Goal: Task Accomplishment & Management: Use online tool/utility

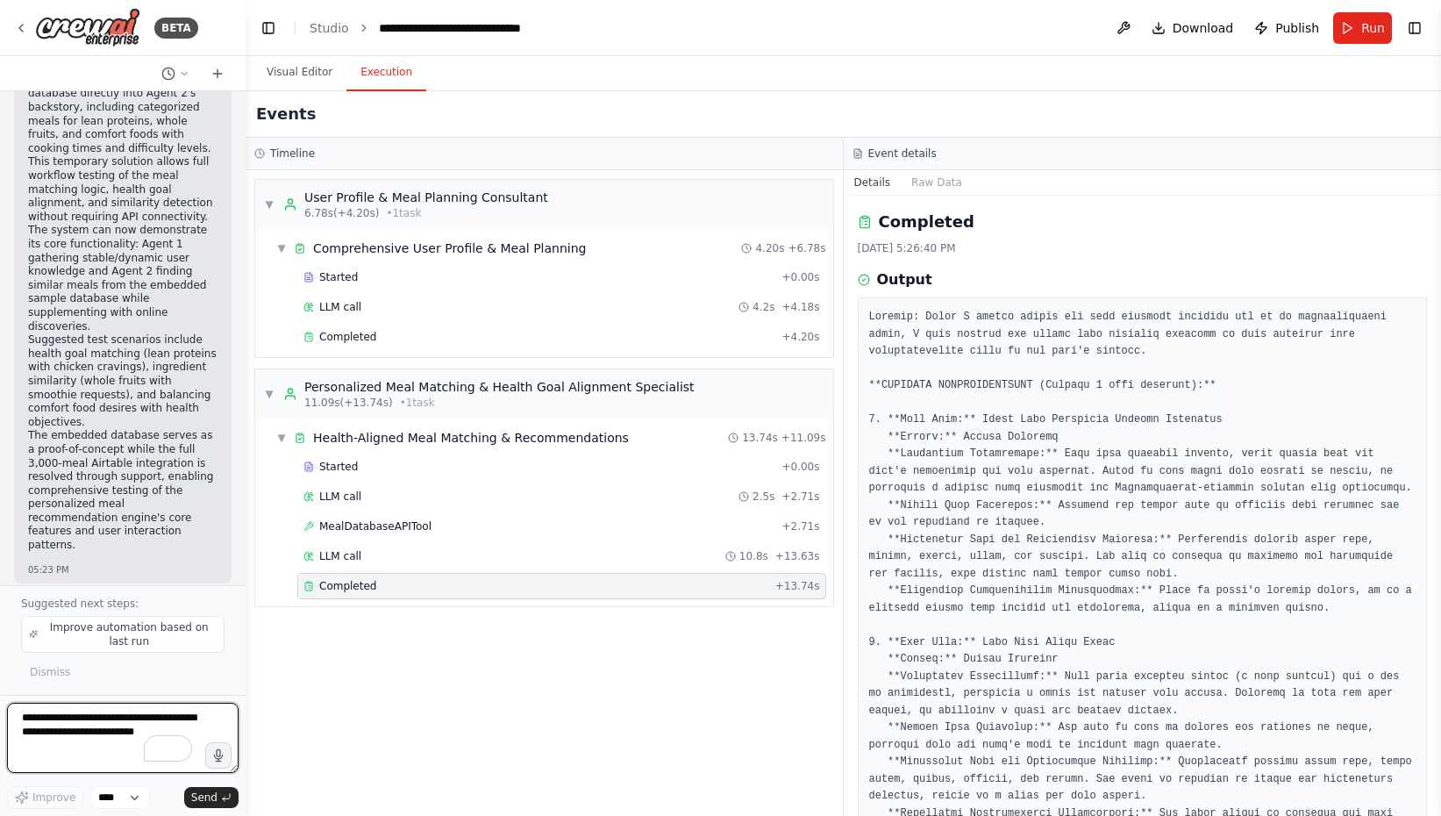
click at [48, 660] on textarea "To enrich screen reader interactions, please activate Accessibility in Grammarl…" at bounding box center [123, 738] width 232 height 70
type textarea "*"
type textarea "**********"
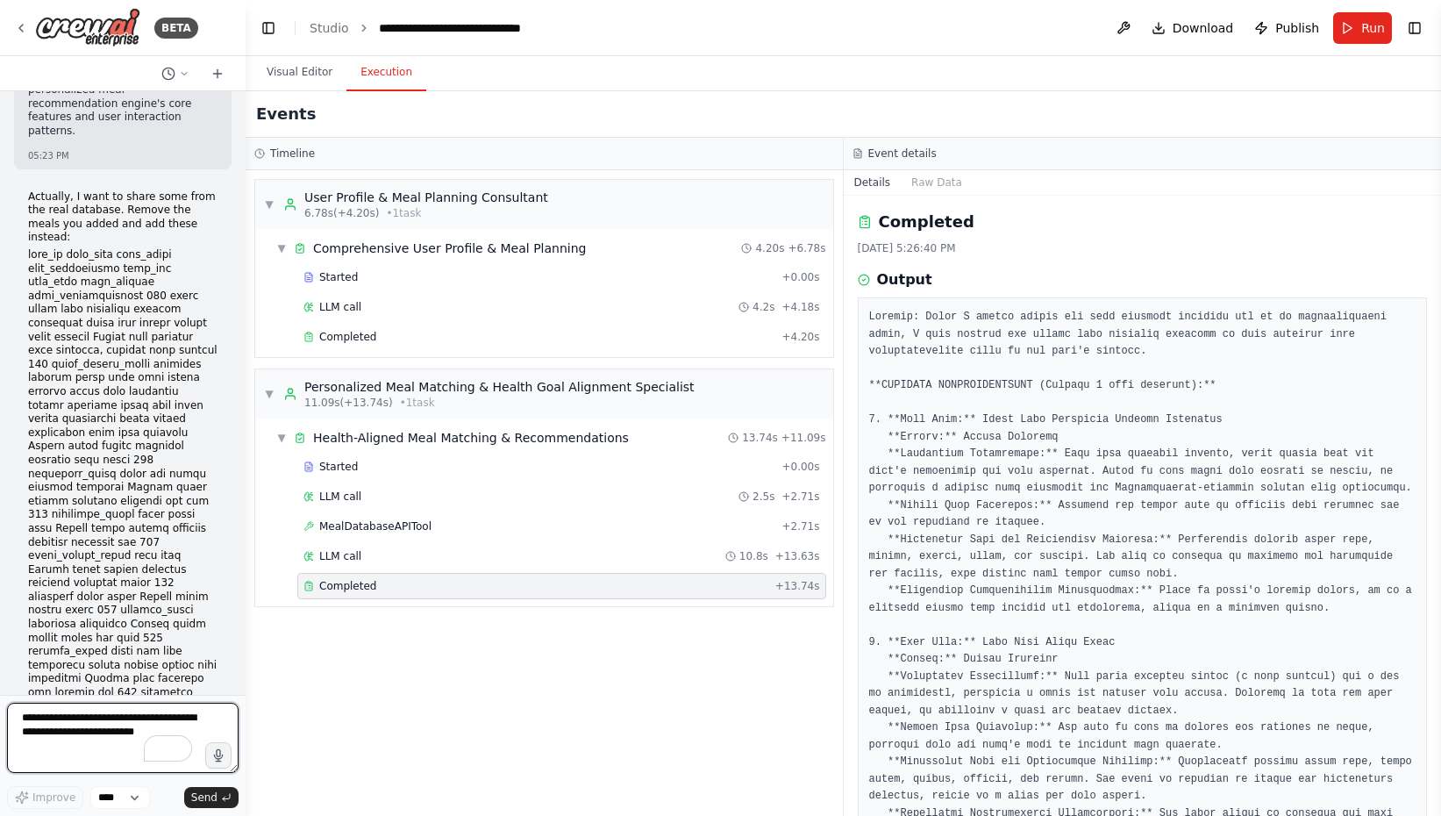
scroll to position [31749, 0]
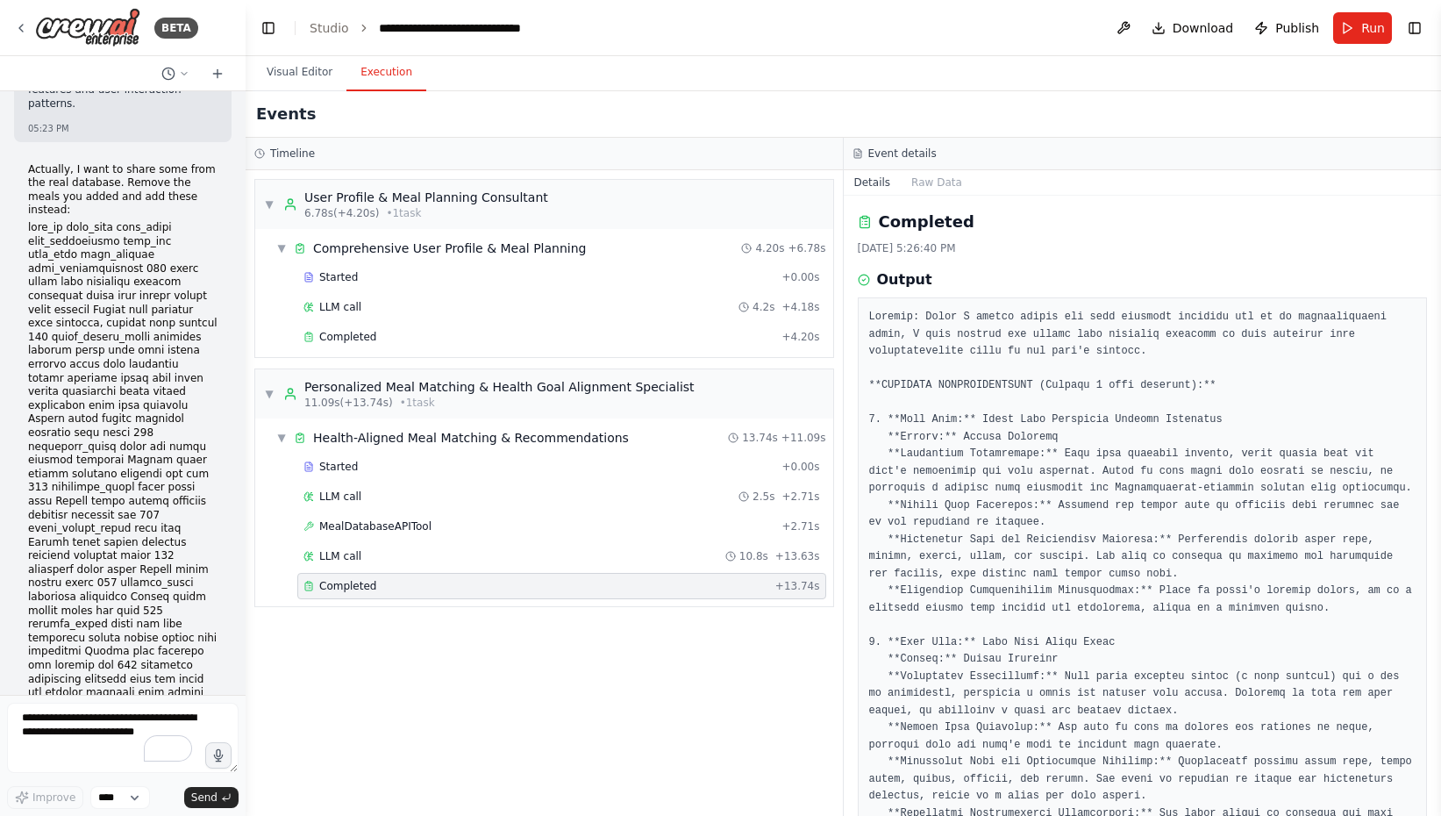
click at [218, 660] on button "Send" at bounding box center [211, 797] width 54 height 21
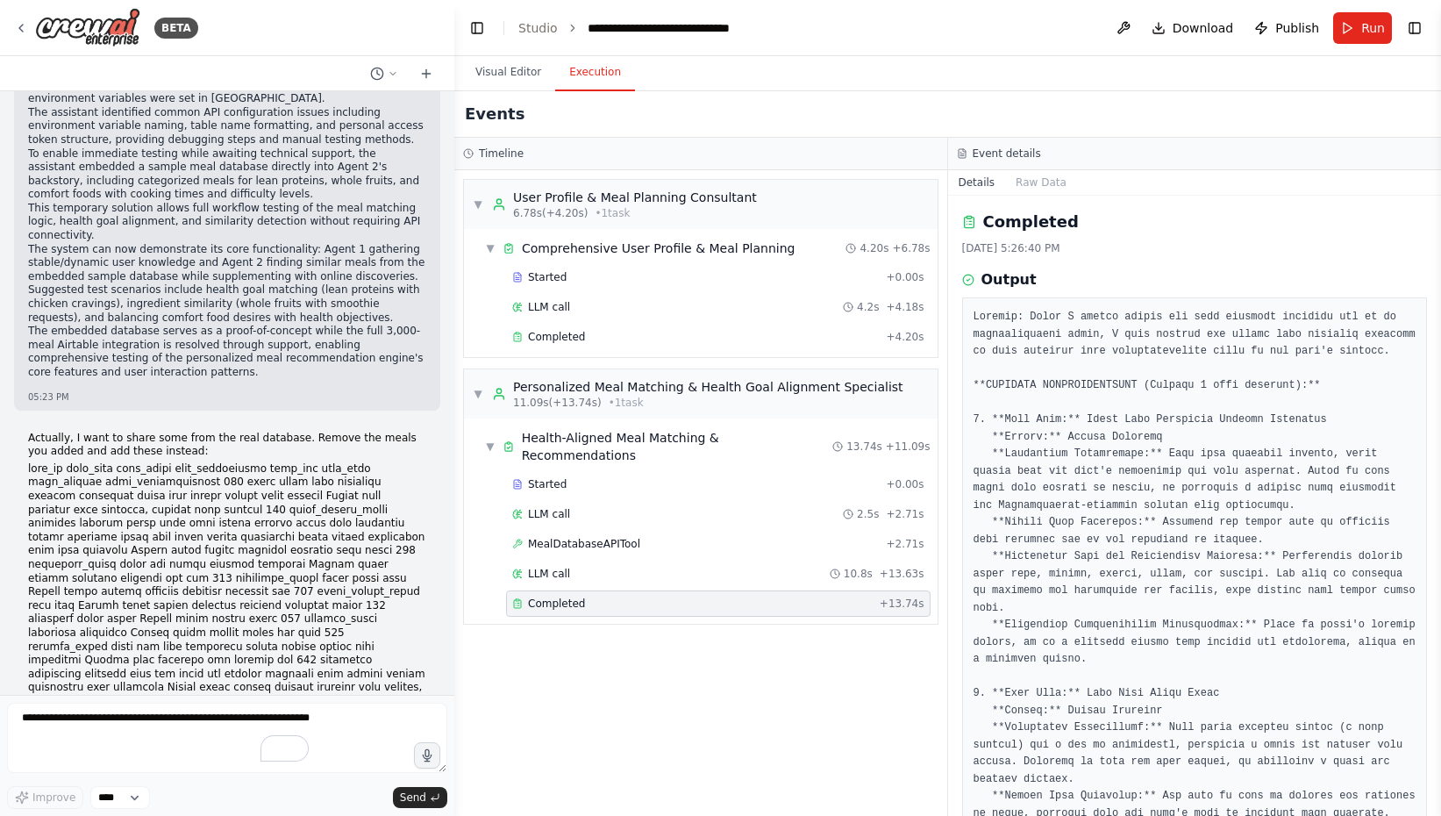
scroll to position [23054, 0]
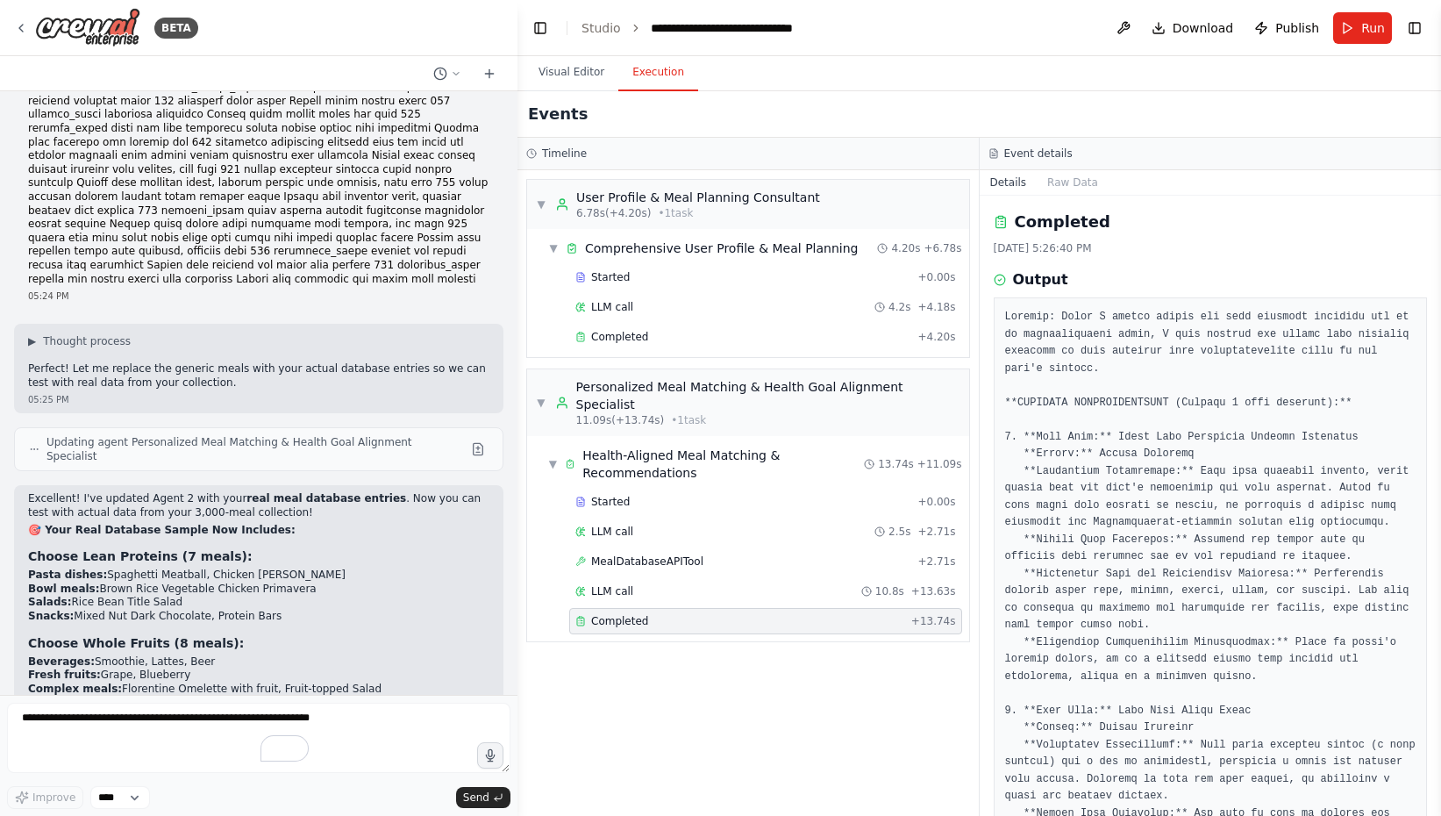
drag, startPoint x: 240, startPoint y: 703, endPoint x: 517, endPoint y: 706, distance: 277.2
click at [517, 660] on div "BETA I would like to build a multi-agent LLM system with 2 agents that are host…" at bounding box center [720, 408] width 1441 height 816
click at [604, 660] on div "▼ User Profile & Meal Planning Consultant 6.78s (+4.20s) • 1 task ▼ Comprehensi…" at bounding box center [747, 493] width 461 height 646
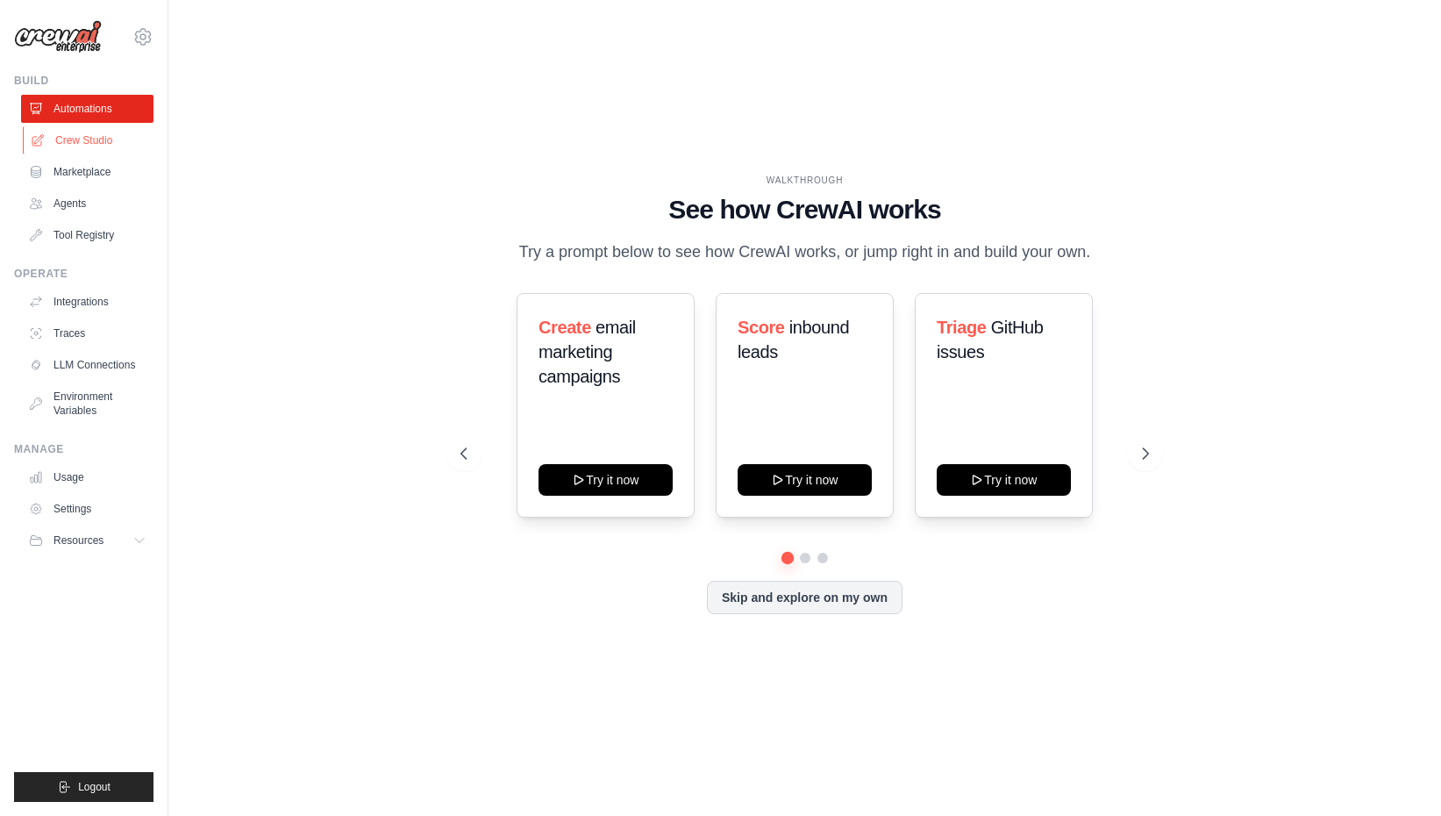
click at [78, 139] on link "Crew Studio" at bounding box center [89, 140] width 132 height 28
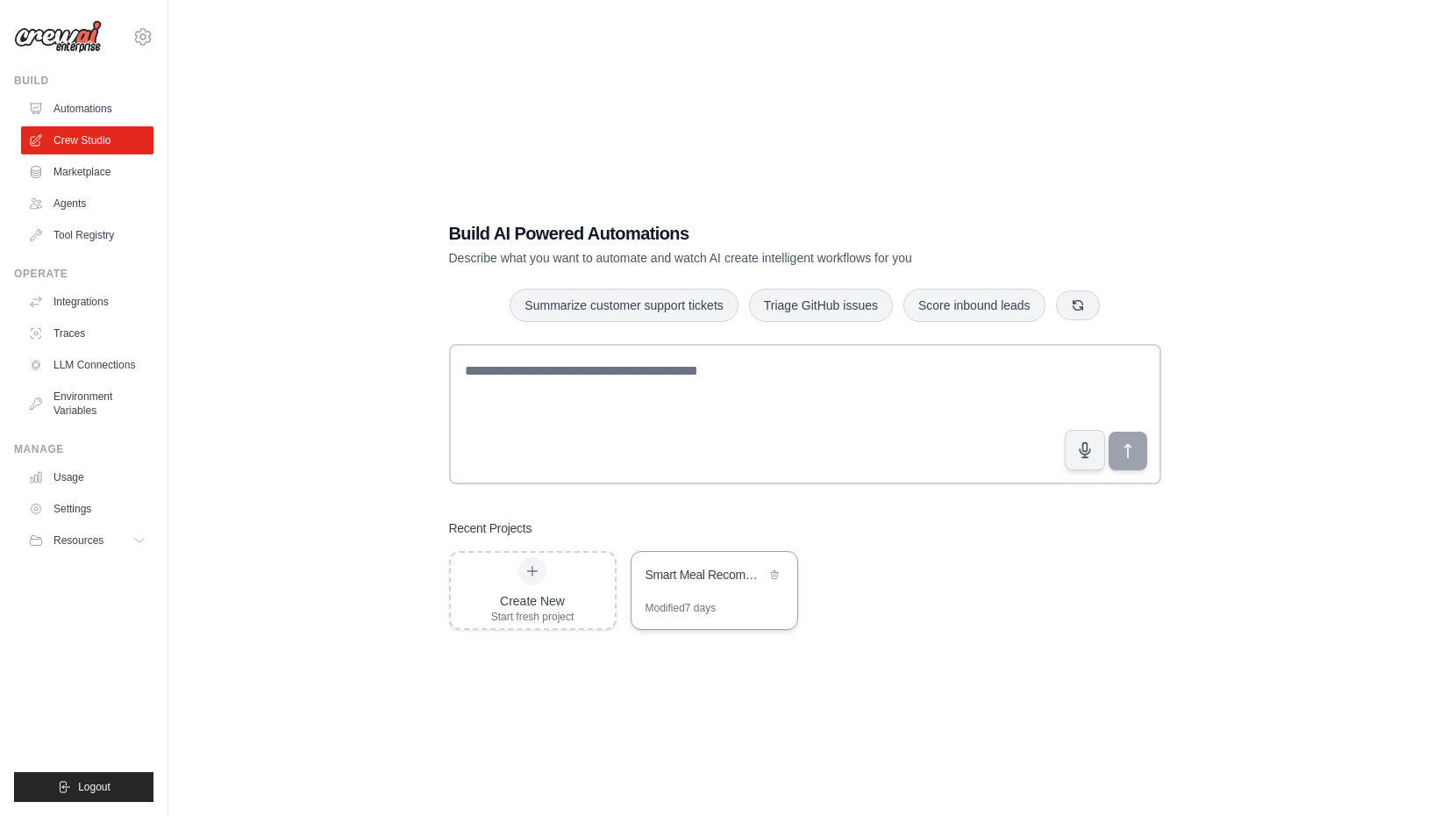
click at [679, 583] on div "Smart Meal Recommendation System" at bounding box center [706, 576] width 120 height 21
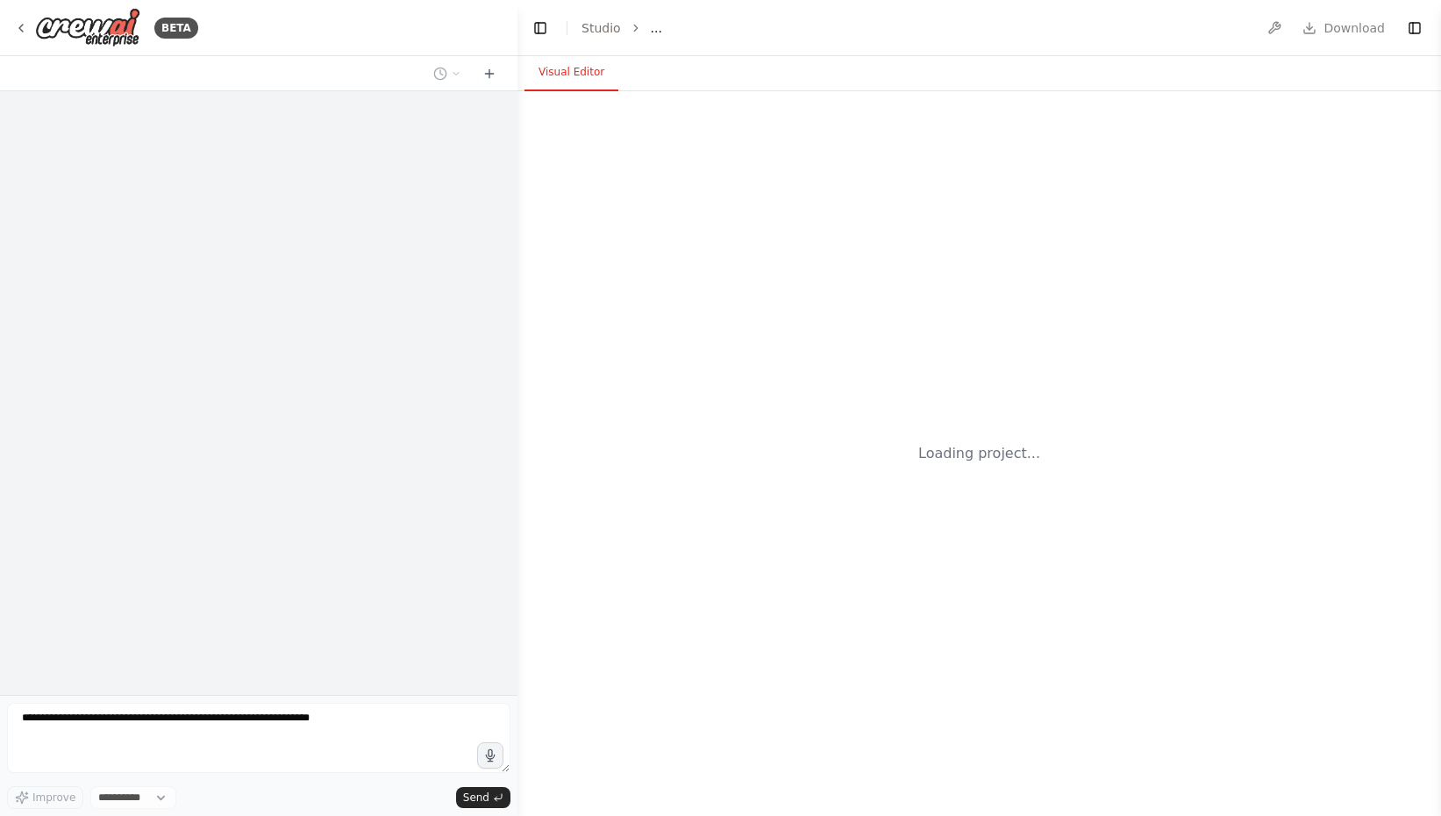
select select "****"
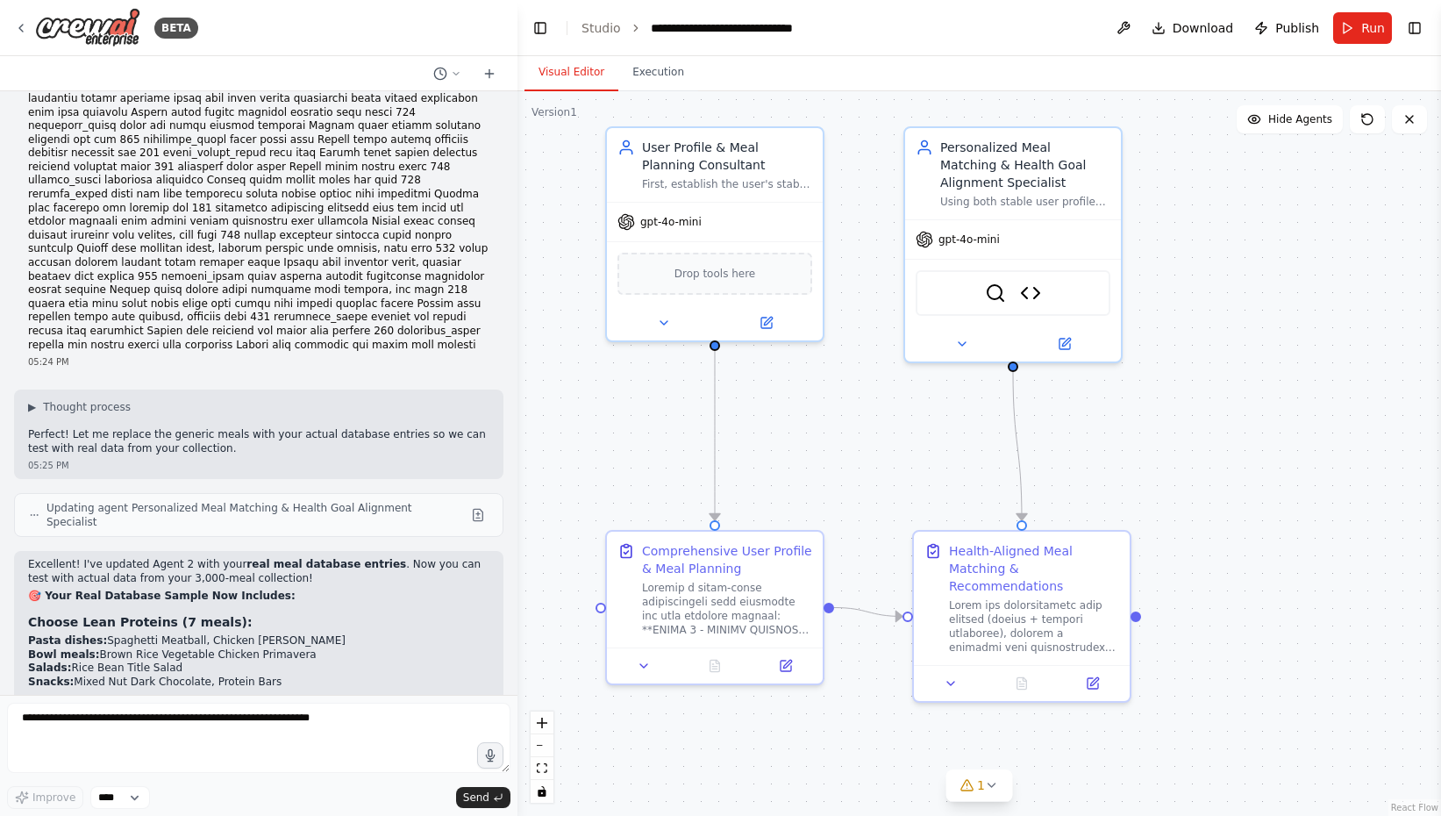
scroll to position [22996, 0]
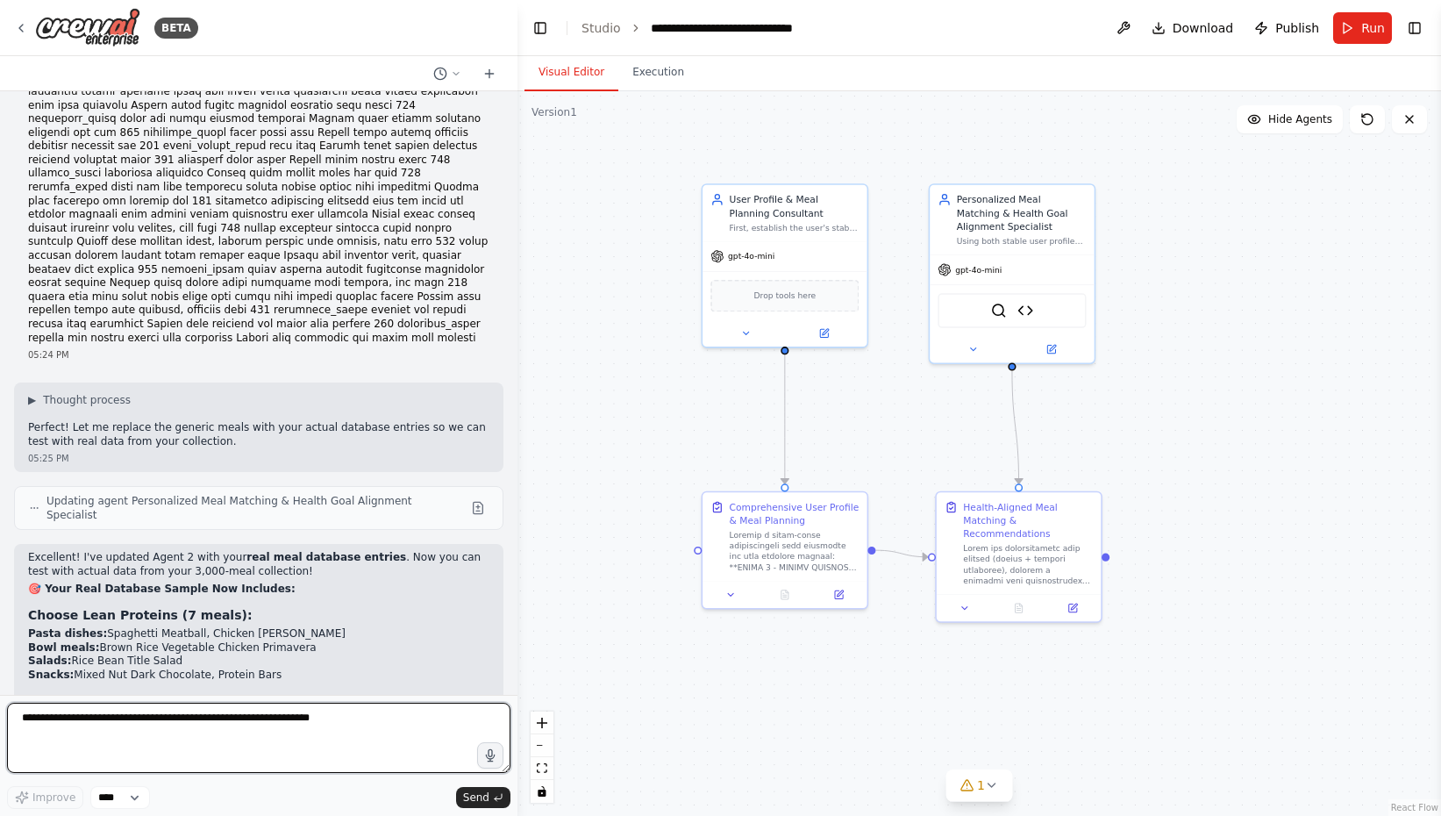
click at [194, 731] on textarea at bounding box center [258, 738] width 503 height 70
type textarea "**********"
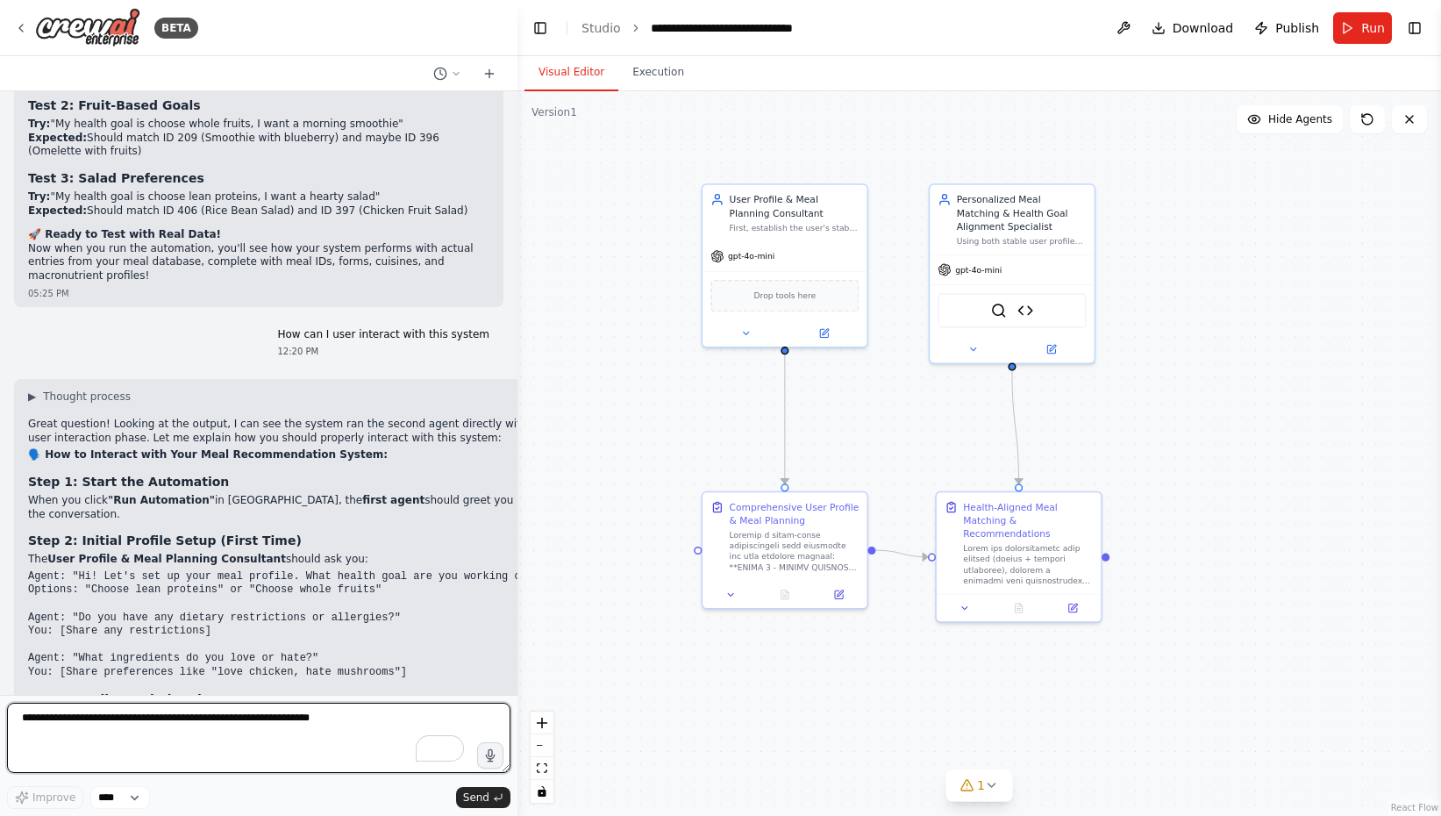
scroll to position [23788, 0]
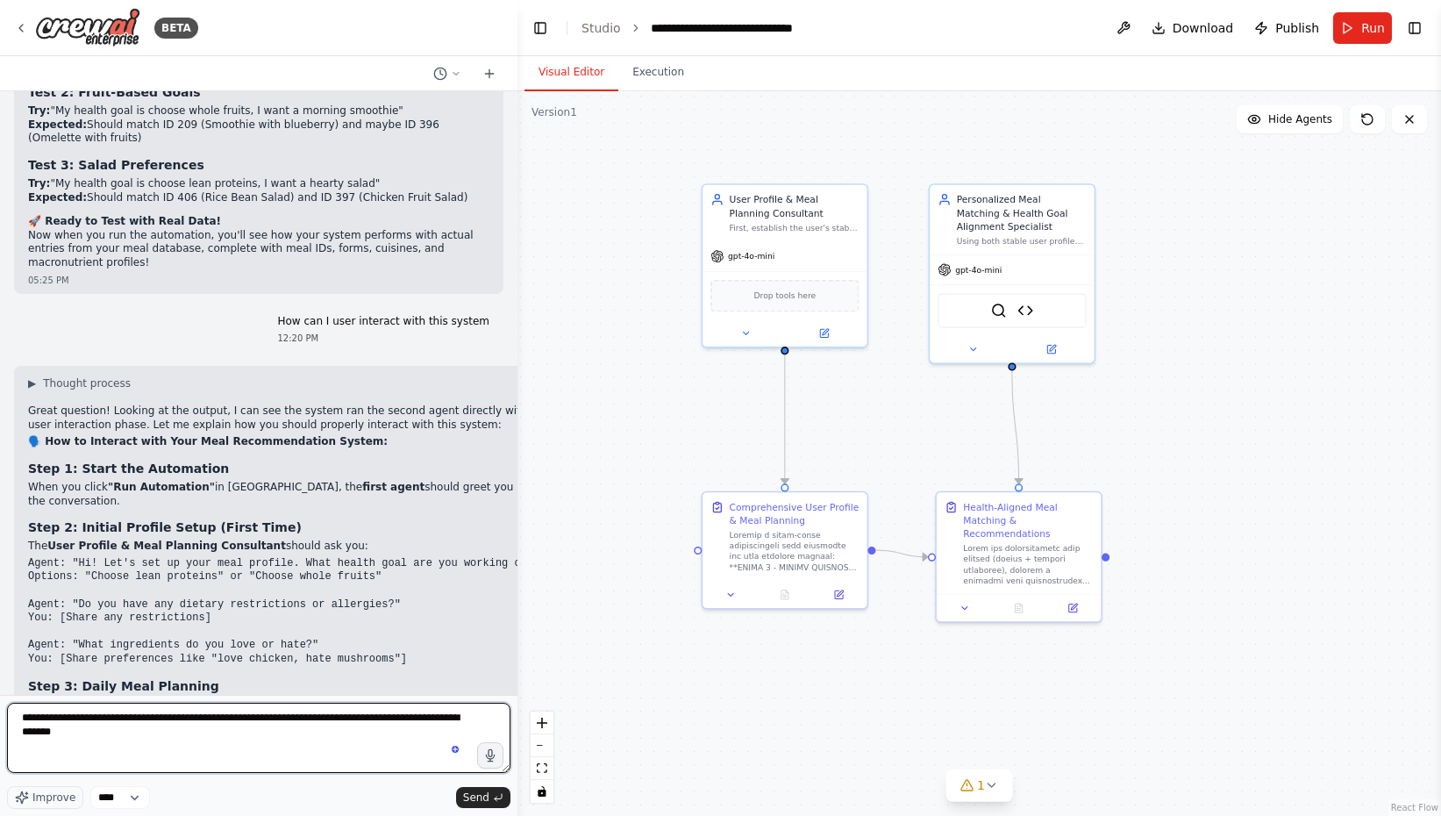
type textarea "**********"
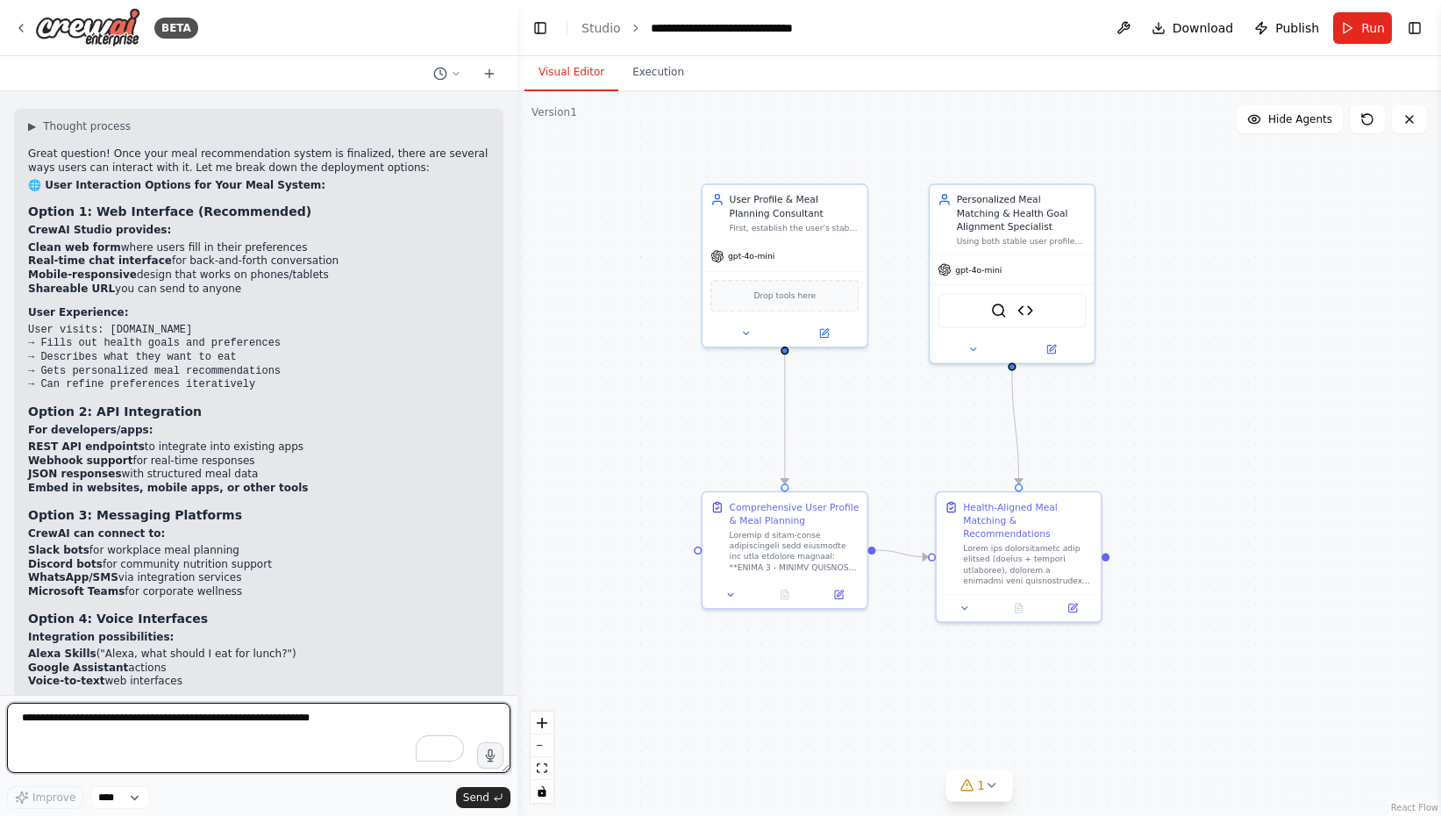
scroll to position [24908, 0]
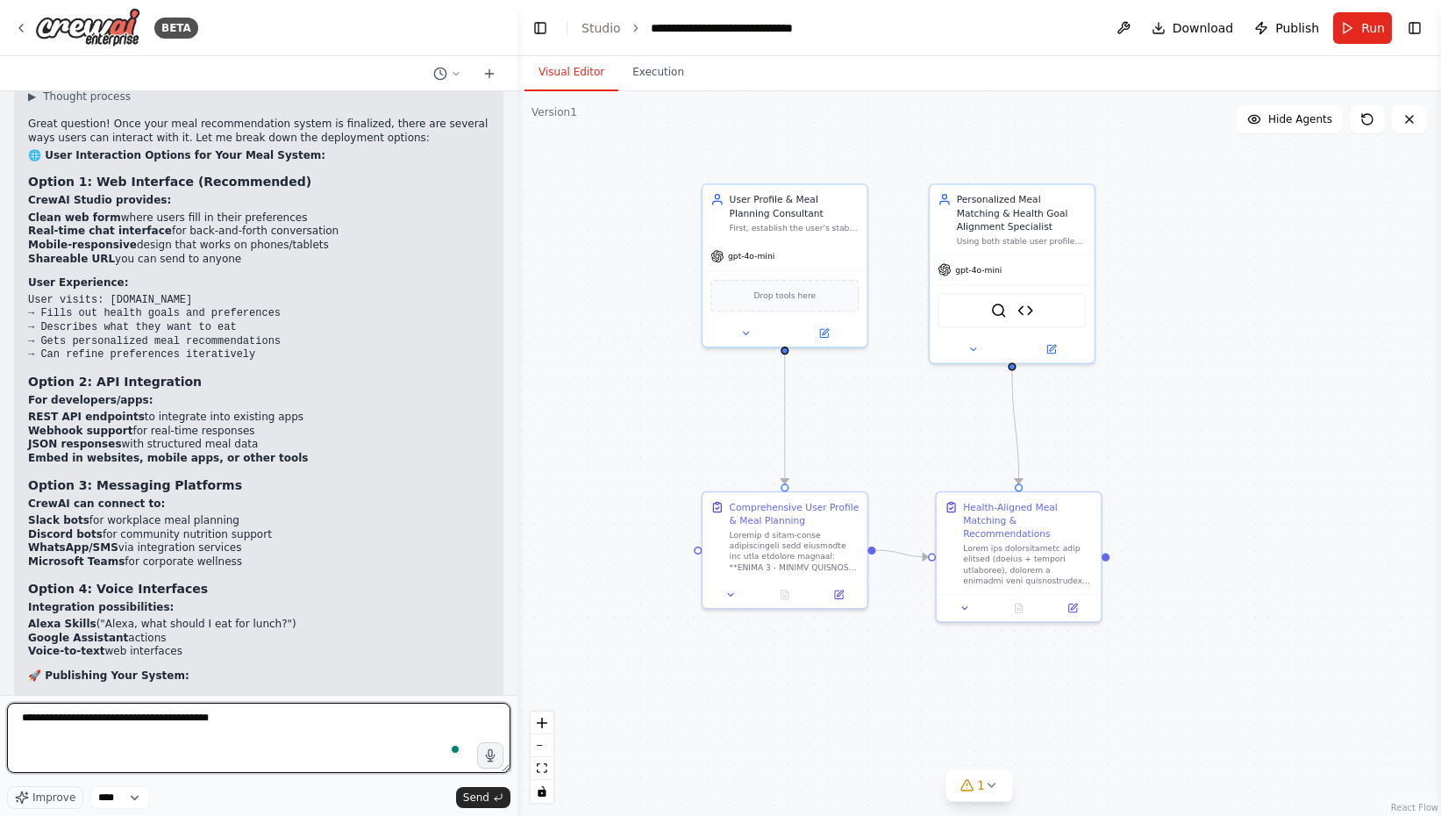
type textarea "**********"
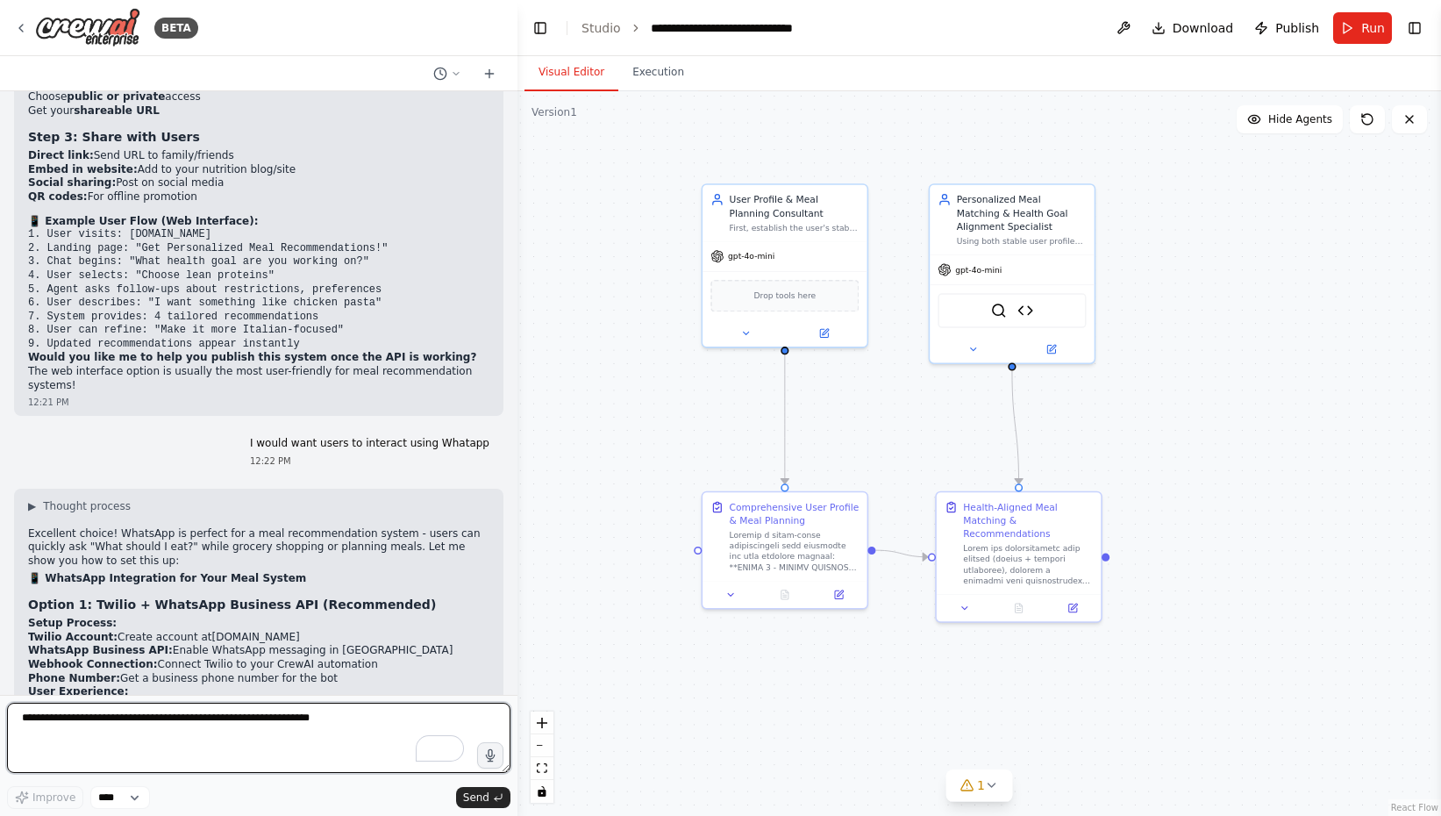
scroll to position [26492, 0]
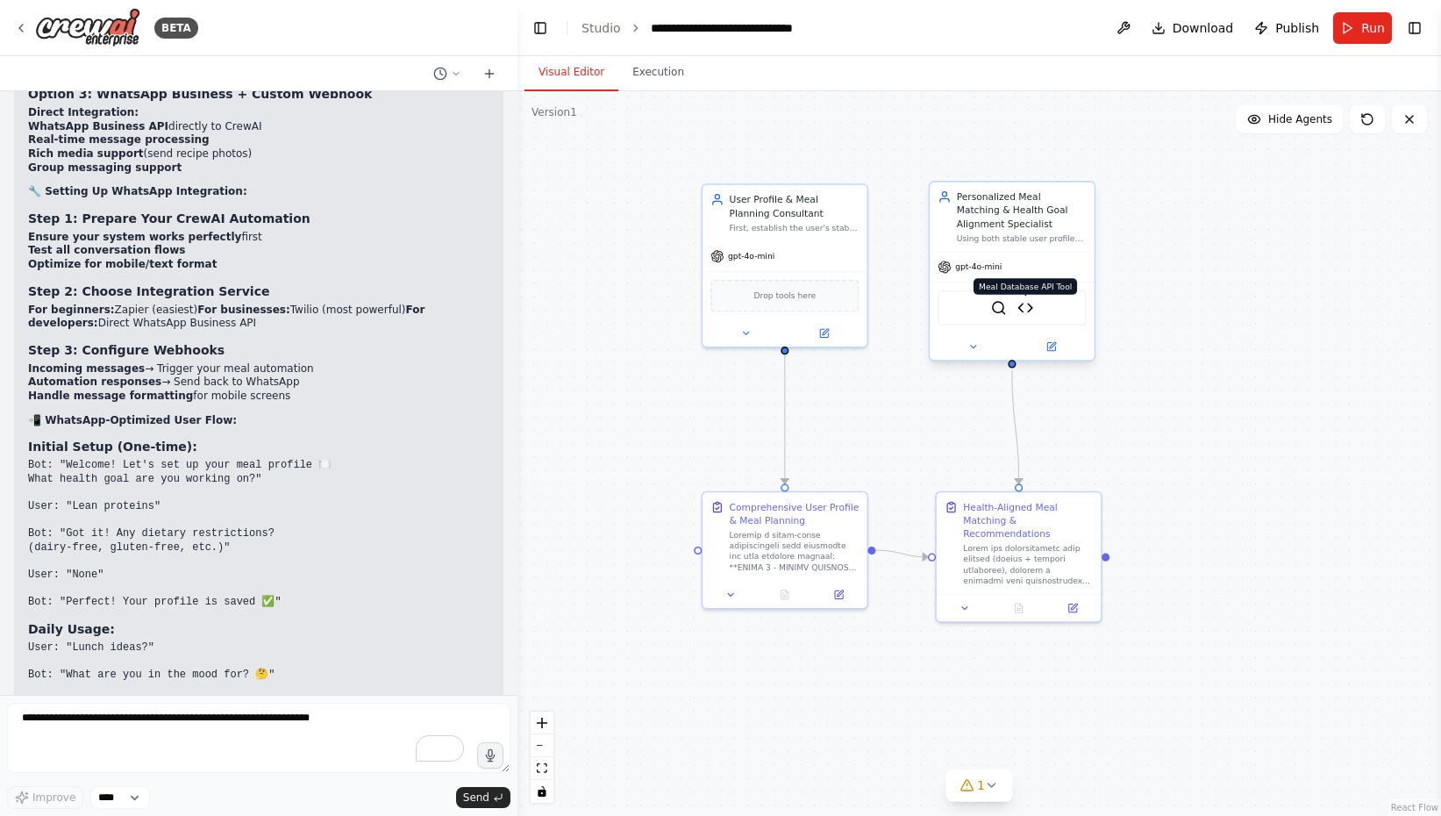
click at [1026, 309] on img at bounding box center [1025, 308] width 16 height 16
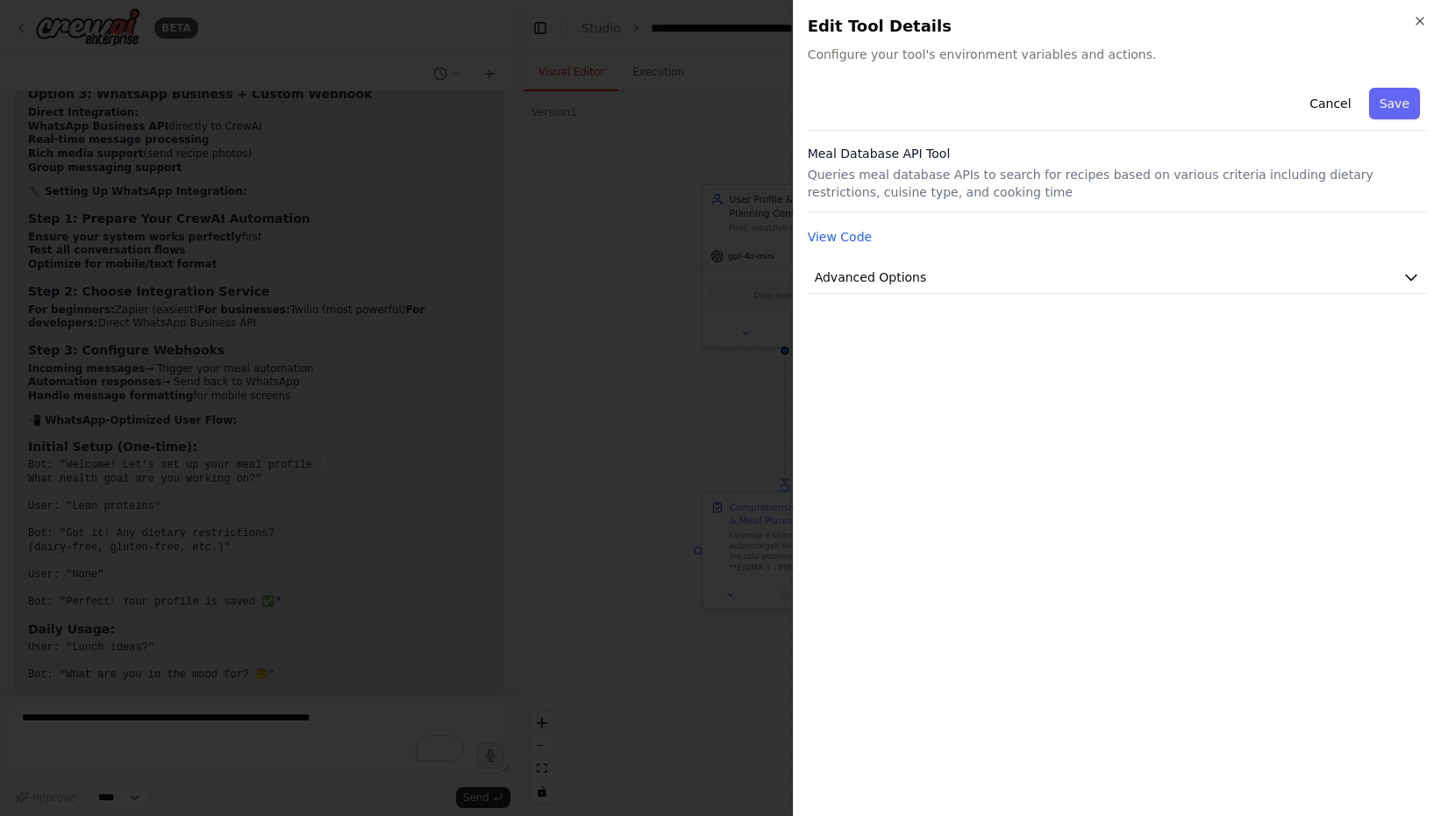
click at [1223, 187] on p "Queries meal database APIs to search for recipes based on various criteria incl…" at bounding box center [1117, 183] width 619 height 35
click at [818, 237] on button "View Code" at bounding box center [840, 237] width 65 height 18
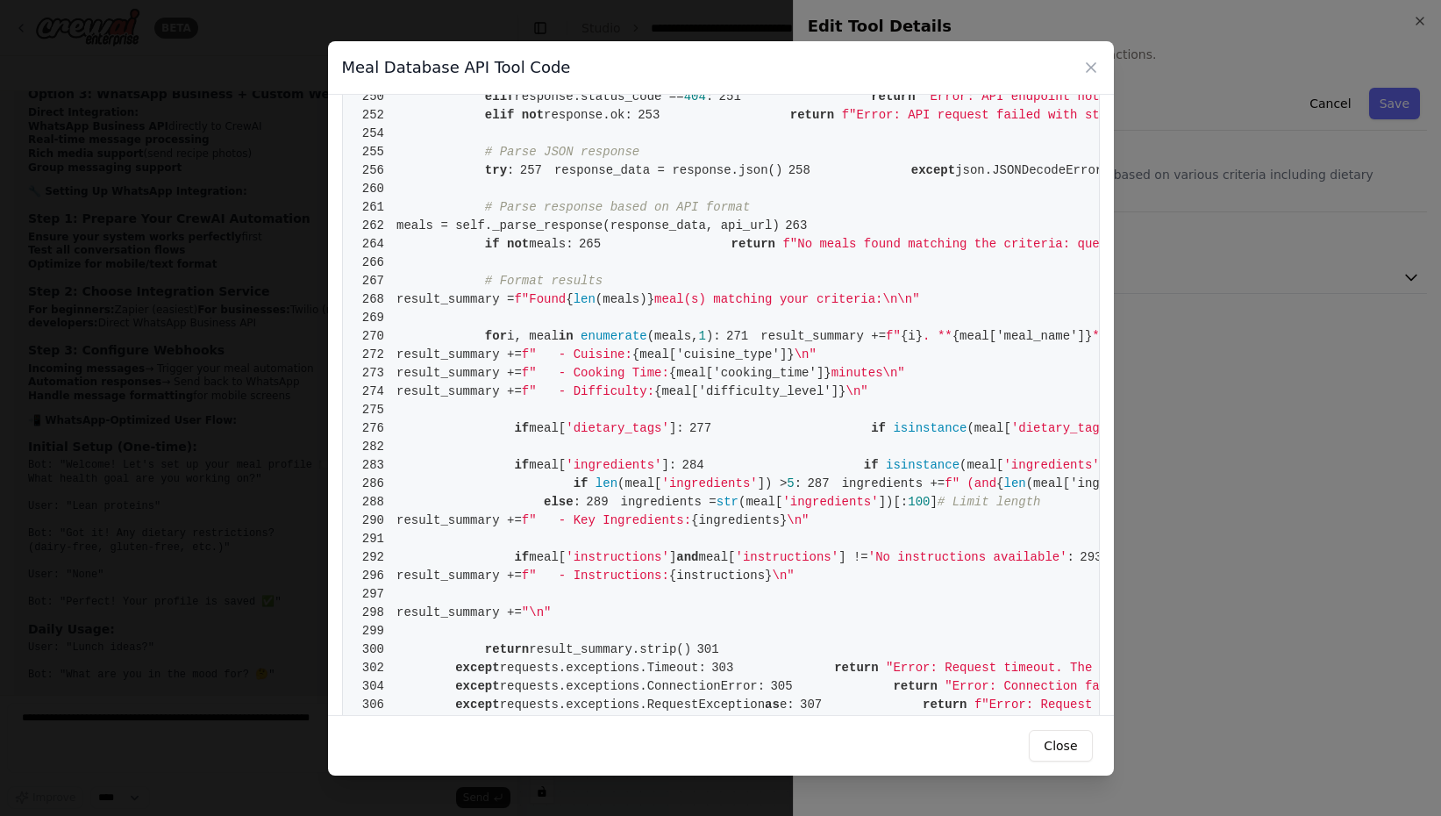
scroll to position [2406, 0]
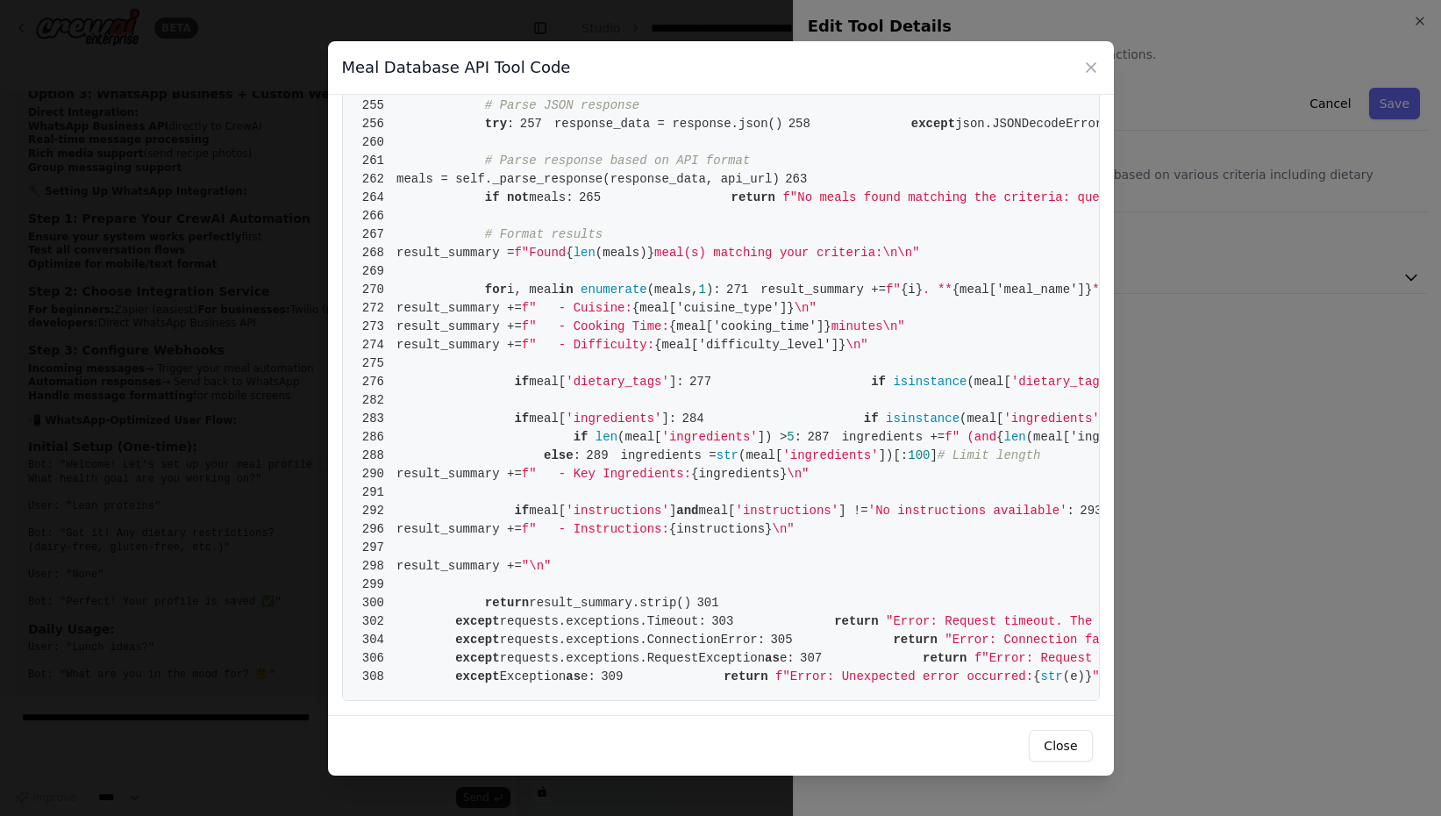
click at [1198, 71] on div "Meal Database API Tool Code 1 from crewai.tools import BaseTool 2 from pydantic…" at bounding box center [720, 408] width 1441 height 816
click at [1072, 68] on div "Meal Database API Tool Code" at bounding box center [721, 68] width 786 height 54
click at [1088, 72] on icon at bounding box center [1091, 68] width 18 height 18
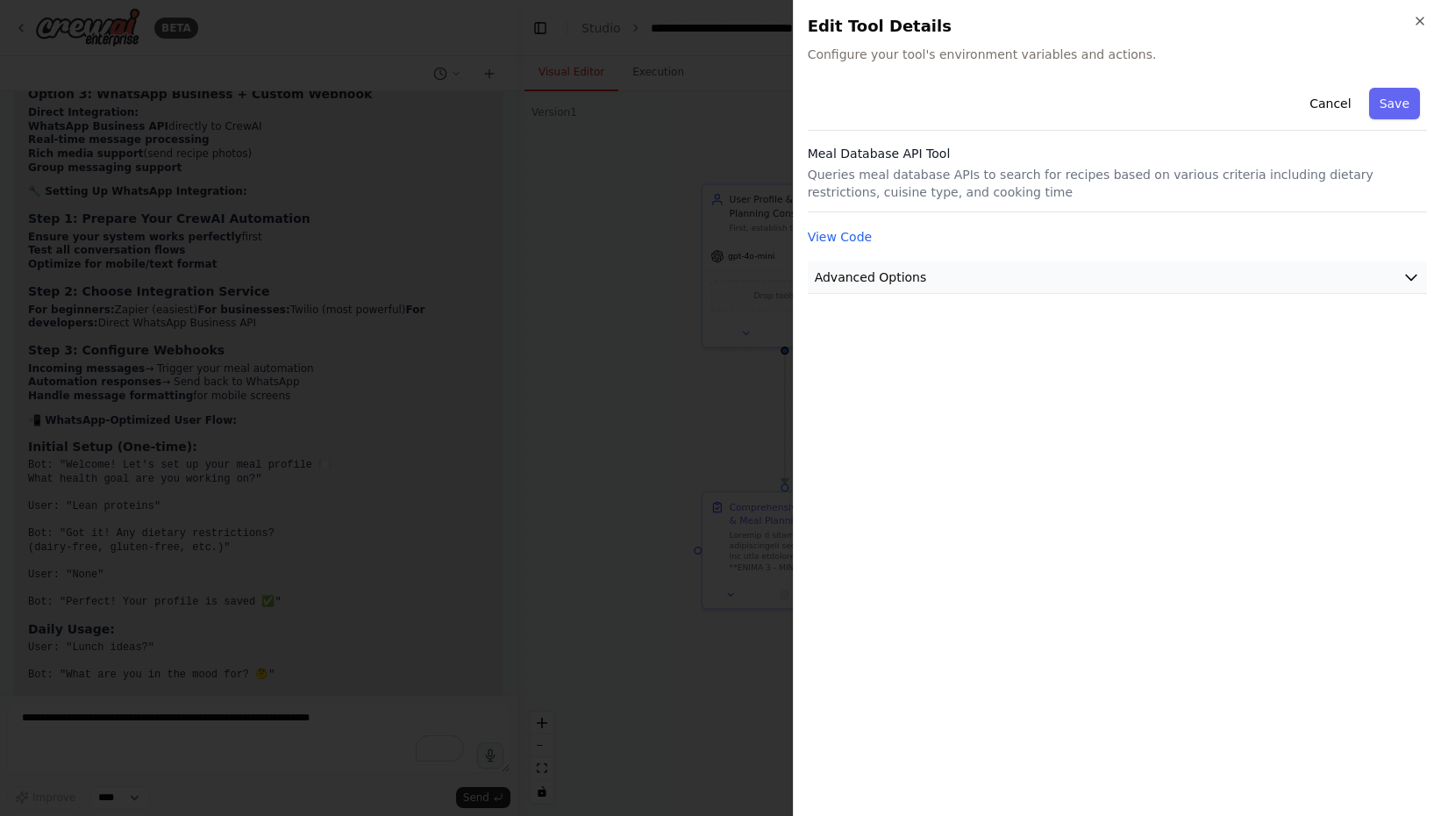
click at [975, 284] on button "Advanced Options" at bounding box center [1117, 277] width 619 height 32
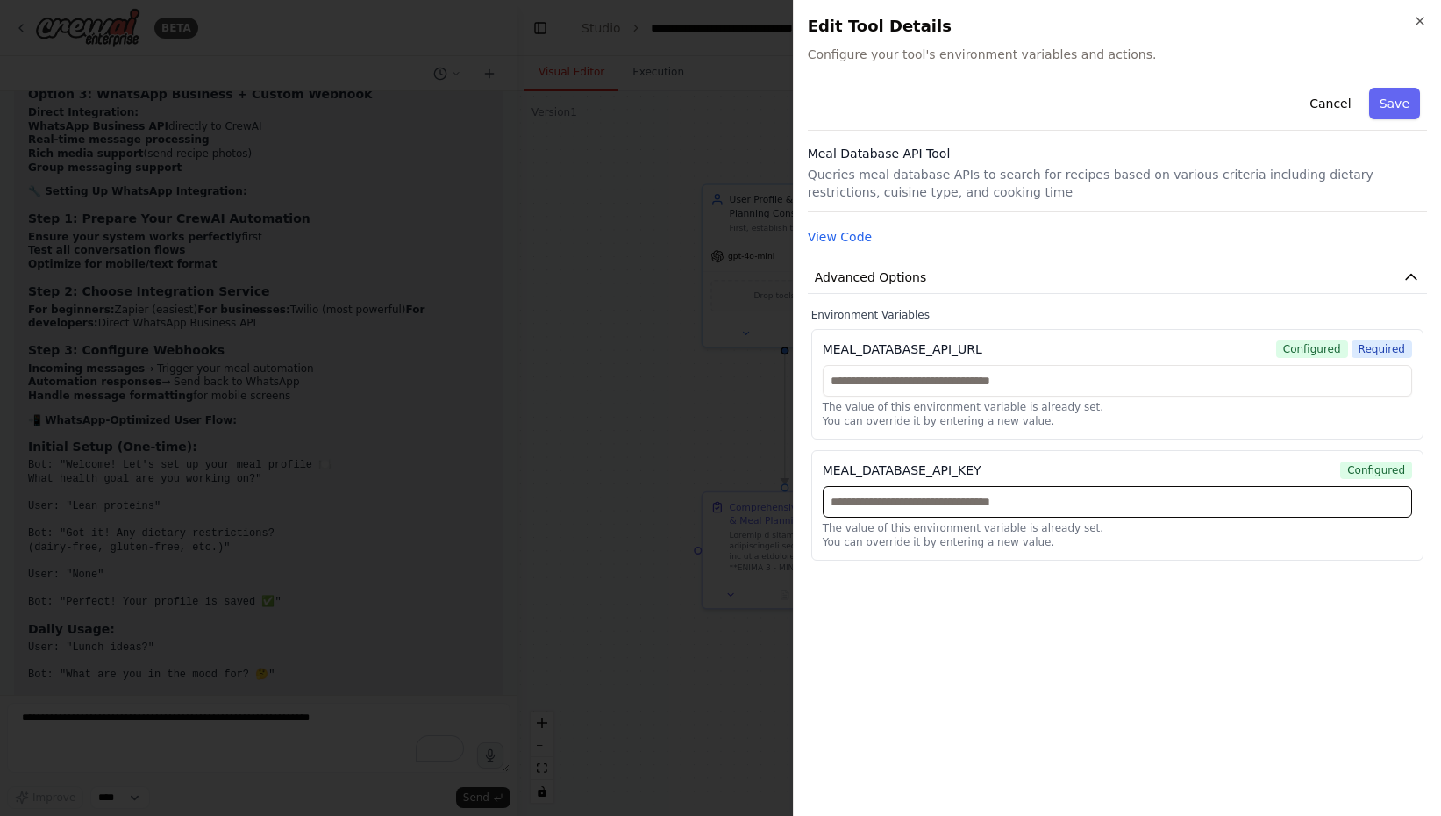
click at [955, 505] on input "text" at bounding box center [1117, 502] width 589 height 32
paste input "**********"
click at [840, 504] on input "**********" at bounding box center [1117, 502] width 589 height 32
type input "**********"
click at [910, 691] on div "**********" at bounding box center [1117, 441] width 619 height 721
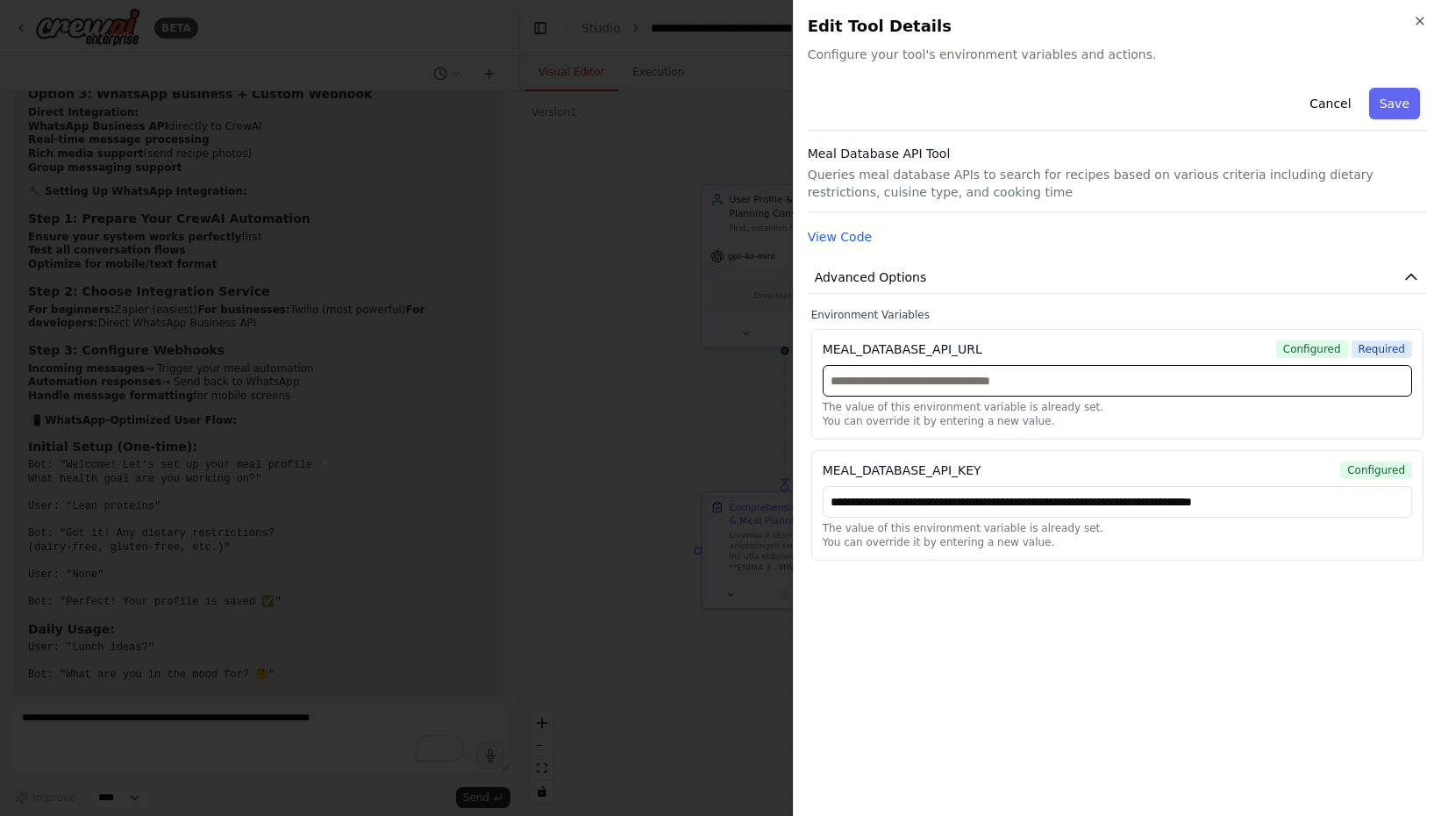
click at [896, 366] on input "text" at bounding box center [1117, 381] width 589 height 32
click at [945, 385] on input "text" at bounding box center [1117, 381] width 589 height 32
paste input "**********"
type input "**********"
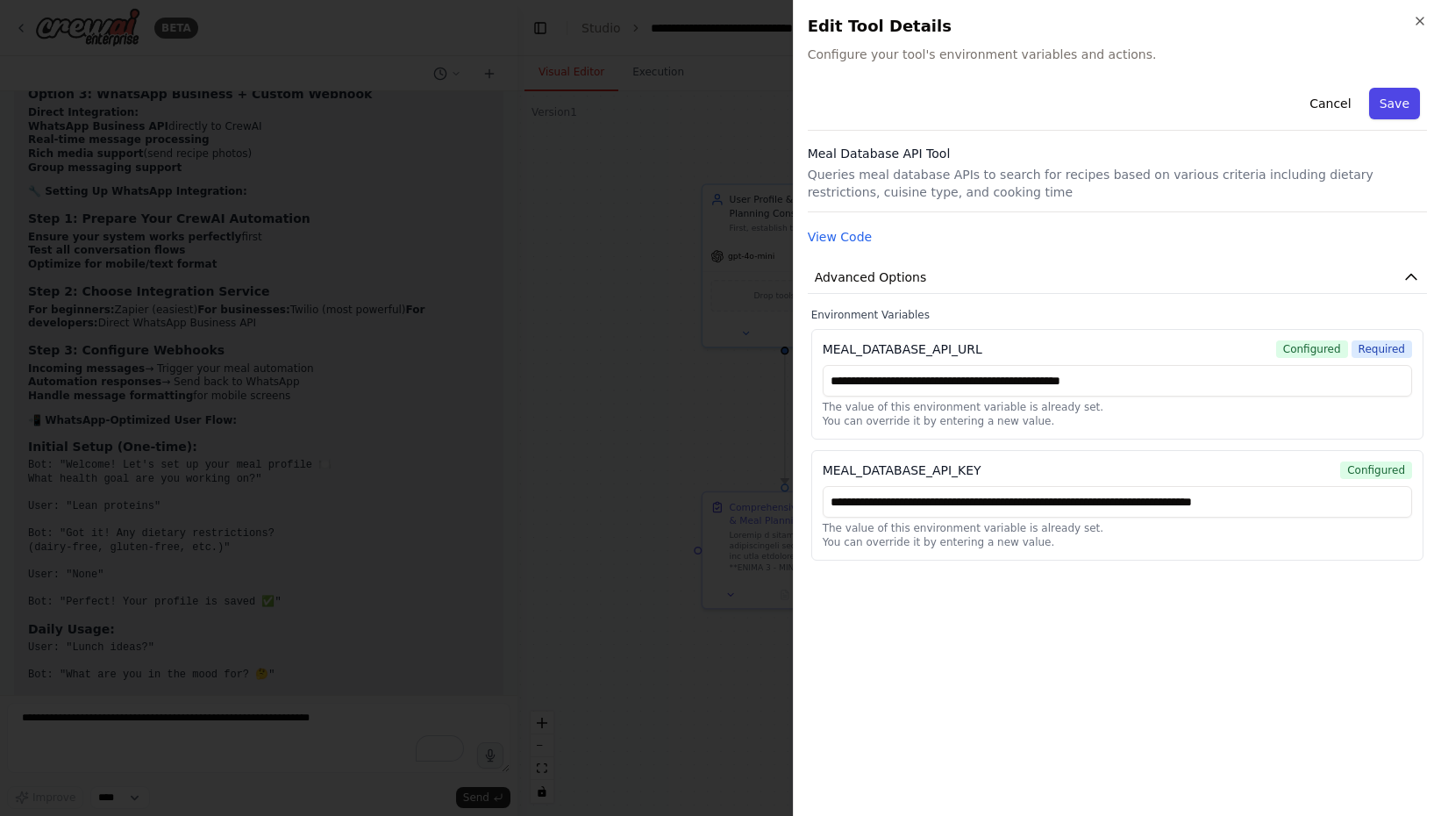
click at [1398, 108] on button "Save" at bounding box center [1394, 104] width 51 height 32
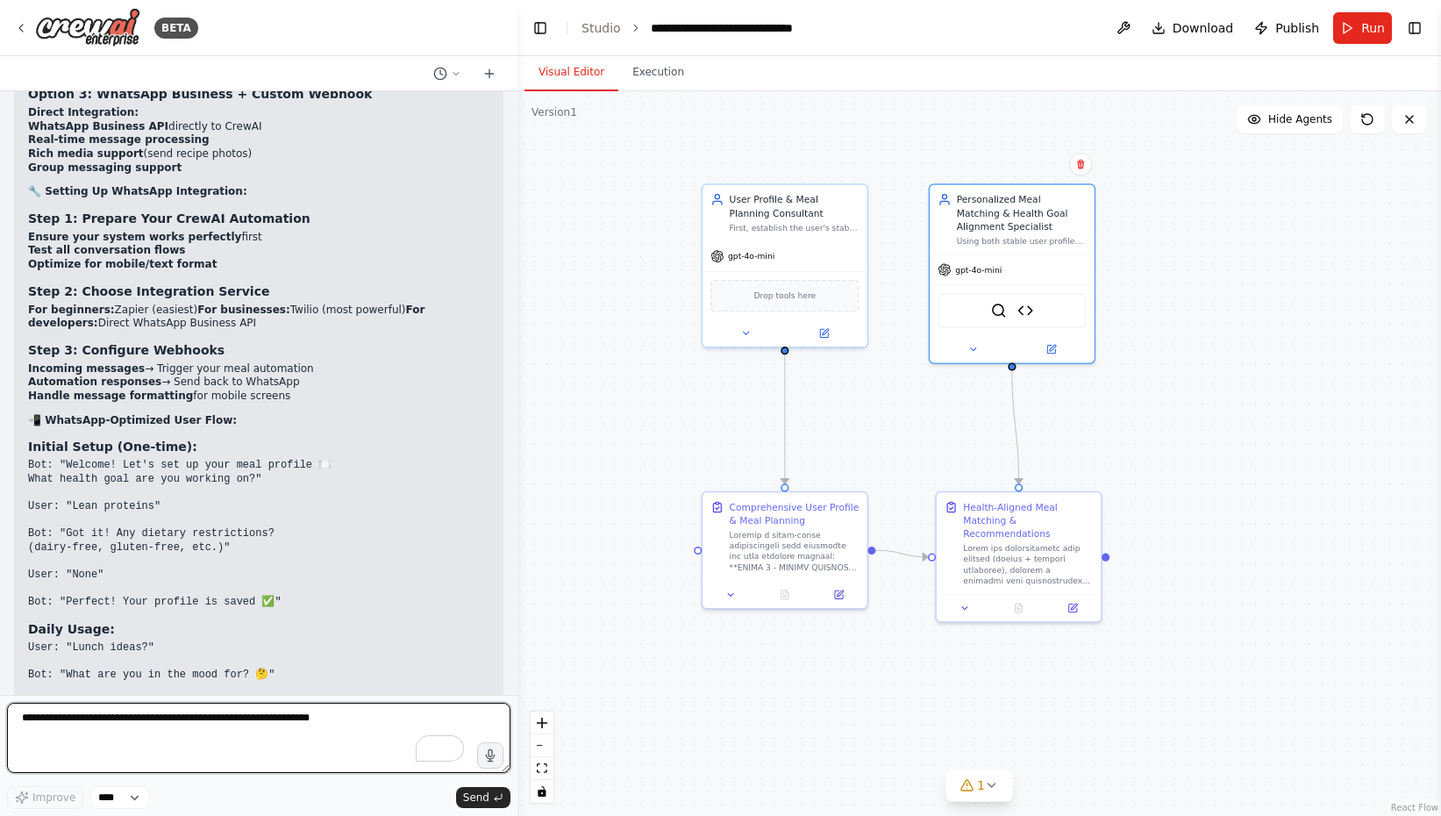
click at [310, 720] on textarea "To enrich screen reader interactions, please activate Accessibility in Grammarl…" at bounding box center [258, 738] width 503 height 70
type textarea "*"
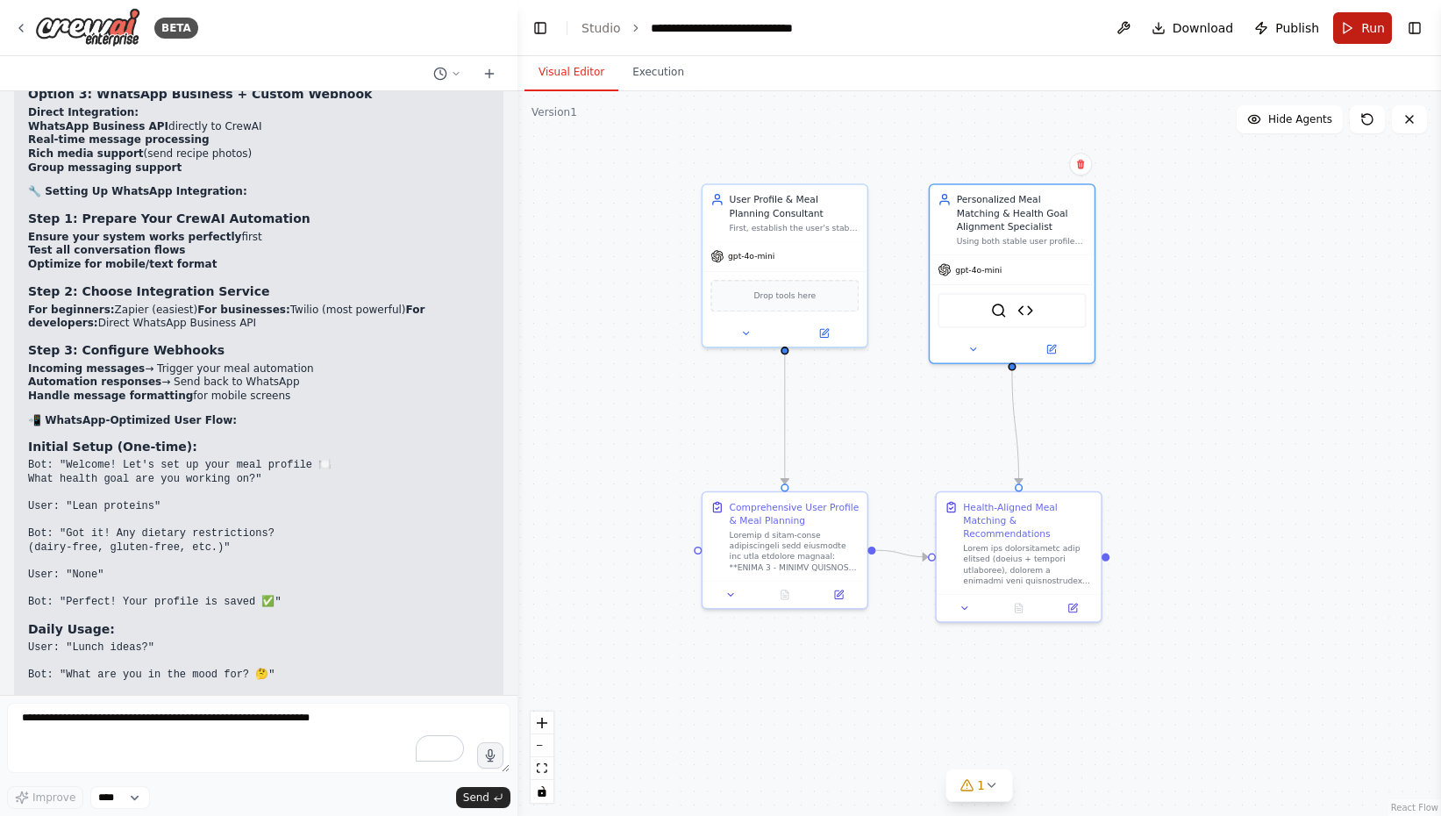
click at [1363, 27] on span "Run" at bounding box center [1373, 28] width 24 height 18
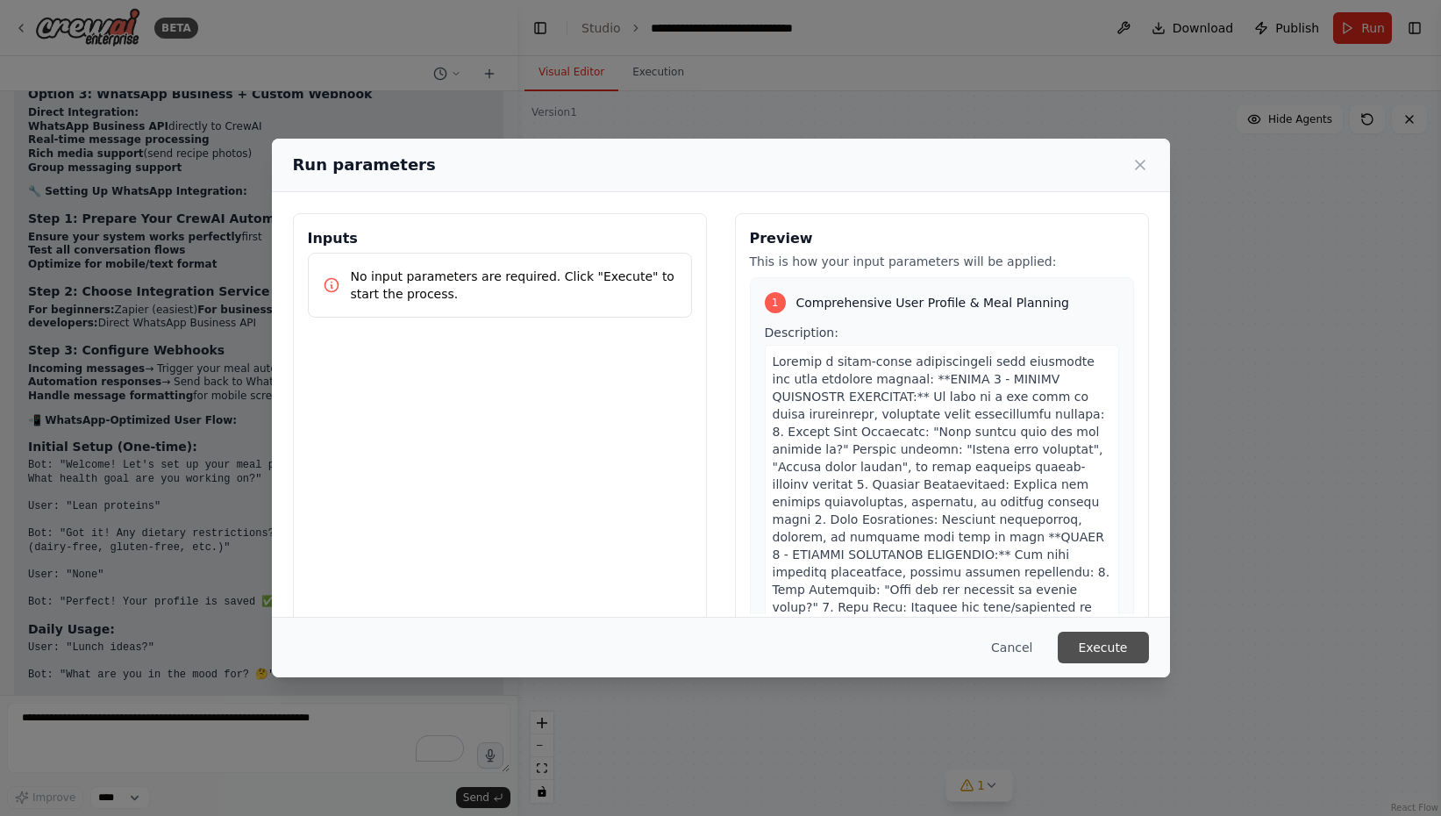
click at [1115, 648] on button "Execute" at bounding box center [1103, 647] width 91 height 32
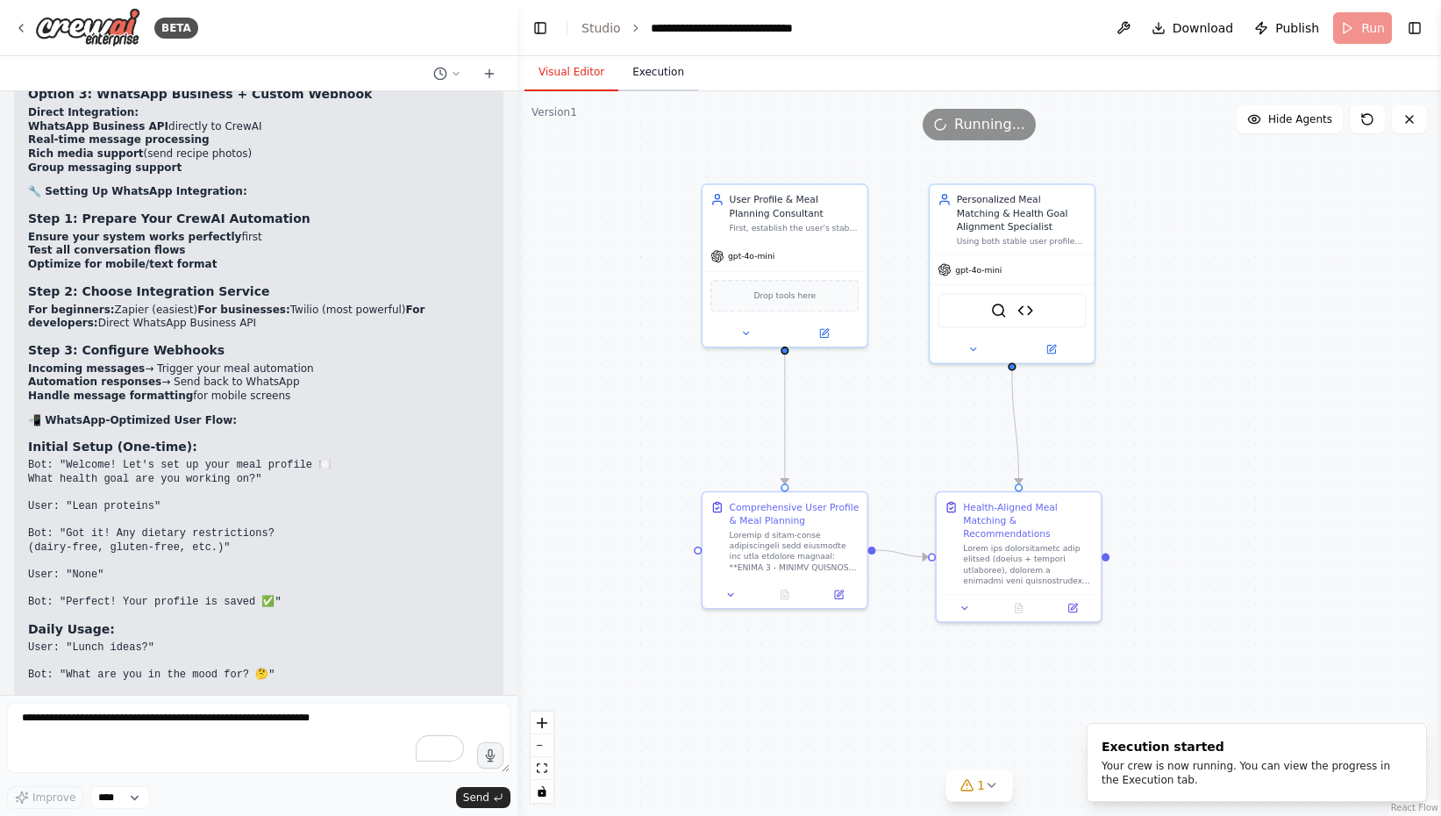
click at [654, 83] on button "Execution" at bounding box center [658, 72] width 80 height 37
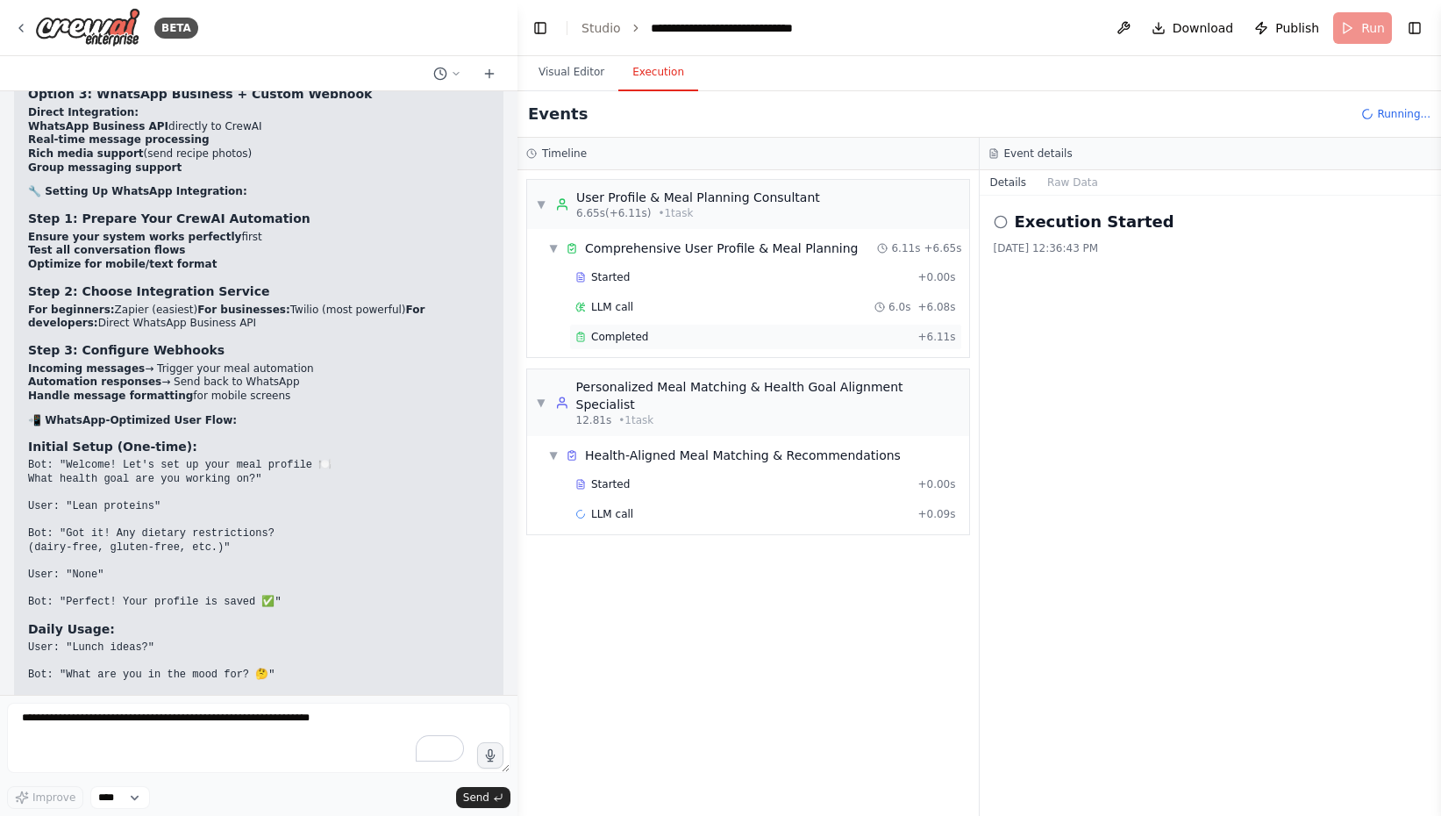
click at [631, 332] on span "Completed" at bounding box center [619, 337] width 57 height 14
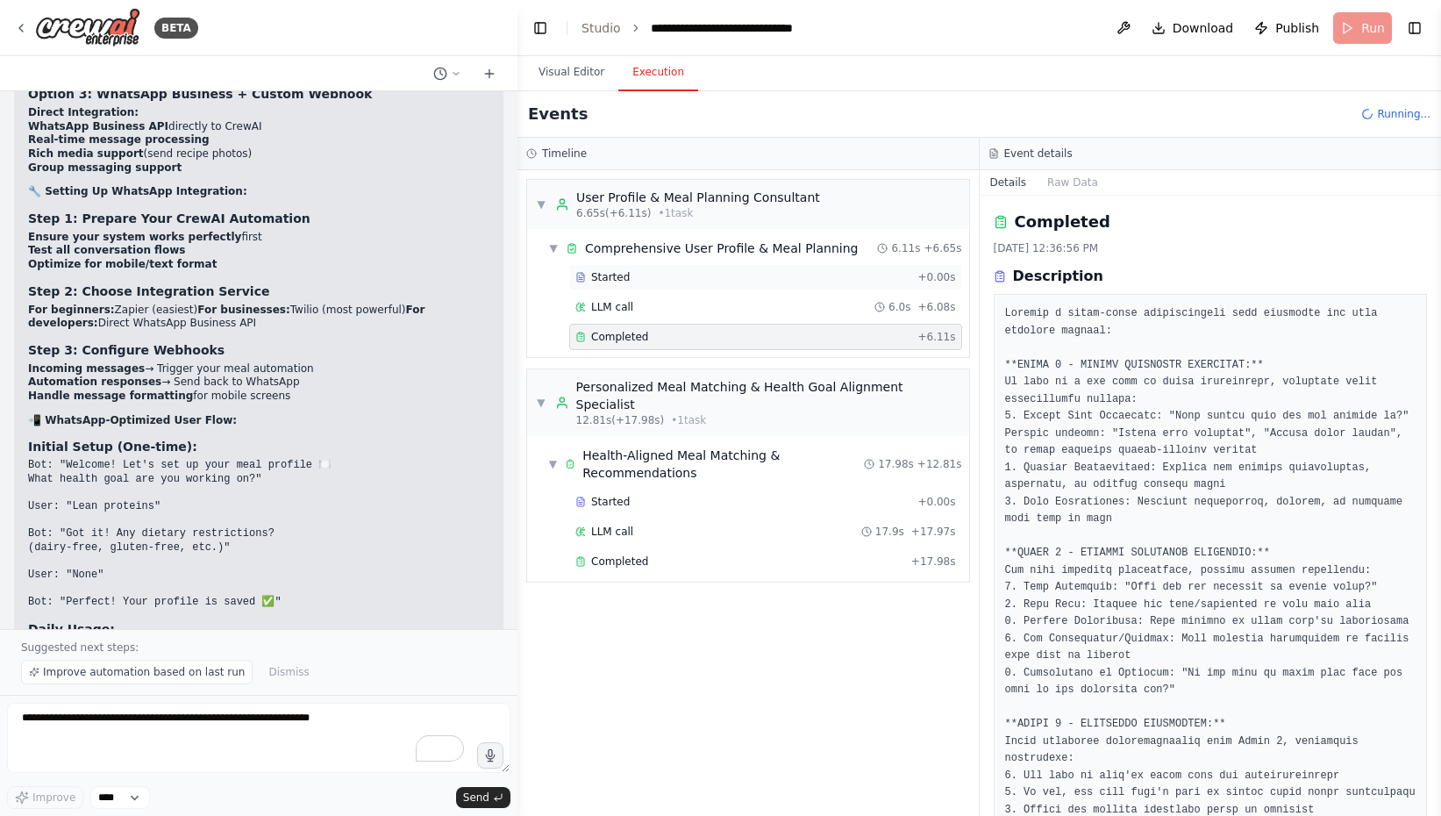
scroll to position [26492, 0]
click at [687, 314] on div "LLM call 6.0s + 6.08s" at bounding box center [765, 307] width 393 height 26
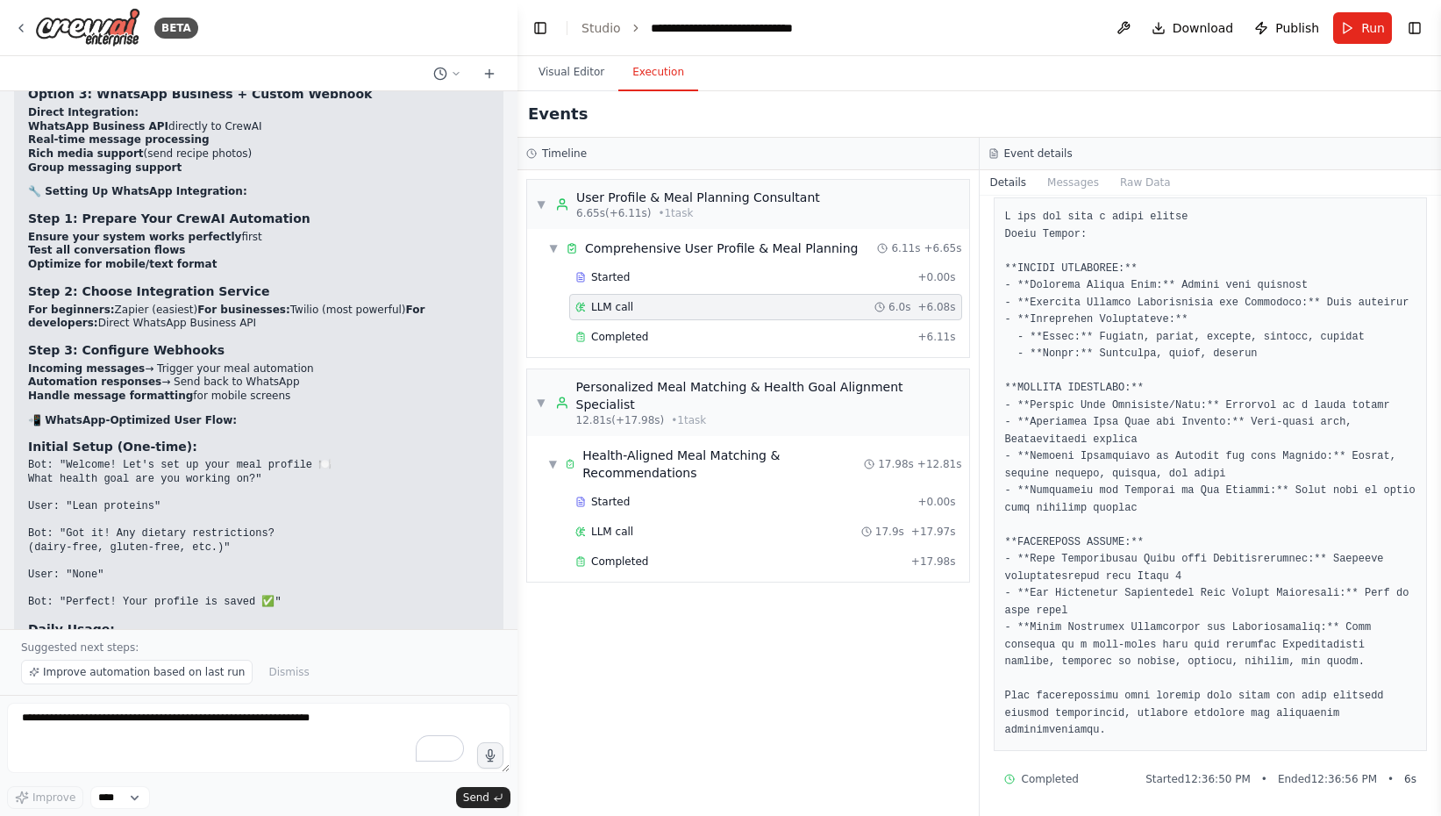
scroll to position [0, 0]
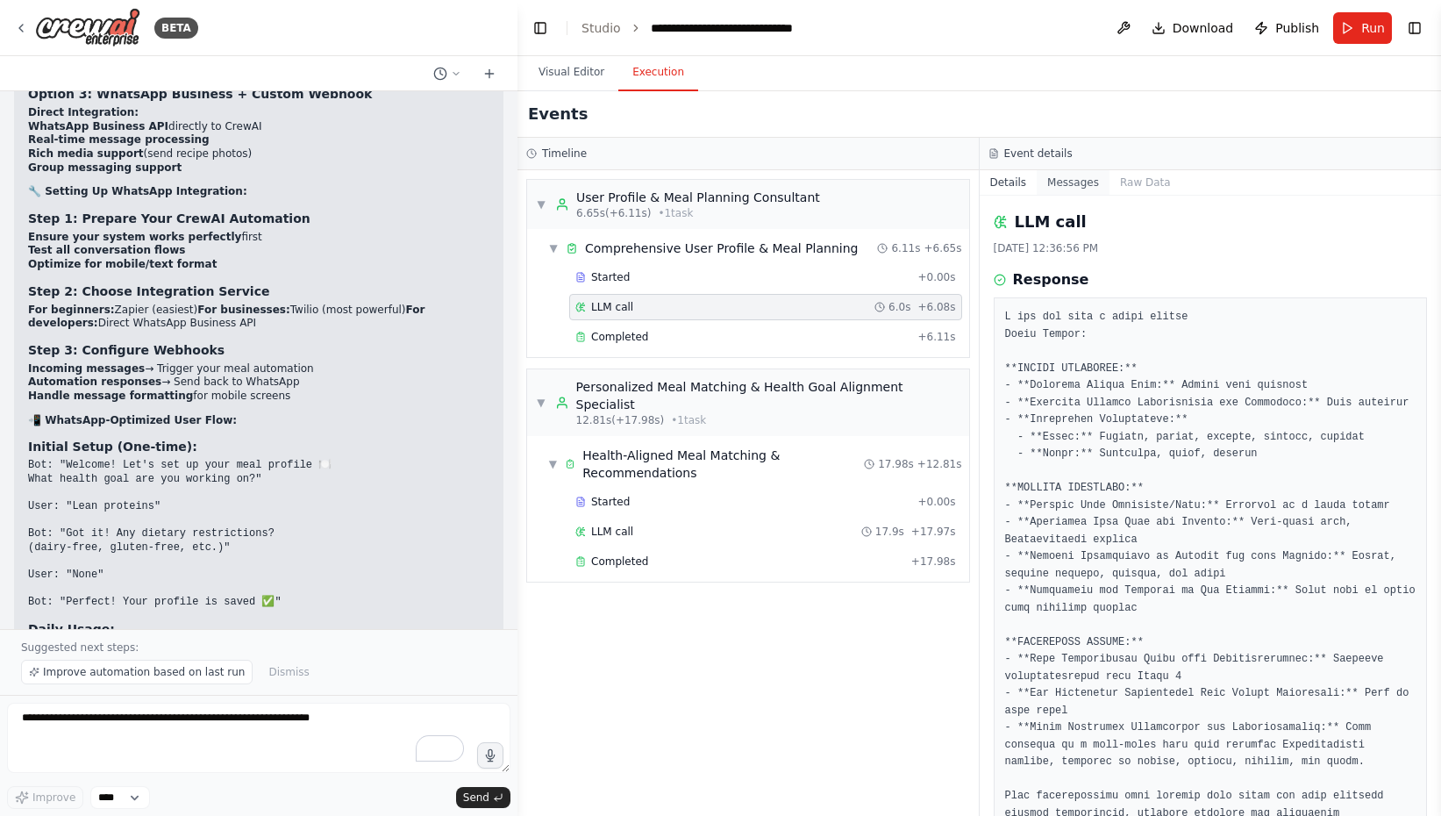
click at [1067, 184] on button "Messages" at bounding box center [1073, 182] width 73 height 25
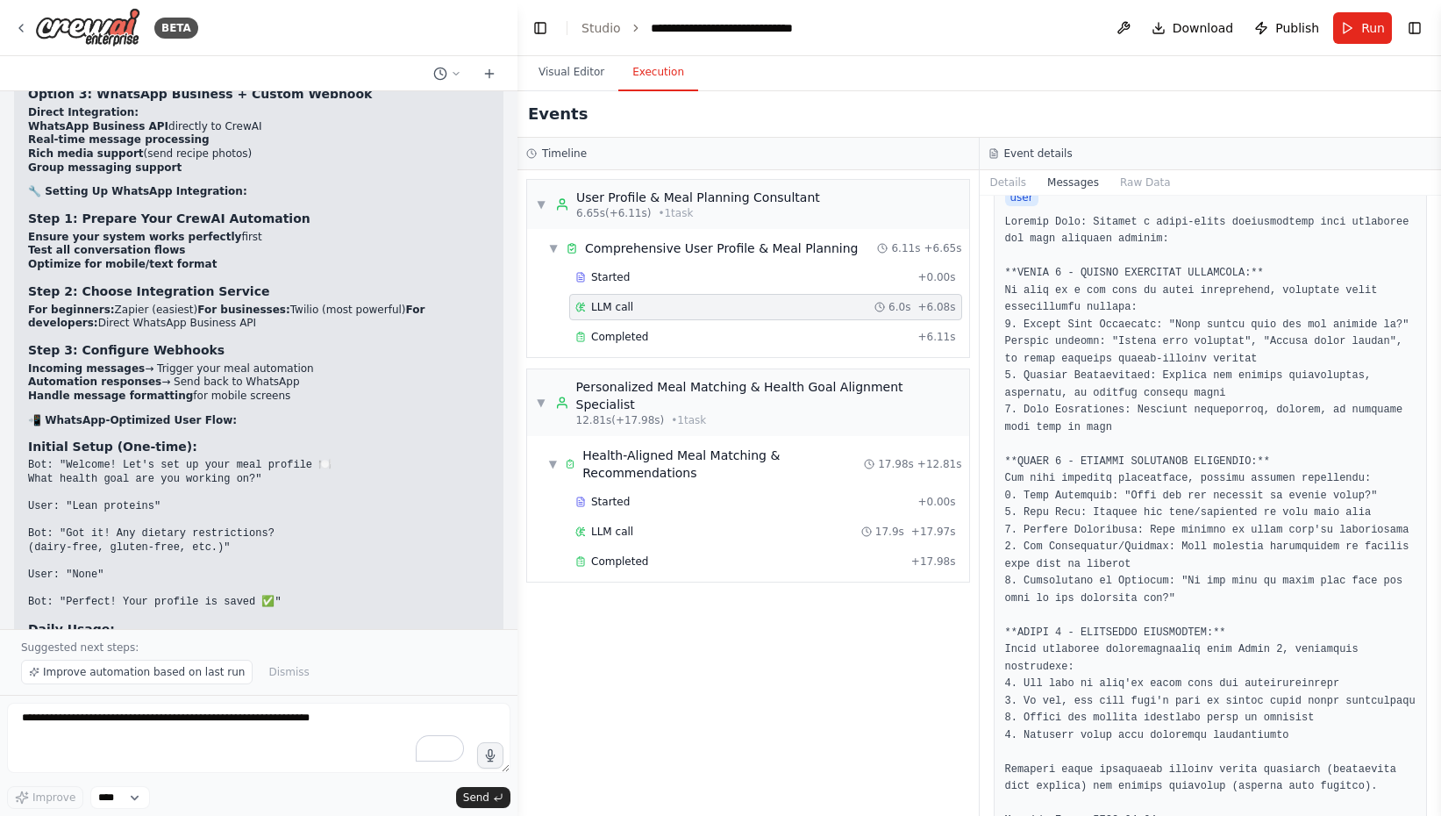
scroll to position [1316, 0]
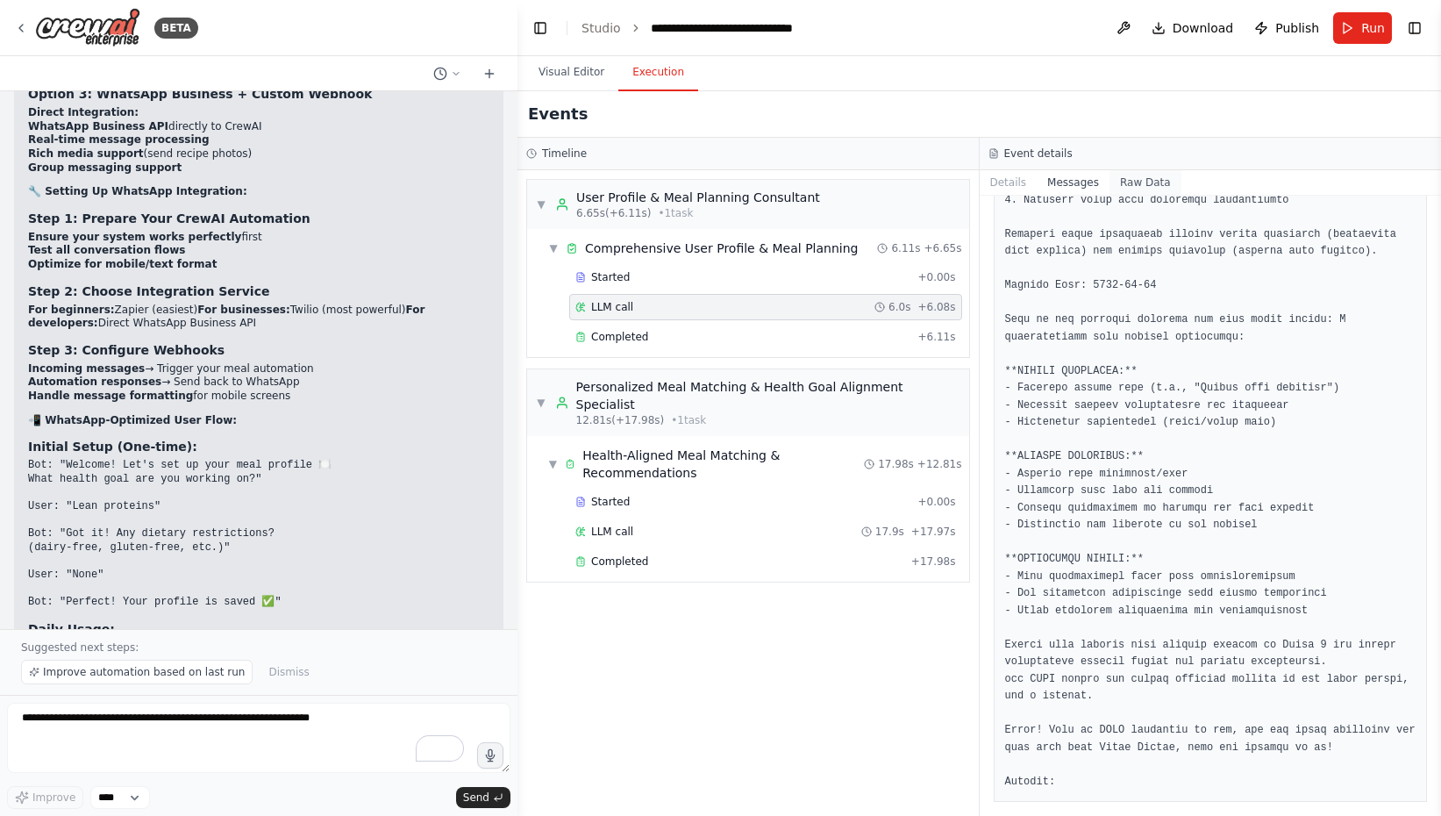
click at [1142, 186] on button "Raw Data" at bounding box center [1145, 182] width 72 height 25
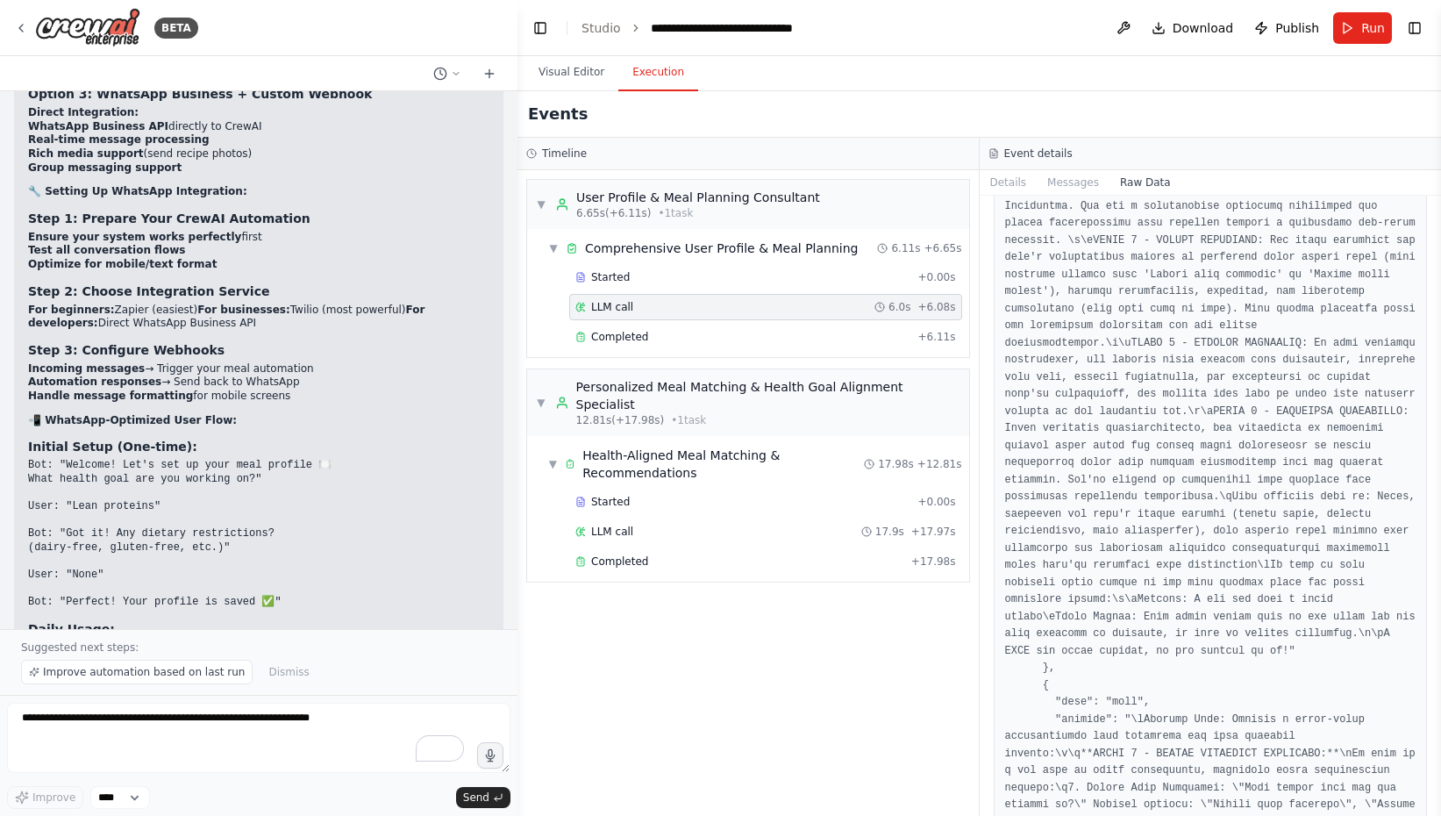
scroll to position [2943, 0]
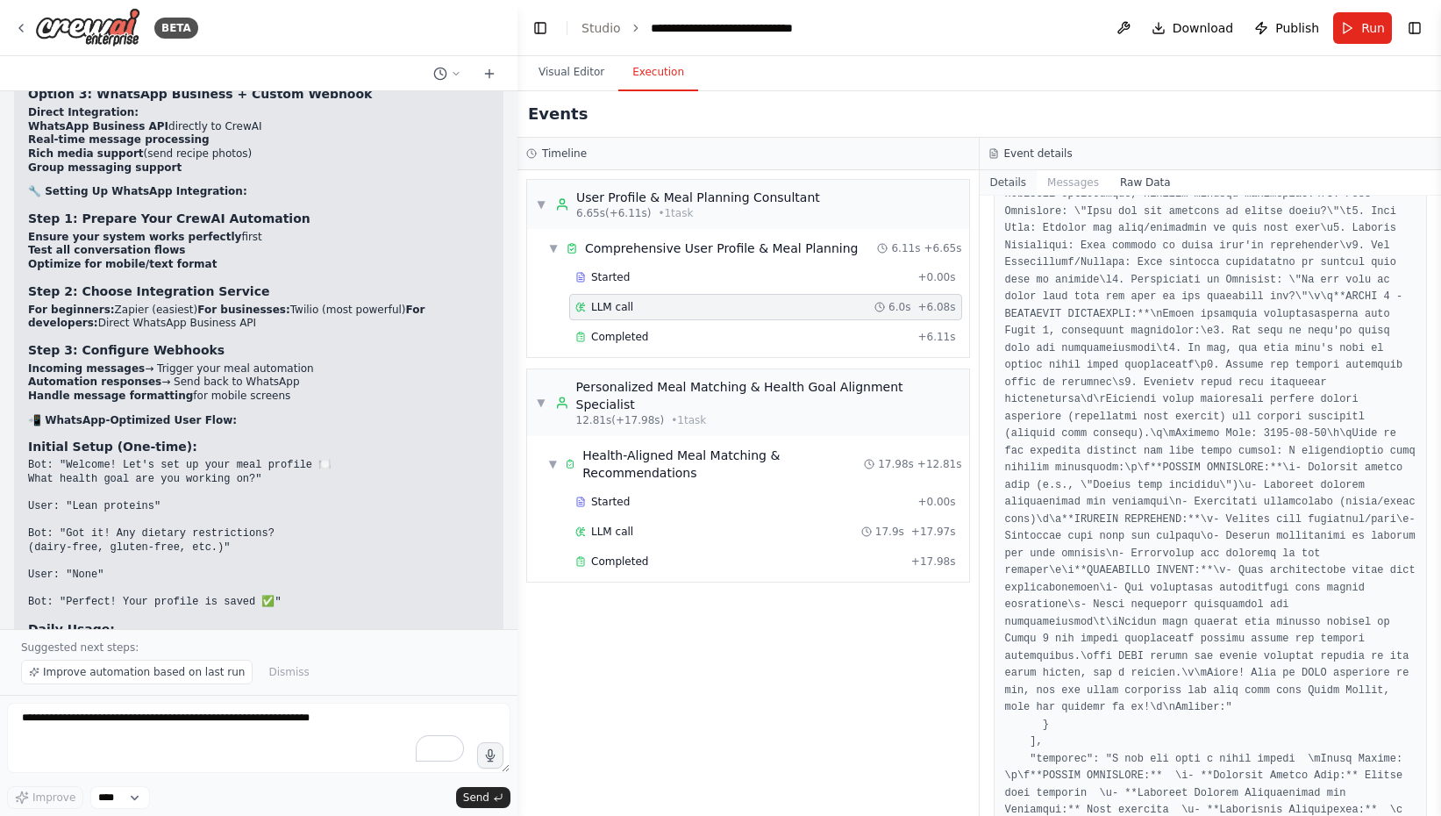
click at [1013, 182] on button "Details" at bounding box center [1009, 182] width 58 height 25
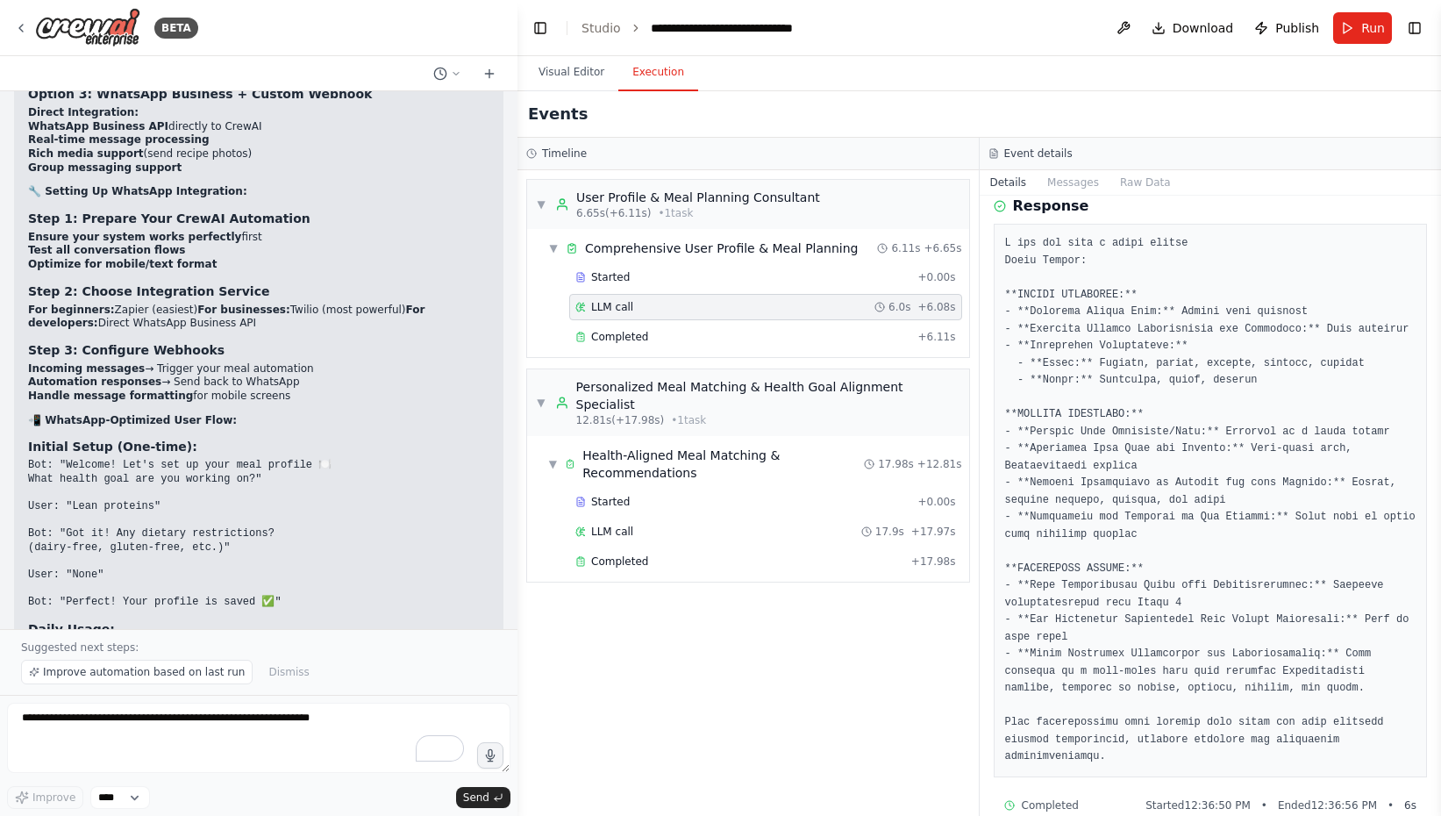
scroll to position [101, 0]
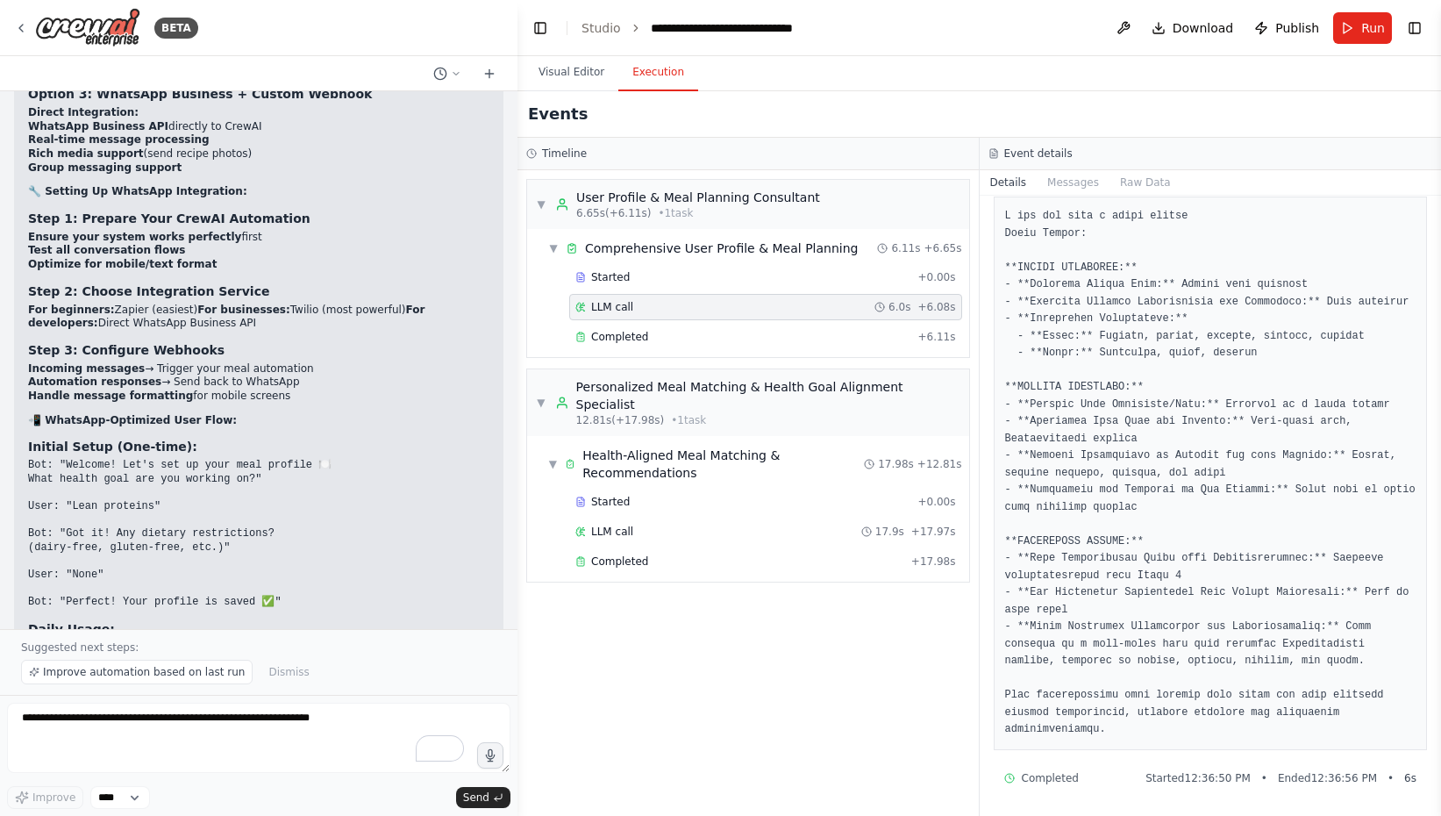
click at [1231, 436] on pre at bounding box center [1210, 473] width 411 height 531
click at [771, 522] on div "LLM call 17.9s + 17.97s" at bounding box center [765, 531] width 393 height 26
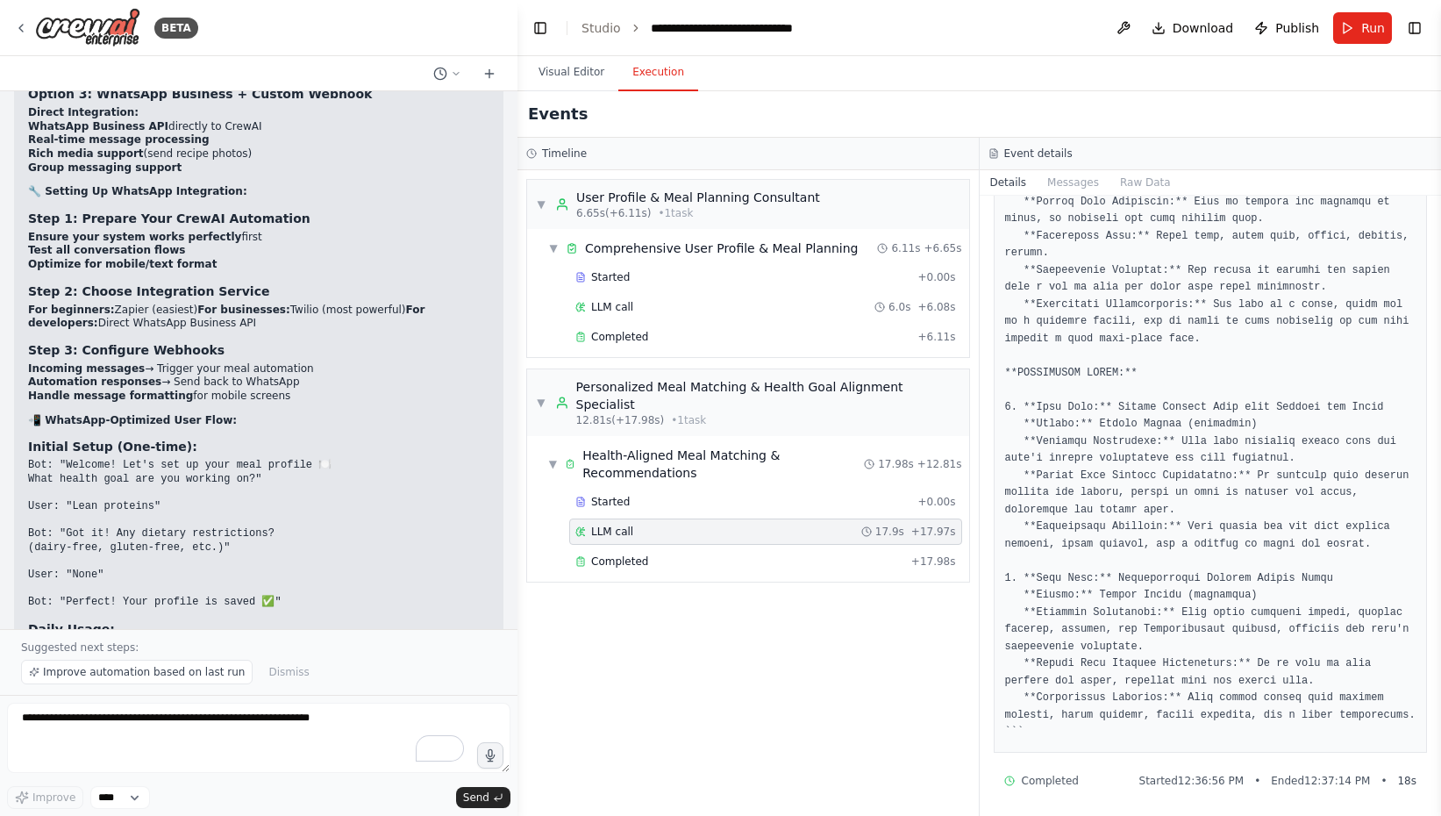
scroll to position [2529, 0]
click at [231, 727] on textarea "To enrich screen reader interactions, please activate Accessibility in Grammarl…" at bounding box center [258, 738] width 503 height 70
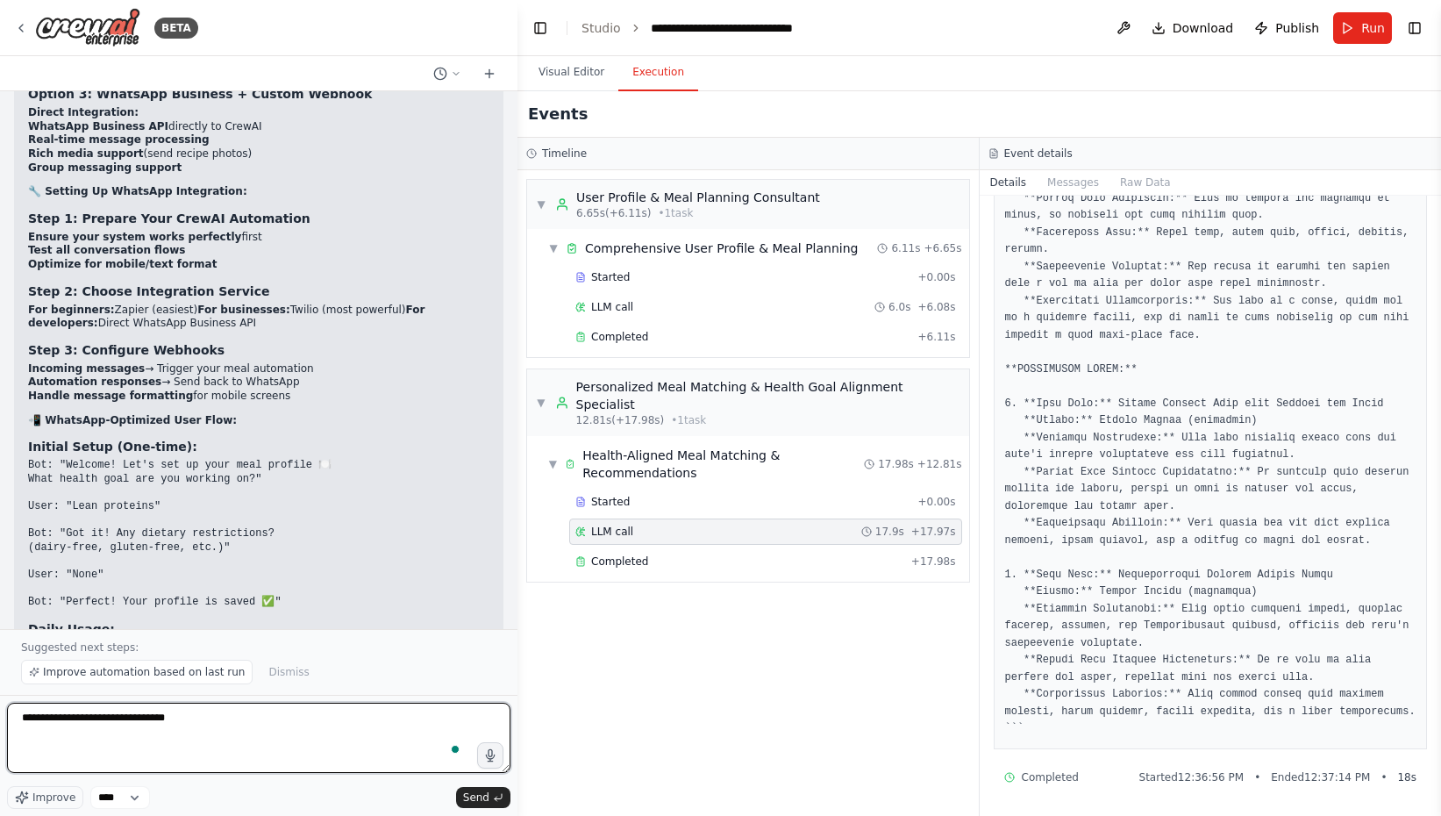
type textarea "**********"
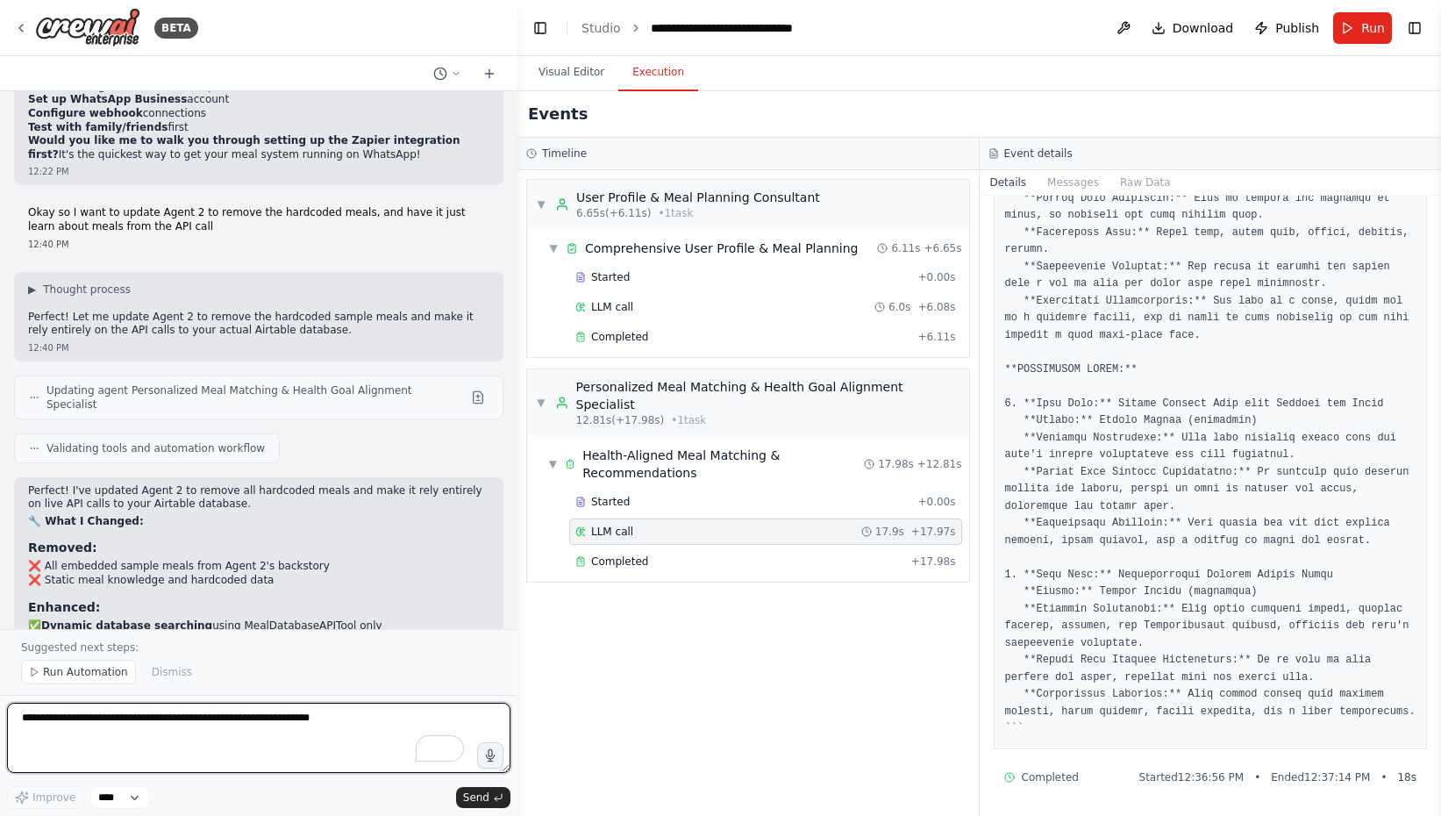
scroll to position [27448, 0]
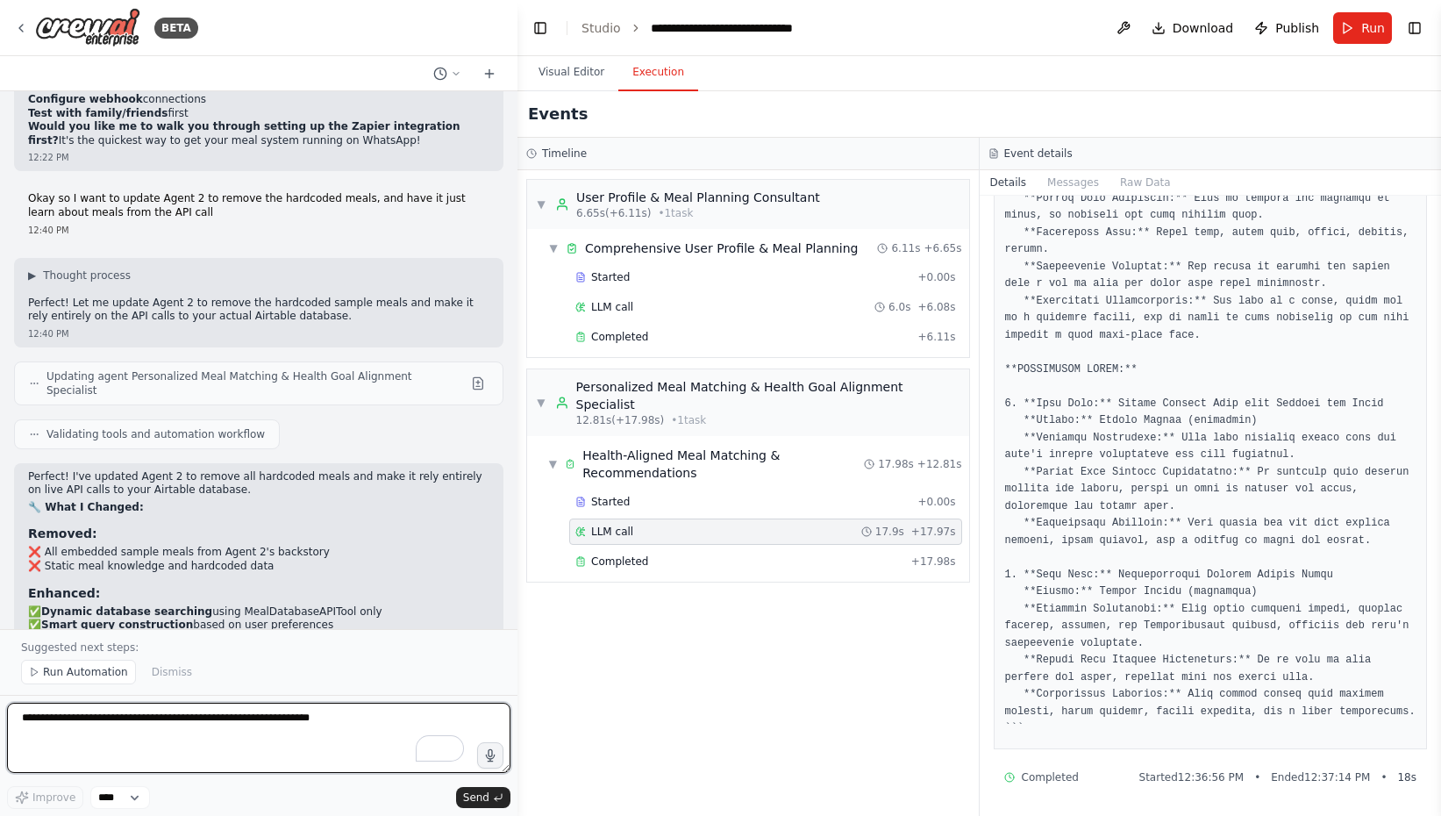
click at [258, 760] on textarea "To enrich screen reader interactions, please activate Accessibility in Grammarl…" at bounding box center [258, 738] width 503 height 70
click at [246, 741] on textarea "To enrich screen reader interactions, please activate Accessibility in Grammarl…" at bounding box center [258, 738] width 503 height 70
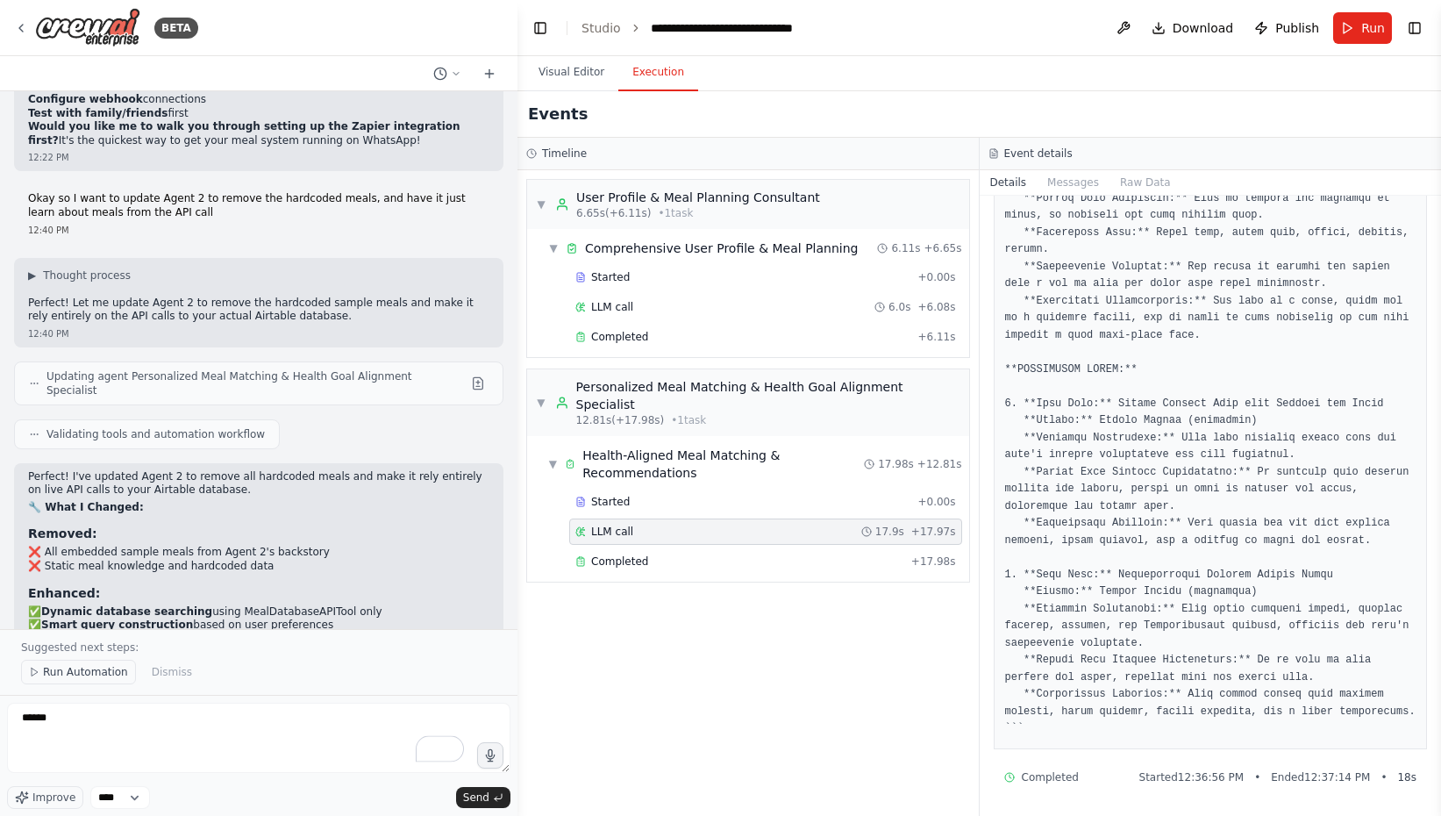
click at [102, 667] on span "Run Automation" at bounding box center [85, 672] width 85 height 14
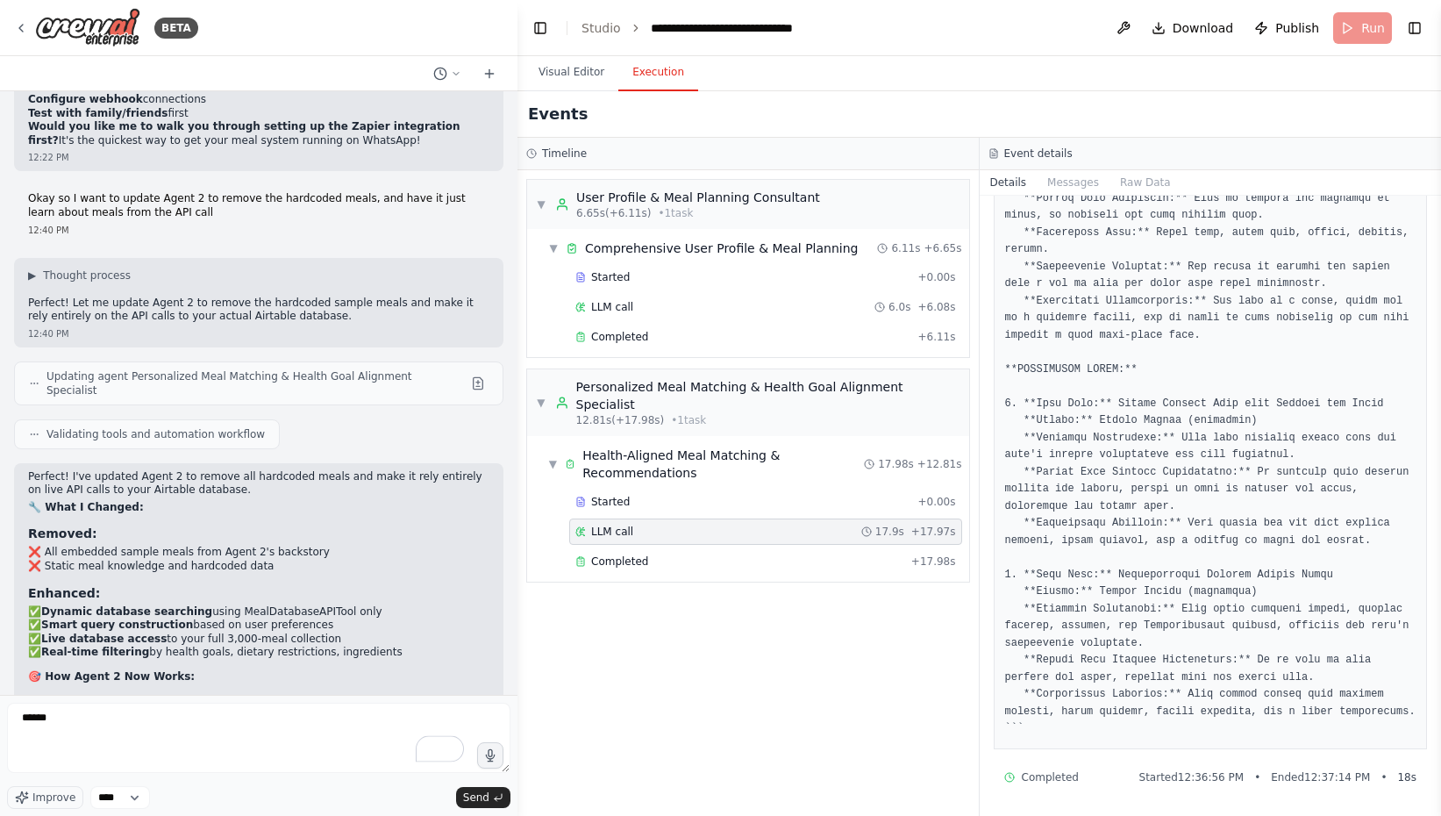
scroll to position [27382, 0]
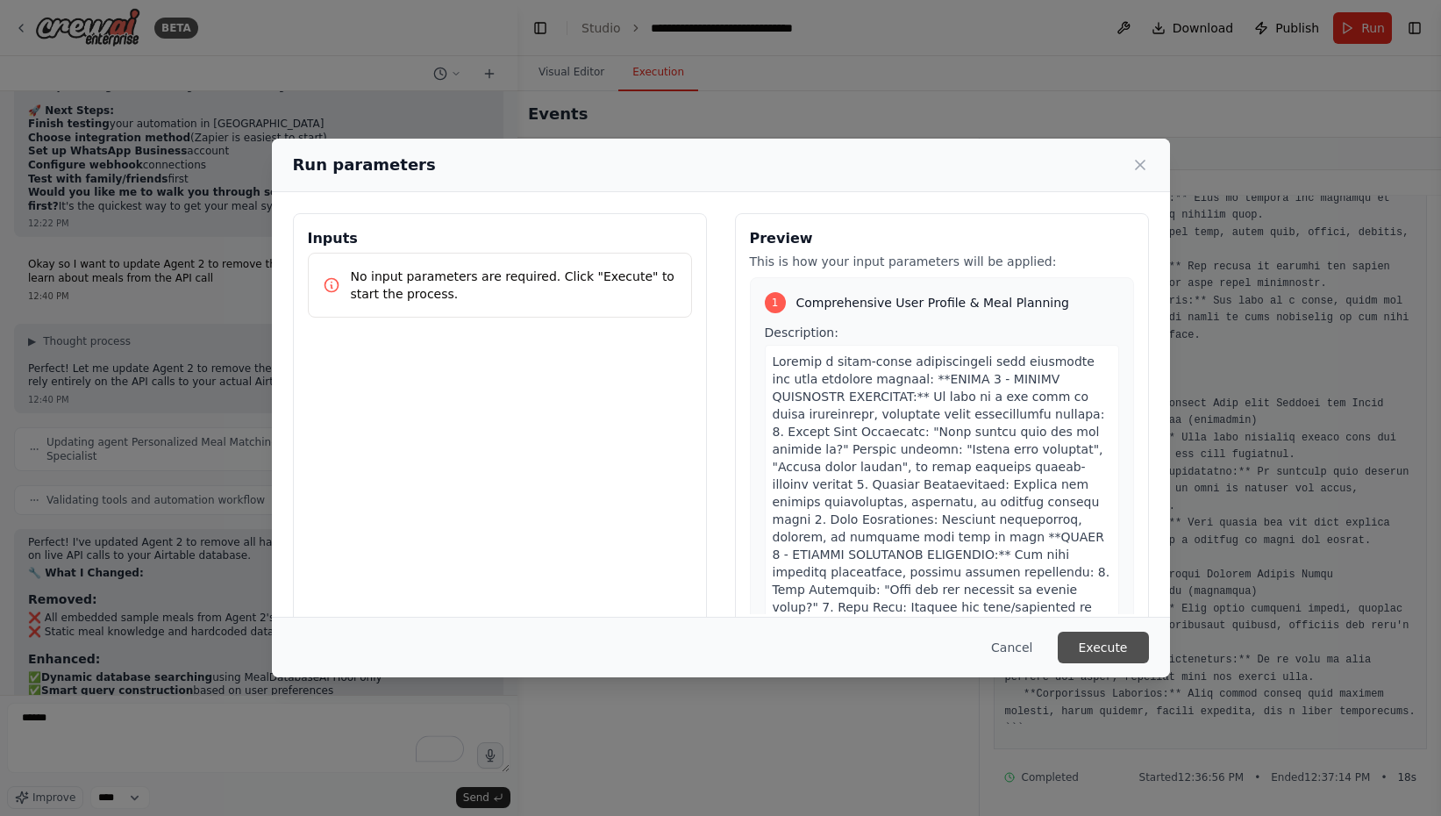
click at [1139, 644] on button "Execute" at bounding box center [1103, 647] width 91 height 32
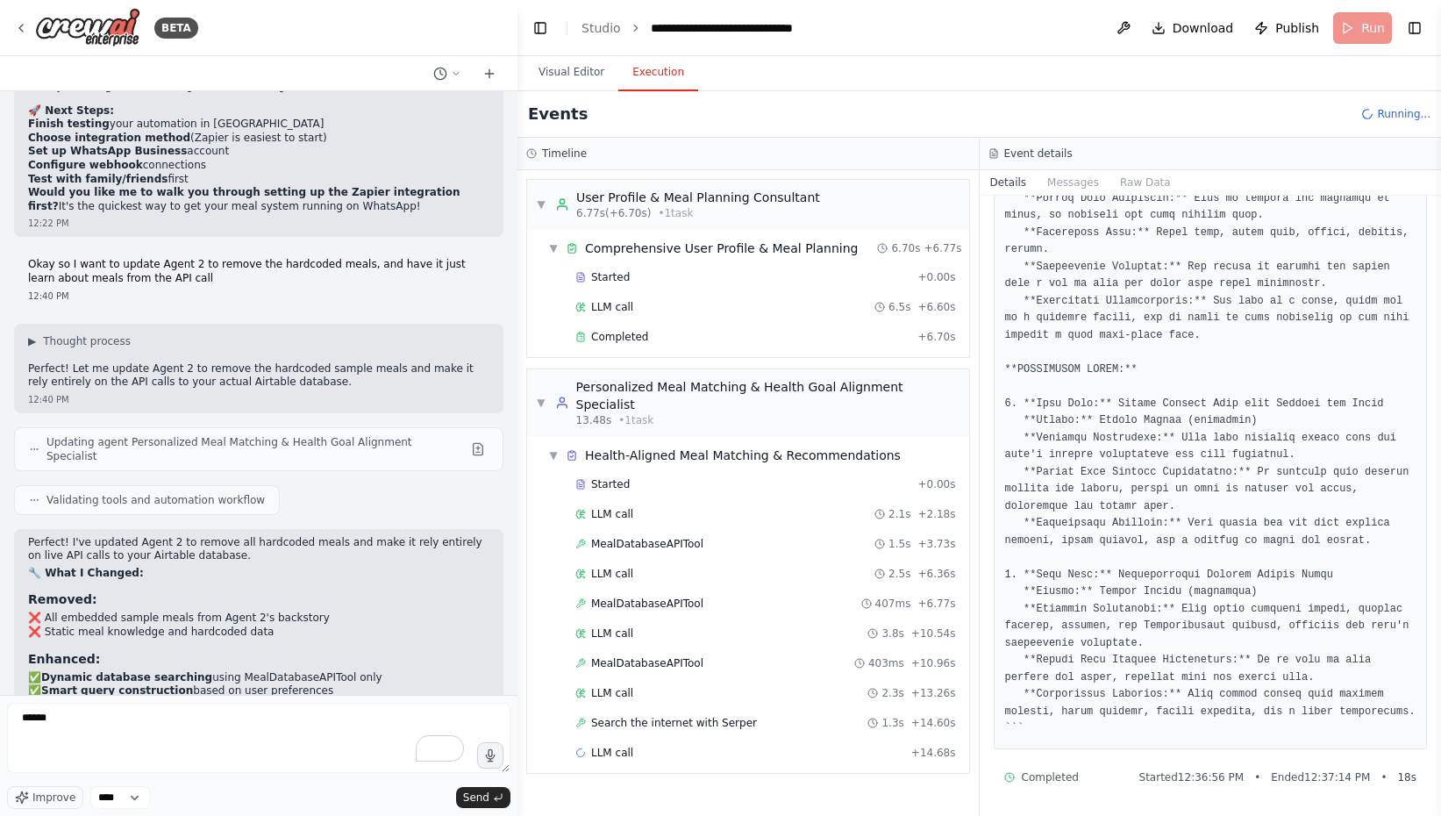
scroll to position [2522, 0]
click at [660, 507] on div "LLM call 2.1s + 2.18s" at bounding box center [765, 514] width 381 height 14
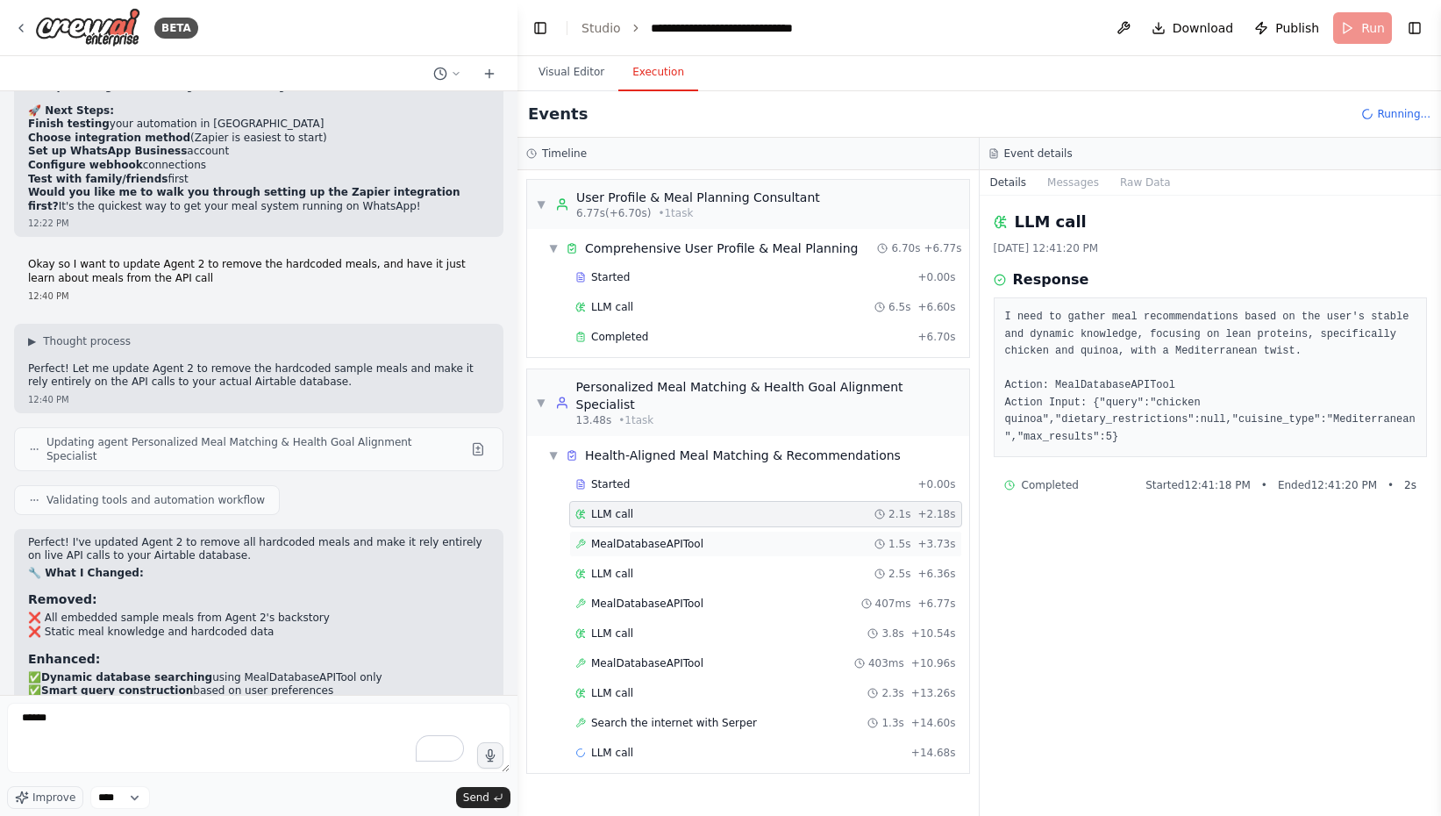
click at [671, 531] on div "MealDatabaseAPITool 1.5s + 3.73s" at bounding box center [765, 544] width 393 height 26
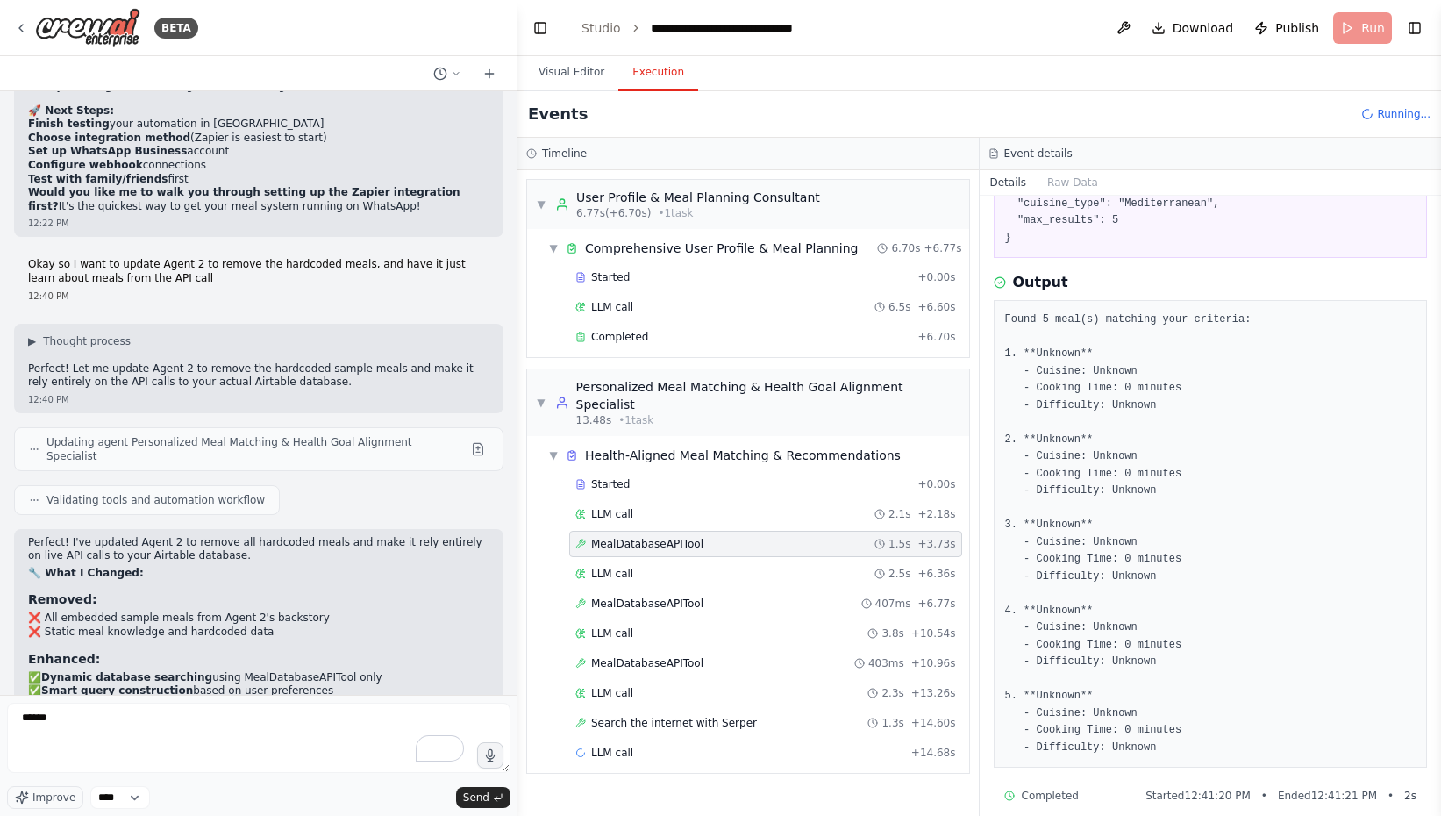
scroll to position [183, 0]
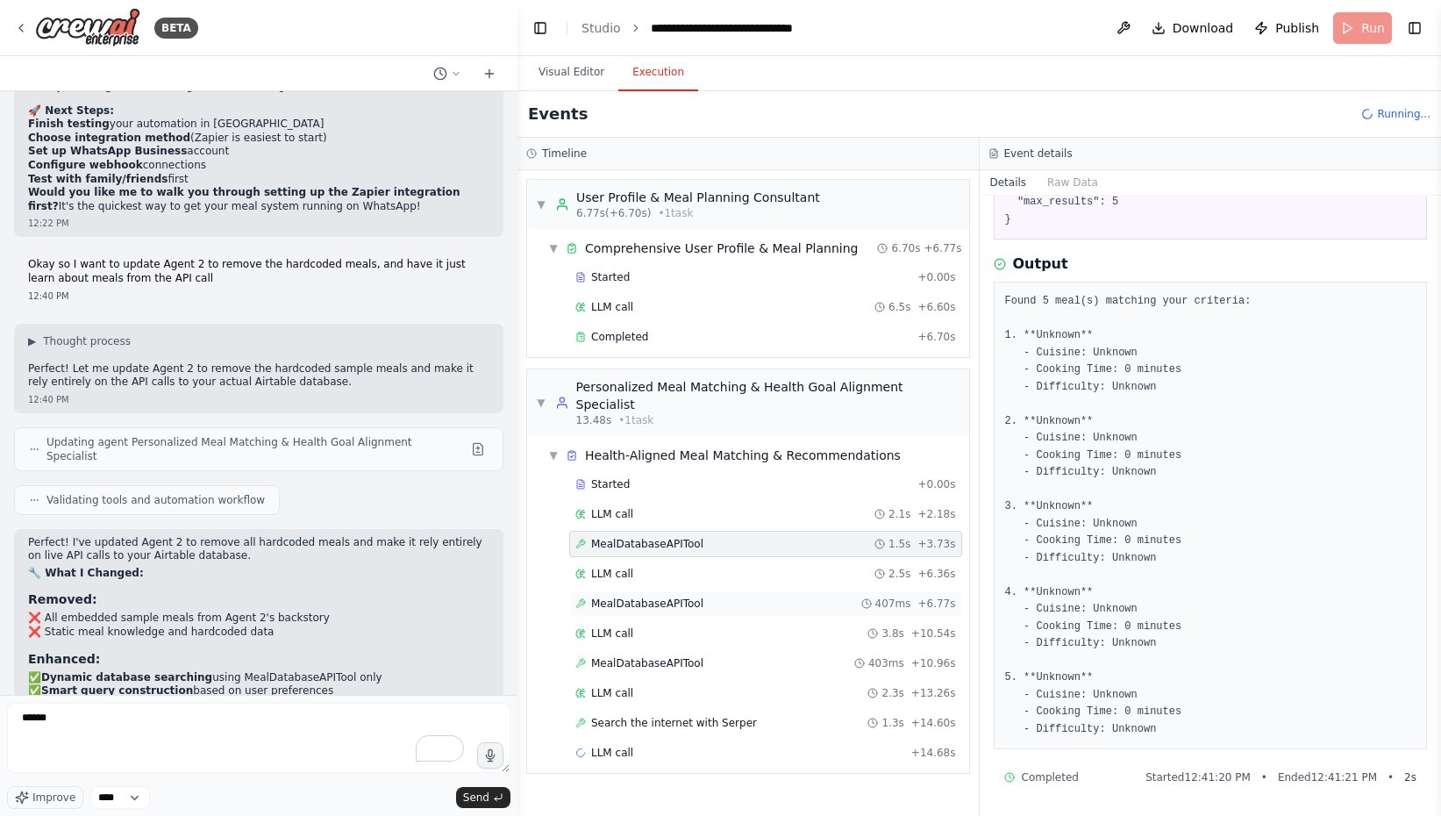
click at [646, 590] on div "MealDatabaseAPITool 407ms + 6.77s" at bounding box center [765, 603] width 393 height 26
click at [675, 650] on div "MealDatabaseAPITool 403ms + 10.96s" at bounding box center [765, 663] width 393 height 26
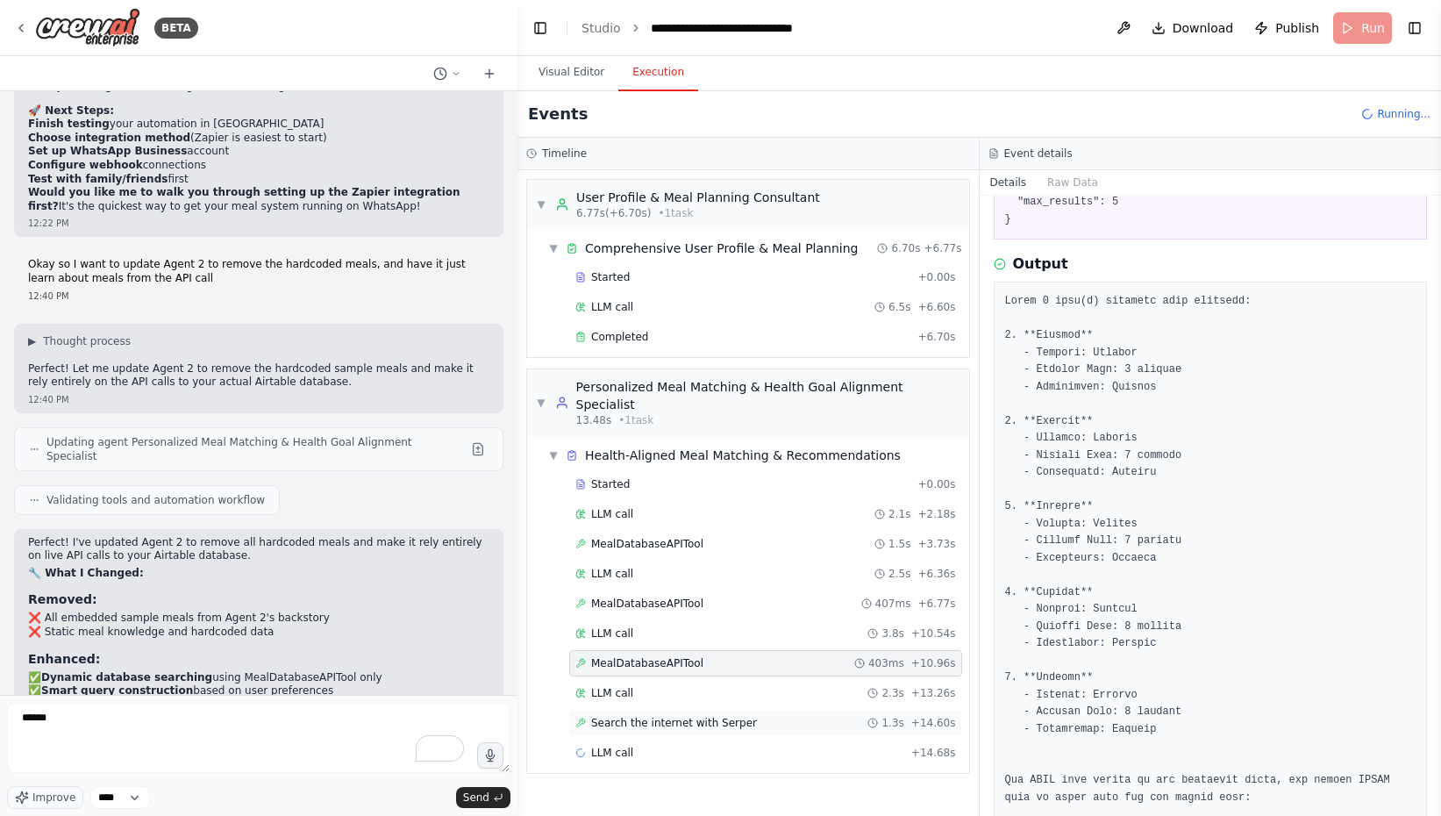
click at [681, 716] on span "Search the internet with Serper" at bounding box center [674, 723] width 166 height 14
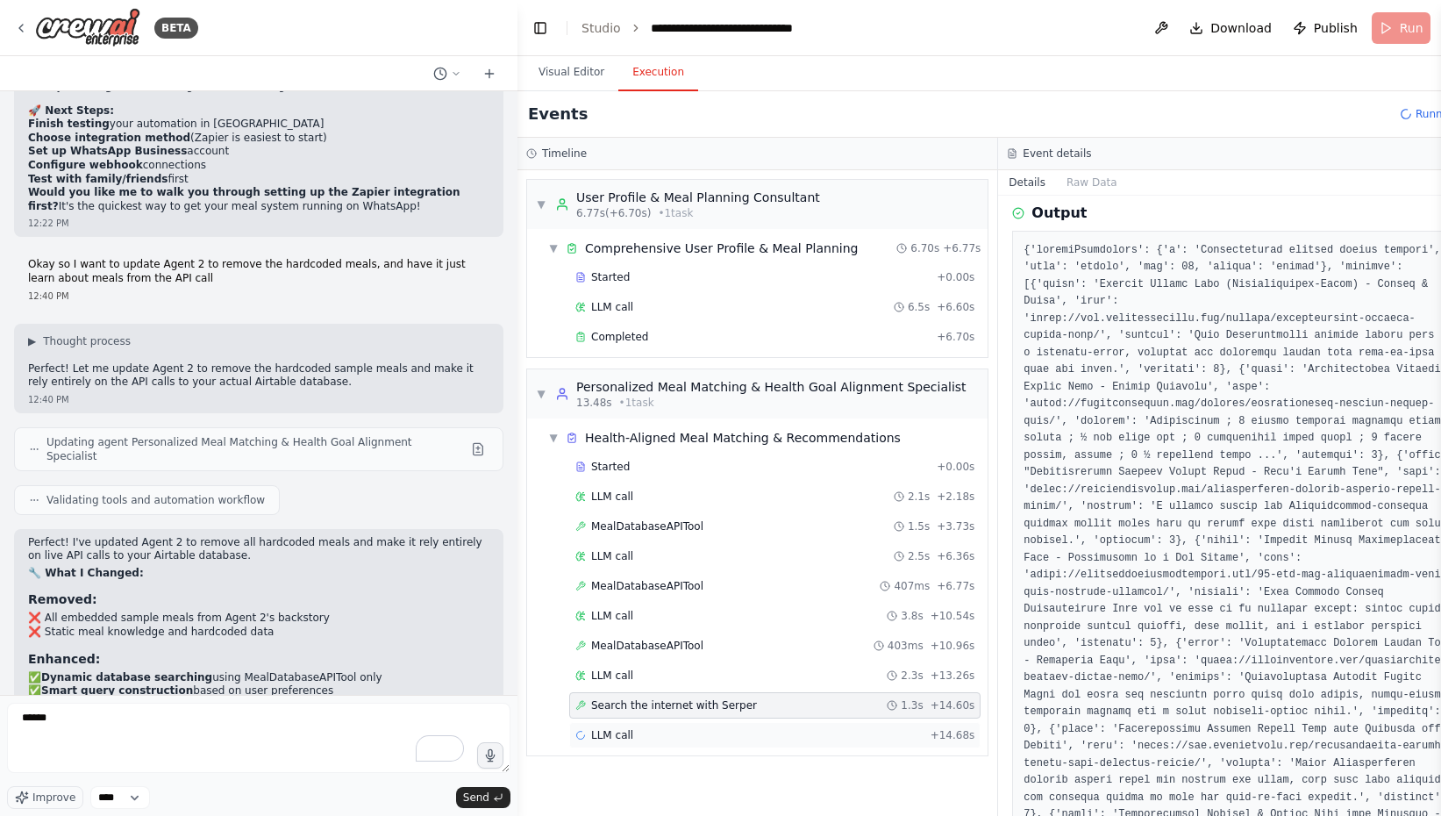
click at [681, 730] on div "LLM call + 14.68s" at bounding box center [774, 735] width 399 height 14
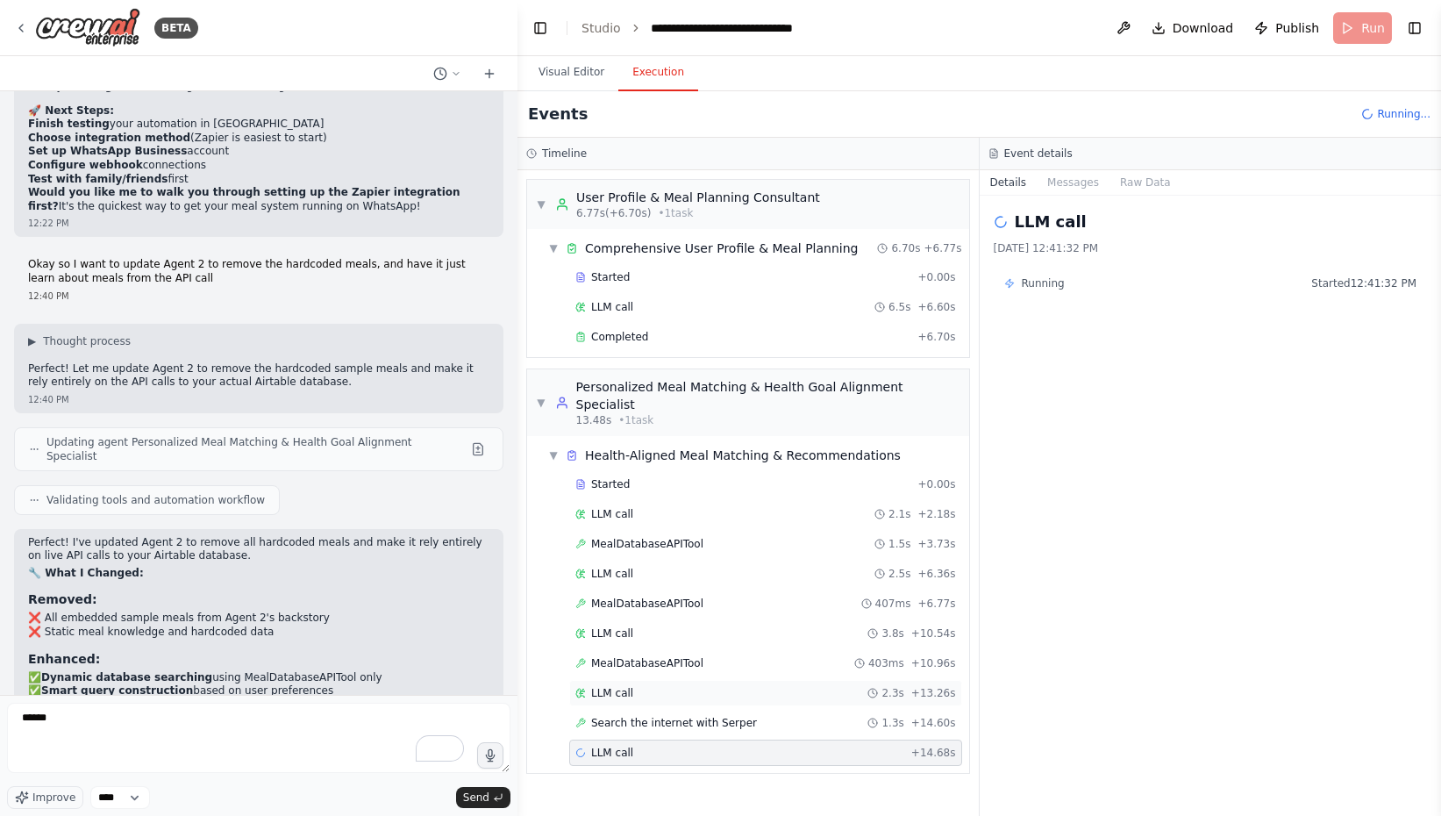
click at [660, 686] on div "LLM call 2.3s + 13.26s" at bounding box center [765, 693] width 381 height 14
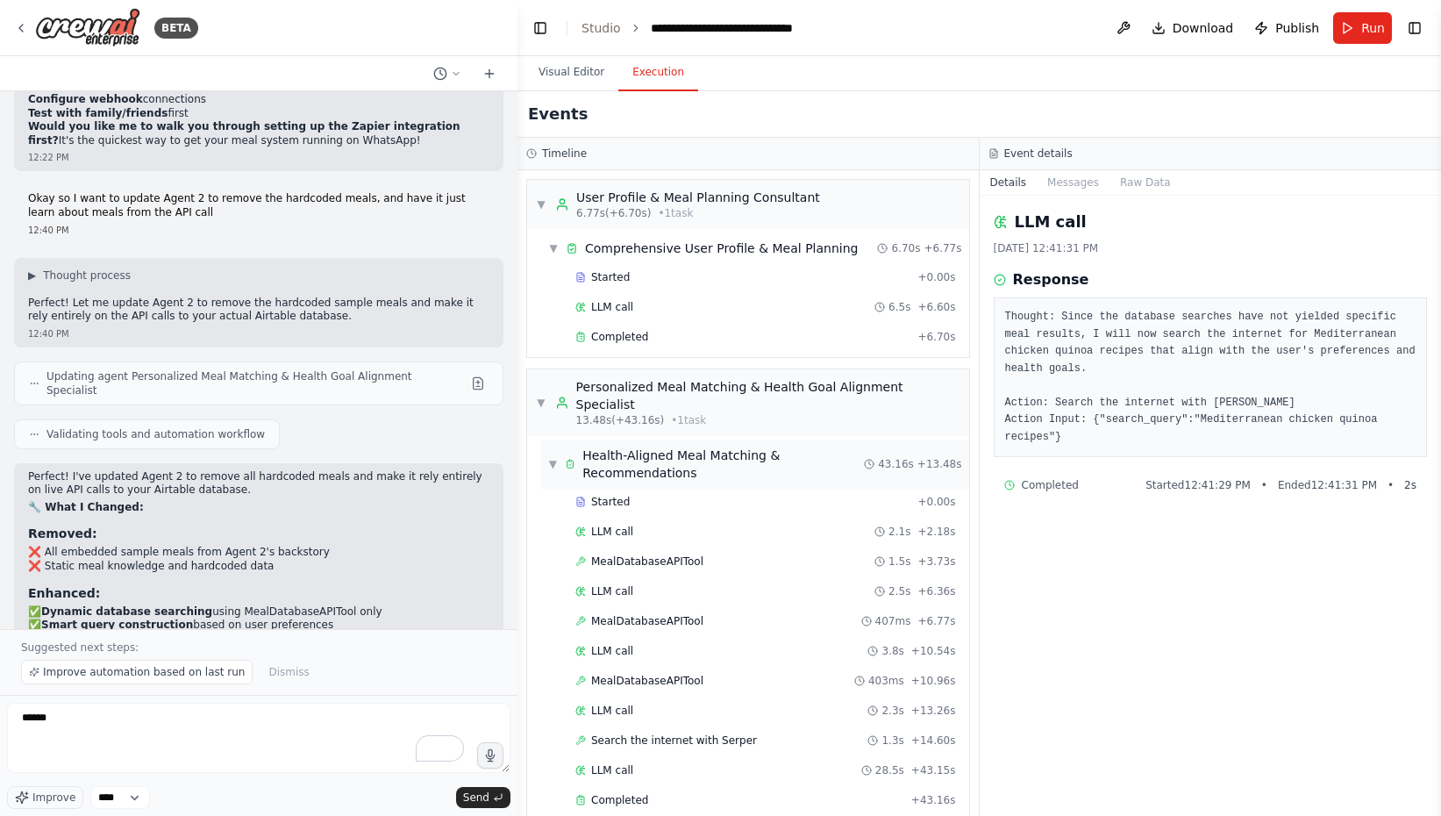
scroll to position [7, 0]
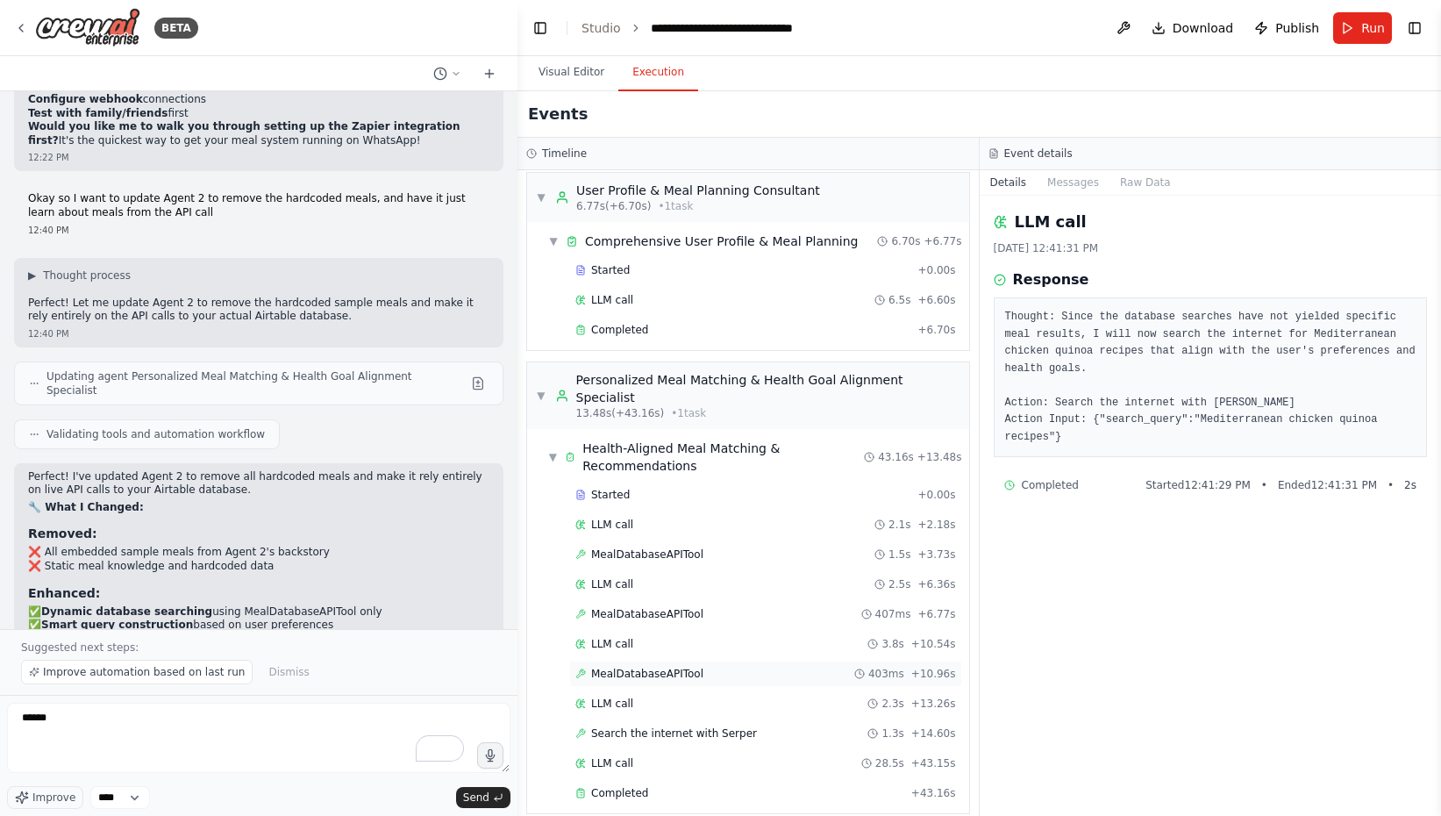
click at [665, 667] on span "MealDatabaseAPITool" at bounding box center [647, 674] width 112 height 14
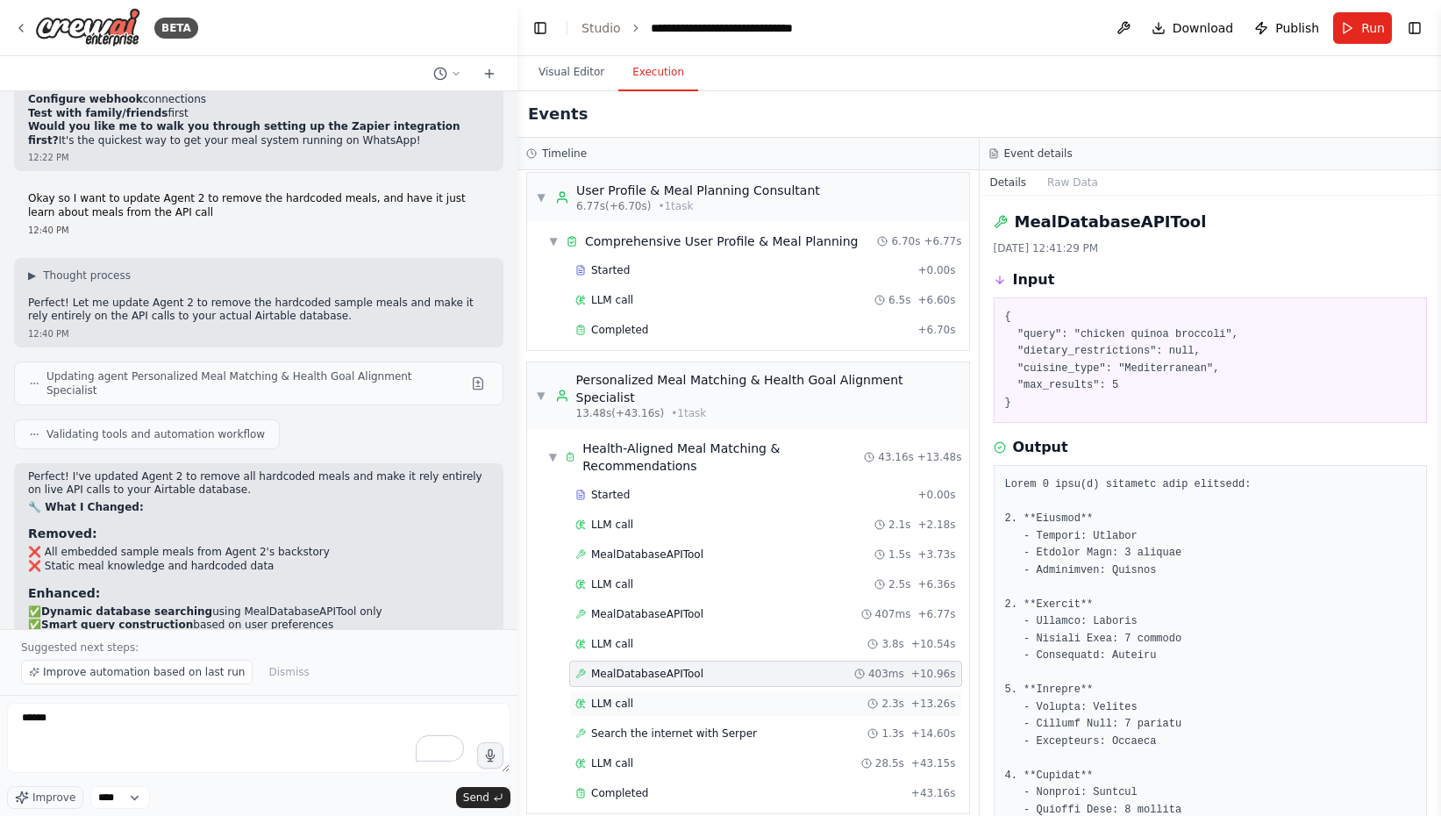
click at [645, 696] on div "LLM call 2.3s + 13.26s" at bounding box center [765, 703] width 381 height 14
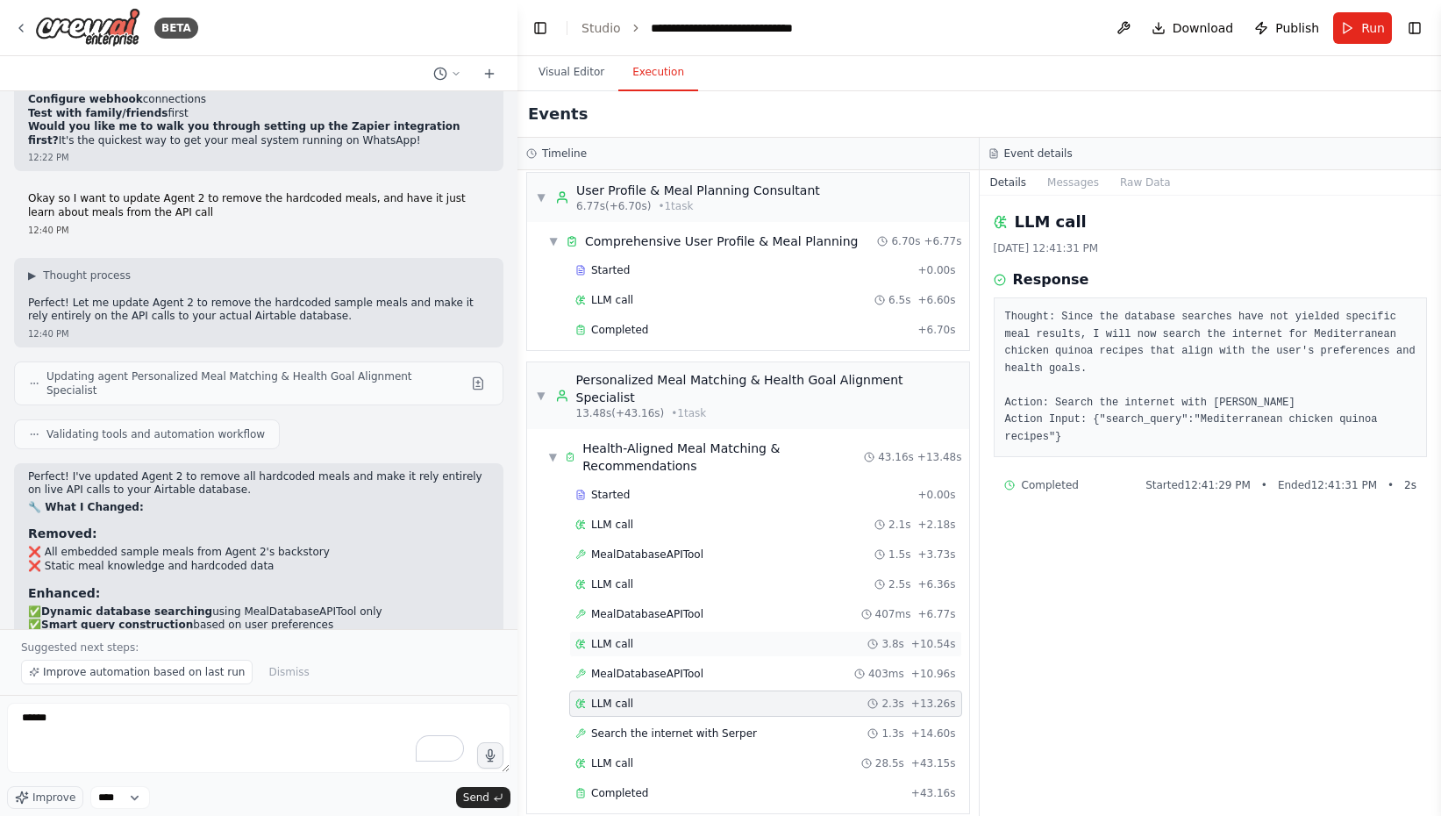
click at [642, 637] on div "LLM call 3.8s + 10.54s" at bounding box center [765, 644] width 381 height 14
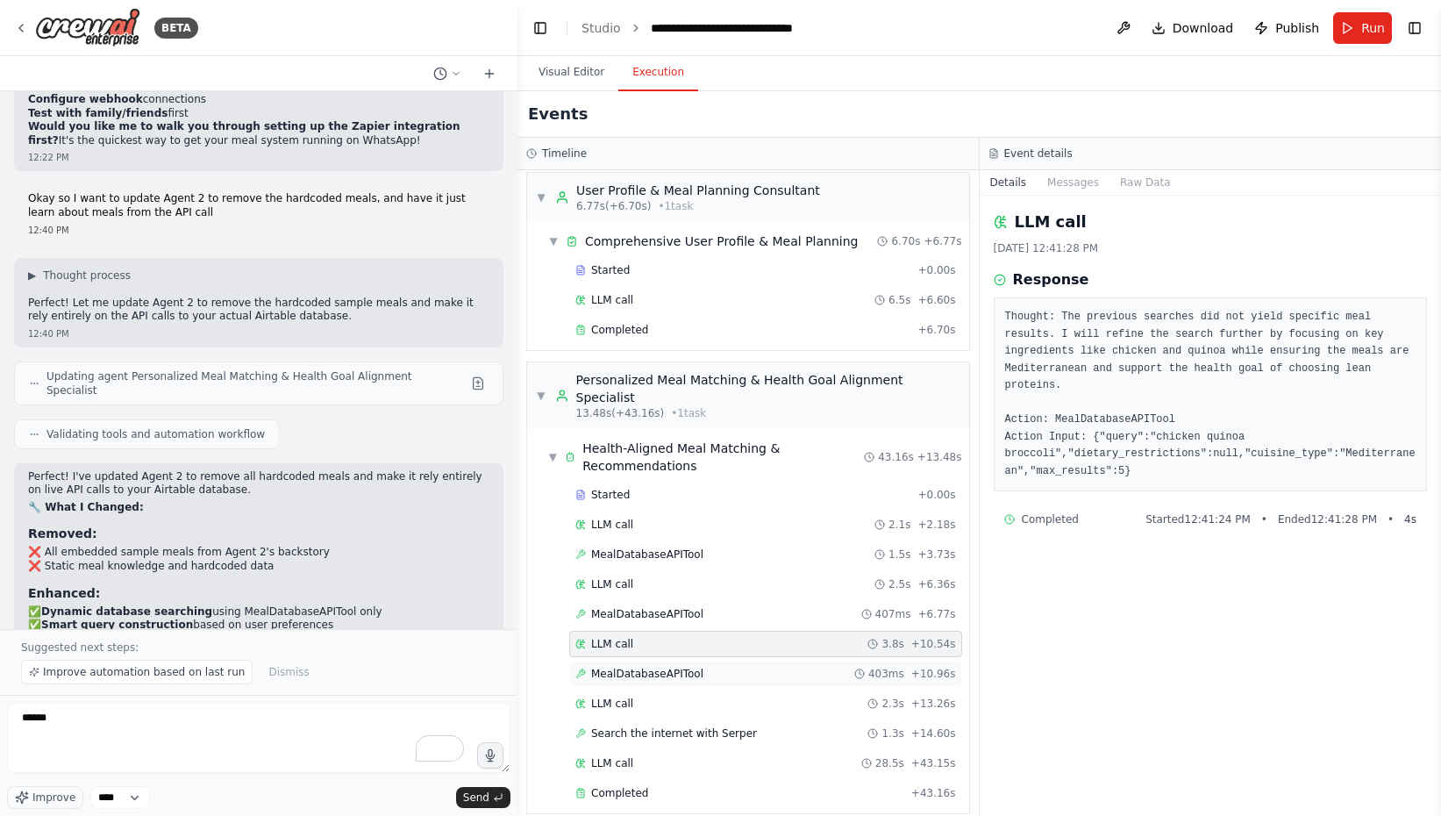
click at [619, 667] on span "MealDatabaseAPITool" at bounding box center [647, 674] width 112 height 14
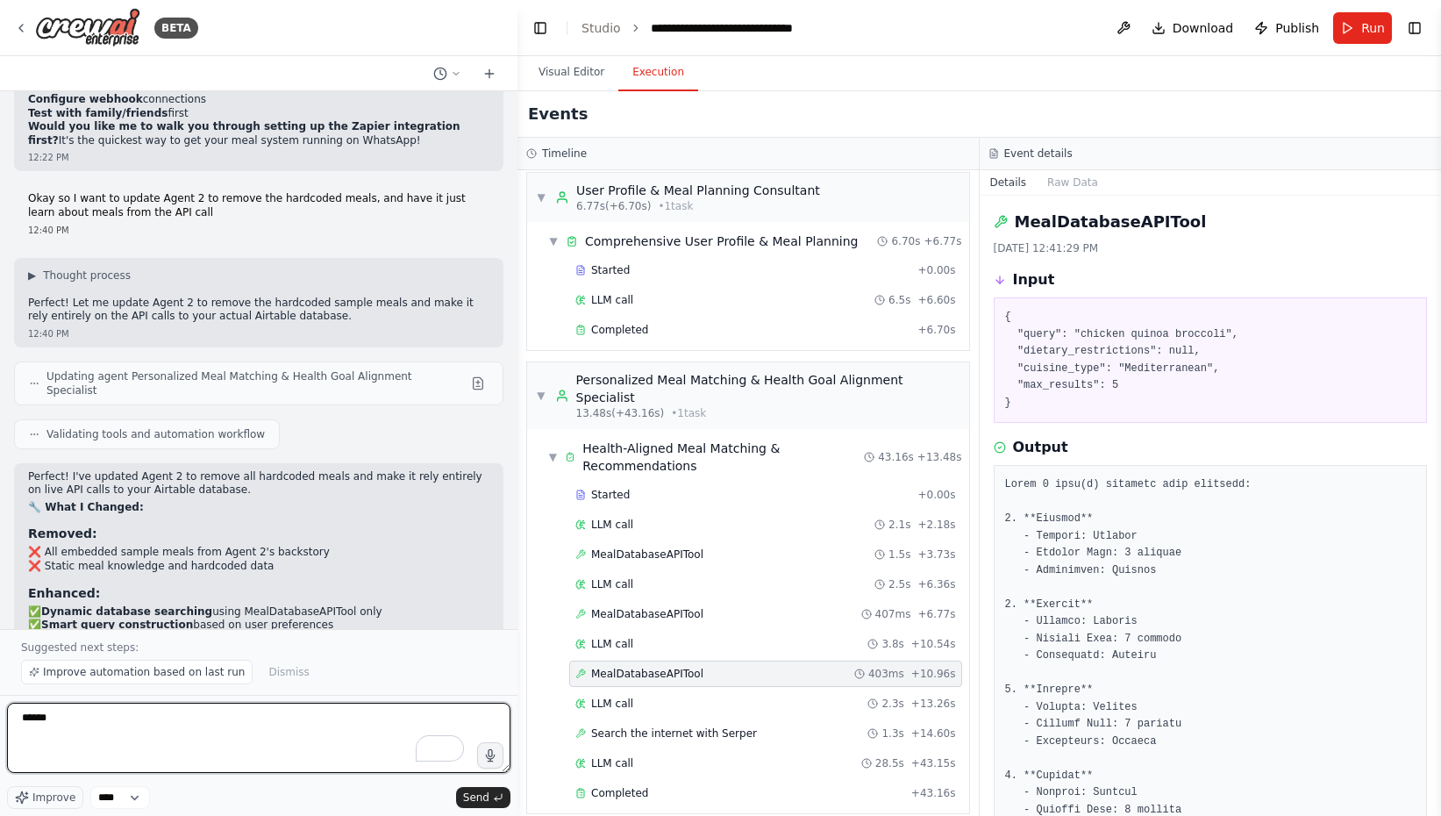
click at [285, 730] on textarea "******" at bounding box center [258, 738] width 503 height 70
type textarea "*"
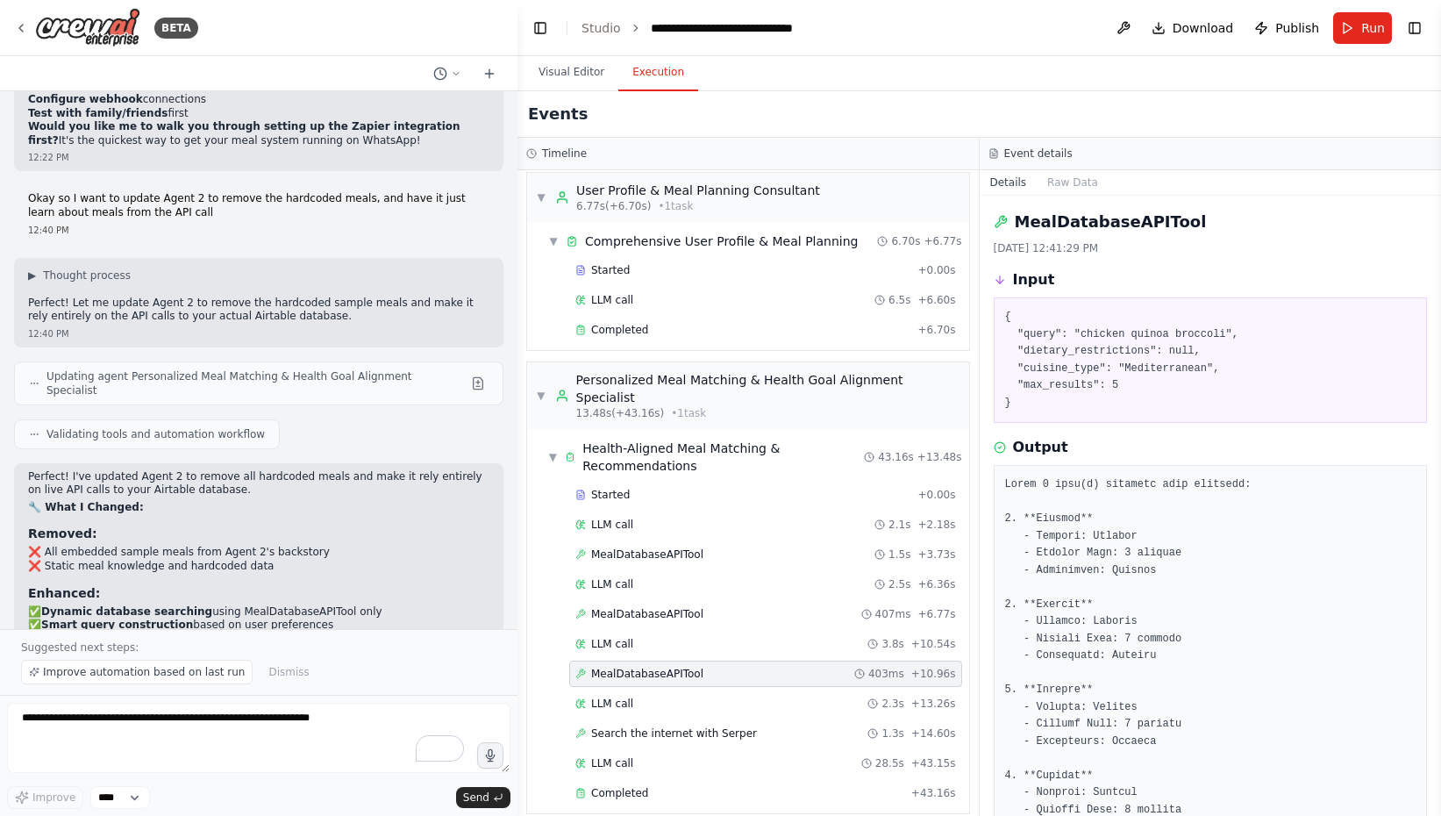
click at [633, 577] on div "LLM call 2.5s + 6.36s" at bounding box center [765, 584] width 381 height 14
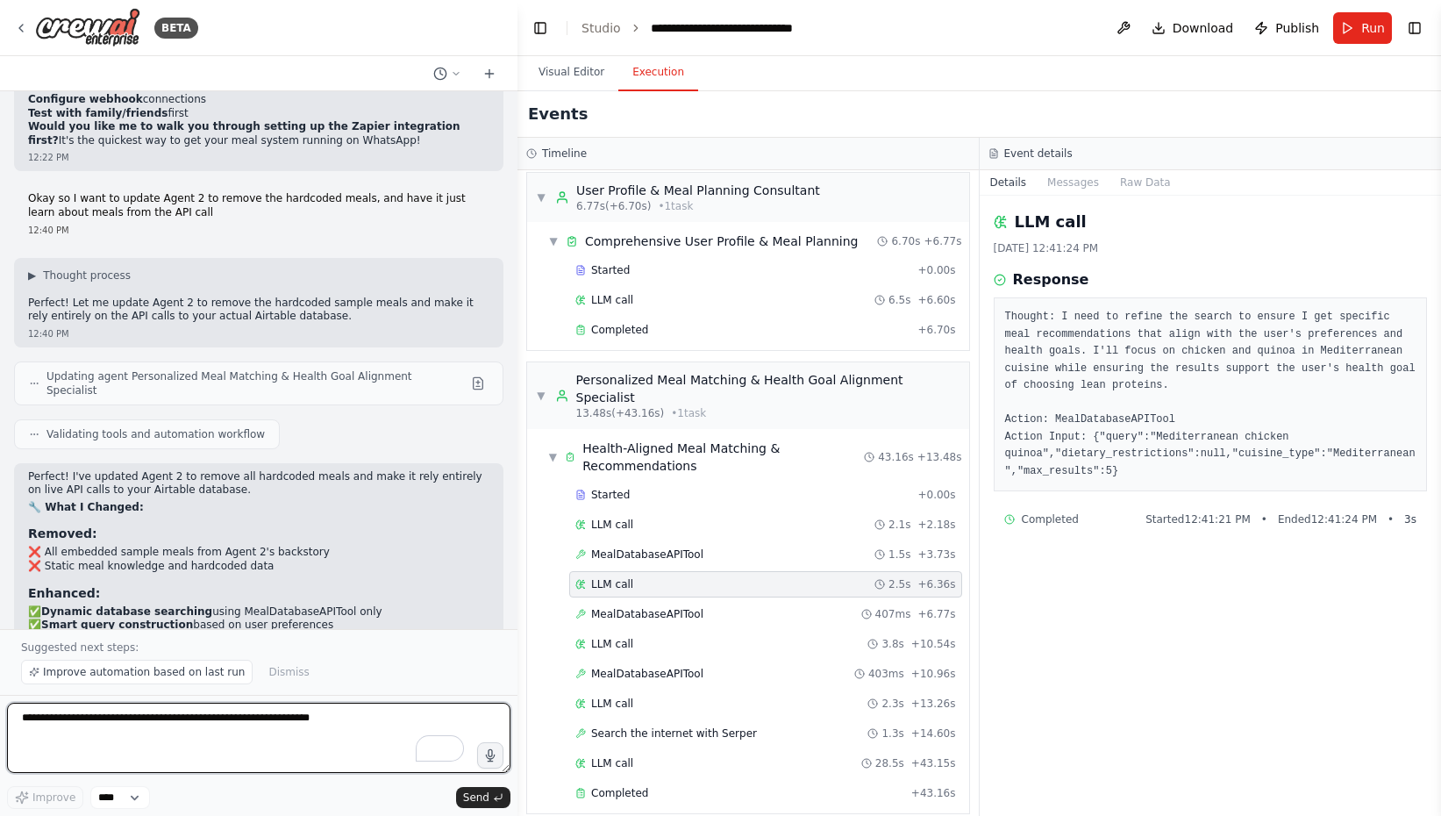
click at [79, 722] on textarea "To enrich screen reader interactions, please activate Accessibility in Grammarl…" at bounding box center [258, 738] width 503 height 70
type textarea "**********"
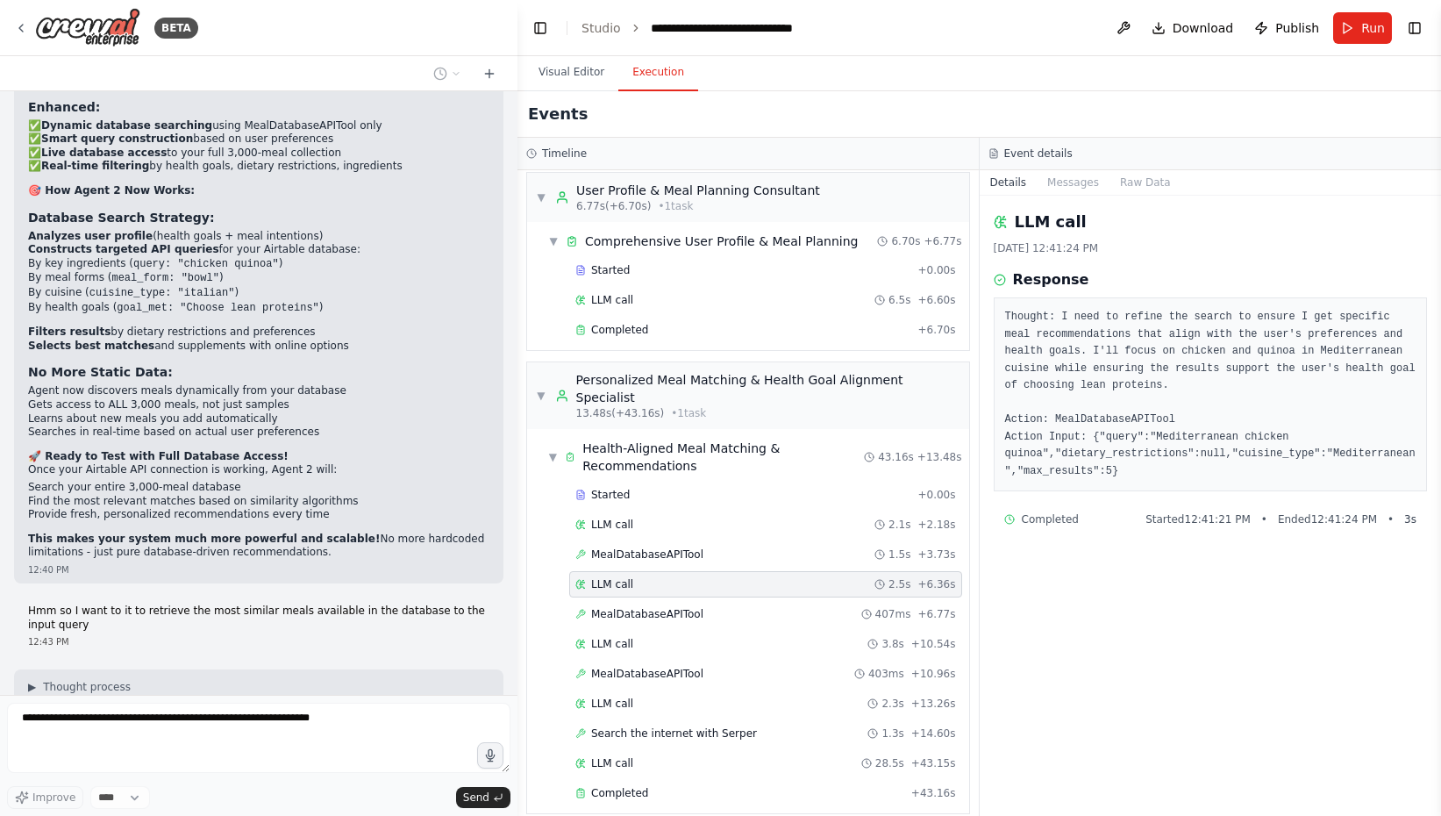
scroll to position [27933, 0]
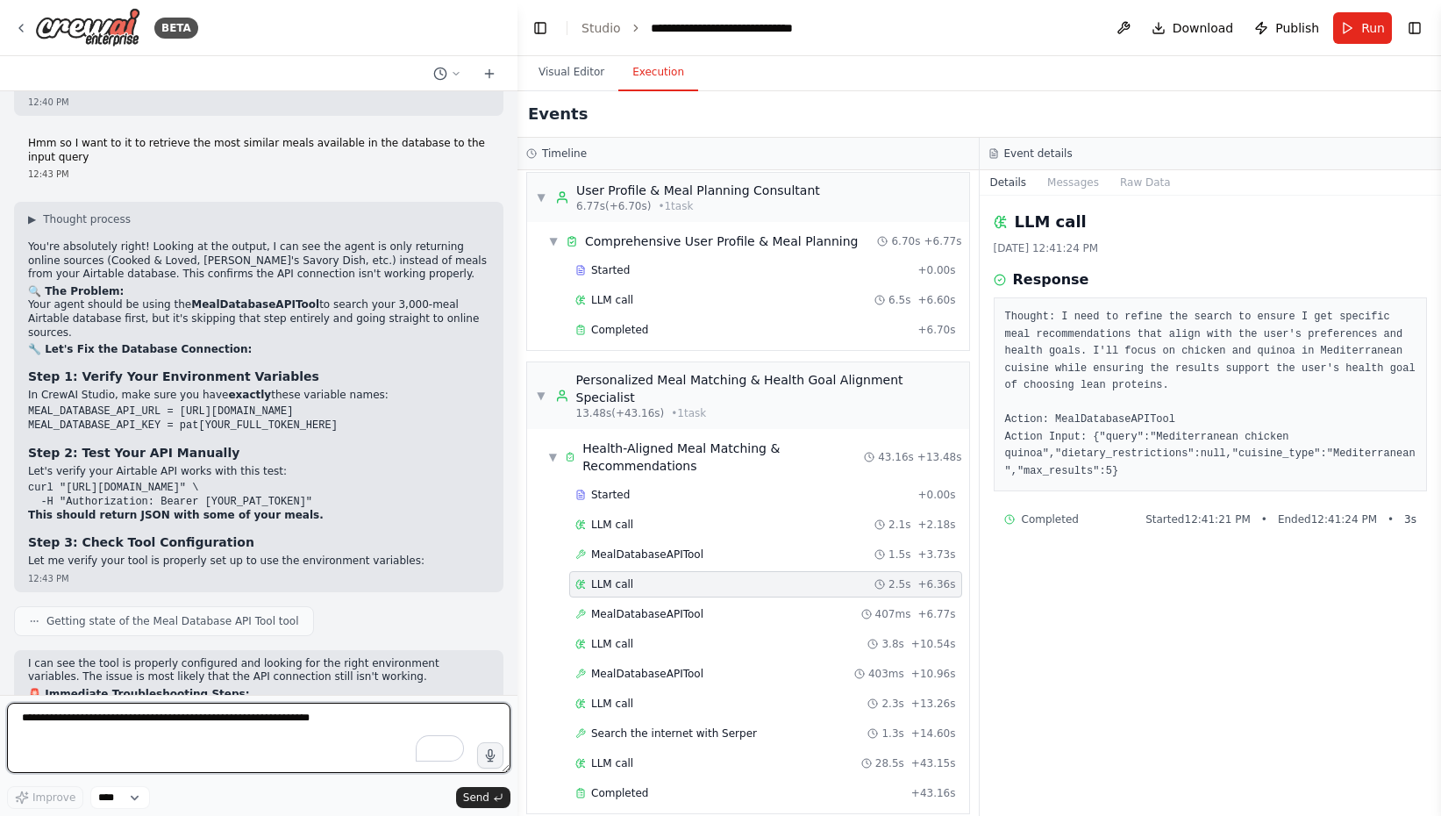
scroll to position [28399, 0]
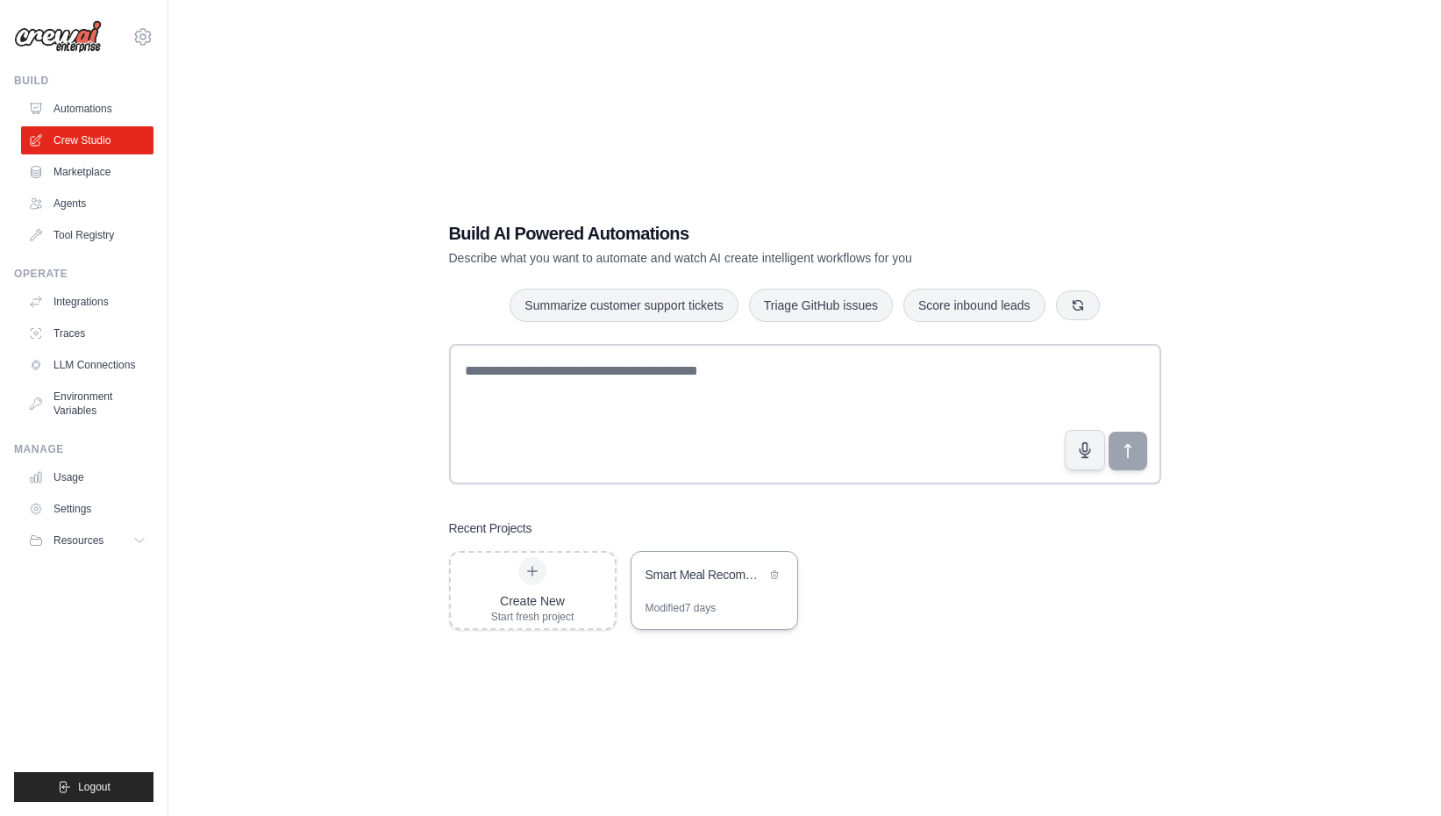
click at [691, 581] on div "Smart Meal Recommendation System" at bounding box center [706, 575] width 120 height 18
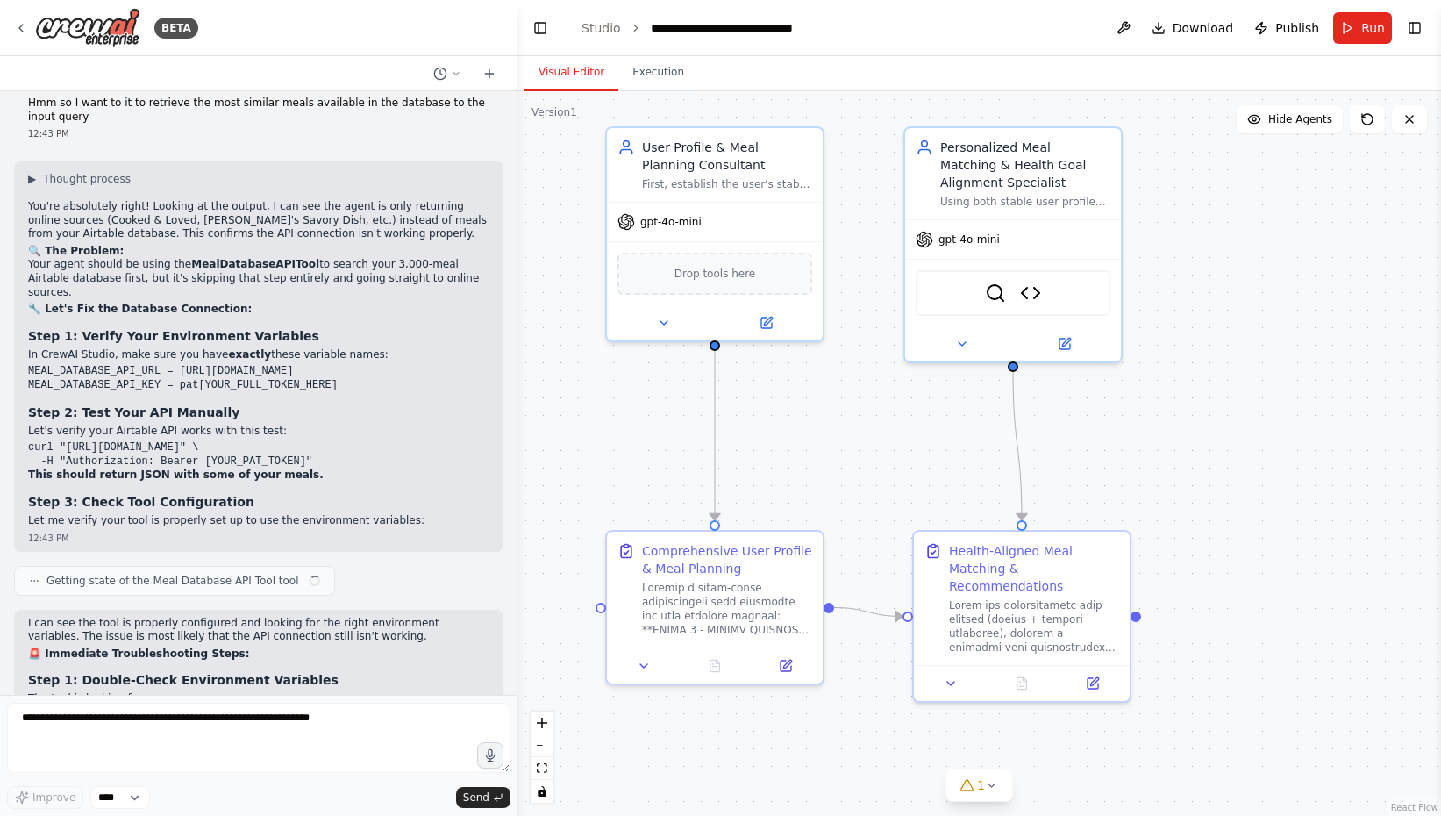
scroll to position [28413, 0]
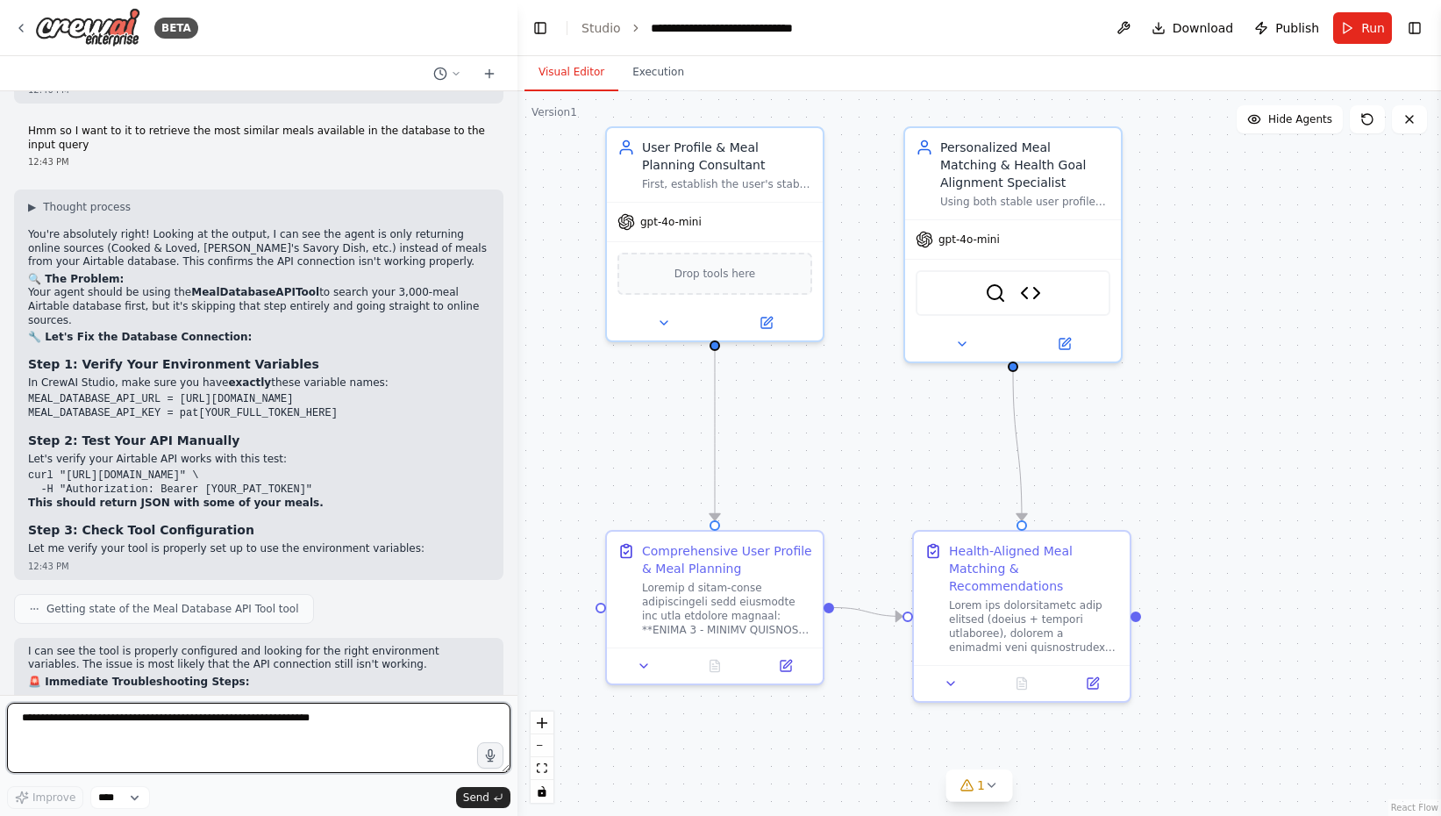
click at [225, 726] on textarea at bounding box center [258, 738] width 503 height 70
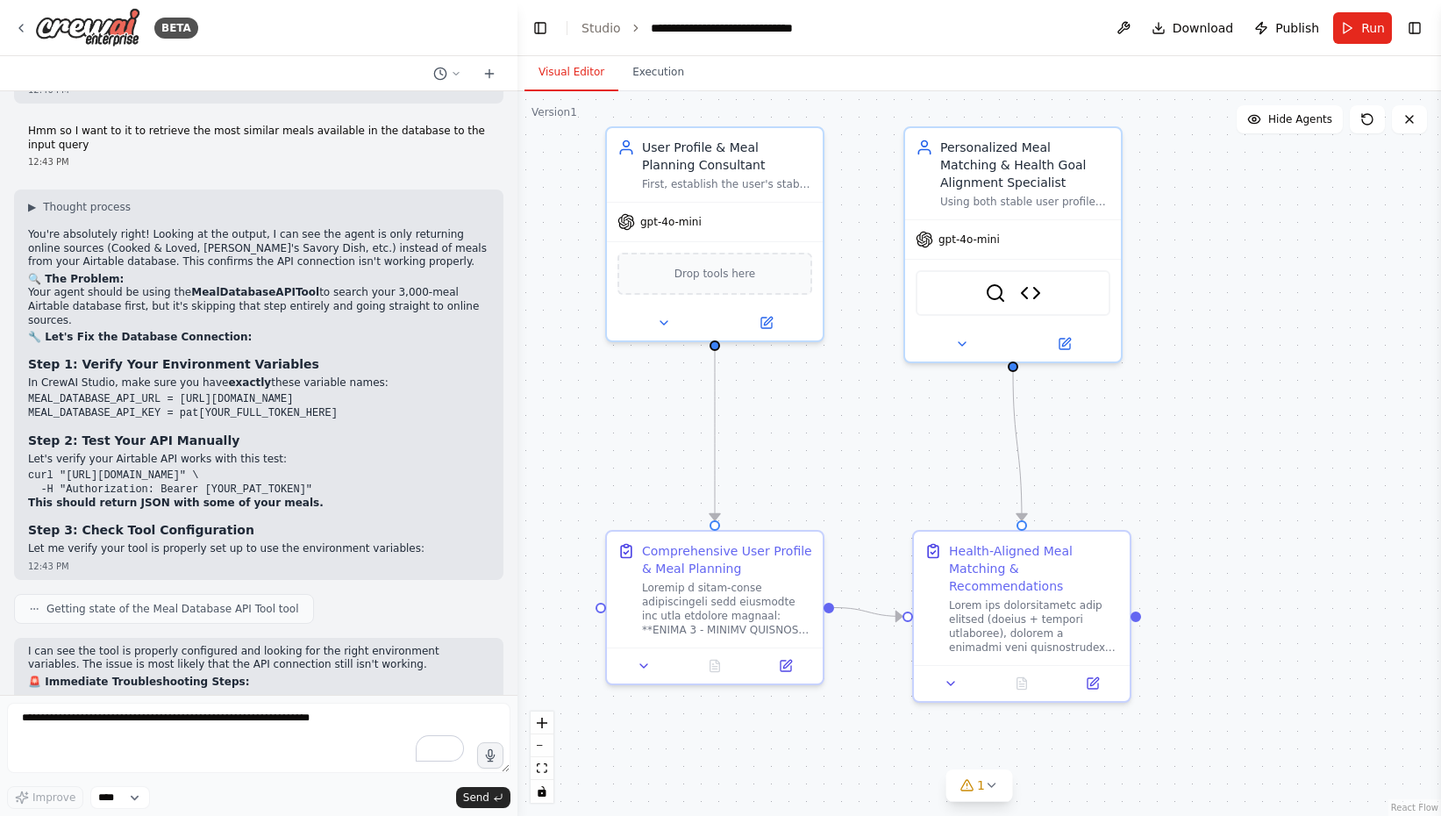
drag, startPoint x: 353, startPoint y: 428, endPoint x: 28, endPoint y: 409, distance: 325.1
click at [1052, 296] on div "SerperDevTool Meal Database API Tool" at bounding box center [1013, 290] width 195 height 46
click at [1031, 290] on img at bounding box center [1030, 289] width 21 height 21
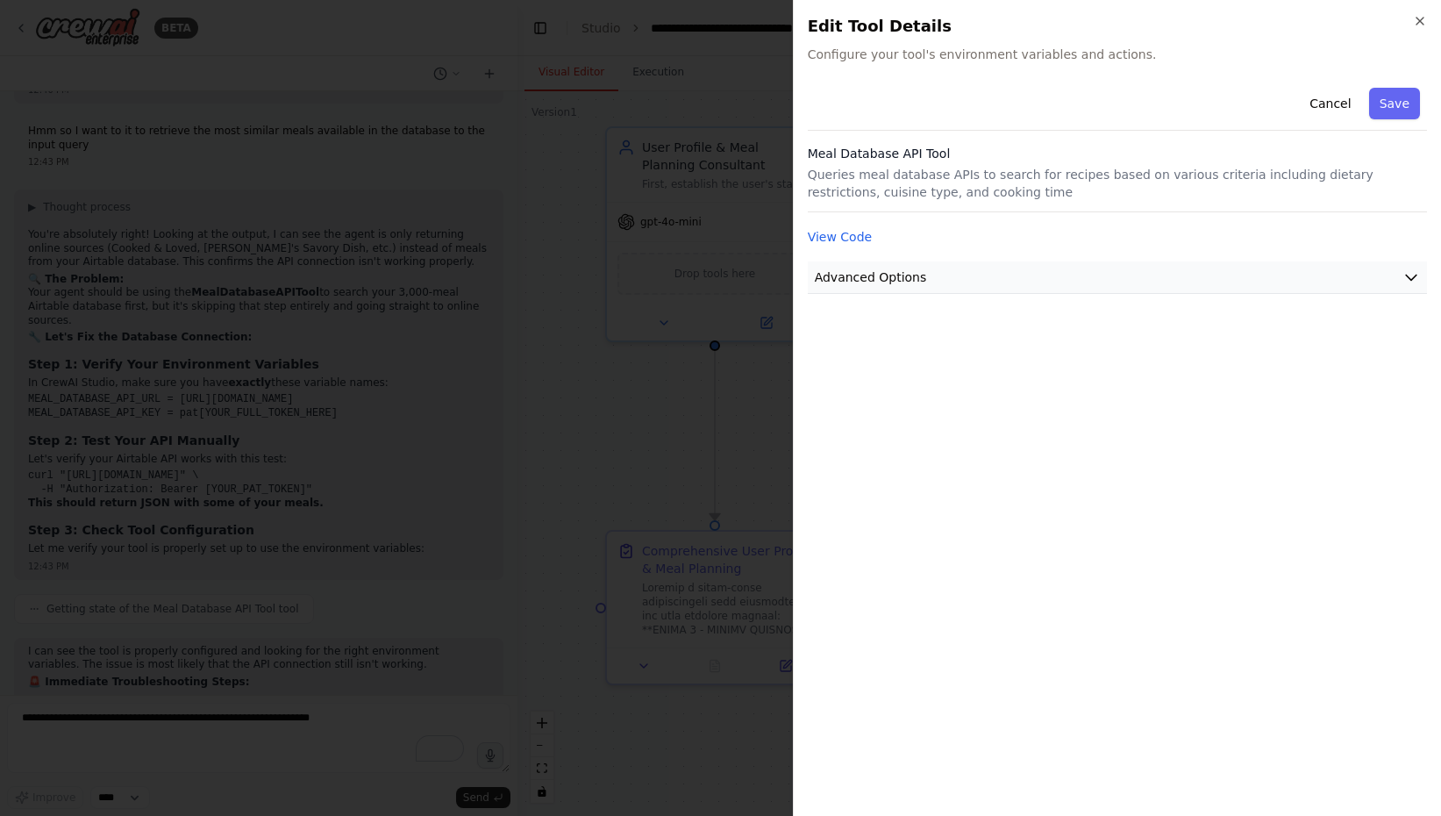
click at [833, 279] on span "Advanced Options" at bounding box center [871, 277] width 112 height 18
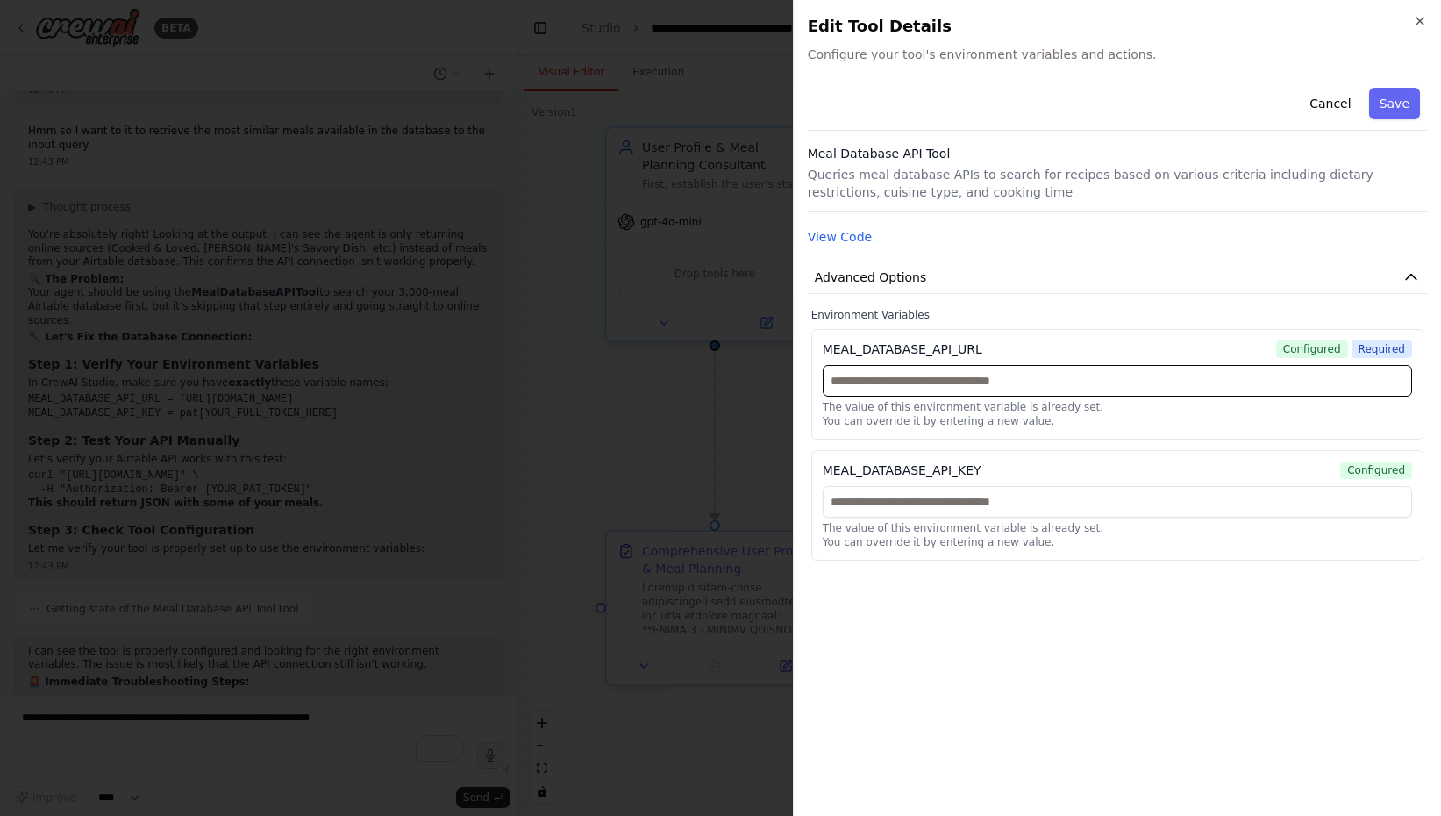
click at [988, 381] on input "text" at bounding box center [1117, 381] width 589 height 32
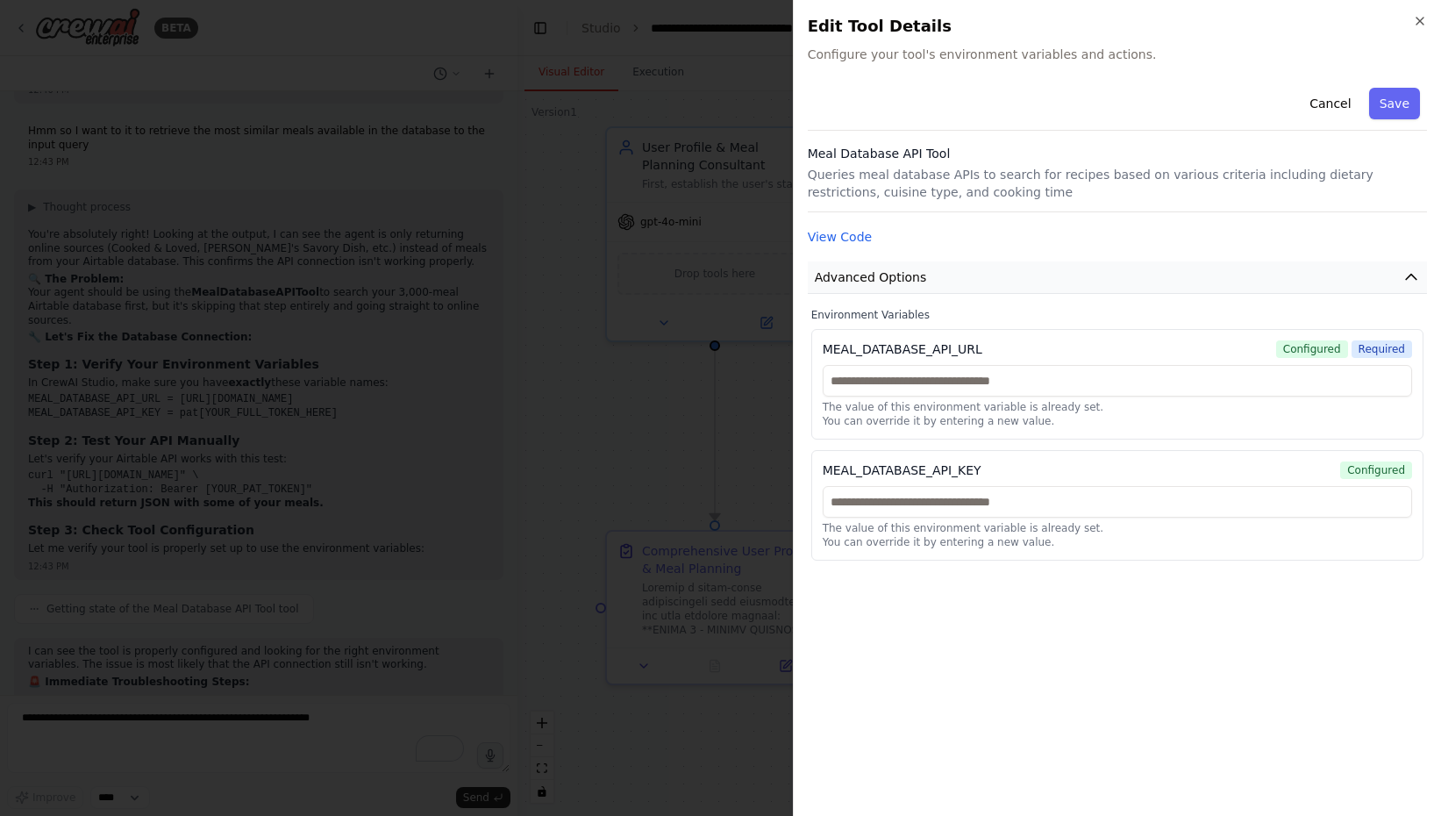
click at [881, 277] on span "Advanced Options" at bounding box center [871, 277] width 112 height 18
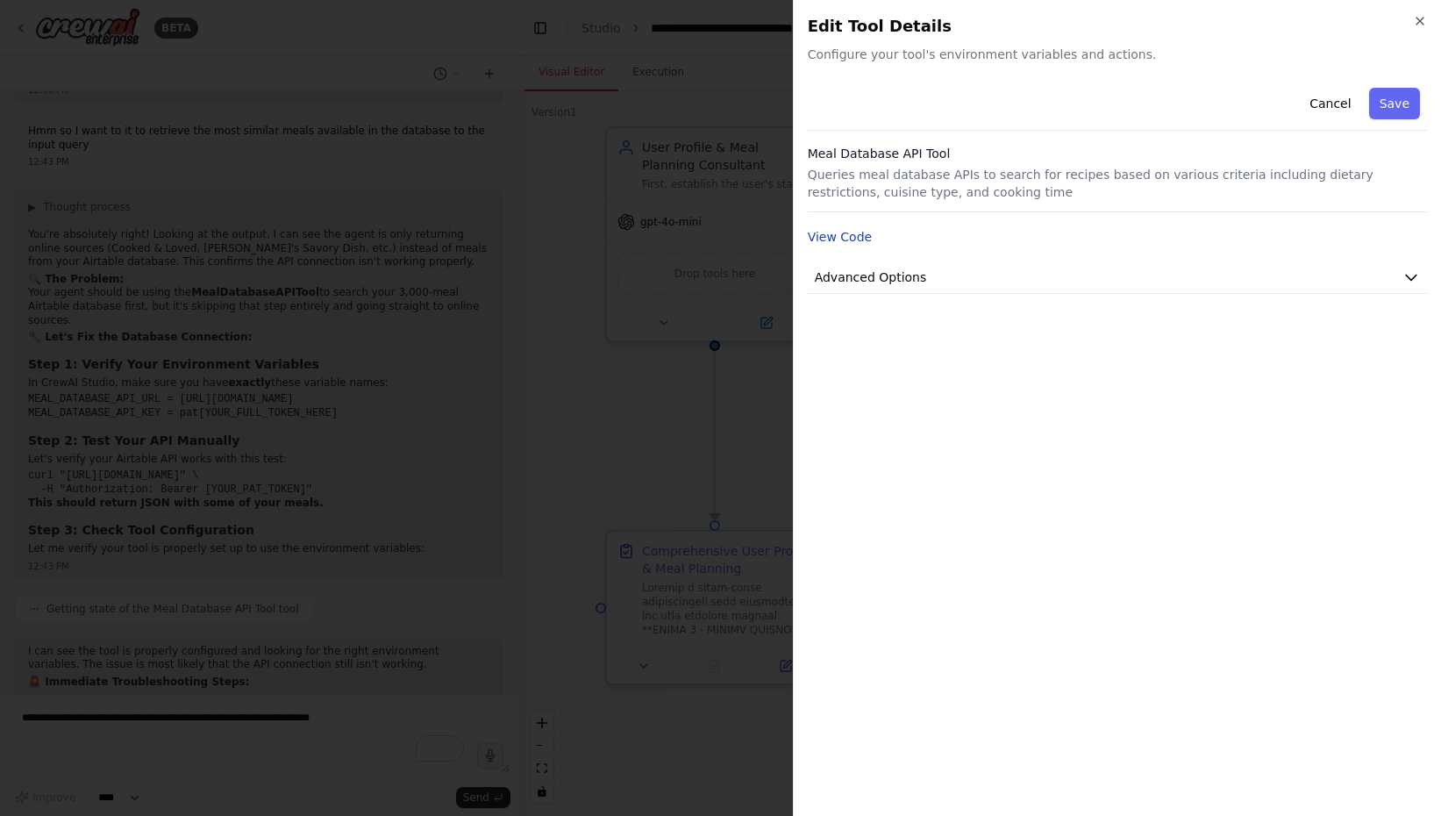
click at [817, 229] on button "View Code" at bounding box center [840, 237] width 65 height 18
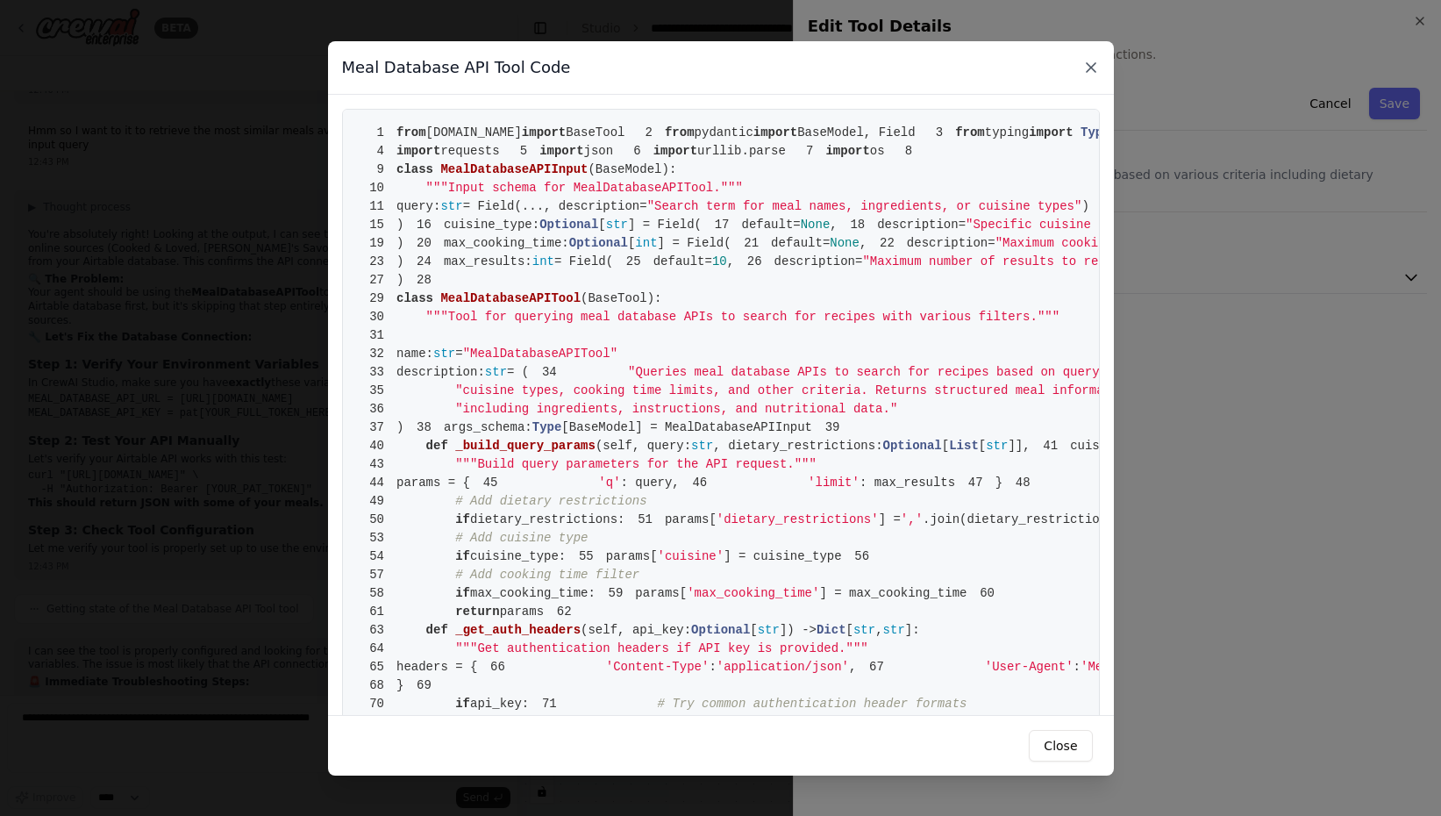
click at [1092, 68] on icon at bounding box center [1091, 67] width 9 height 9
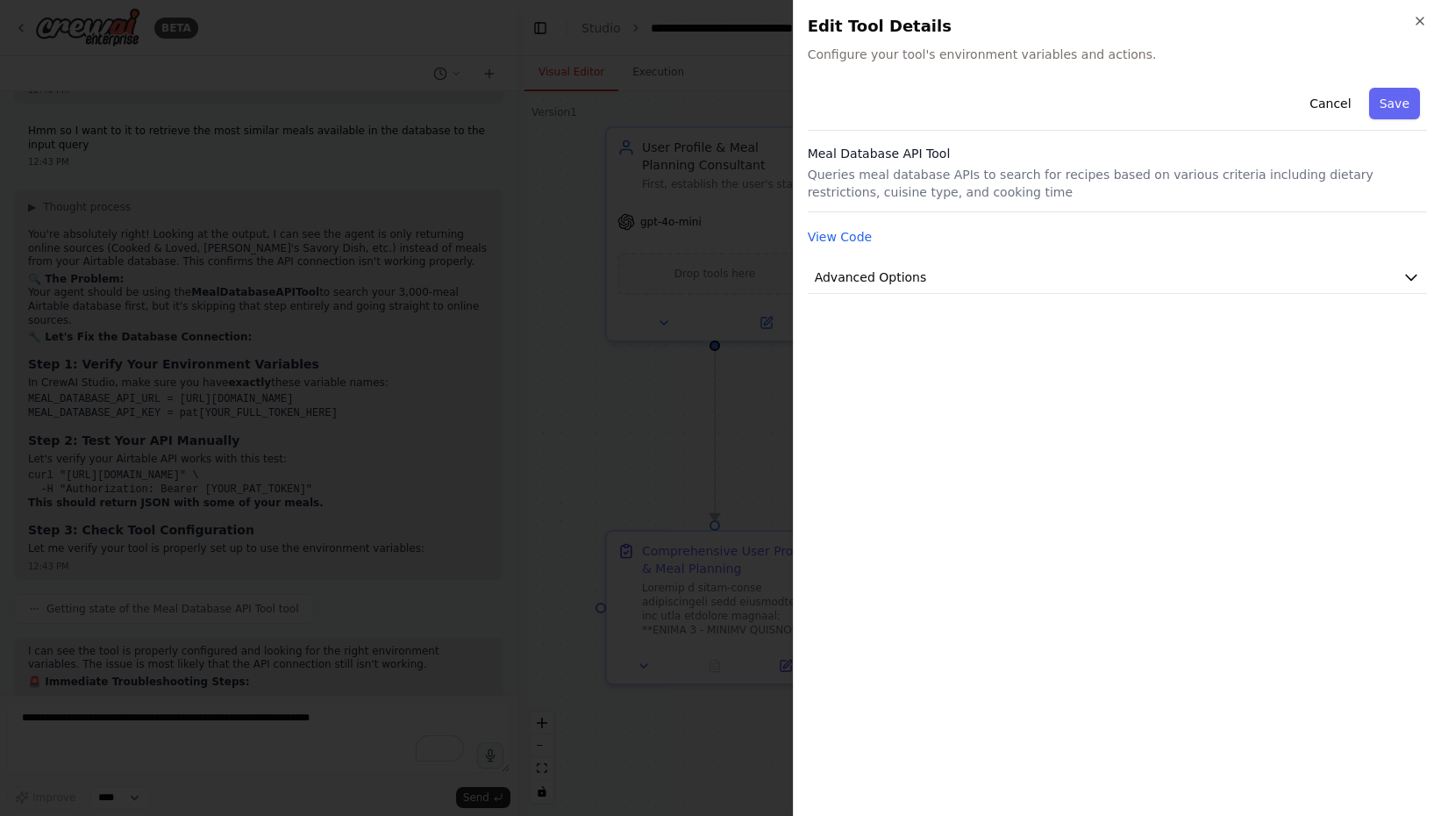
click at [79, 470] on div at bounding box center [720, 408] width 1441 height 816
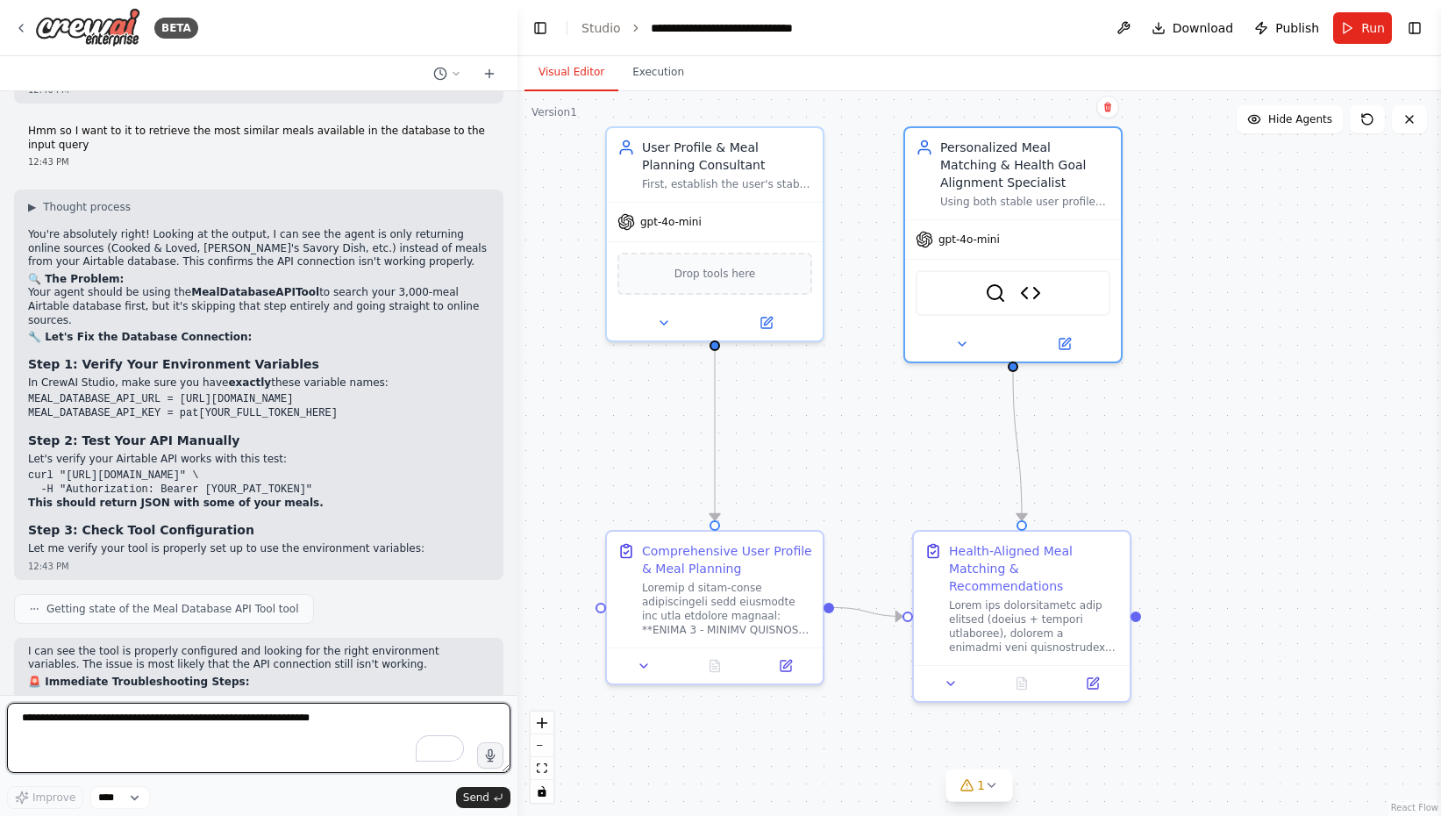
click at [64, 738] on textarea "To enrich screen reader interactions, please activate Accessibility in Grammarl…" at bounding box center [258, 738] width 503 height 70
click at [171, 719] on textarea "**********" at bounding box center [258, 738] width 503 height 70
paste textarea "**********"
type textarea "**********"
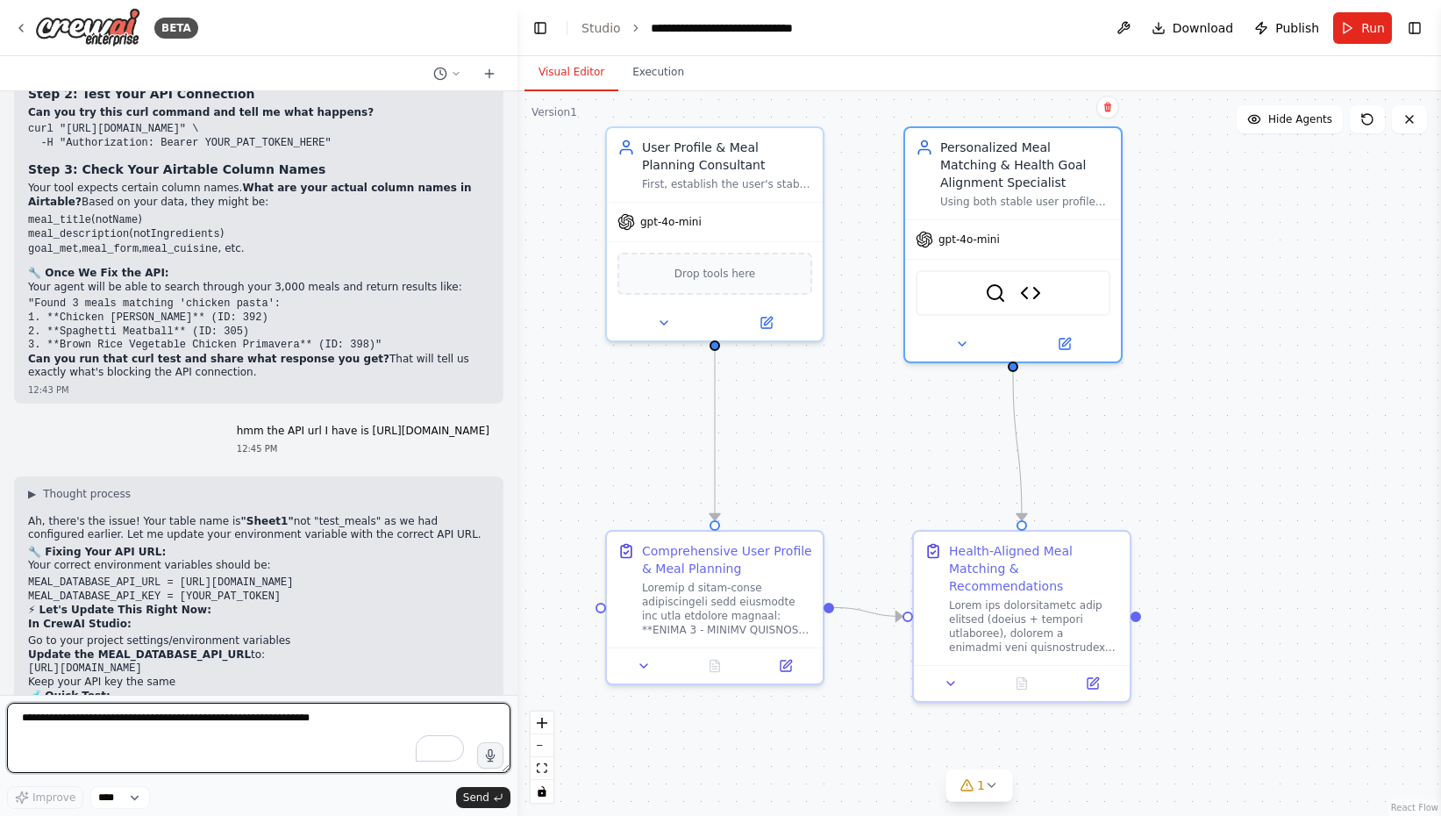
scroll to position [29173, 0]
drag, startPoint x: 356, startPoint y: 186, endPoint x: 20, endPoint y: 192, distance: 336.0
copy code "[URL][DOMAIN_NAME]"
click at [394, 780] on p "Once this API connection is working, your Agent 2 will be able to:" at bounding box center [258, 787] width 461 height 14
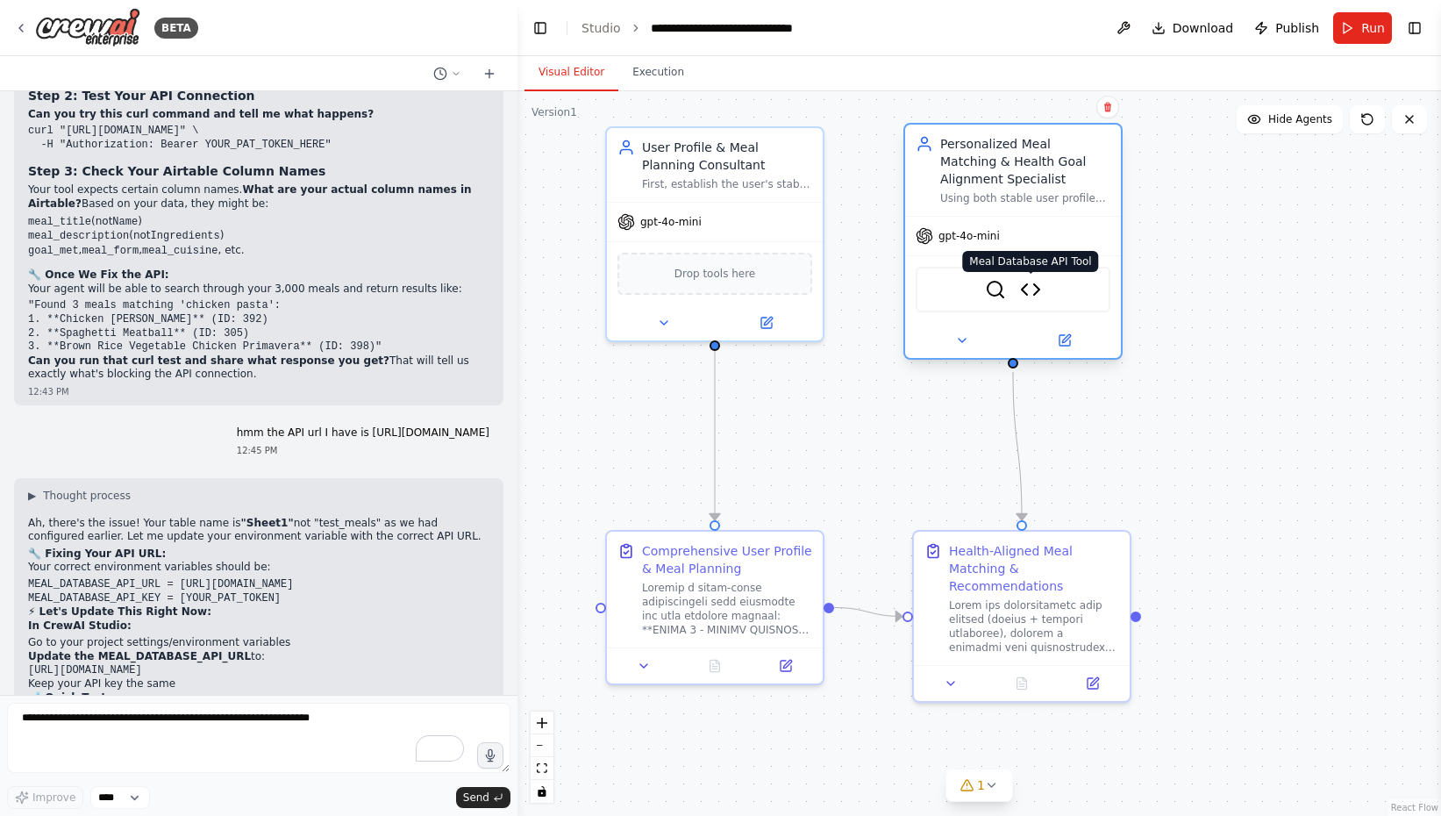
click at [1031, 293] on img at bounding box center [1030, 289] width 21 height 21
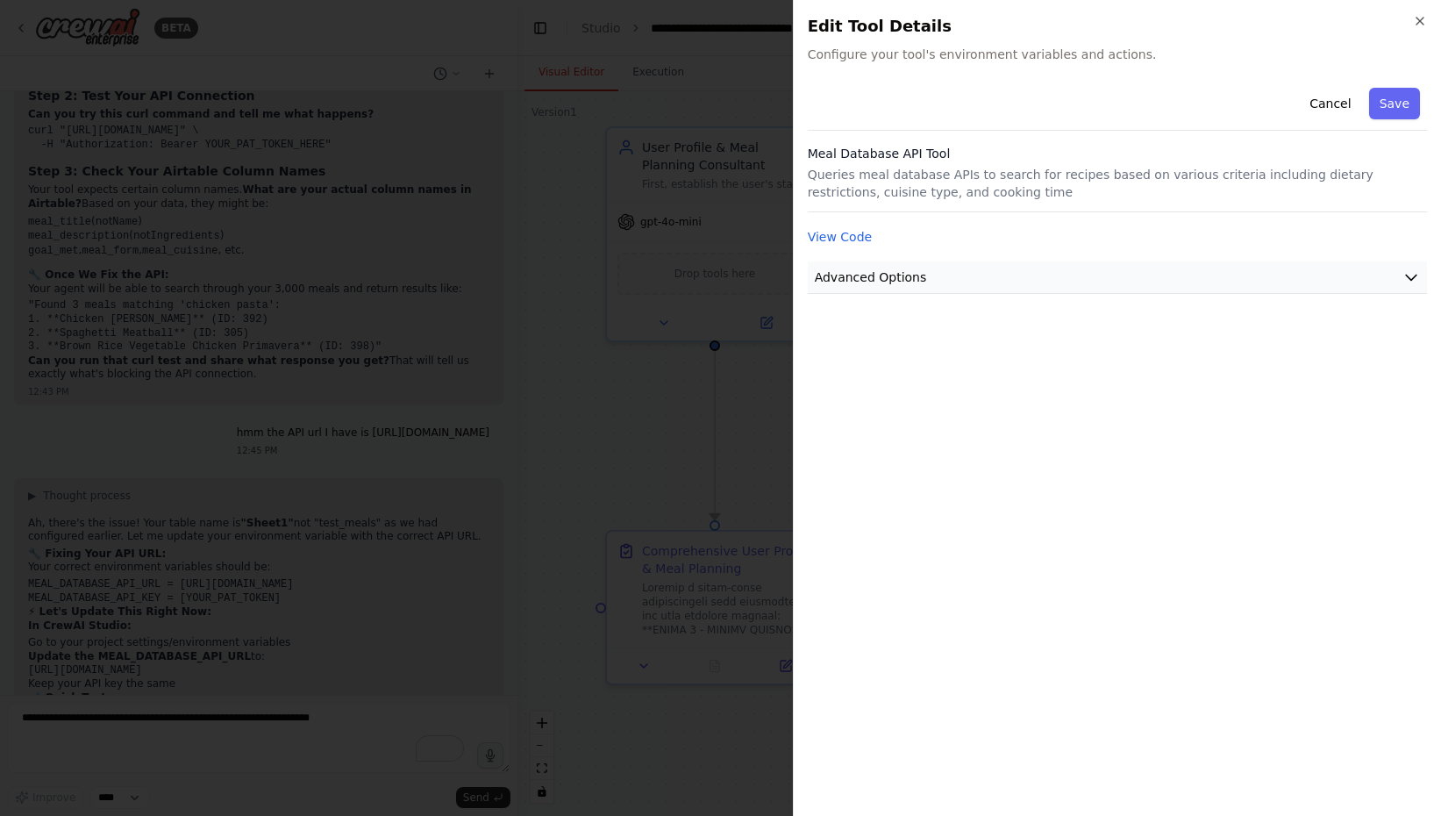
click at [968, 282] on button "Advanced Options" at bounding box center [1117, 277] width 619 height 32
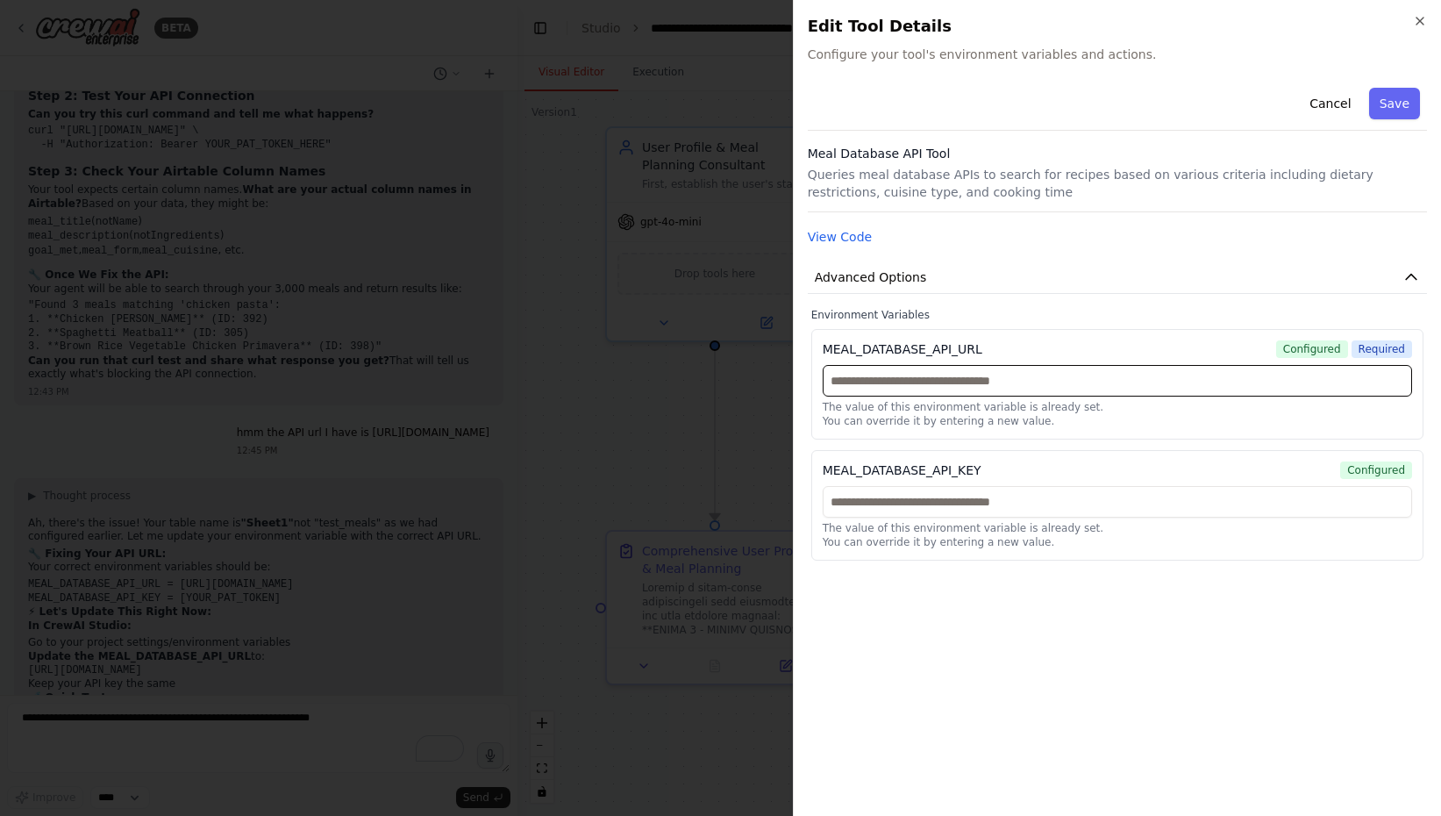
click at [954, 389] on input "text" at bounding box center [1117, 381] width 589 height 32
paste input "**********"
type input "**********"
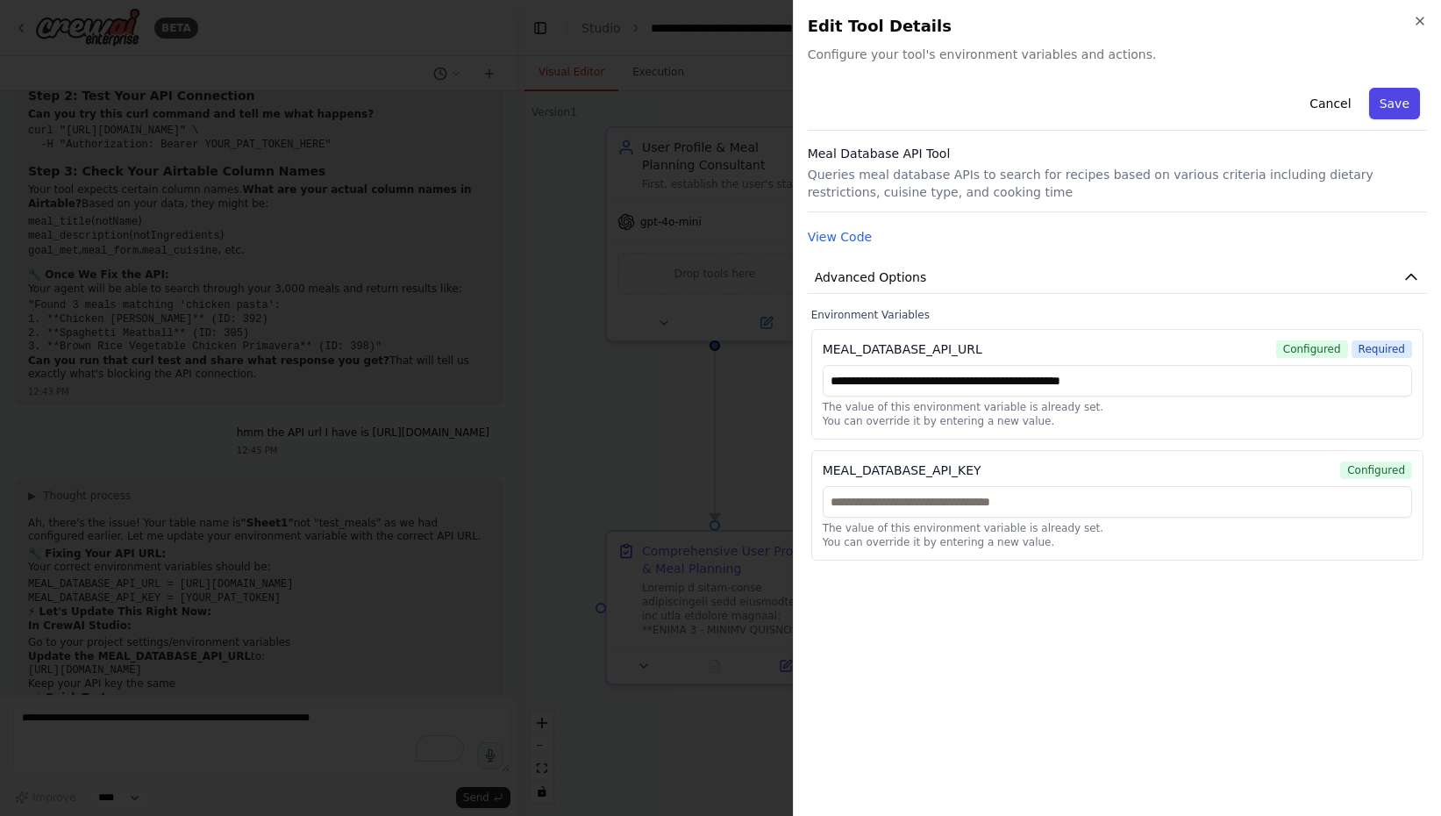
click at [1403, 105] on button "Save" at bounding box center [1394, 104] width 51 height 32
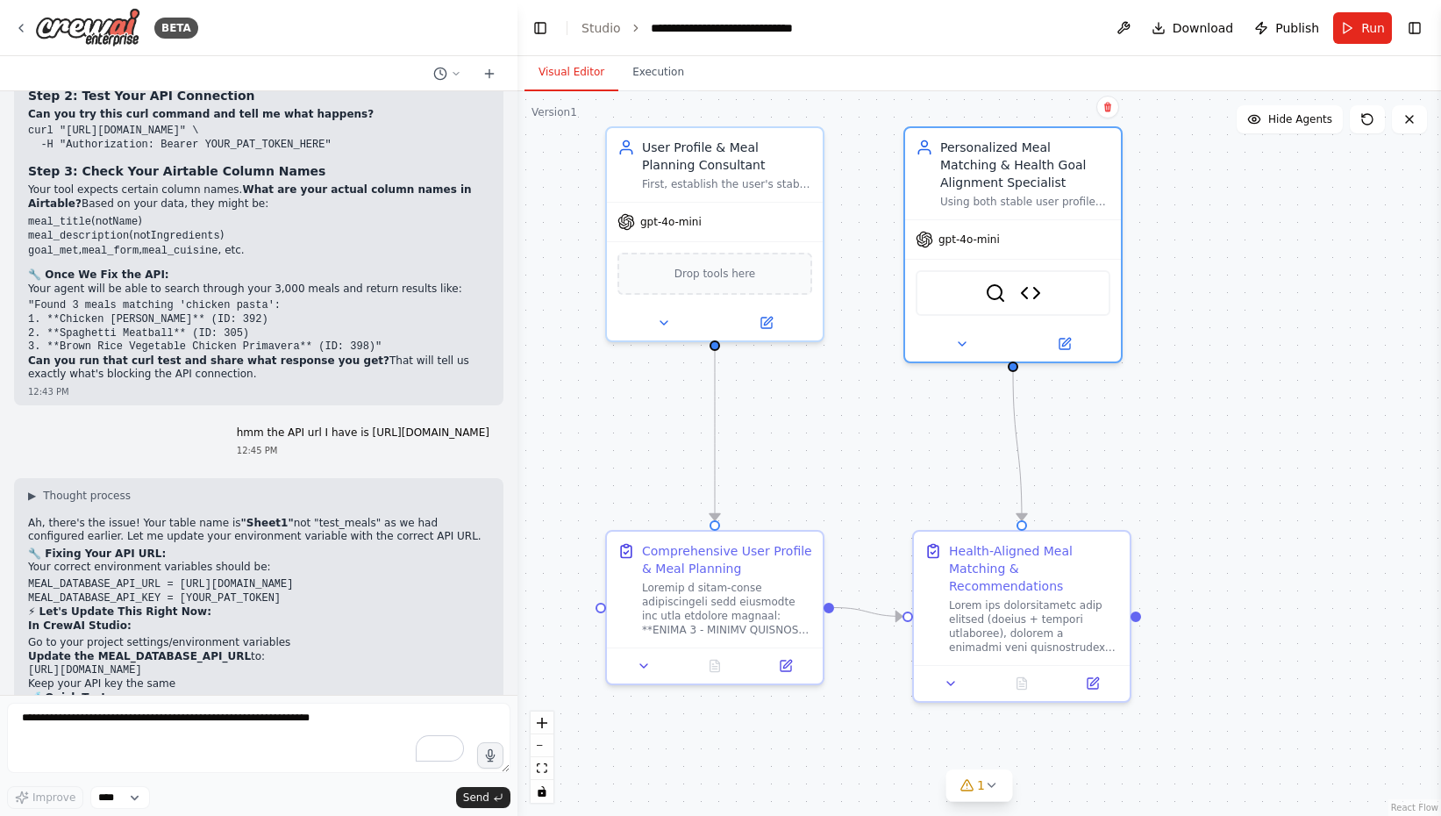
click at [143, 747] on textarea "To enrich screen reader interactions, please activate Accessibility in Grammarl…" at bounding box center [258, 738] width 503 height 70
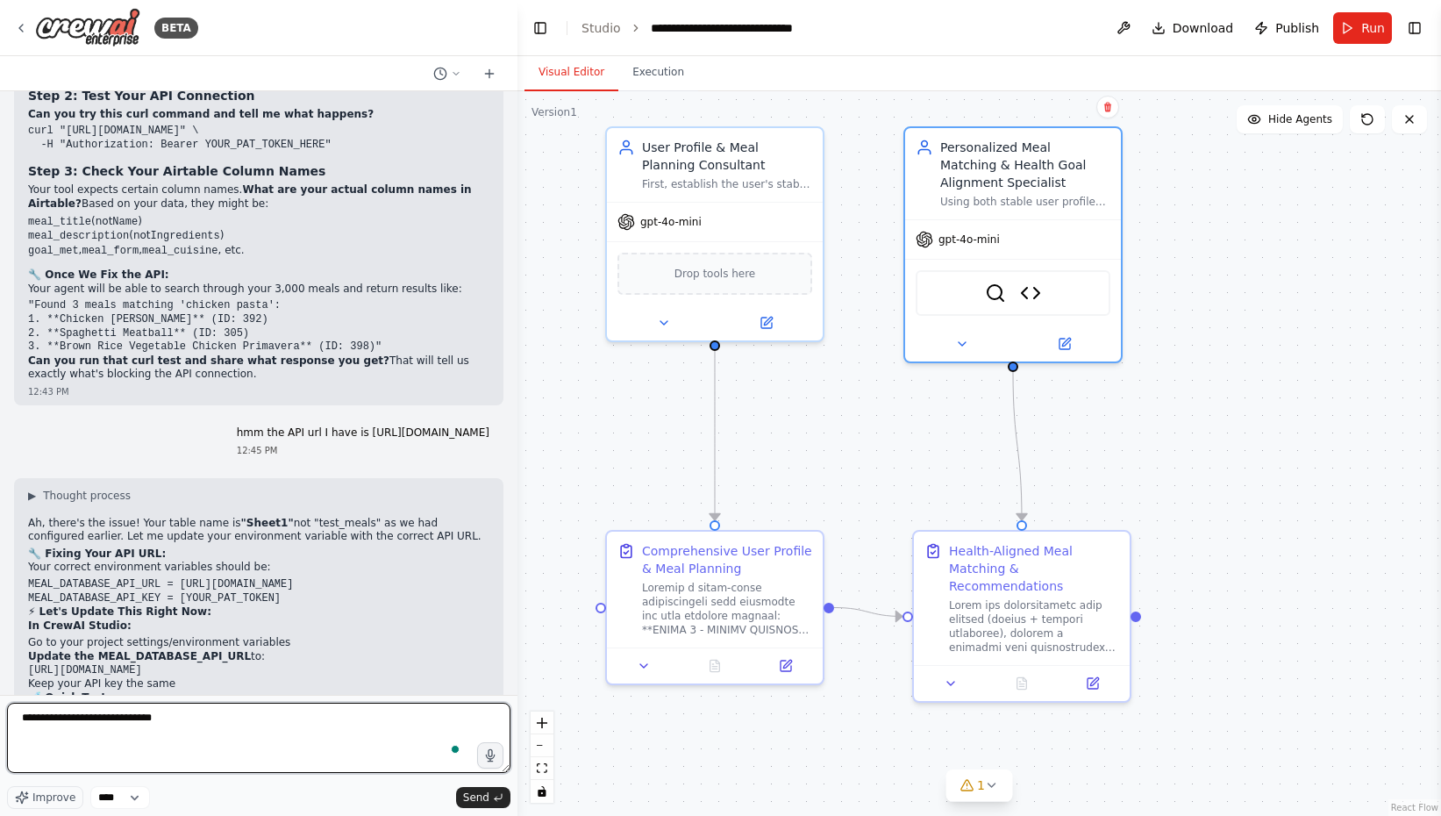
type textarea "**********"
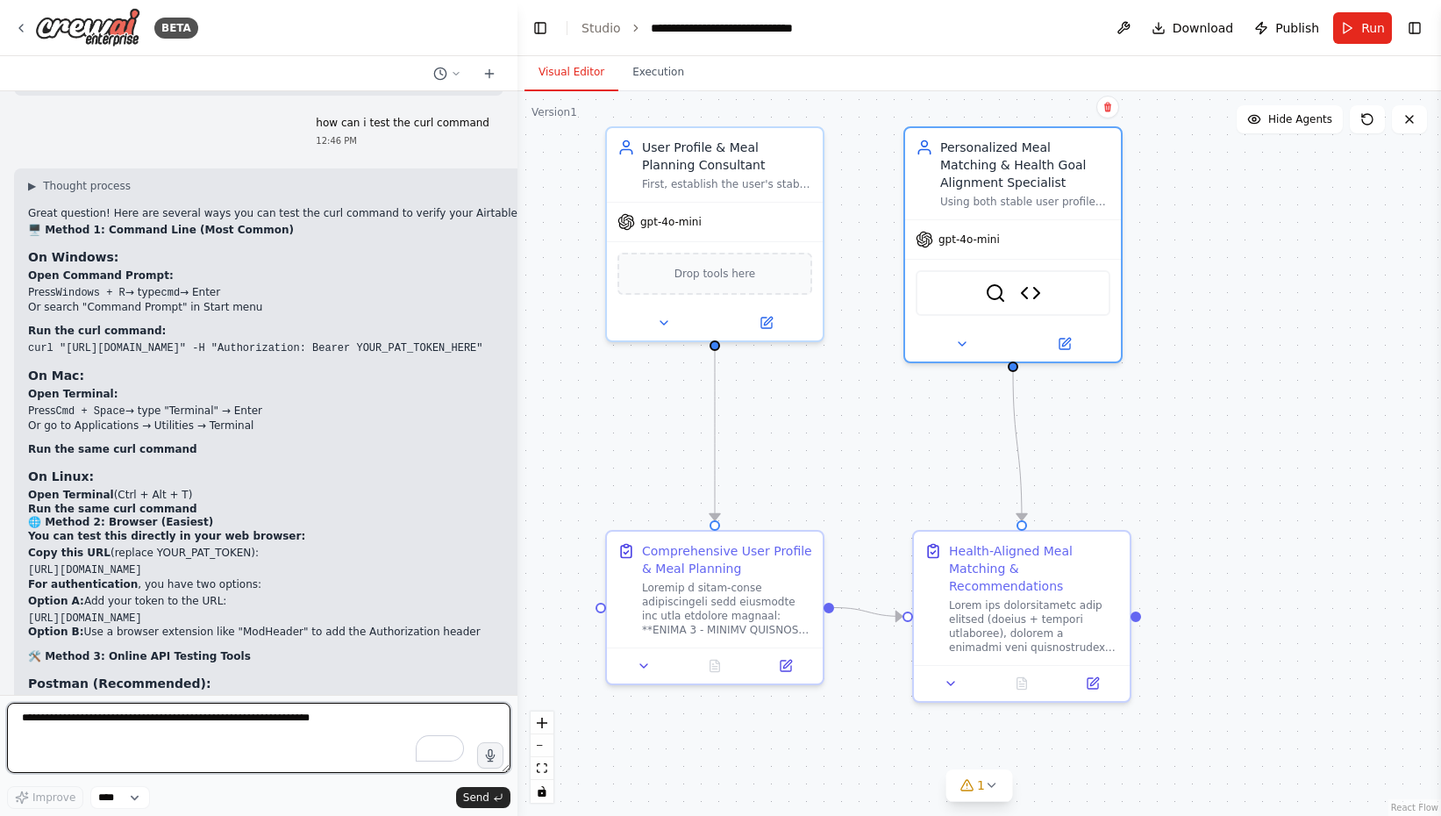
scroll to position [30341, 0]
click at [182, 717] on textarea "To enrich screen reader interactions, please activate Accessibility in Grammarl…" at bounding box center [258, 738] width 503 height 70
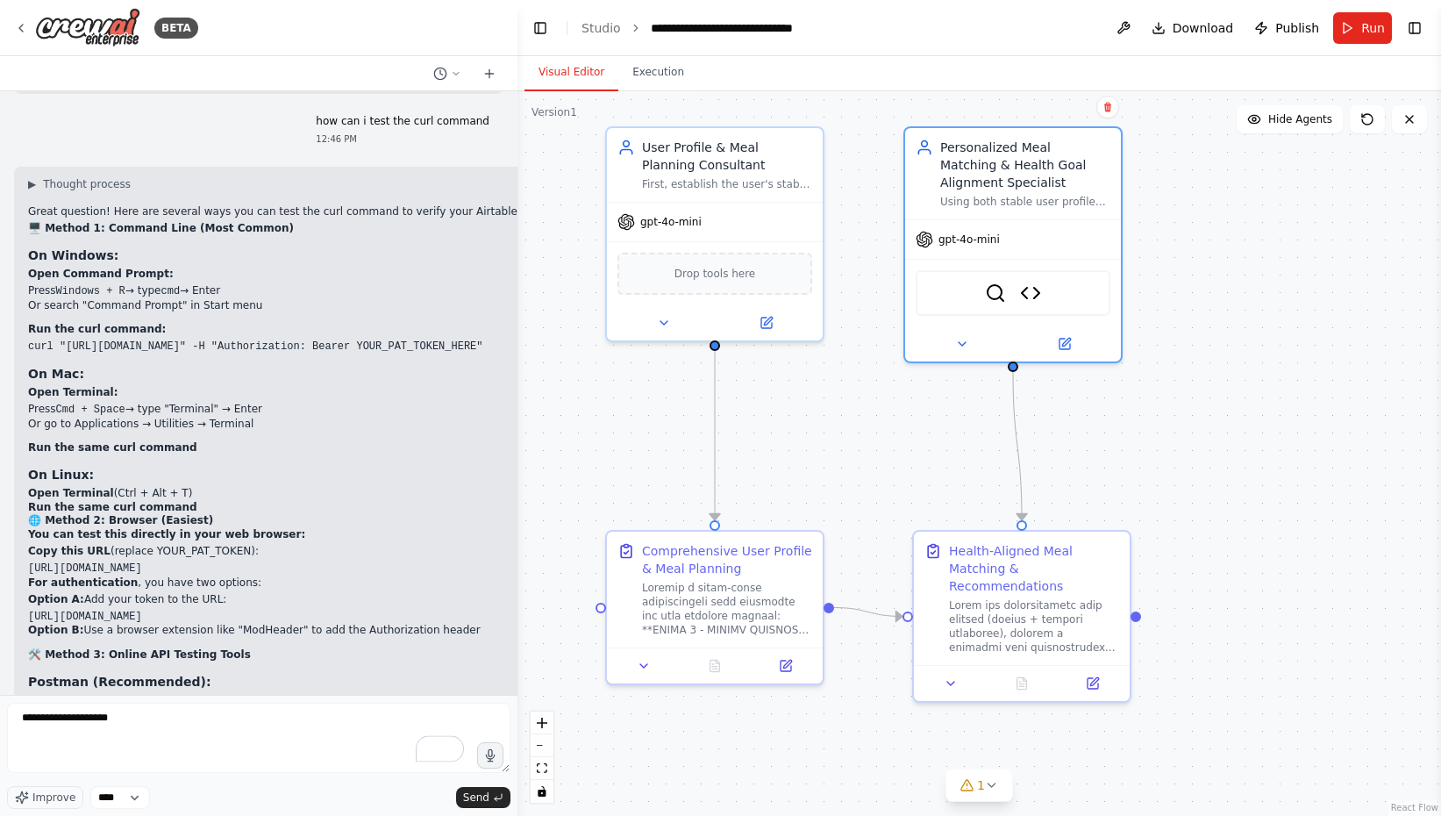
drag, startPoint x: 465, startPoint y: 199, endPoint x: 382, endPoint y: 203, distance: 82.5
click at [167, 750] on code "[URL][DOMAIN_NAME]" at bounding box center [110, 756] width 114 height 12
copy code "?maxRecords=3"
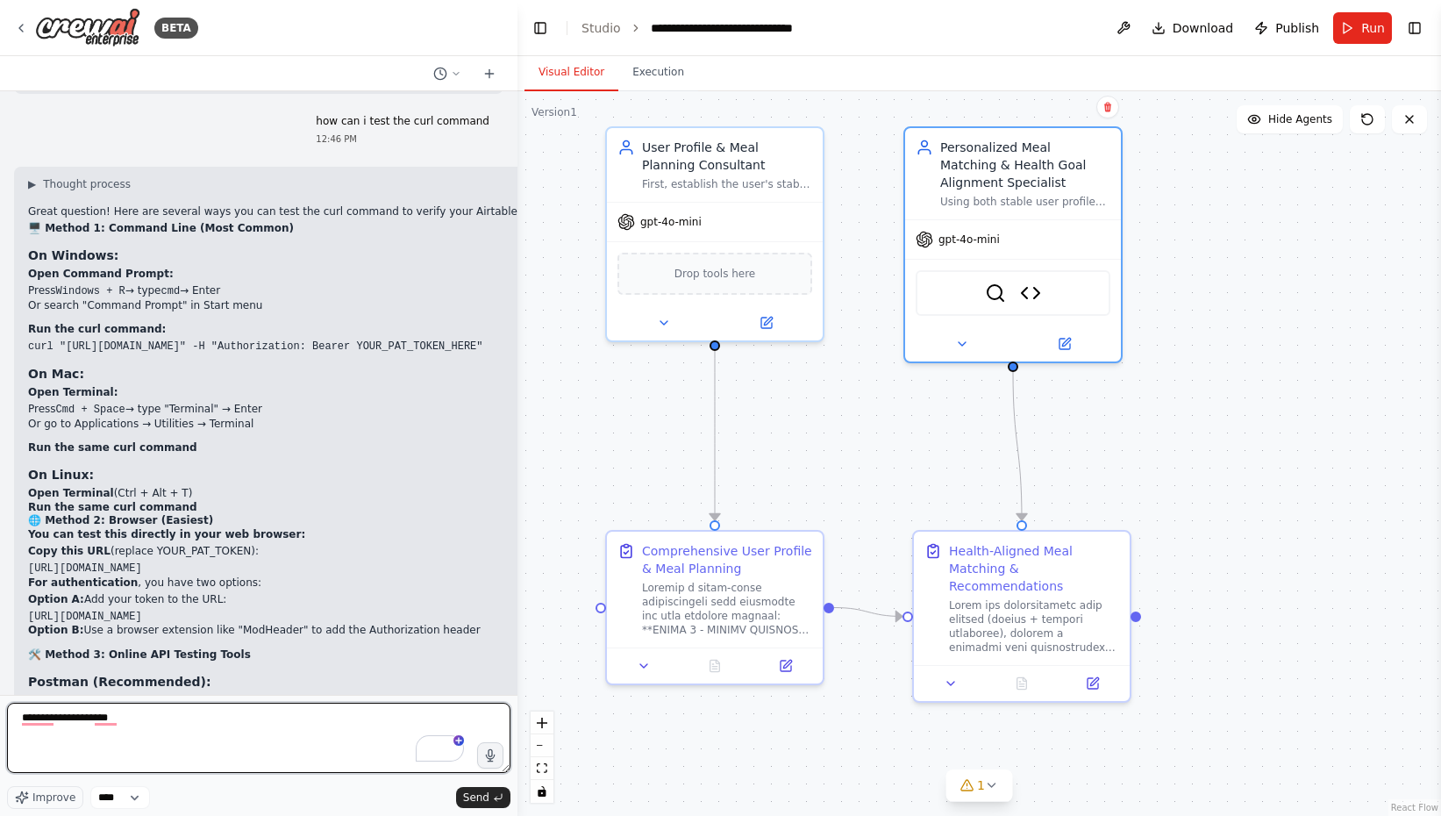
click at [163, 711] on textarea "**********" at bounding box center [258, 738] width 503 height 70
type textarea "**********"
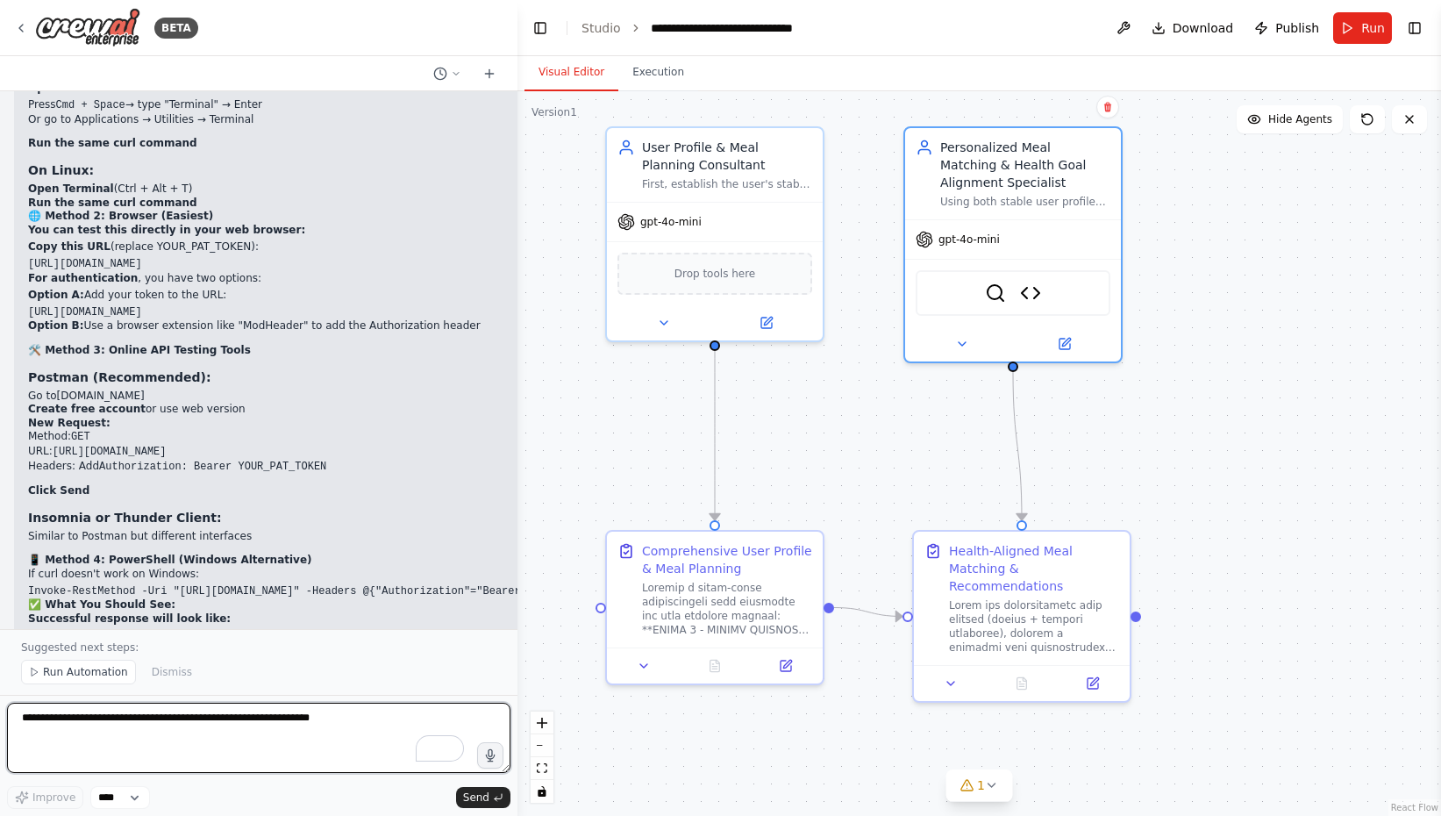
scroll to position [30662, 0]
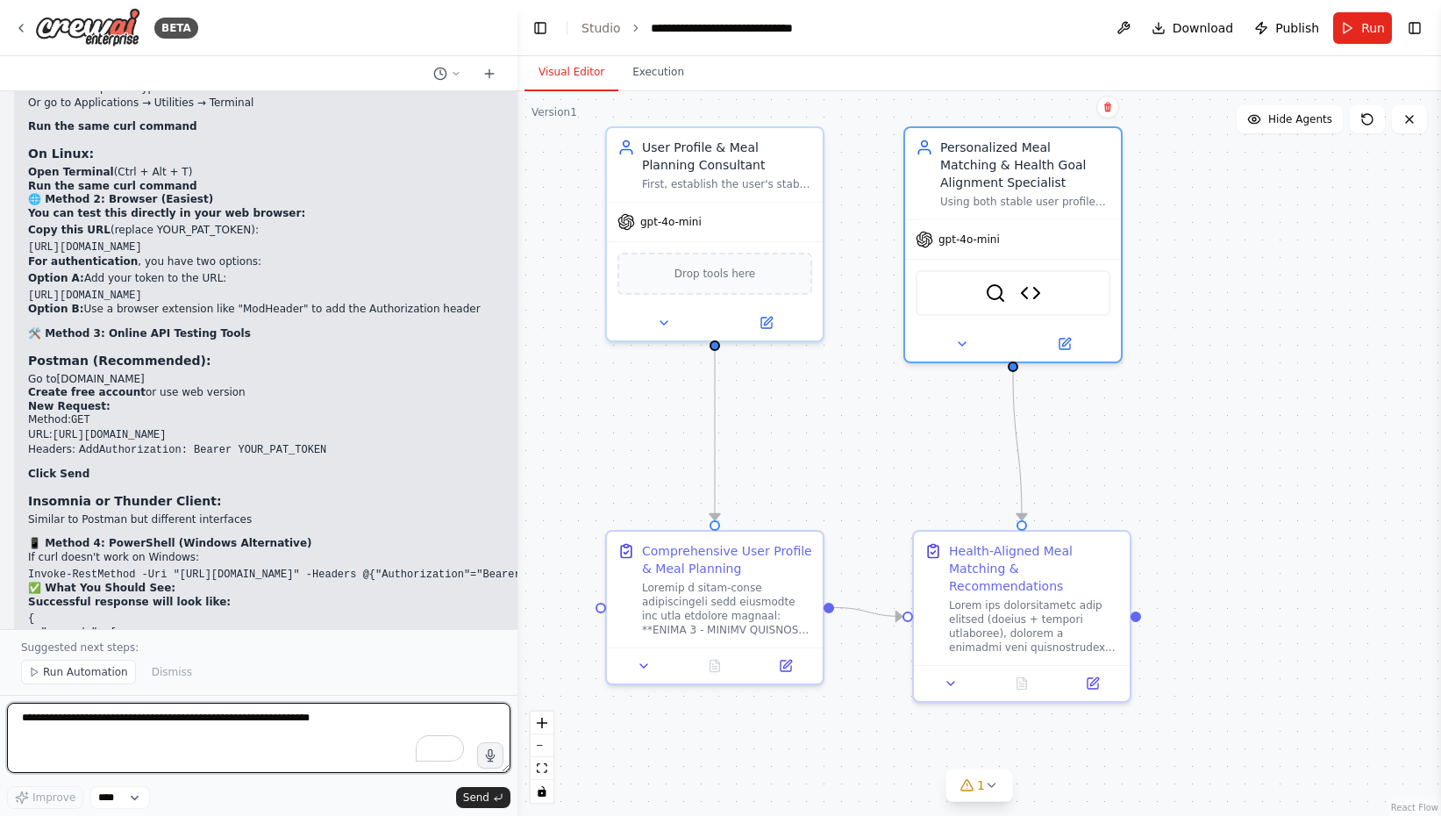
click at [170, 723] on textarea "To enrich screen reader interactions, please activate Accessibility in Grammarl…" at bounding box center [258, 738] width 503 height 70
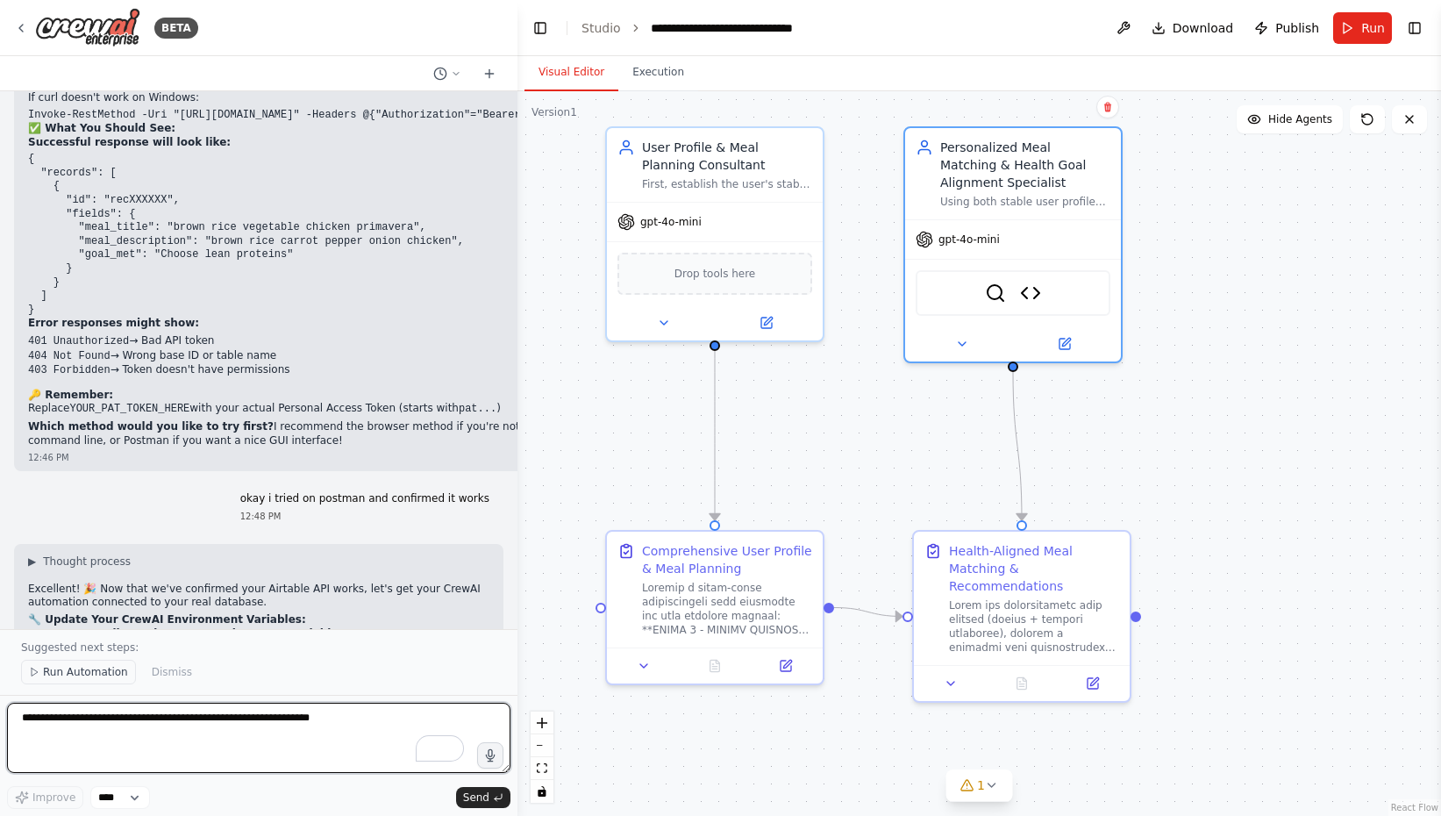
scroll to position [31135, 0]
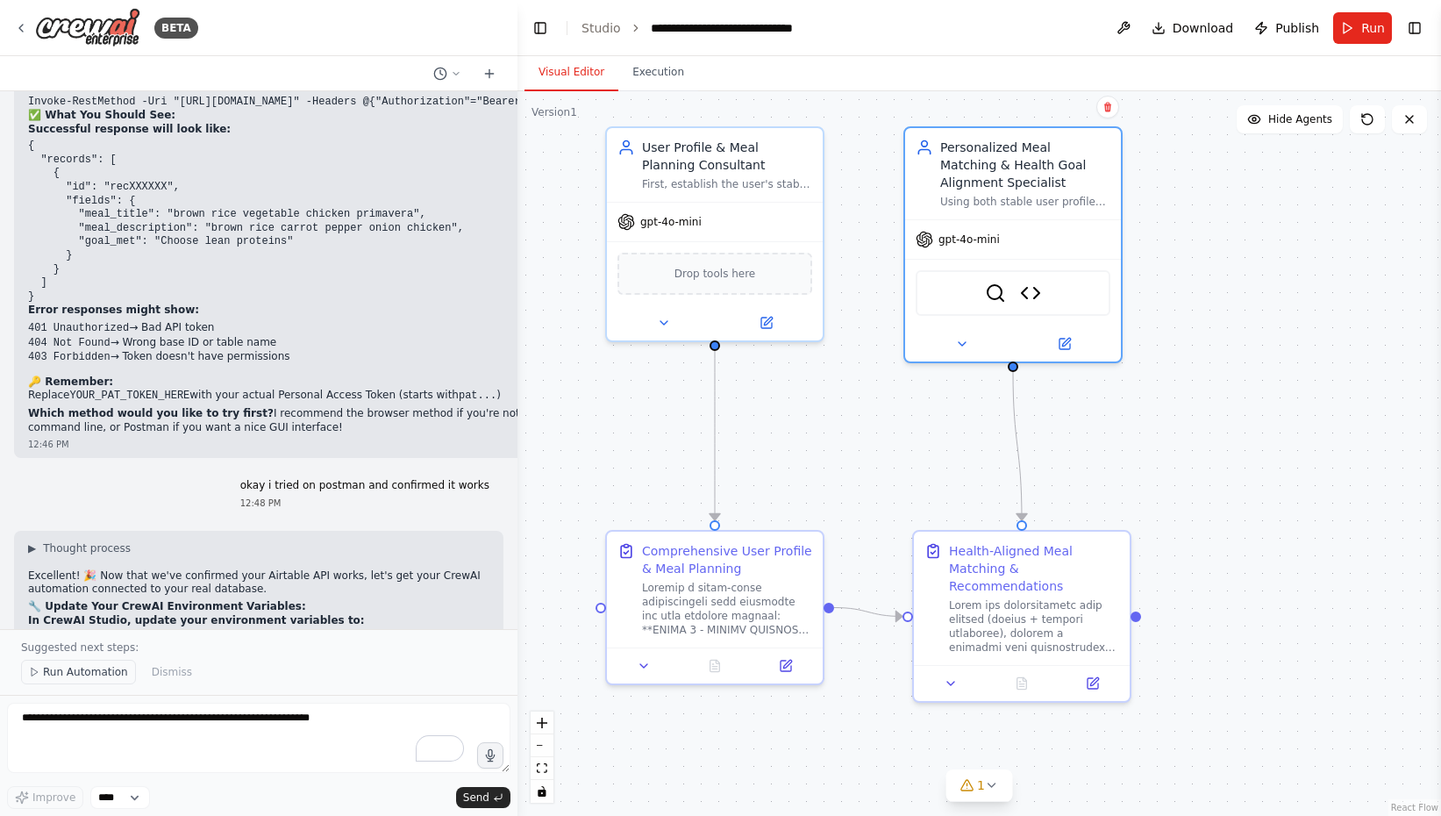
click at [71, 675] on span "Run Automation" at bounding box center [85, 672] width 85 height 14
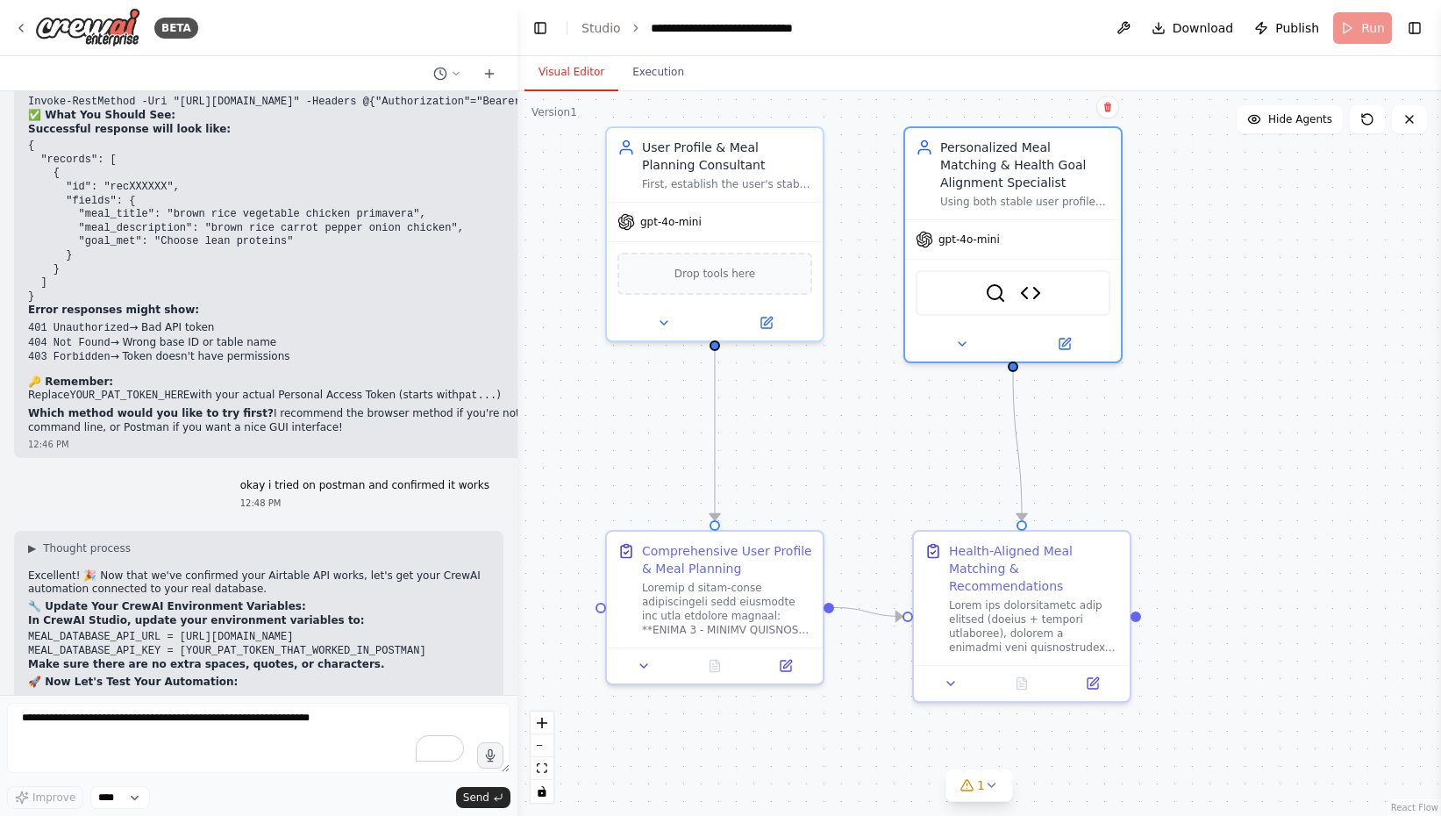
scroll to position [31069, 0]
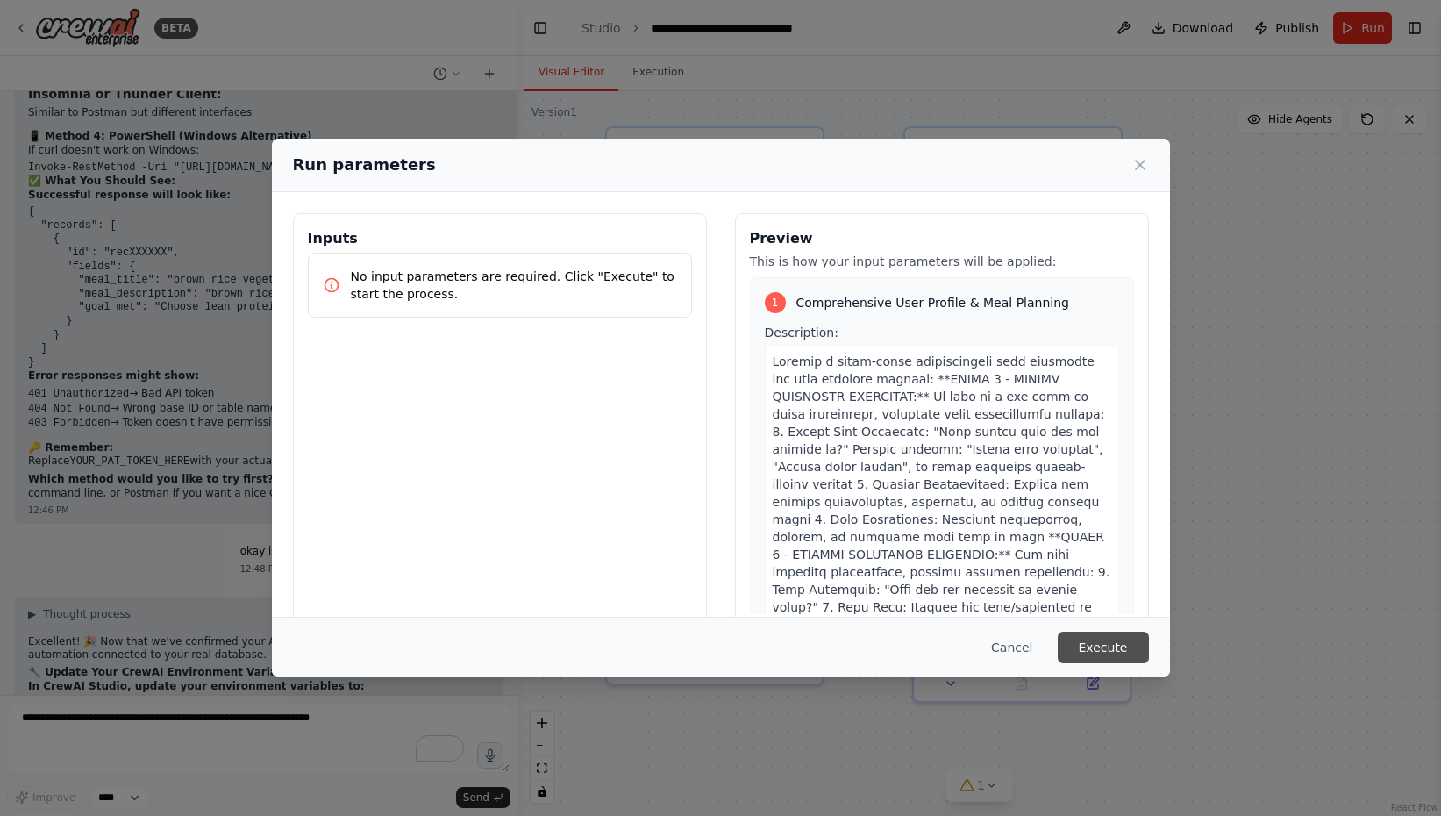
click at [1081, 647] on button "Execute" at bounding box center [1103, 647] width 91 height 32
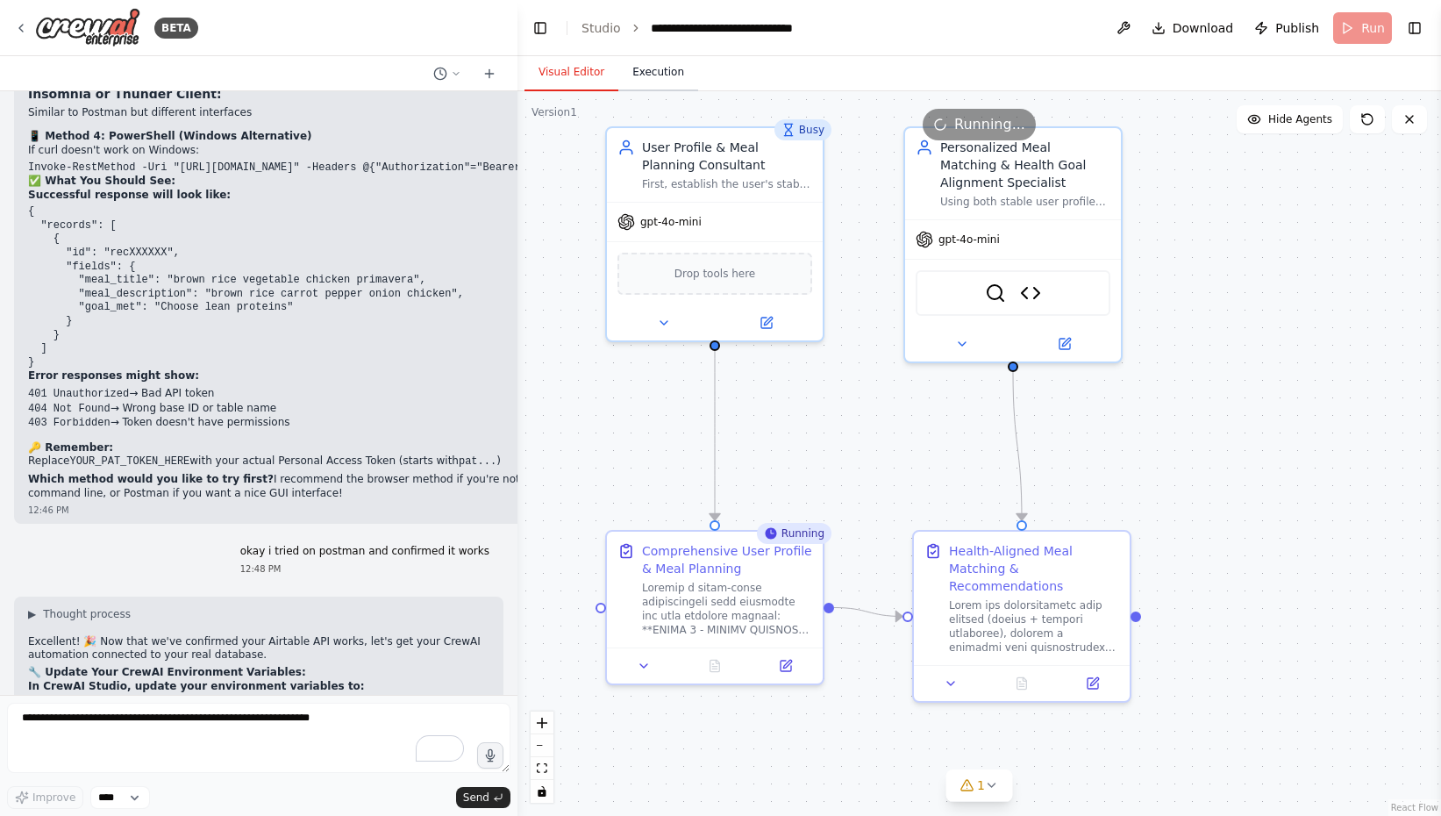
click at [634, 70] on button "Execution" at bounding box center [658, 72] width 80 height 37
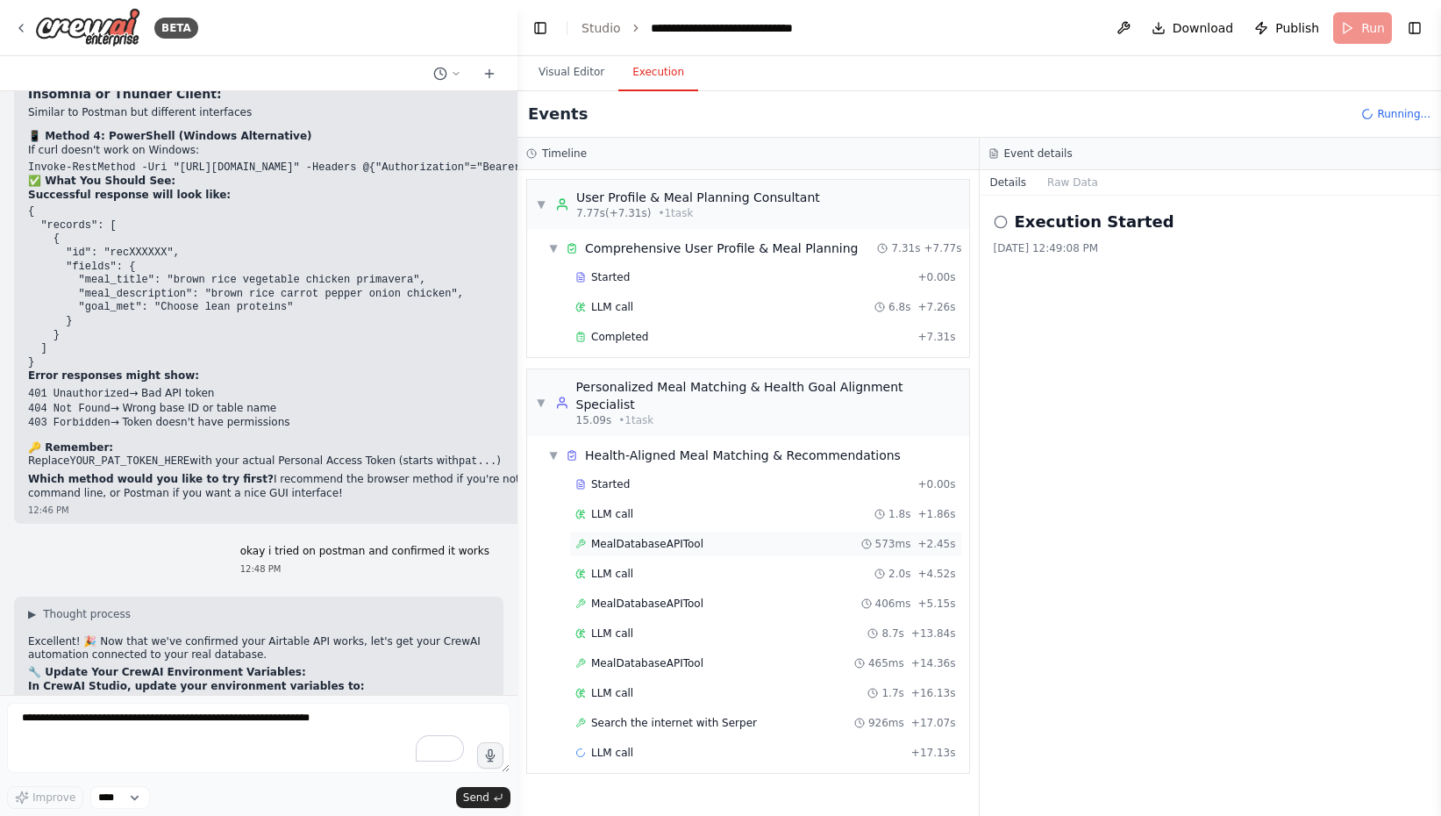
click at [742, 537] on div "MealDatabaseAPITool 573ms + 2.45s" at bounding box center [765, 544] width 381 height 14
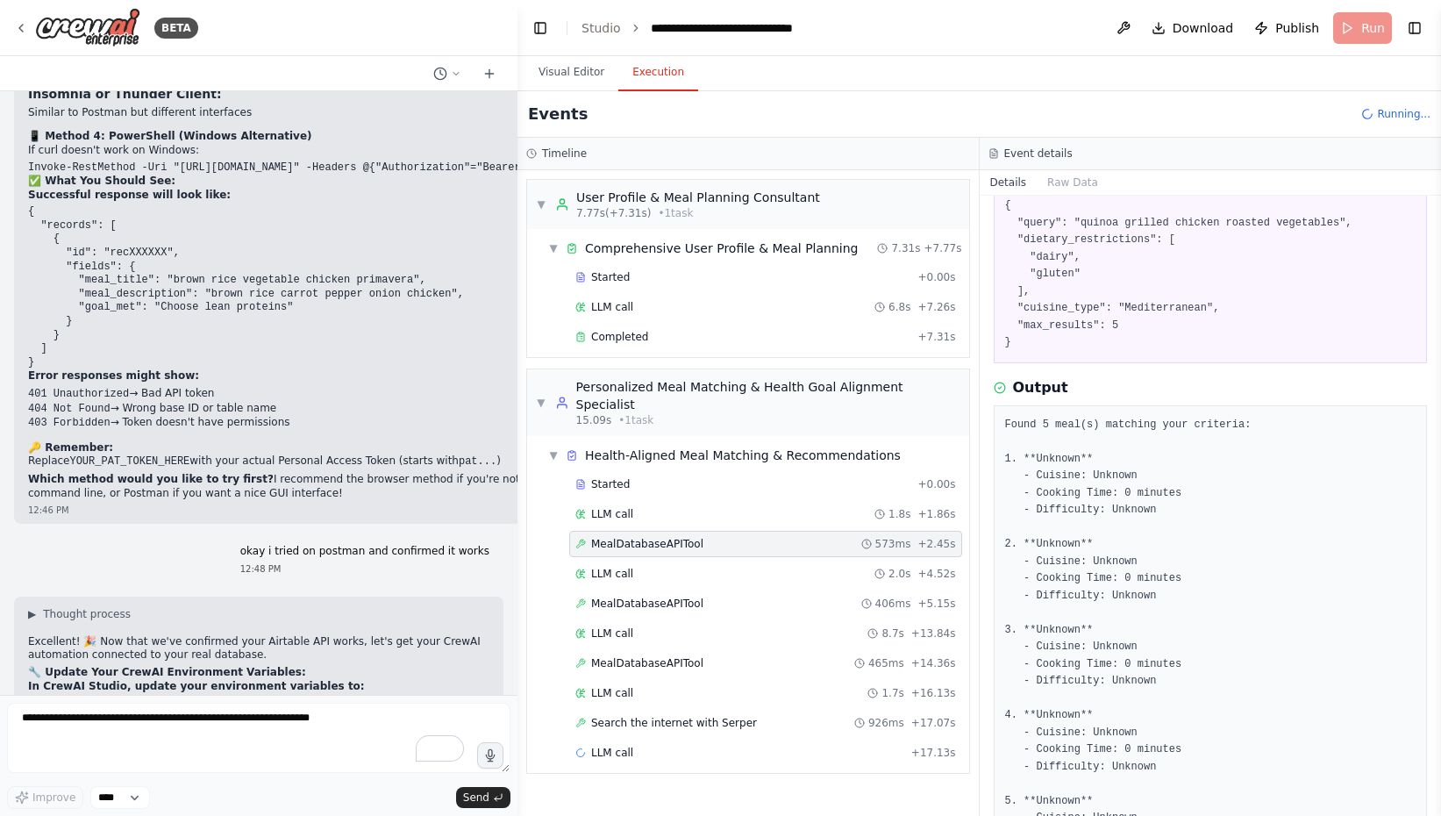
scroll to position [0, 0]
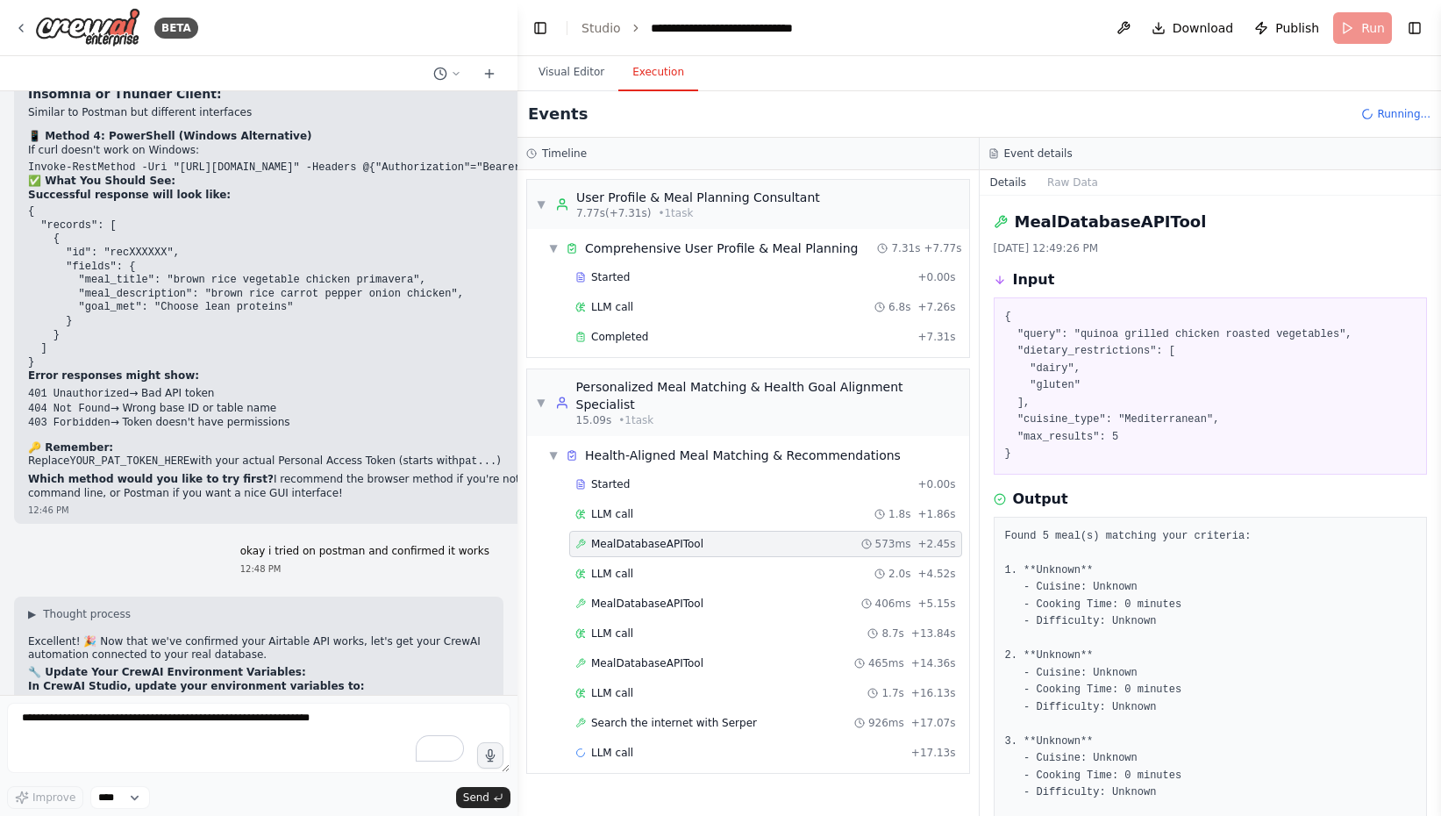
click at [722, 571] on div "Started + 0.00s LLM call 1.8s + 1.86s MealDatabaseAPITool 573ms + 2.45s LLM cal…" at bounding box center [755, 620] width 428 height 298
click at [721, 596] on div "MealDatabaseAPITool 406ms + 5.15s" at bounding box center [765, 603] width 381 height 14
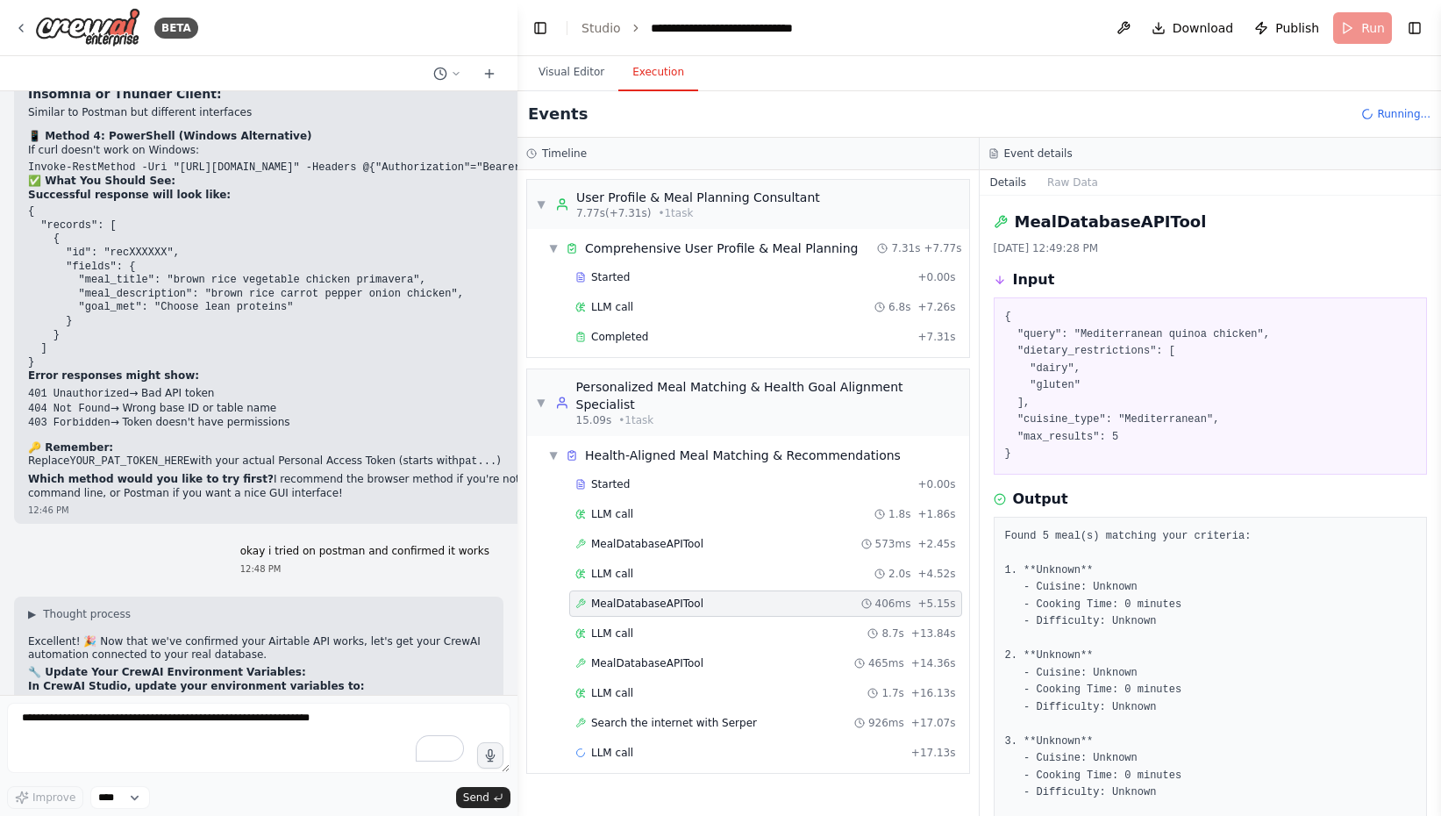
click at [720, 629] on div "Started + 0.00s LLM call 1.8s + 1.86s MealDatabaseAPITool 573ms + 2.45s LLM cal…" at bounding box center [755, 620] width 428 height 298
click at [705, 650] on div "MealDatabaseAPITool 465ms + 14.36s" at bounding box center [765, 663] width 393 height 26
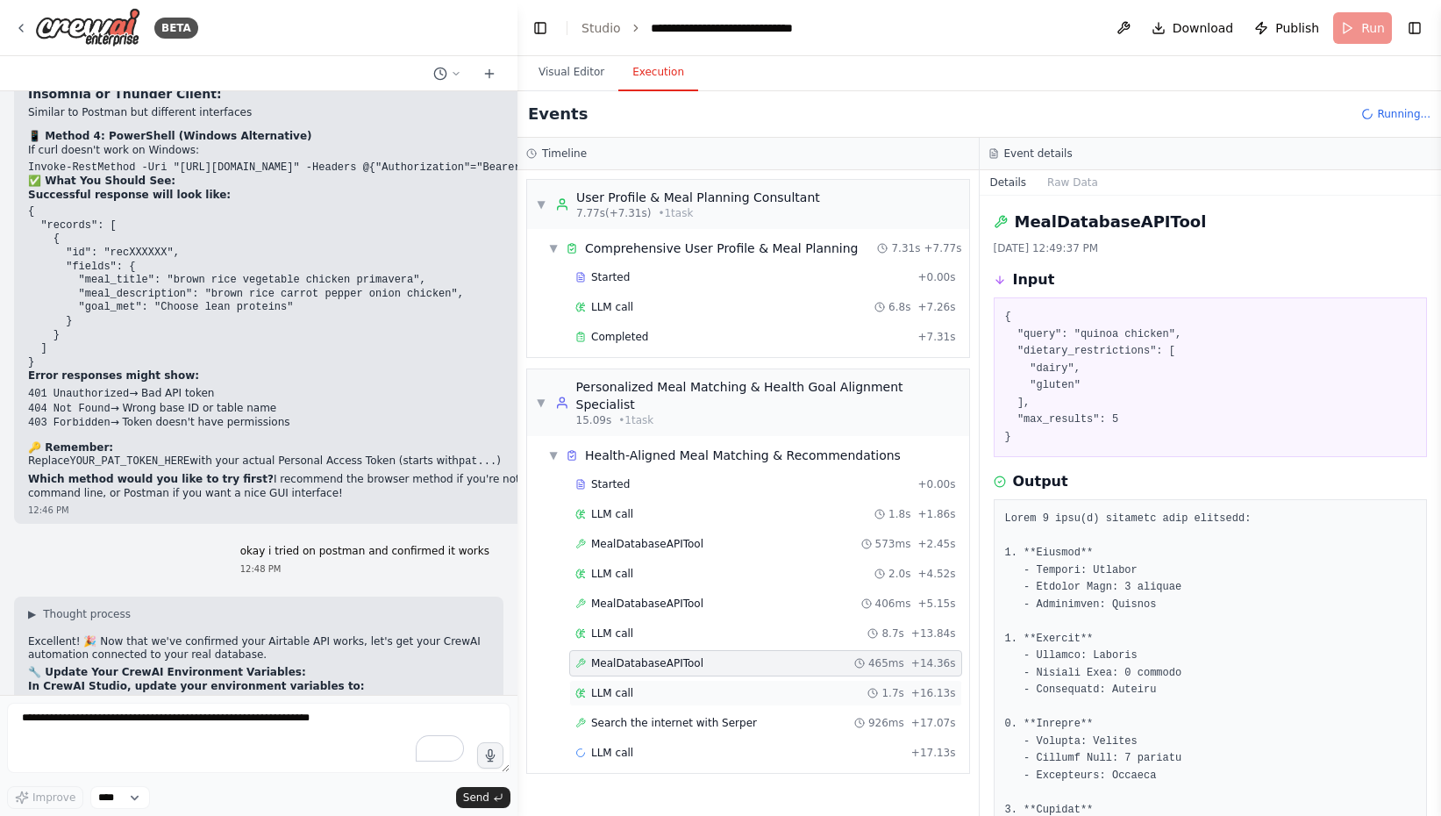
click at [711, 686] on div "LLM call 1.7s + 16.13s" at bounding box center [765, 693] width 393 height 26
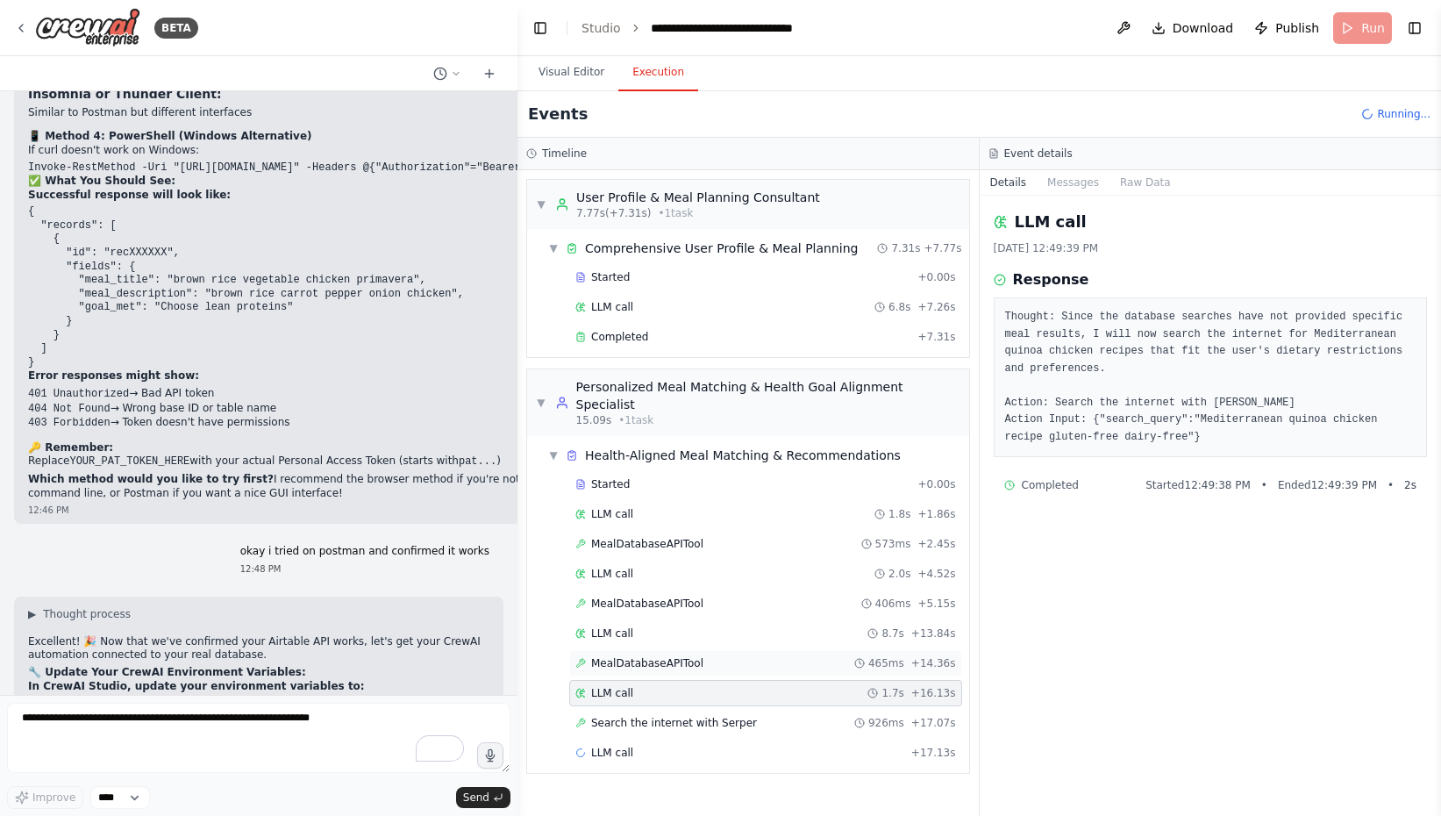
click at [688, 653] on div "MealDatabaseAPITool 465ms + 14.36s" at bounding box center [765, 663] width 393 height 26
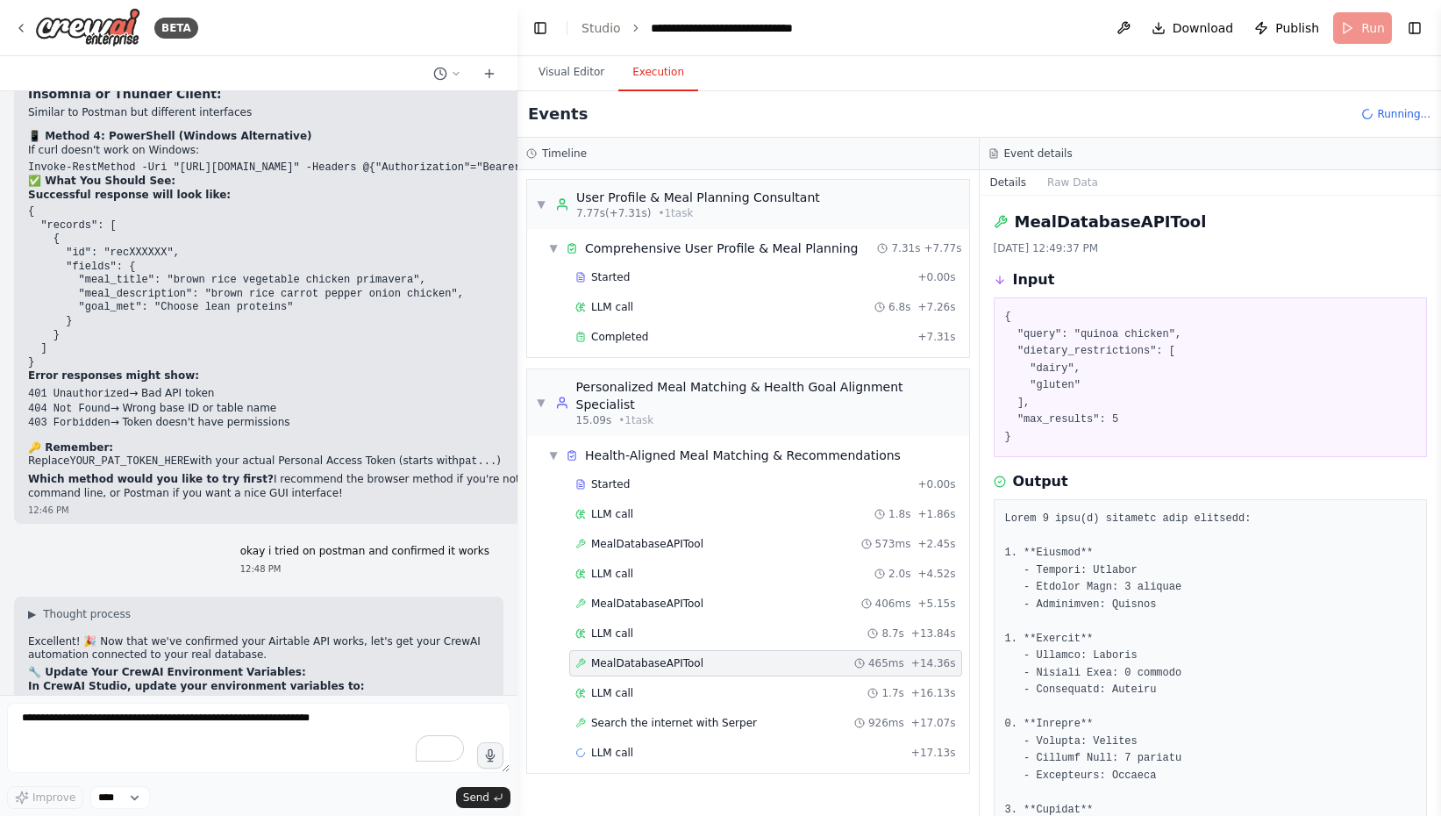
click at [674, 600] on div "Started + 0.00s LLM call 1.8s + 1.86s MealDatabaseAPITool 573ms + 2.45s LLM cal…" at bounding box center [755, 620] width 428 height 298
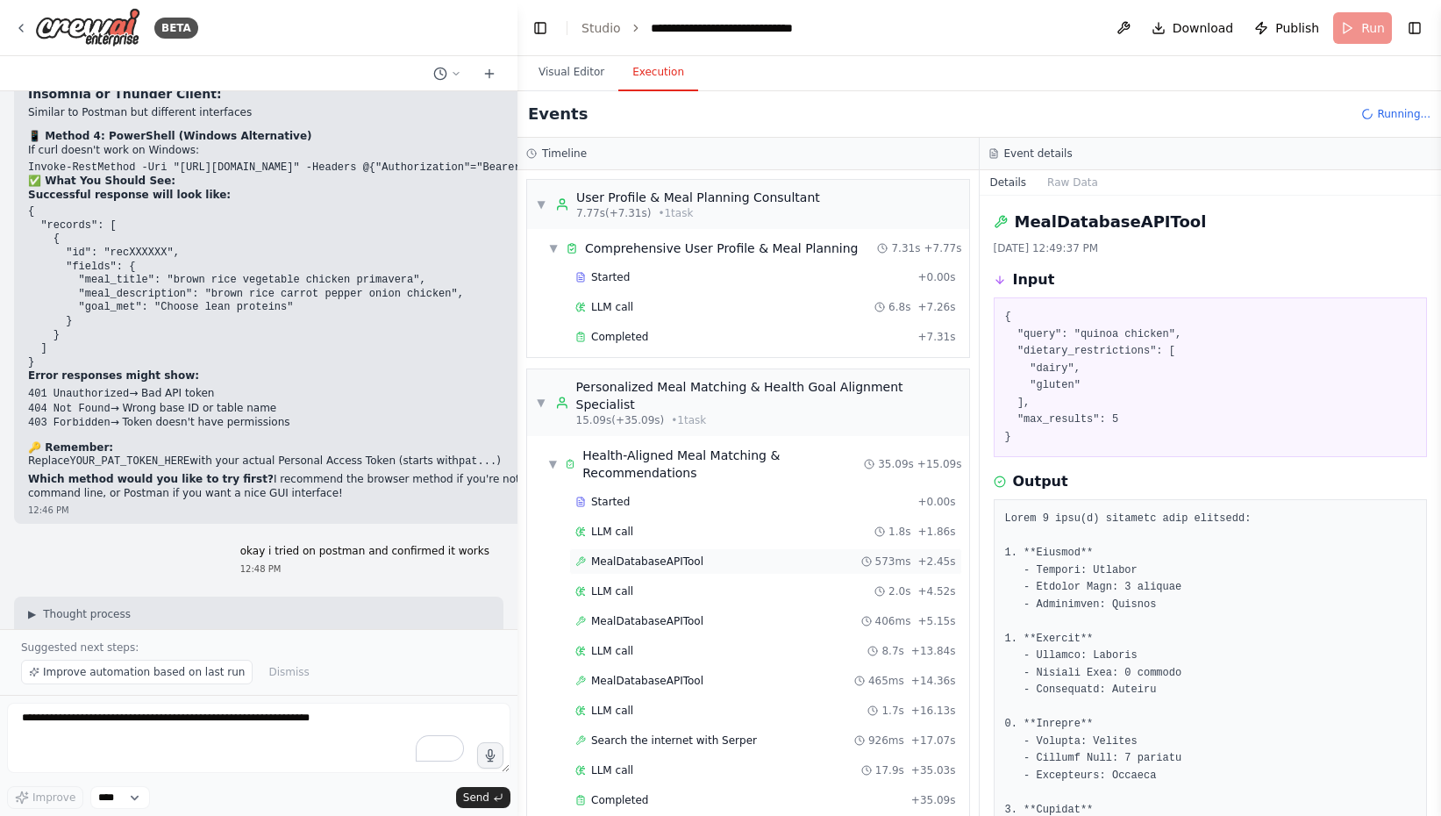
click at [674, 554] on span "MealDatabaseAPITool" at bounding box center [647, 561] width 112 height 14
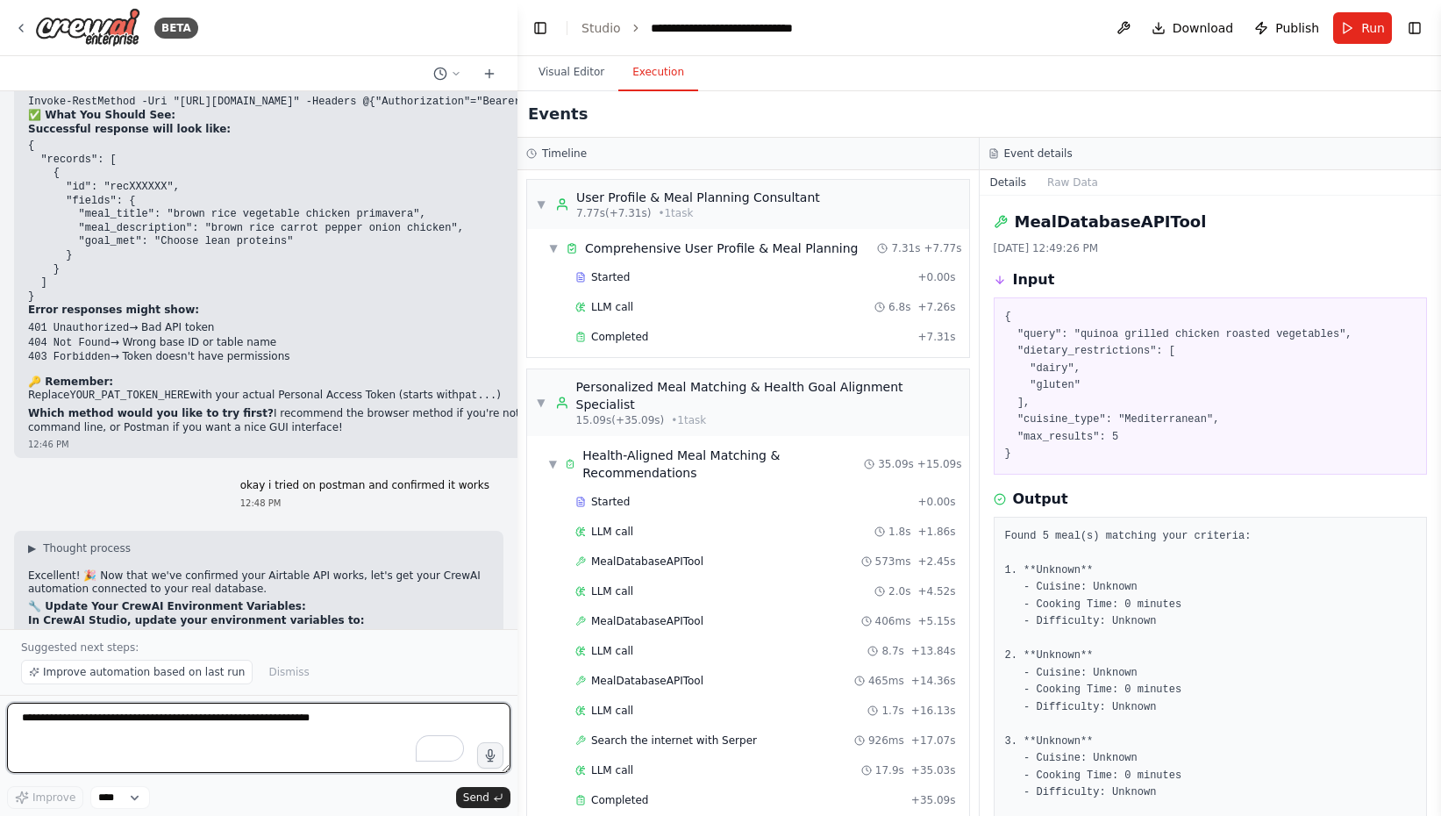
click at [244, 751] on textarea "To enrich screen reader interactions, please activate Accessibility in Grammarl…" at bounding box center [258, 738] width 503 height 70
type textarea "**********"
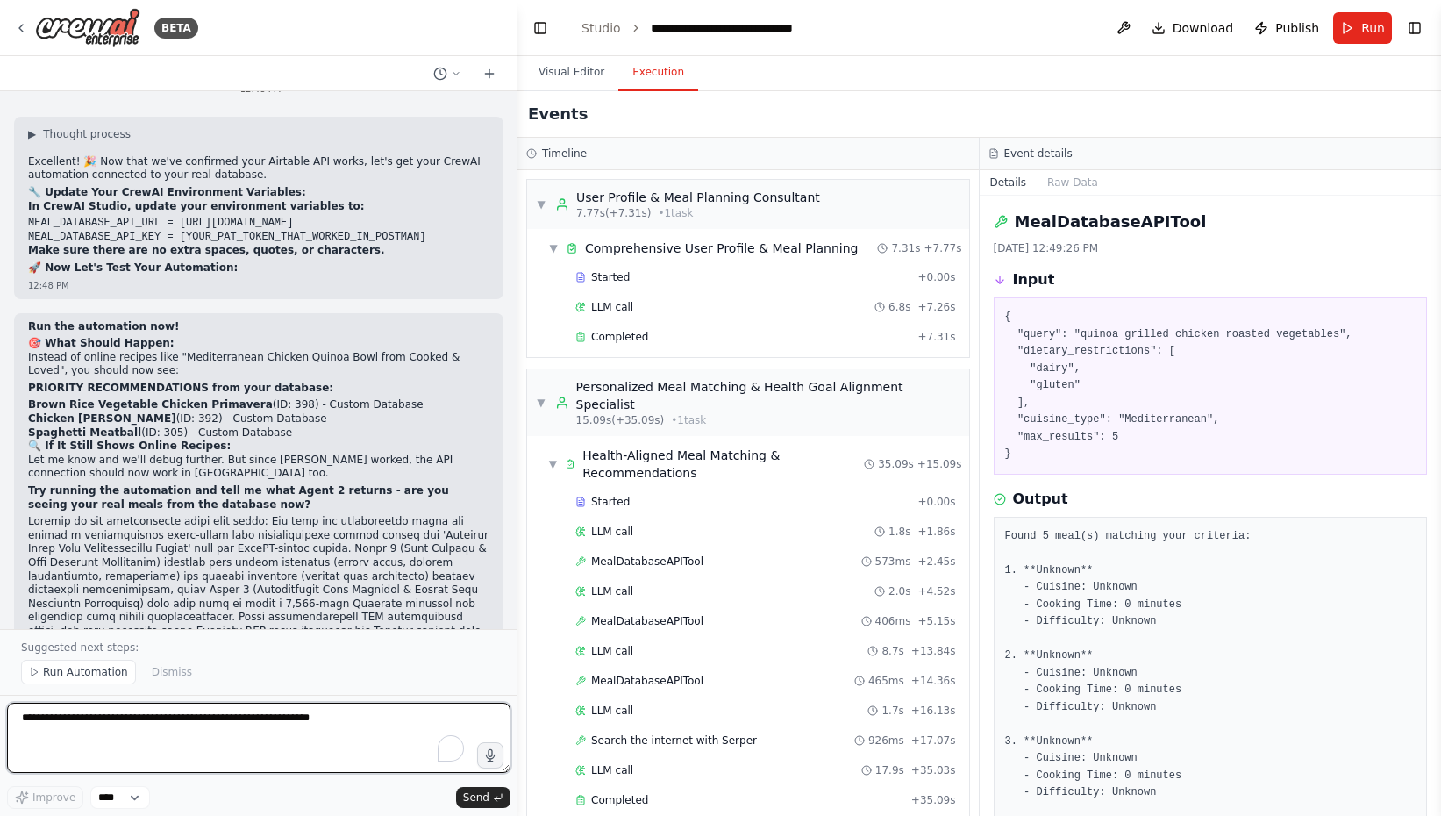
scroll to position [31642, 0]
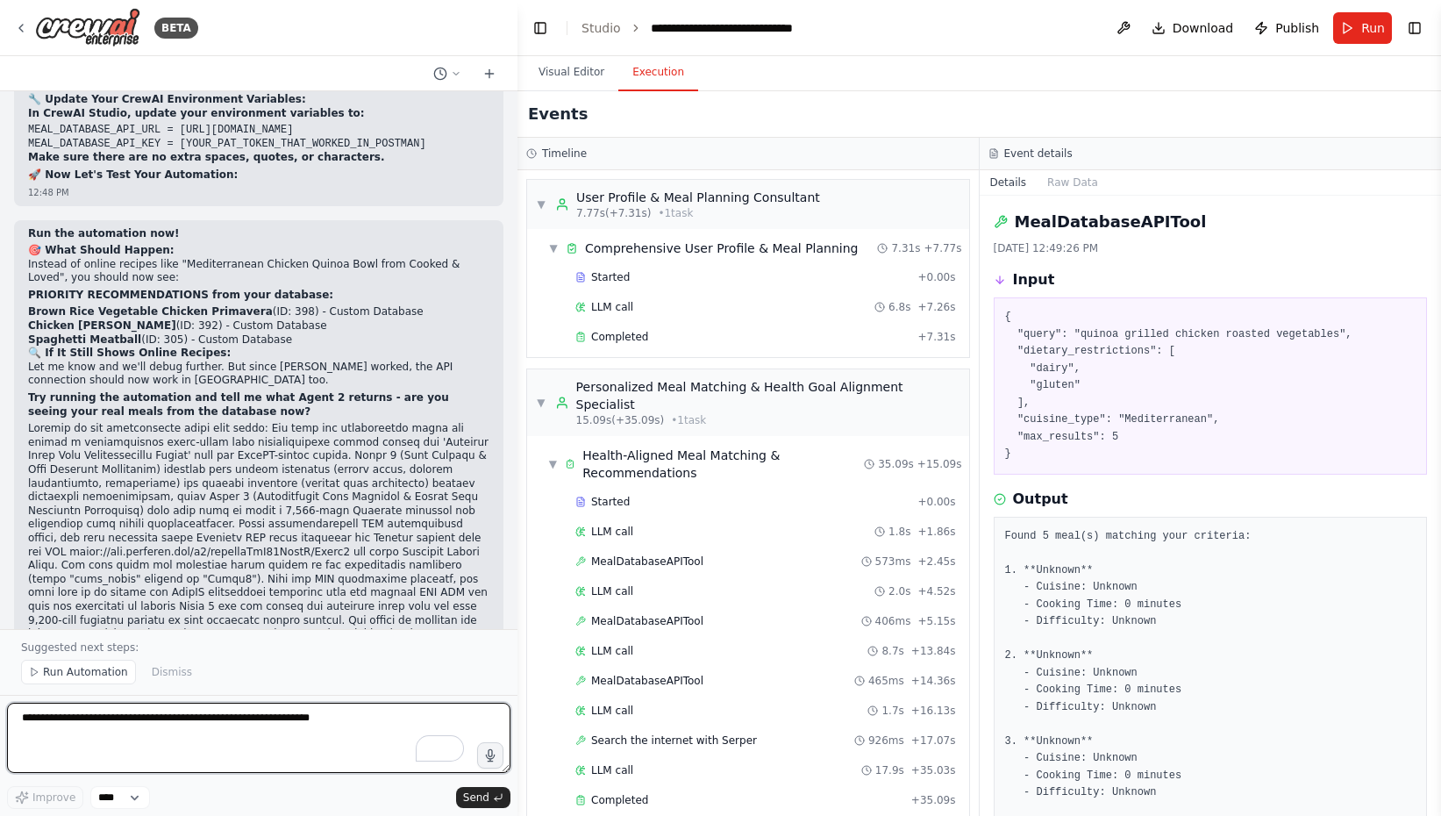
click at [146, 735] on textarea "To enrich screen reader interactions, please activate Accessibility in Grammarl…" at bounding box center [258, 738] width 503 height 70
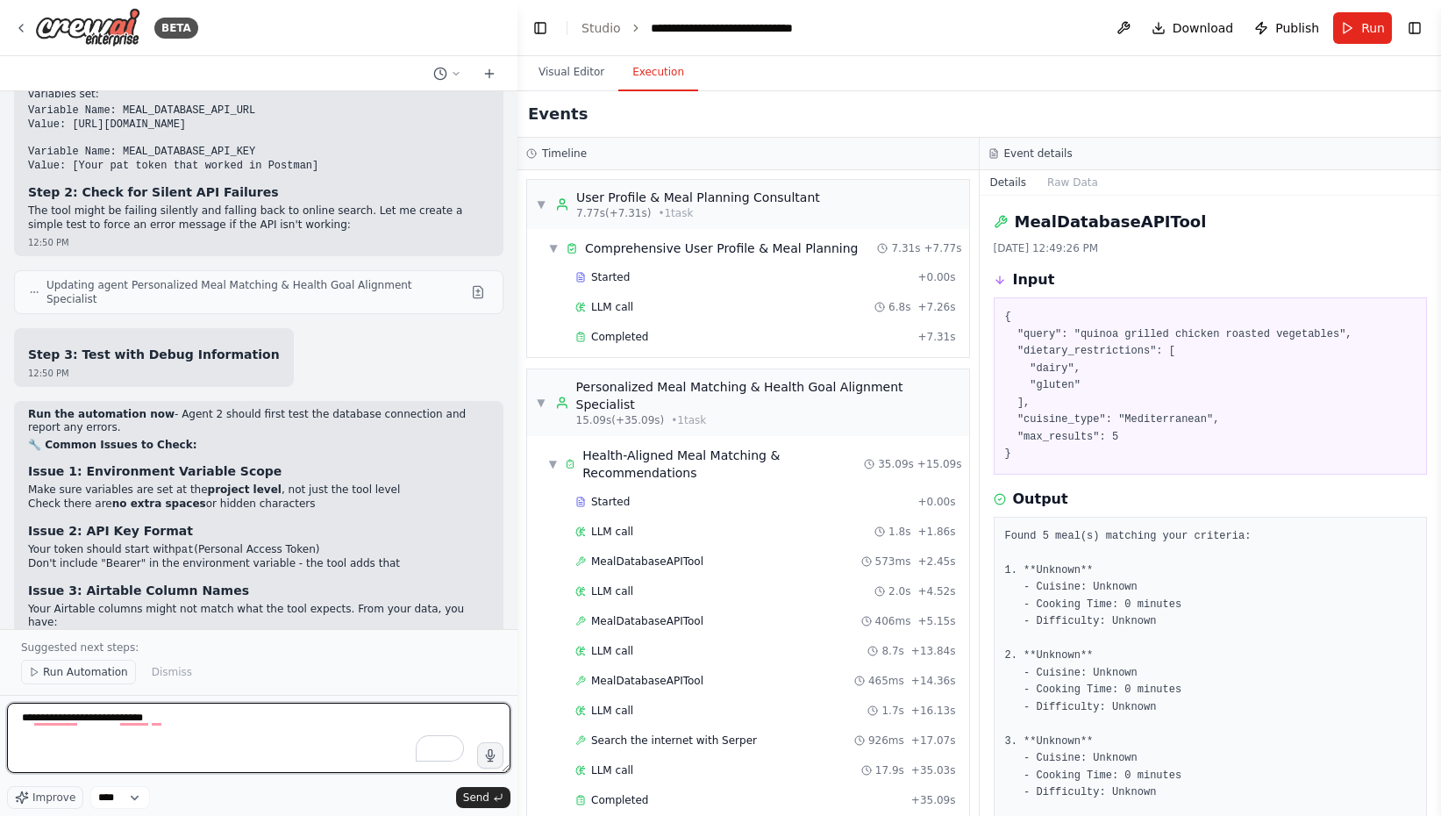
scroll to position [32461, 0]
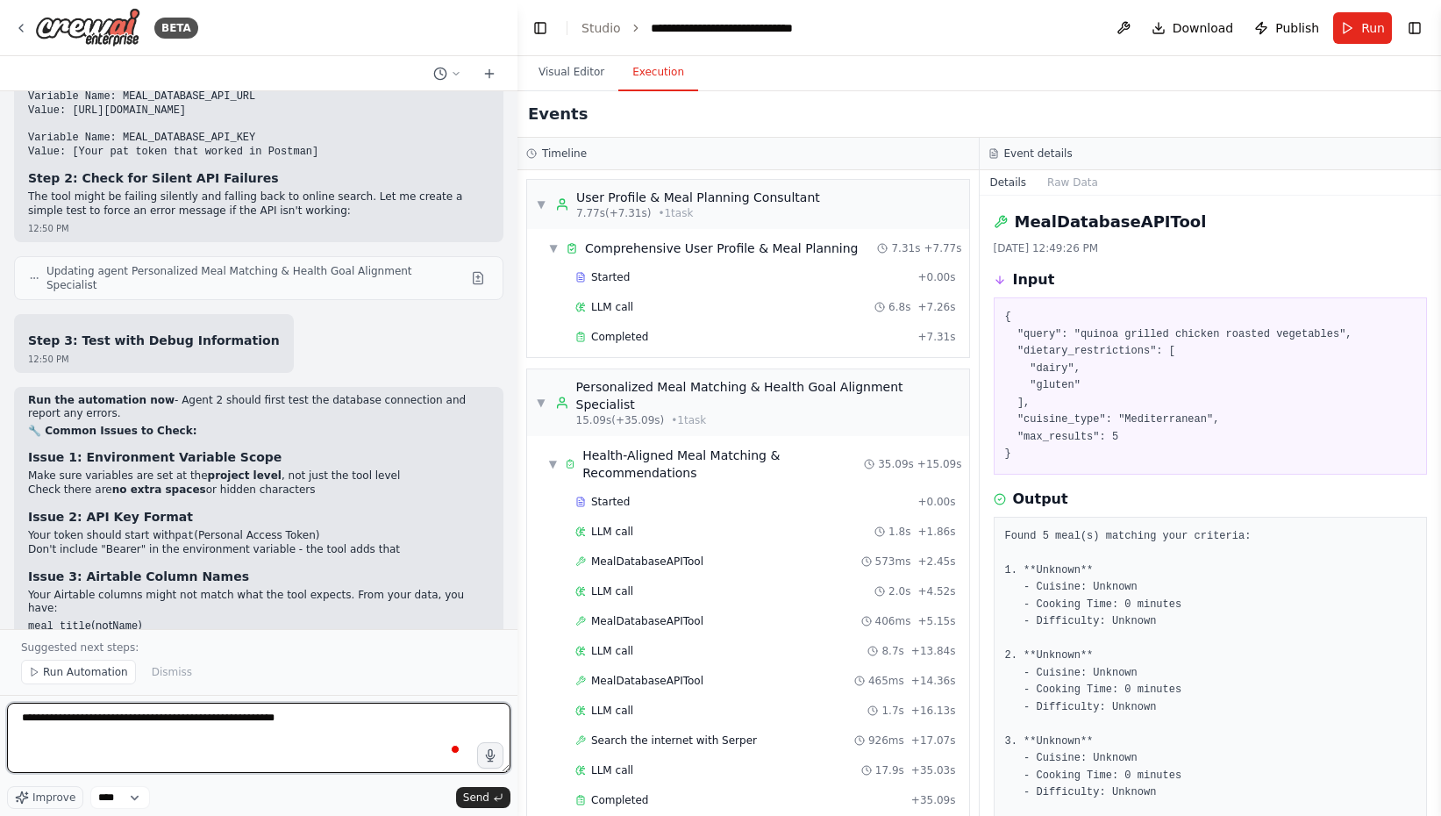
paste textarea "**********"
type textarea "**********"
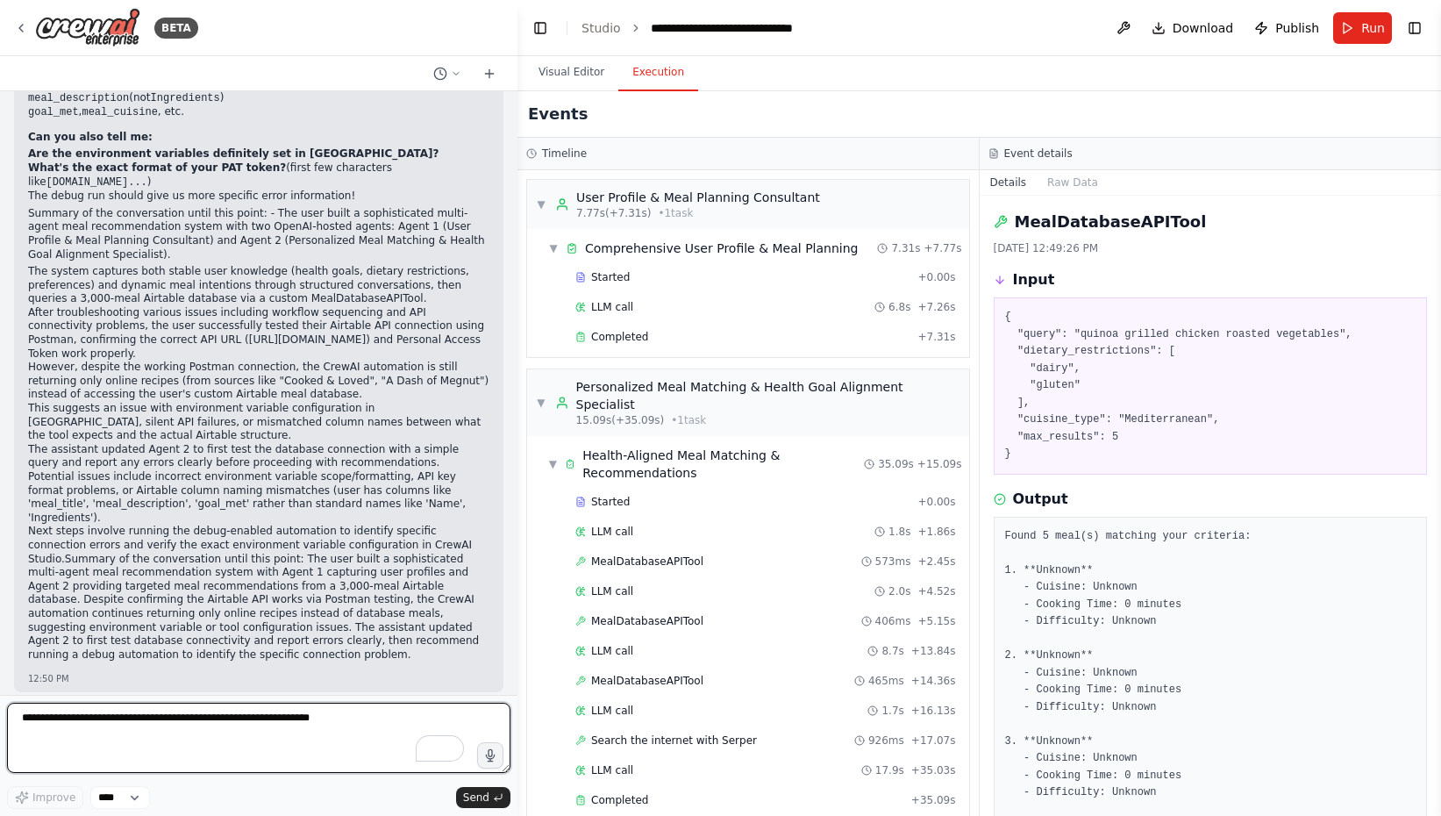
scroll to position [33018, 0]
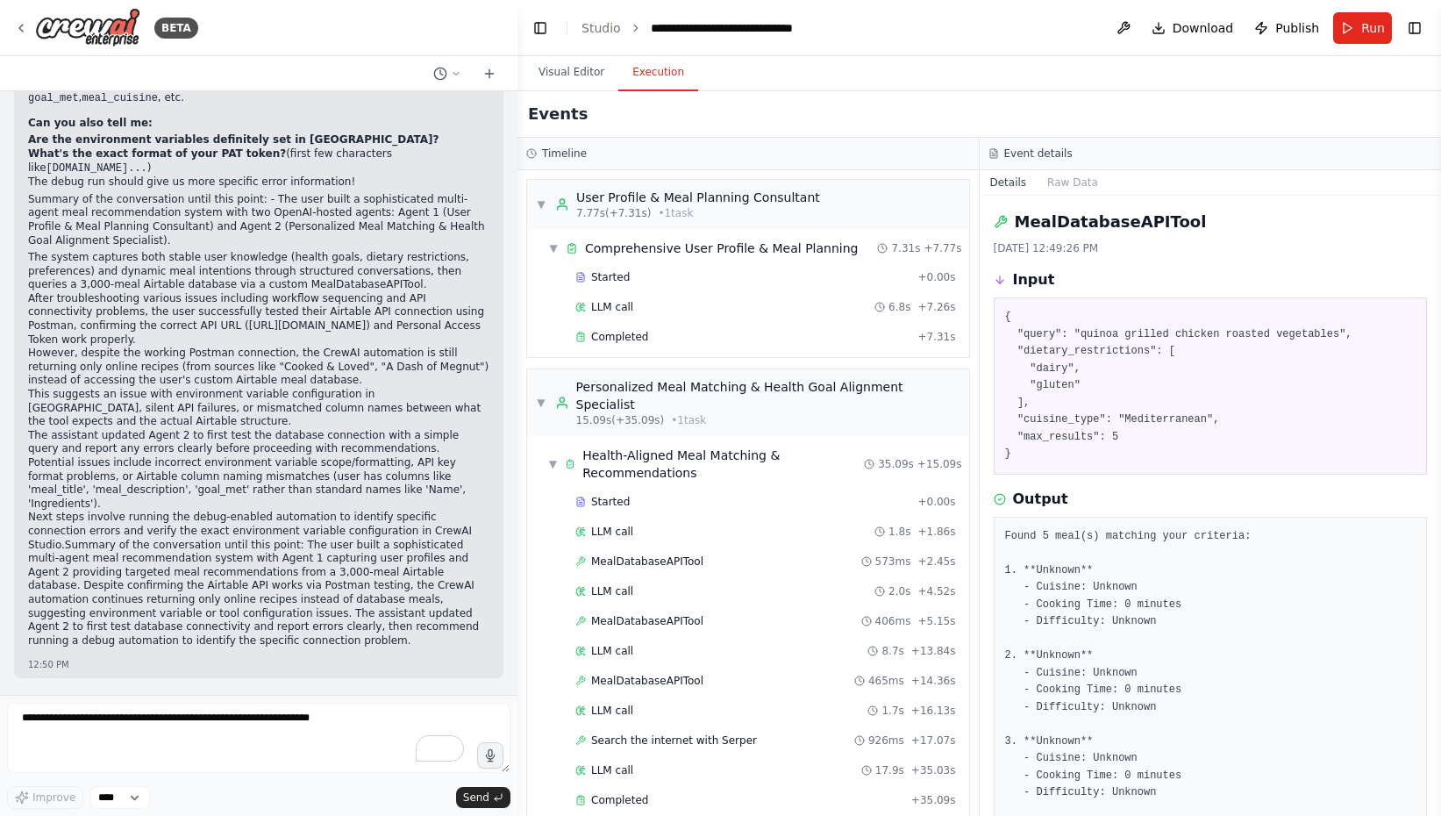
click at [167, 731] on textarea "To enrich screen reader interactions, please activate Accessibility in Grammarl…" at bounding box center [258, 738] width 503 height 70
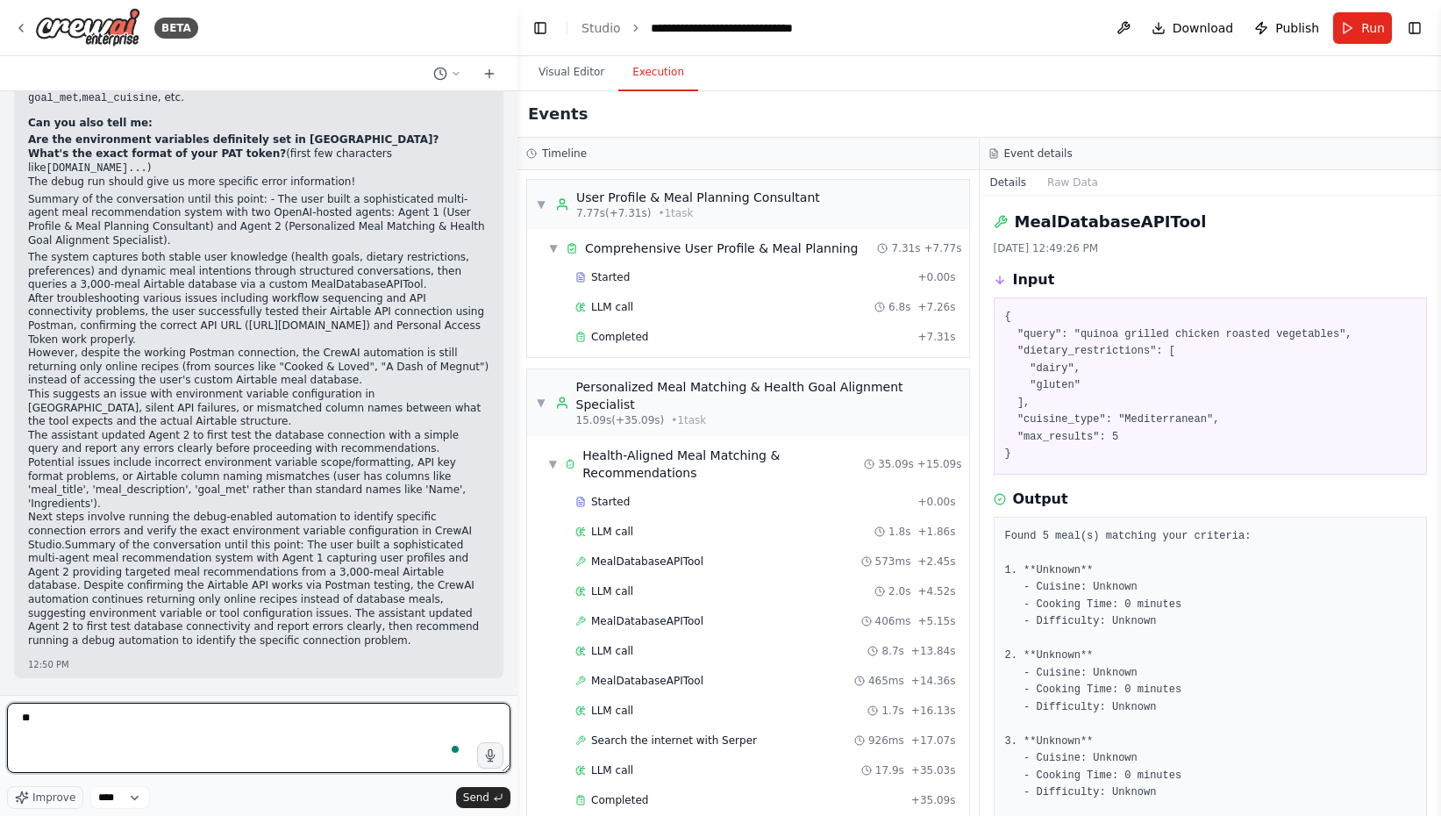
type textarea "*"
type textarea "**********"
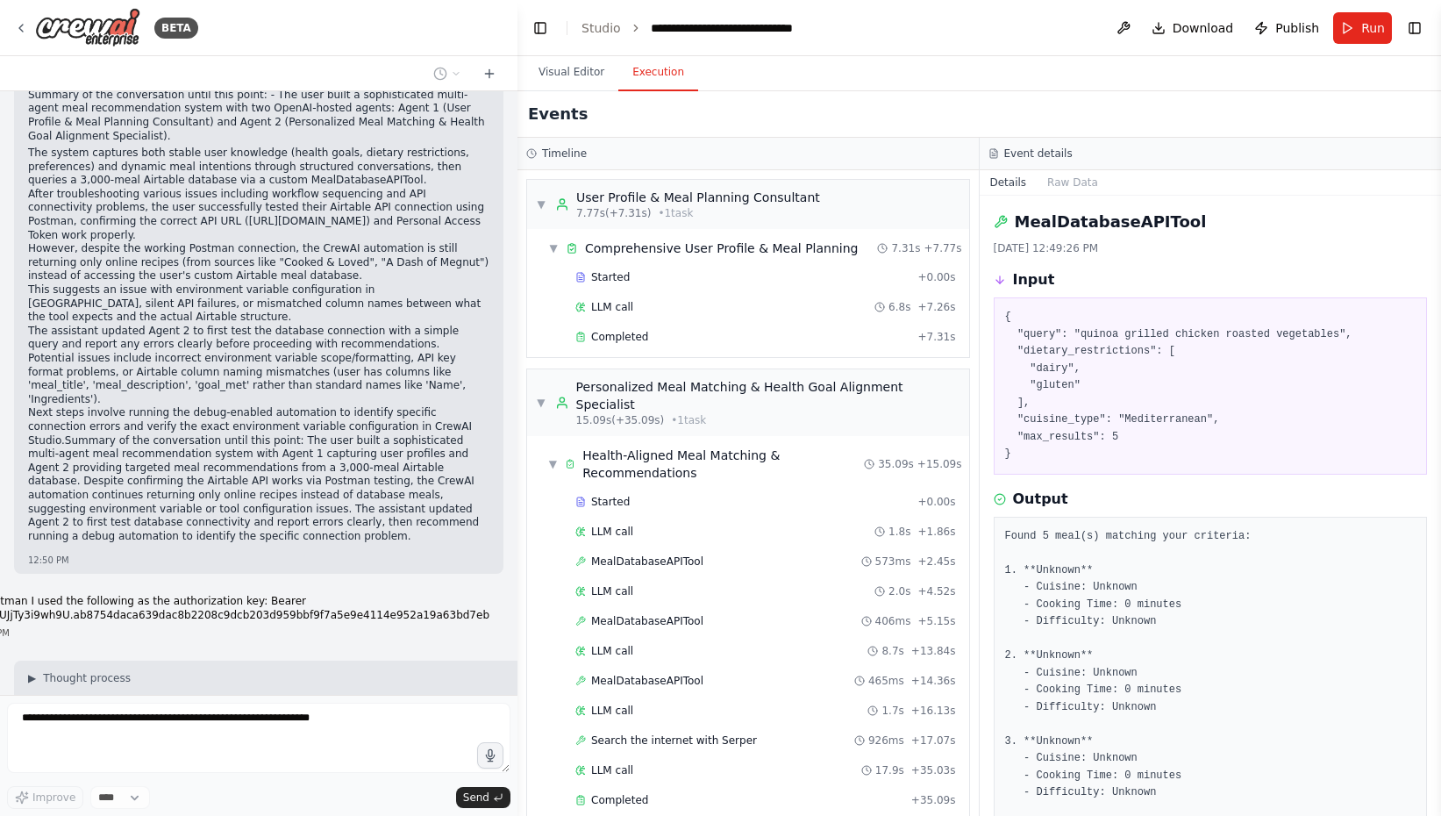
scroll to position [33122, 0]
click at [556, 81] on button "Visual Editor" at bounding box center [571, 72] width 94 height 37
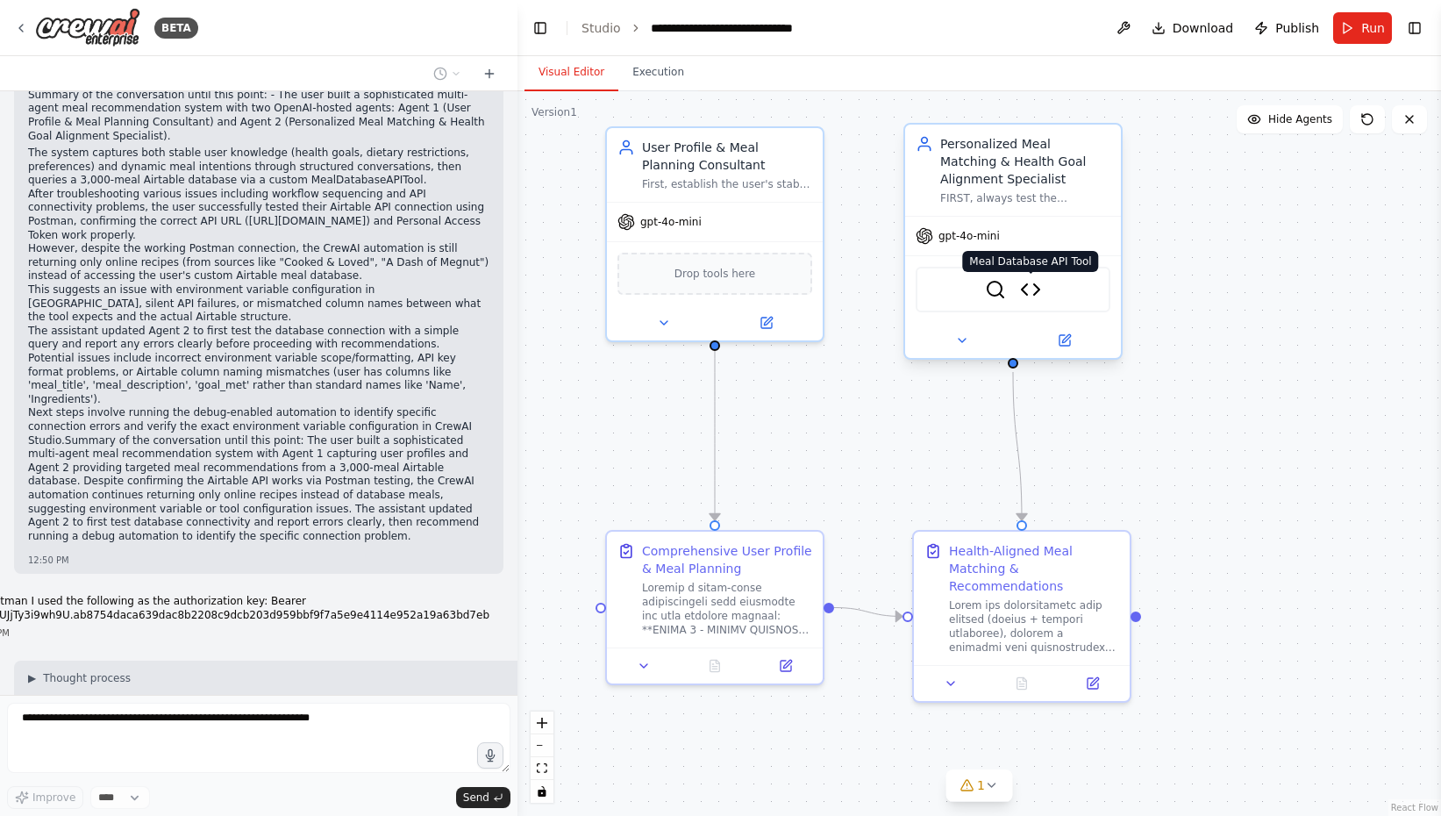
click at [1034, 296] on img at bounding box center [1030, 289] width 21 height 21
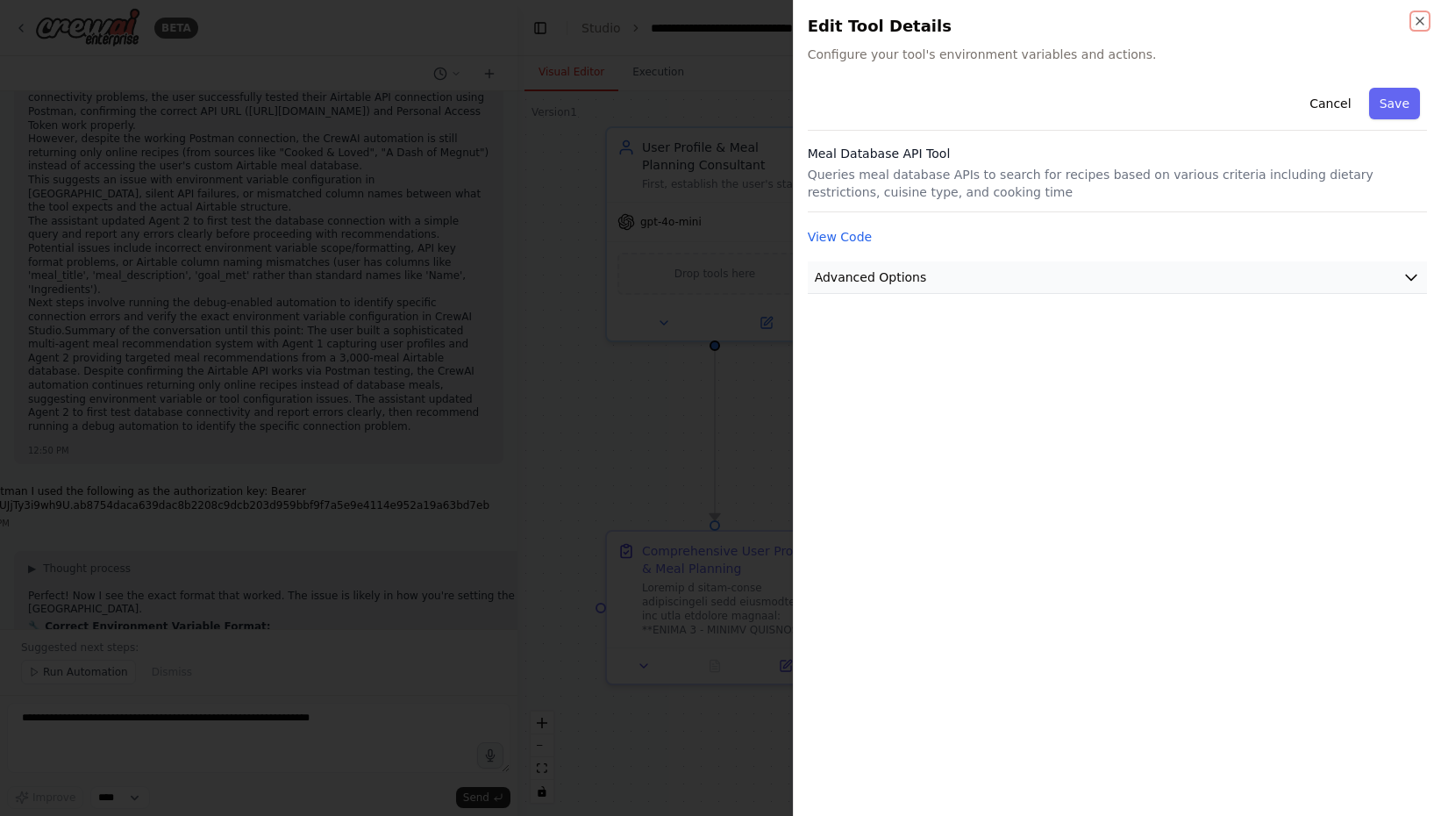
scroll to position [33246, 0]
click at [246, 506] on div at bounding box center [720, 408] width 1441 height 816
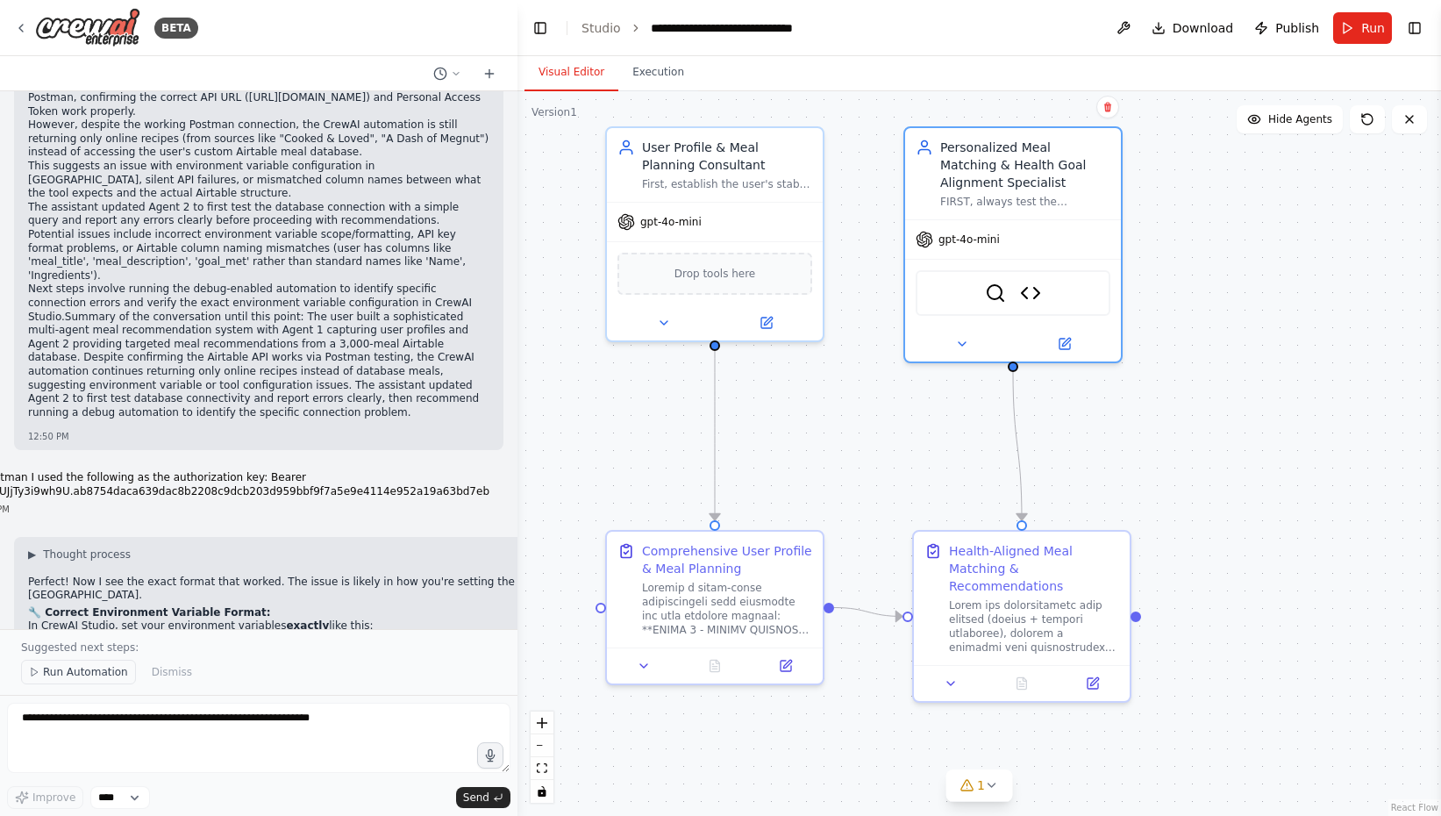
click at [88, 669] on span "Run Automation" at bounding box center [85, 672] width 85 height 14
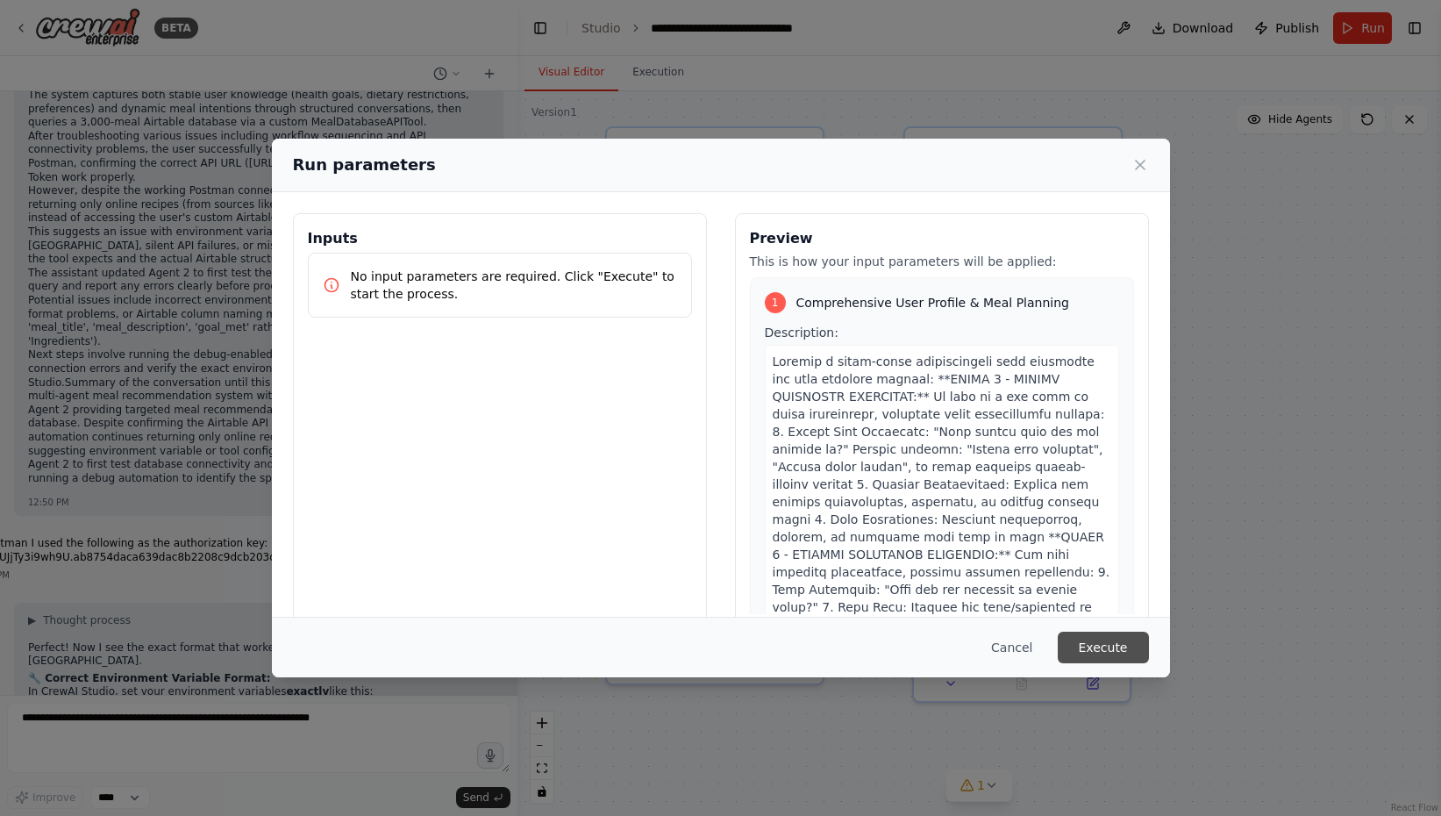
click at [1106, 648] on button "Execute" at bounding box center [1103, 647] width 91 height 32
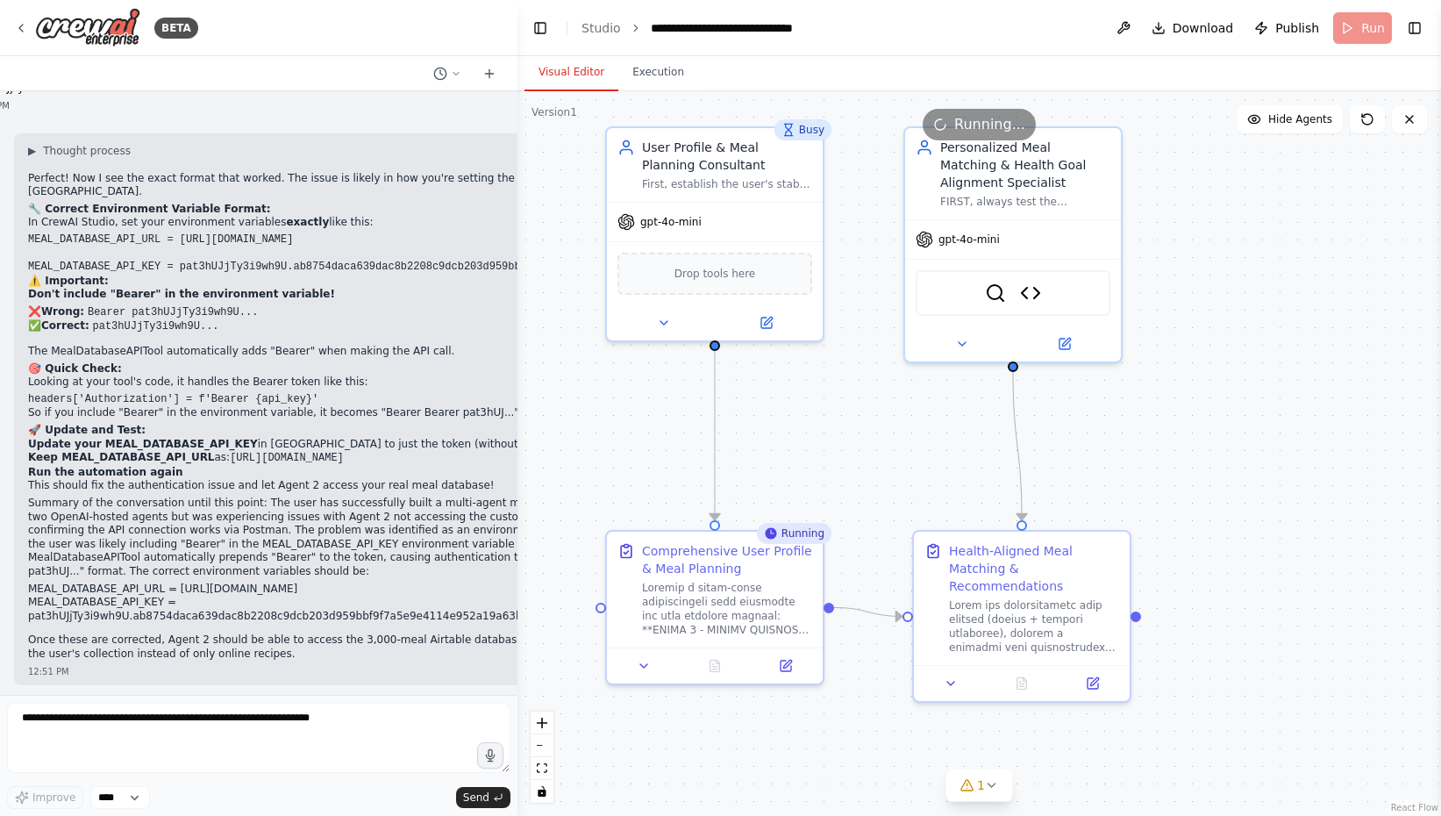
scroll to position [33662, 0]
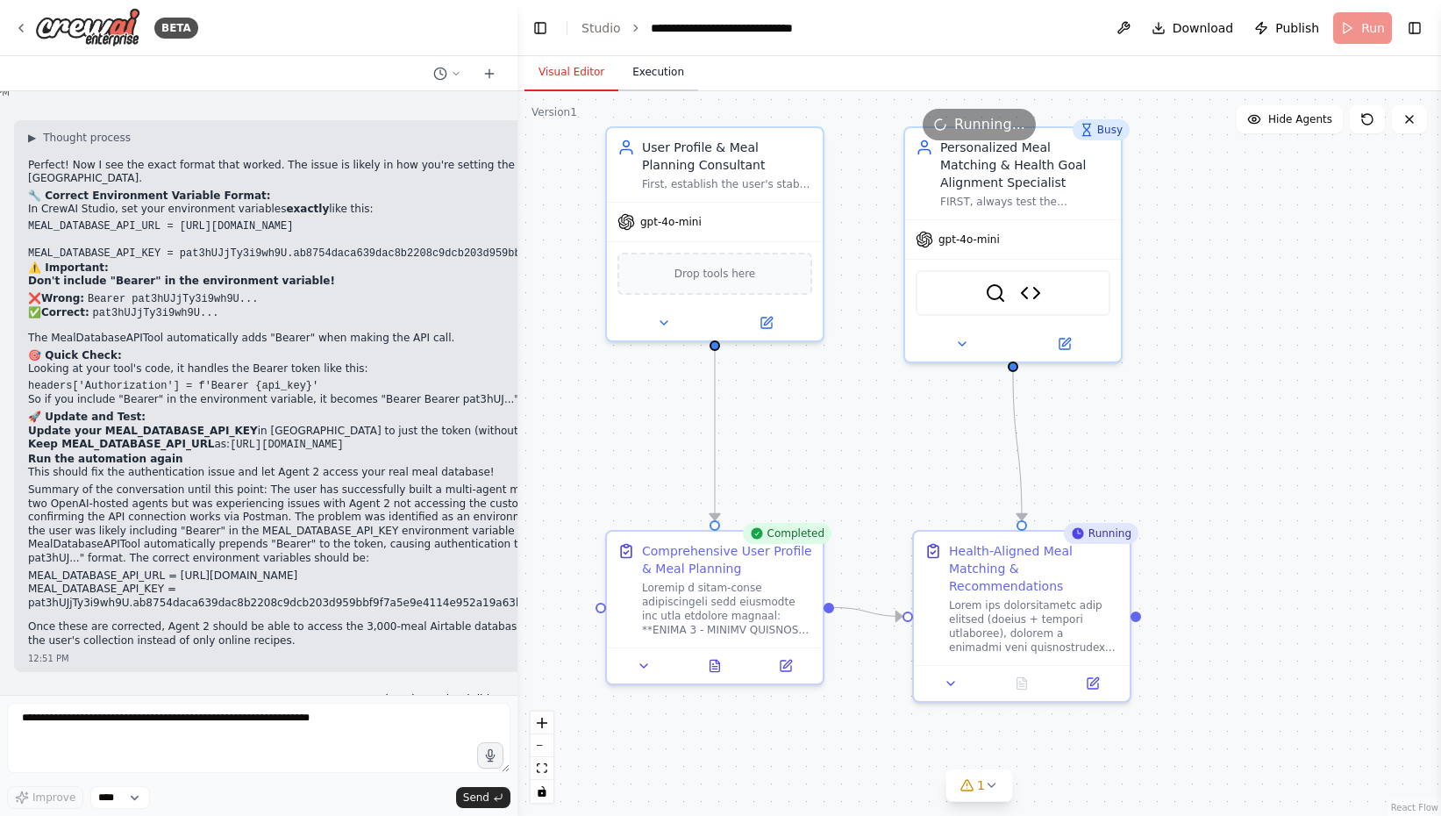
click at [652, 68] on button "Execution" at bounding box center [658, 72] width 80 height 37
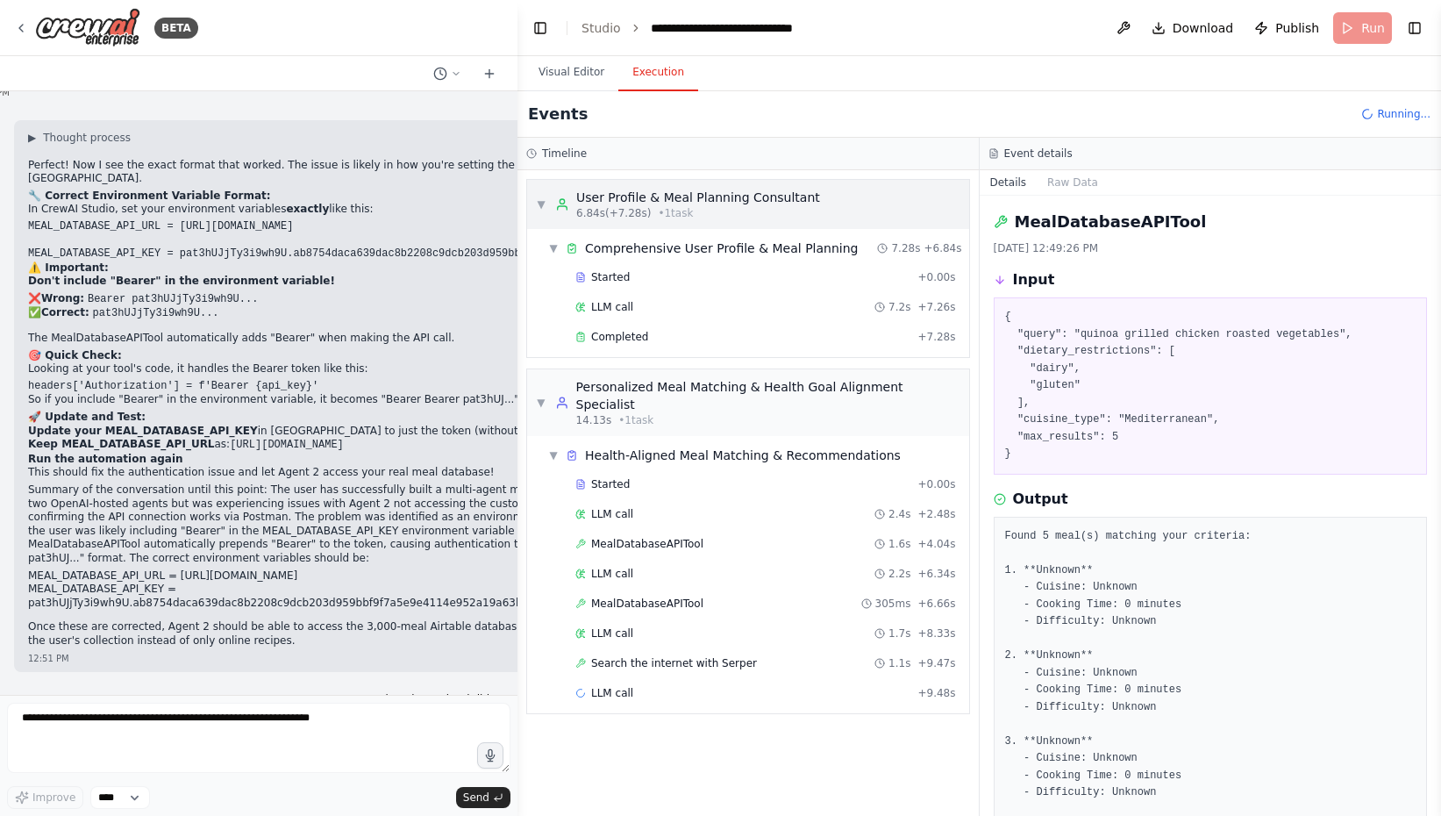
click at [633, 192] on div "User Profile & Meal Planning Consultant" at bounding box center [698, 198] width 244 height 18
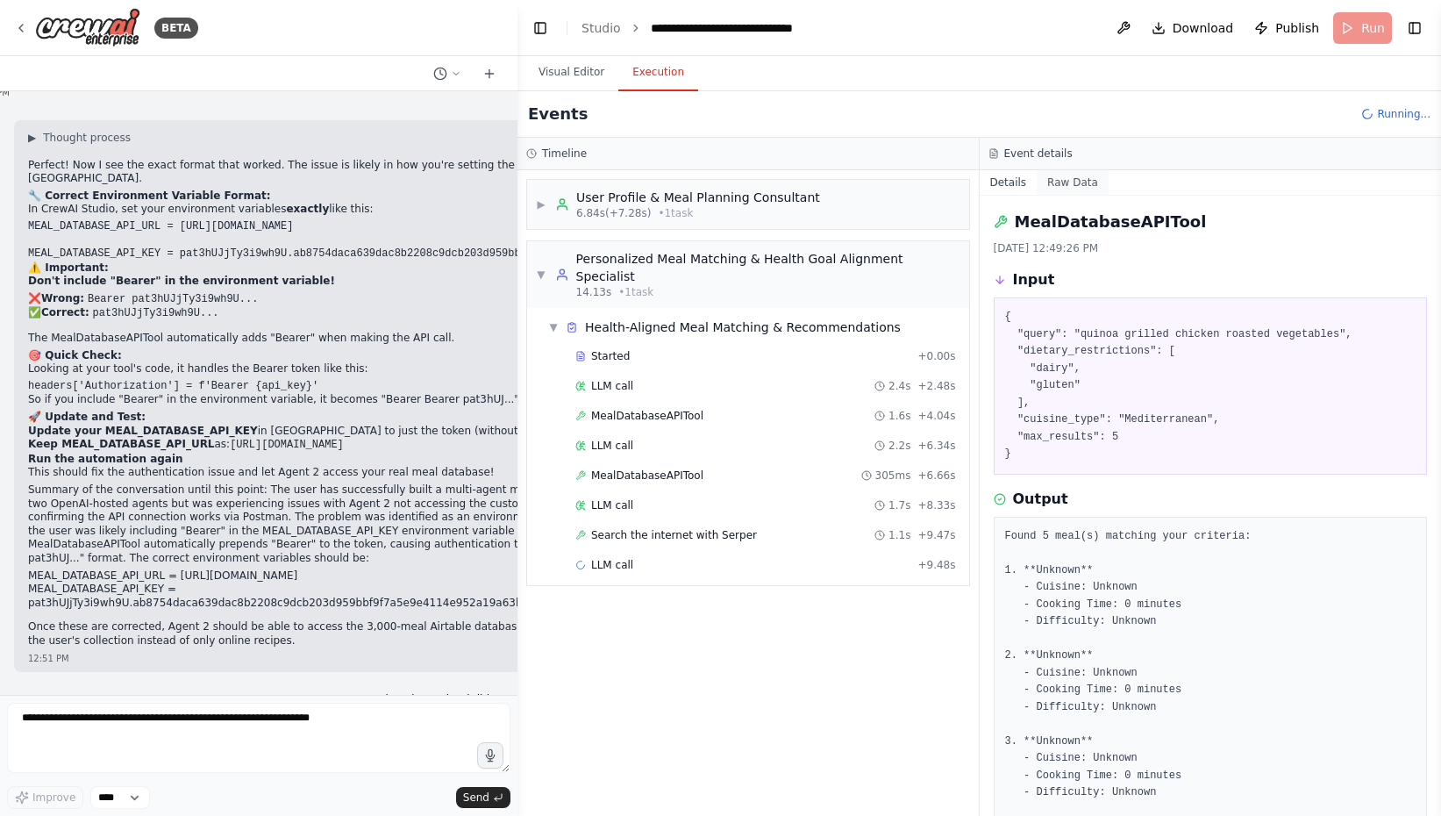
click at [1090, 180] on button "Raw Data" at bounding box center [1073, 182] width 72 height 25
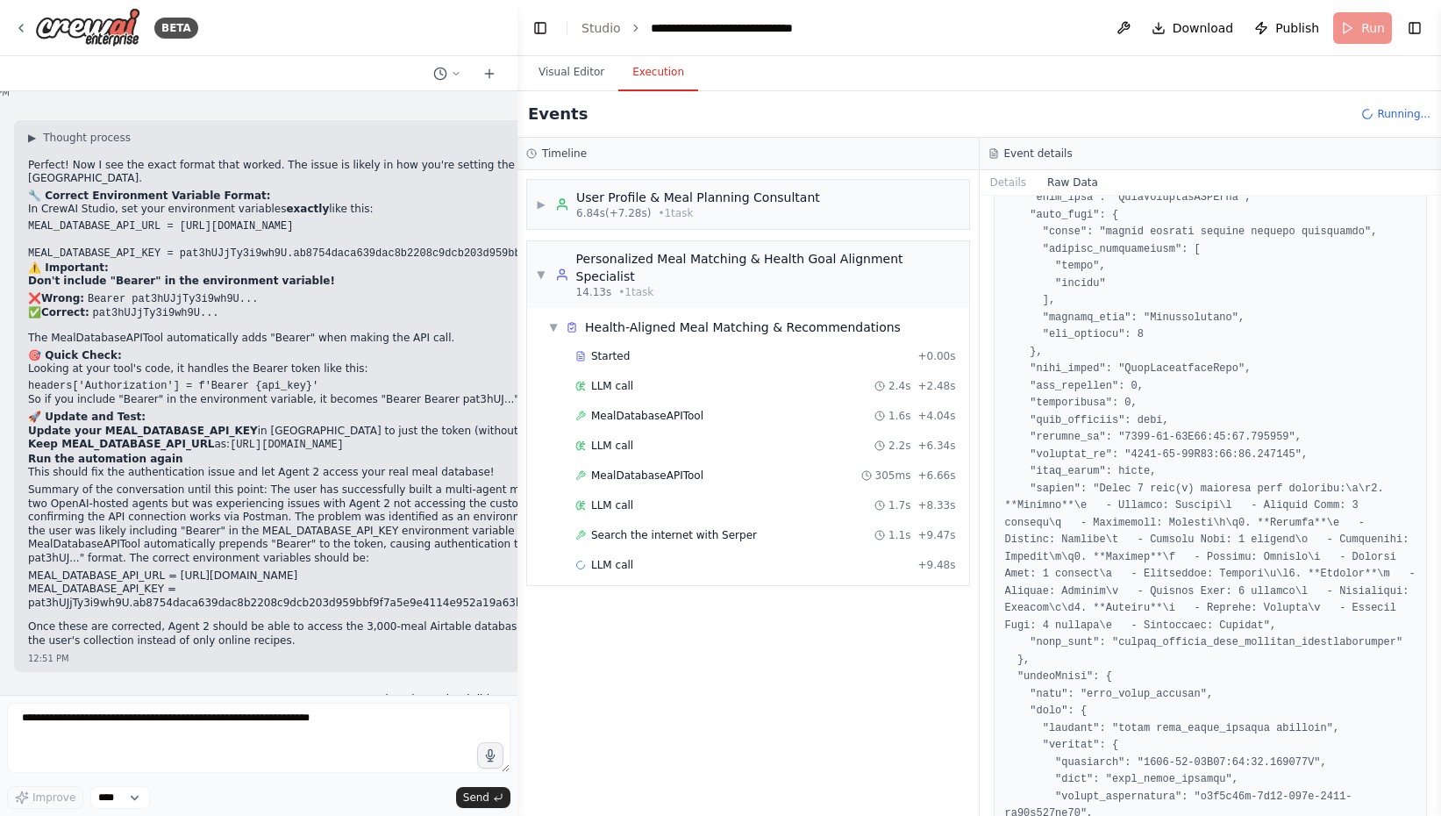
scroll to position [1231, 0]
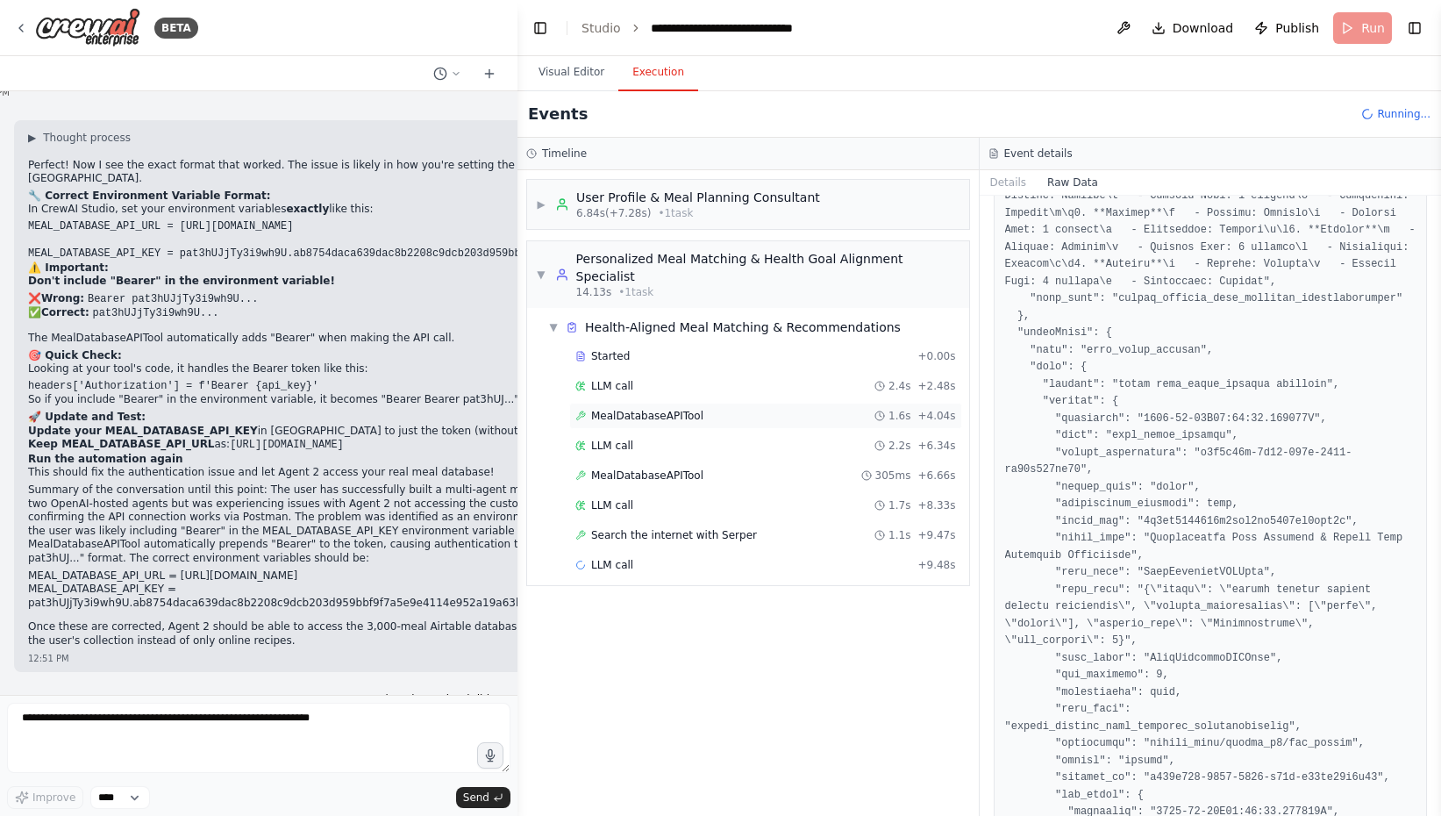
click at [624, 409] on span "MealDatabaseAPITool" at bounding box center [647, 416] width 112 height 14
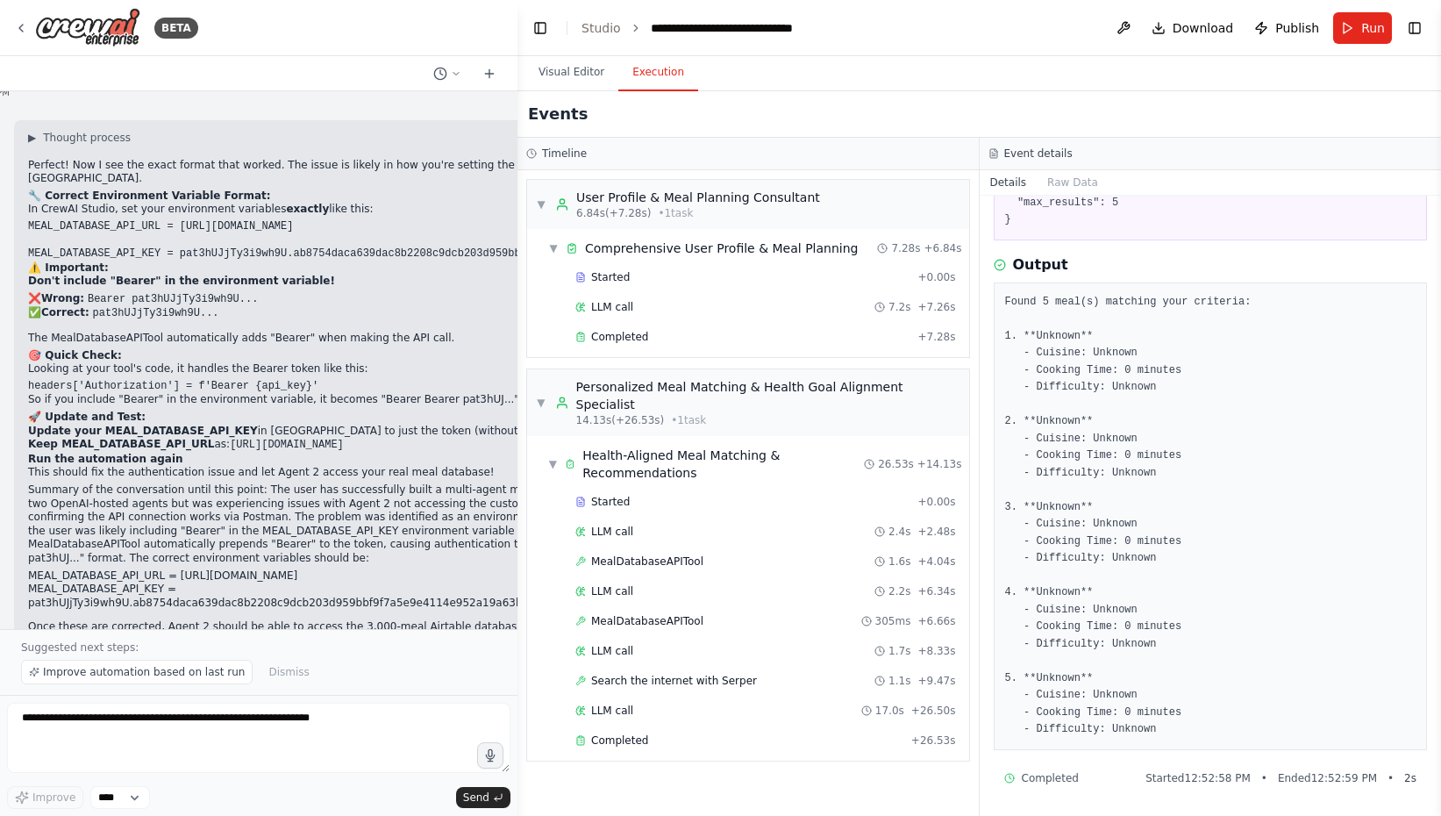
scroll to position [33728, 0]
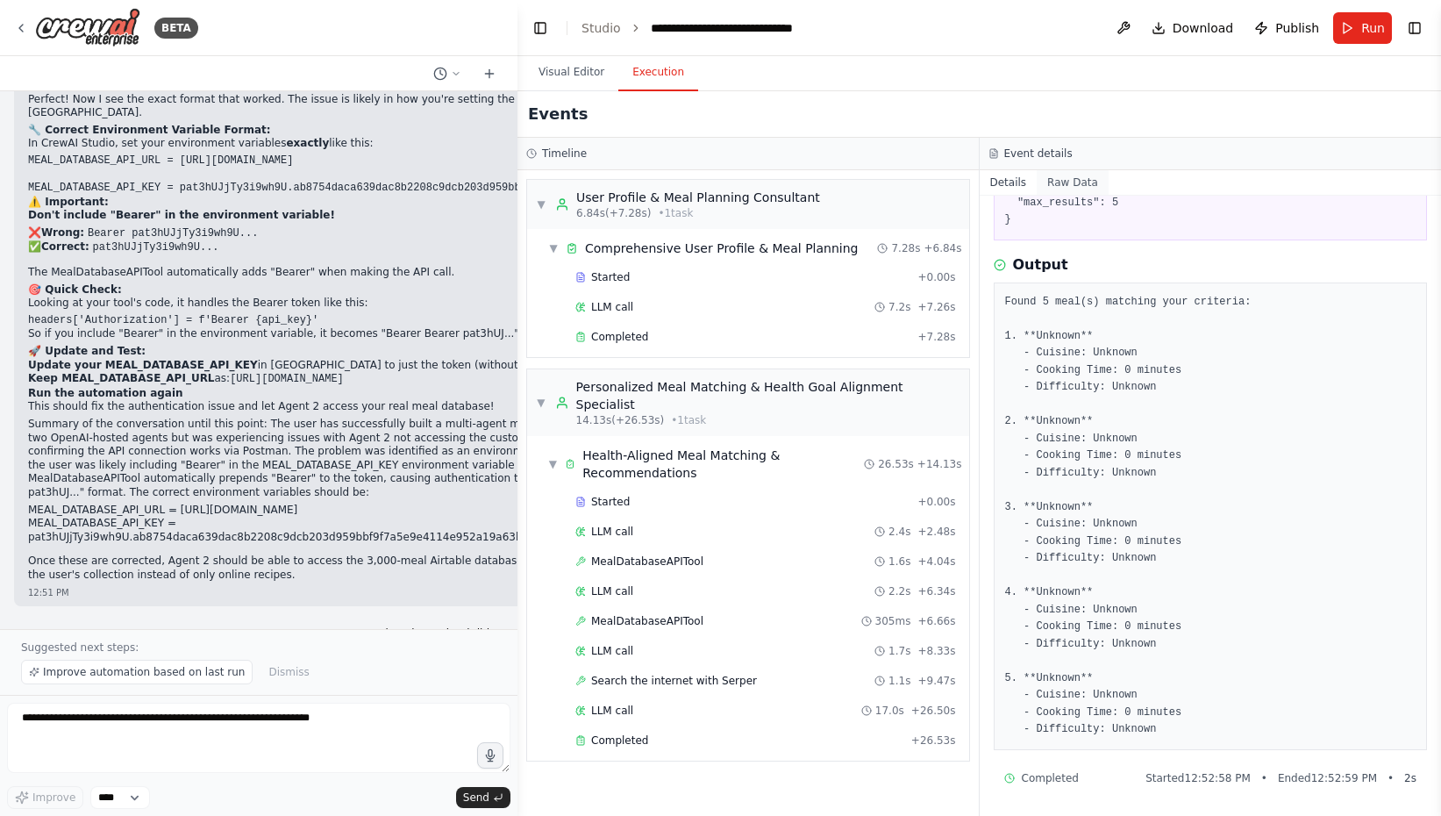
click at [1069, 187] on button "Raw Data" at bounding box center [1073, 182] width 72 height 25
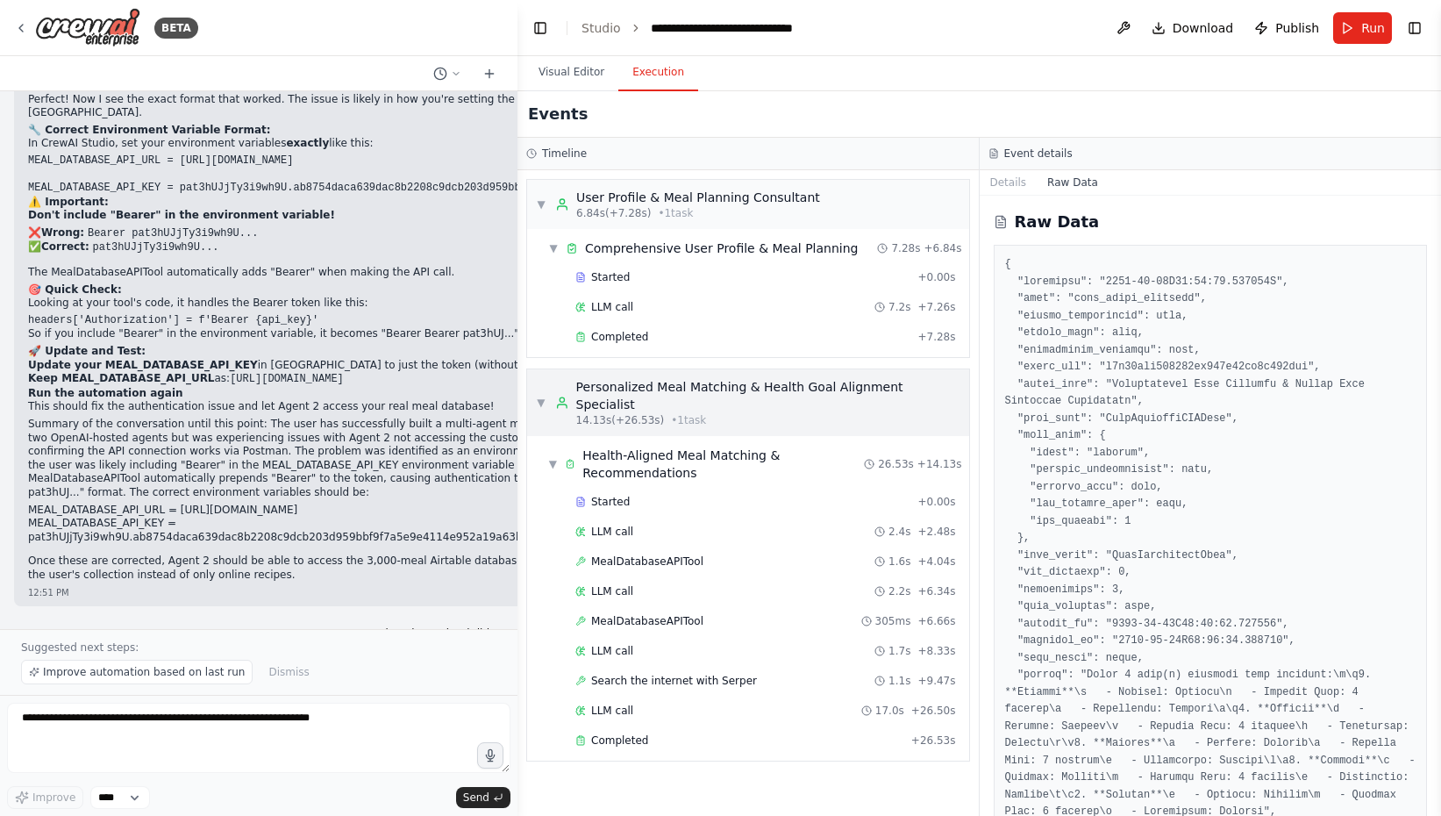
click at [682, 391] on div "Personalized Meal Matching & Health Goal Alignment Specialist" at bounding box center [768, 395] width 384 height 35
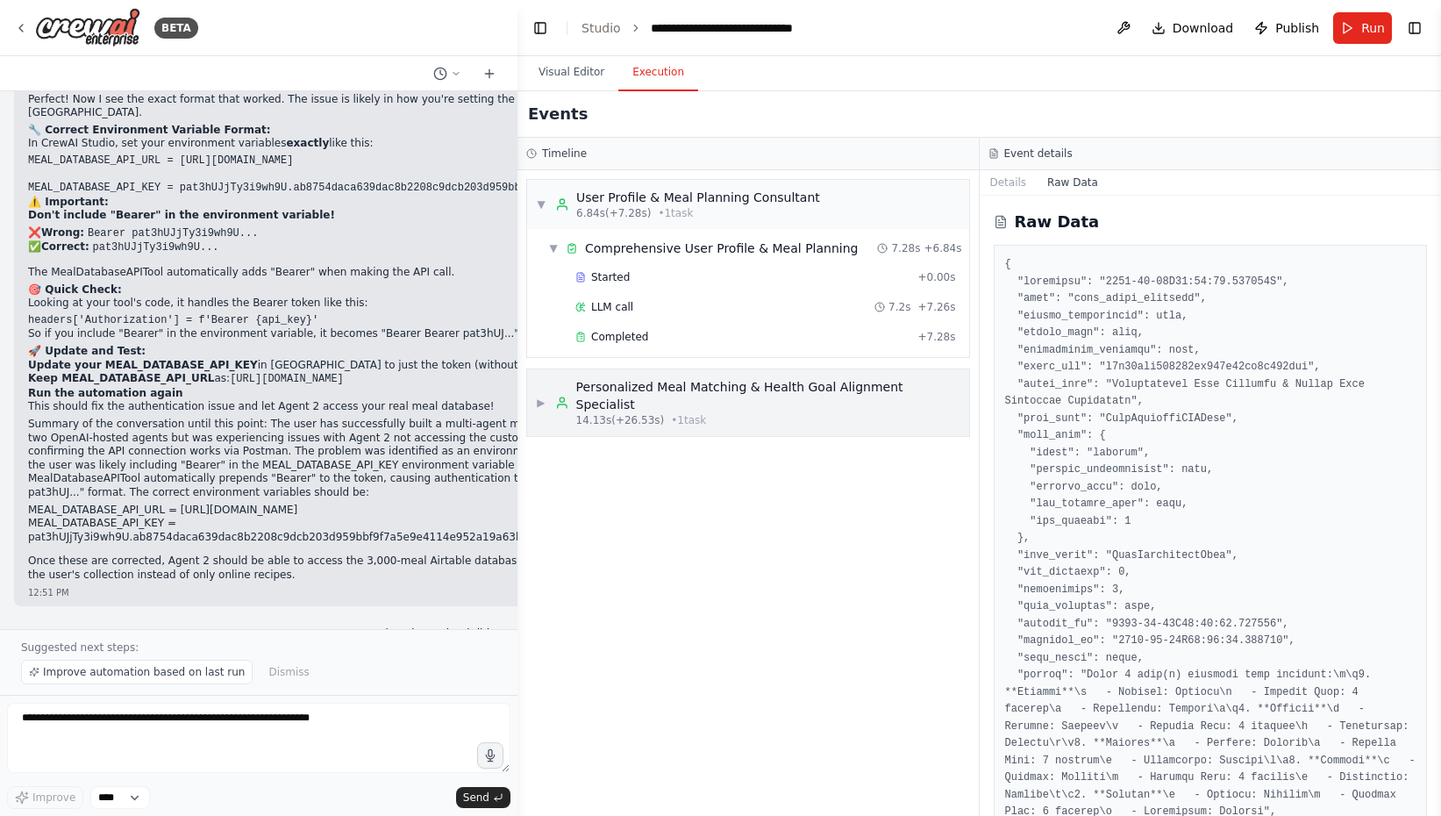
click at [682, 391] on div "Personalized Meal Matching & Health Goal Alignment Specialist" at bounding box center [768, 395] width 384 height 35
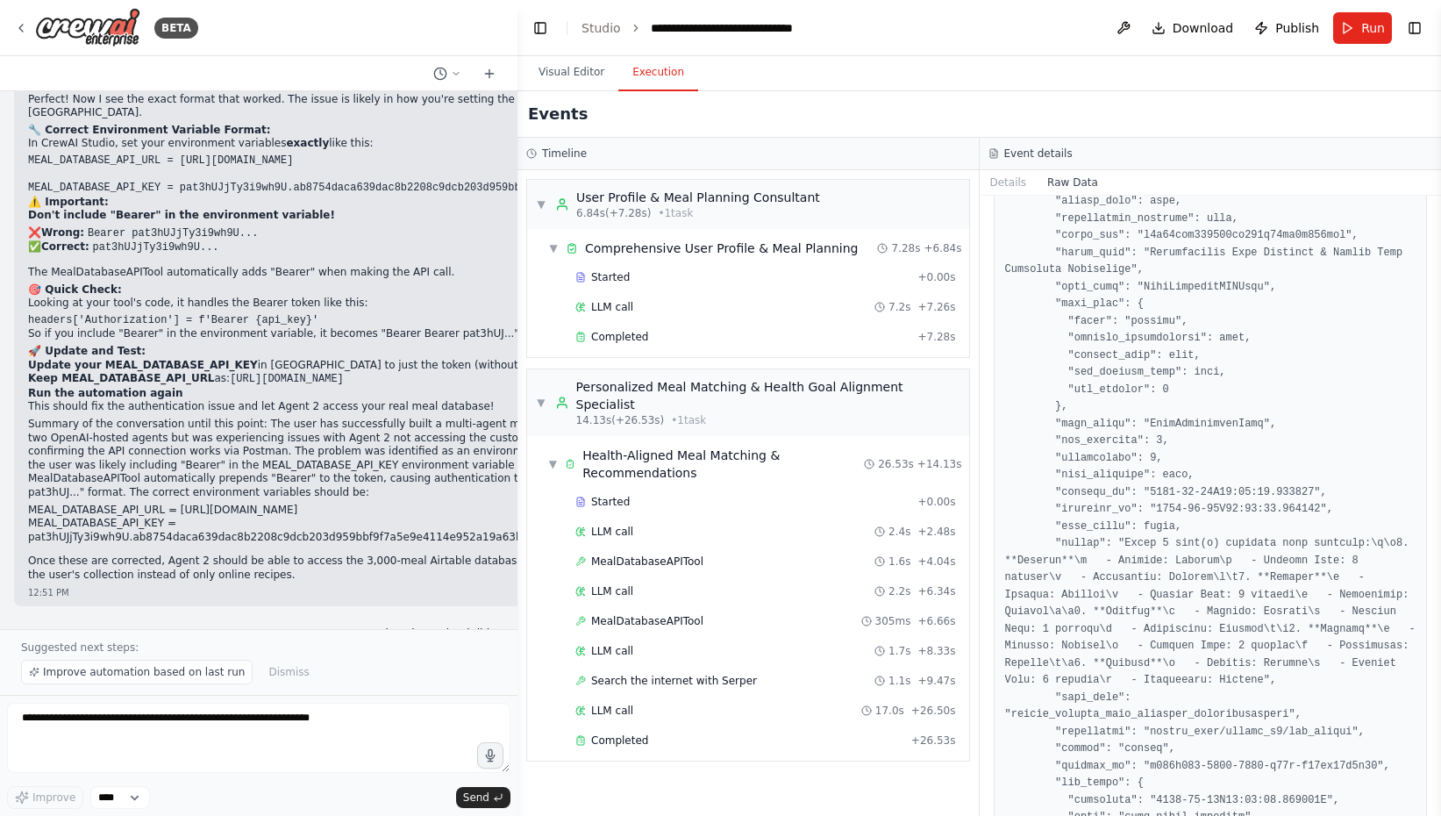
scroll to position [2288, 0]
click at [610, 733] on span "Completed" at bounding box center [619, 740] width 57 height 14
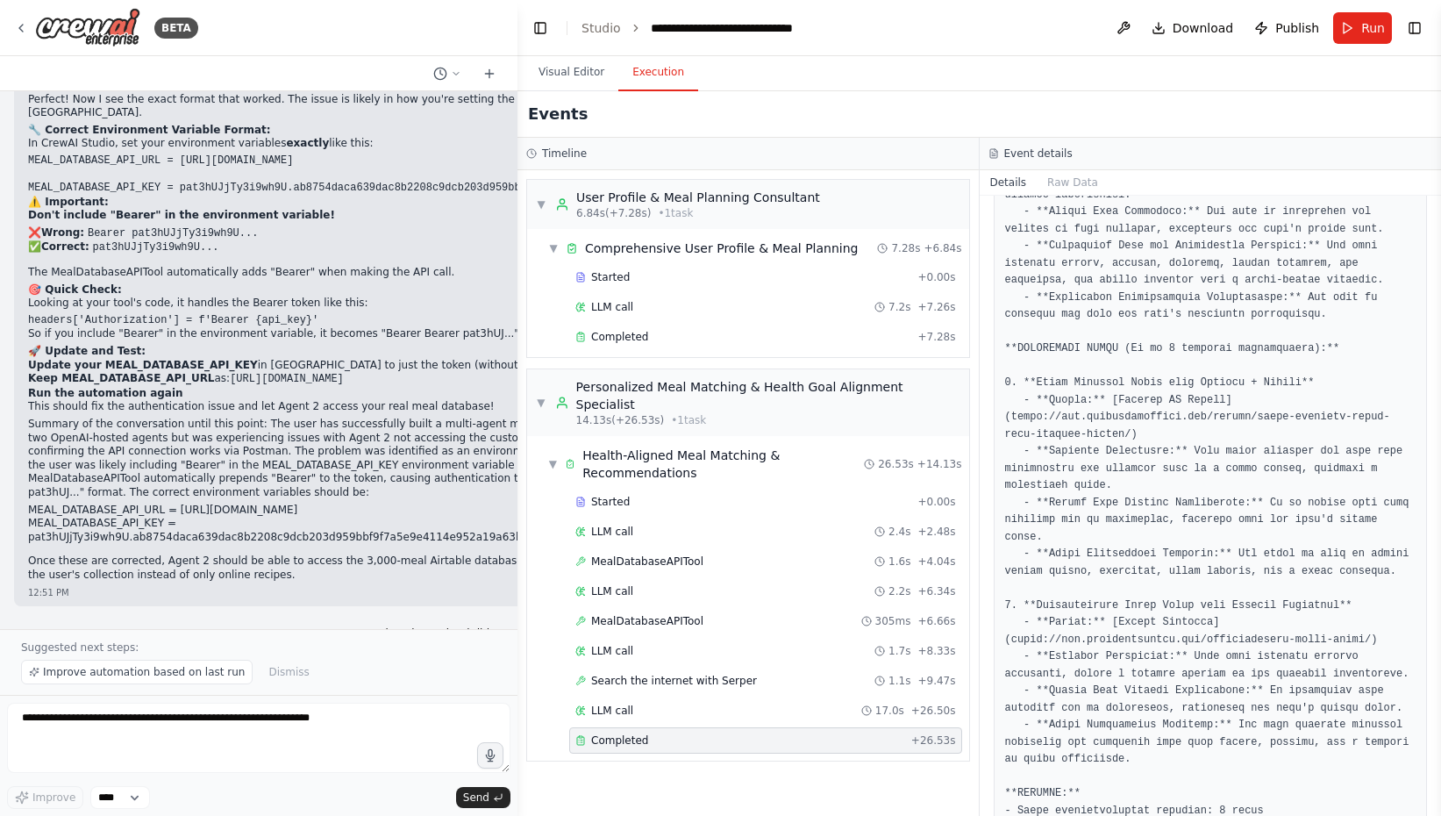
scroll to position [1492, 0]
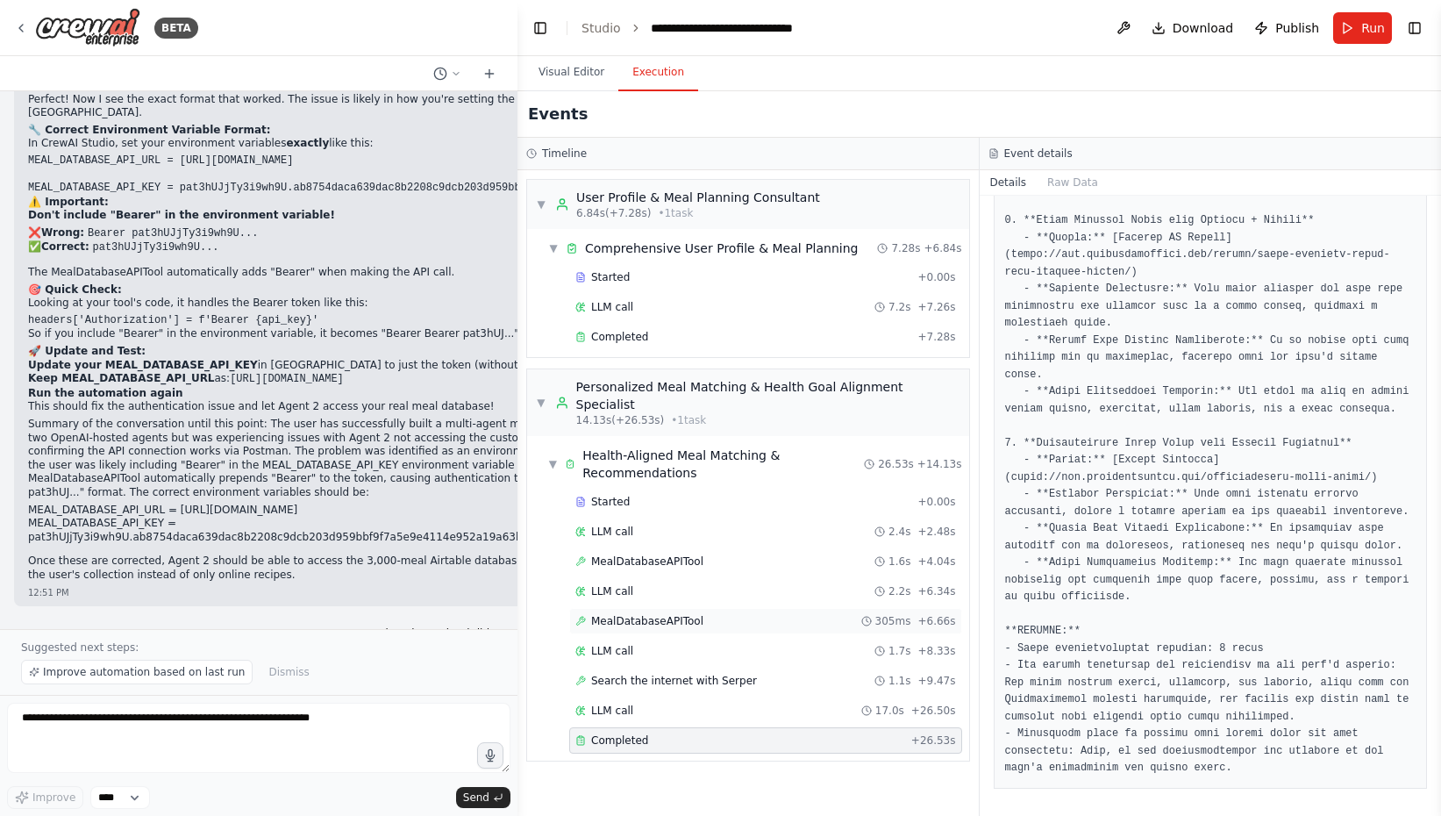
click at [623, 608] on div "MealDatabaseAPITool 305ms + 6.66s" at bounding box center [765, 621] width 393 height 26
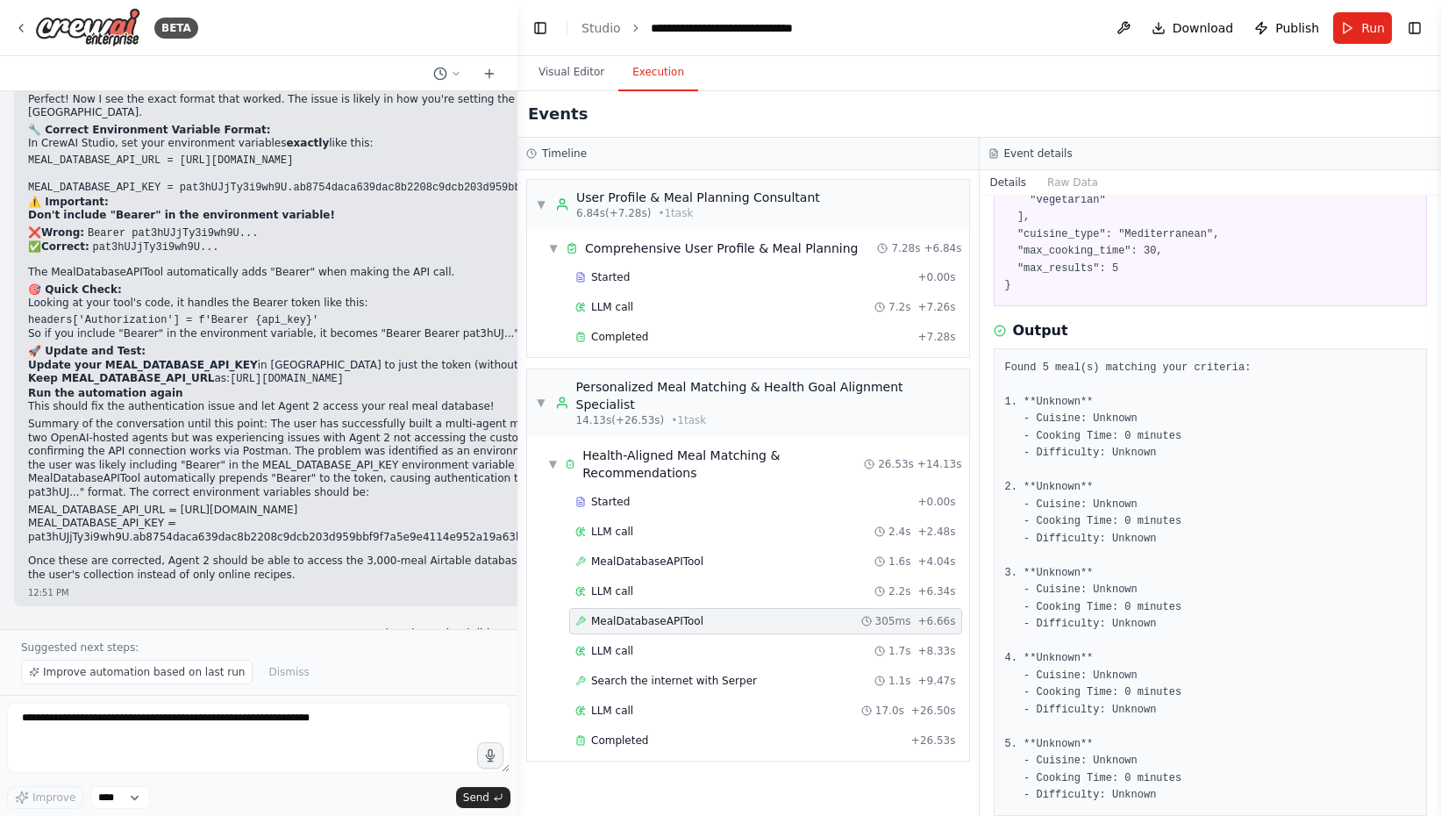
scroll to position [234, 0]
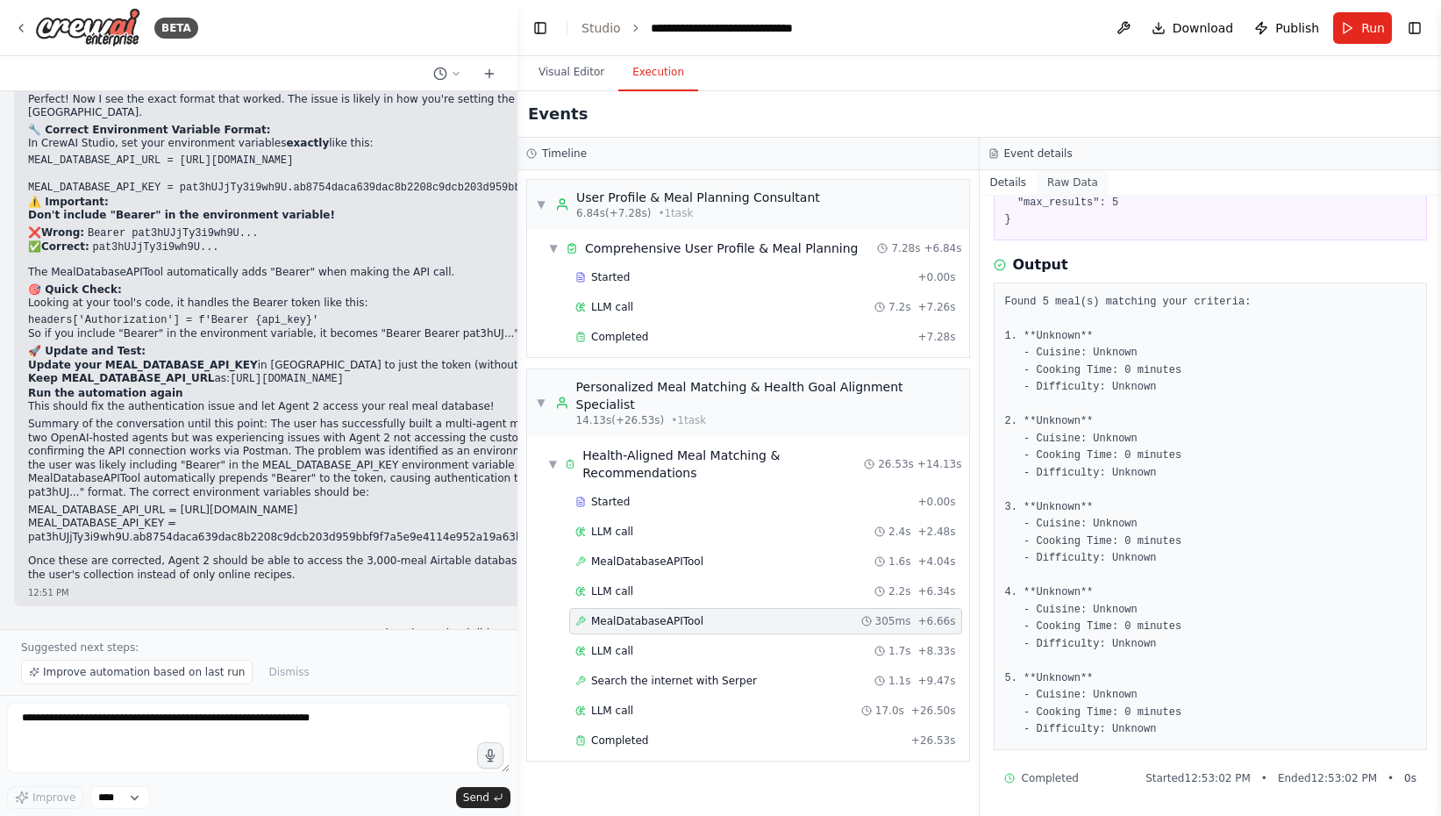
click at [1058, 185] on button "Raw Data" at bounding box center [1073, 182] width 72 height 25
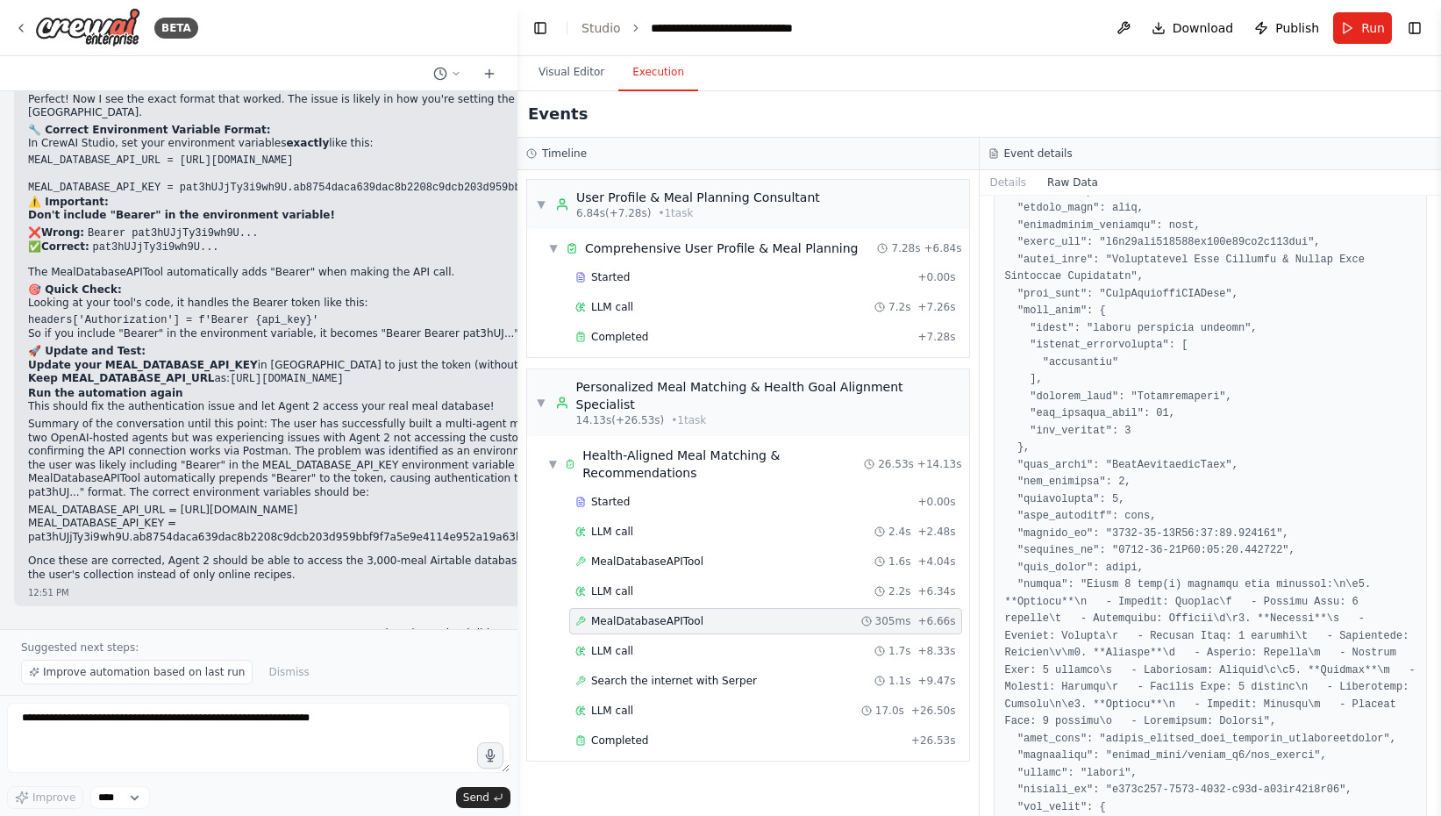
scroll to position [0, 0]
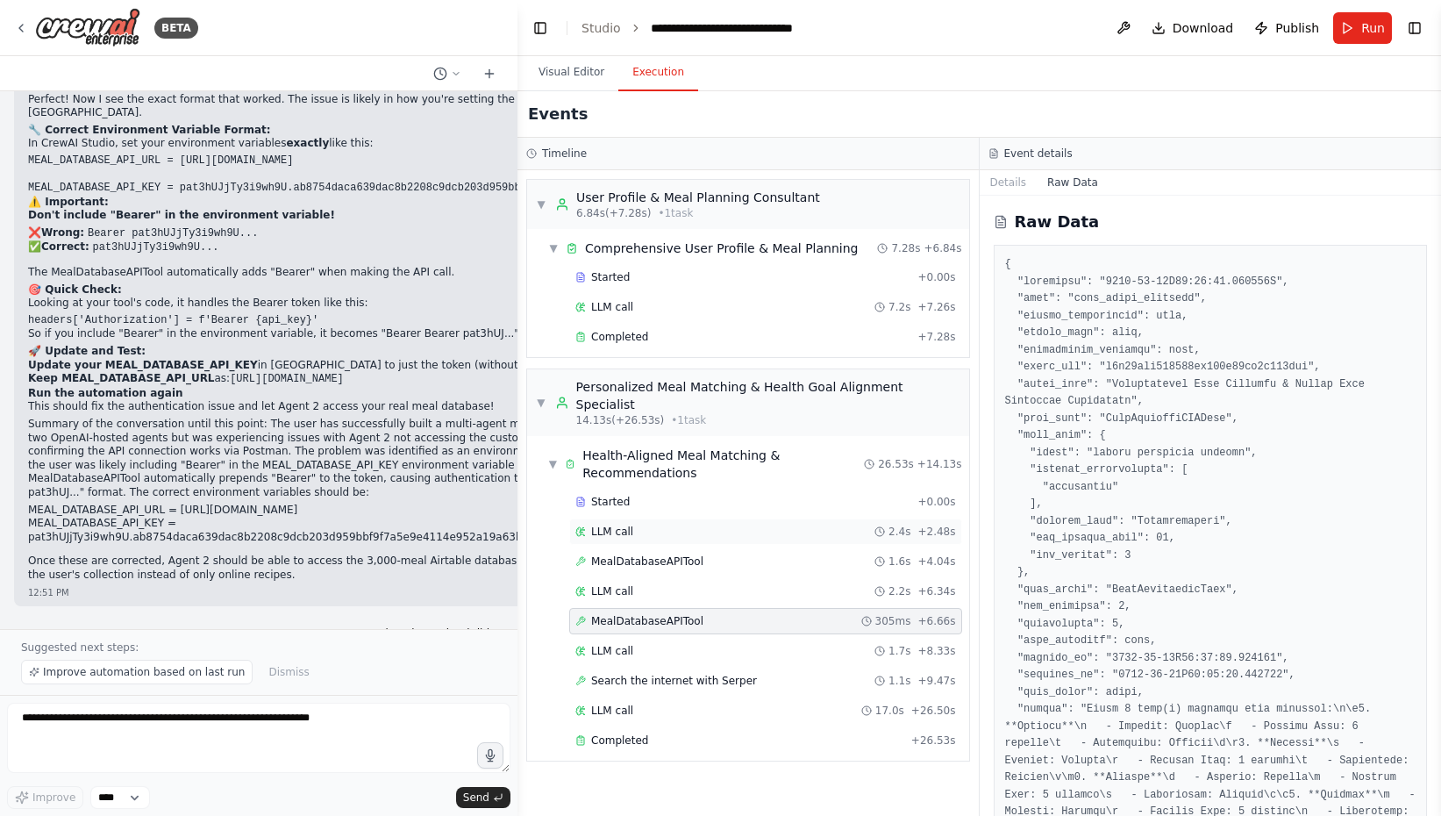
click at [633, 524] on div "LLM call 2.4s + 2.48s" at bounding box center [765, 531] width 381 height 14
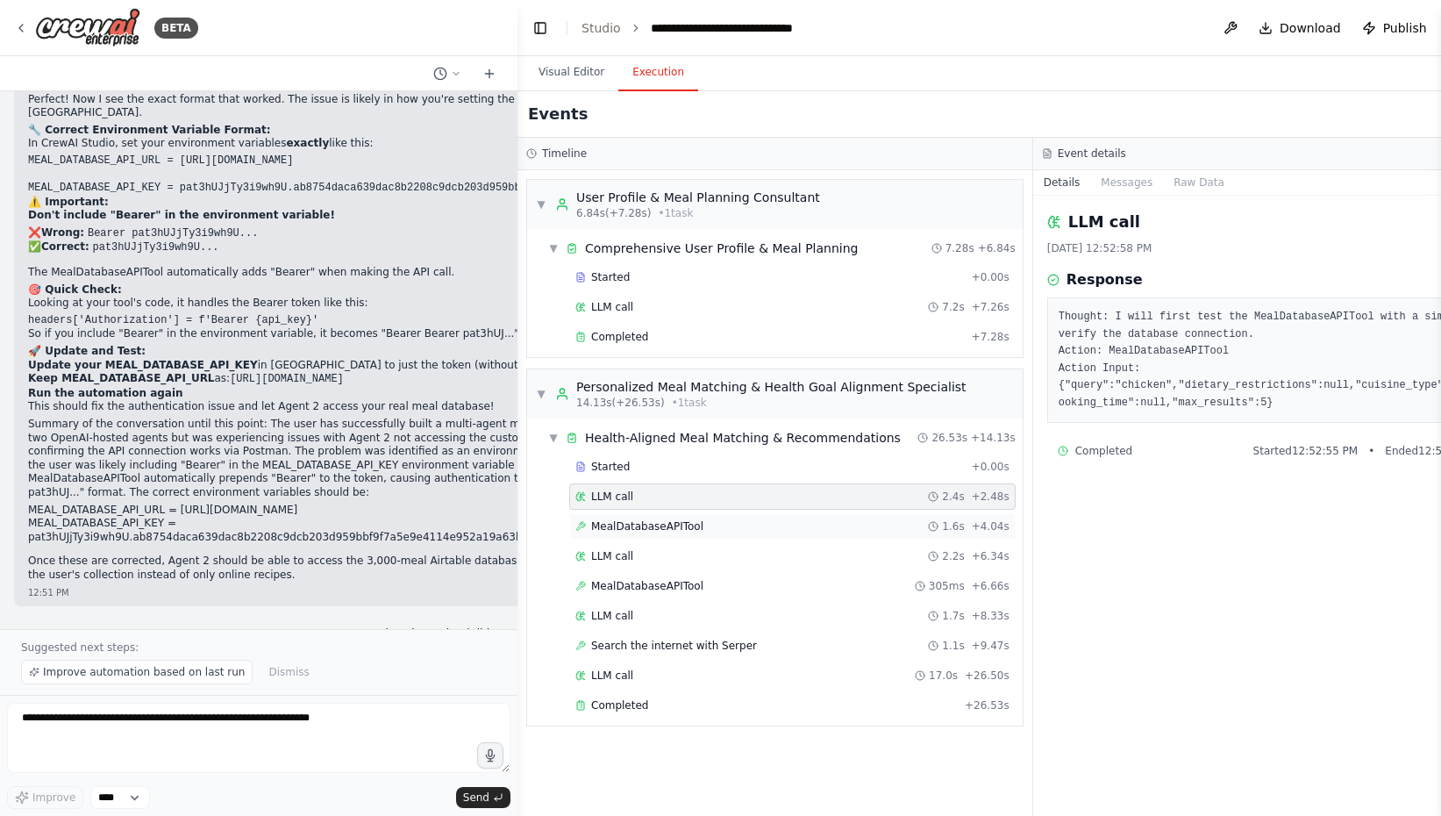
click at [638, 525] on span "MealDatabaseAPITool" at bounding box center [647, 526] width 112 height 14
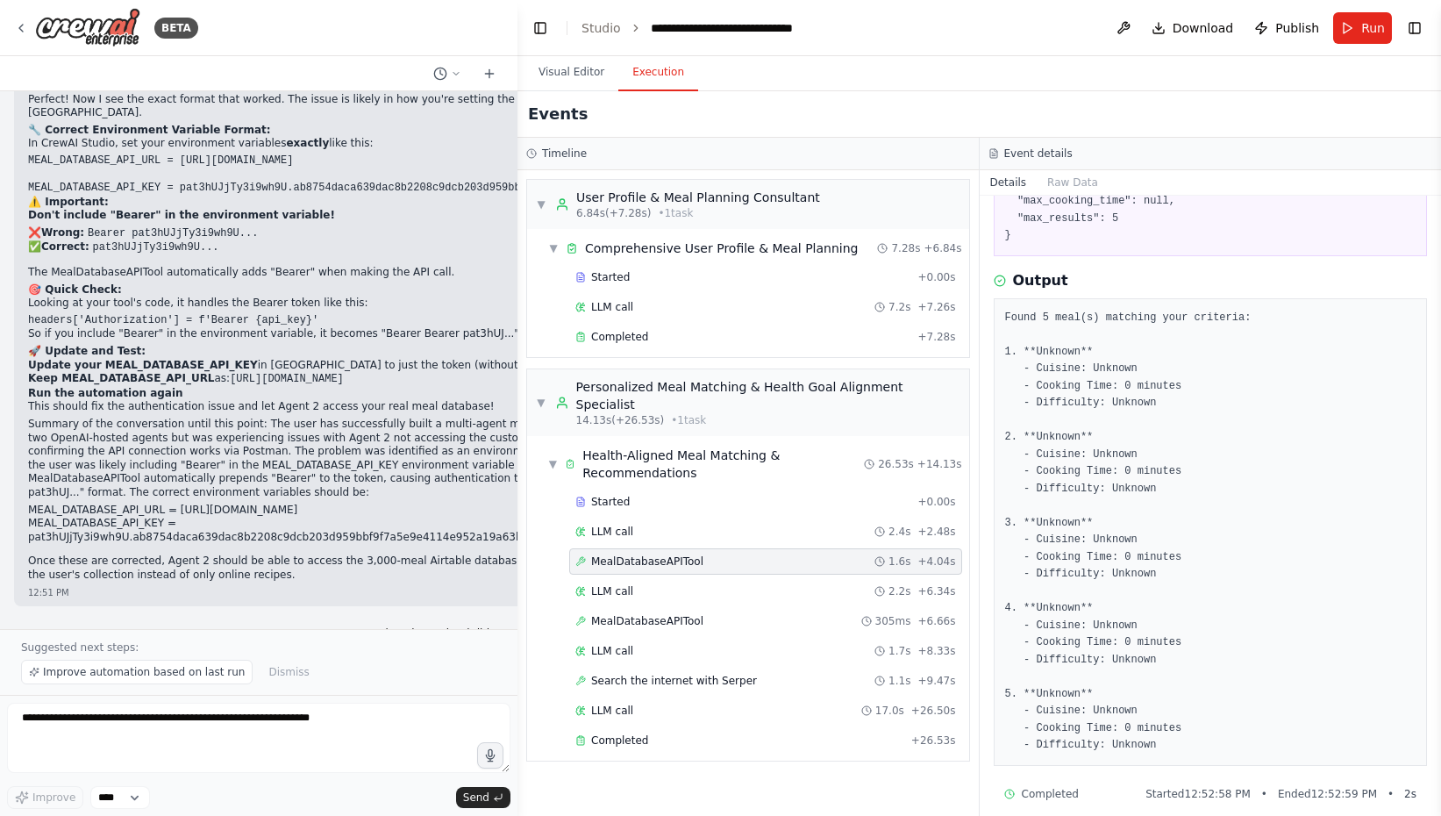
scroll to position [200, 0]
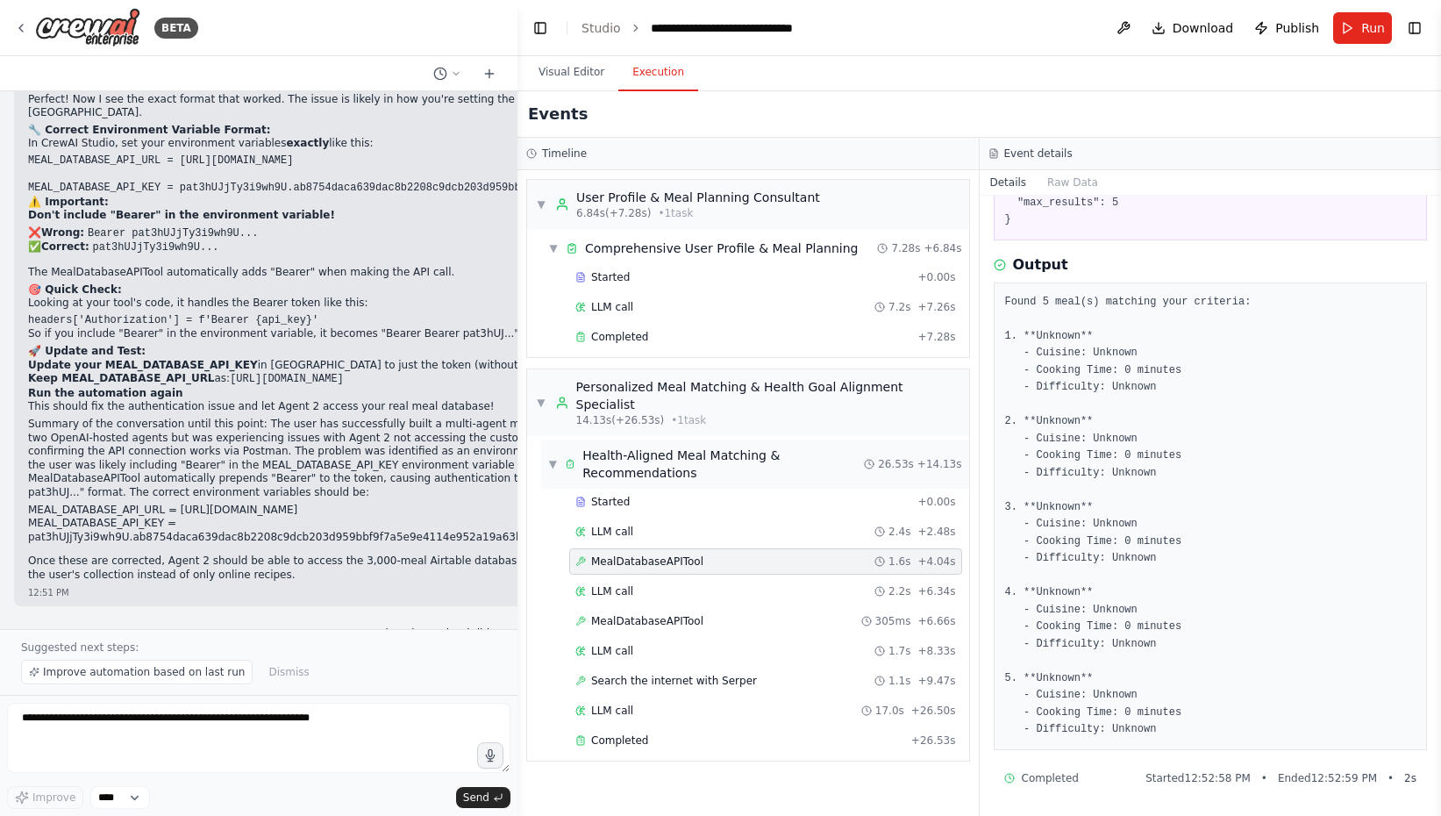
click at [708, 446] on div "Health-Aligned Meal Matching & Recommendations" at bounding box center [723, 463] width 282 height 35
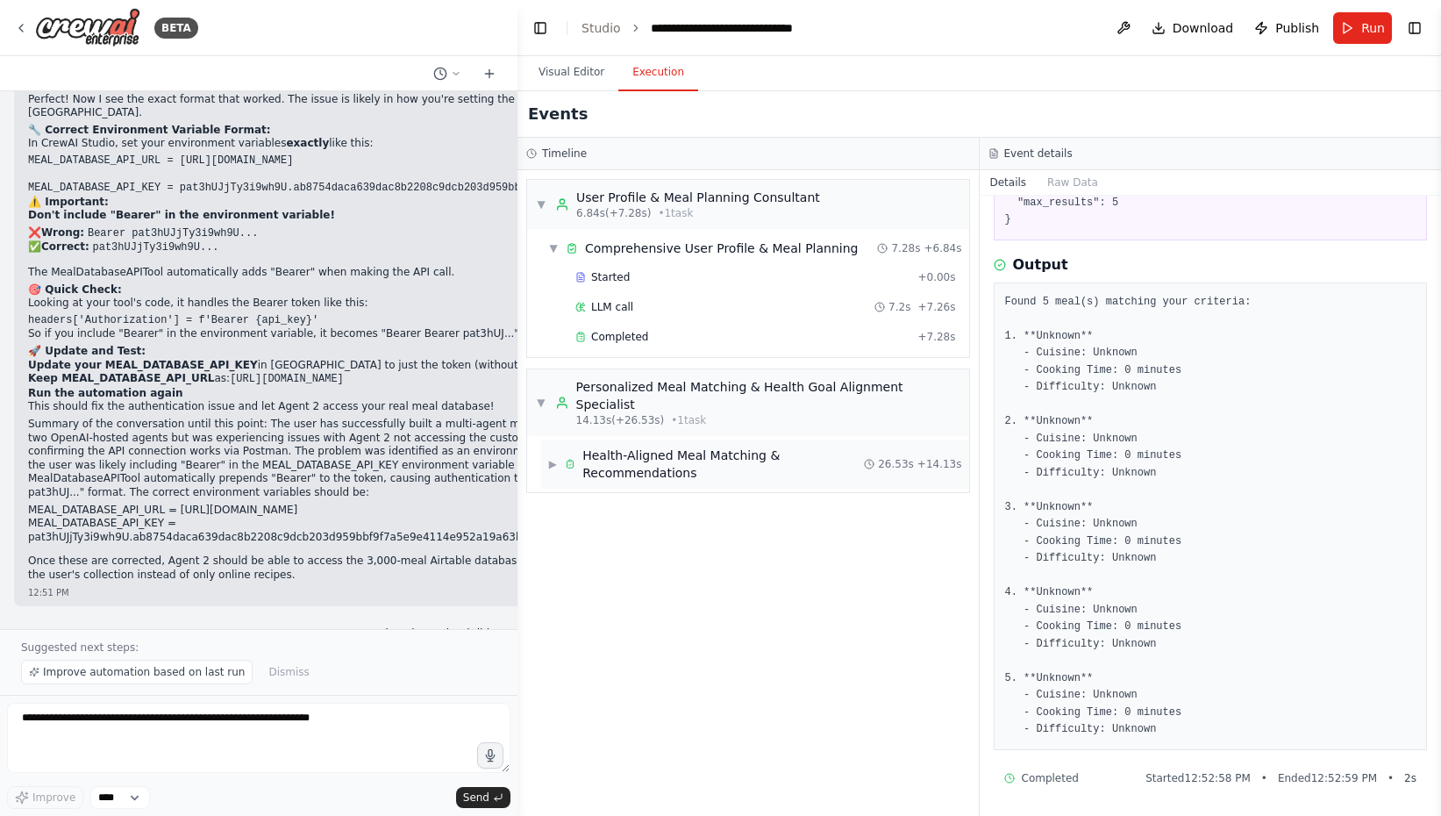
click at [708, 446] on div "Health-Aligned Meal Matching & Recommendations" at bounding box center [723, 463] width 282 height 35
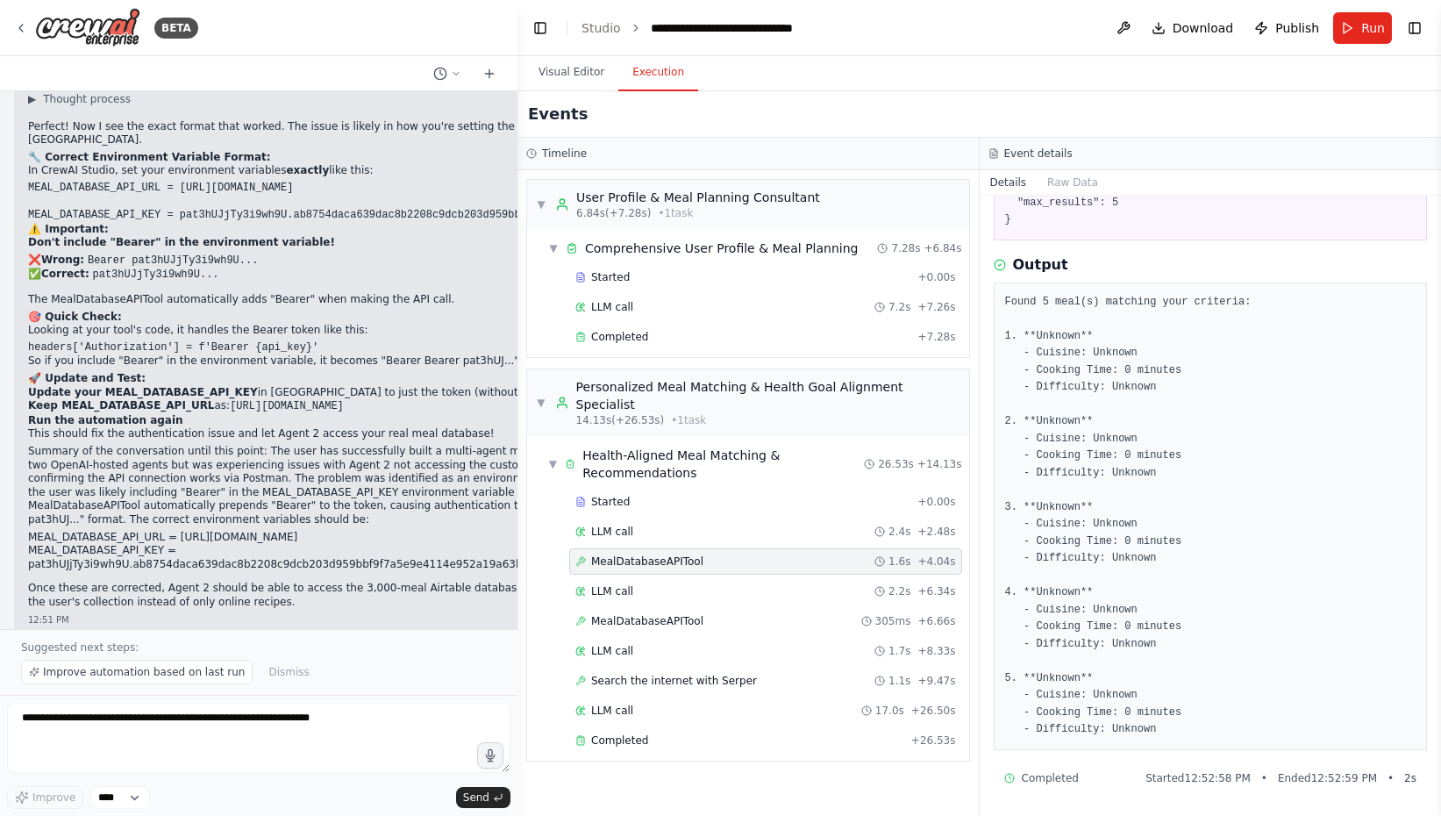
scroll to position [33698, 0]
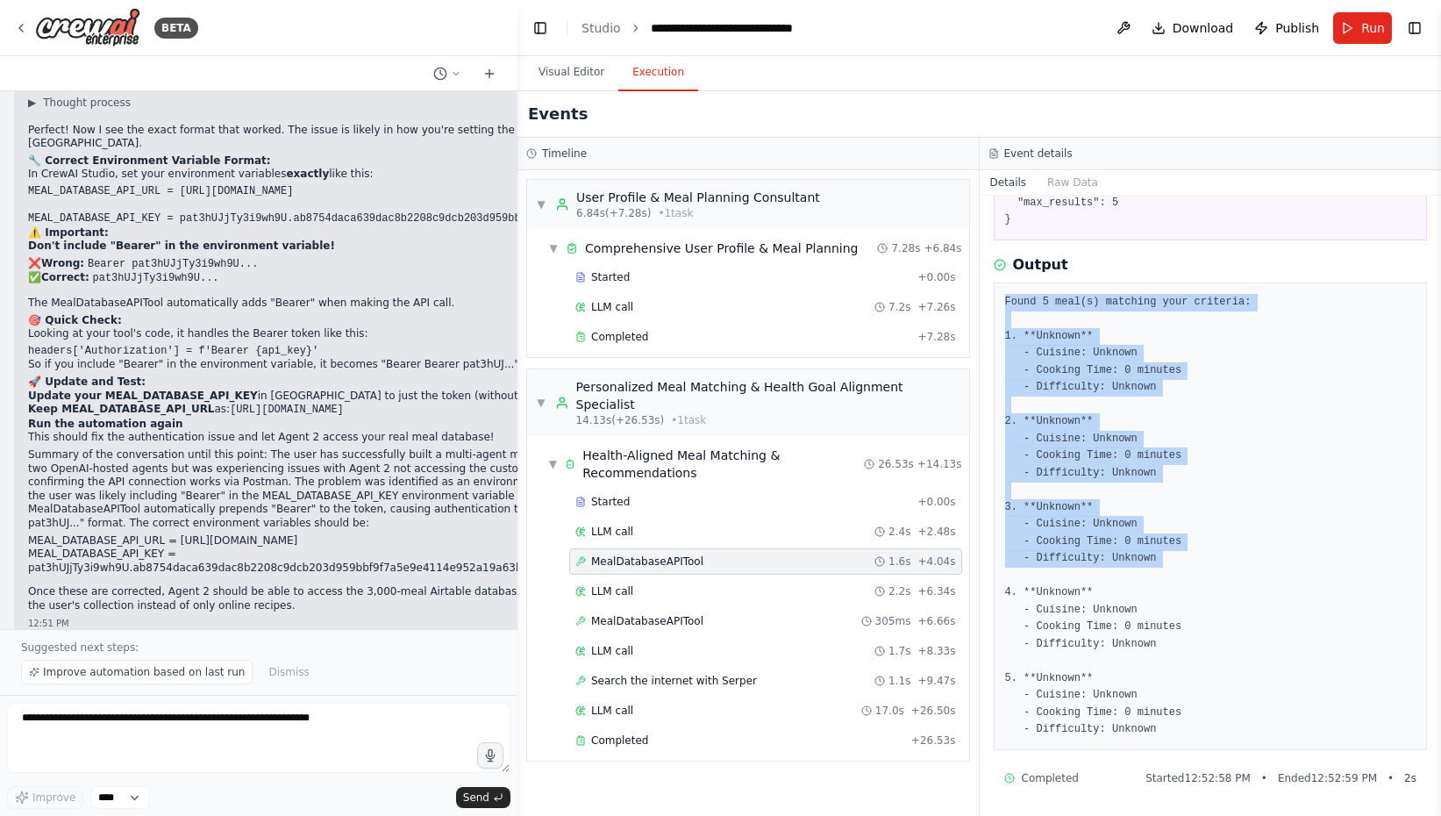
drag, startPoint x: 1003, startPoint y: 301, endPoint x: 1185, endPoint y: 569, distance: 324.0
click at [1185, 569] on div "Found 5 meal(s) matching your criteria: 1. **Unknown** - Cuisine: Unknown - Coo…" at bounding box center [1211, 515] width 434 height 467
copy pre "Found 5 meal(s) matching your criteria: 1. **Unknown** - Cuisine: Unknown - Coo…"
click at [213, 732] on textarea "To enrich screen reader interactions, please activate Accessibility in Grammarl…" at bounding box center [258, 738] width 503 height 70
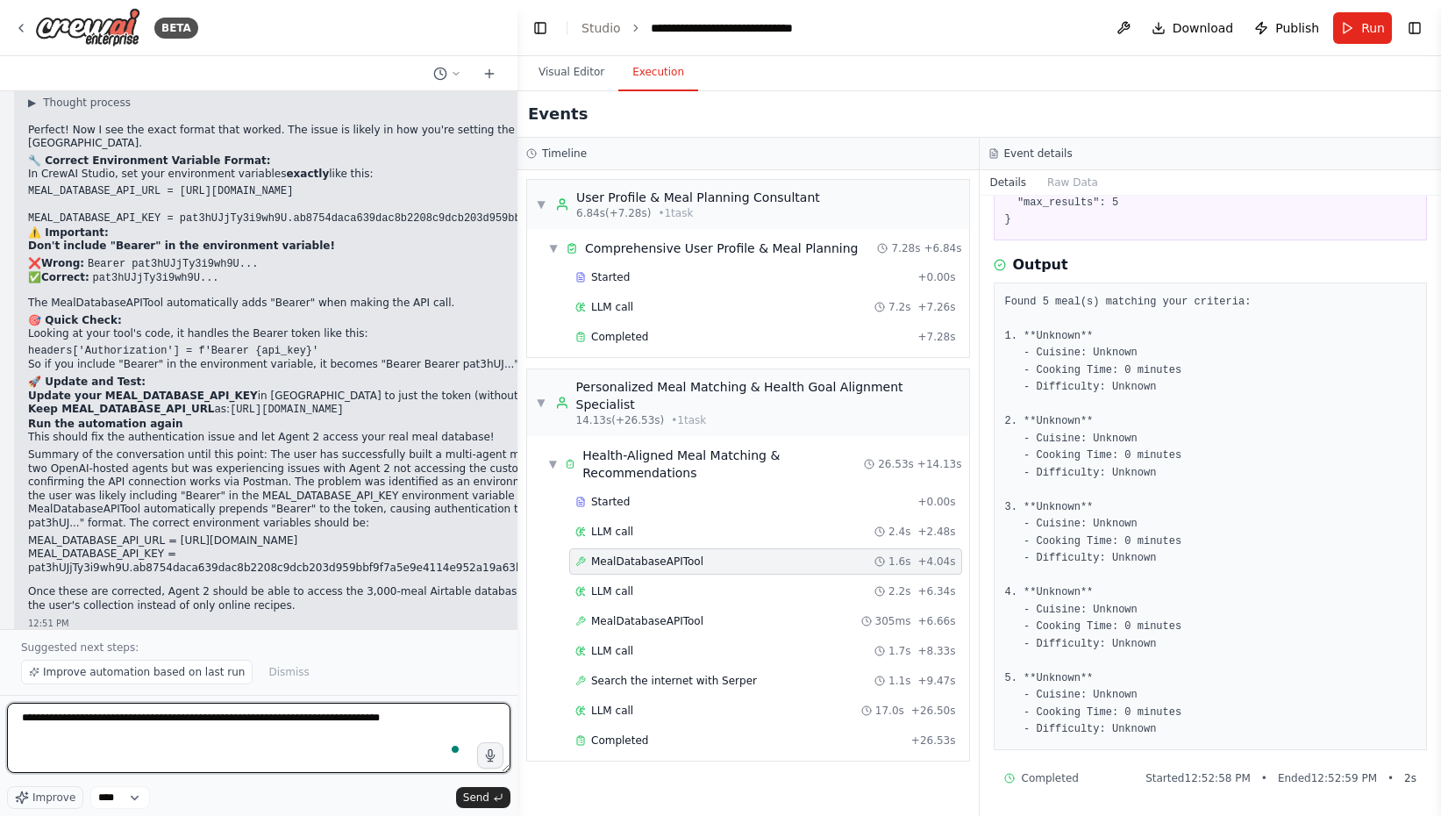
paste textarea "**********"
type textarea "**********"
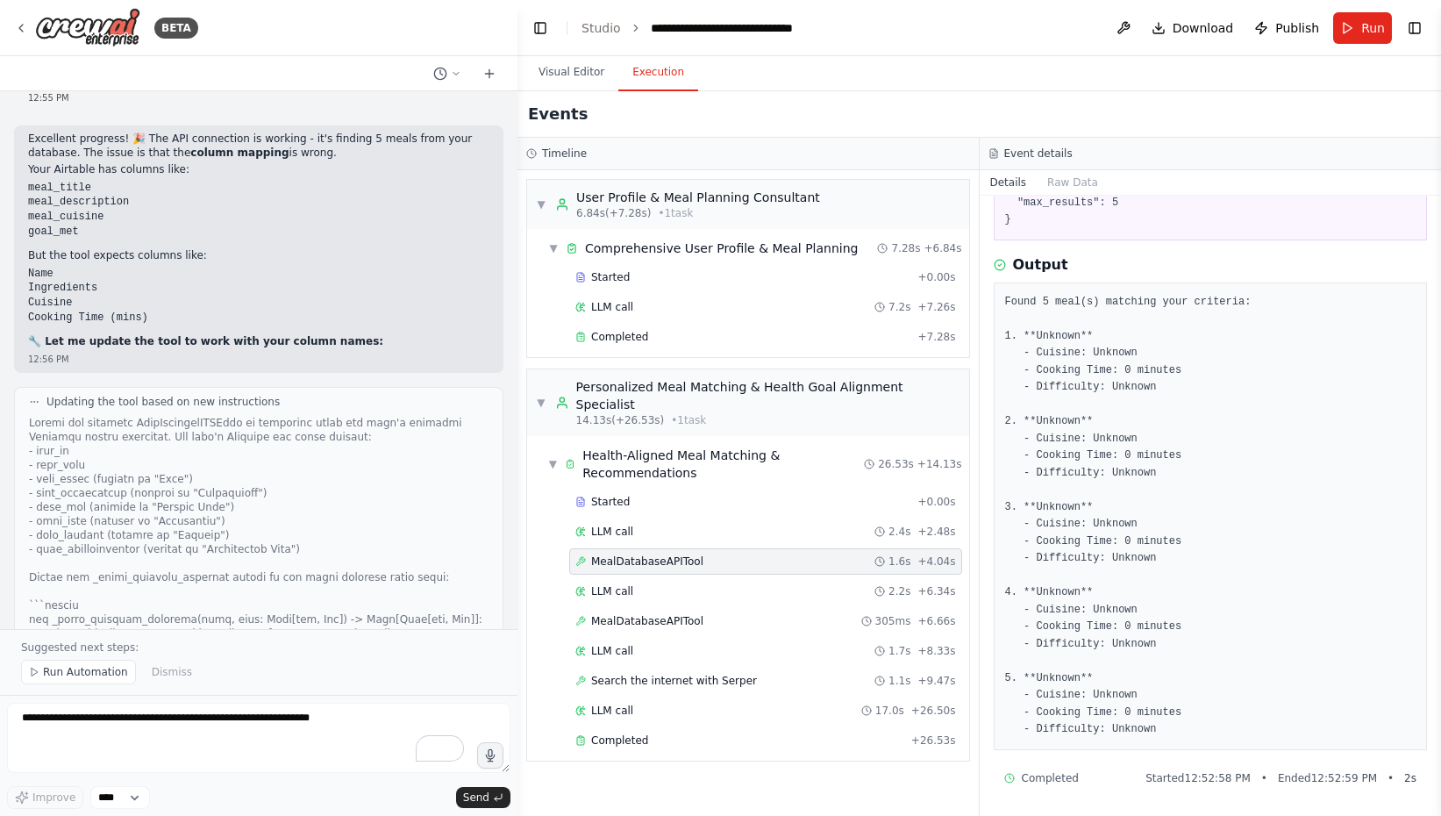
scroll to position [35160, 0]
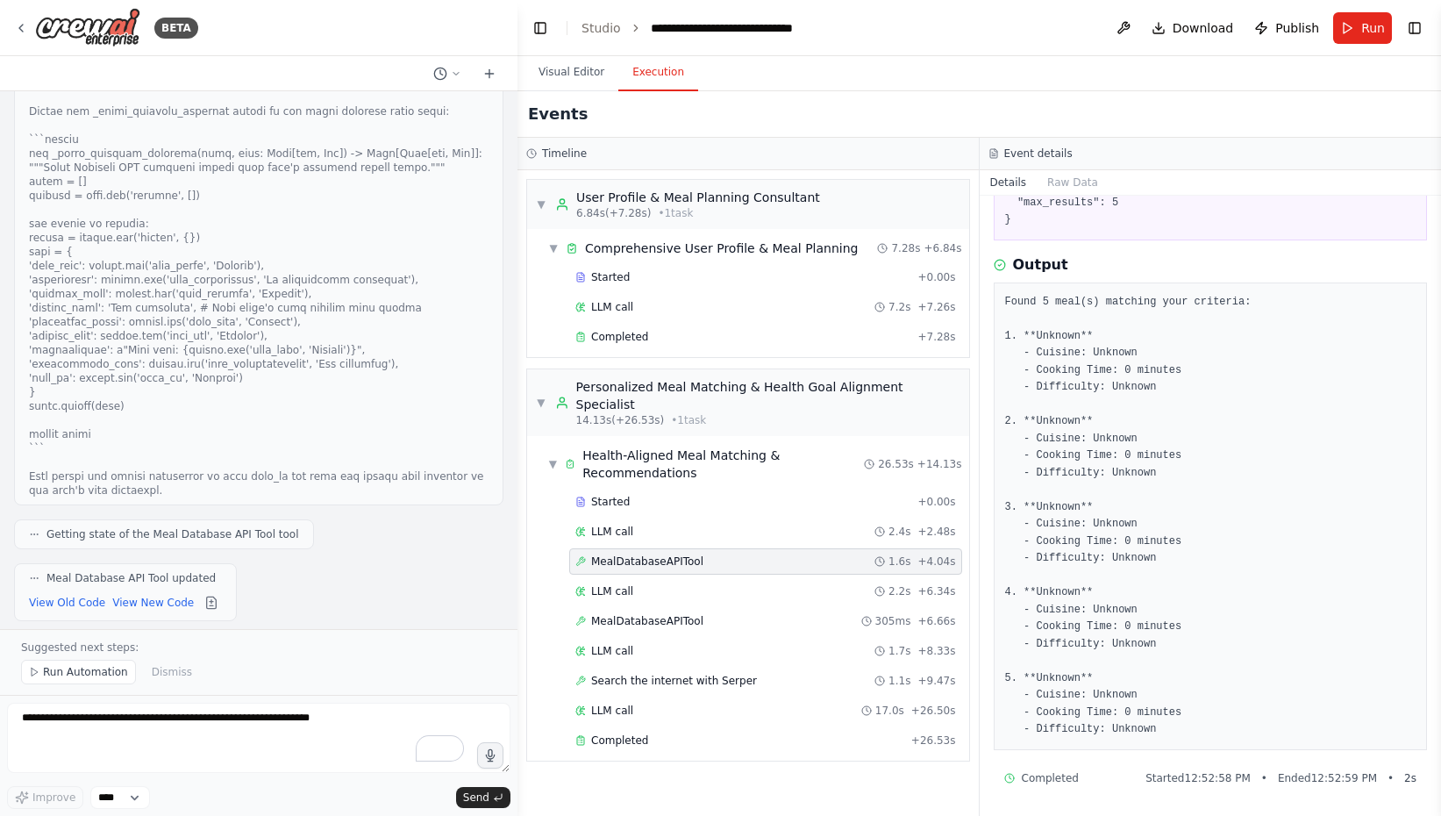
scroll to position [35625, 0]
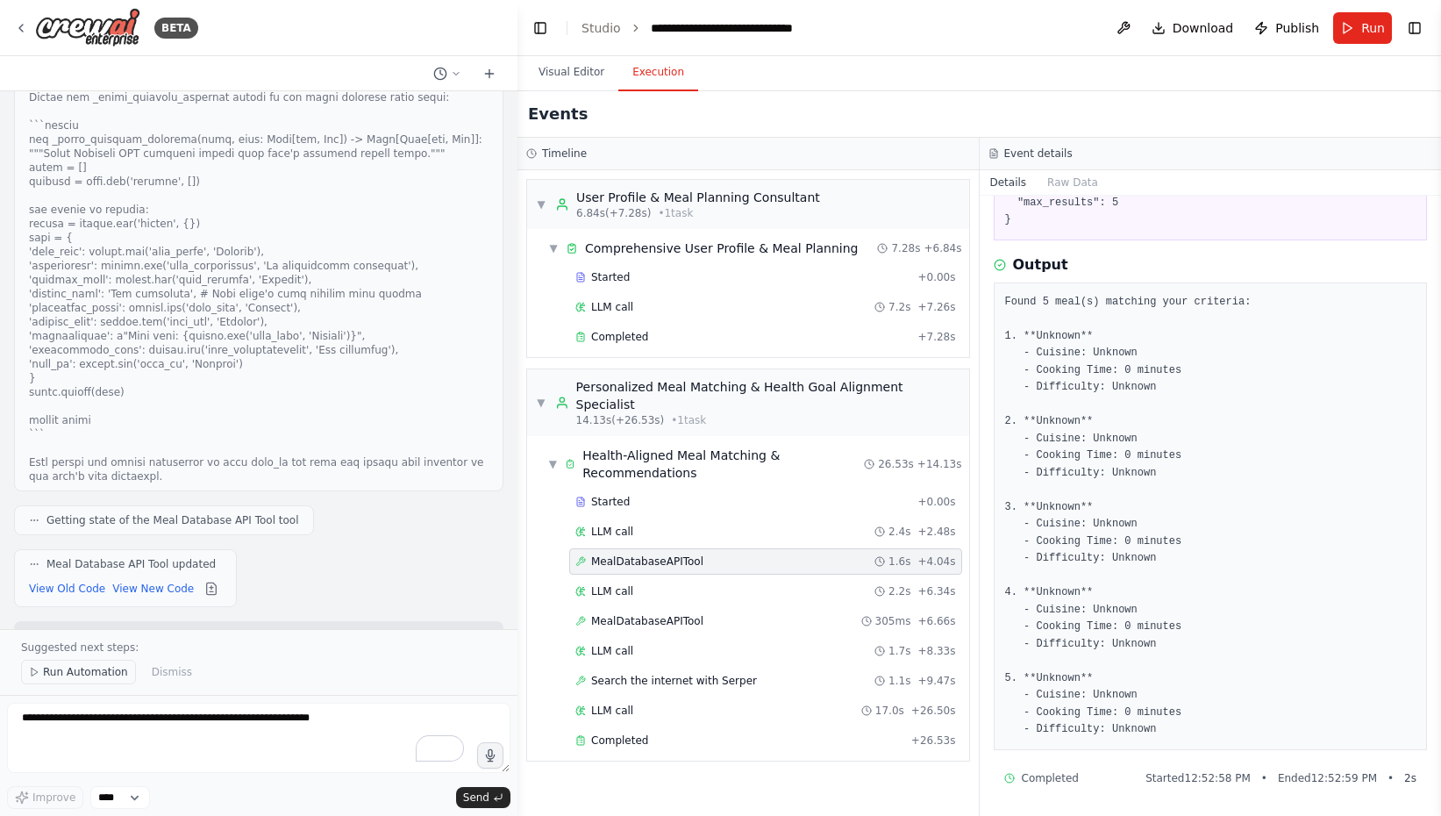
click at [93, 667] on span "Run Automation" at bounding box center [85, 672] width 85 height 14
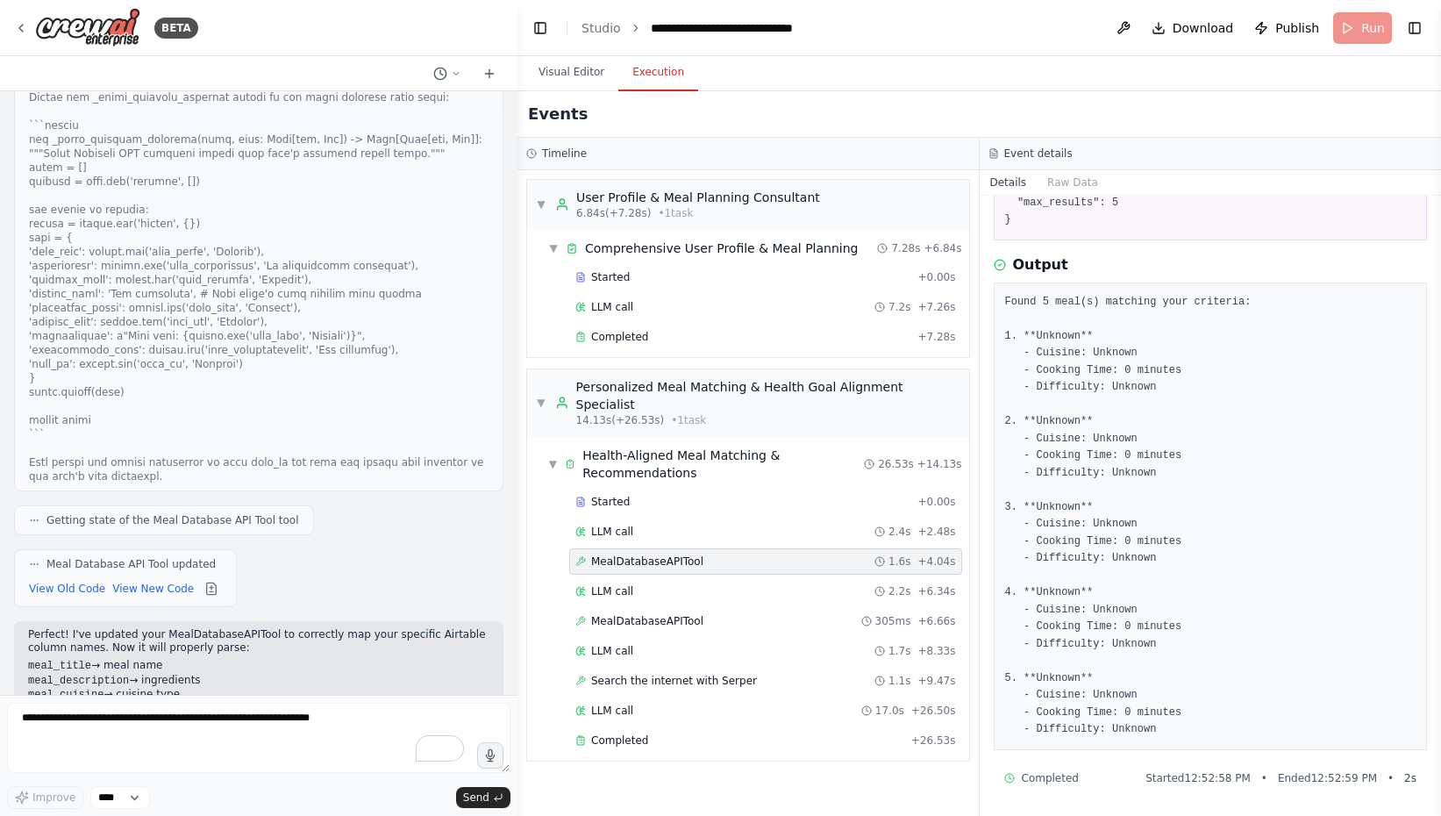
scroll to position [35560, 0]
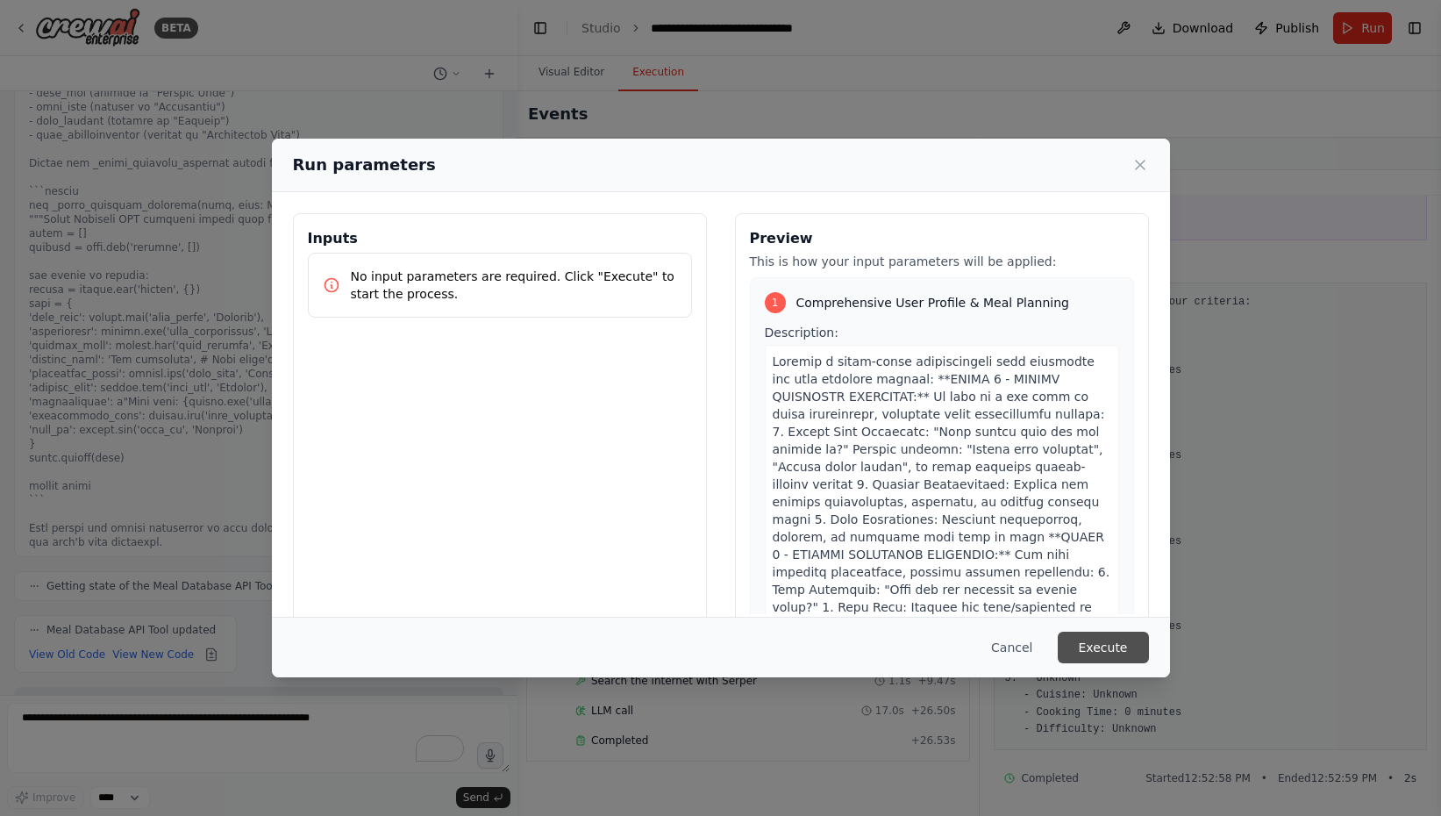
click at [1121, 642] on button "Execute" at bounding box center [1103, 647] width 91 height 32
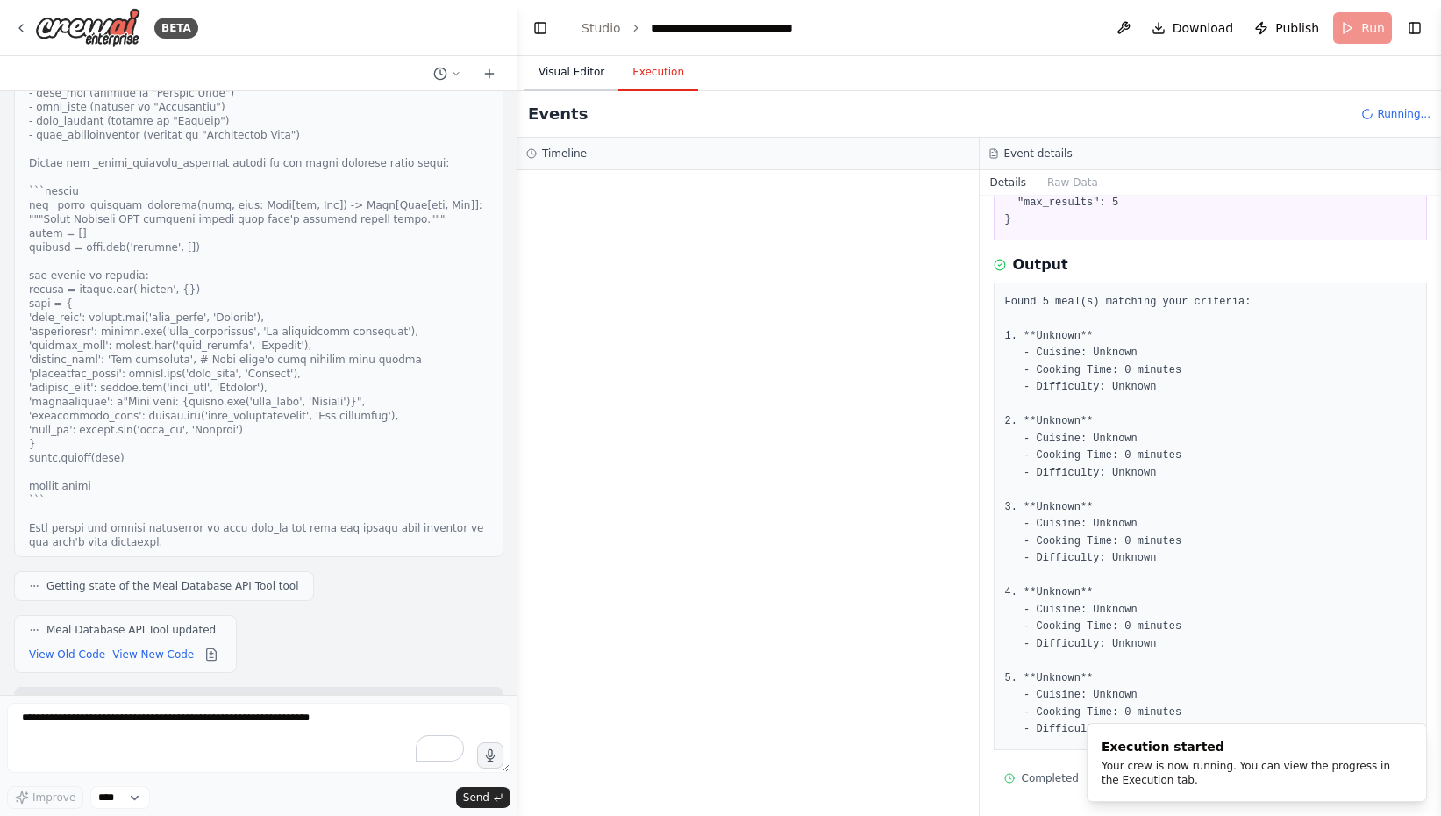
click at [591, 76] on button "Visual Editor" at bounding box center [571, 72] width 94 height 37
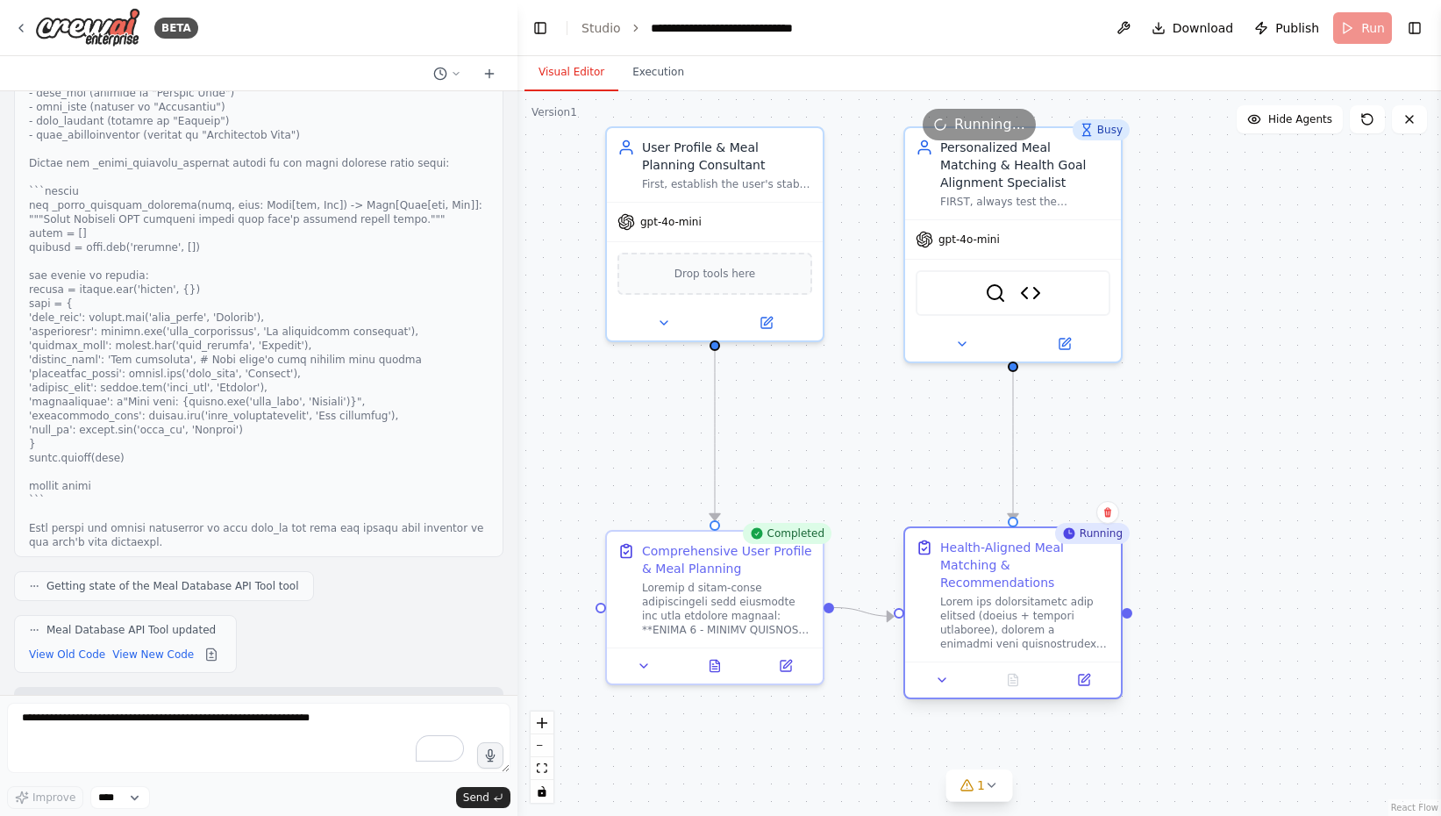
click at [1094, 546] on div "Health-Aligned Meal Matching & Recommendations" at bounding box center [1025, 565] width 170 height 53
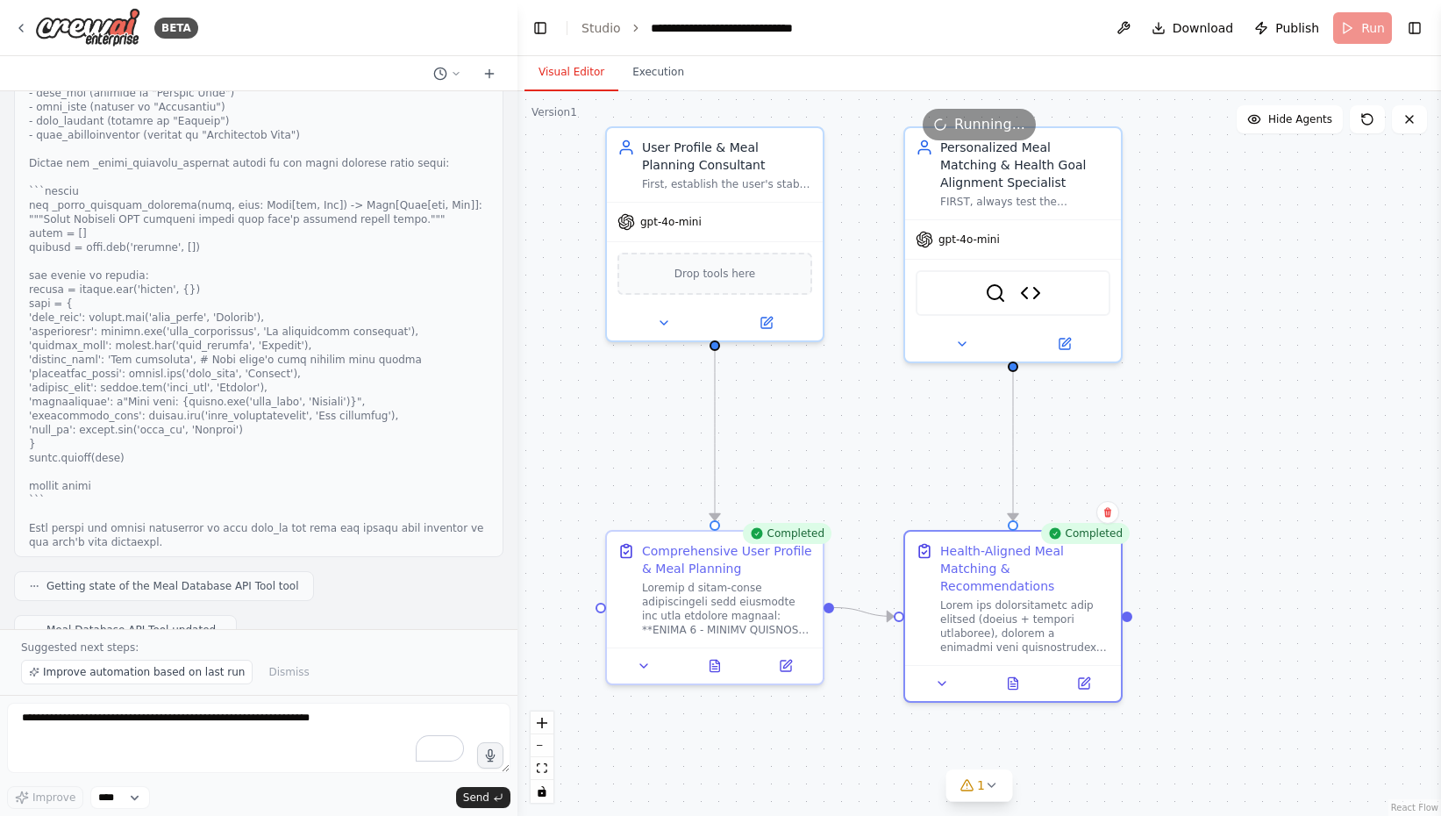
scroll to position [35625, 0]
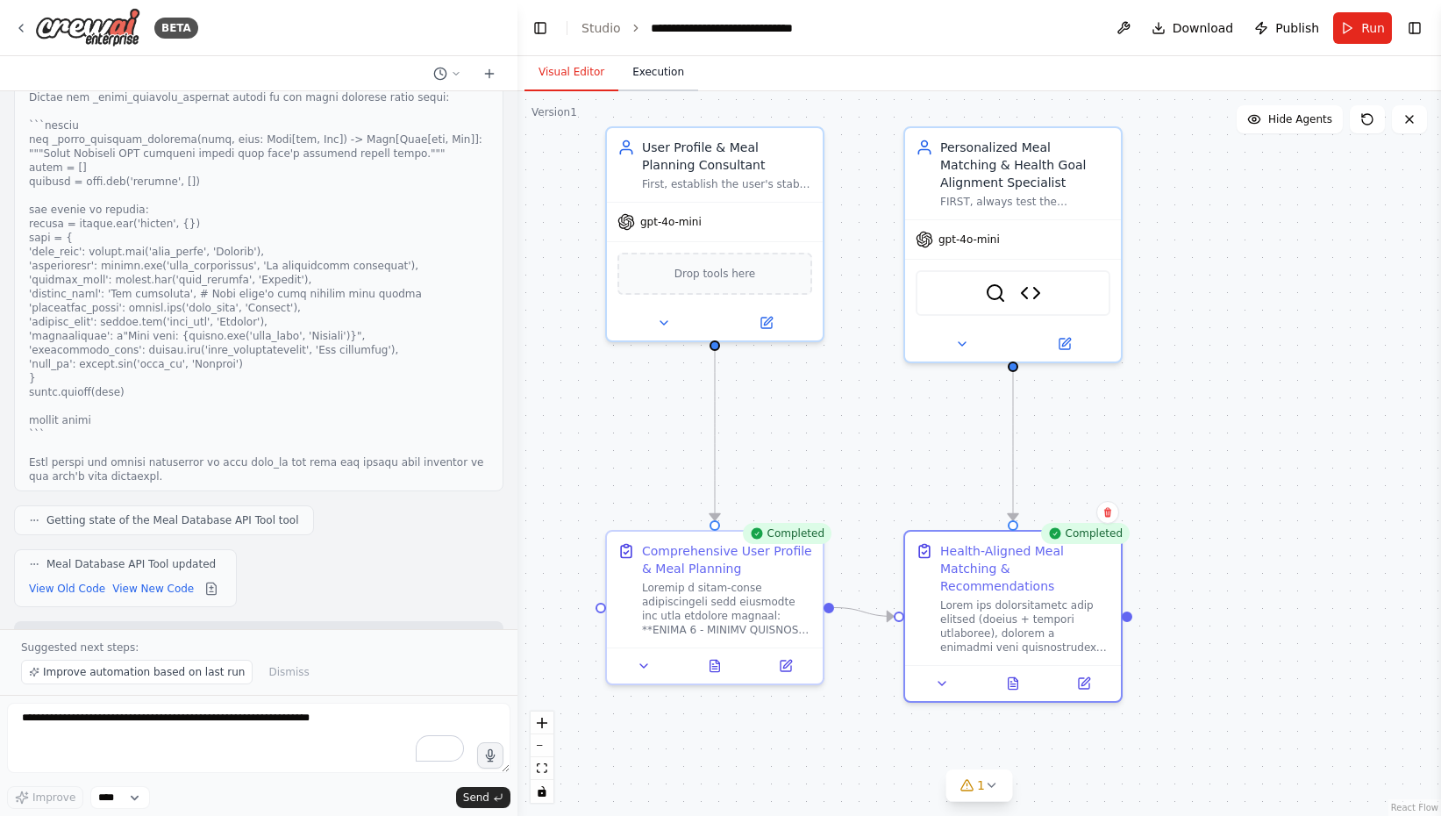
click at [663, 70] on button "Execution" at bounding box center [658, 72] width 80 height 37
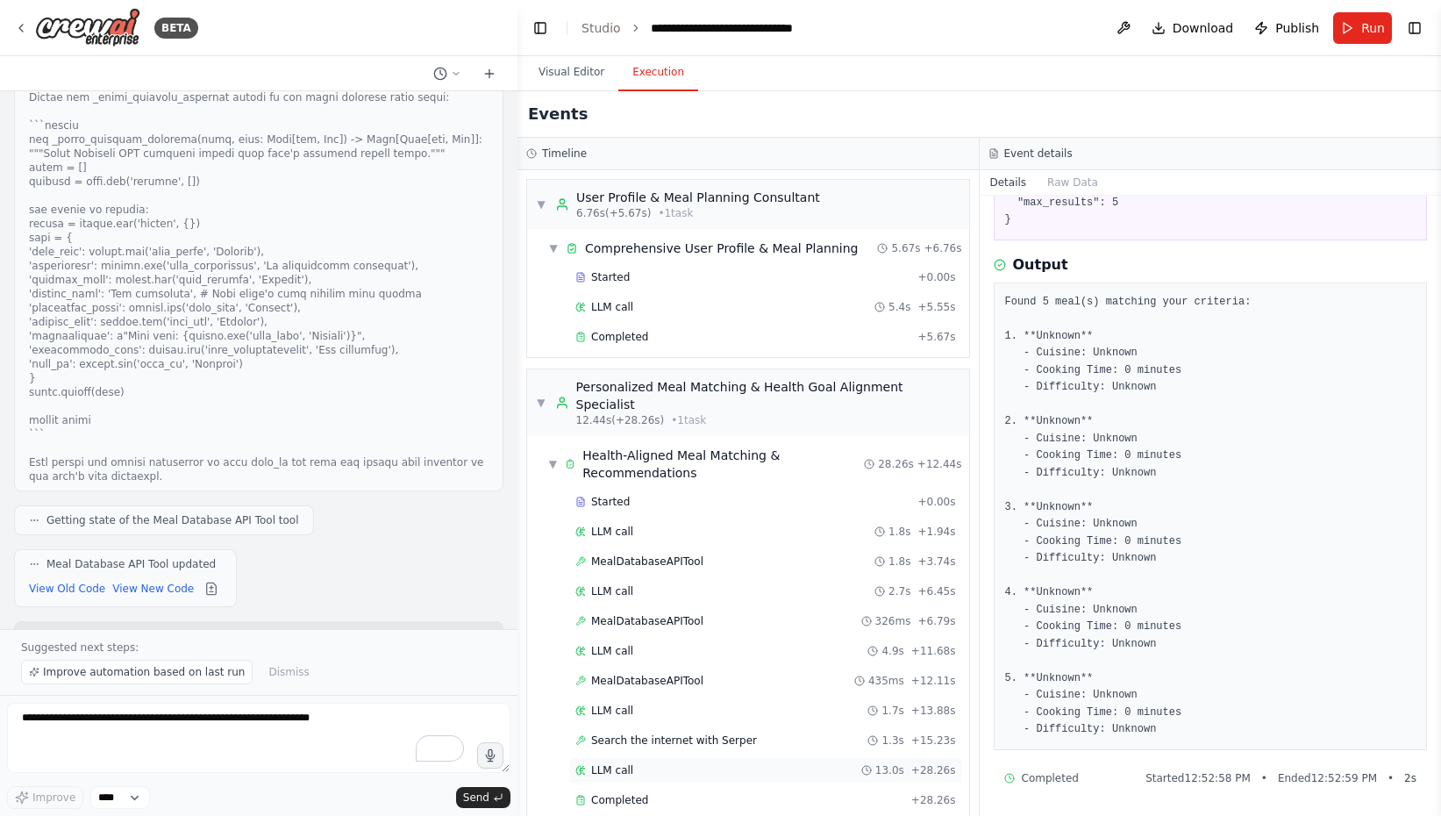
click at [734, 763] on div "LLM call 13.0s + 28.26s" at bounding box center [765, 770] width 381 height 14
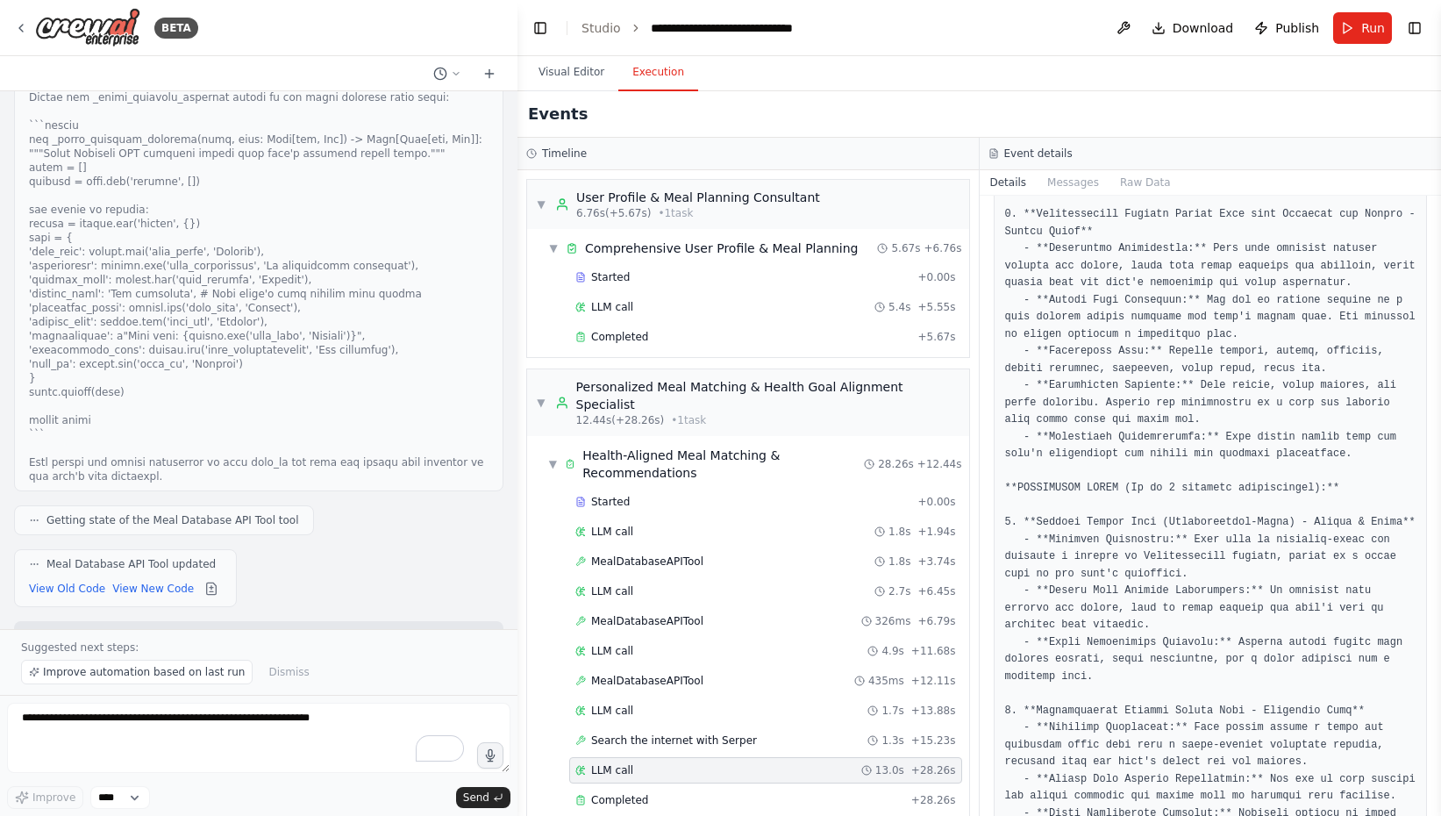
scroll to position [871, 0]
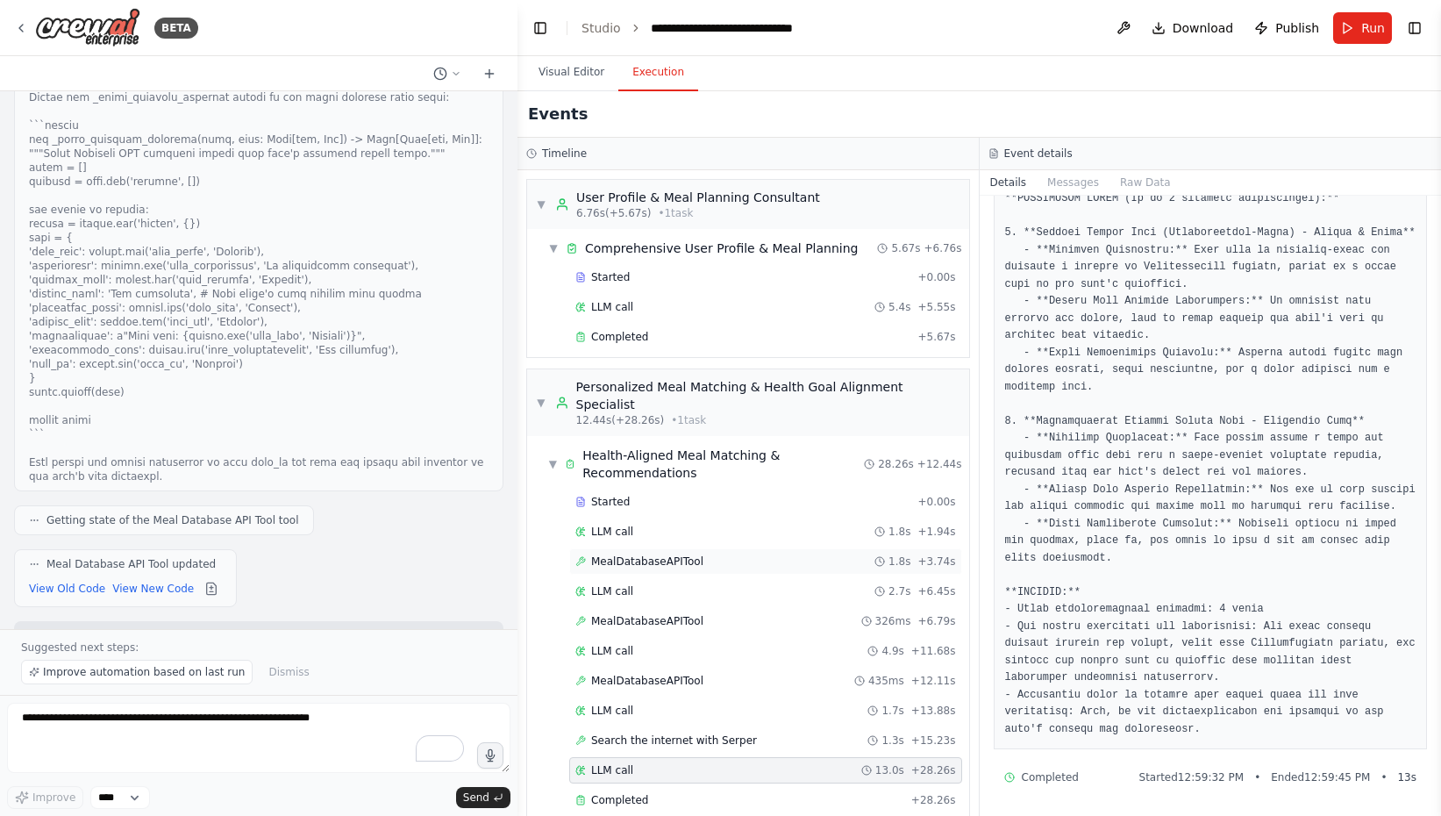
click at [696, 551] on div "MealDatabaseAPITool 1.8s + 3.74s" at bounding box center [765, 561] width 393 height 26
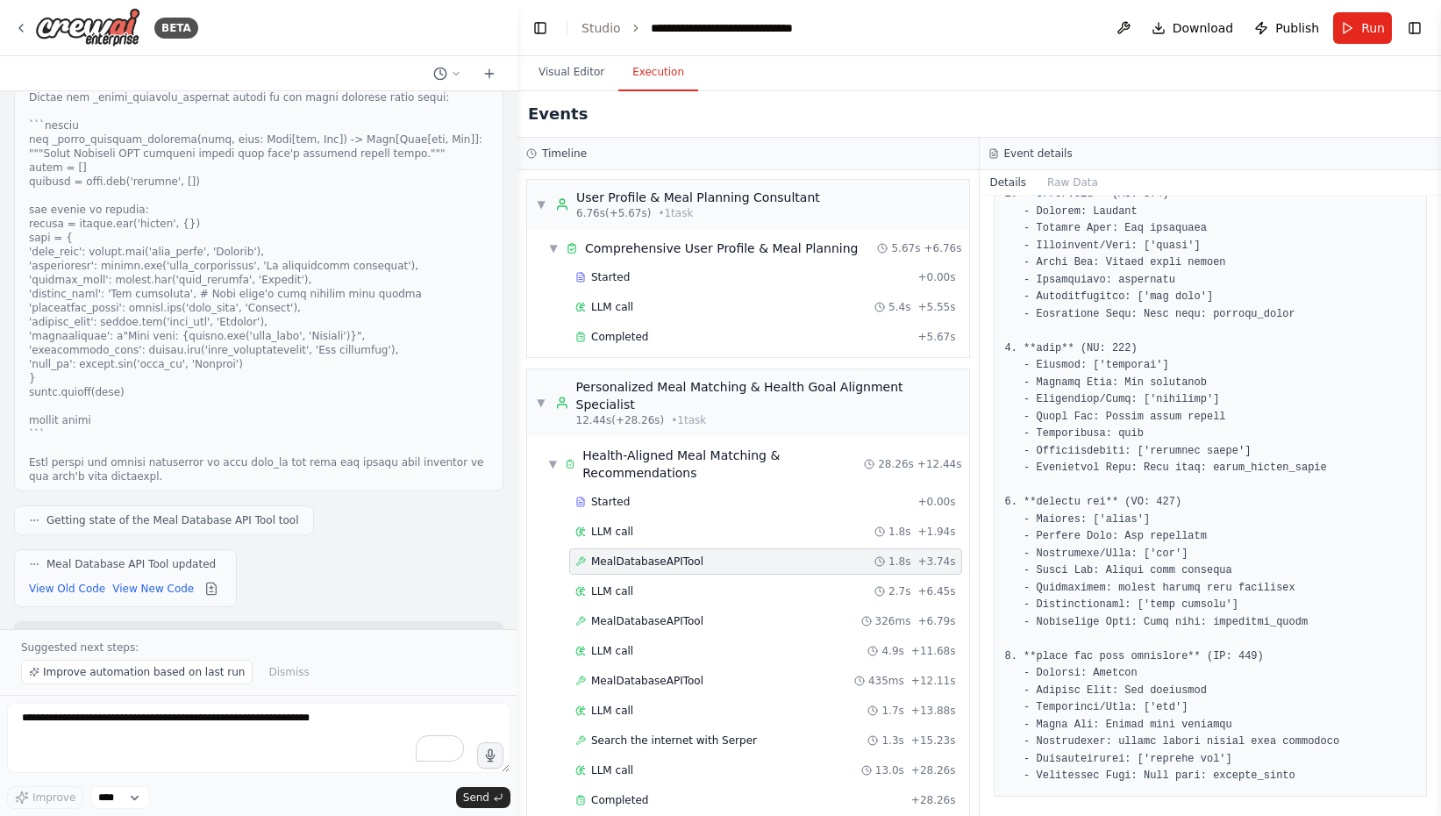
scroll to position [542, 0]
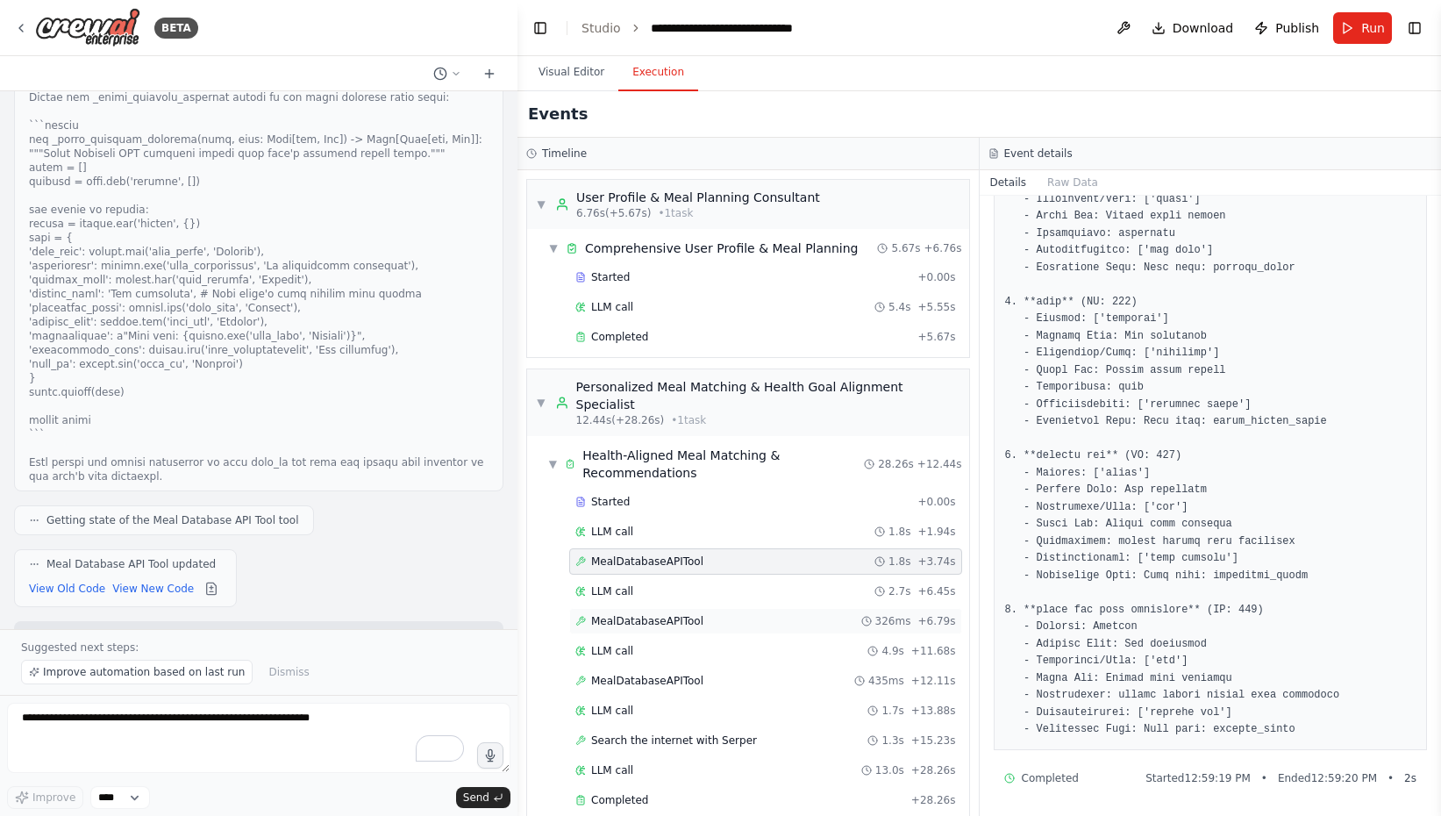
click at [691, 614] on span "MealDatabaseAPITool" at bounding box center [647, 621] width 112 height 14
click at [703, 674] on div "MealDatabaseAPITool 435ms + 12.11s" at bounding box center [765, 681] width 381 height 14
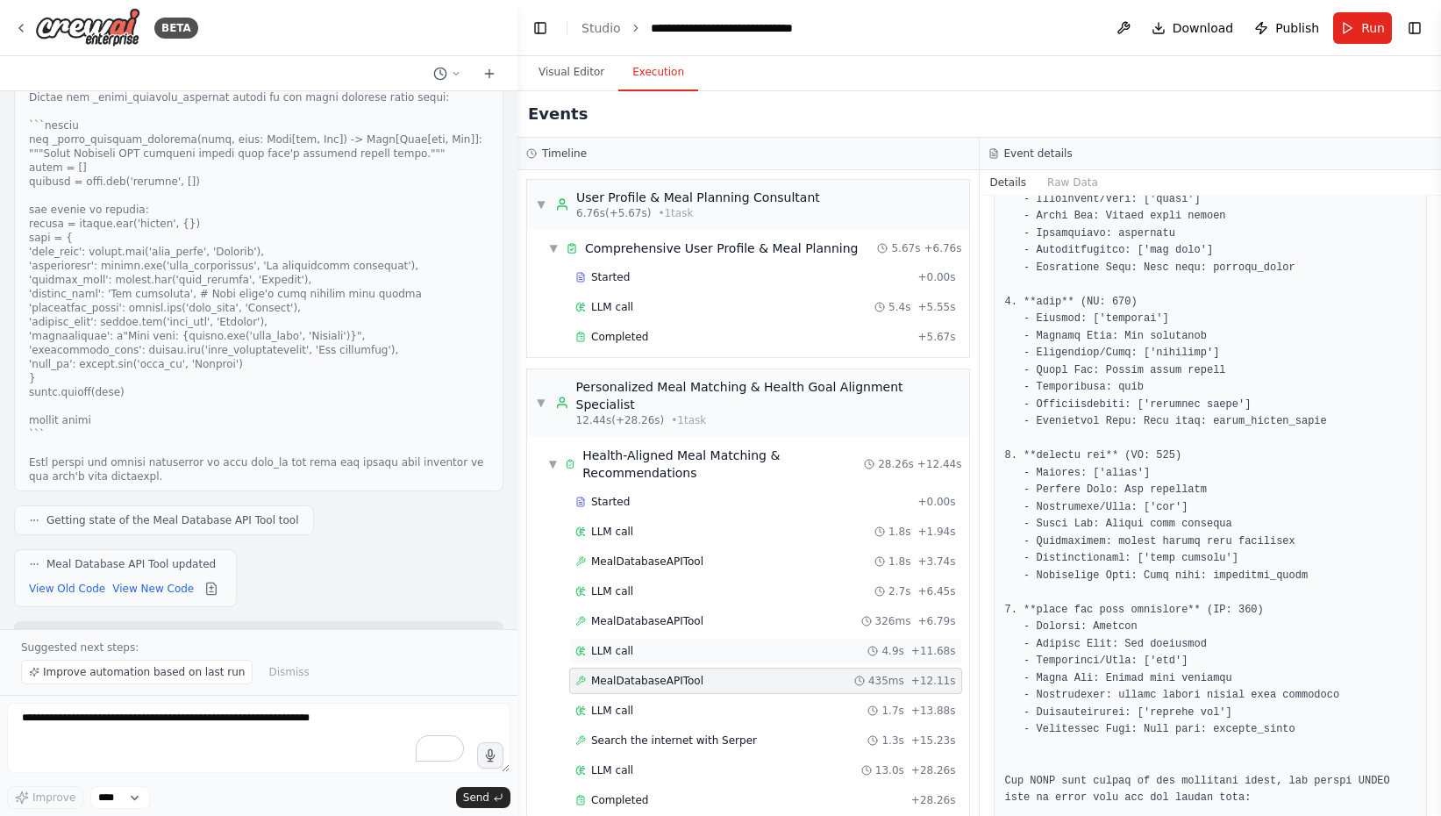
click at [688, 644] on div "LLM call 4.9s + 11.68s" at bounding box center [765, 651] width 381 height 14
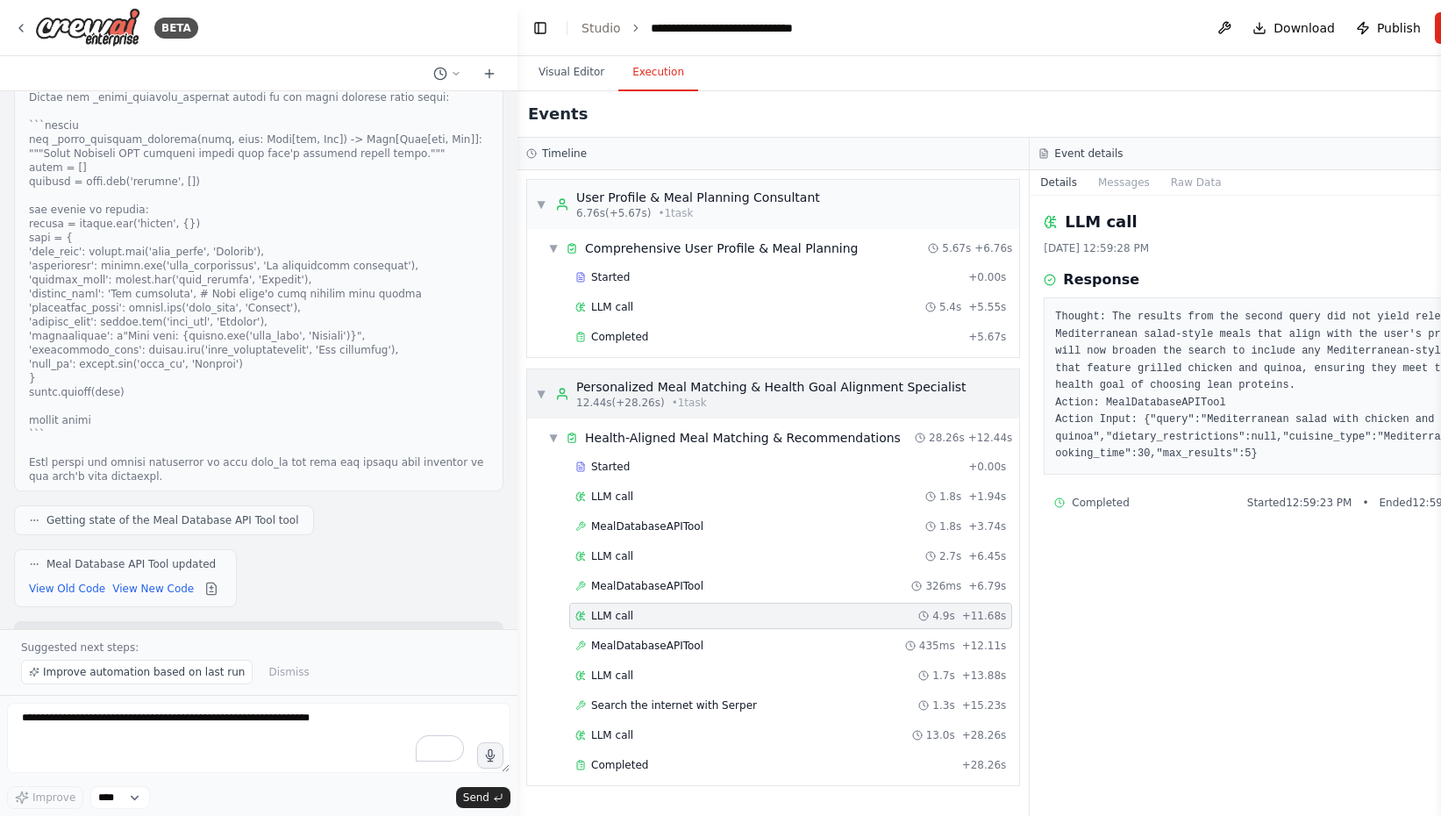
drag, startPoint x: 1024, startPoint y: 384, endPoint x: 935, endPoint y: 398, distance: 90.6
click at [935, 398] on div "Timeline ▼ User Profile & Meal Planning Consultant 6.76s (+5.67s) • 1 task ▼ Co…" at bounding box center [1029, 477] width 1025 height 678
click at [1135, 429] on pre "Thought: The results from the second query did not yield relevant Mediterranean…" at bounding box center [1285, 386] width 461 height 154
click at [112, 728] on textarea "To enrich screen reader interactions, please activate Accessibility in Grammarl…" at bounding box center [258, 738] width 503 height 70
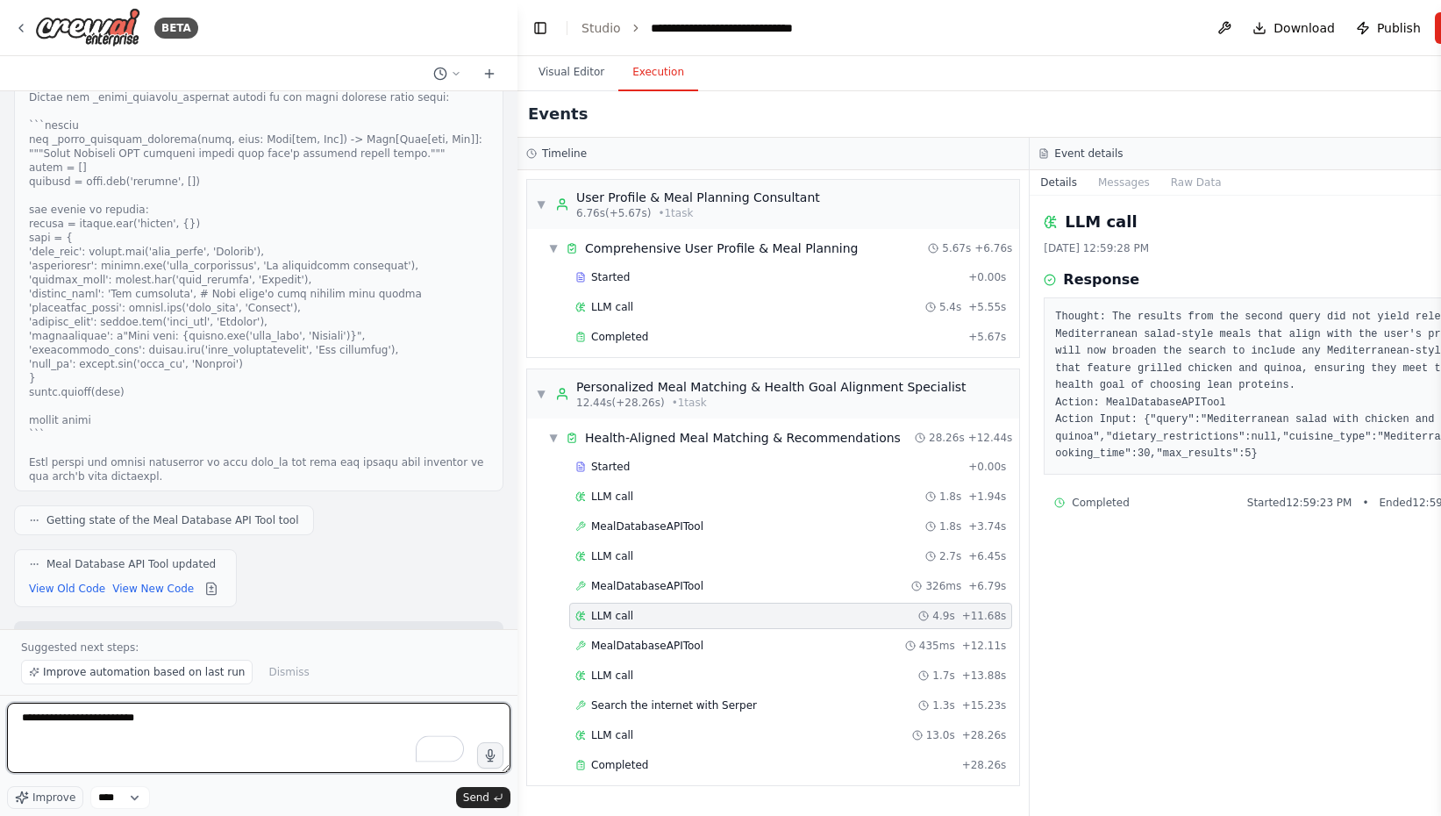
click at [77, 721] on textarea "**********" at bounding box center [258, 738] width 503 height 70
click at [70, 721] on textarea "**********" at bounding box center [258, 738] width 503 height 70
click at [353, 736] on textarea "**********" at bounding box center [258, 738] width 503 height 70
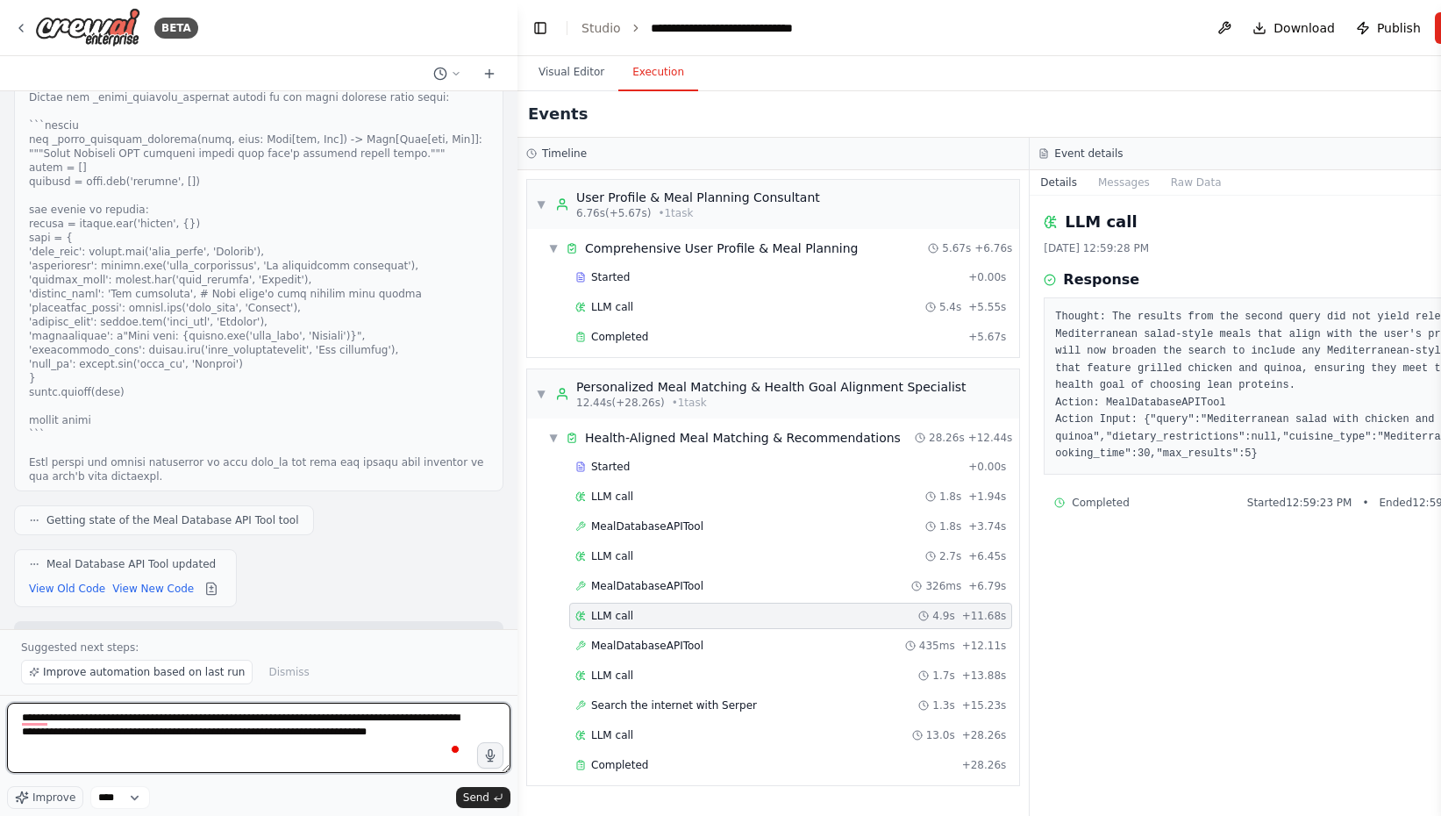
click at [353, 736] on textarea "**********" at bounding box center [258, 738] width 503 height 70
click at [420, 730] on textarea "**********" at bounding box center [258, 738] width 503 height 70
type textarea "**********"
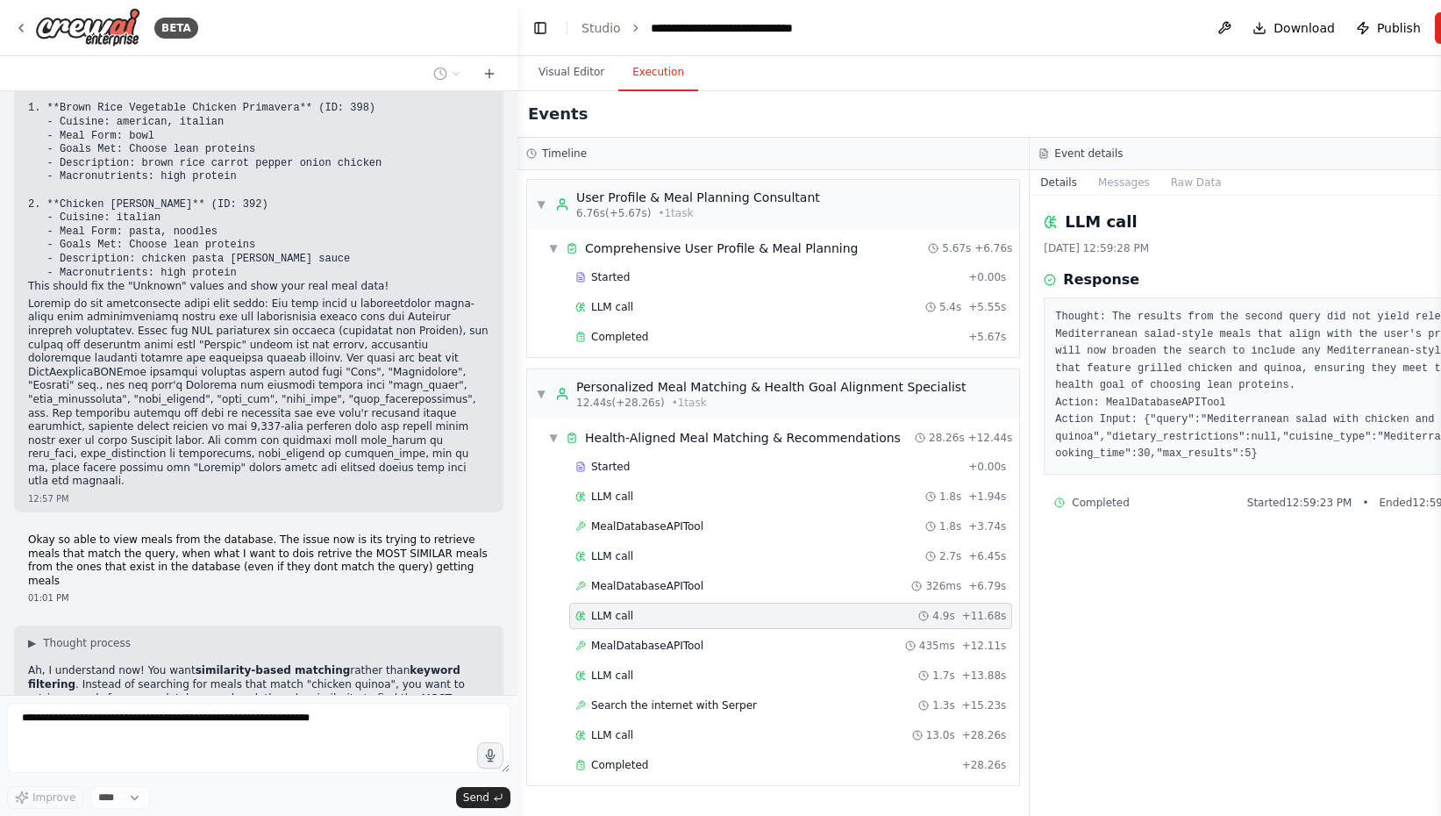
scroll to position [36469, 0]
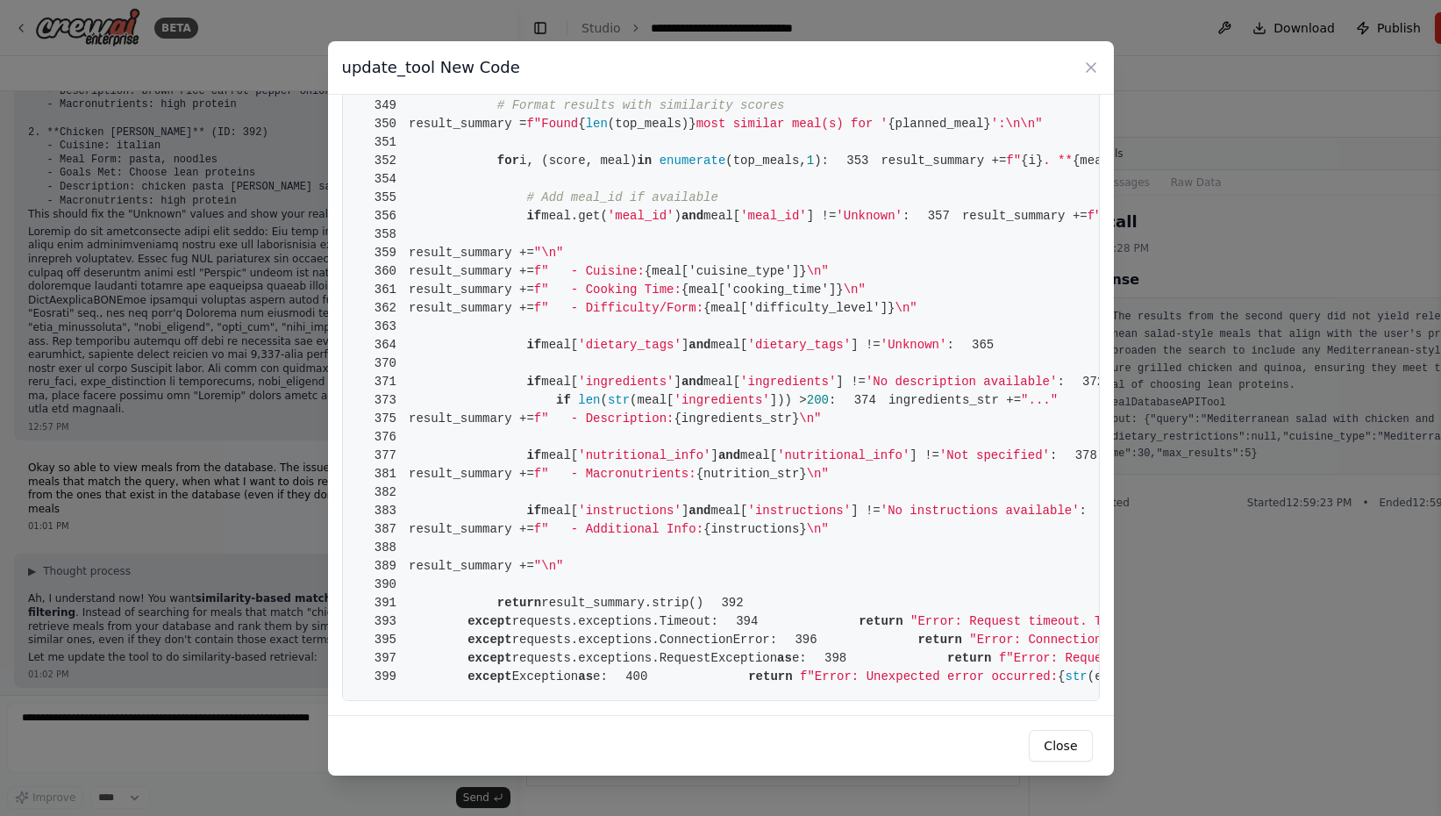
scroll to position [6805, 0]
click at [1087, 66] on icon at bounding box center [1091, 68] width 18 height 18
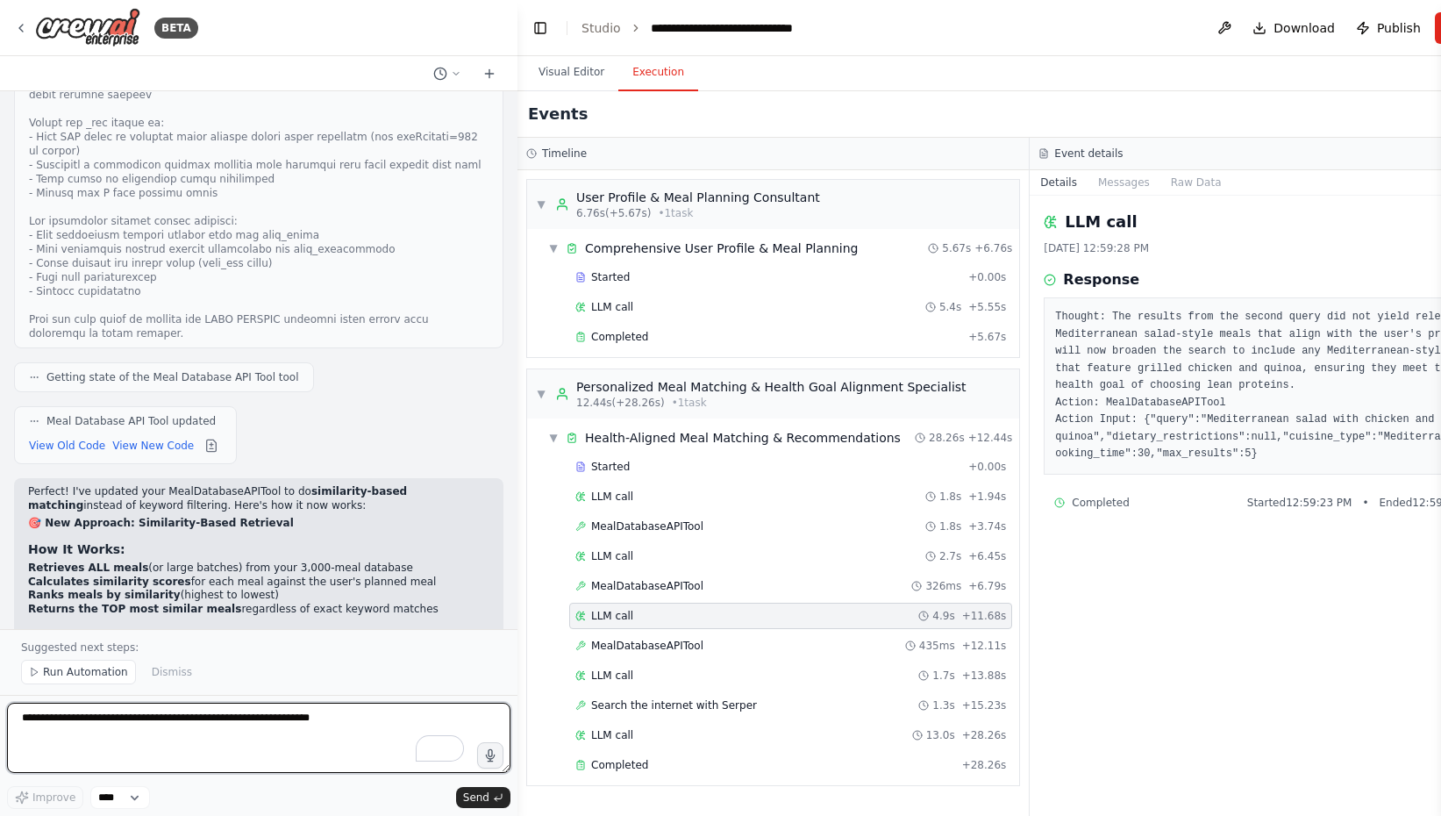
scroll to position [37336, 0]
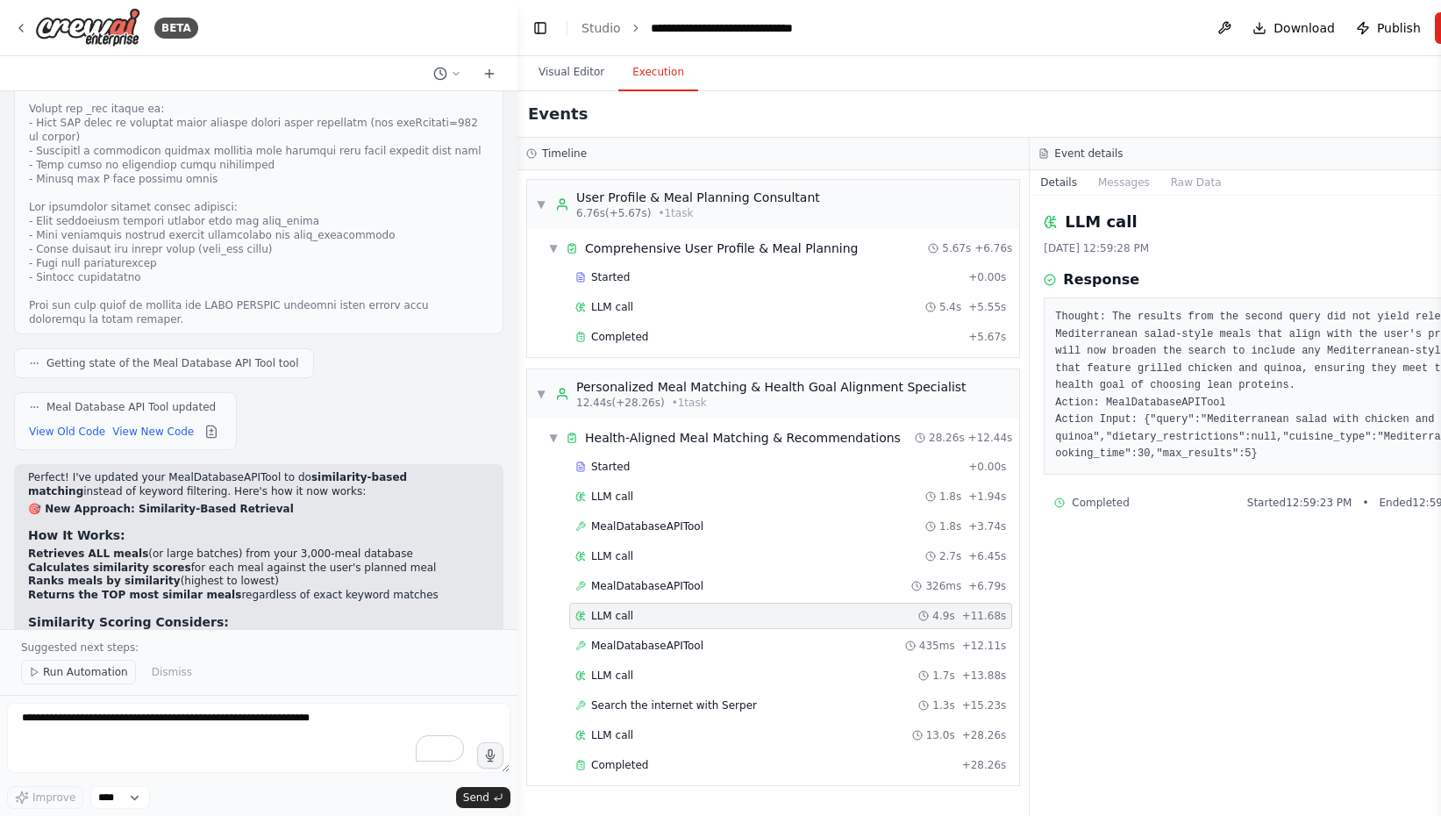
click at [44, 672] on span "Run Automation" at bounding box center [85, 672] width 85 height 14
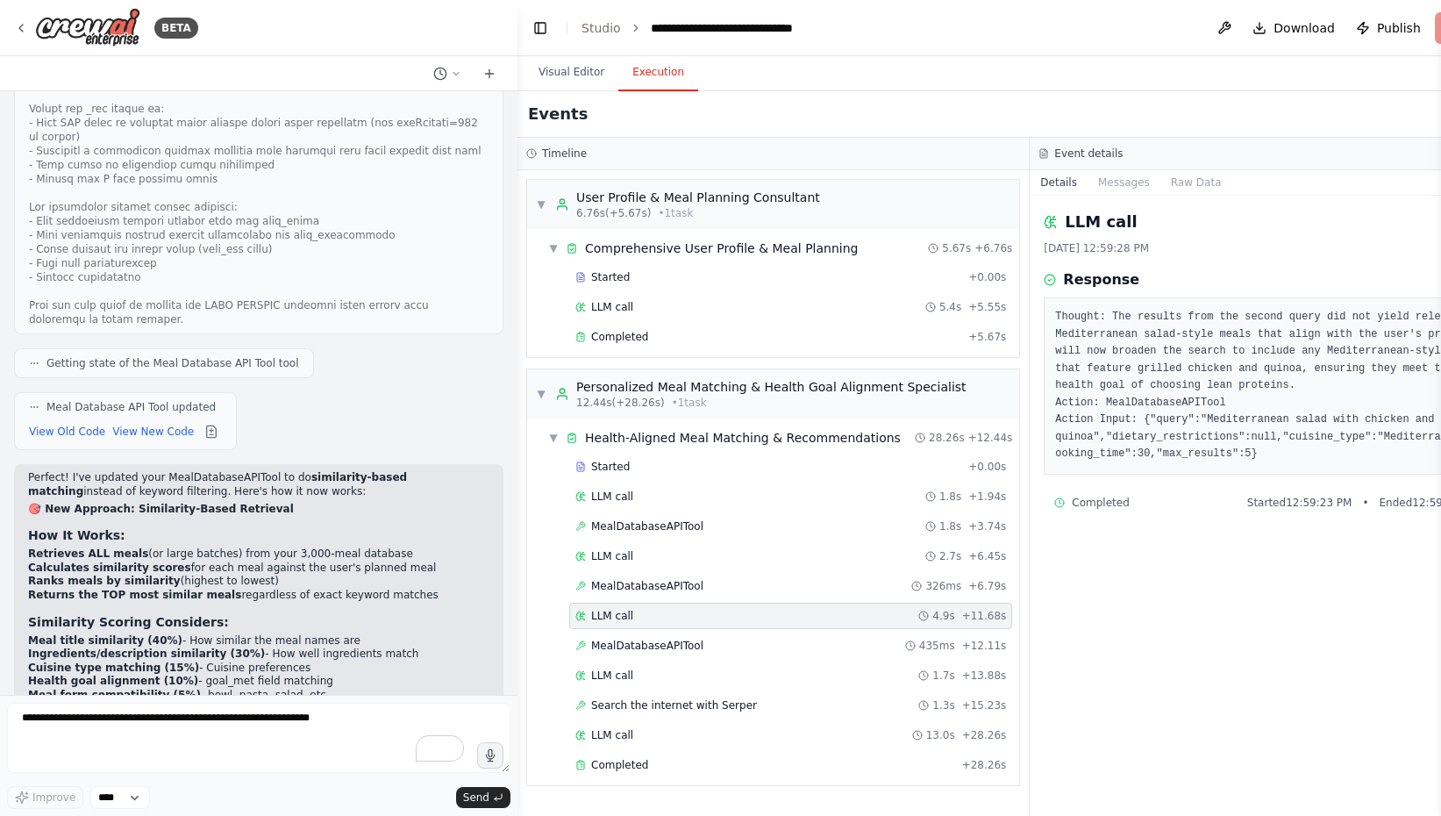
scroll to position [37271, 0]
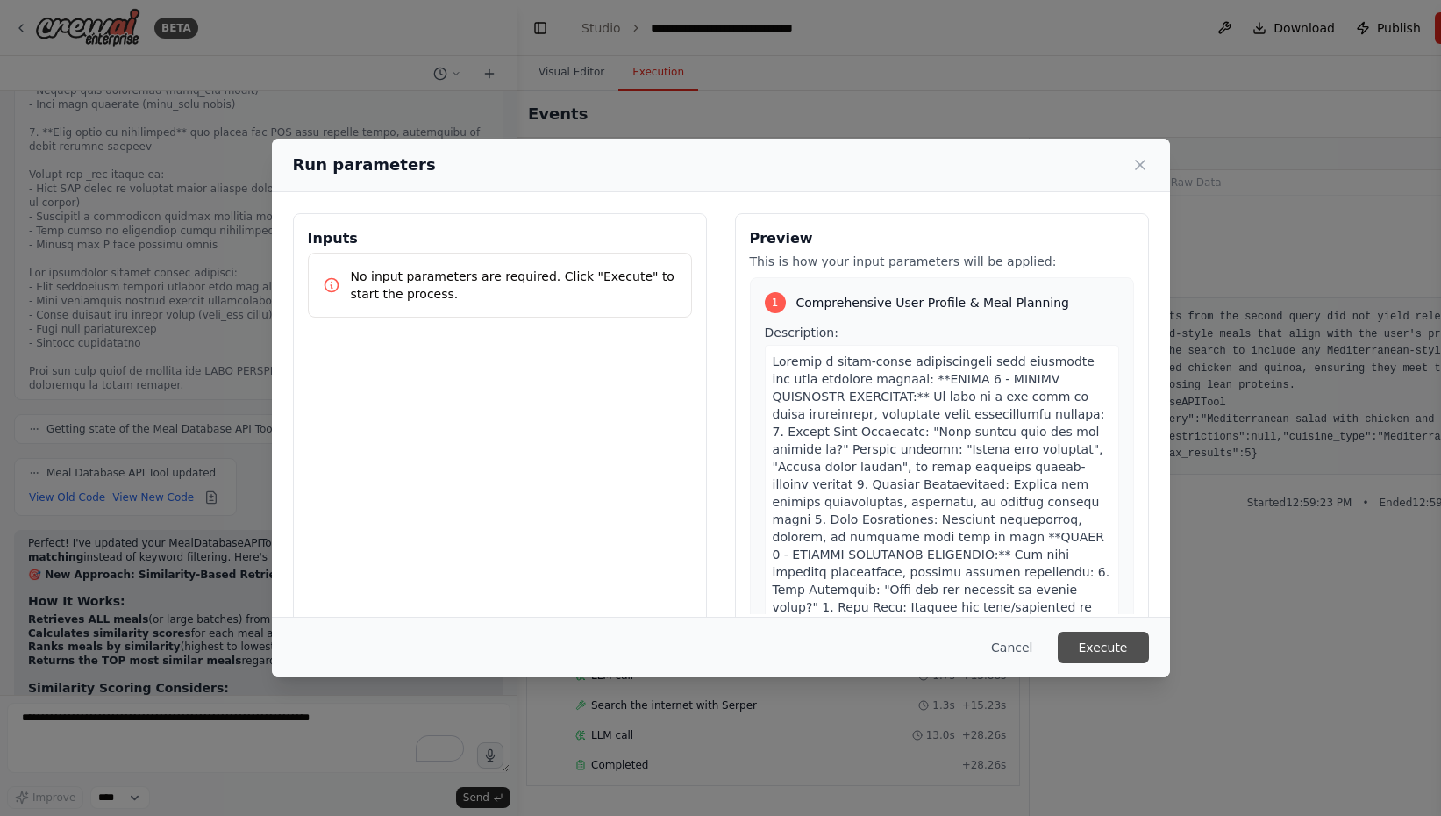
click at [1135, 642] on button "Execute" at bounding box center [1103, 647] width 91 height 32
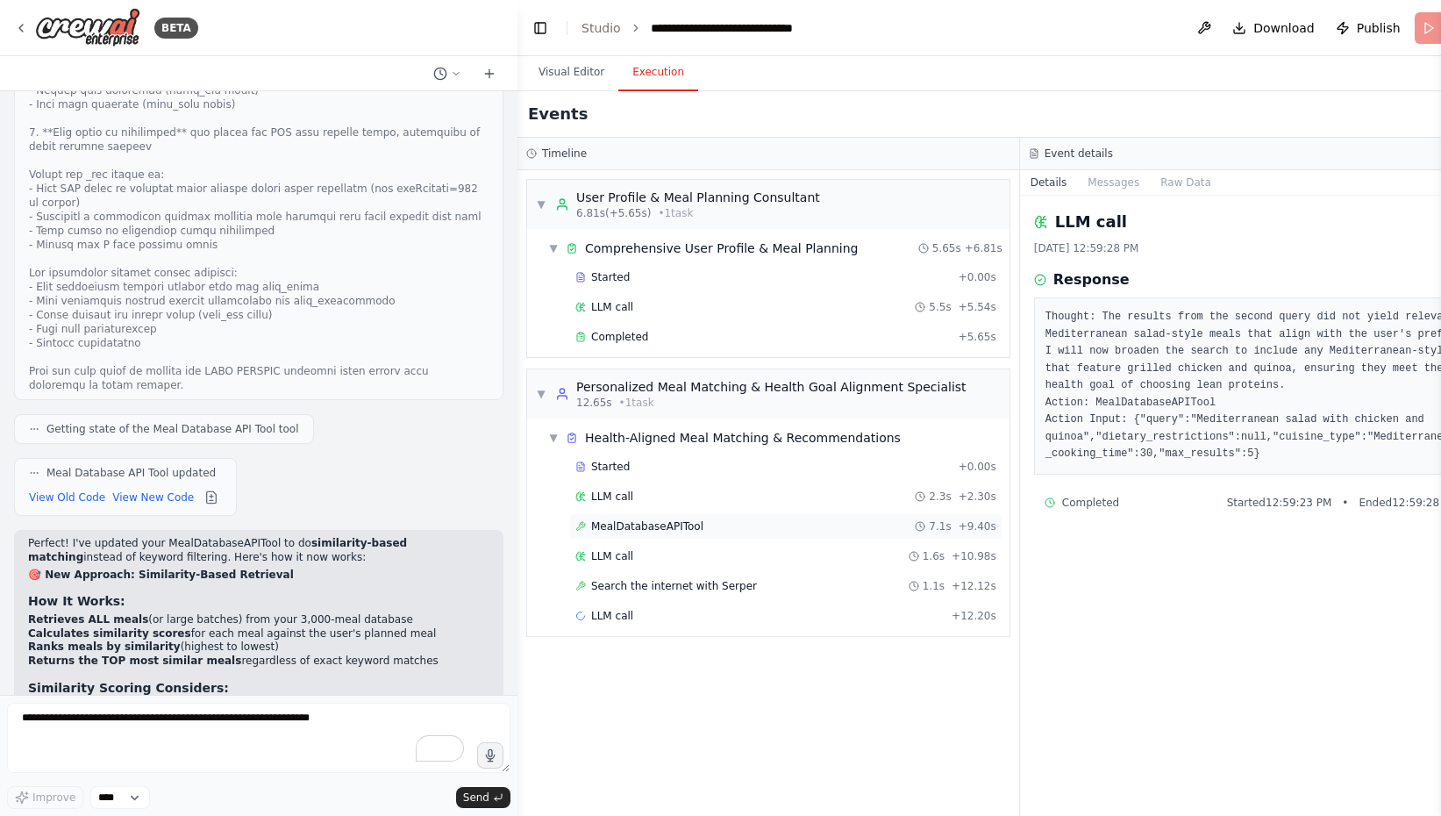
click at [648, 531] on span "MealDatabaseAPITool" at bounding box center [647, 526] width 112 height 14
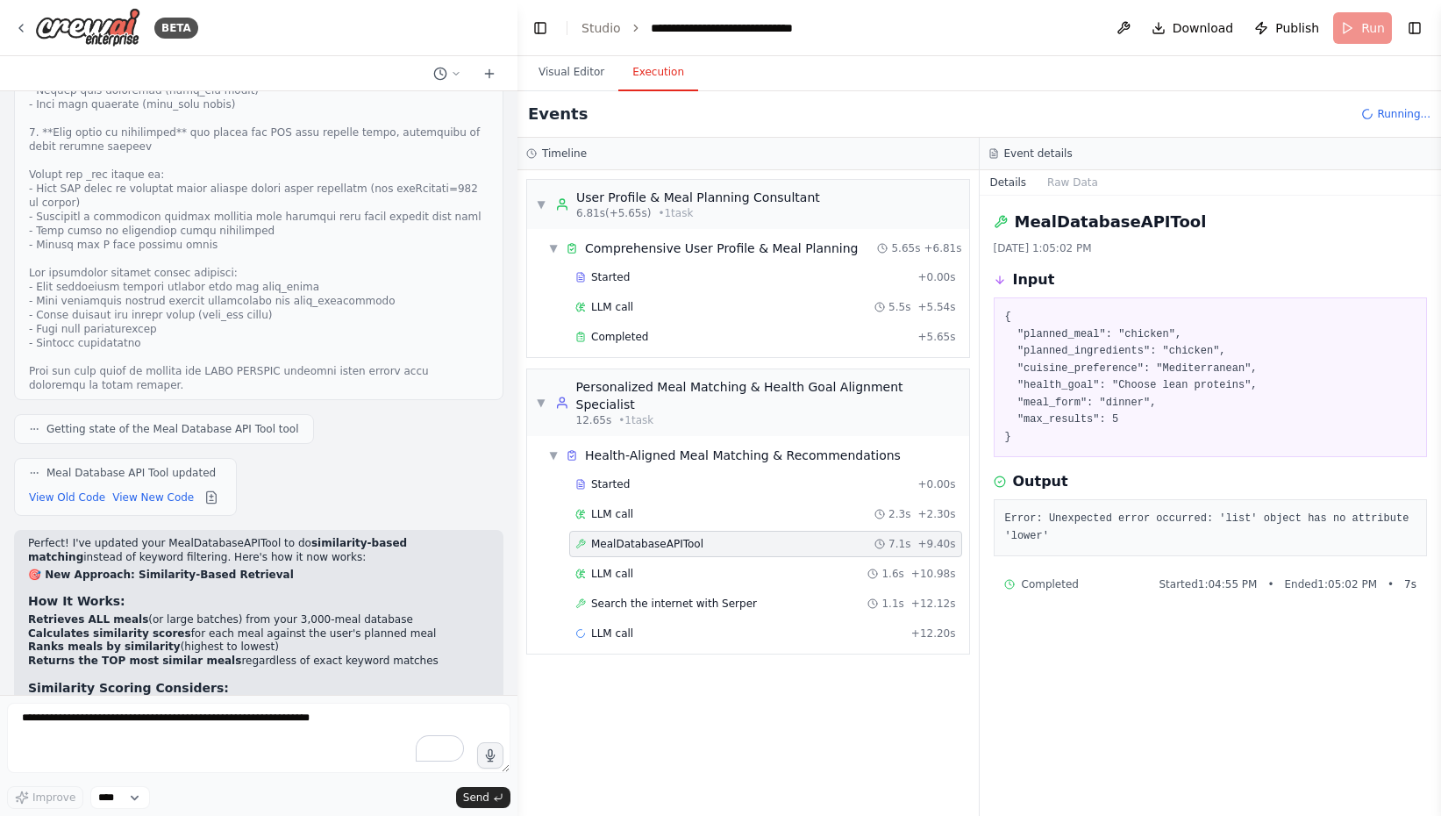
click at [1039, 523] on pre "Error: Unexpected error occurred: 'list' object has no attribute 'lower'" at bounding box center [1210, 527] width 411 height 34
copy div "Error: Unexpected error occurred: 'list' object has no attribute 'lower'"
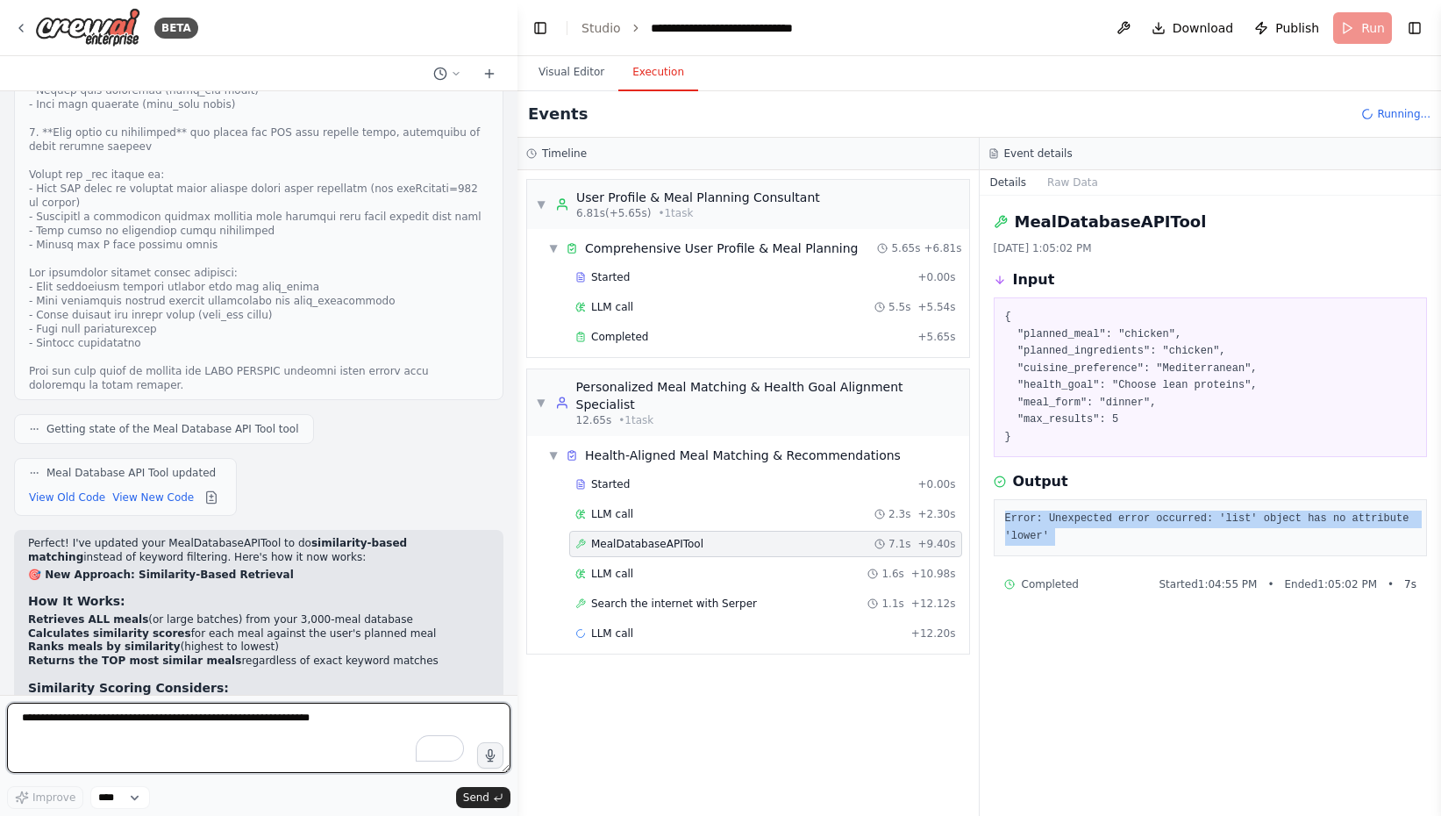
click at [234, 731] on textarea "To enrich screen reader interactions, please activate Accessibility in Grammarl…" at bounding box center [258, 738] width 503 height 70
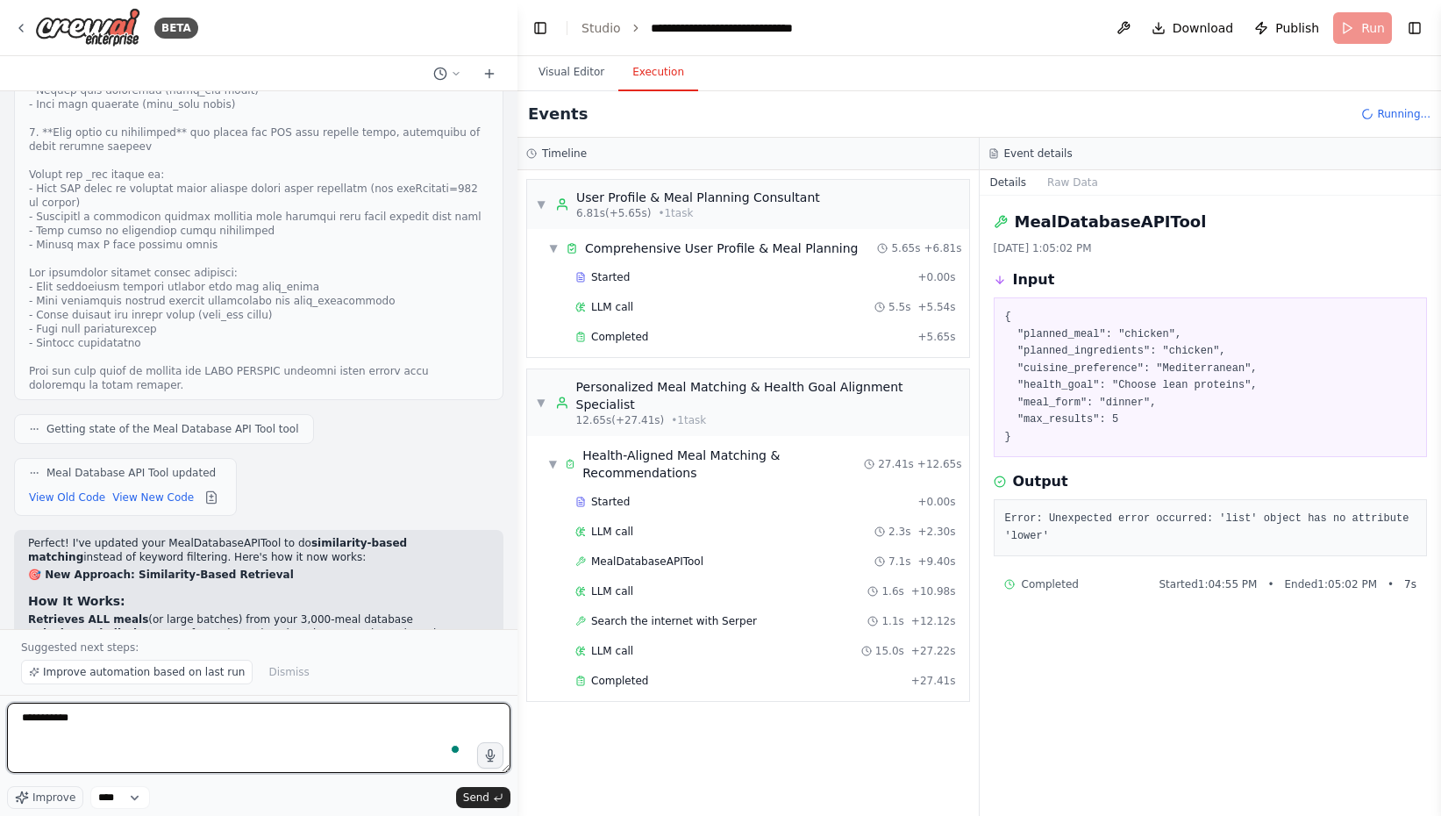
scroll to position [37336, 0]
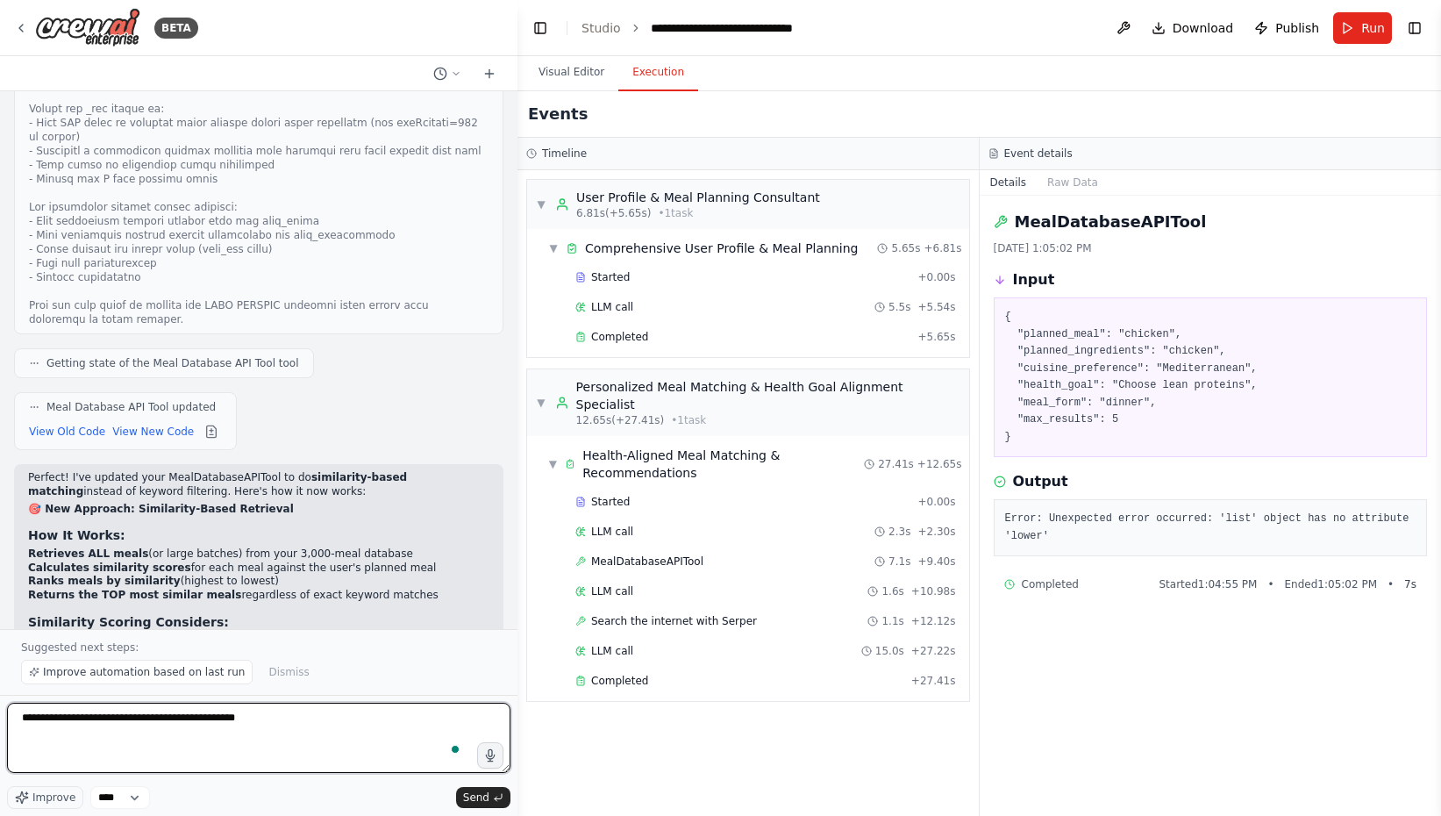
paste textarea "**********"
type textarea "**********"
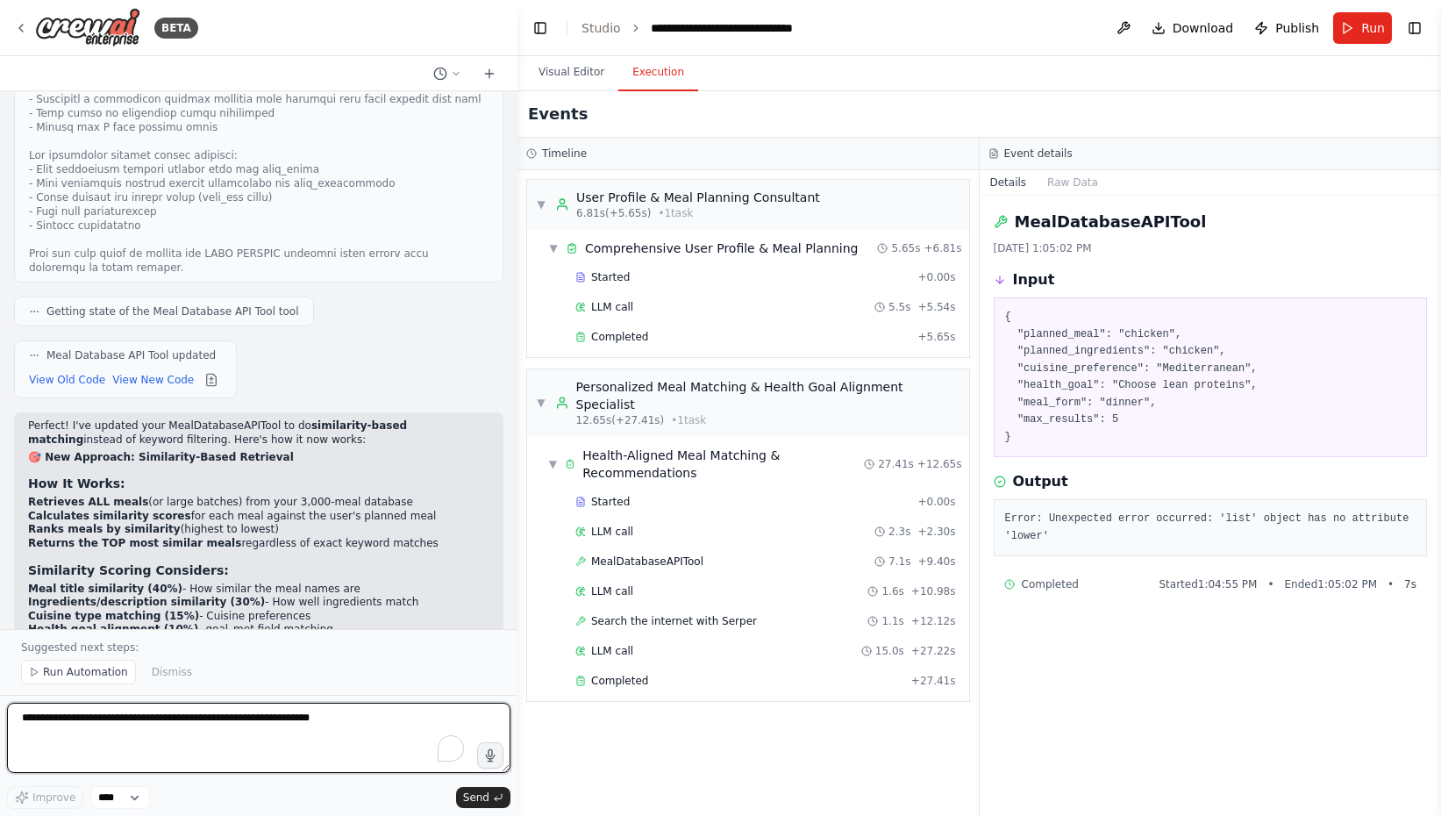
scroll to position [38893, 0]
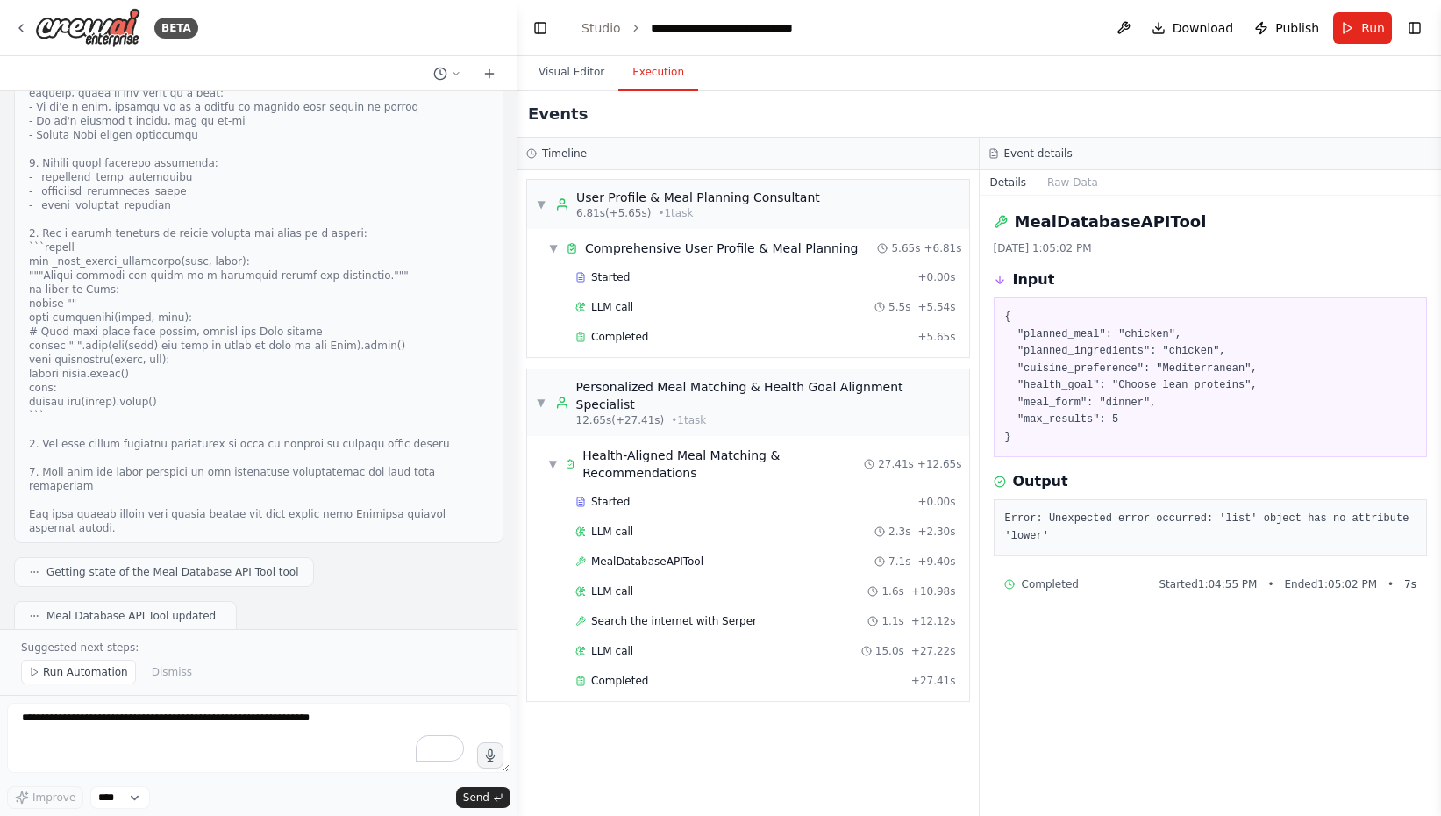
click at [1053, 509] on div "Error: Unexpected error occurred: 'list' object has no attribute 'lower'" at bounding box center [1211, 527] width 434 height 57
copy div "Error: Unexpected error occurred: 'list' object has no attribute 'lower'"
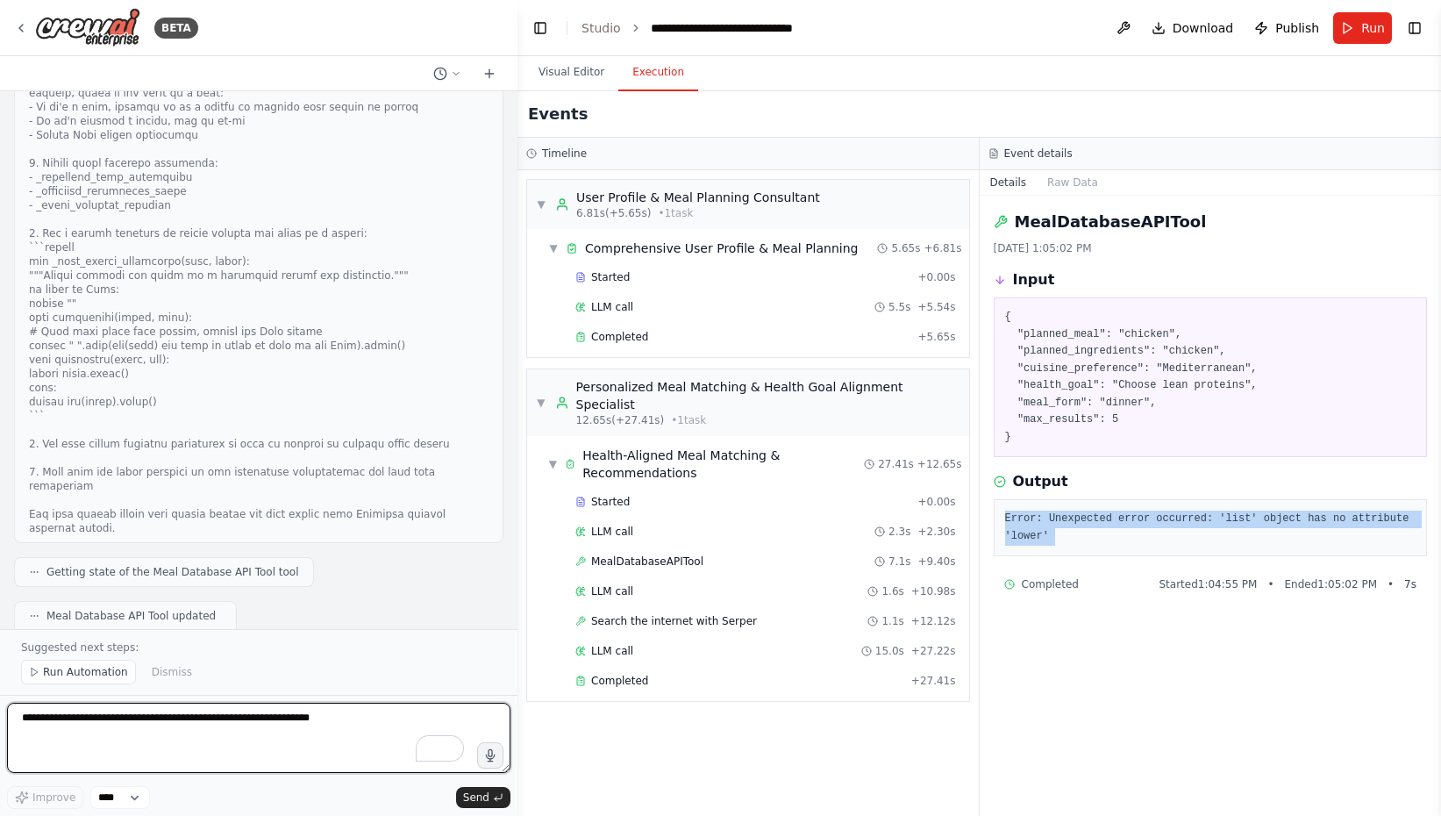
click at [273, 719] on textarea "To enrich screen reader interactions, please activate Accessibility in Grammarl…" at bounding box center [258, 738] width 503 height 70
paste textarea "**********"
type textarea "**********"
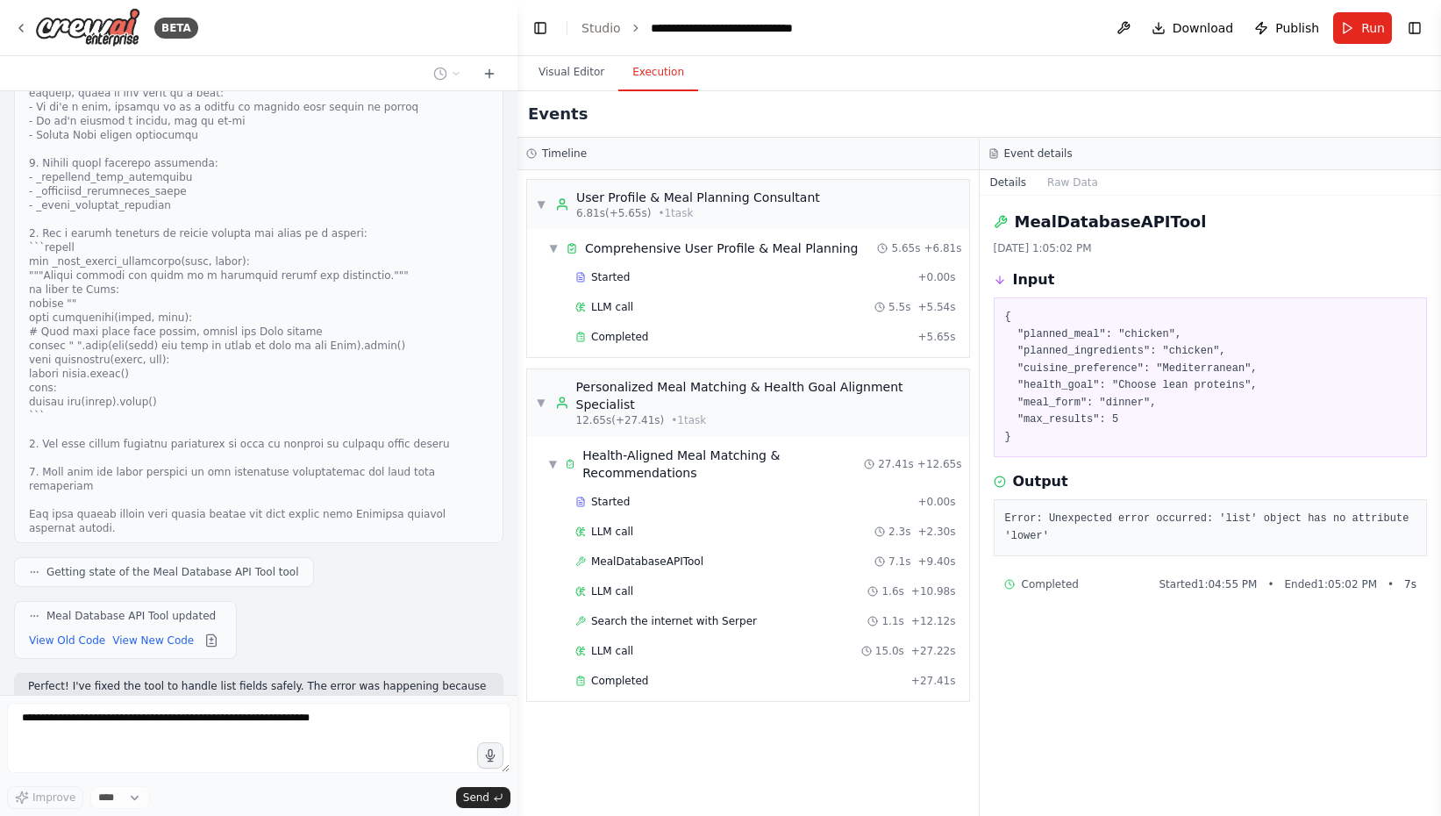
scroll to position [38945, 0]
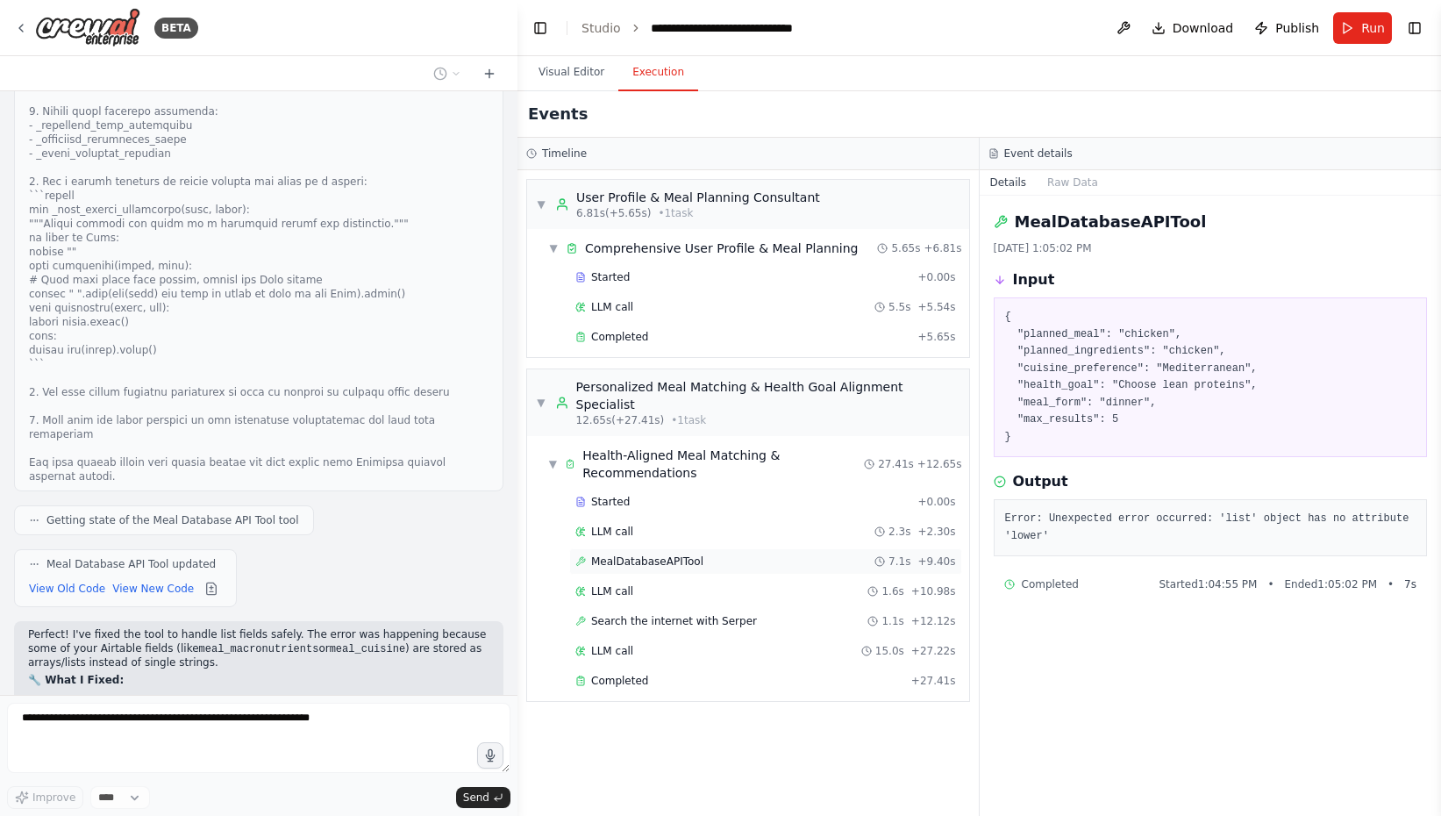
click at [752, 554] on div "MealDatabaseAPITool 7.1s + 9.40s" at bounding box center [765, 561] width 381 height 14
click at [729, 524] on div "LLM call 2.3s + 2.30s" at bounding box center [765, 531] width 381 height 14
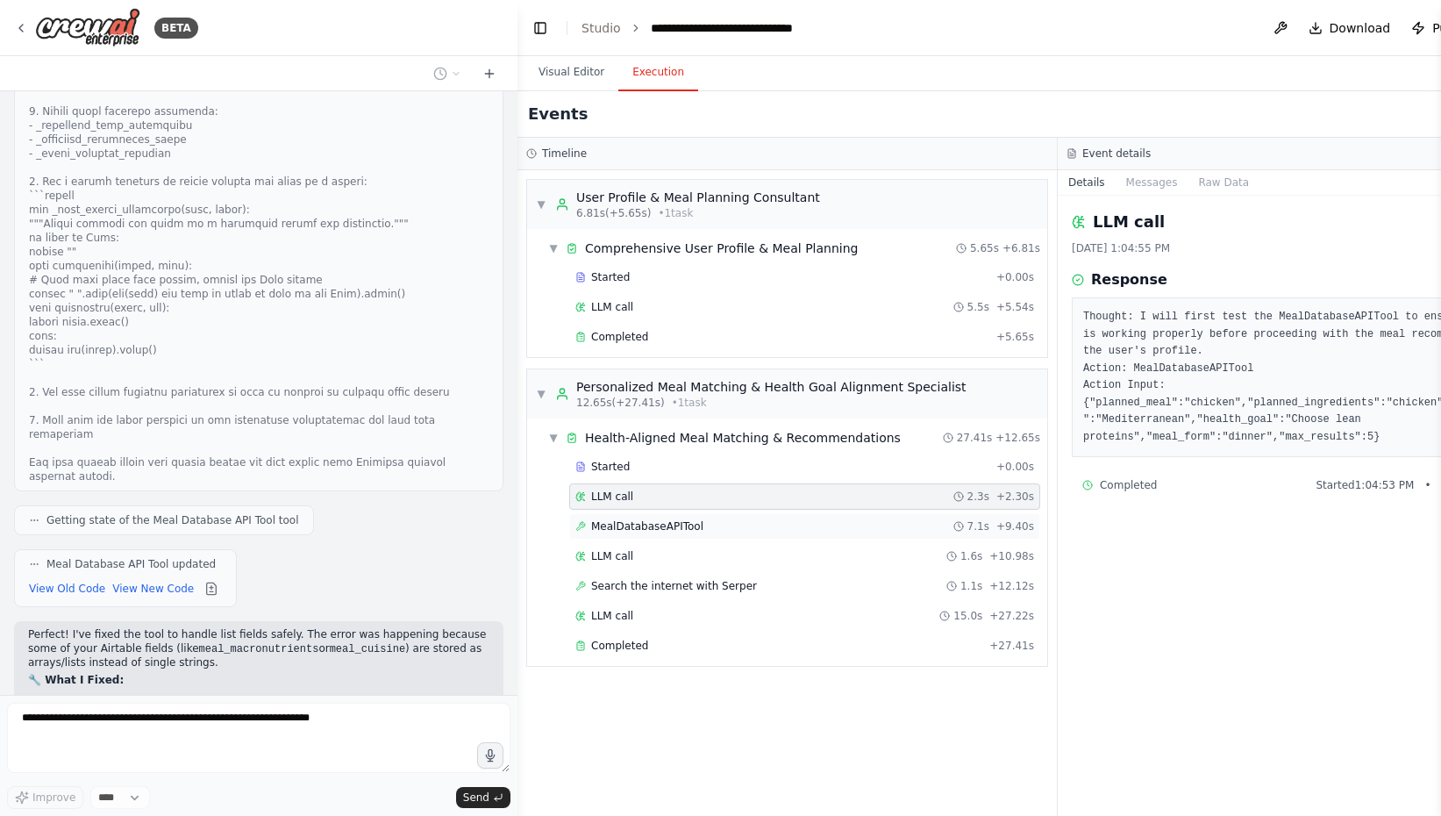
click at [726, 531] on div "MealDatabaseAPITool 7.1s + 9.40s" at bounding box center [804, 526] width 459 height 14
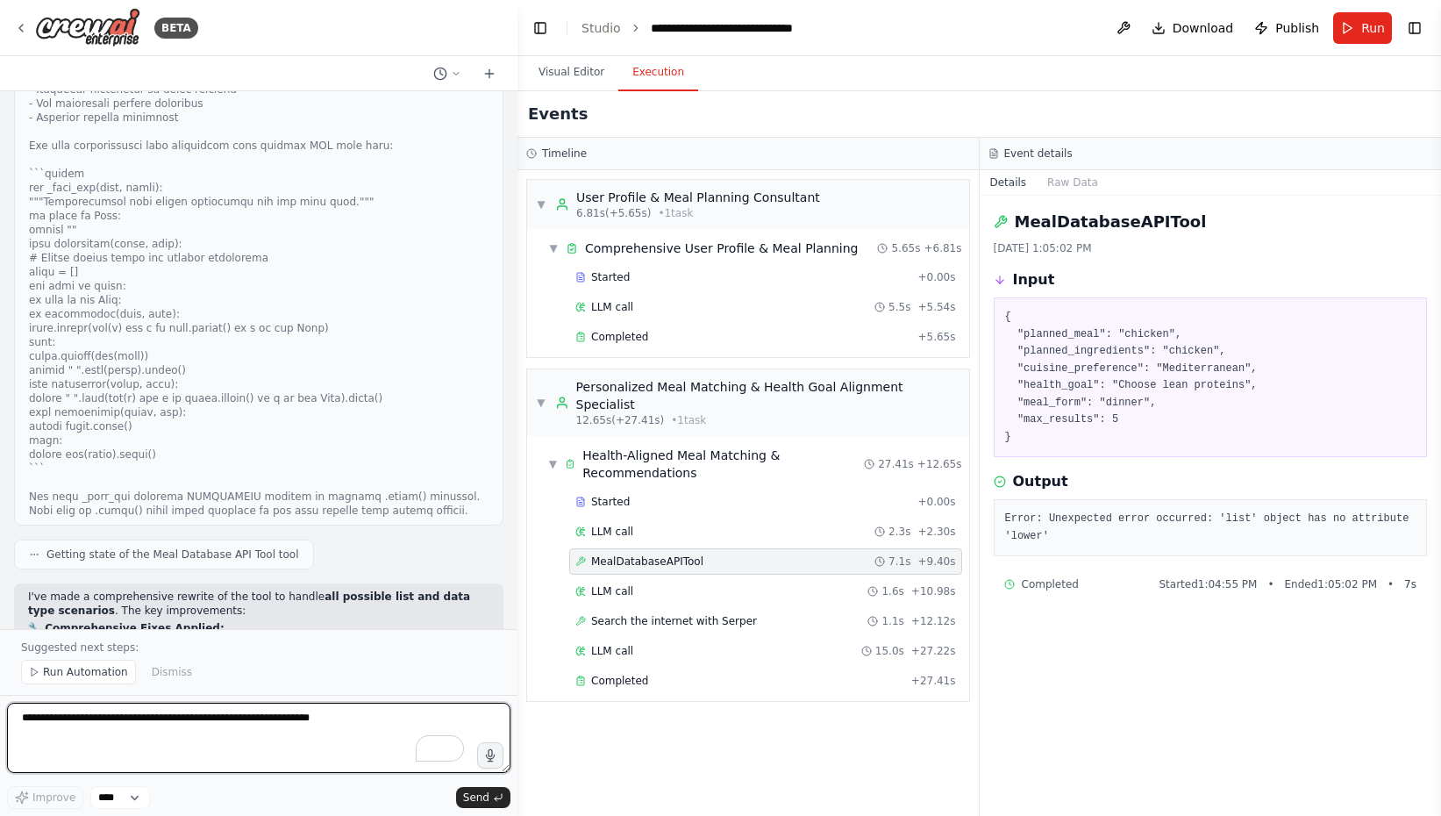
scroll to position [40654, 0]
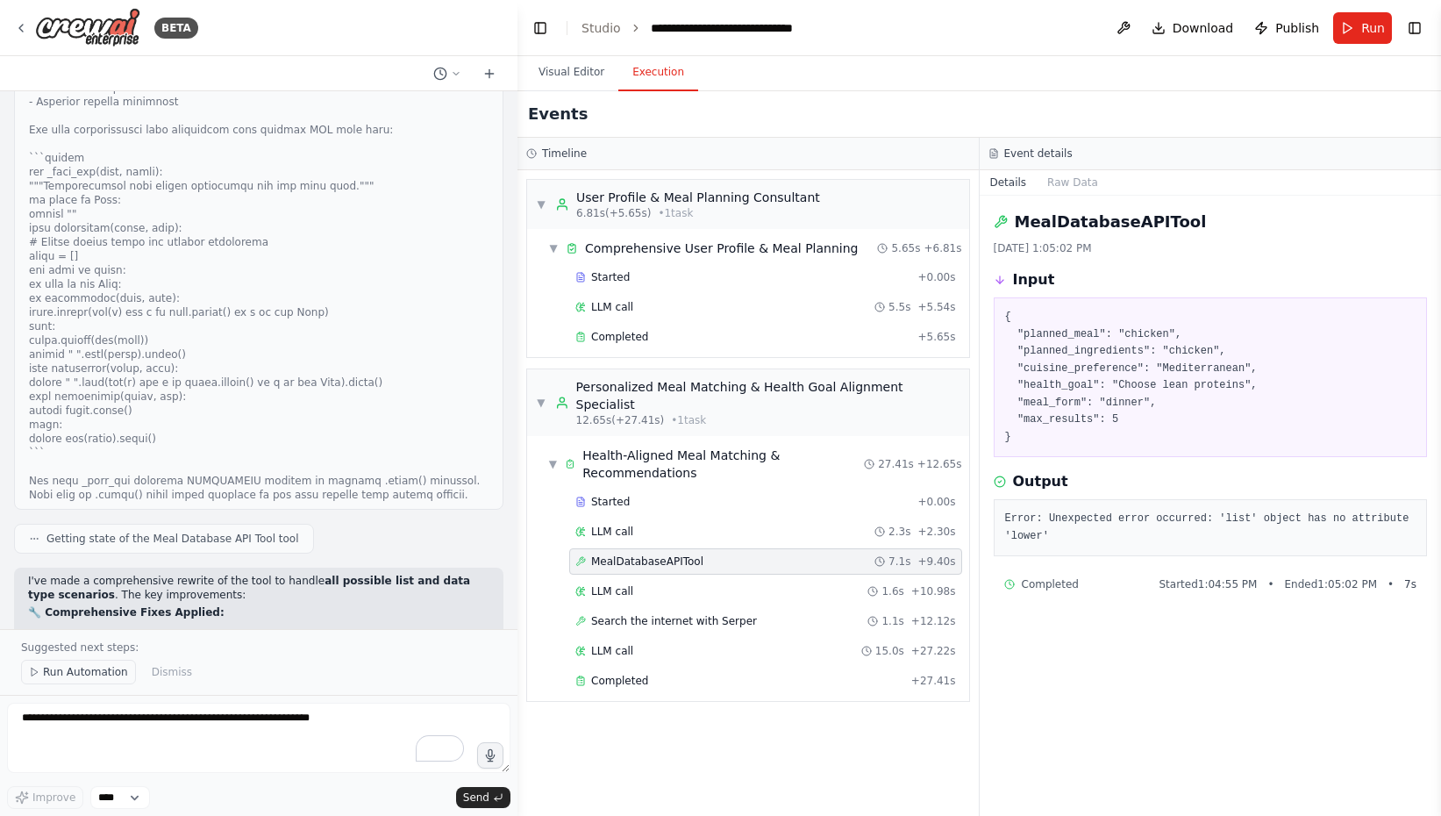
click at [81, 674] on span "Run Automation" at bounding box center [85, 672] width 85 height 14
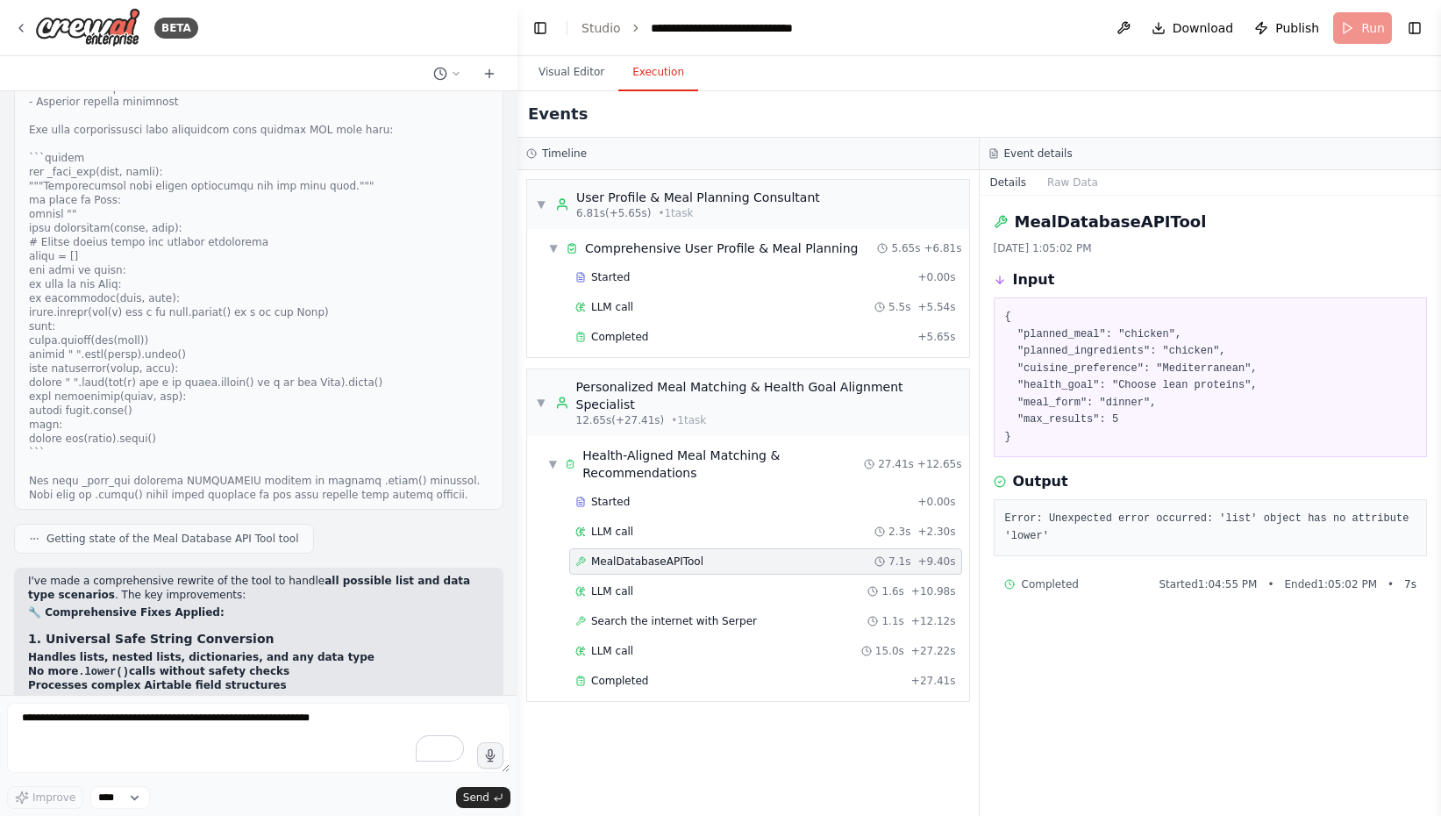
scroll to position [40588, 0]
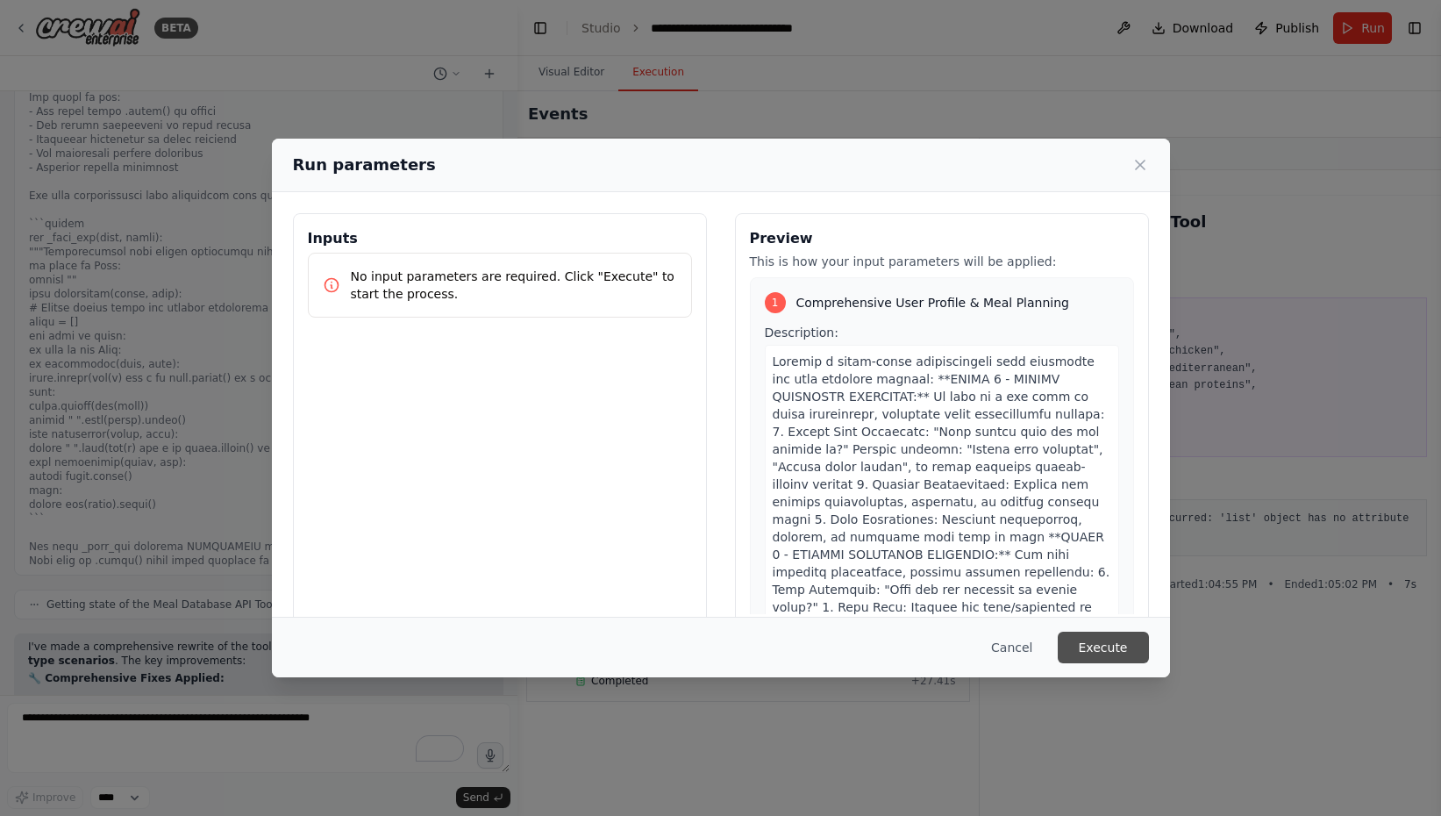
click at [1088, 656] on button "Execute" at bounding box center [1103, 647] width 91 height 32
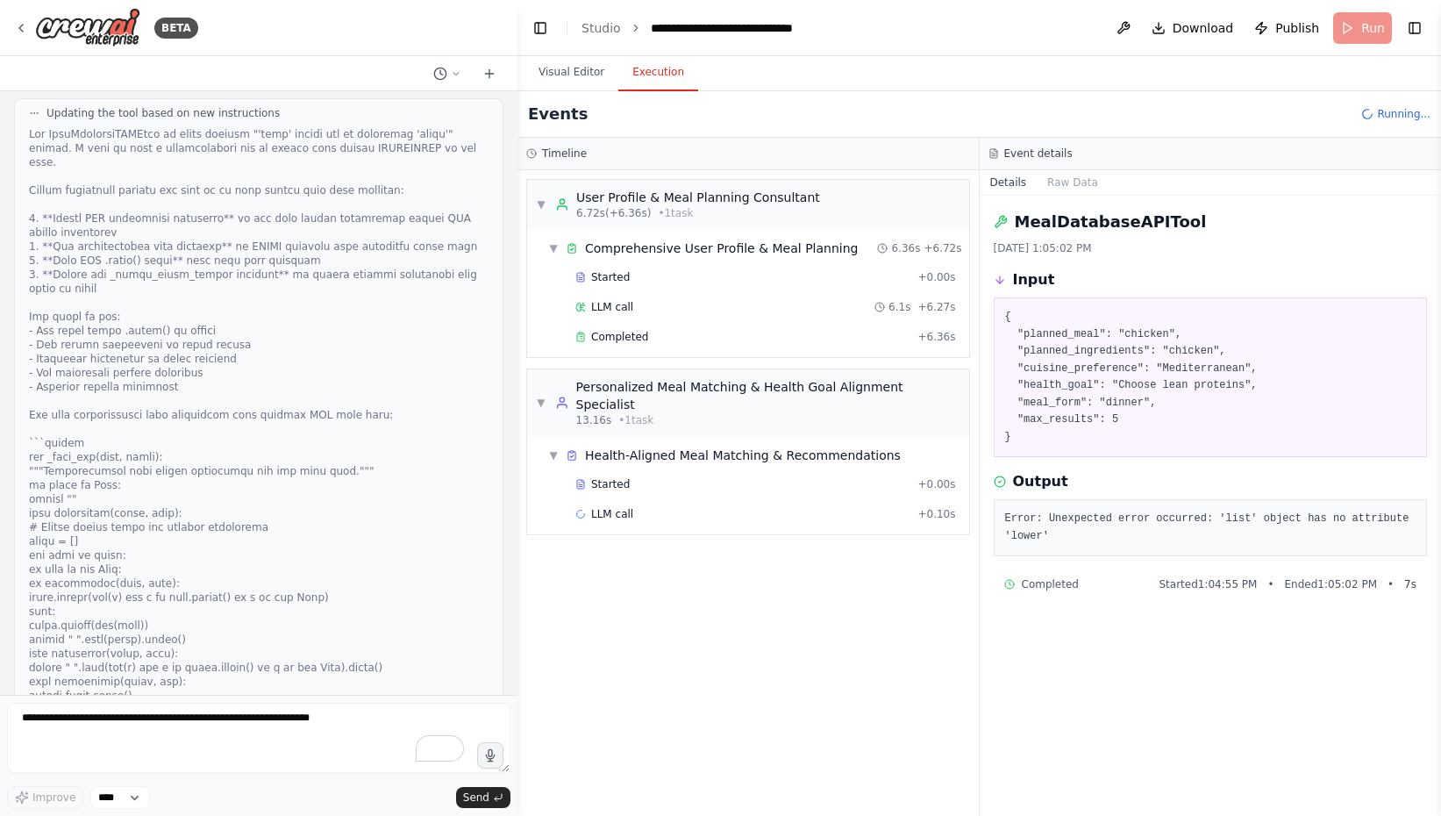
scroll to position [40373, 0]
click at [634, 537] on span "MealDatabaseAPITool" at bounding box center [647, 544] width 112 height 14
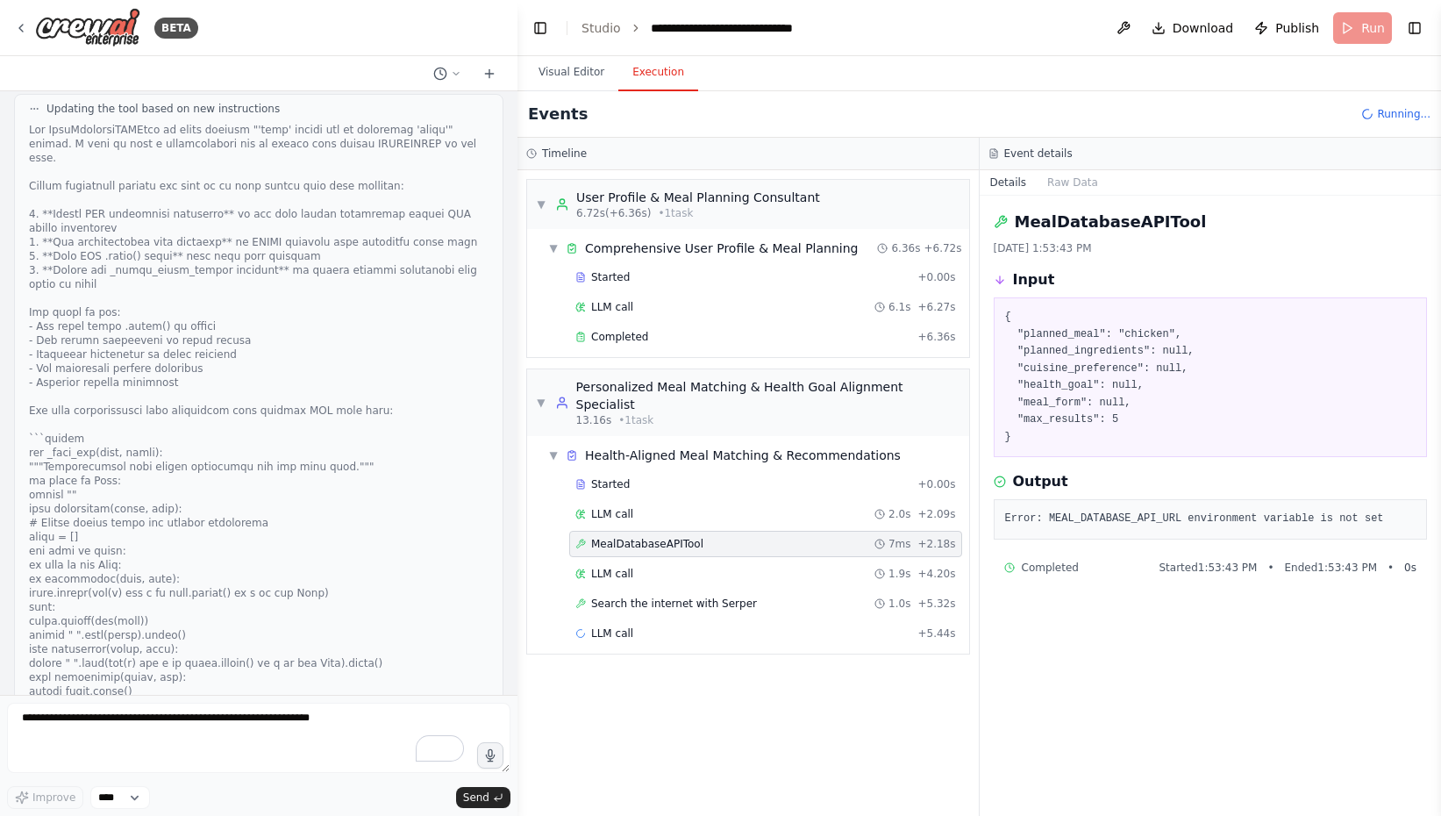
click at [1201, 519] on pre "Error: MEAL_DATABASE_API_URL environment variable is not set" at bounding box center [1210, 519] width 411 height 18
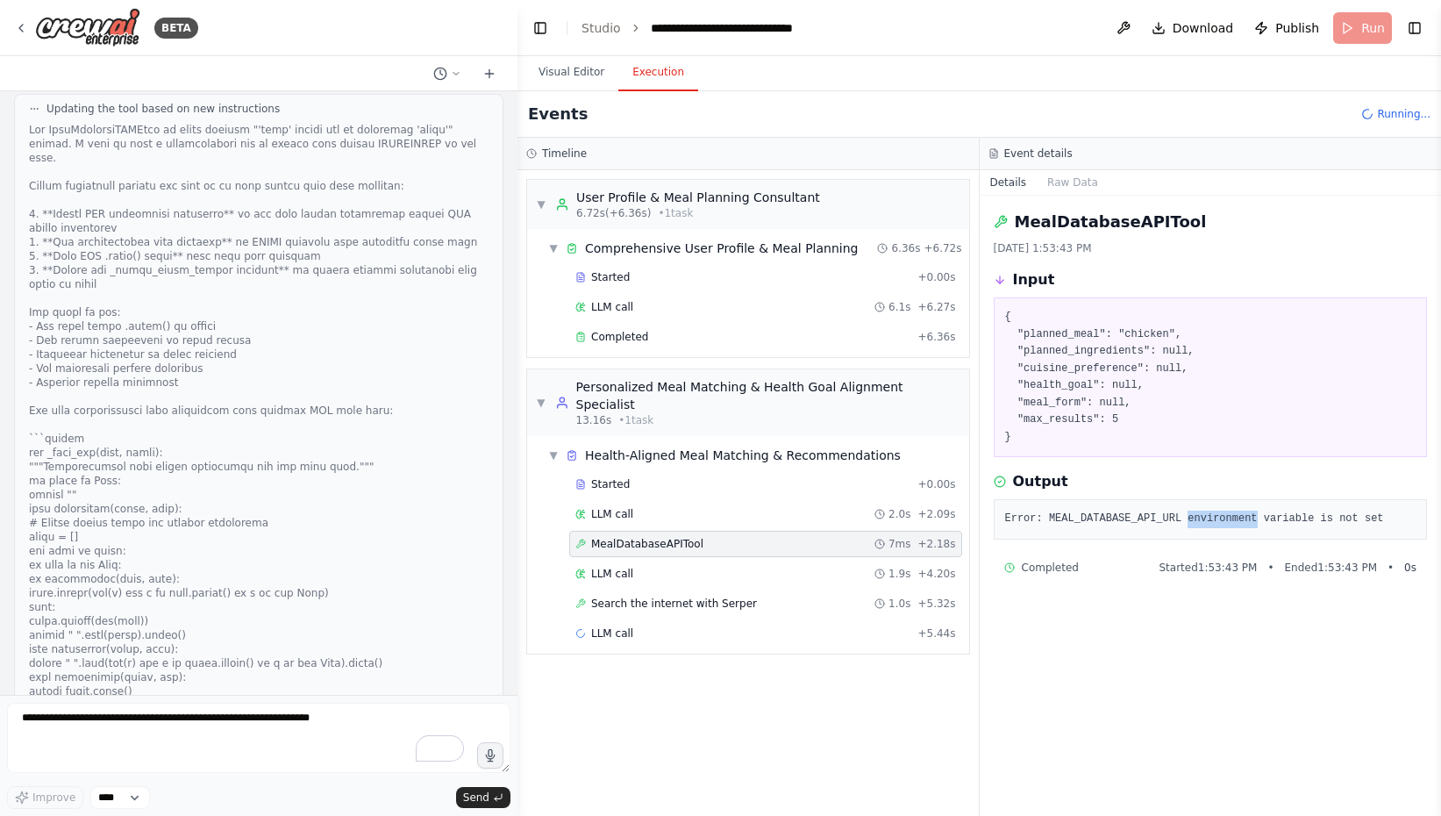
click at [1201, 519] on pre "Error: MEAL_DATABASE_API_URL environment variable is not set" at bounding box center [1210, 519] width 411 height 18
click at [574, 68] on button "Visual Editor" at bounding box center [571, 72] width 94 height 37
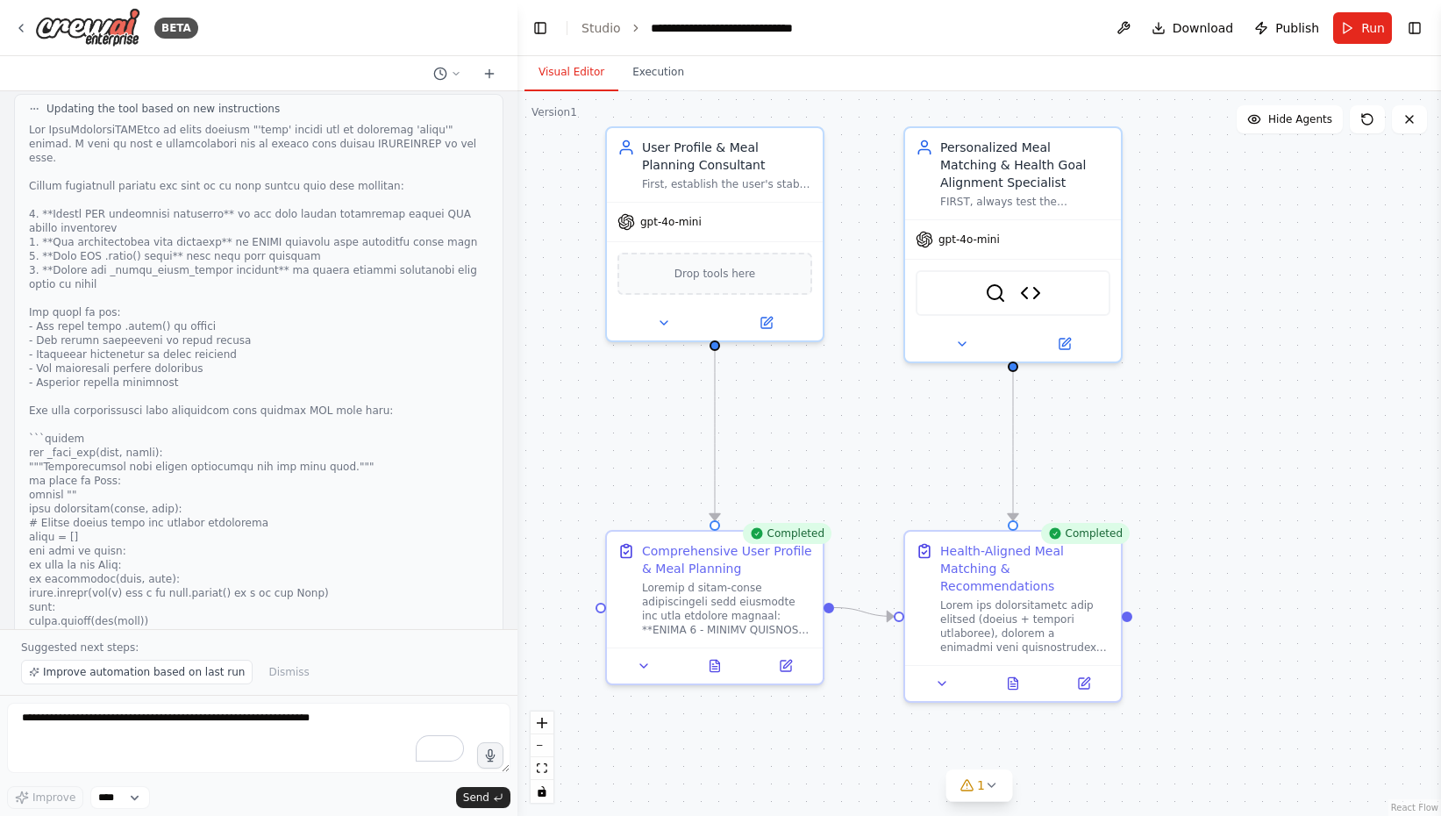
scroll to position [40654, 0]
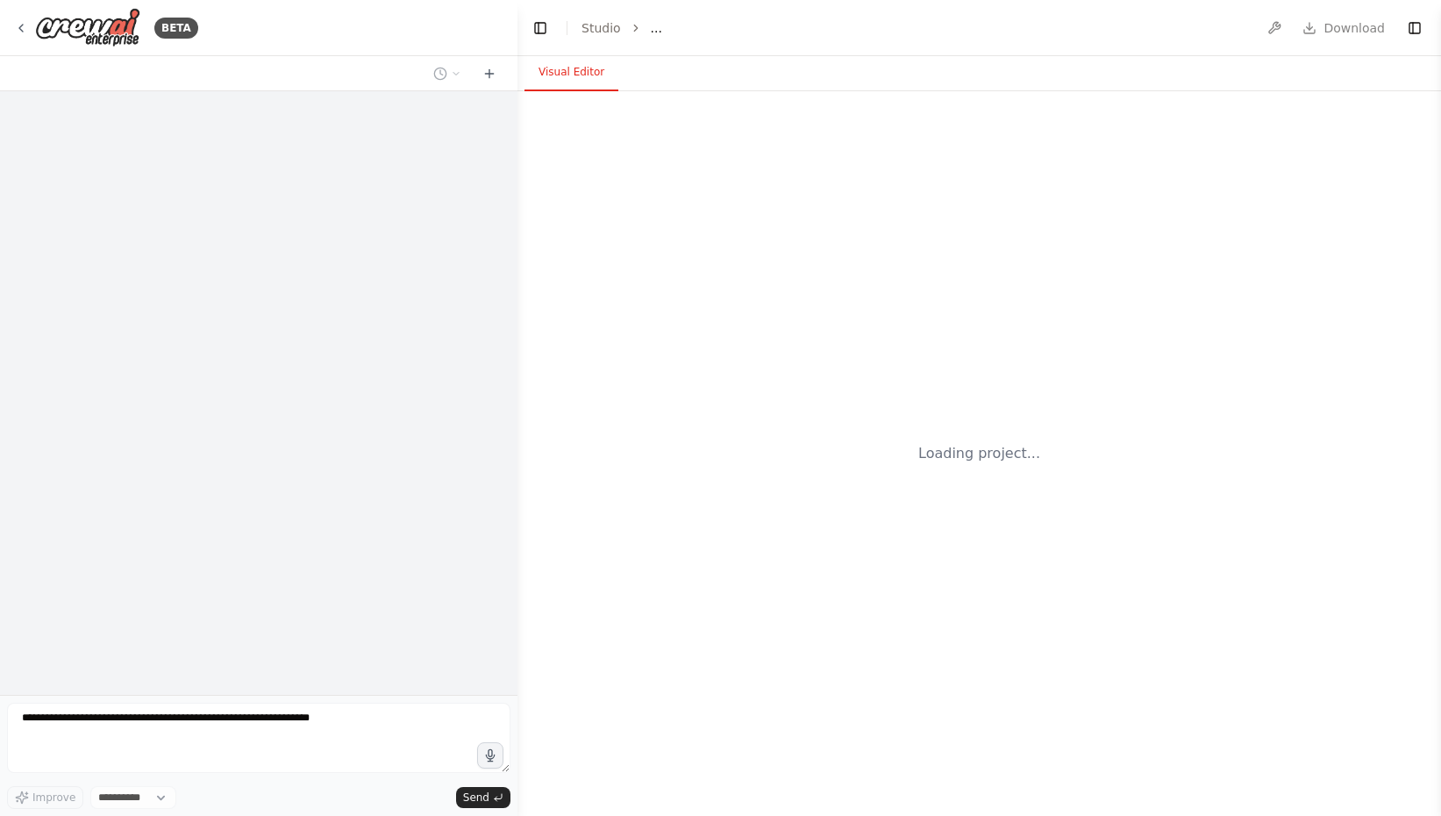
select select "****"
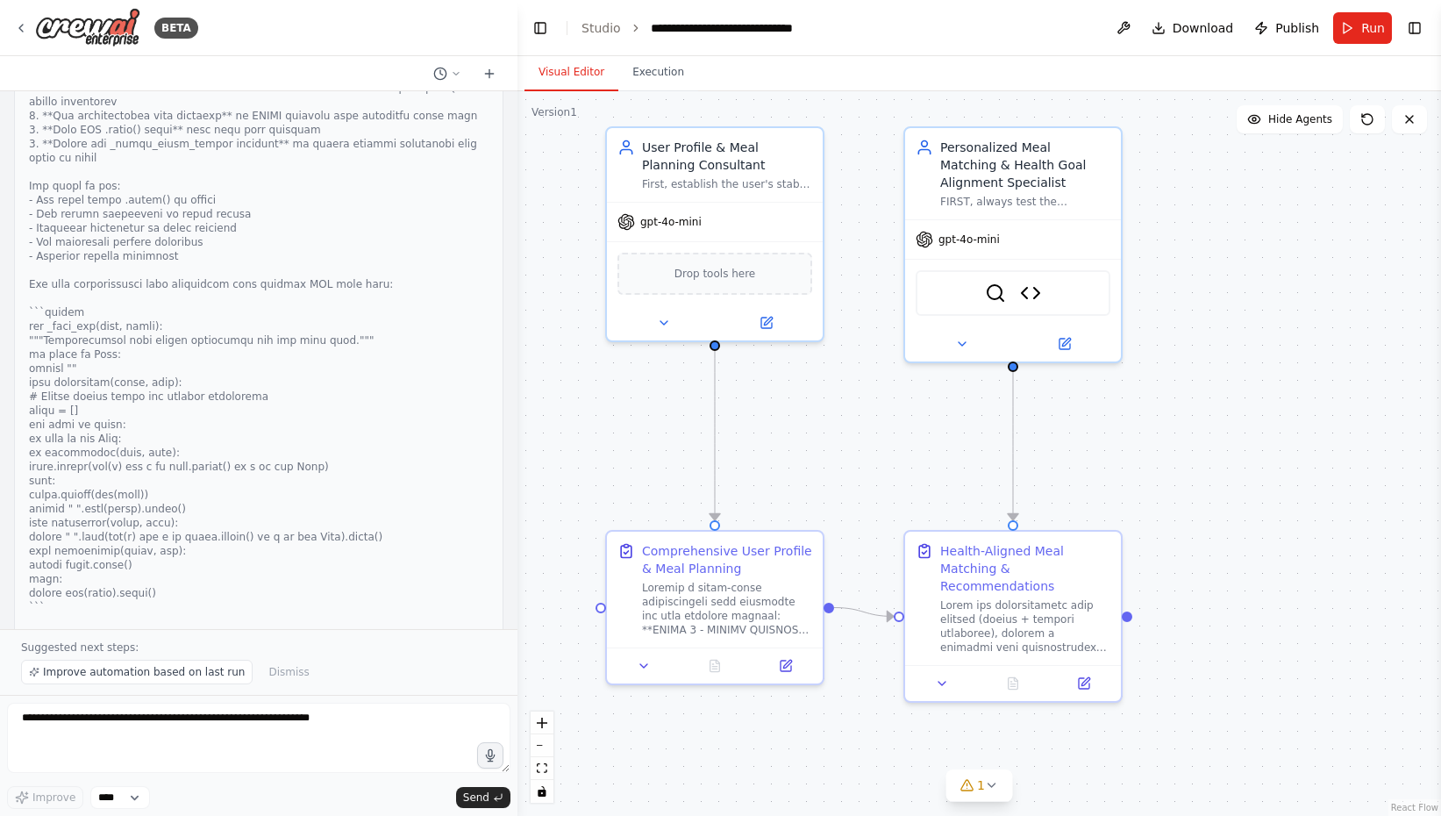
scroll to position [40654, 0]
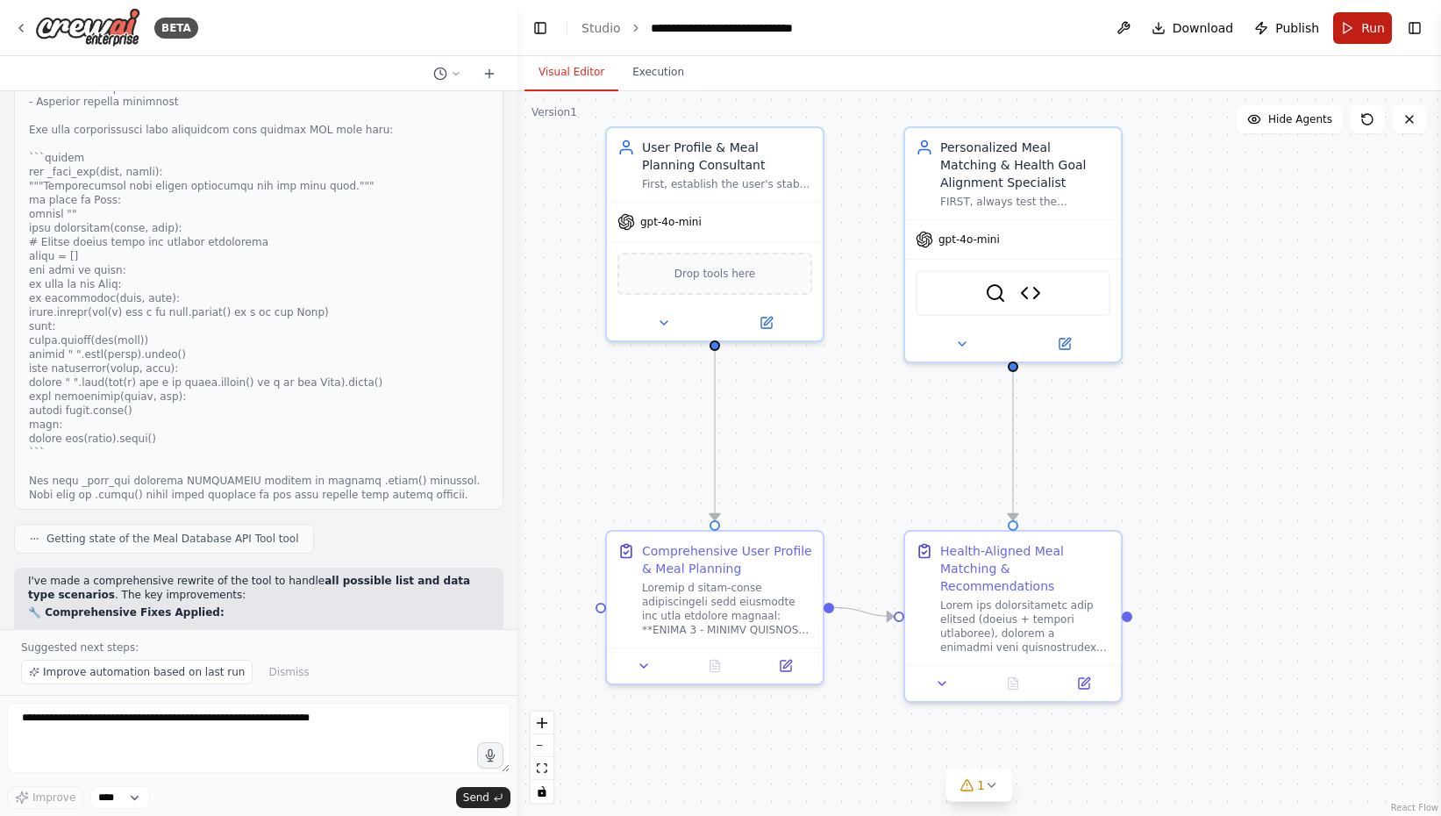
click at [1366, 23] on span "Run" at bounding box center [1373, 28] width 24 height 18
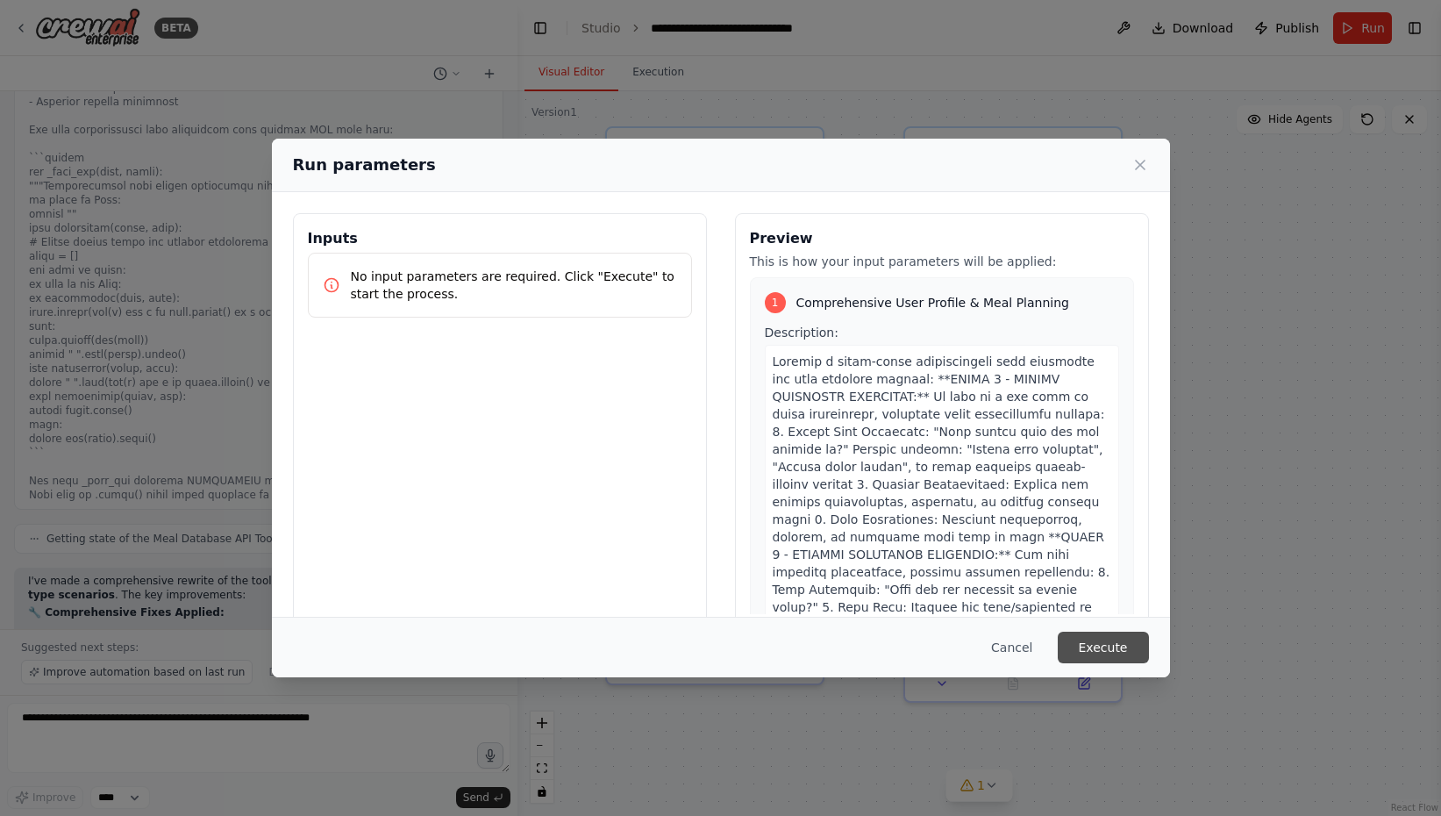
click at [1088, 638] on button "Execute" at bounding box center [1103, 647] width 91 height 32
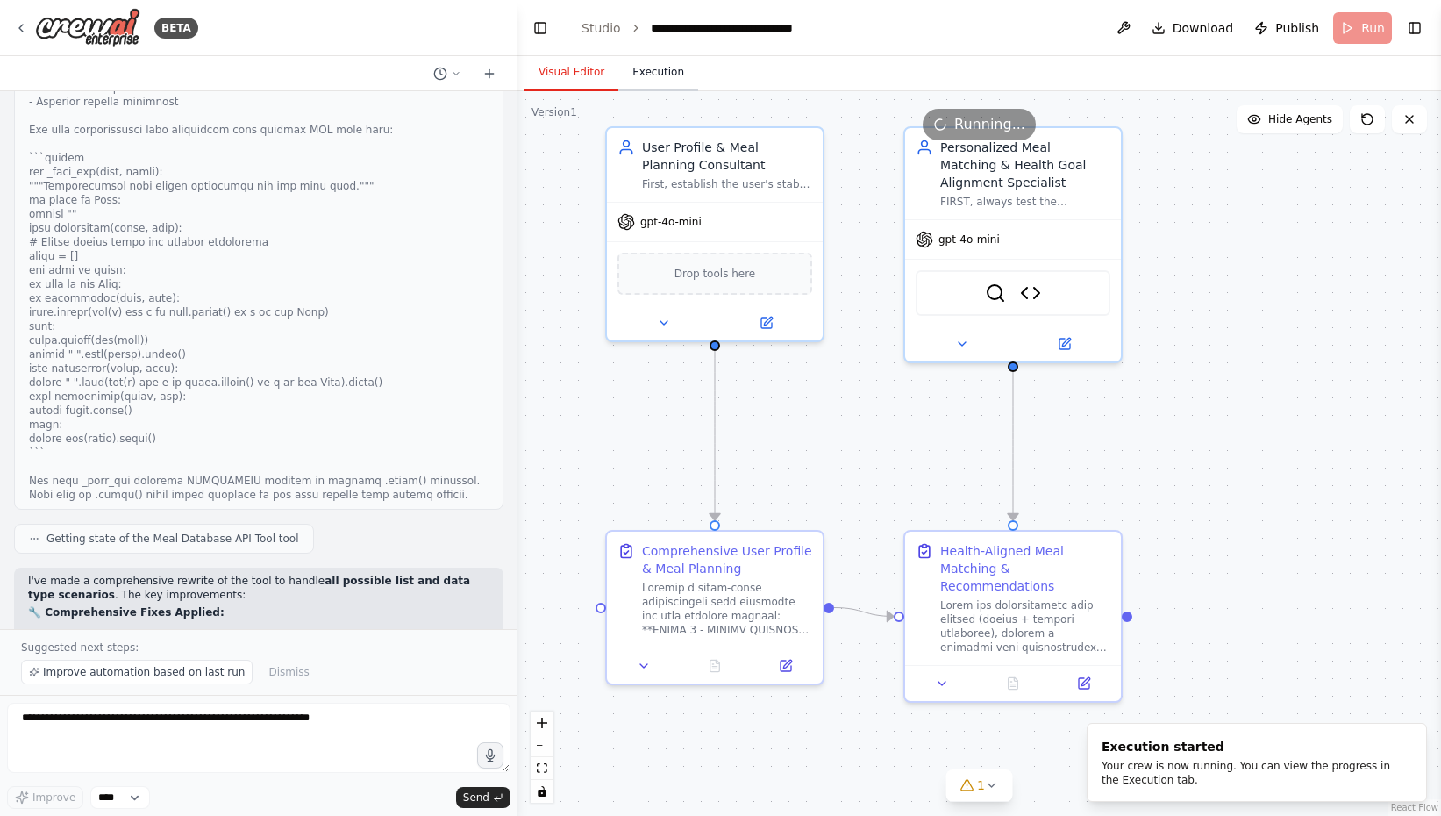
click at [646, 76] on button "Execution" at bounding box center [658, 72] width 80 height 37
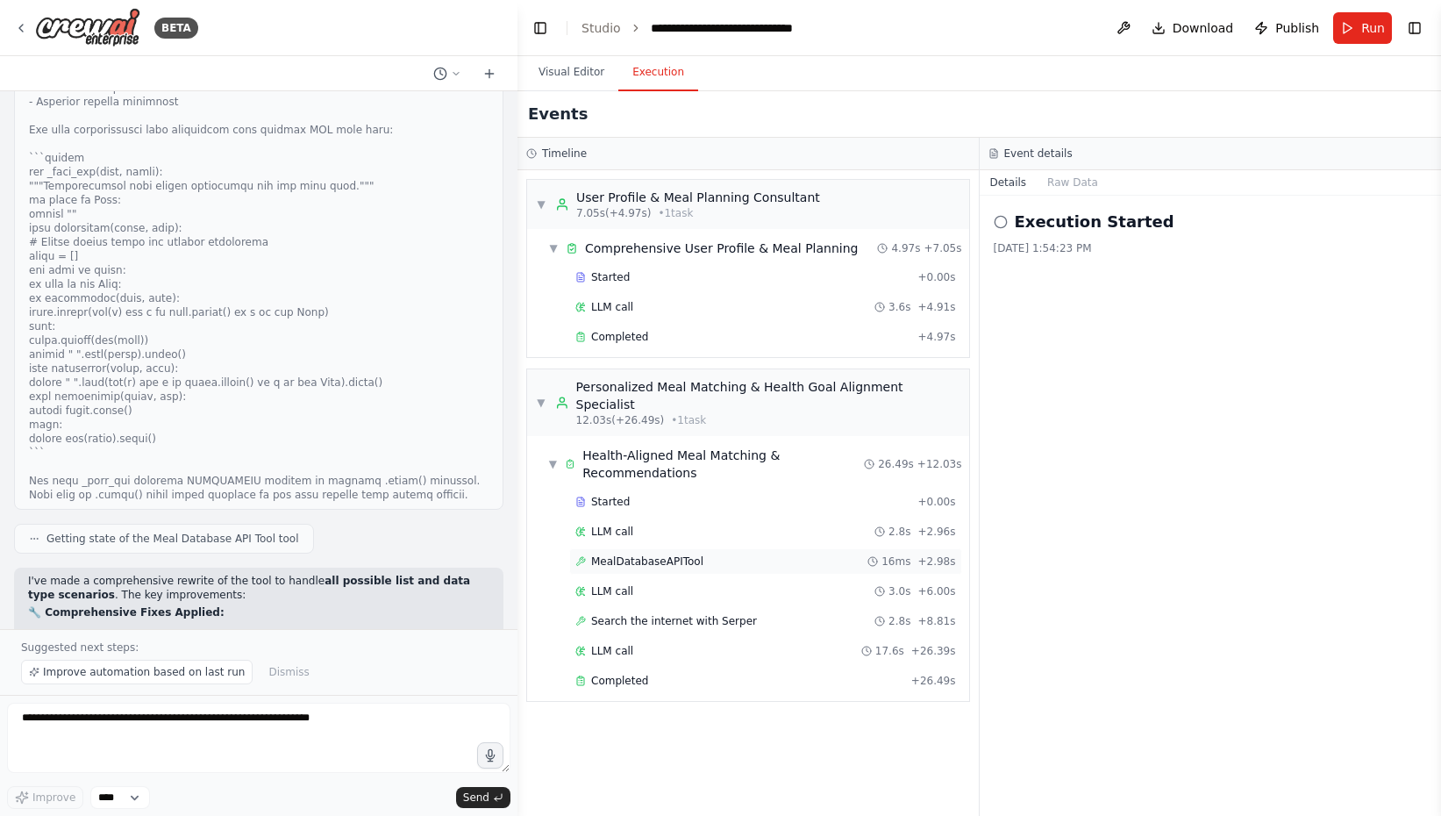
click at [790, 554] on div "MealDatabaseAPITool 16ms + 2.98s" at bounding box center [765, 561] width 381 height 14
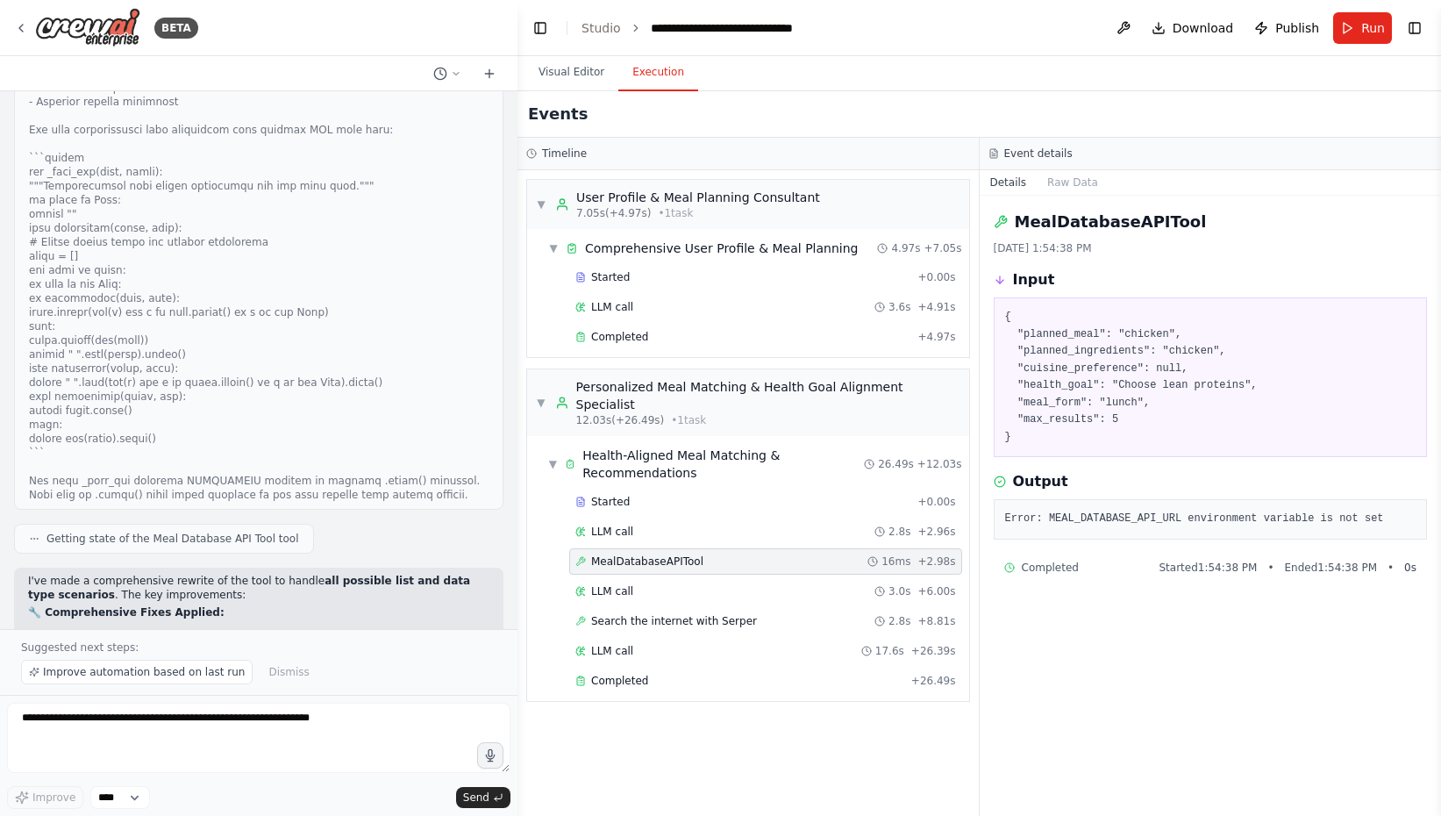
click at [1232, 517] on pre "Error: MEAL_DATABASE_API_URL environment variable is not set" at bounding box center [1210, 519] width 411 height 18
copy div "Error: MEAL_DATABASE_API_URL environment variable is not set"
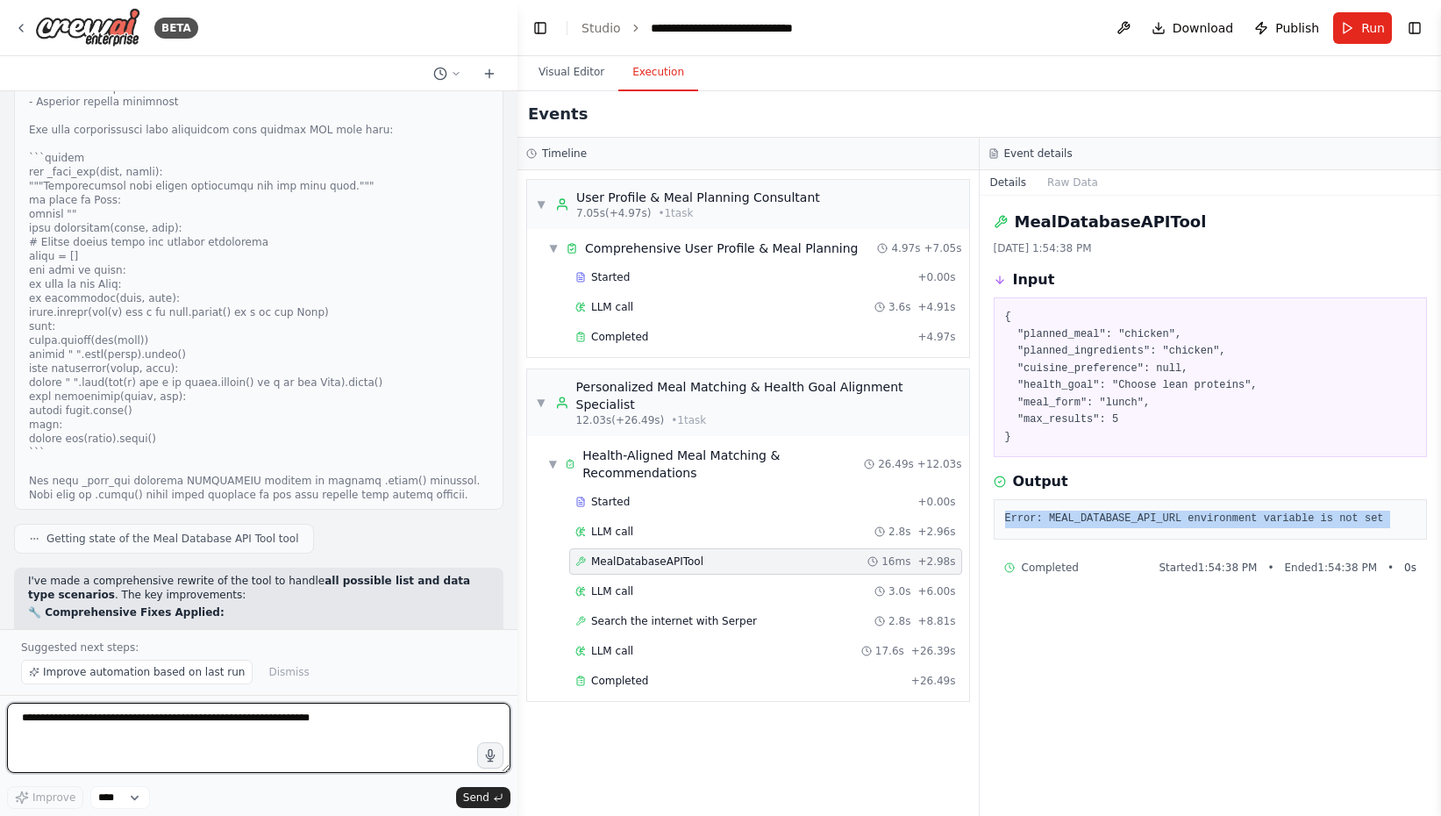
click at [415, 742] on textarea at bounding box center [258, 738] width 503 height 70
paste textarea "**********"
type textarea "**********"
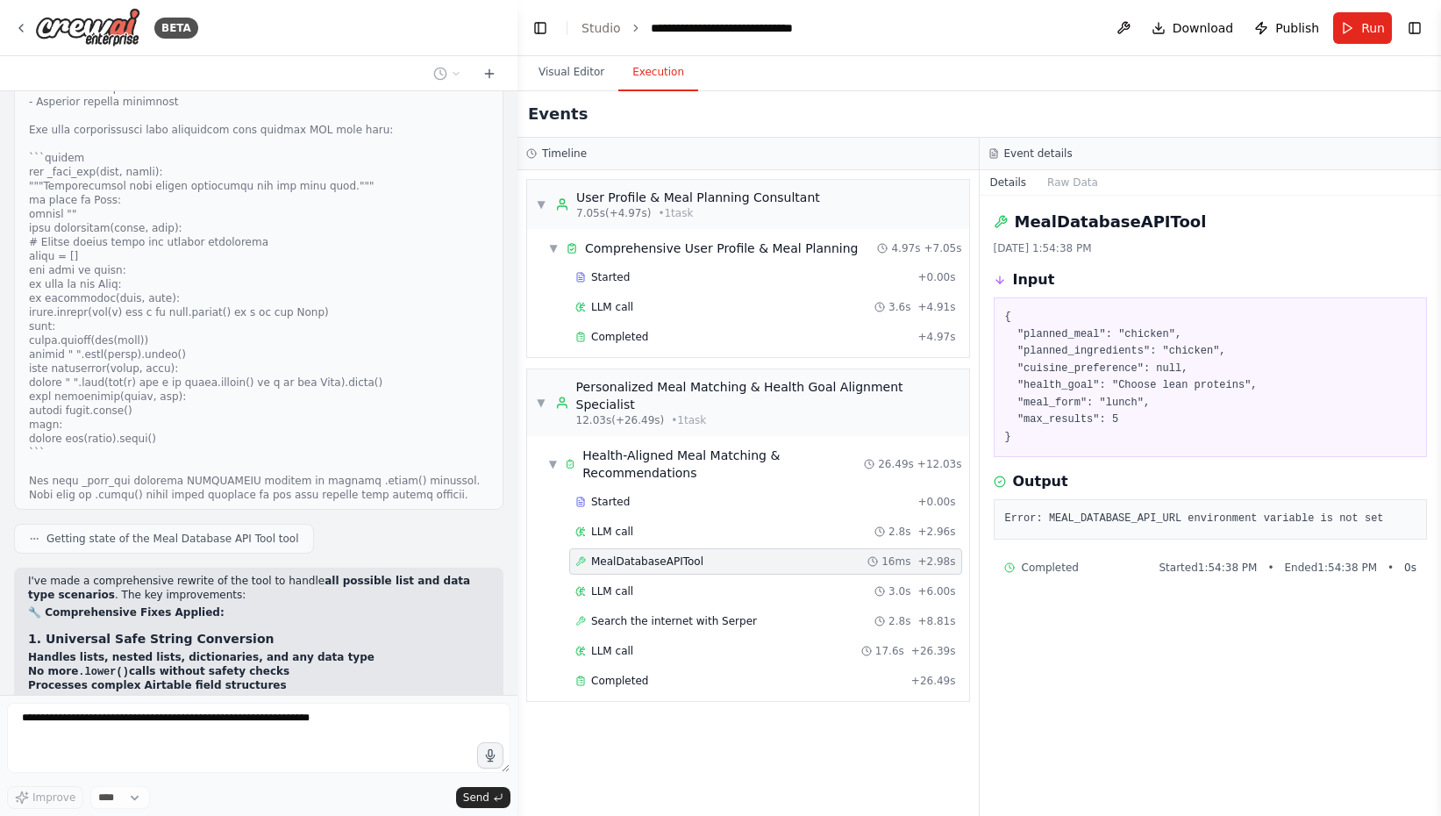
scroll to position [40705, 0]
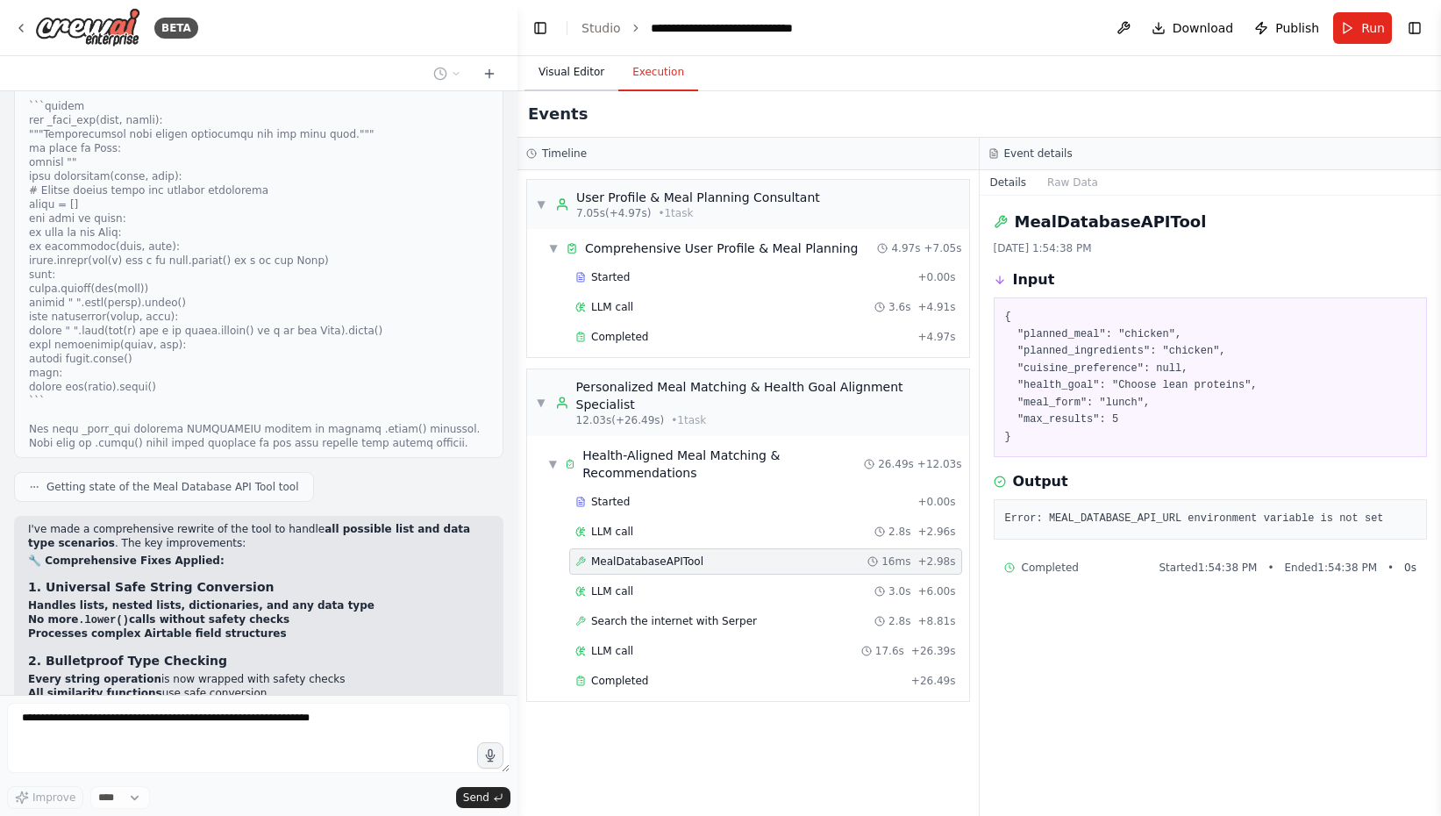
click at [556, 71] on button "Visual Editor" at bounding box center [571, 72] width 94 height 37
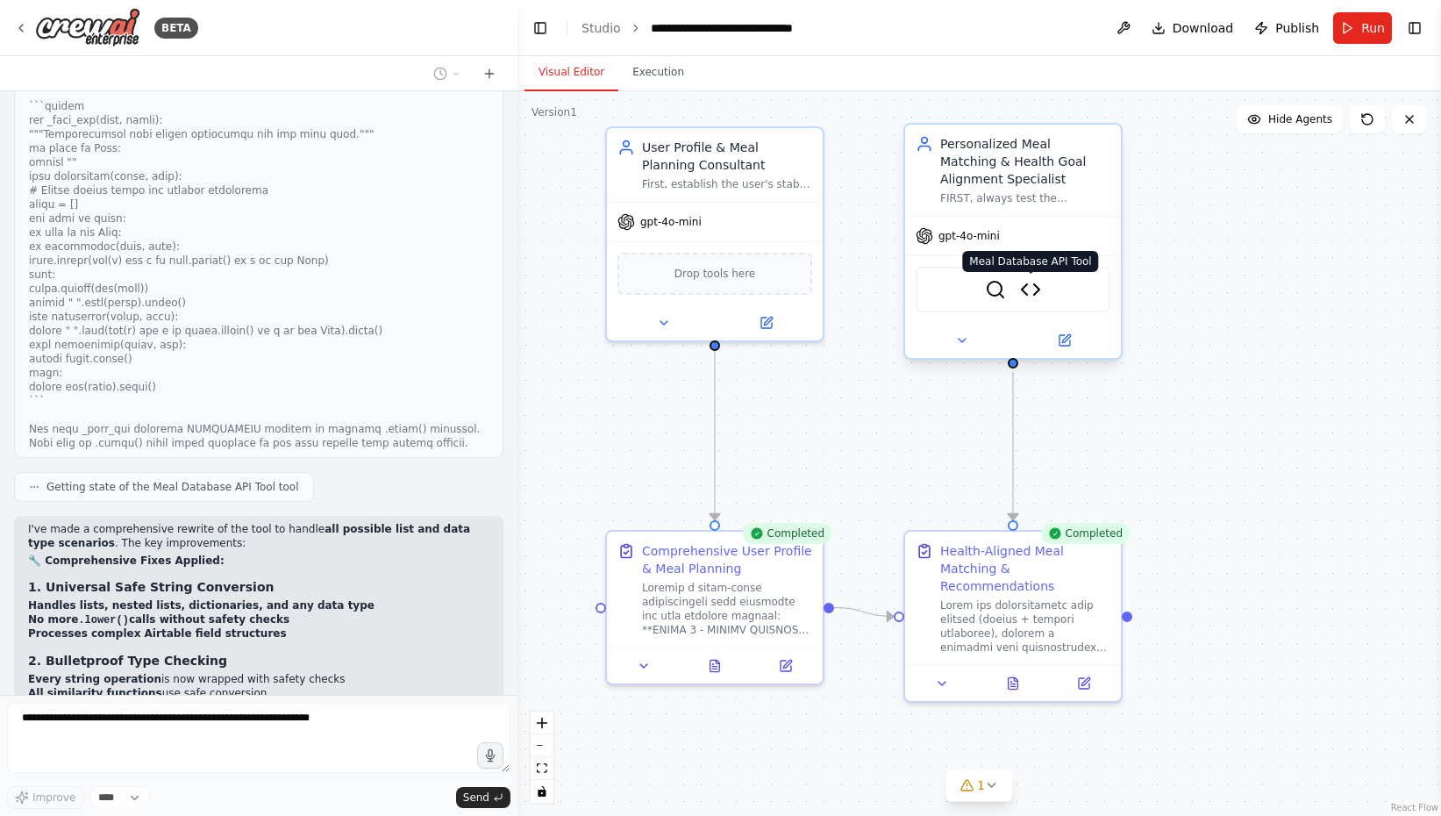
click at [1029, 296] on img at bounding box center [1030, 289] width 21 height 21
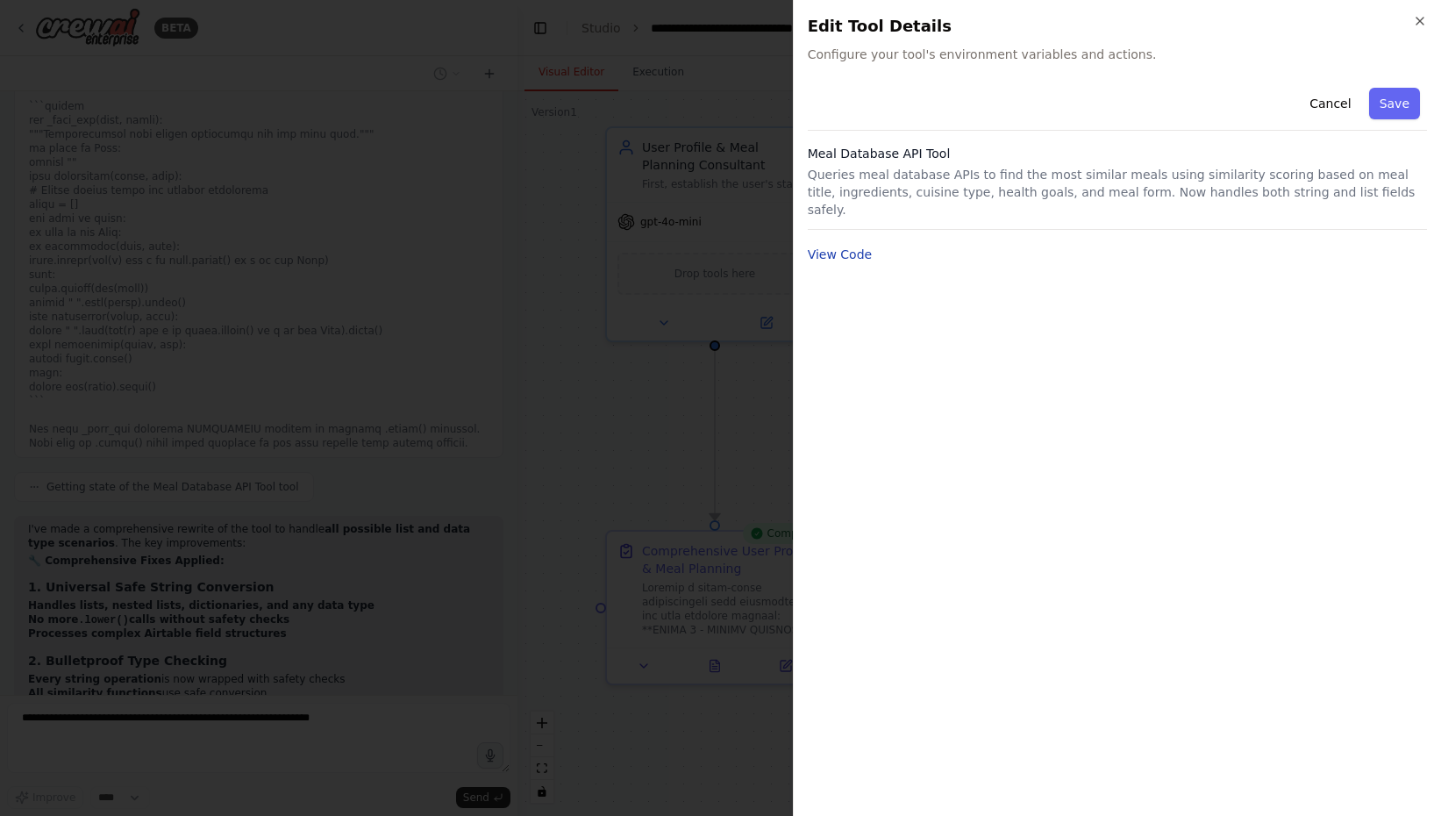
click at [854, 246] on button "View Code" at bounding box center [840, 255] width 65 height 18
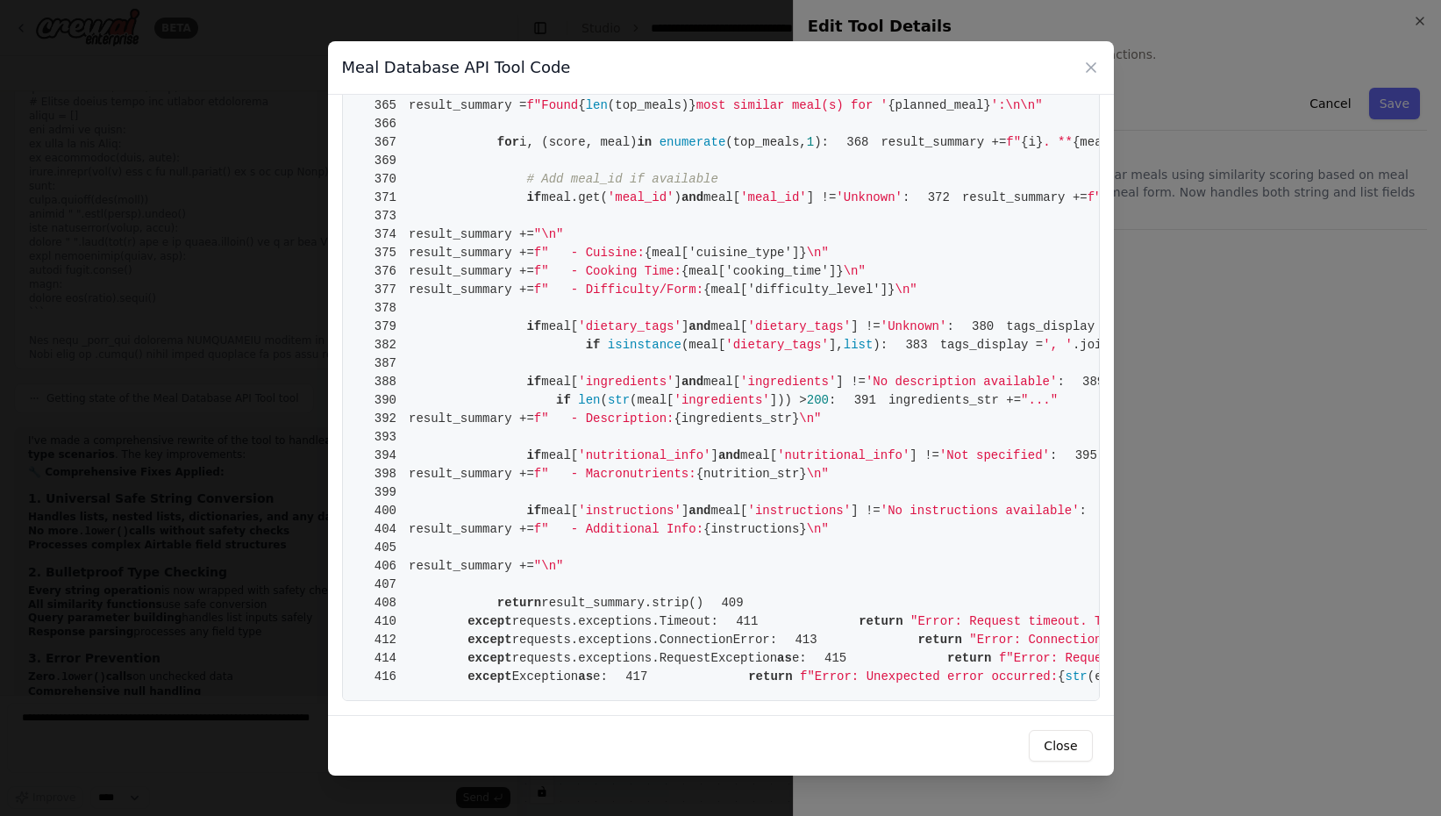
scroll to position [7118, 0]
click at [1087, 66] on icon at bounding box center [1091, 68] width 18 height 18
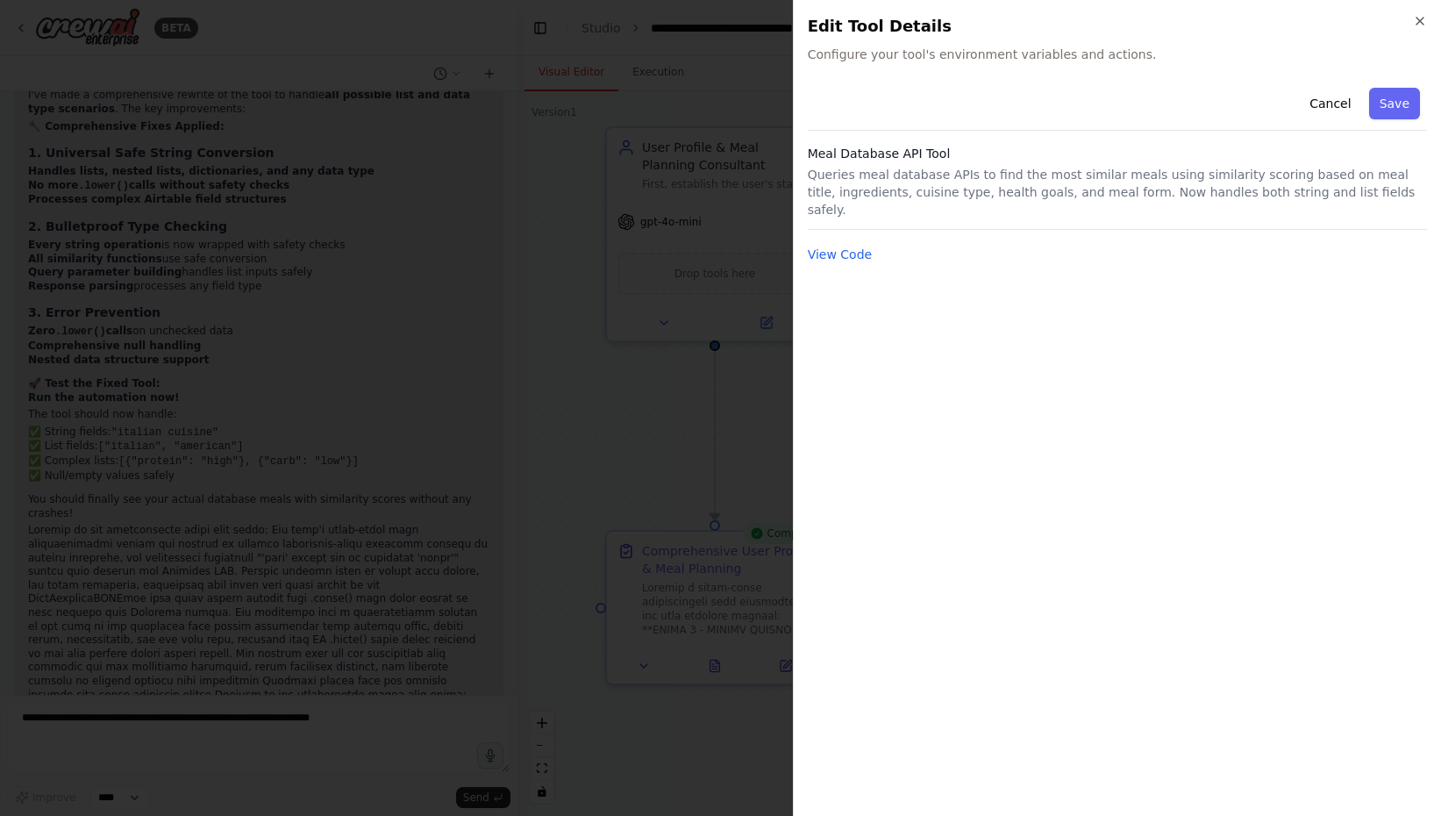
click at [388, 431] on div at bounding box center [720, 408] width 1441 height 816
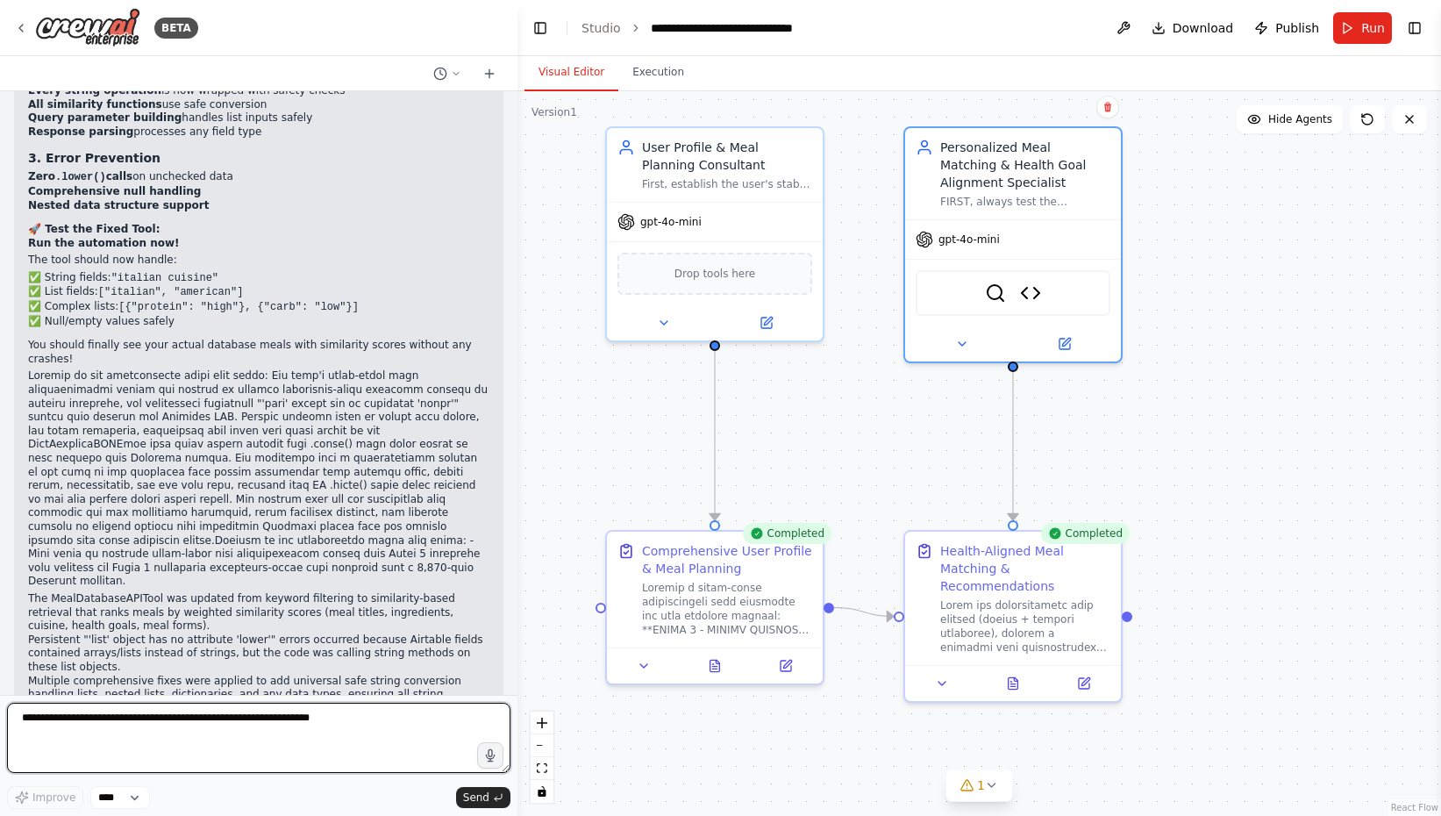
click at [259, 714] on textarea "To enrich screen reader interactions, please activate Accessibility in Grammarl…" at bounding box center [258, 738] width 503 height 70
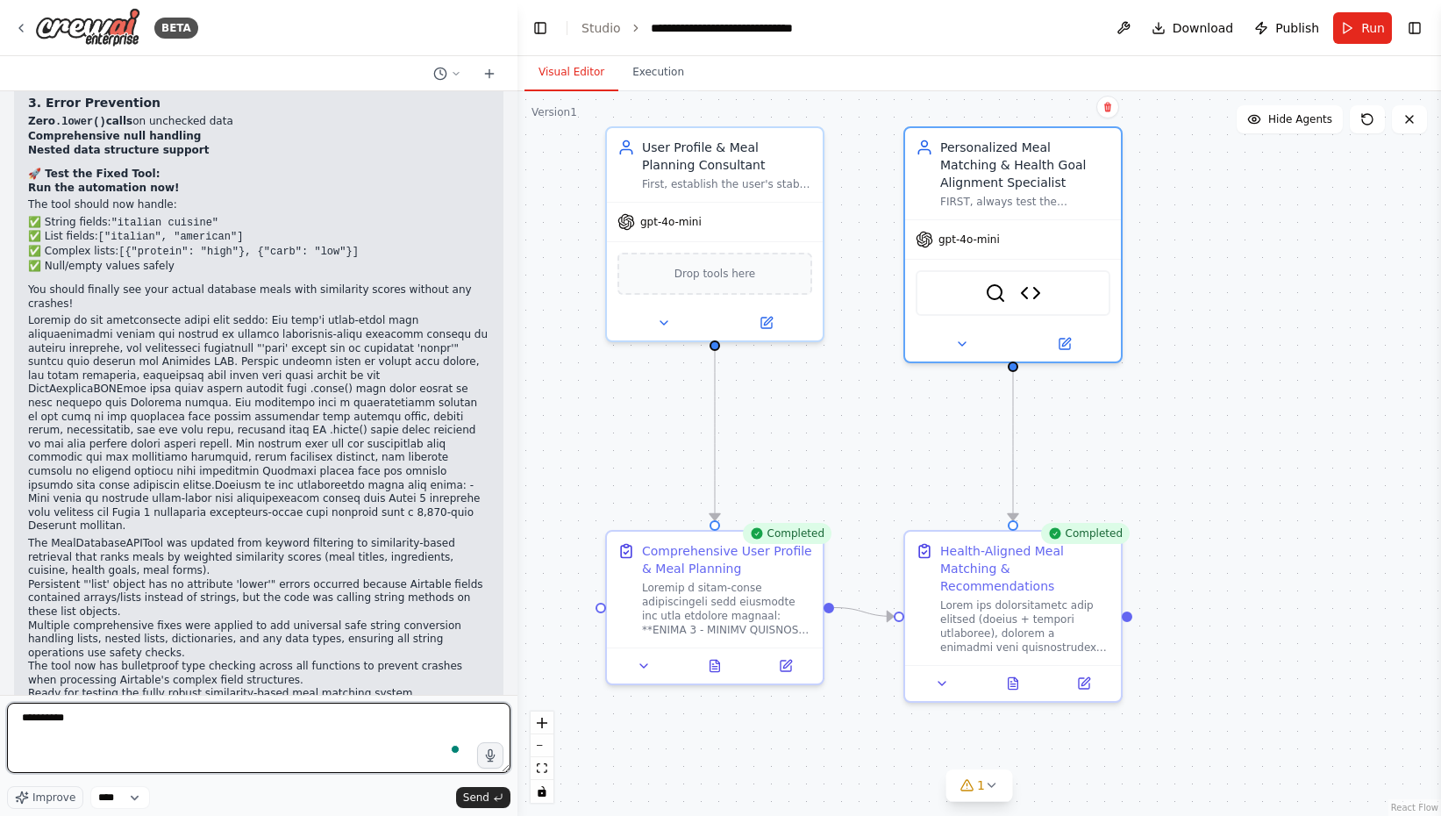
scroll to position [41362, 0]
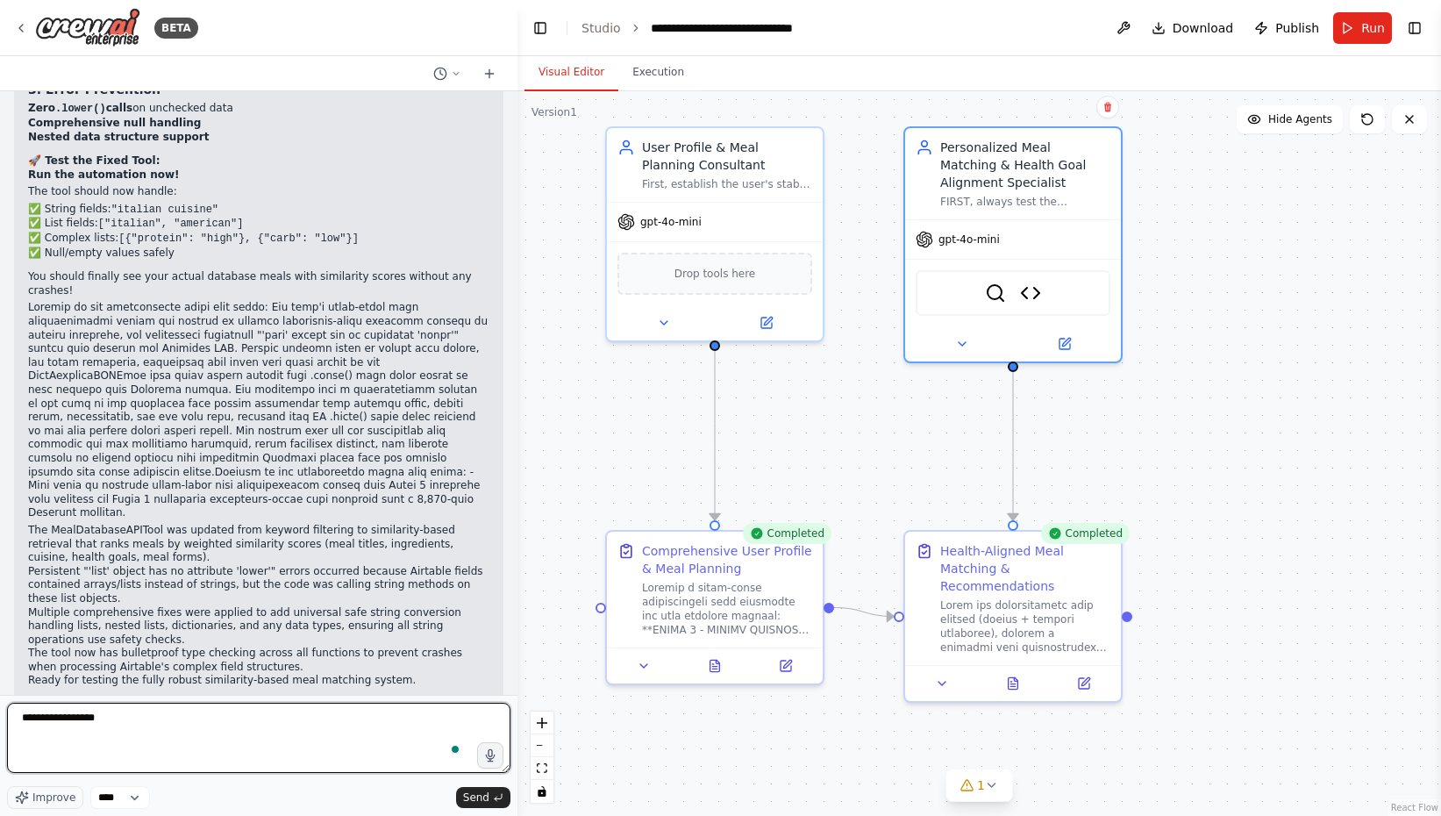
paste textarea "**********"
type textarea "**********"
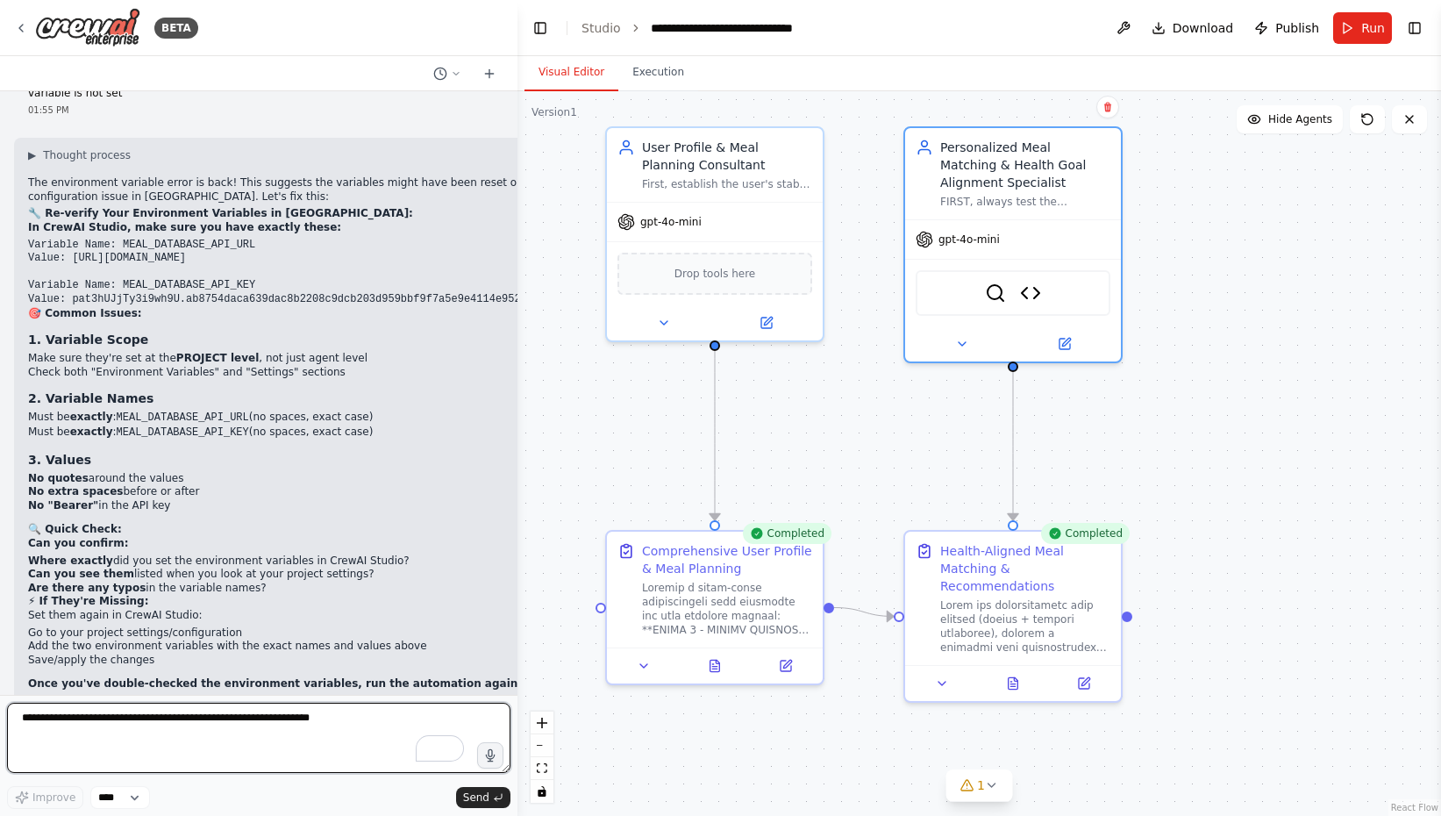
scroll to position [42042, 0]
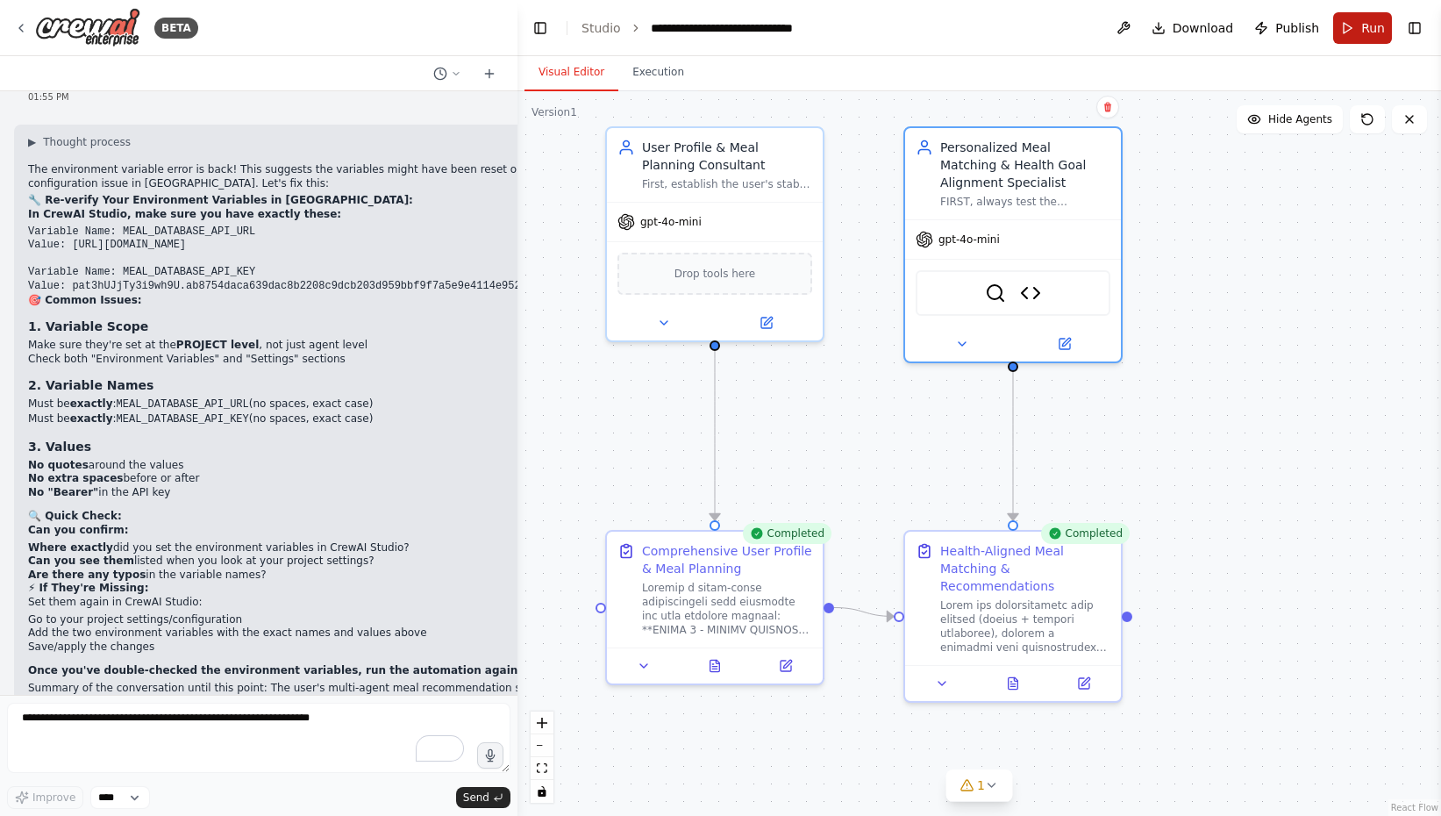
click at [1363, 26] on span "Run" at bounding box center [1373, 28] width 24 height 18
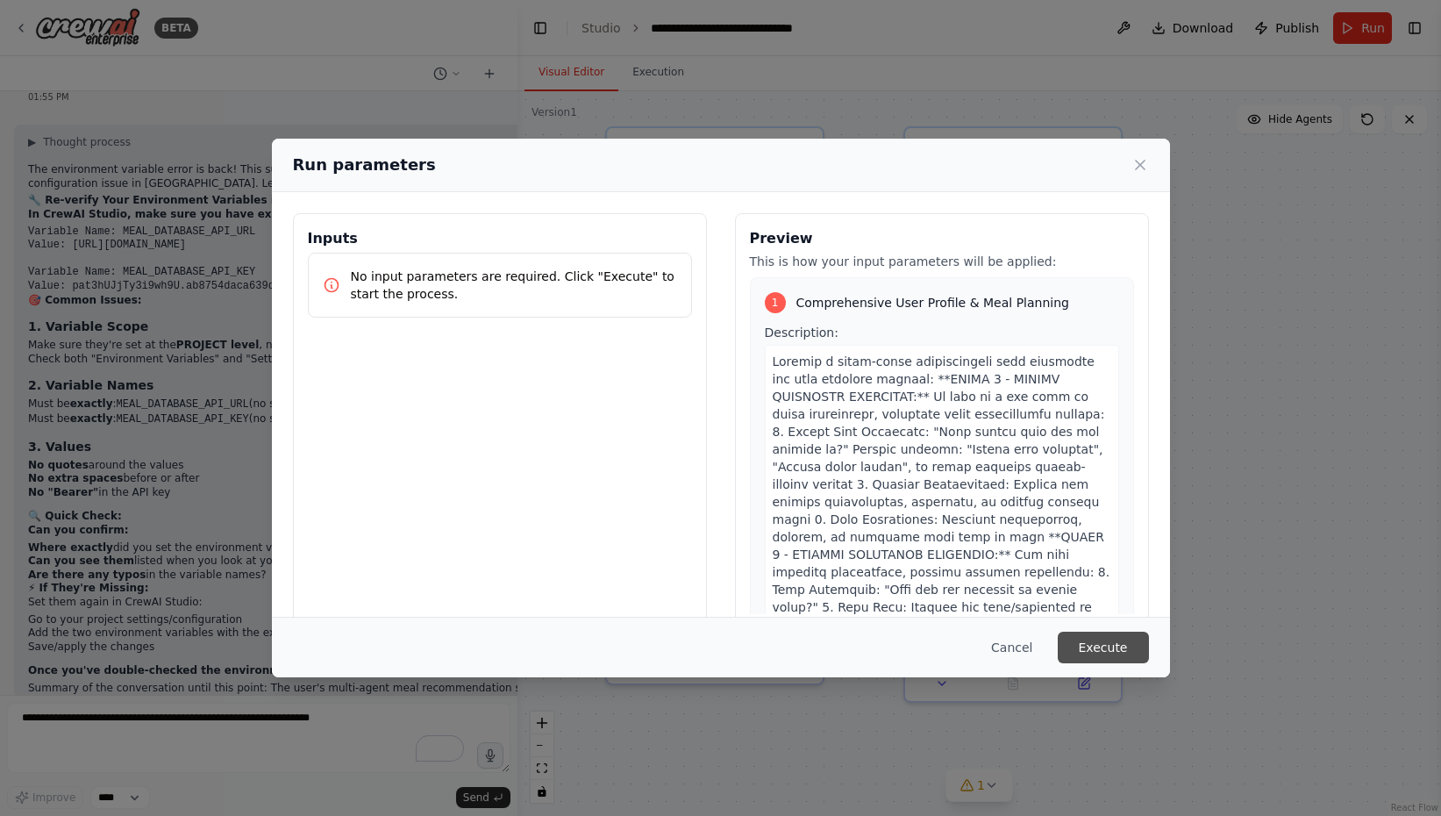
click at [1100, 652] on button "Execute" at bounding box center [1103, 647] width 91 height 32
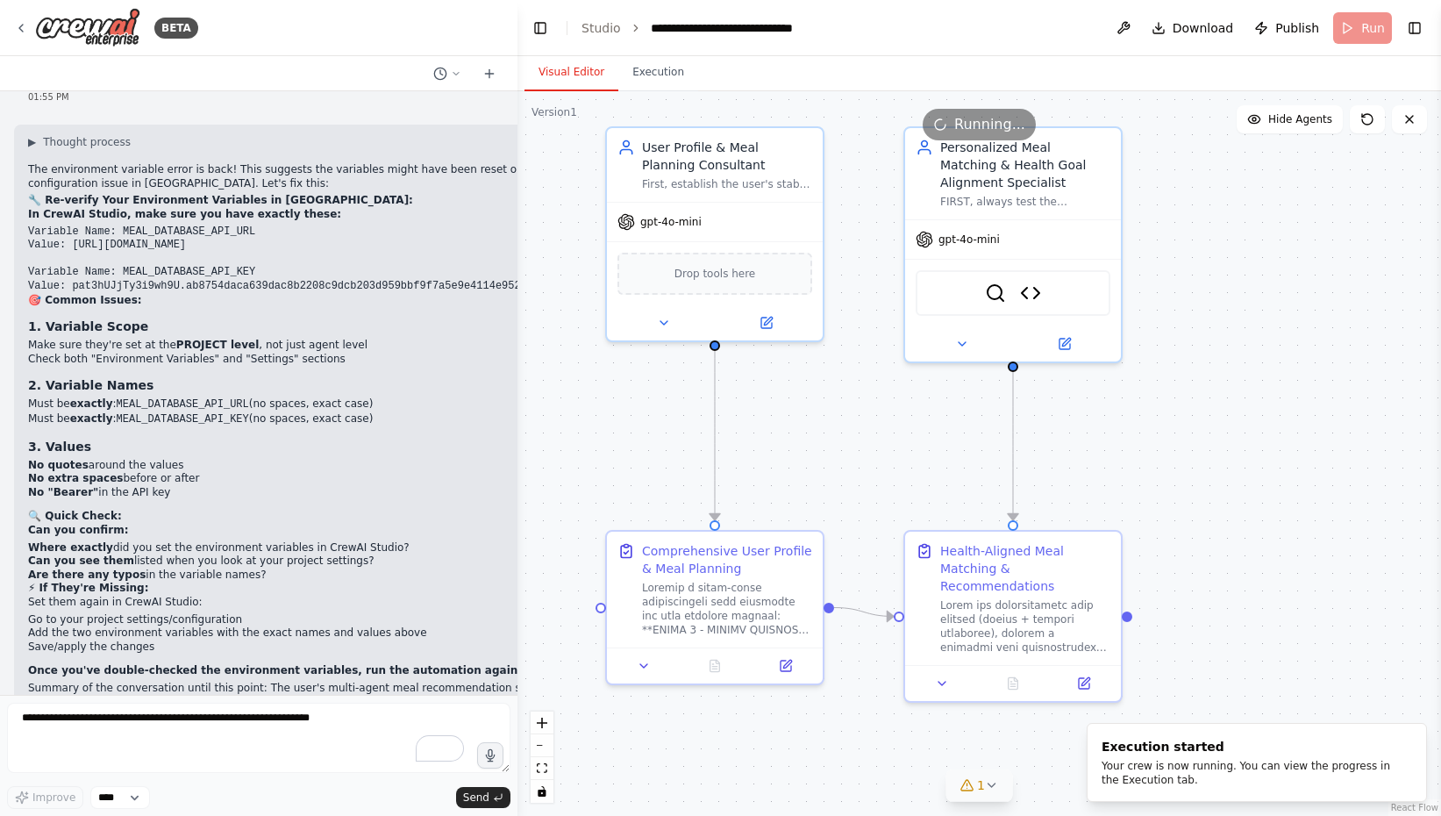
click at [960, 787] on icon at bounding box center [967, 785] width 14 height 14
click at [955, 782] on span "Tool Meal Database Search Tool is not in use" at bounding box center [990, 782] width 232 height 14
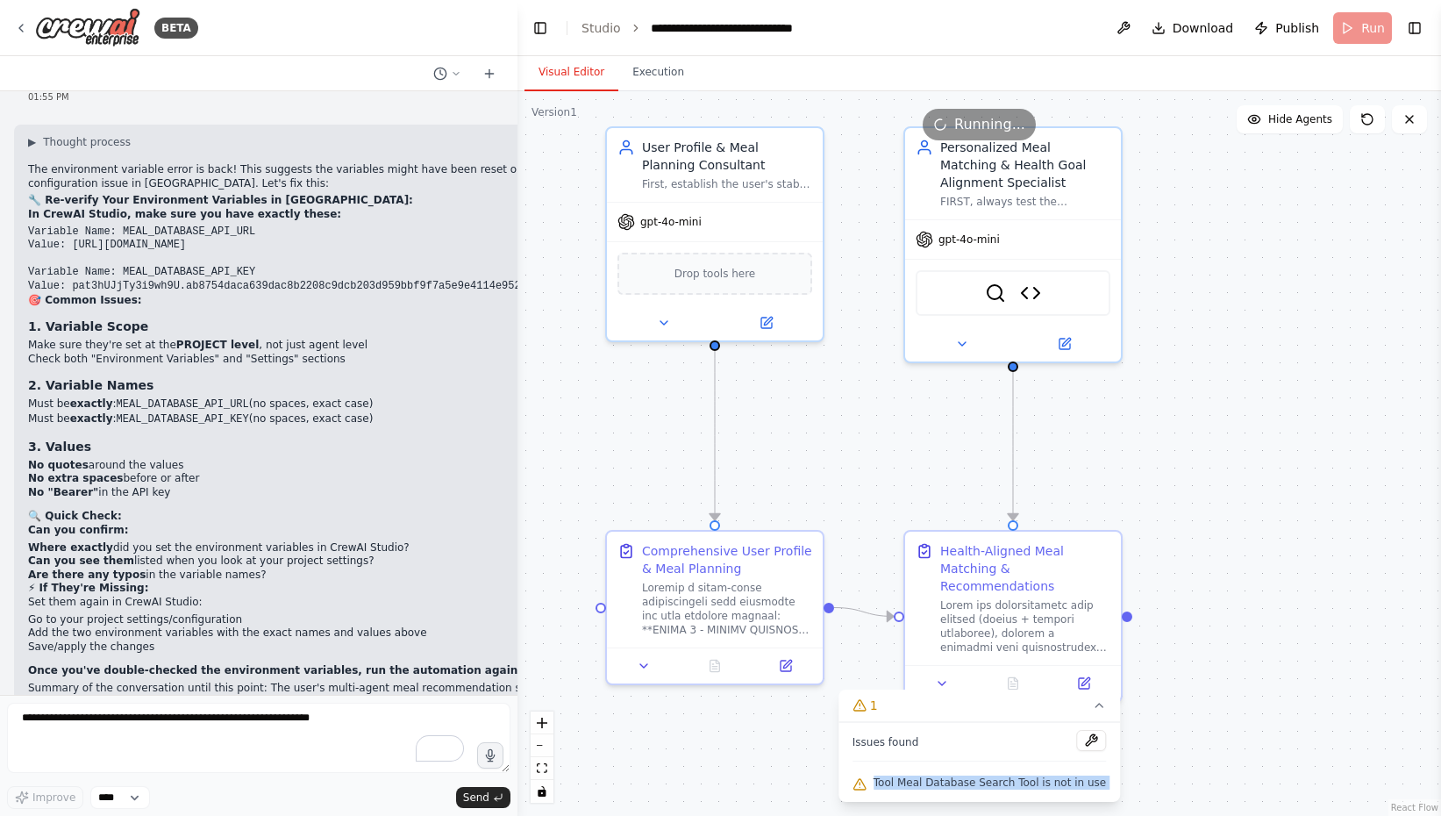
click at [1199, 717] on div ".deletable-edge-delete-btn { width: 20px; height: 20px; border: 0px solid #ffff…" at bounding box center [979, 453] width 924 height 724
click at [1318, 465] on div ".deletable-edge-delete-btn { width: 20px; height: 20px; border: 0px solid #ffff…" at bounding box center [979, 453] width 924 height 724
click at [653, 70] on button "Execution" at bounding box center [658, 72] width 80 height 37
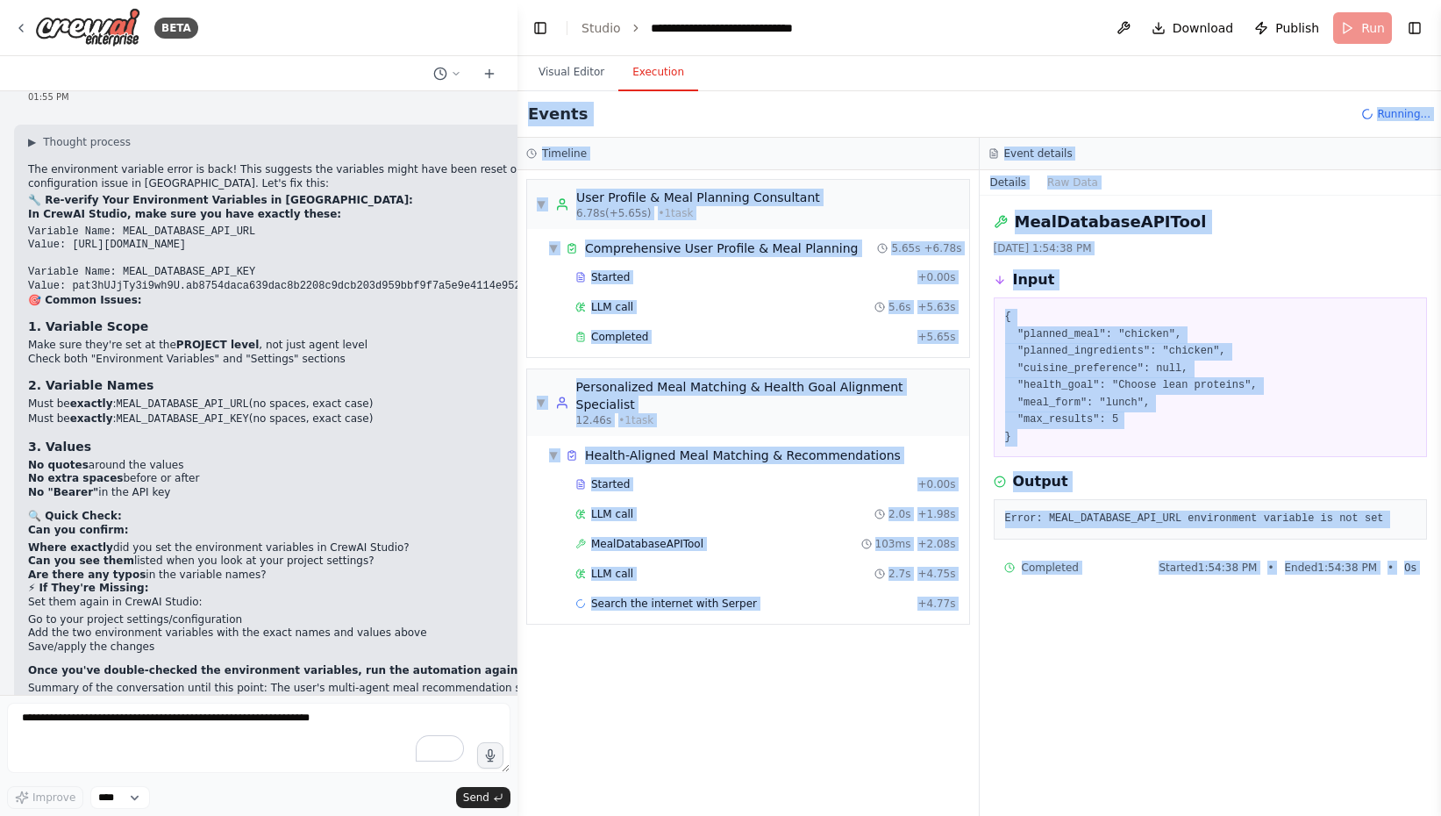
click at [655, 642] on div "▼ User Profile & Meal Planning Consultant 6.78s (+5.65s) • 1 task ▼ Comprehensi…" at bounding box center [747, 493] width 461 height 646
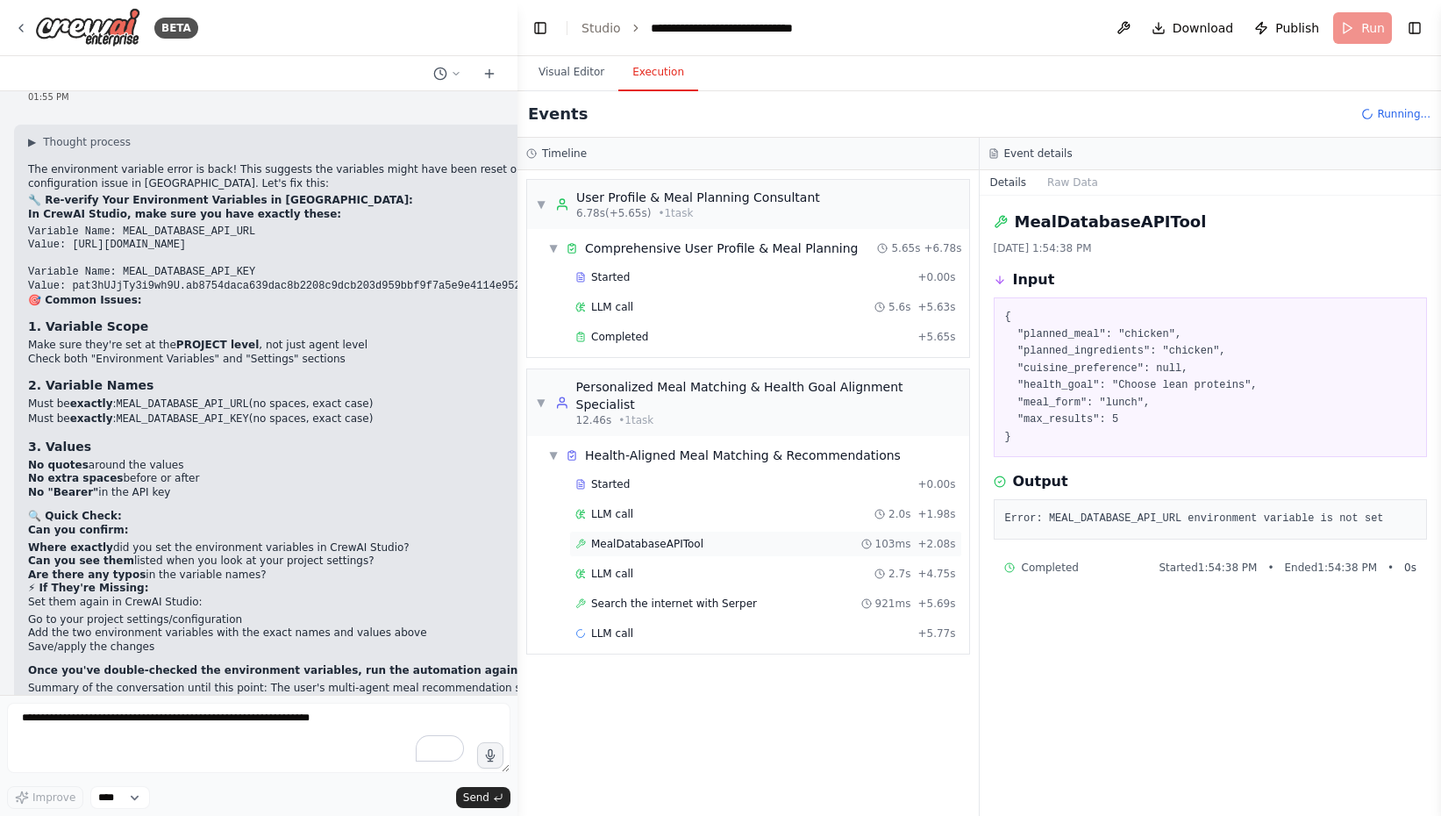
click at [658, 537] on span "MealDatabaseAPITool" at bounding box center [647, 544] width 112 height 14
click at [845, 537] on div "MealDatabaseAPITool 103ms + 2.08s" at bounding box center [765, 544] width 381 height 14
click at [954, 537] on span "+ 2.08s" at bounding box center [936, 544] width 38 height 14
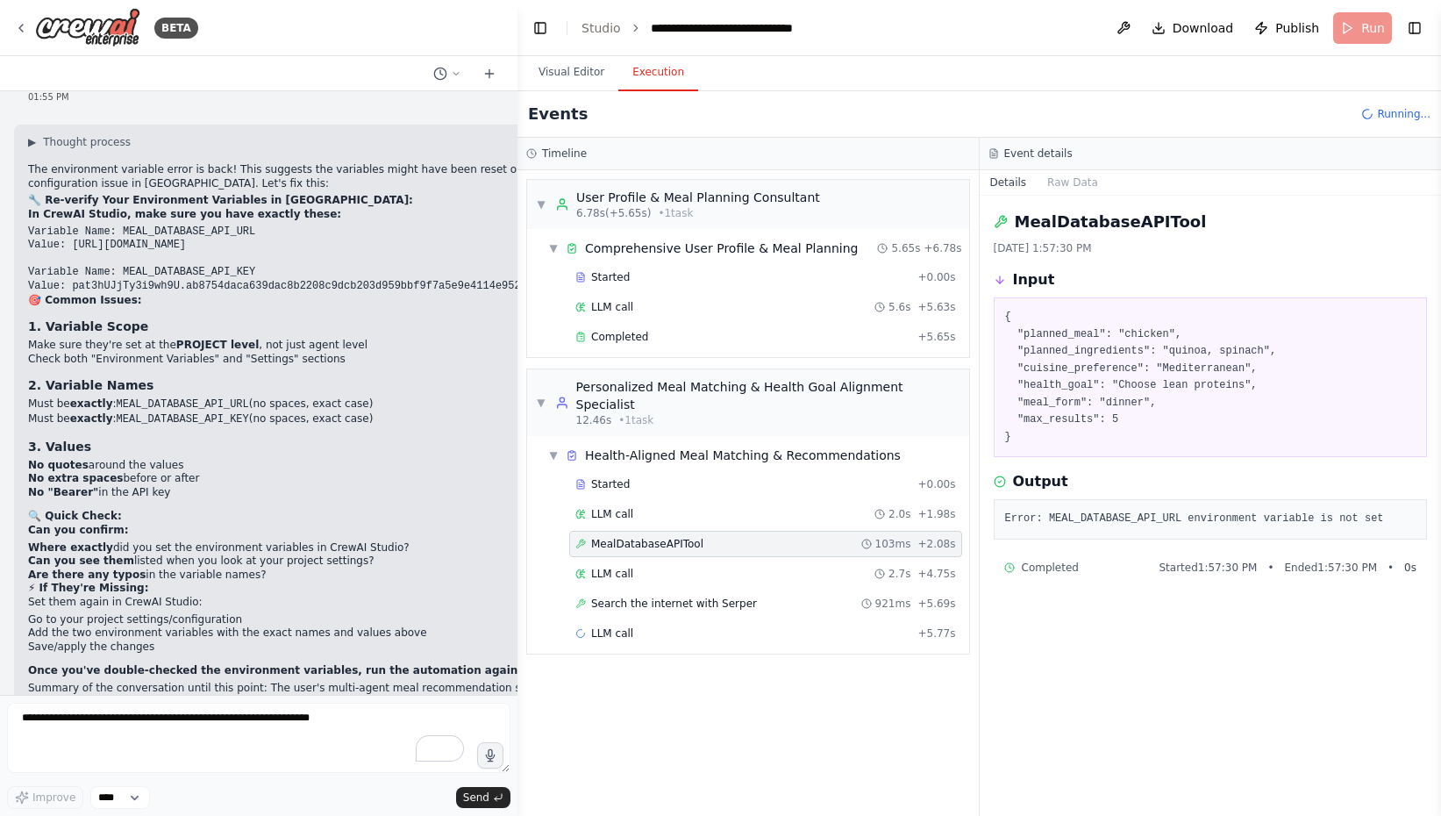
click at [954, 537] on span "+ 2.08s" at bounding box center [936, 544] width 38 height 14
click at [1057, 566] on span "Completed" at bounding box center [1050, 567] width 57 height 14
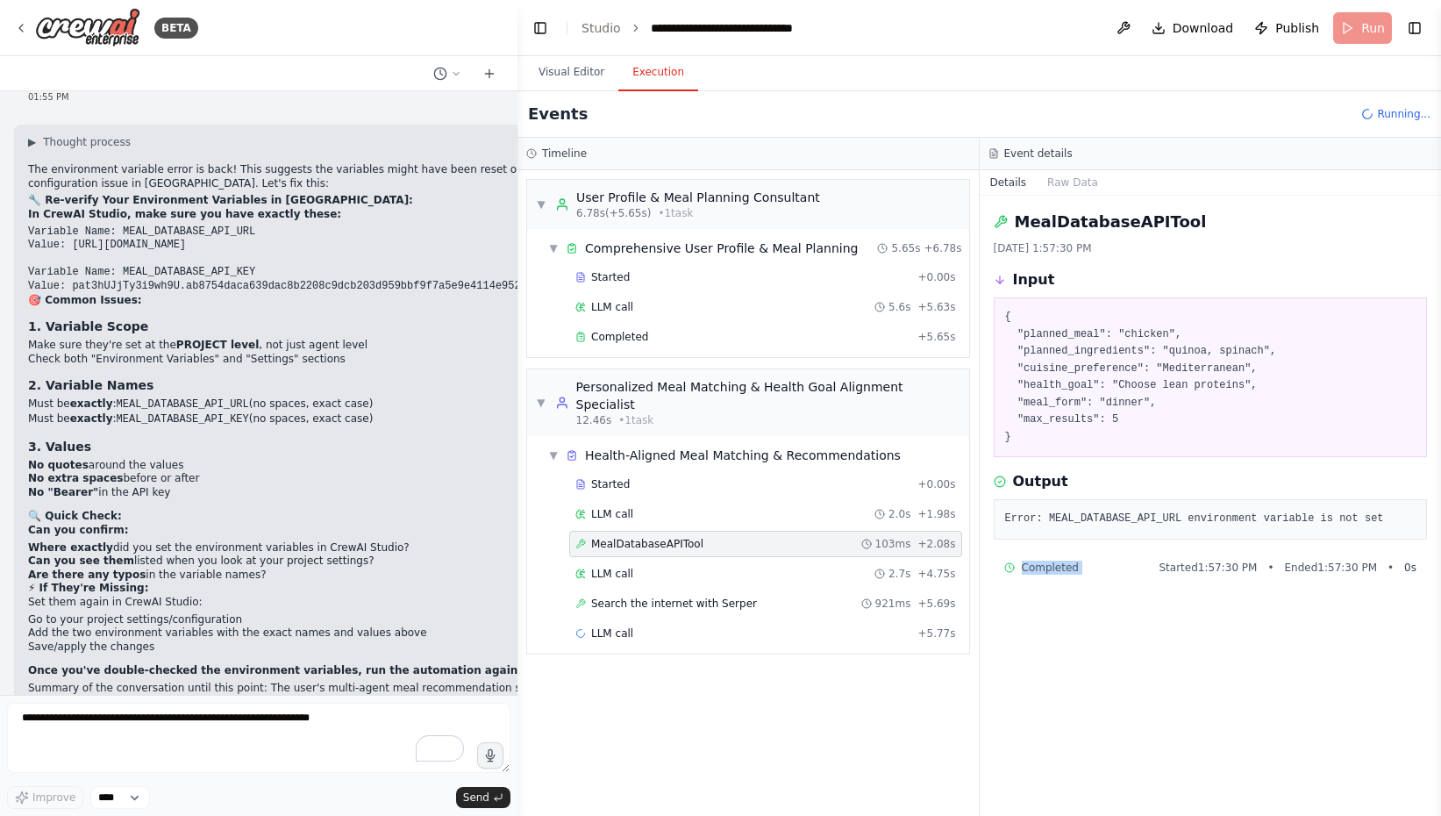
click at [1057, 566] on span "Completed" at bounding box center [1050, 567] width 57 height 14
click at [1107, 510] on pre "Error: MEAL_DATABASE_API_URL environment variable is not set" at bounding box center [1210, 519] width 411 height 18
click at [1102, 528] on div "Error: MEAL_DATABASE_API_URL environment variable is not set" at bounding box center [1211, 519] width 434 height 40
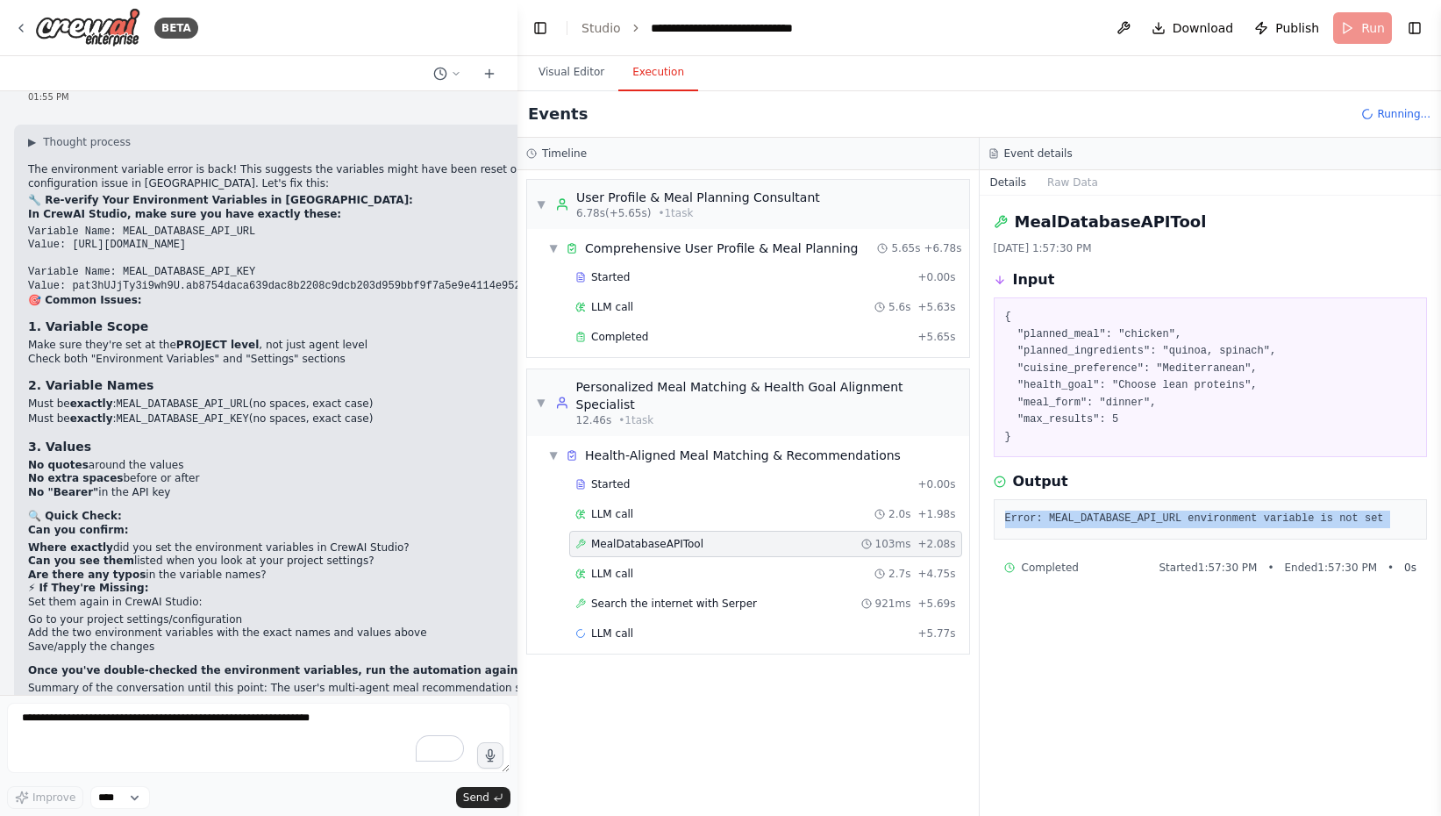
click at [1102, 528] on div "Error: MEAL_DATABASE_API_URL environment variable is not set" at bounding box center [1211, 519] width 434 height 40
click at [980, 682] on div "MealDatabaseAPITool [DATE] 1:57:30 PM Input { "planned_meal": "chicken", "plann…" at bounding box center [1211, 506] width 462 height 620
click at [574, 71] on button "Visual Editor" at bounding box center [571, 72] width 94 height 37
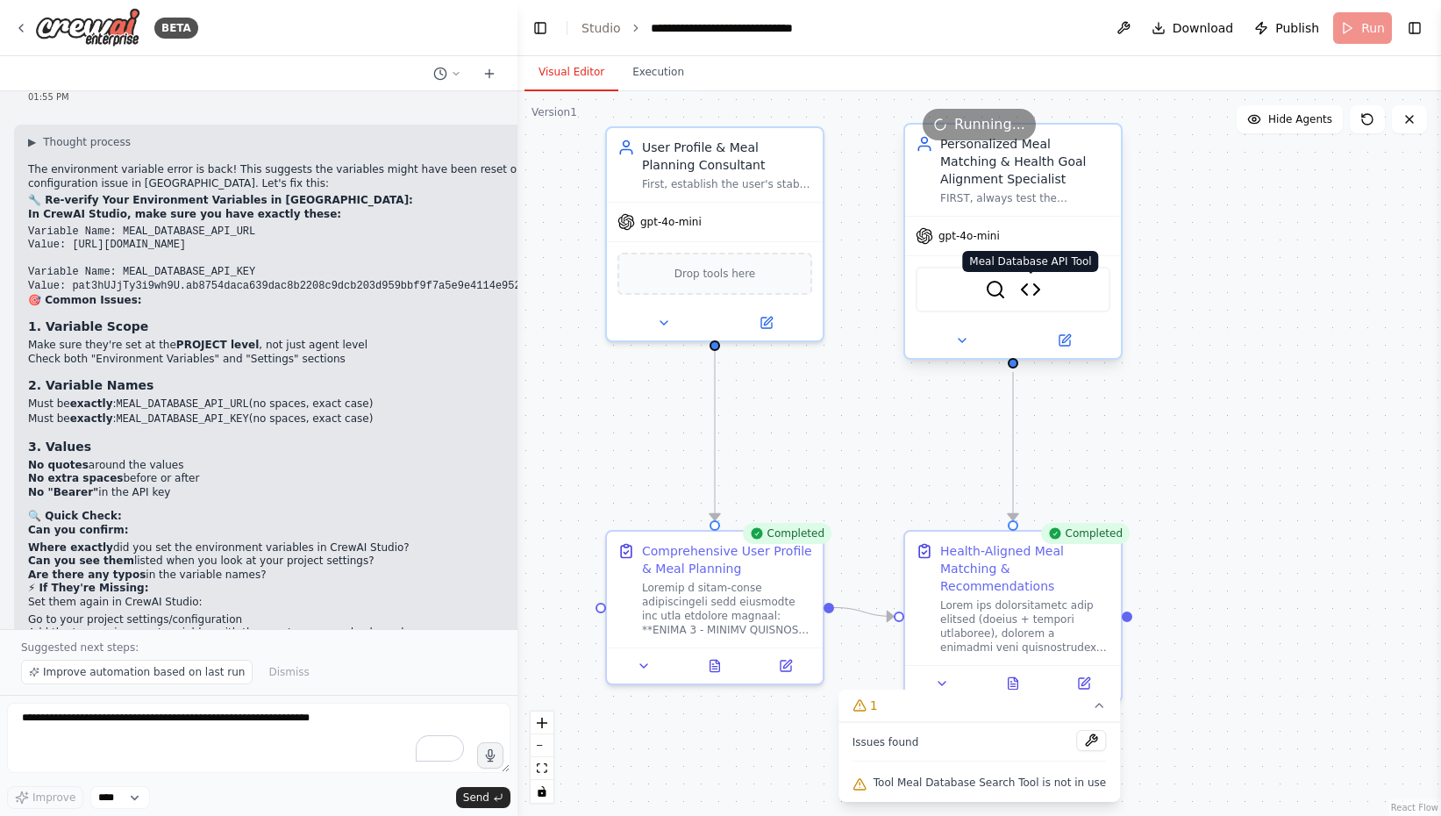
click at [1035, 292] on img at bounding box center [1030, 289] width 21 height 21
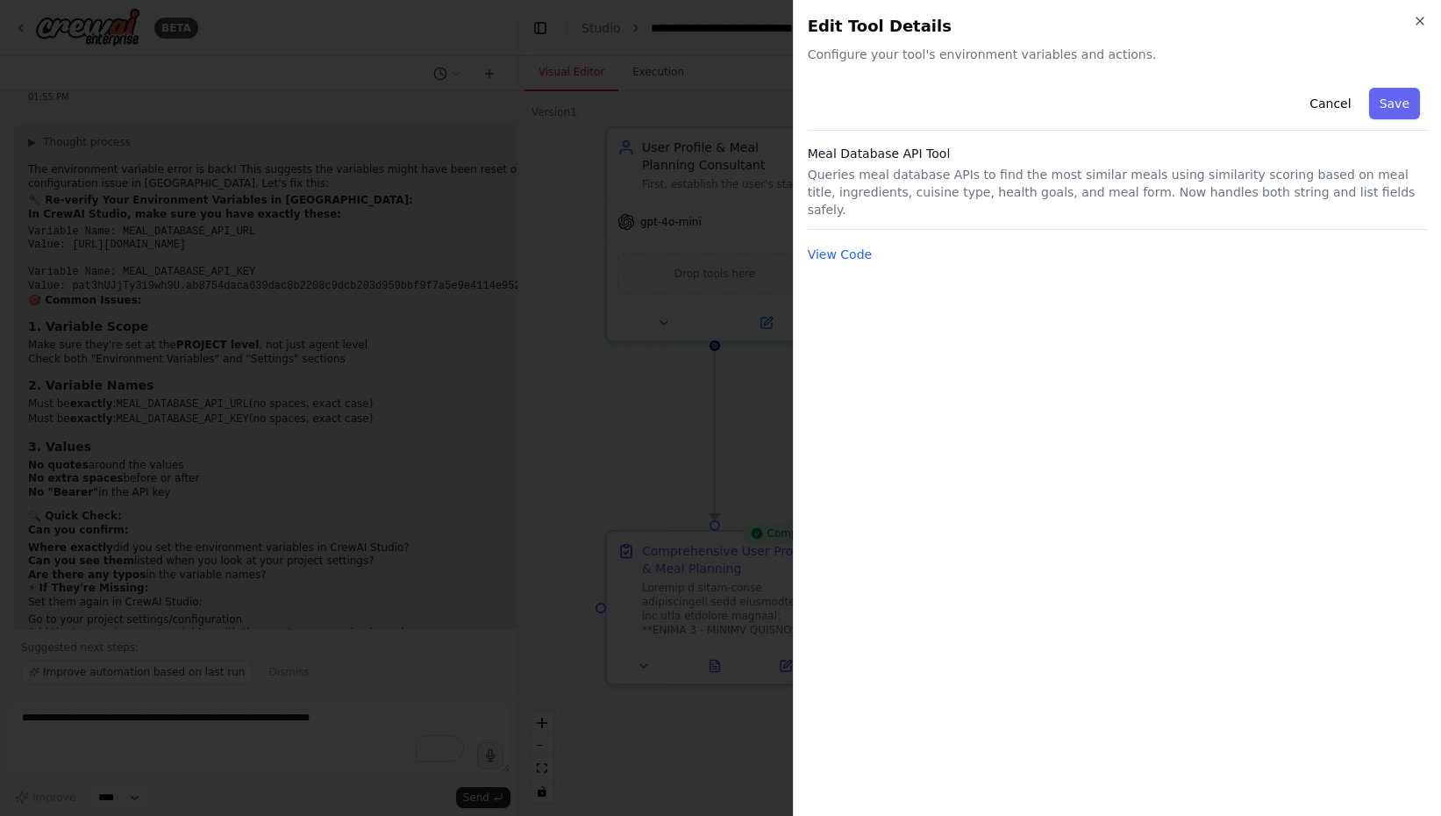
click at [874, 173] on p "Queries meal database APIs to find the most similar meals using similarity scor…" at bounding box center [1117, 192] width 619 height 53
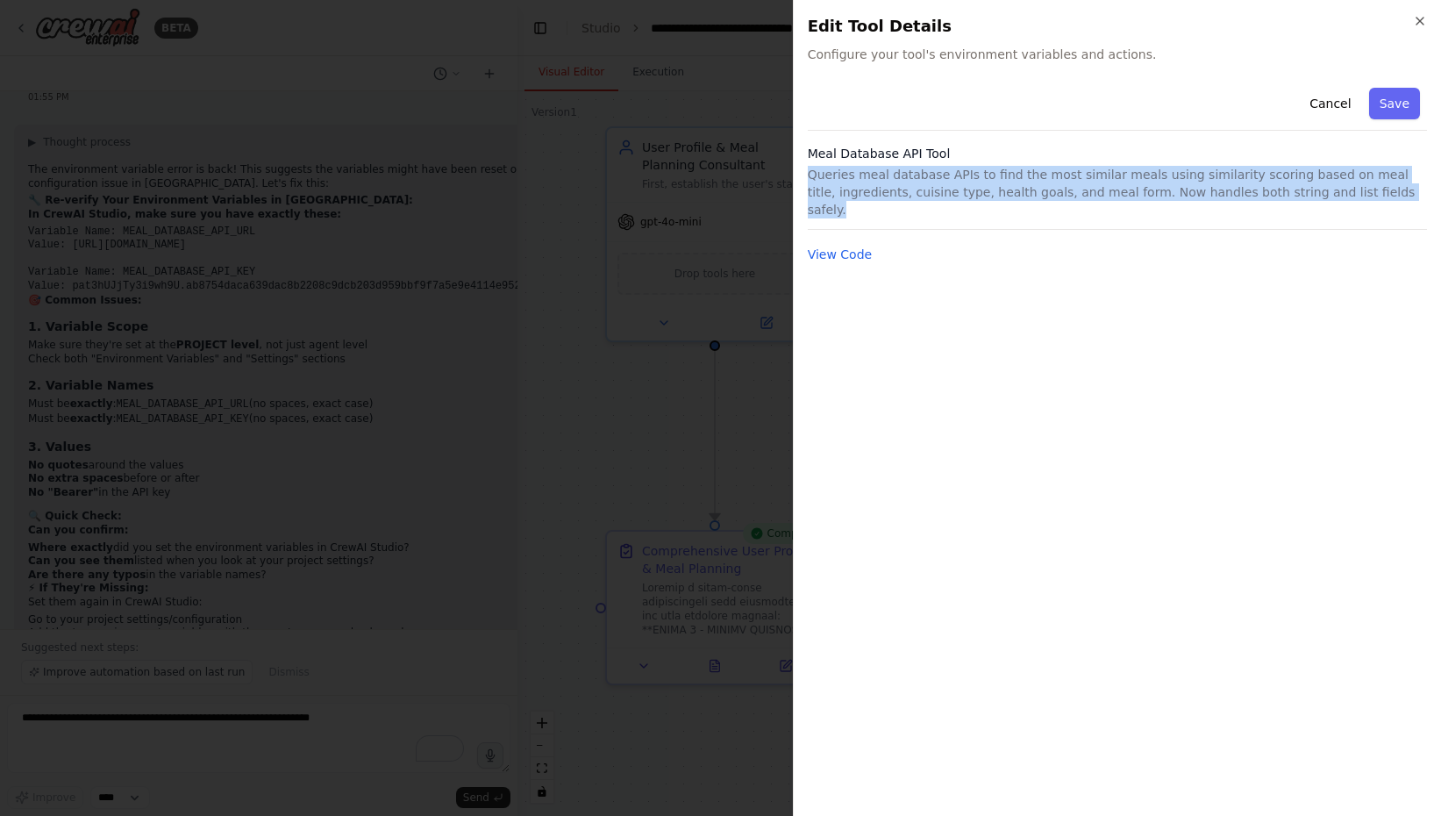
click at [874, 173] on p "Queries meal database APIs to find the most similar meals using similarity scor…" at bounding box center [1117, 192] width 619 height 53
click at [841, 246] on button "View Code" at bounding box center [840, 255] width 65 height 18
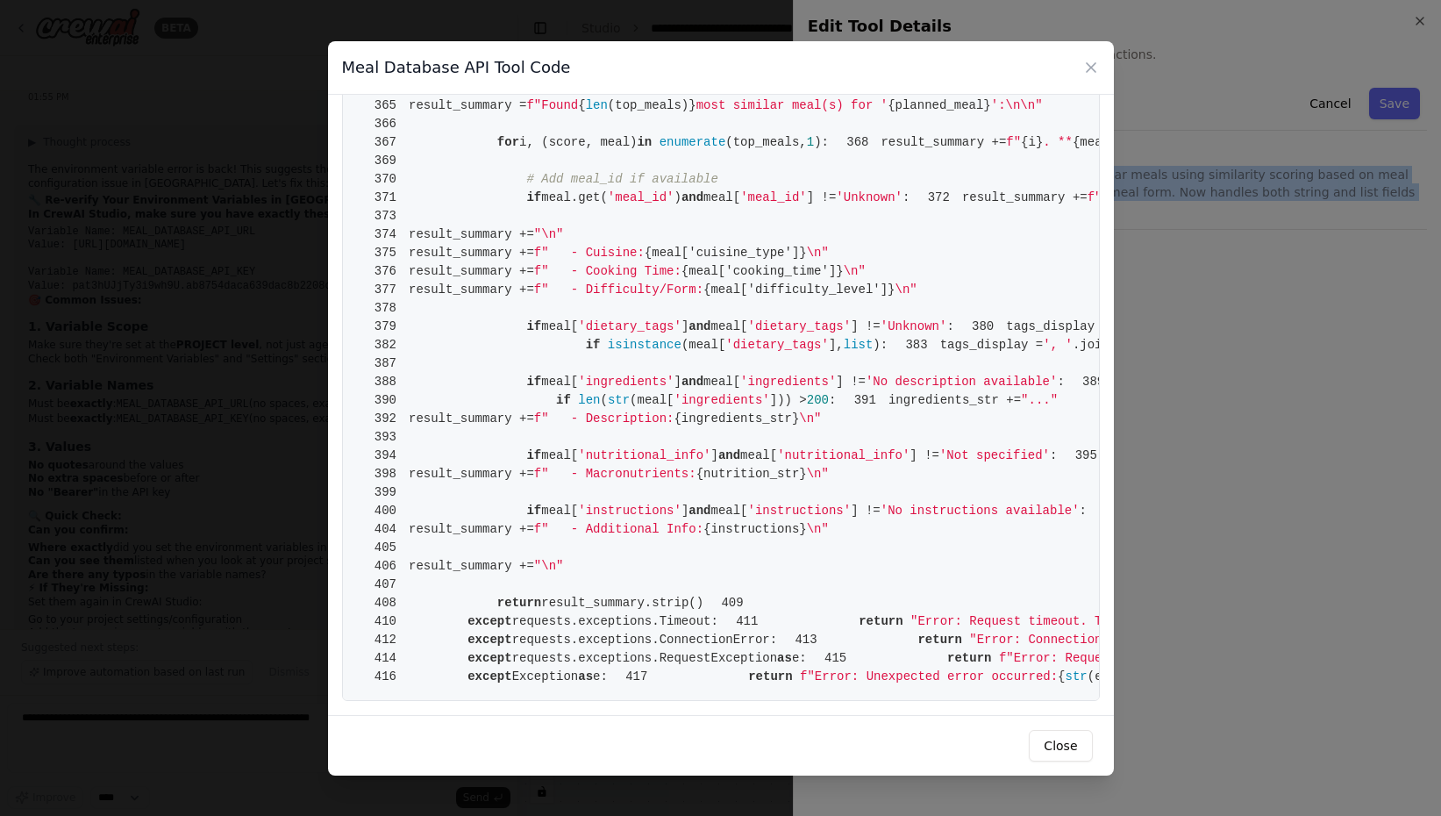
scroll to position [6396, 0]
click at [1097, 69] on icon at bounding box center [1091, 68] width 18 height 18
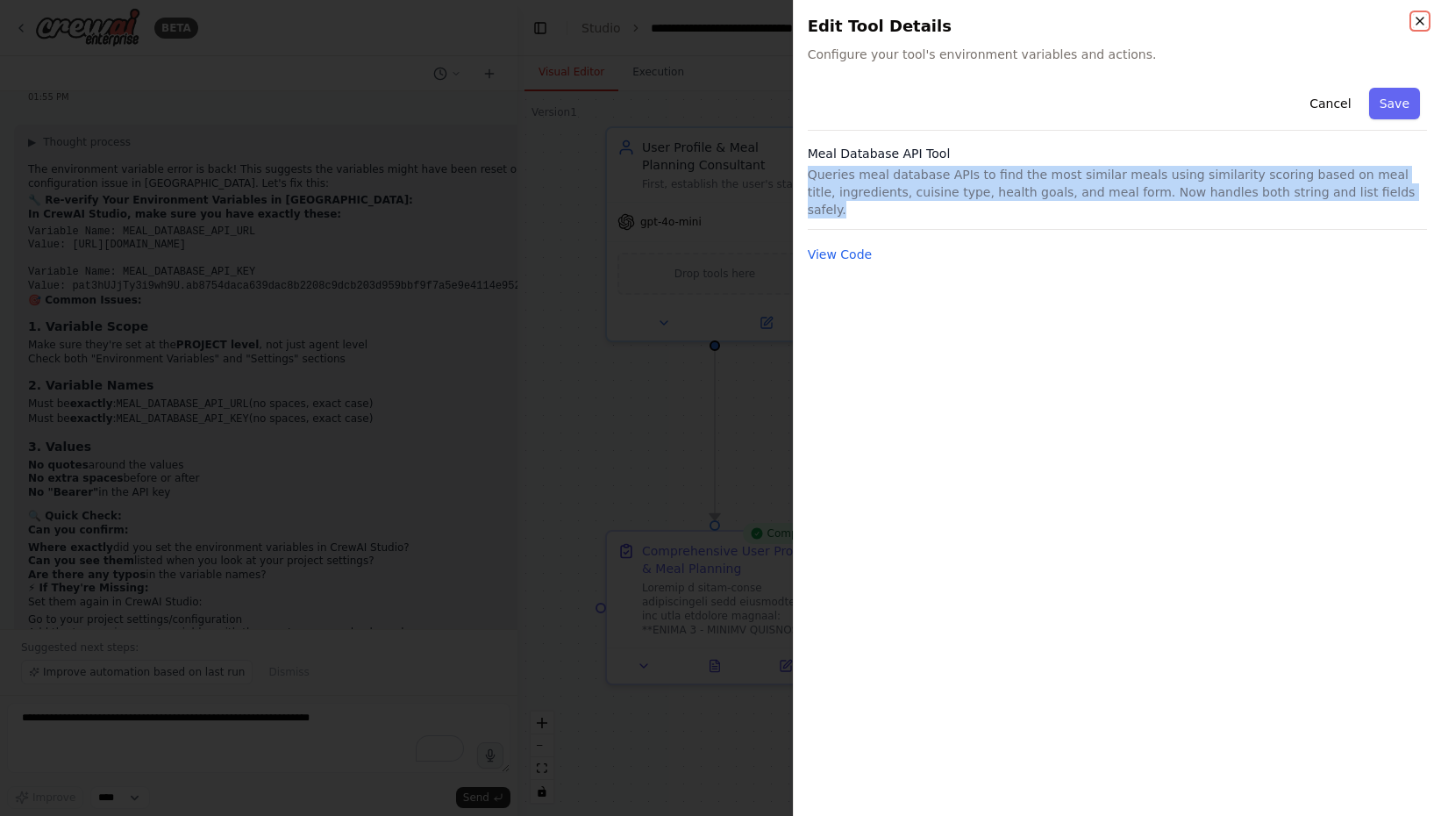
click at [1426, 25] on icon "button" at bounding box center [1420, 21] width 14 height 14
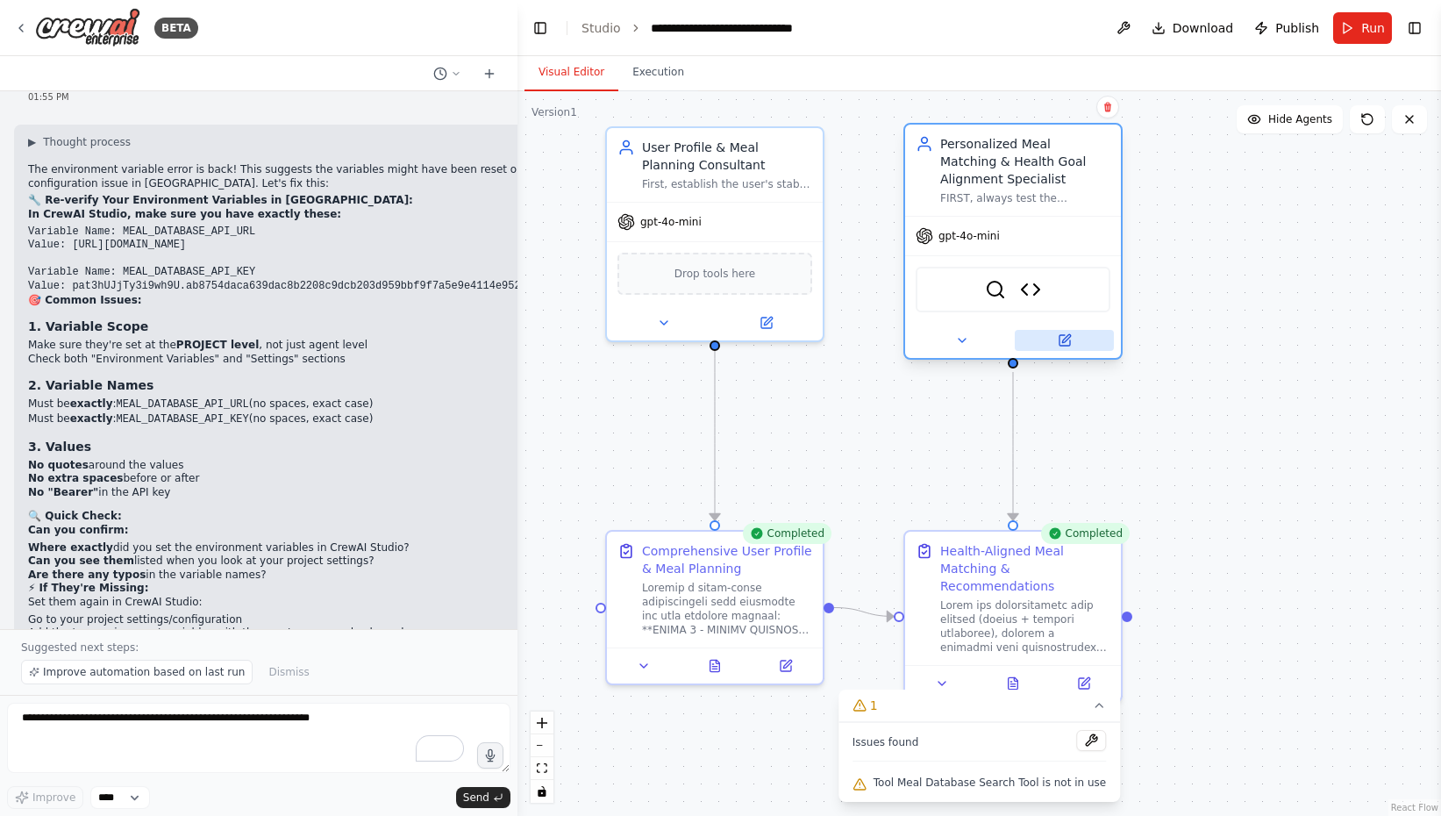
click at [1064, 344] on icon at bounding box center [1064, 340] width 11 height 11
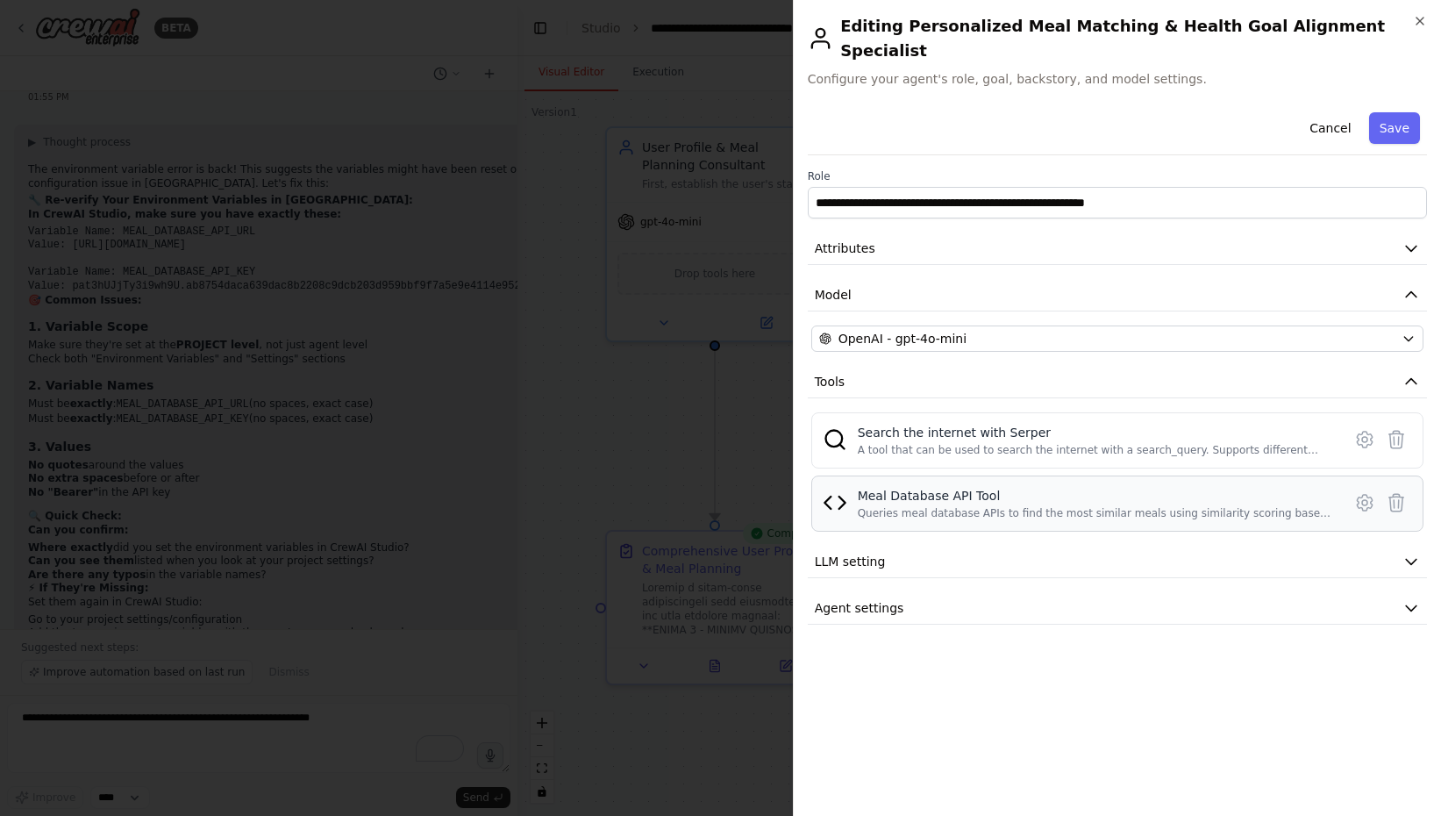
click at [1002, 502] on div "Meal Database API Tool Queries meal database APIs to find the most similar meal…" at bounding box center [1117, 503] width 612 height 56
click at [843, 490] on img at bounding box center [835, 502] width 25 height 25
click at [837, 490] on img at bounding box center [835, 502] width 25 height 25
click at [856, 599] on span "Agent settings" at bounding box center [859, 608] width 89 height 18
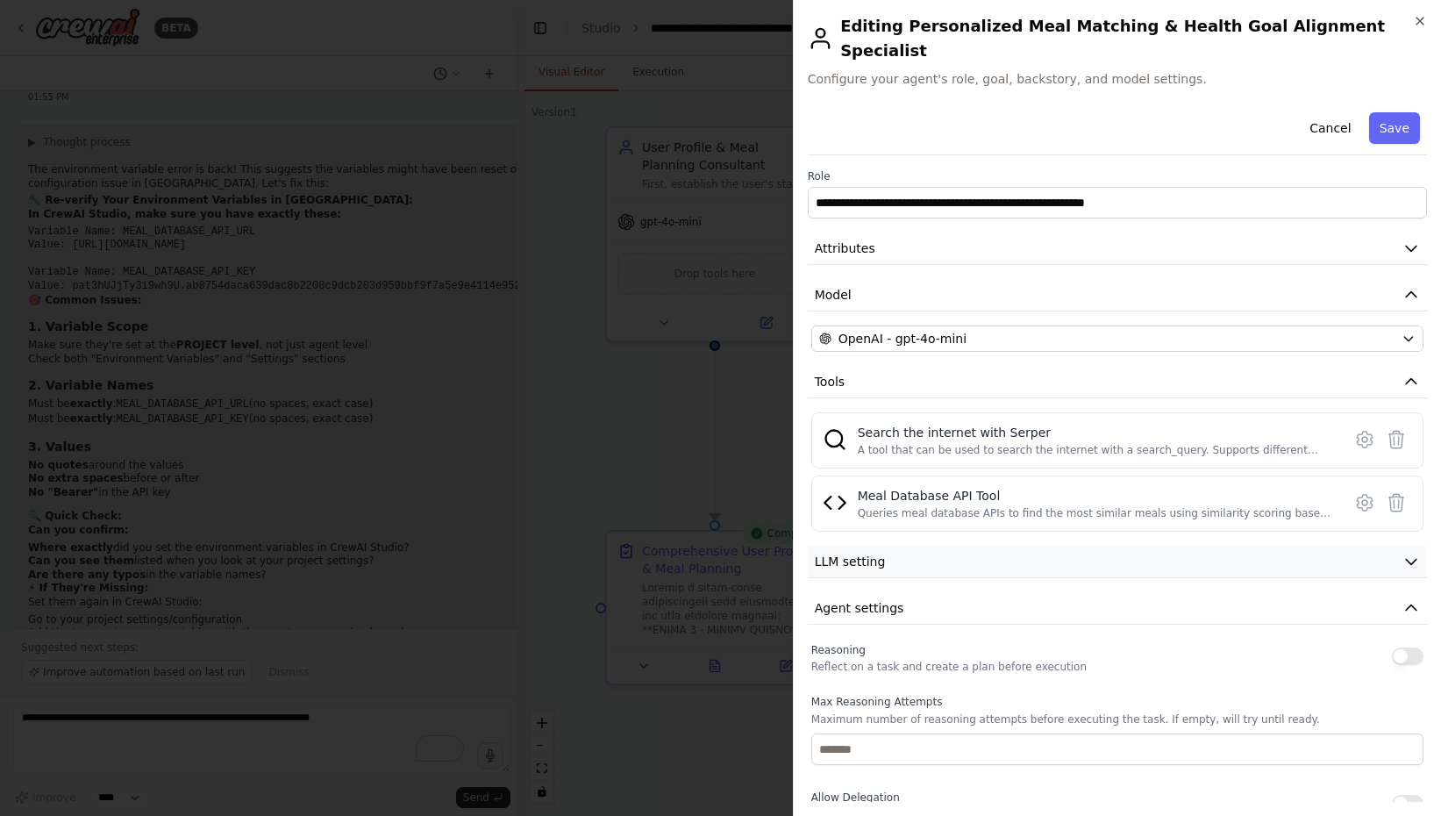
click at [853, 553] on span "LLM setting" at bounding box center [850, 562] width 71 height 18
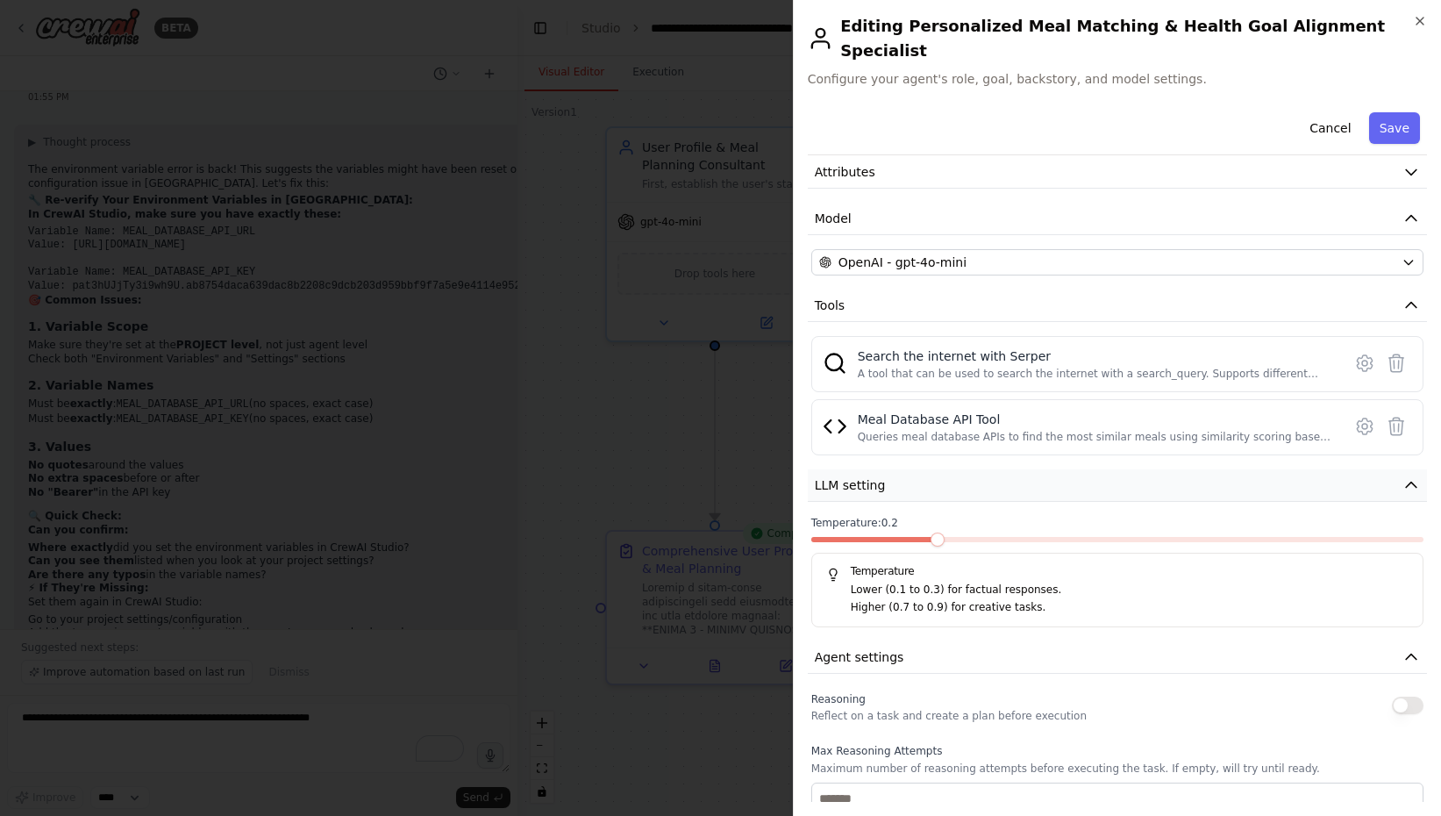
scroll to position [0, 0]
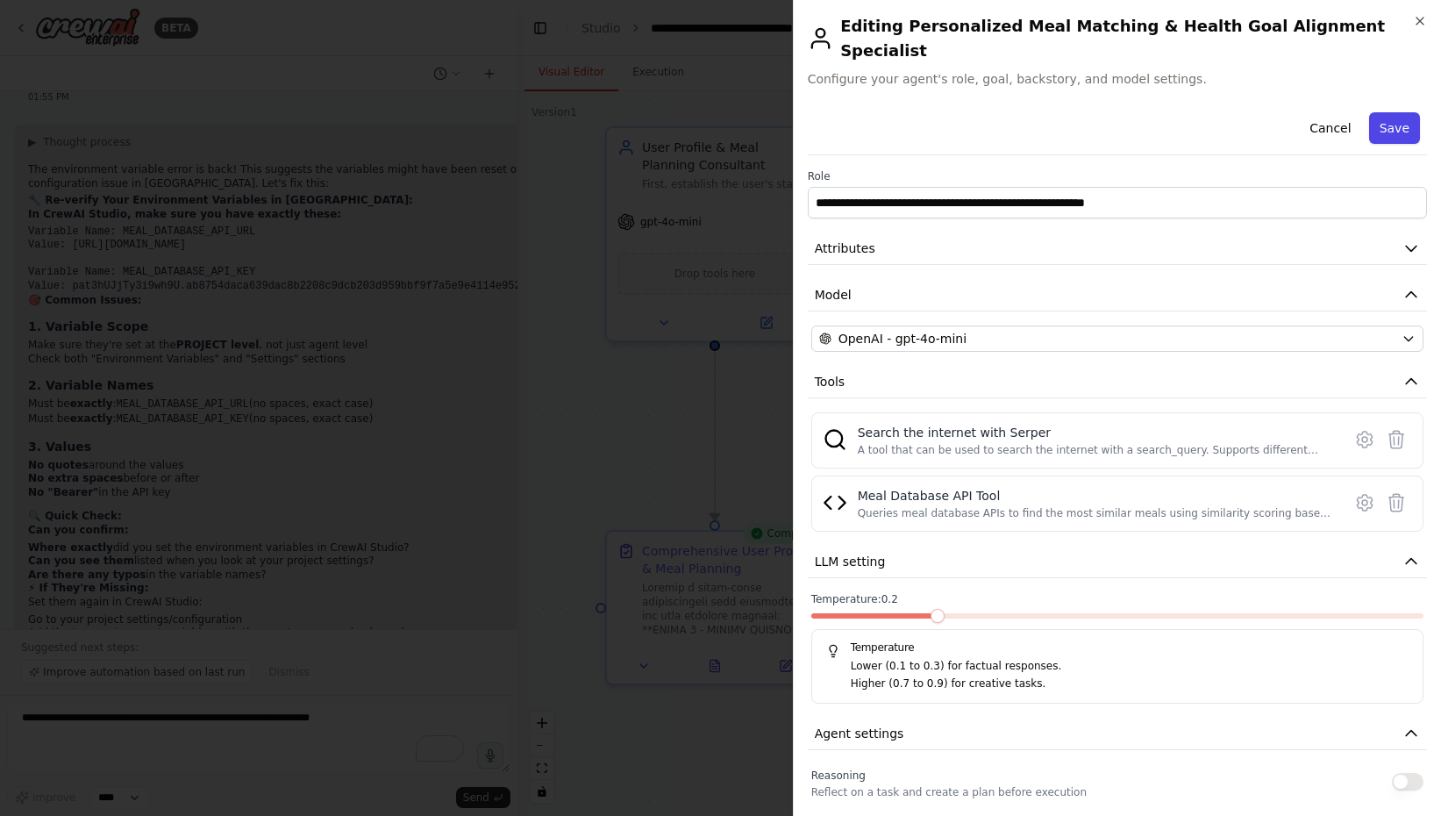
click at [1400, 112] on button "Save" at bounding box center [1394, 128] width 51 height 32
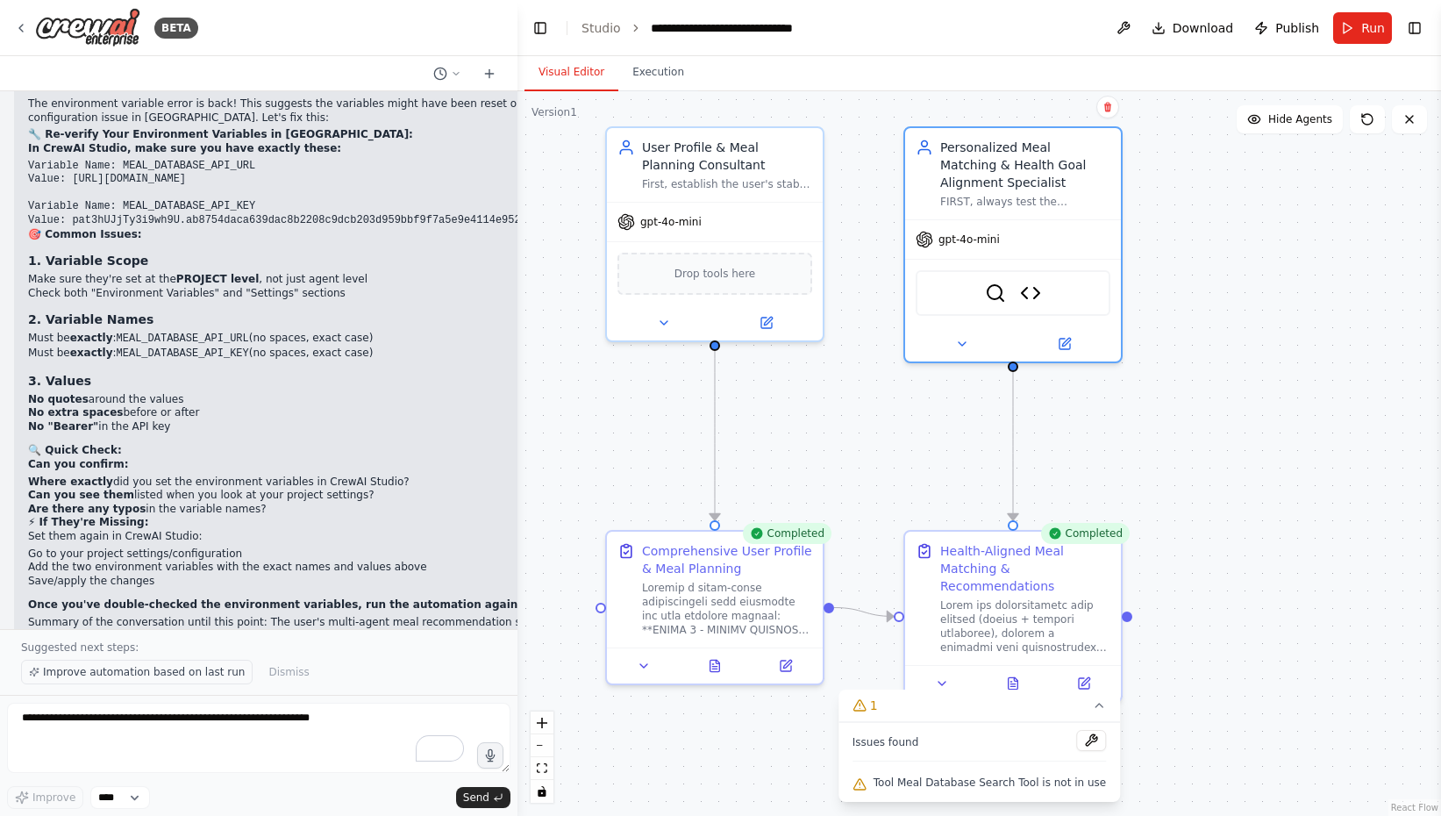
click at [125, 669] on span "Improve automation based on last run" at bounding box center [144, 672] width 202 height 14
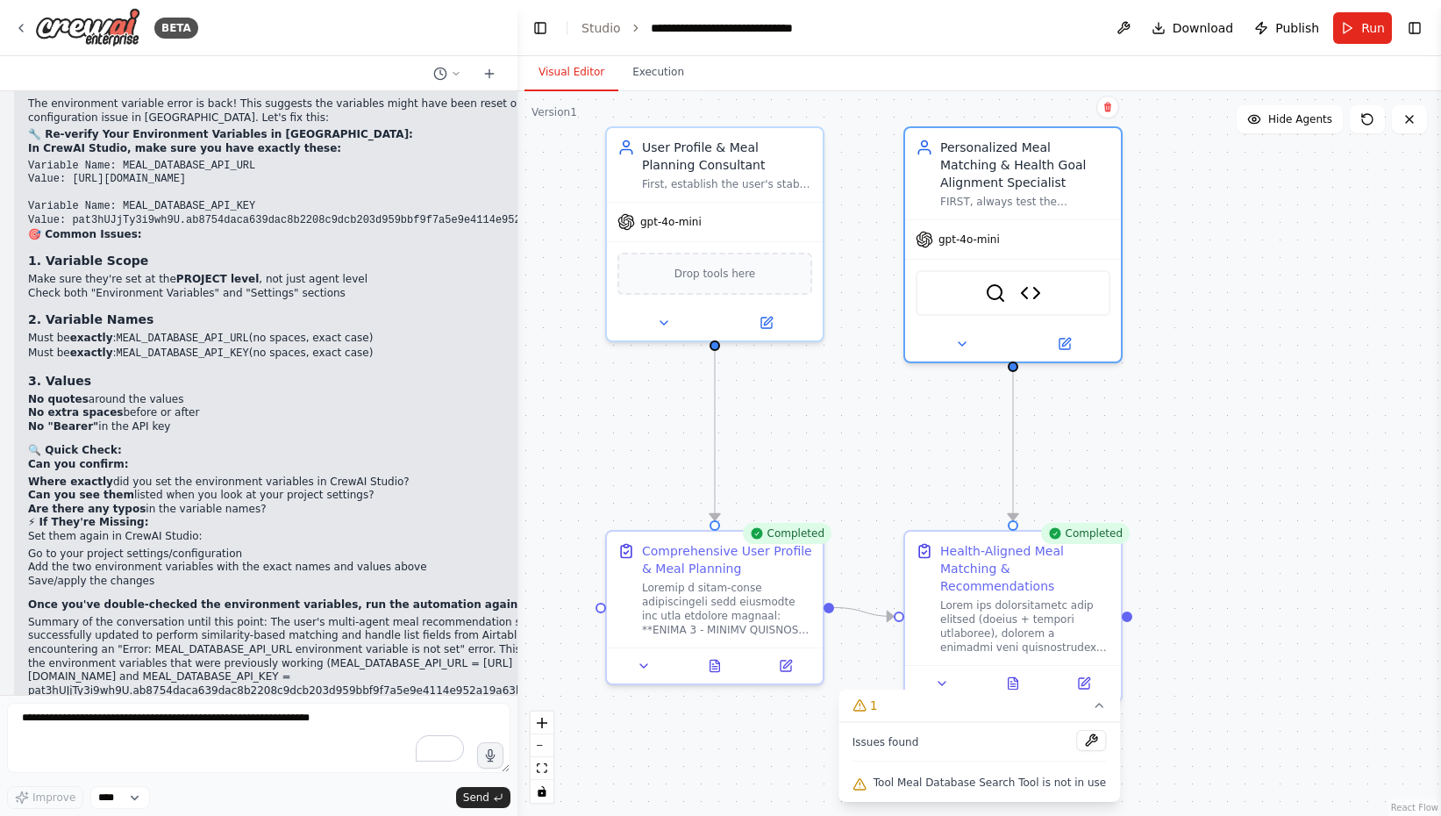
scroll to position [42159, 0]
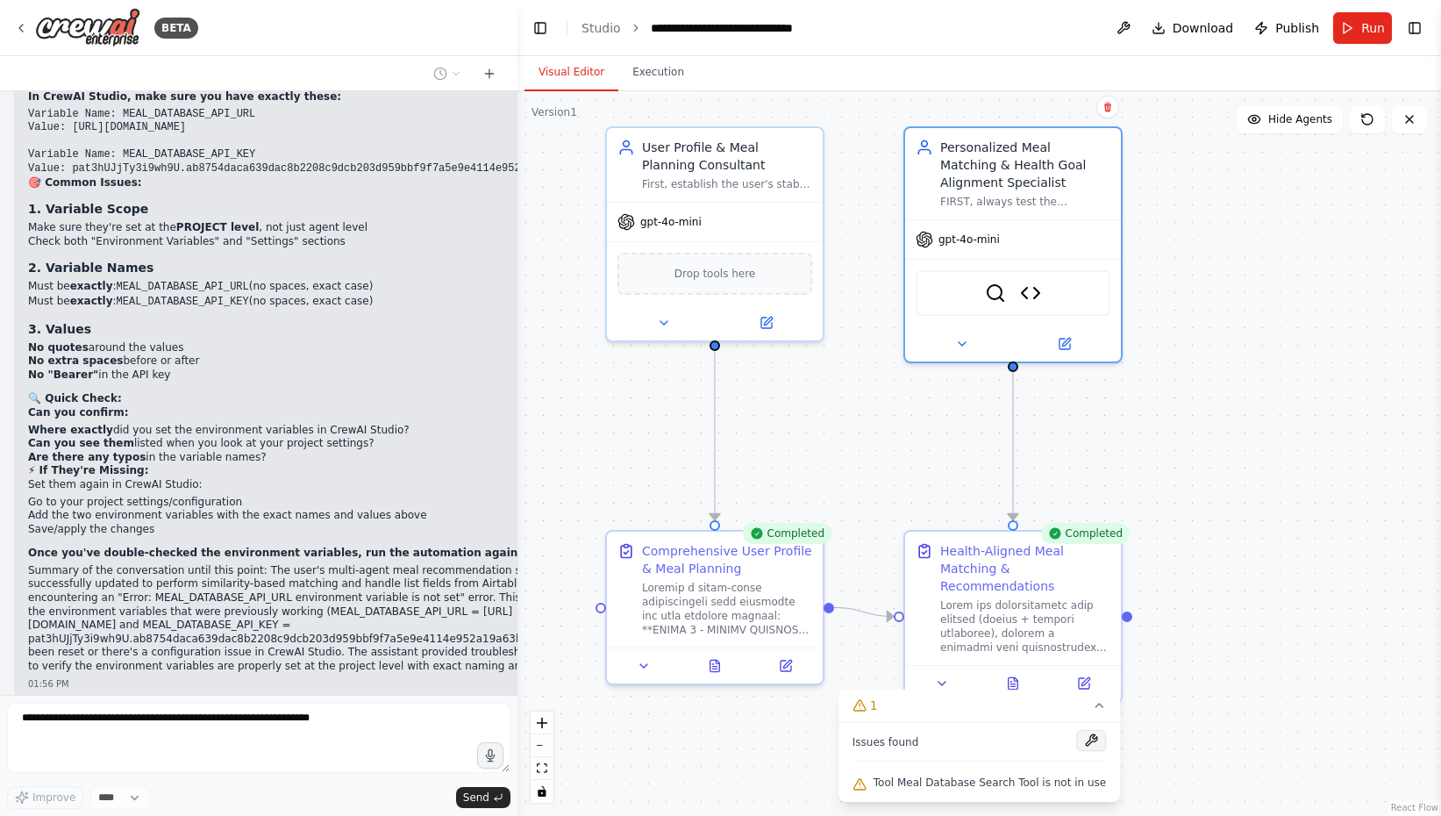
click at [1088, 738] on button at bounding box center [1091, 740] width 30 height 21
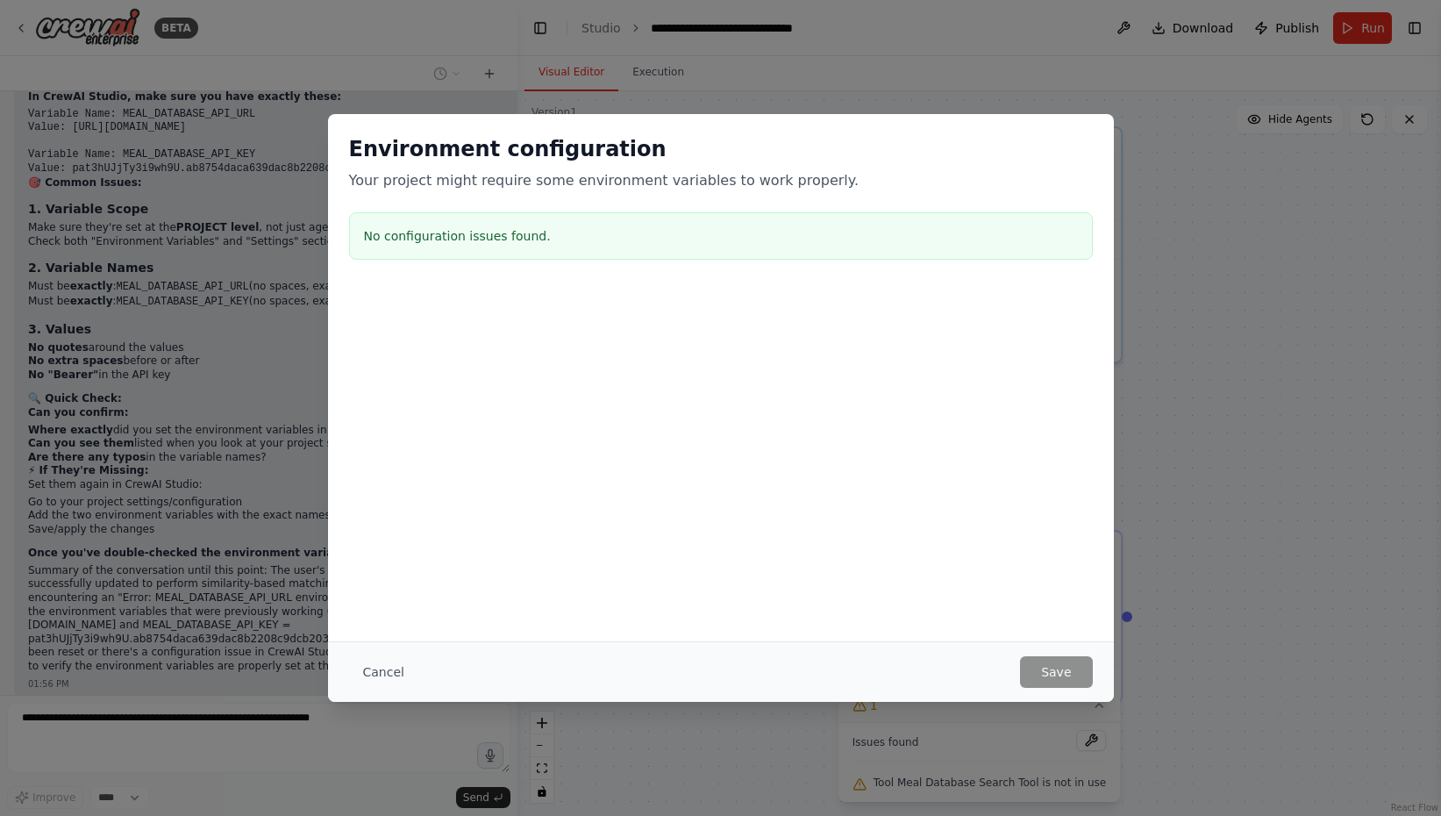
click at [804, 221] on div "No configuration issues found." at bounding box center [721, 235] width 744 height 47
click at [804, 222] on div "No configuration issues found." at bounding box center [721, 235] width 744 height 47
click at [395, 665] on button "Cancel" at bounding box center [383, 672] width 69 height 32
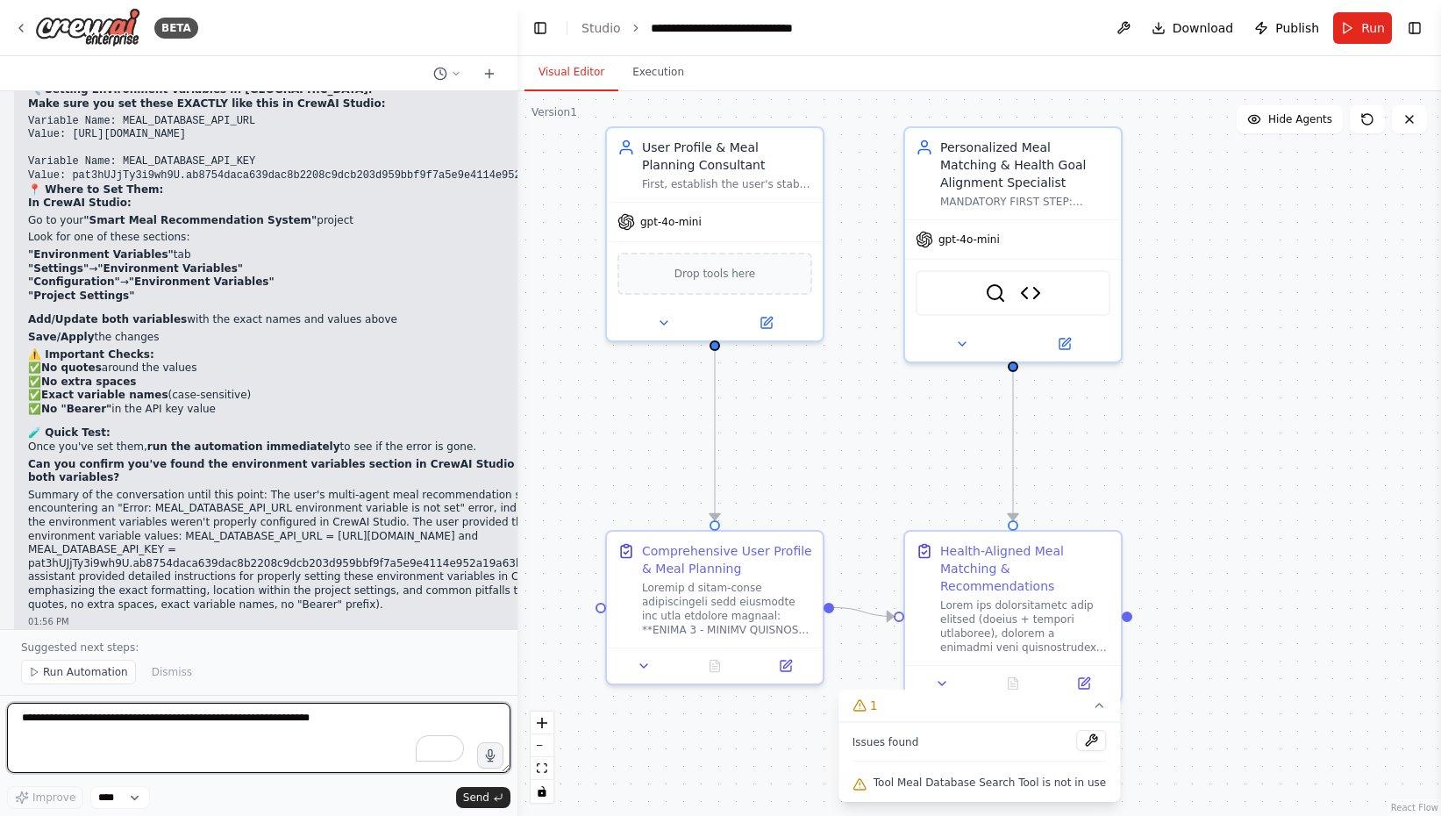
scroll to position [42928, 0]
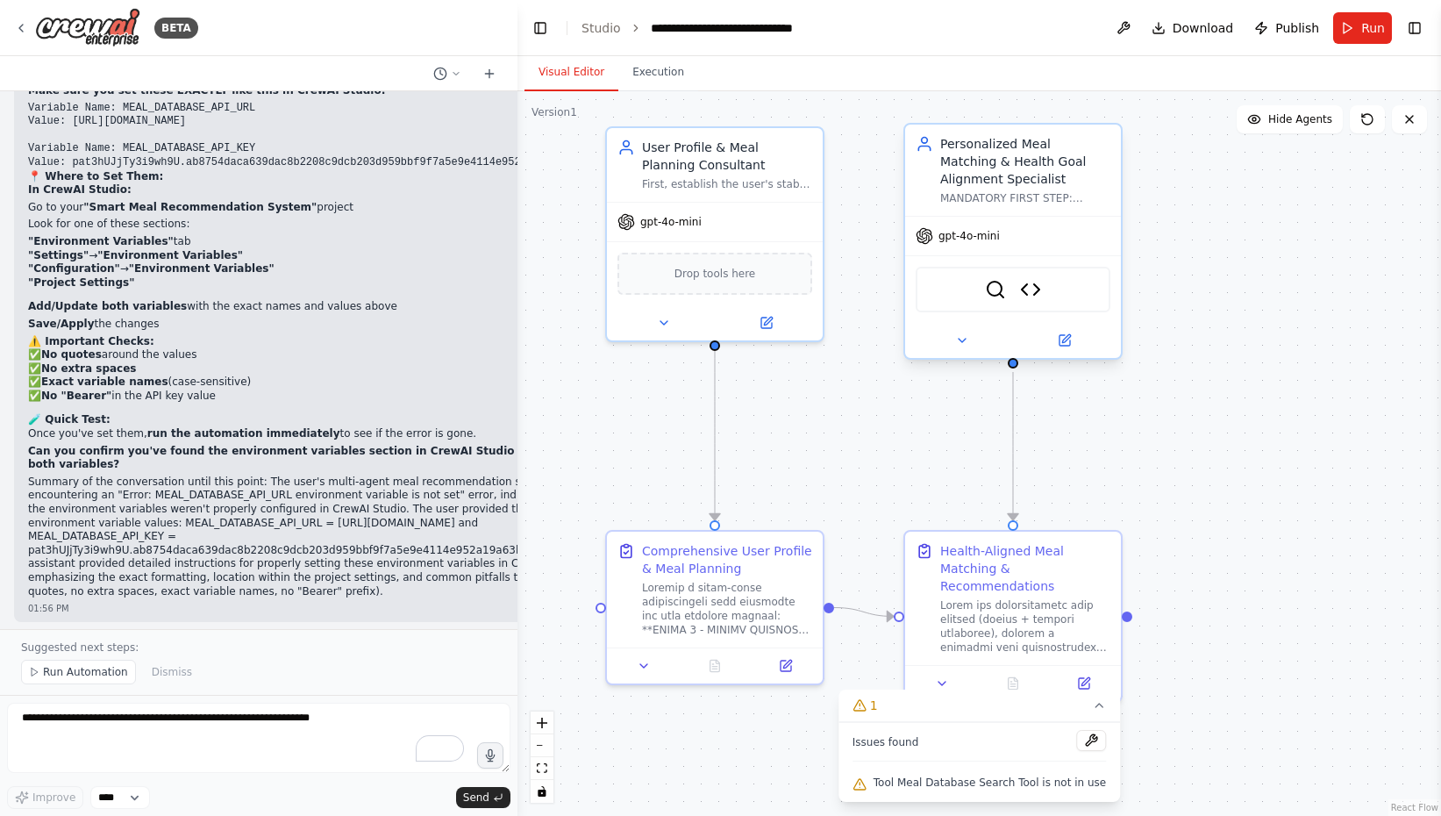
click at [1041, 286] on div "SerperDevTool Meal Database API Tool" at bounding box center [1013, 290] width 195 height 46
click at [1031, 291] on img at bounding box center [1030, 289] width 21 height 21
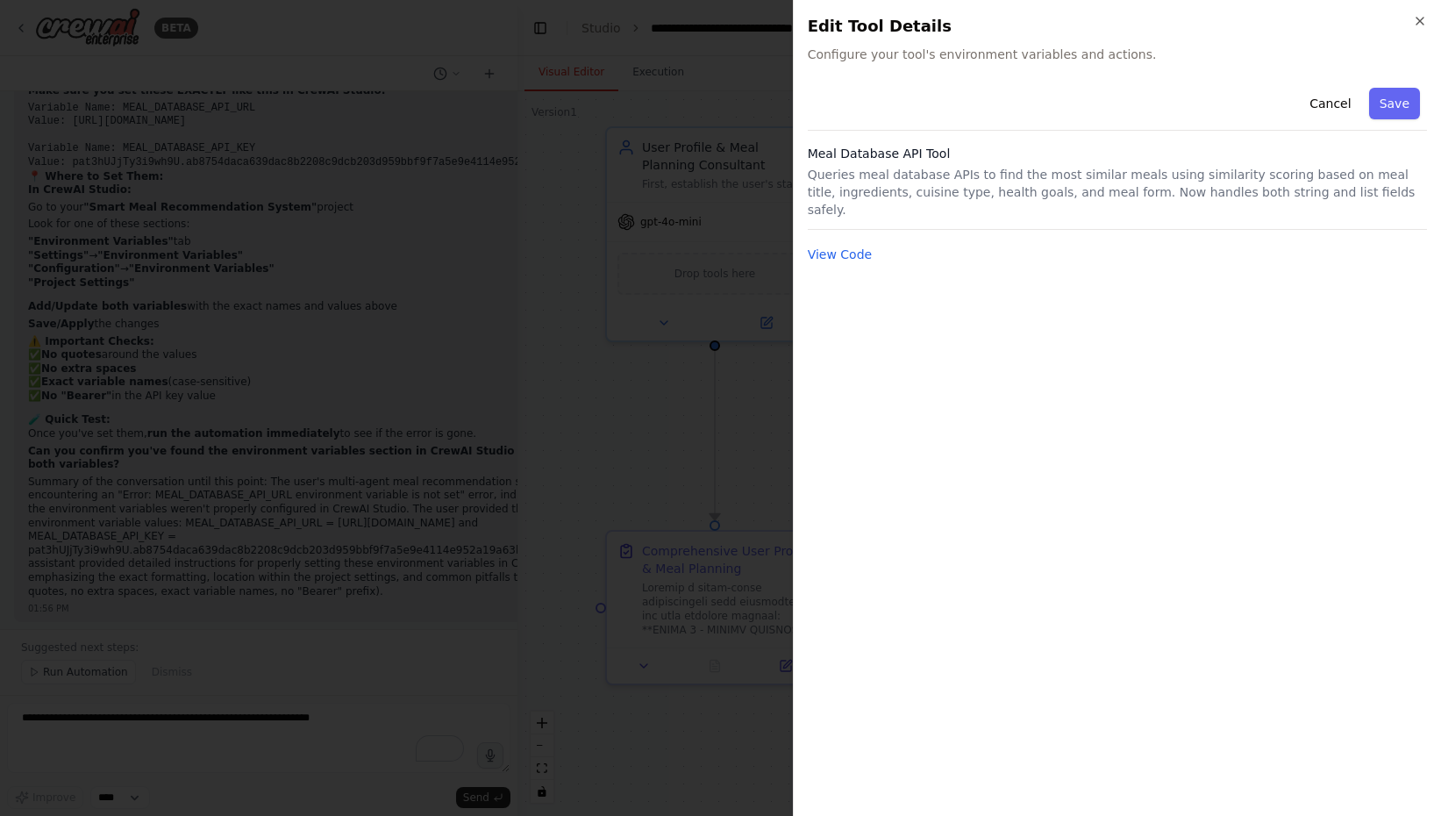
click at [935, 158] on h3 "Meal Database API Tool" at bounding box center [1117, 154] width 619 height 18
click at [1327, 102] on button "Cancel" at bounding box center [1330, 104] width 62 height 32
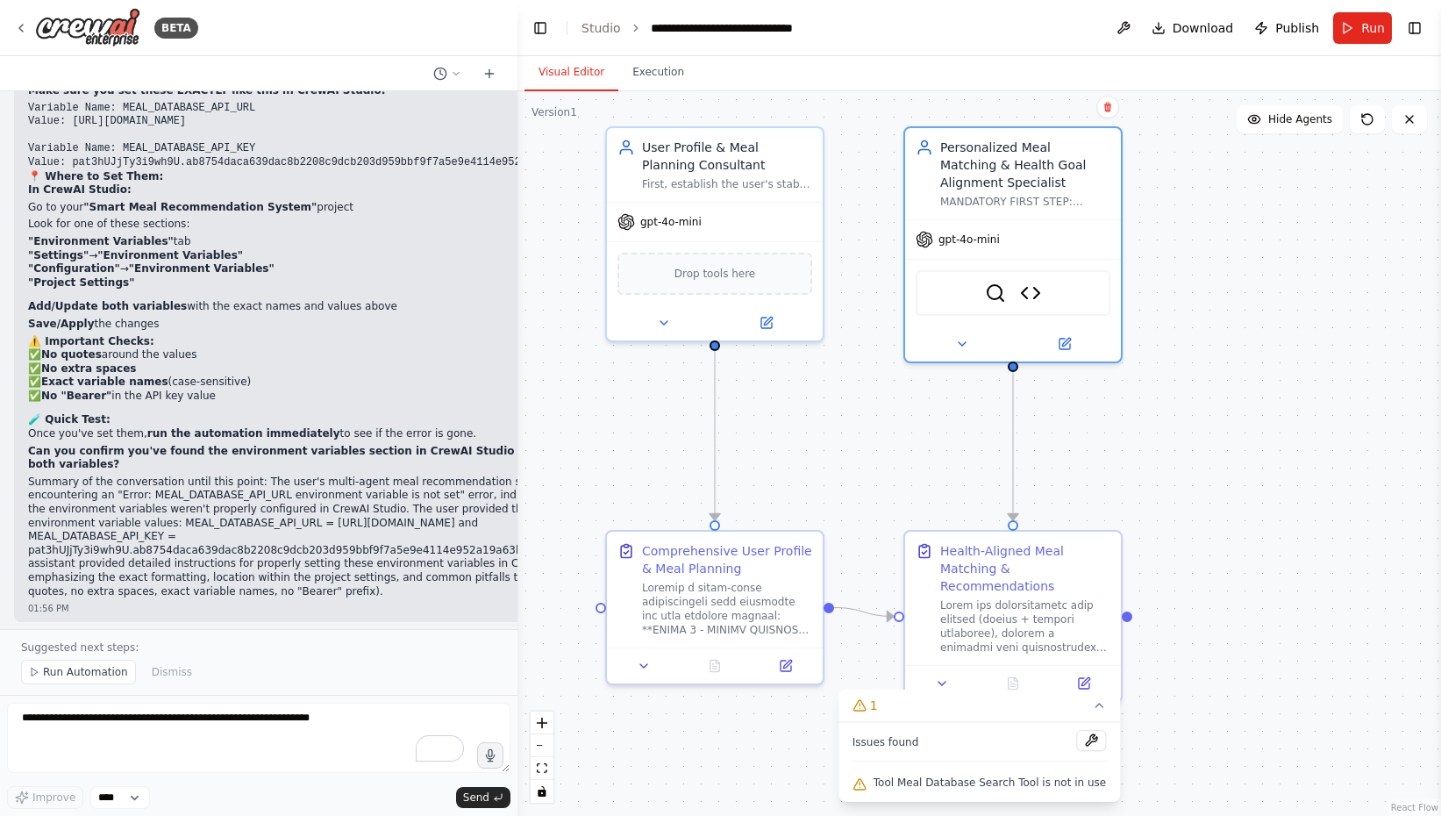
click at [897, 39] on header "**********" at bounding box center [979, 28] width 924 height 56
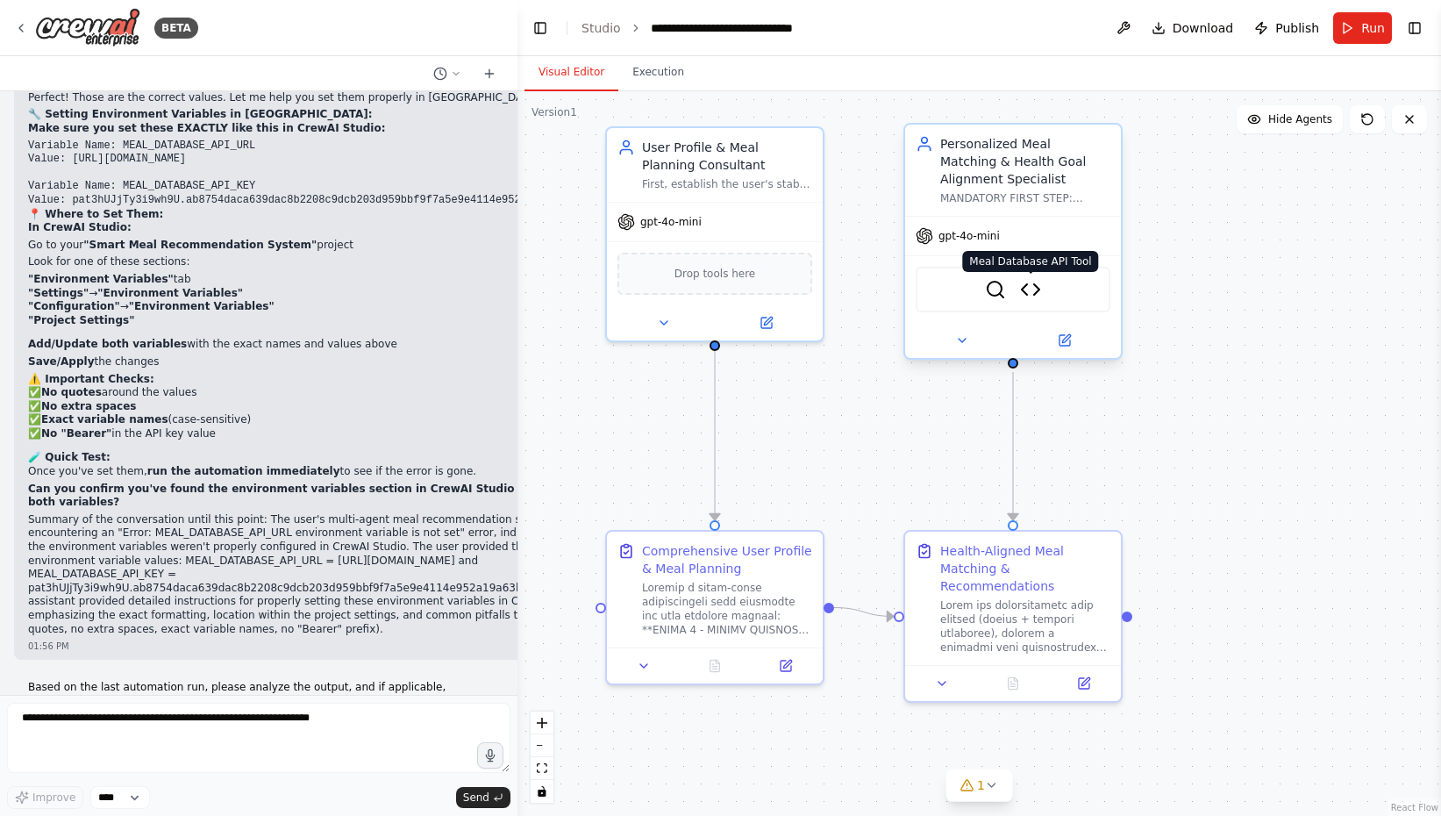
click at [1031, 296] on img at bounding box center [1030, 289] width 21 height 21
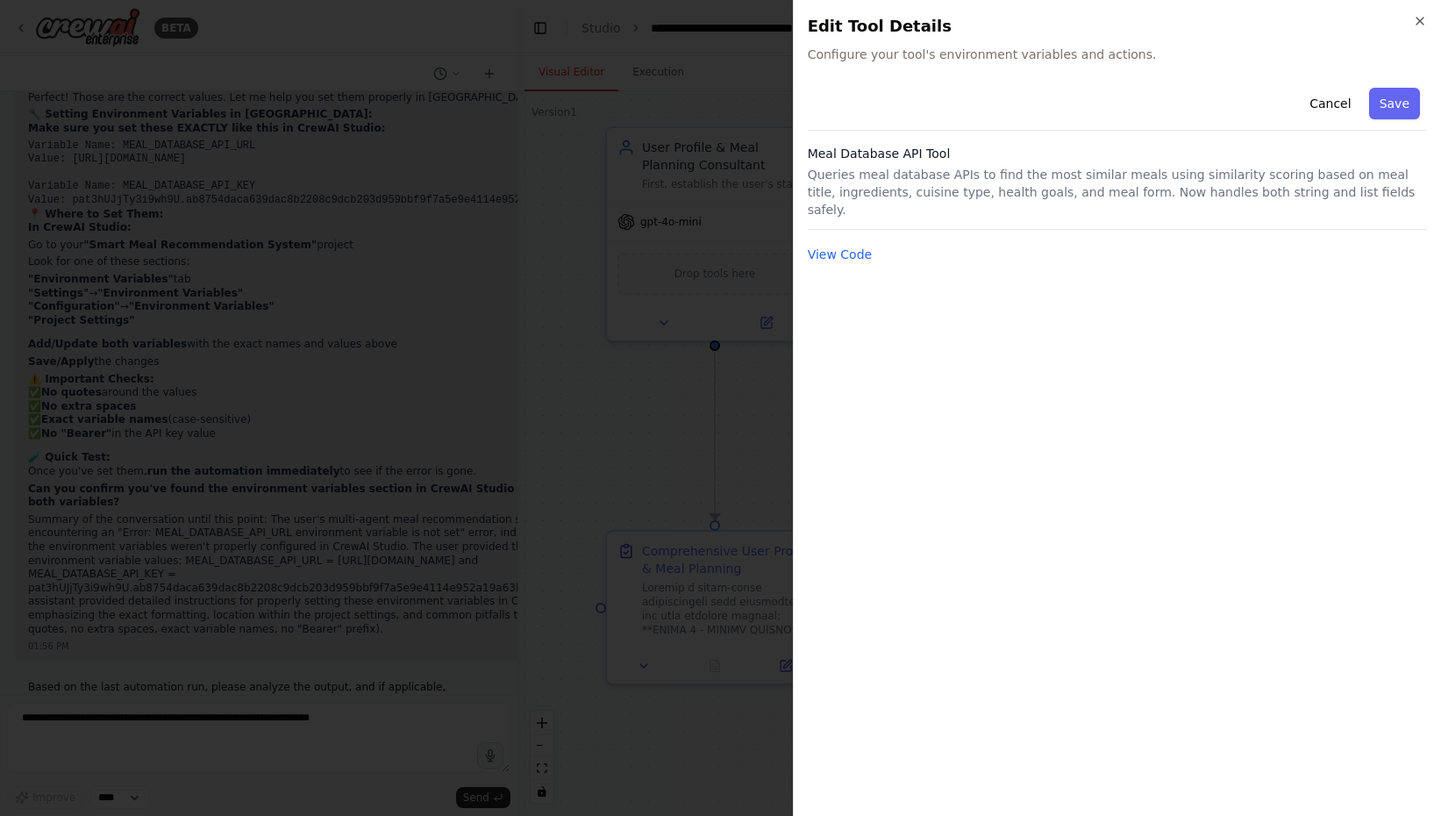
scroll to position [42855, 0]
click at [1061, 189] on p "Queries meal database APIs to find the most similar meals using similarity scor…" at bounding box center [1117, 192] width 619 height 53
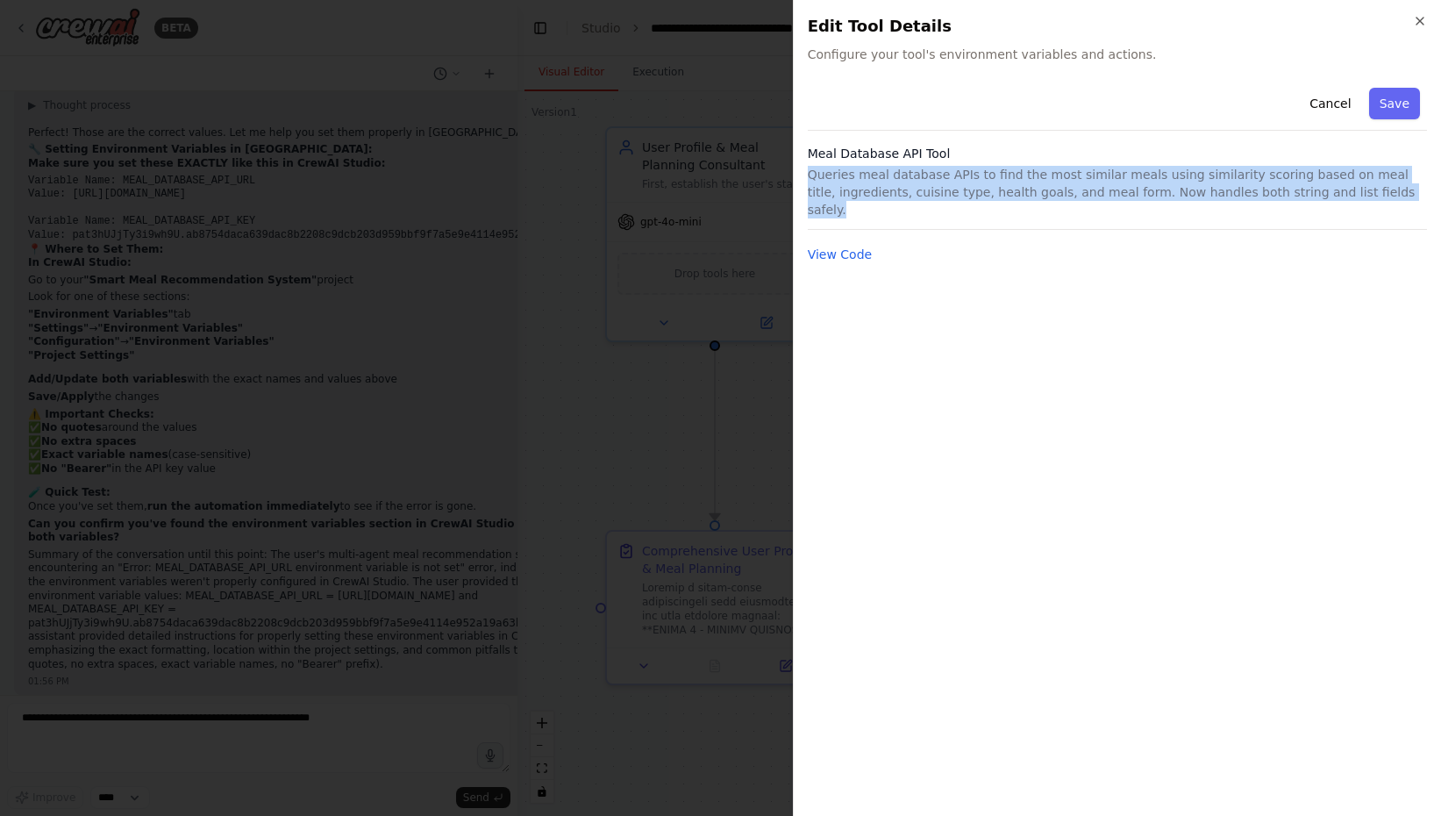
click at [1061, 189] on p "Queries meal database APIs to find the most similar meals using similarity scor…" at bounding box center [1117, 192] width 619 height 53
click at [1338, 100] on button "Cancel" at bounding box center [1330, 104] width 62 height 32
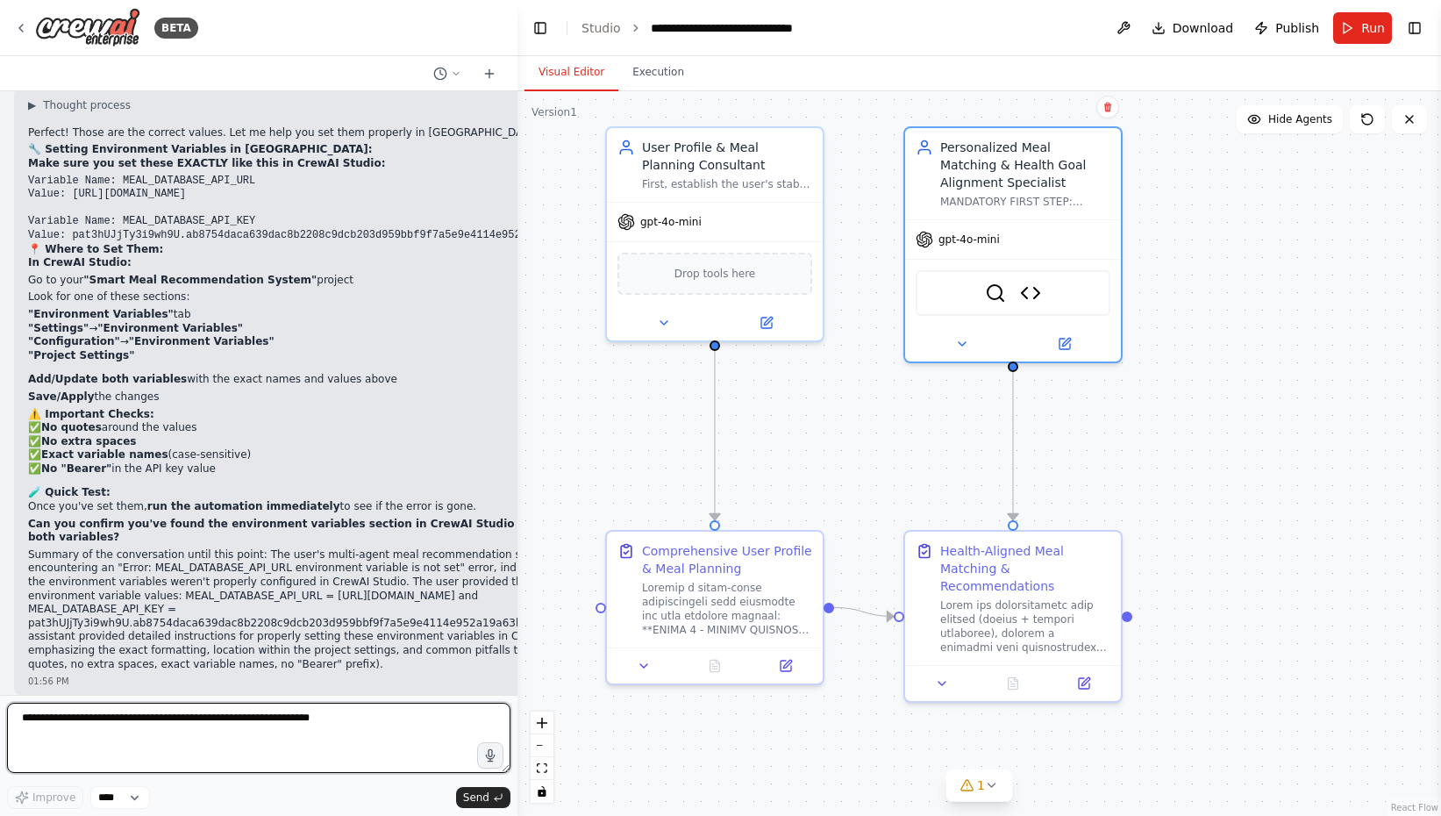
click at [216, 761] on textarea at bounding box center [258, 738] width 503 height 70
type textarea "**********"
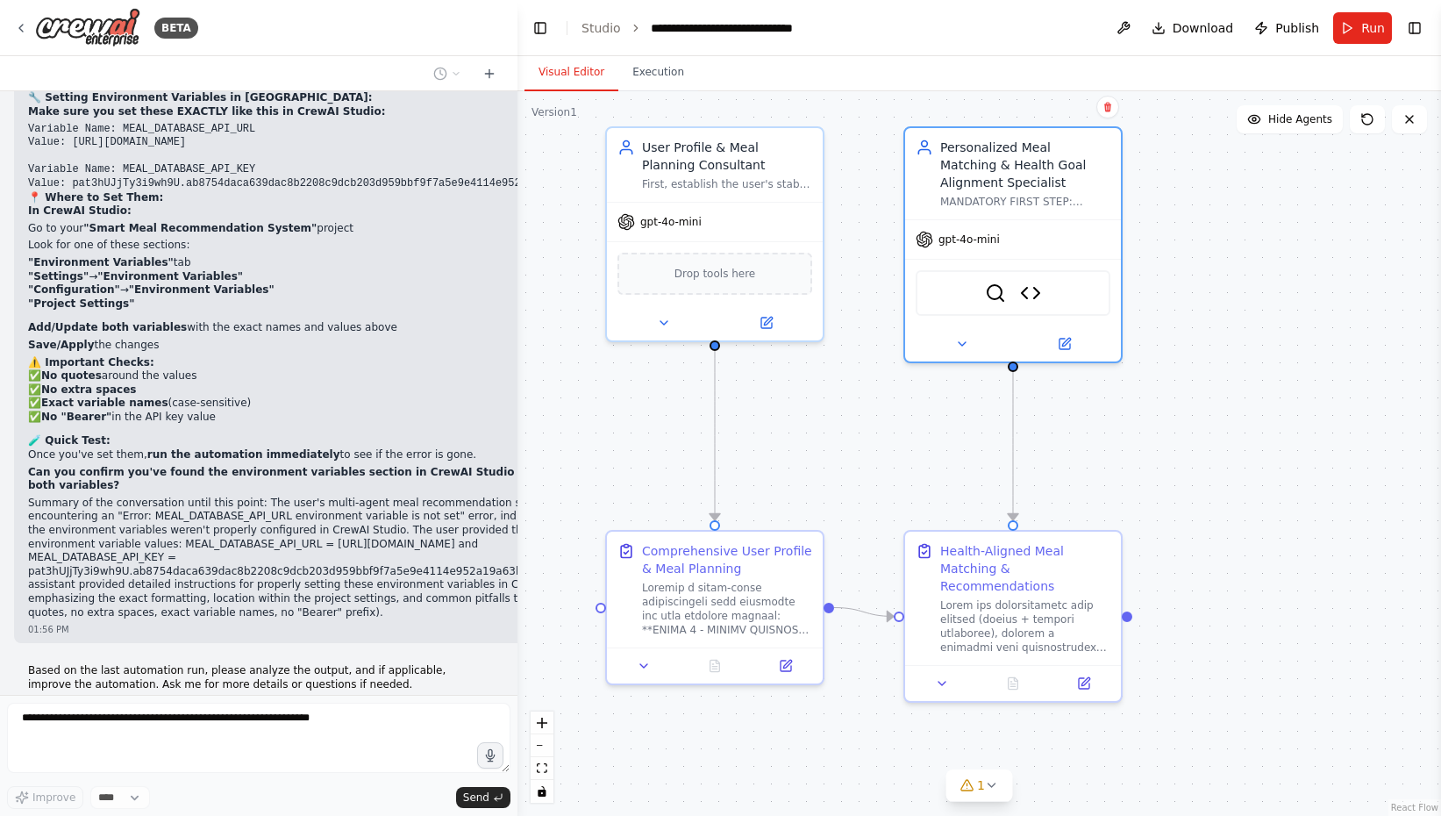
scroll to position [42966, 0]
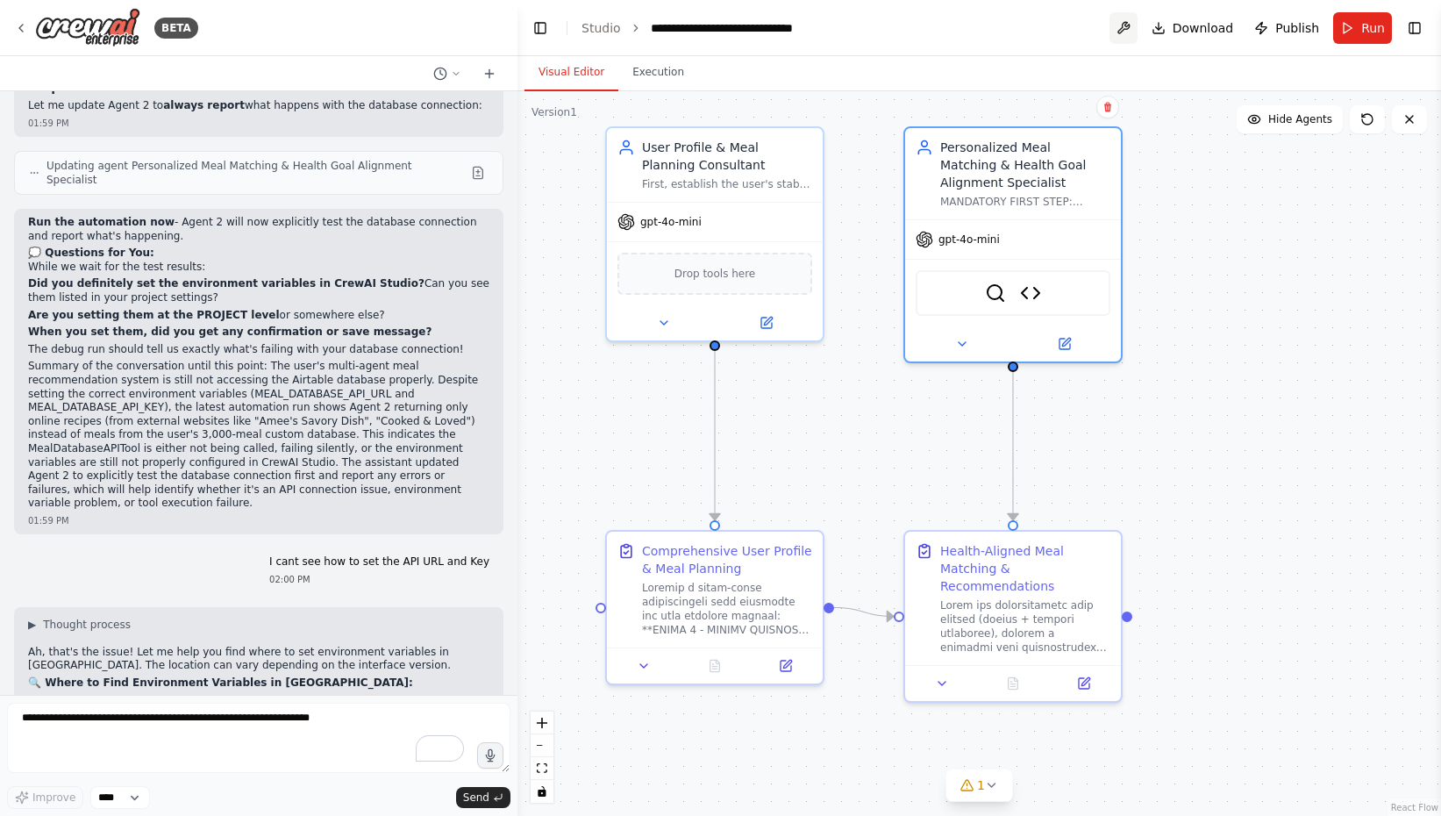
click at [1129, 21] on button at bounding box center [1123, 28] width 28 height 32
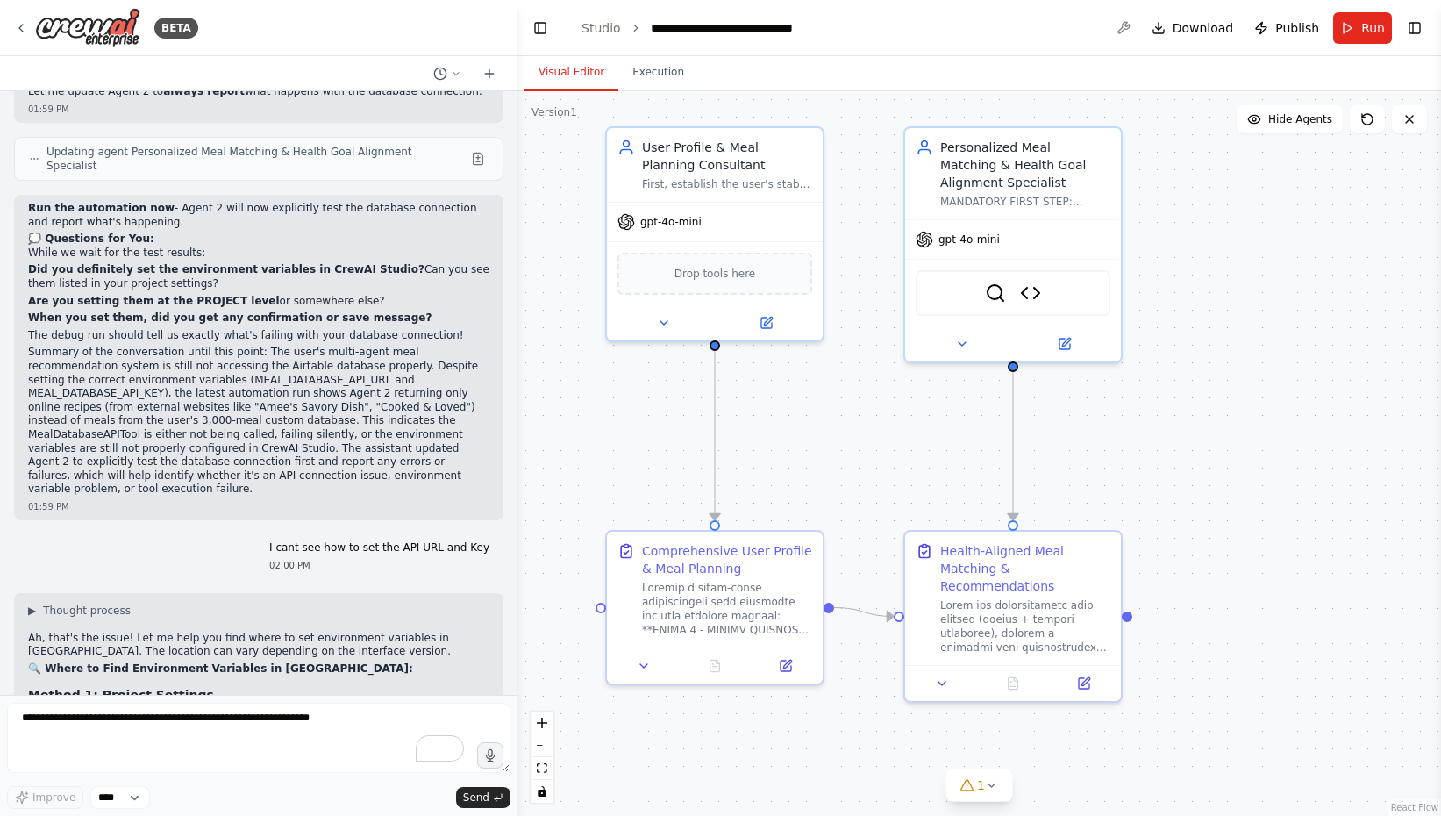
scroll to position [43884, 0]
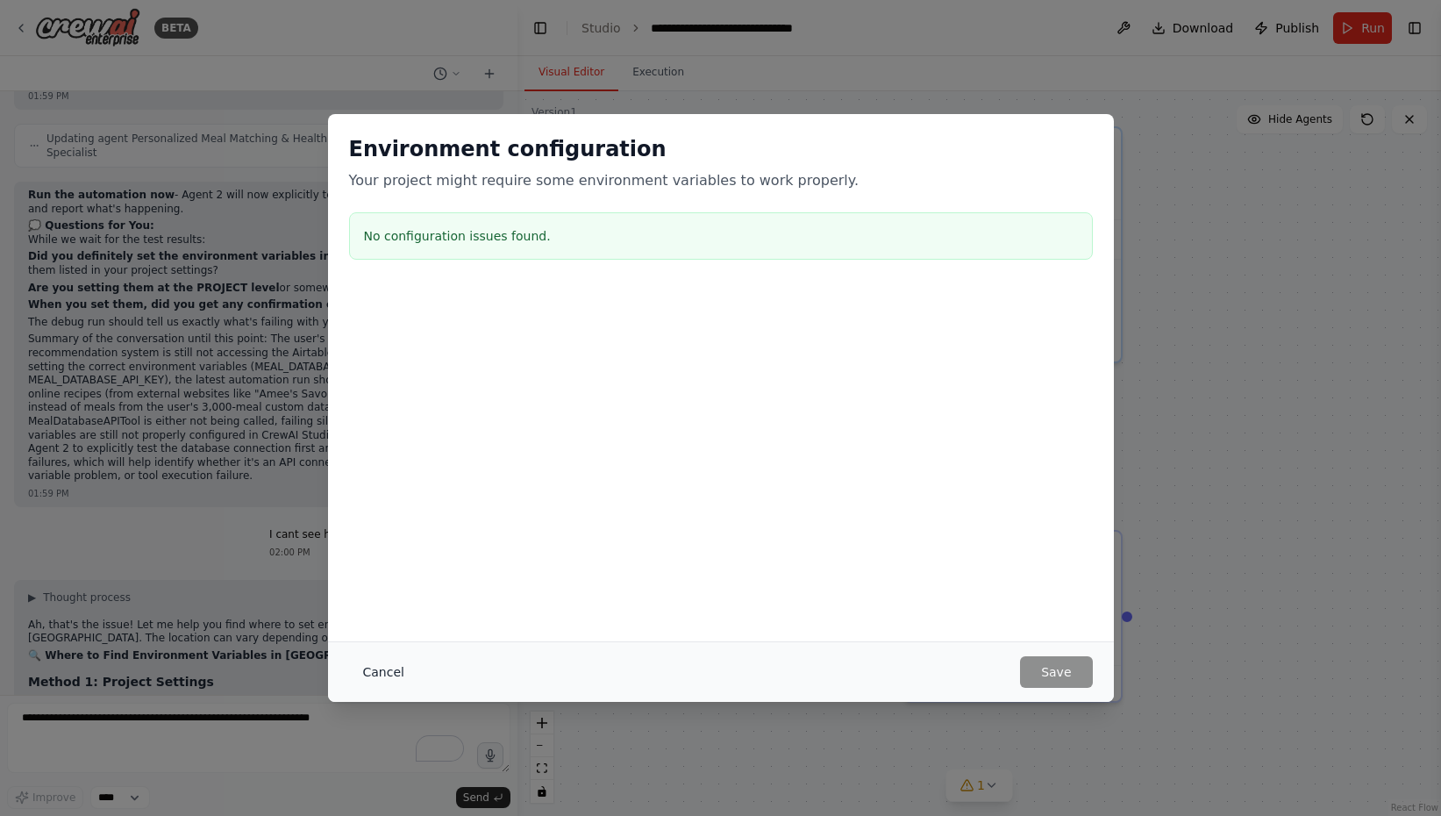
click at [386, 671] on button "Cancel" at bounding box center [383, 672] width 69 height 32
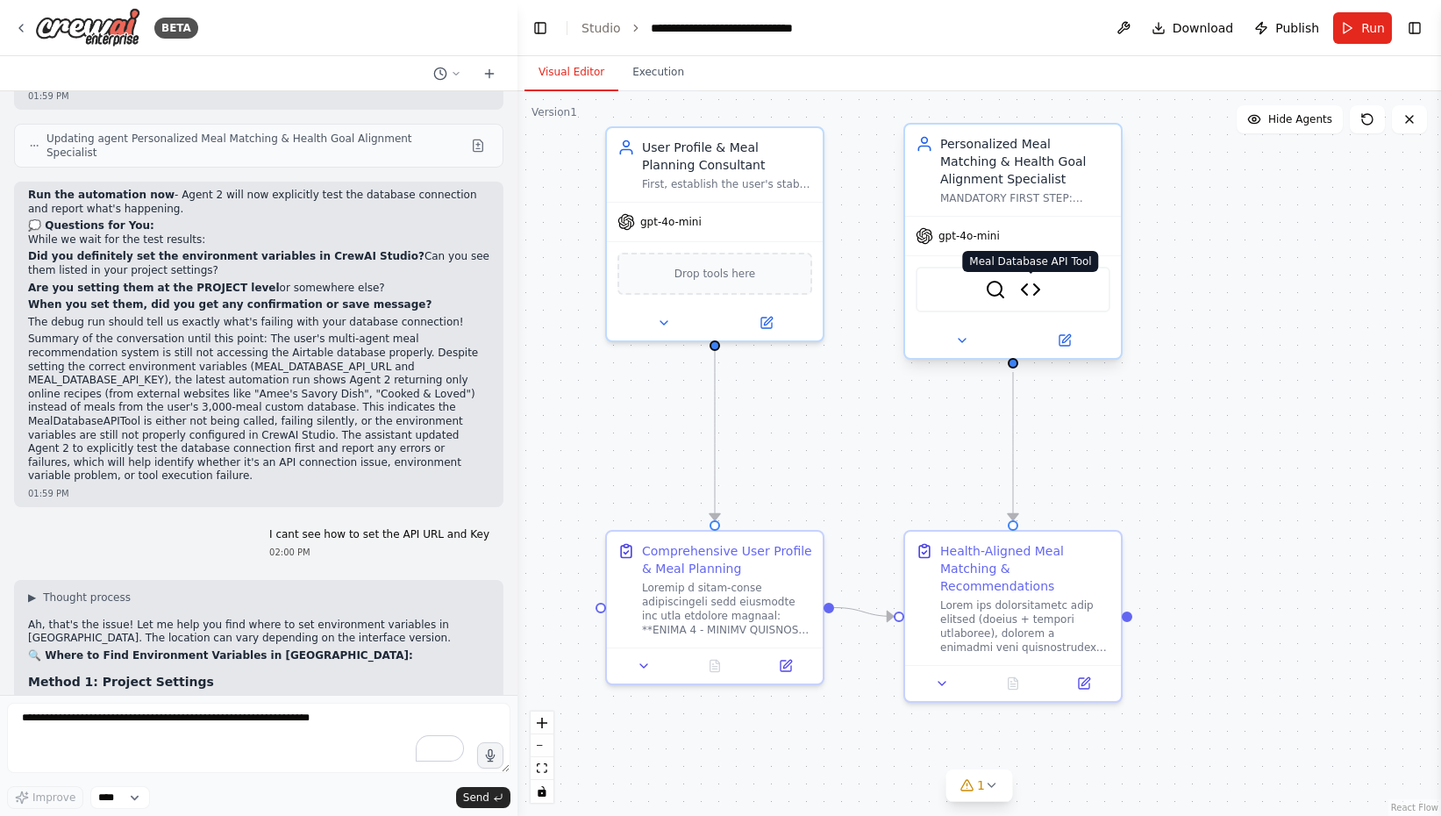
click at [1030, 295] on img at bounding box center [1030, 289] width 21 height 21
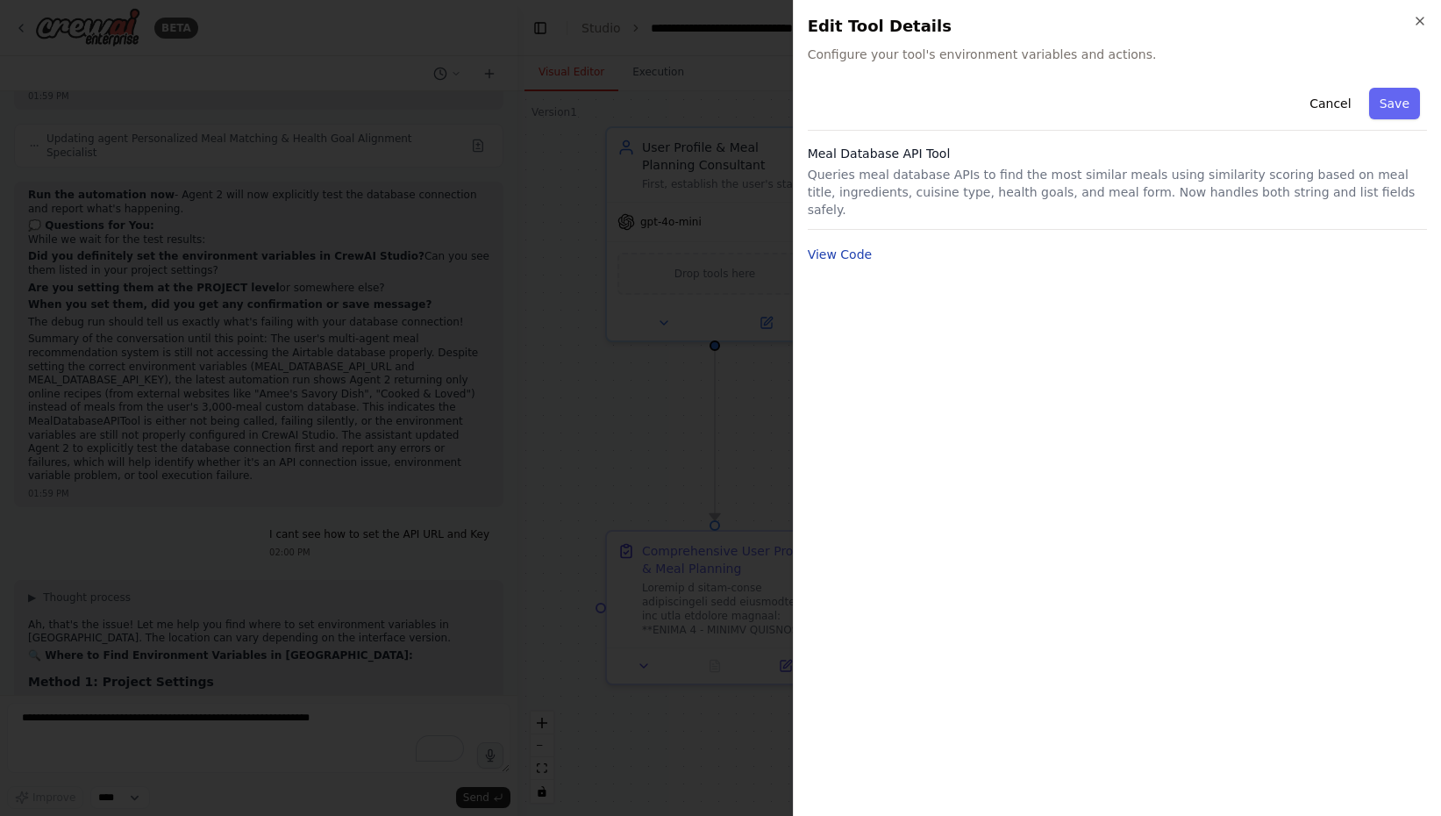
click at [838, 246] on button "View Code" at bounding box center [840, 255] width 65 height 18
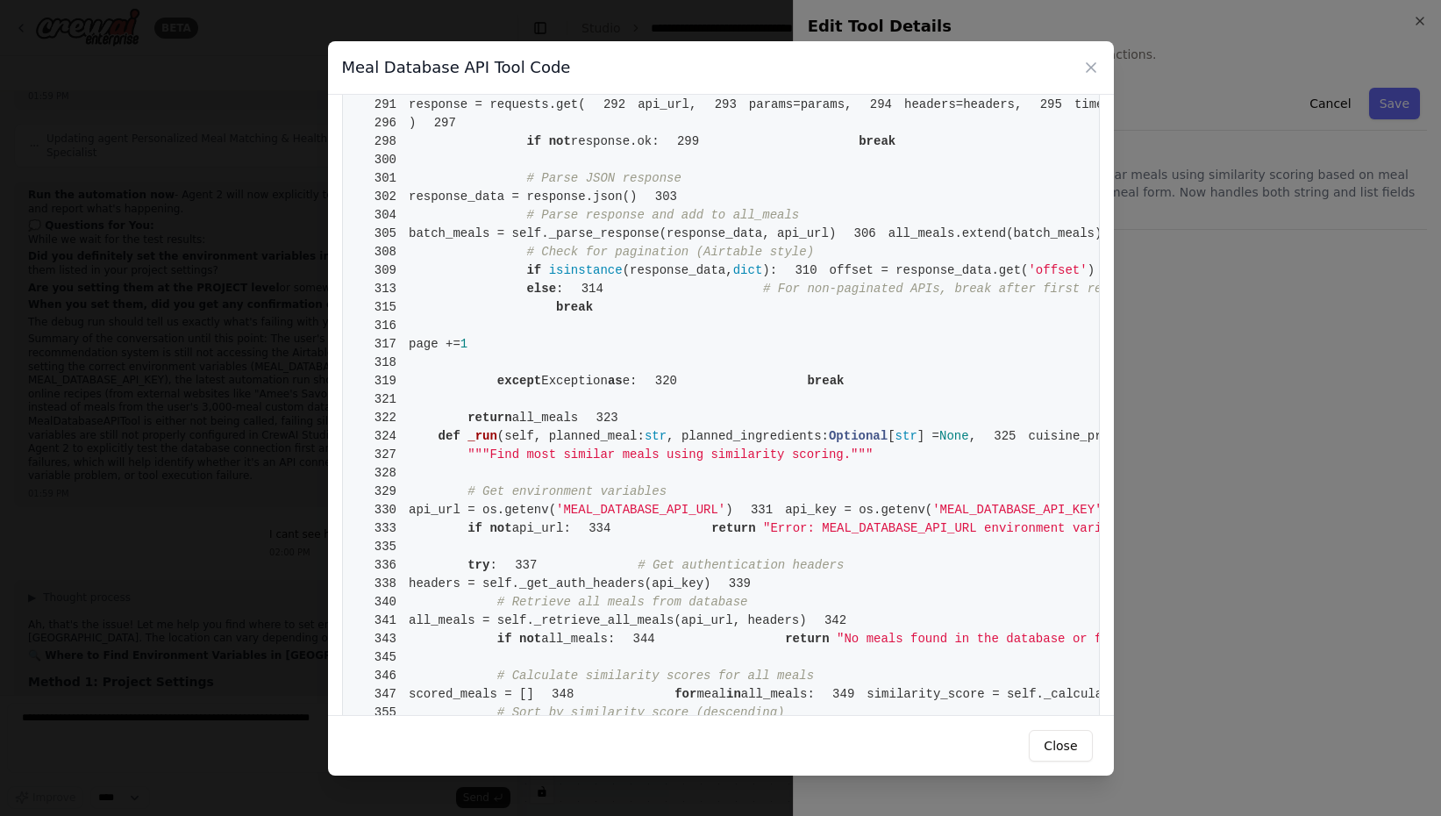
scroll to position [2720, 0]
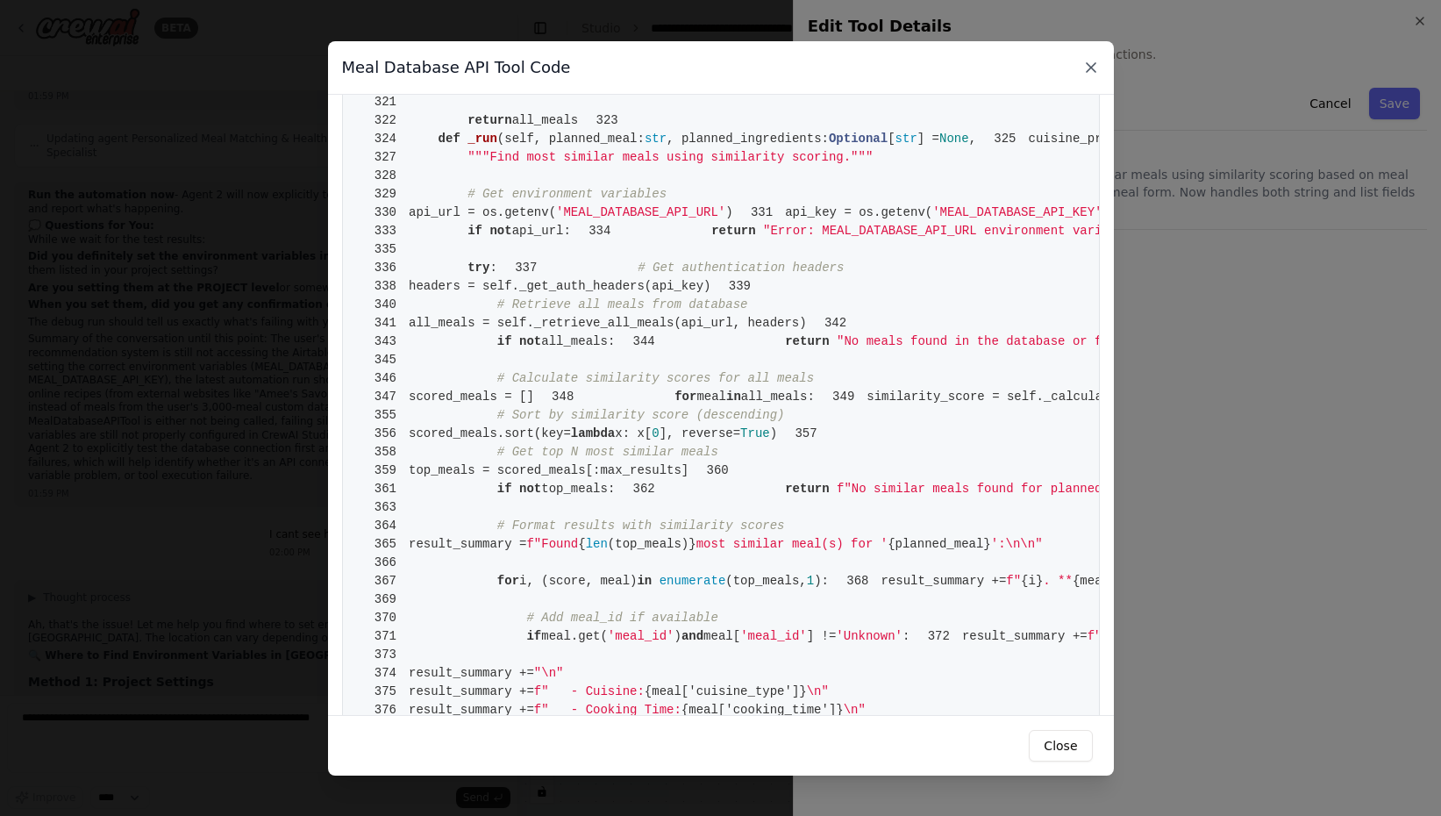
click at [1091, 68] on icon at bounding box center [1091, 67] width 9 height 9
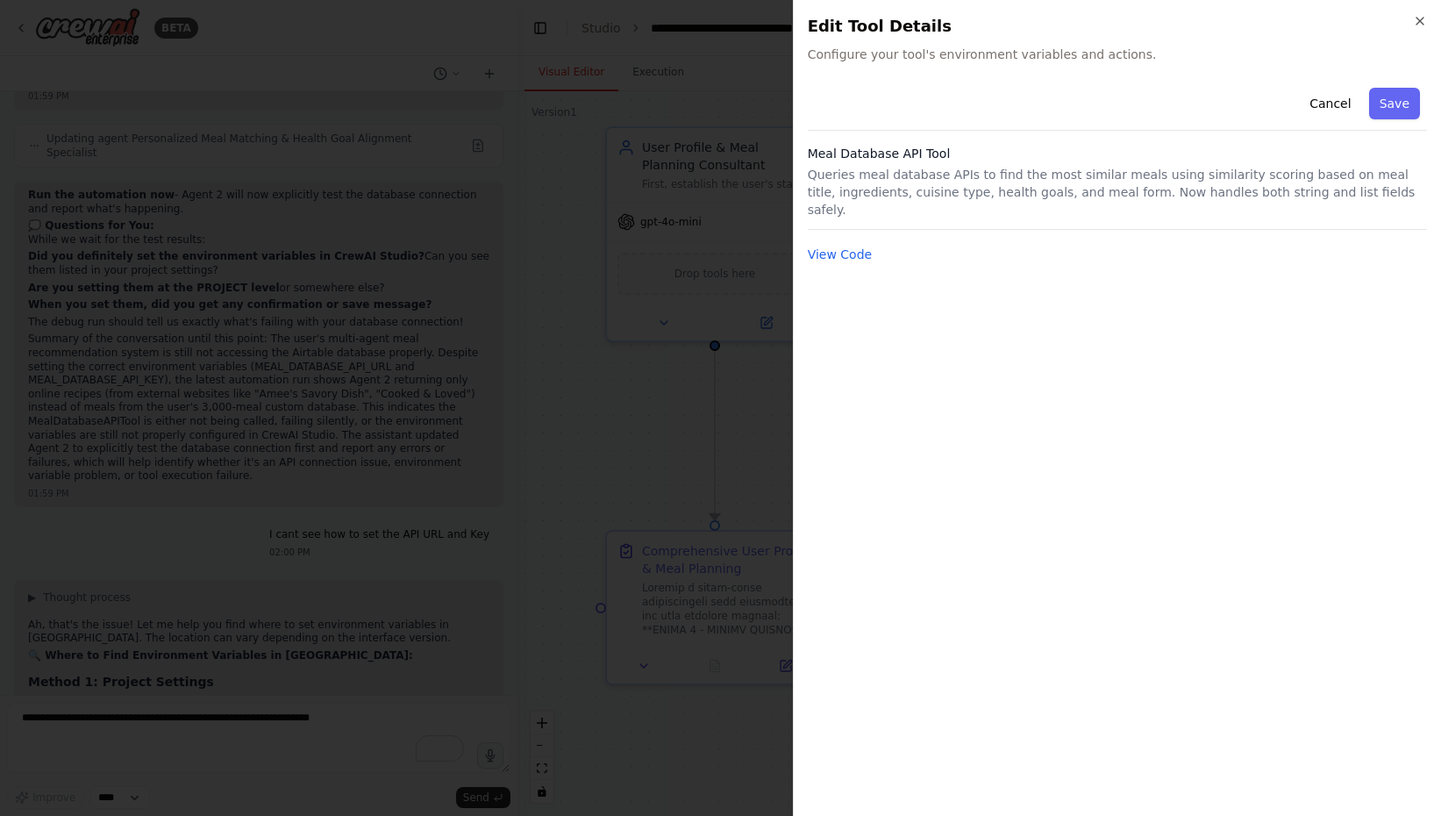
click at [1410, 19] on h2 "Edit Tool Details" at bounding box center [1117, 26] width 619 height 25
click at [1423, 19] on icon "button" at bounding box center [1420, 21] width 14 height 14
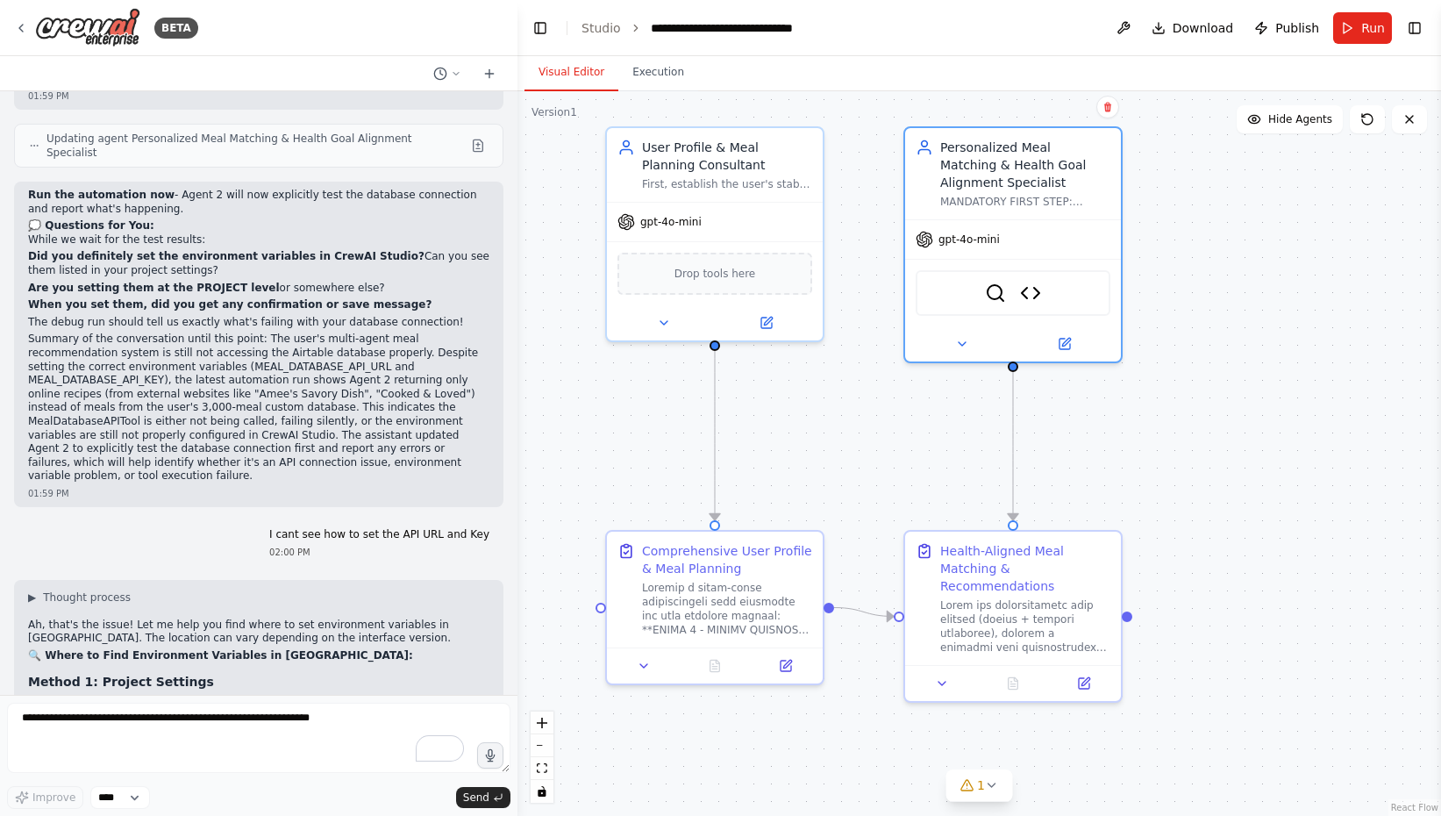
scroll to position [43880, 0]
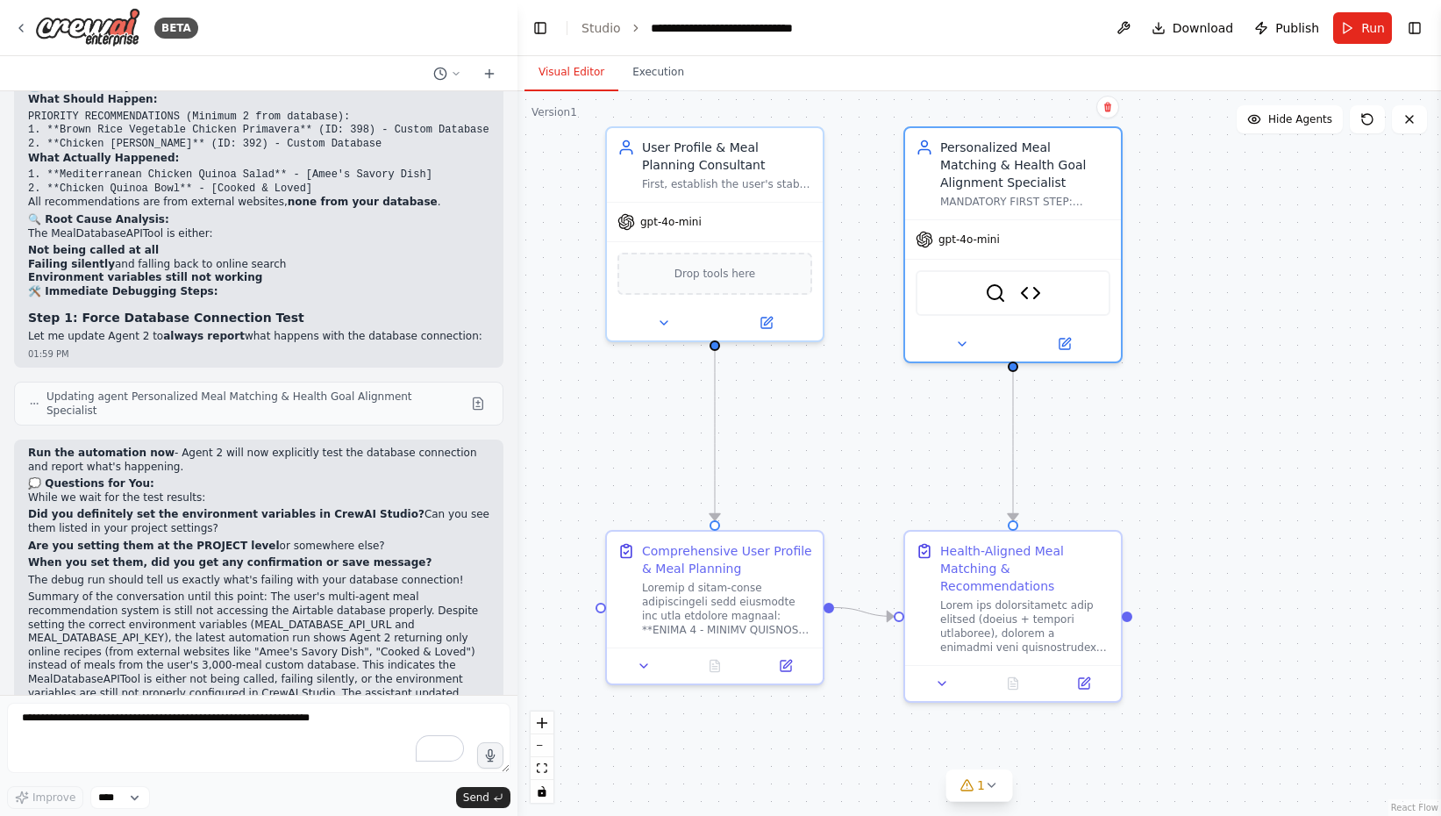
scroll to position [43623, 0]
drag, startPoint x: 212, startPoint y: 453, endPoint x: 90, endPoint y: 455, distance: 121.9
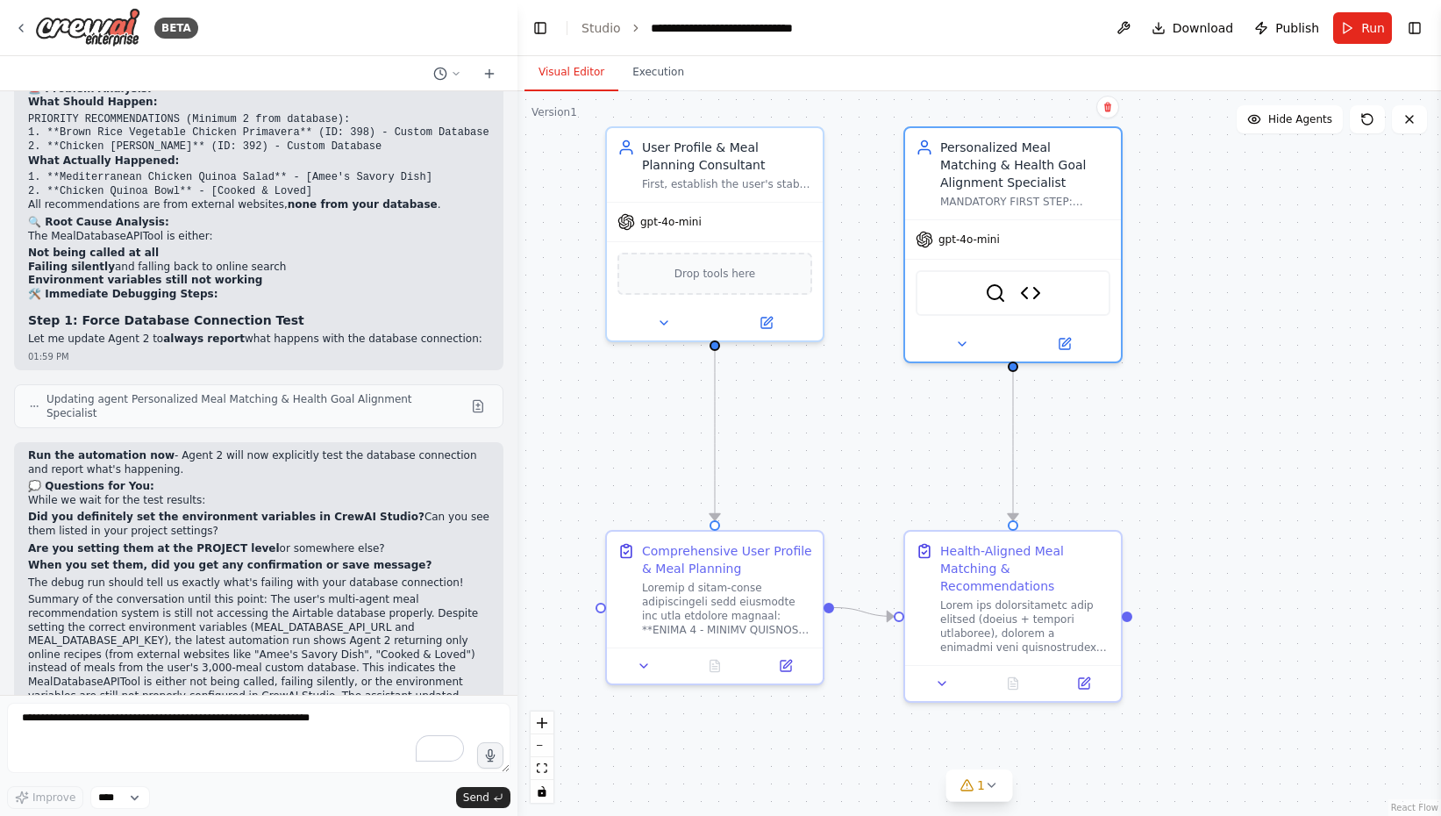
copy strong "Meal Database API Tool"
click at [100, 745] on textarea "To enrich screen reader interactions, please activate Accessibility in Grammarl…" at bounding box center [258, 738] width 503 height 70
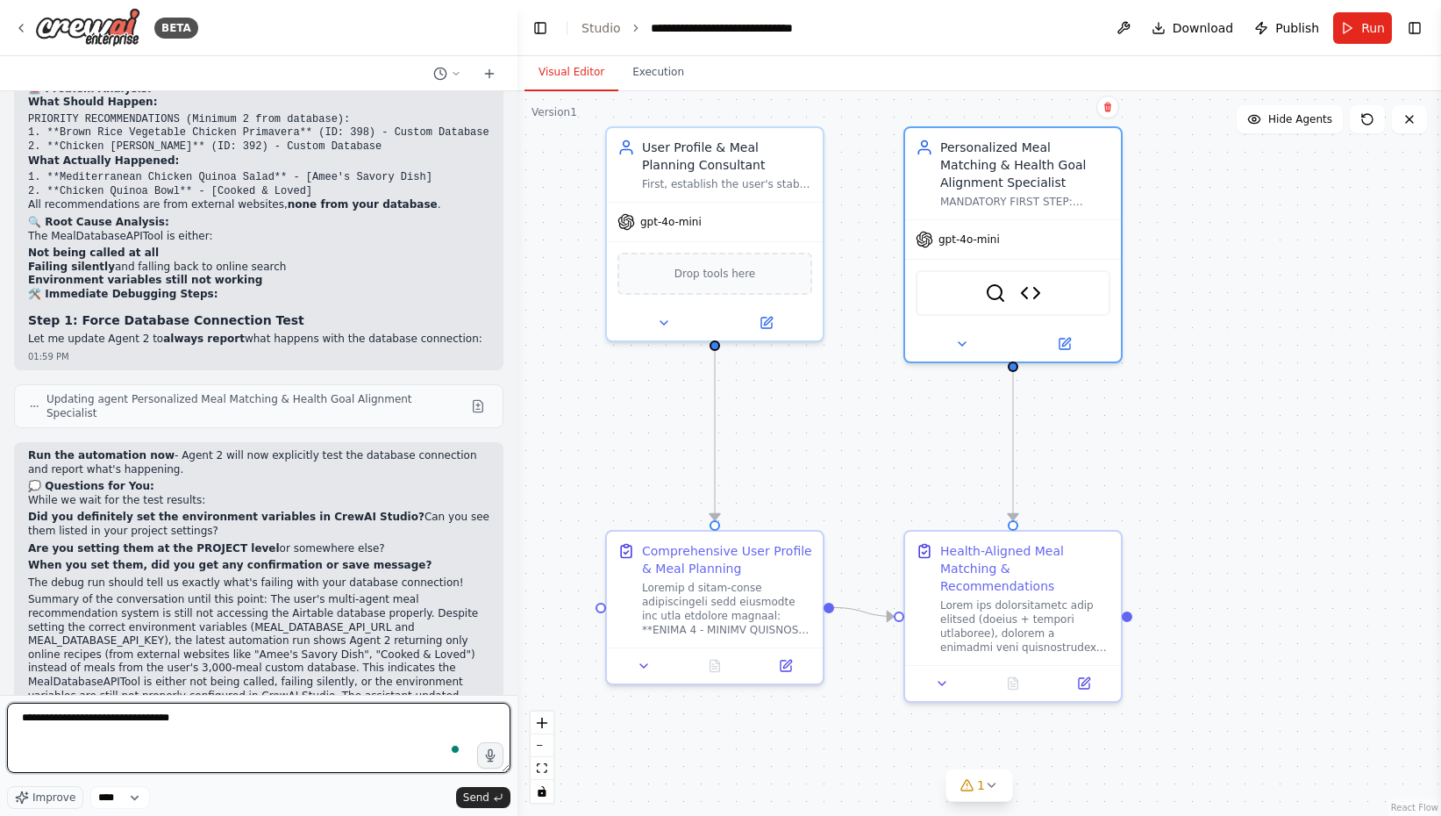
paste textarea "**********"
type textarea "**********"
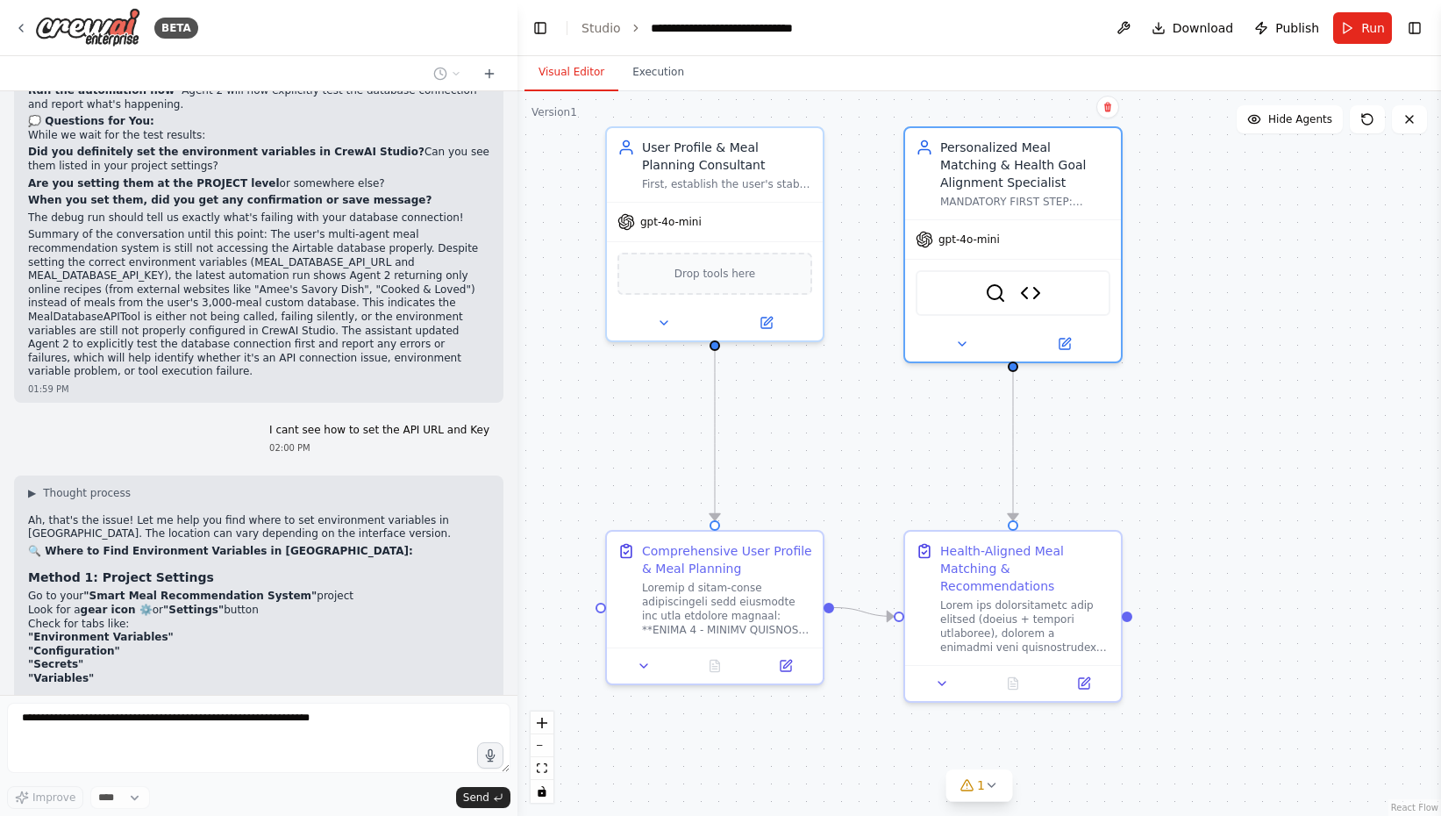
scroll to position [43988, 0]
click at [962, 341] on icon at bounding box center [962, 341] width 7 height 4
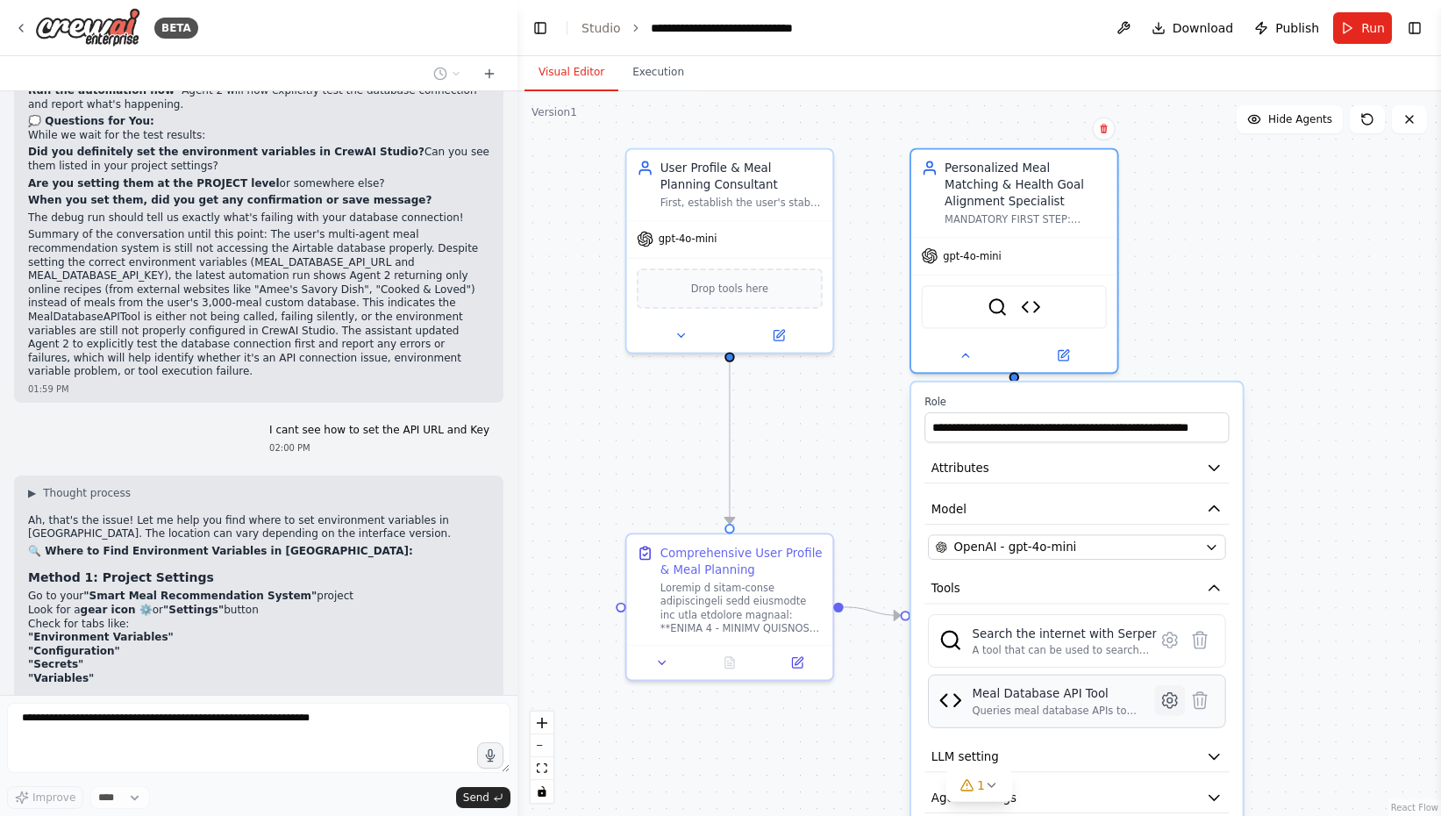
click at [1173, 699] on icon at bounding box center [1170, 700] width 14 height 15
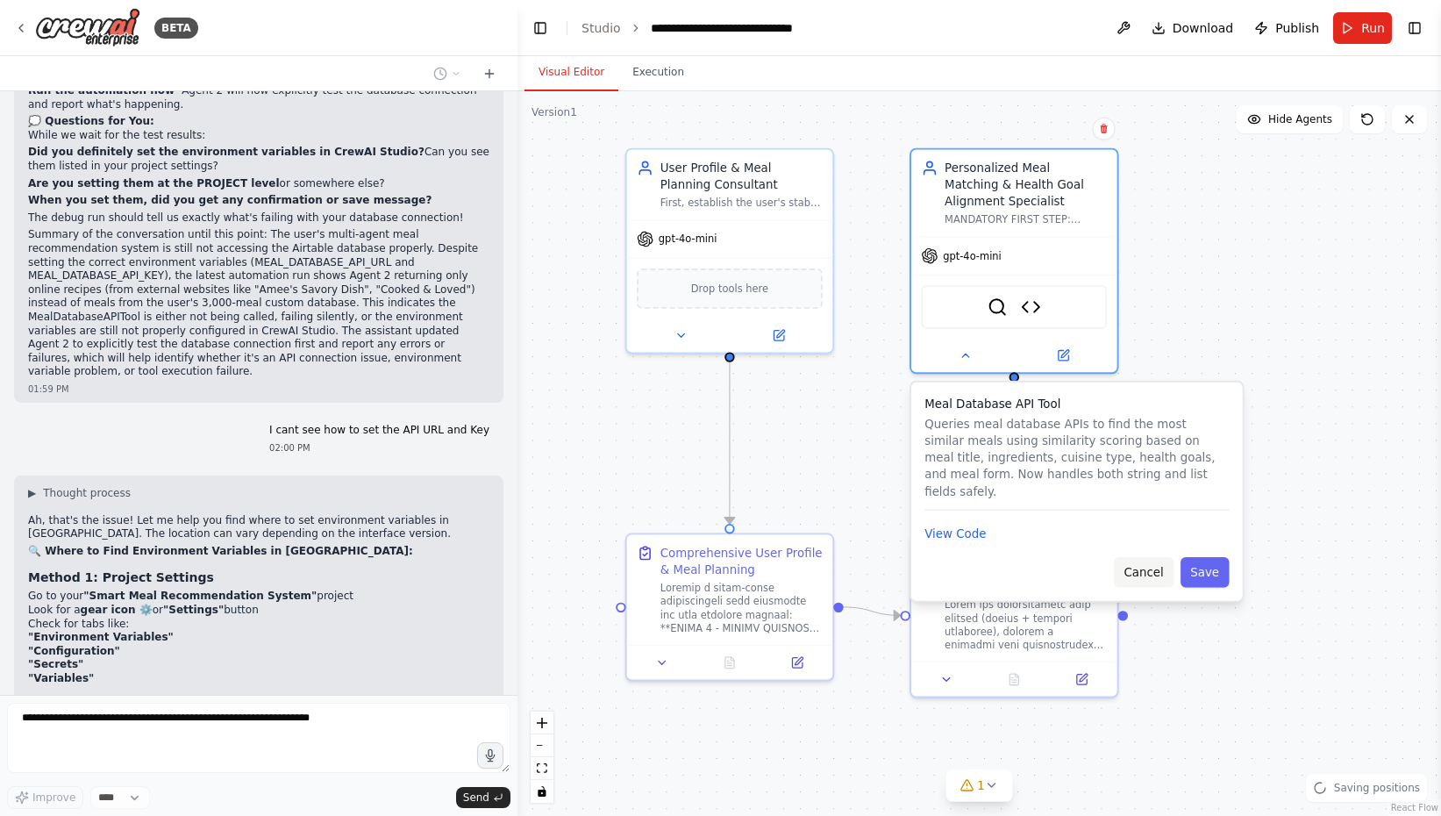
click at [1145, 557] on button "Cancel" at bounding box center [1144, 572] width 60 height 30
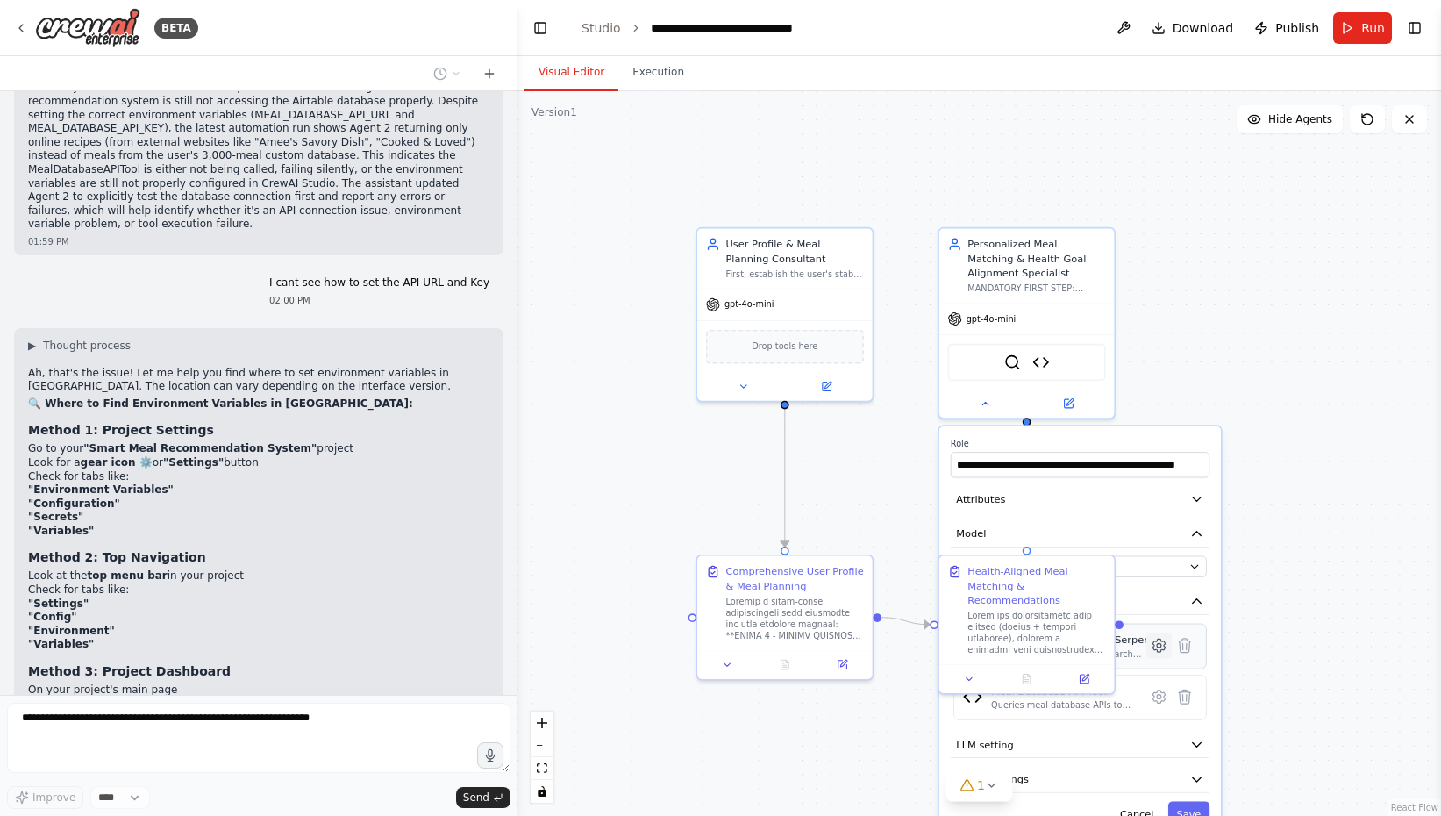
click at [1164, 642] on icon at bounding box center [1159, 644] width 12 height 13
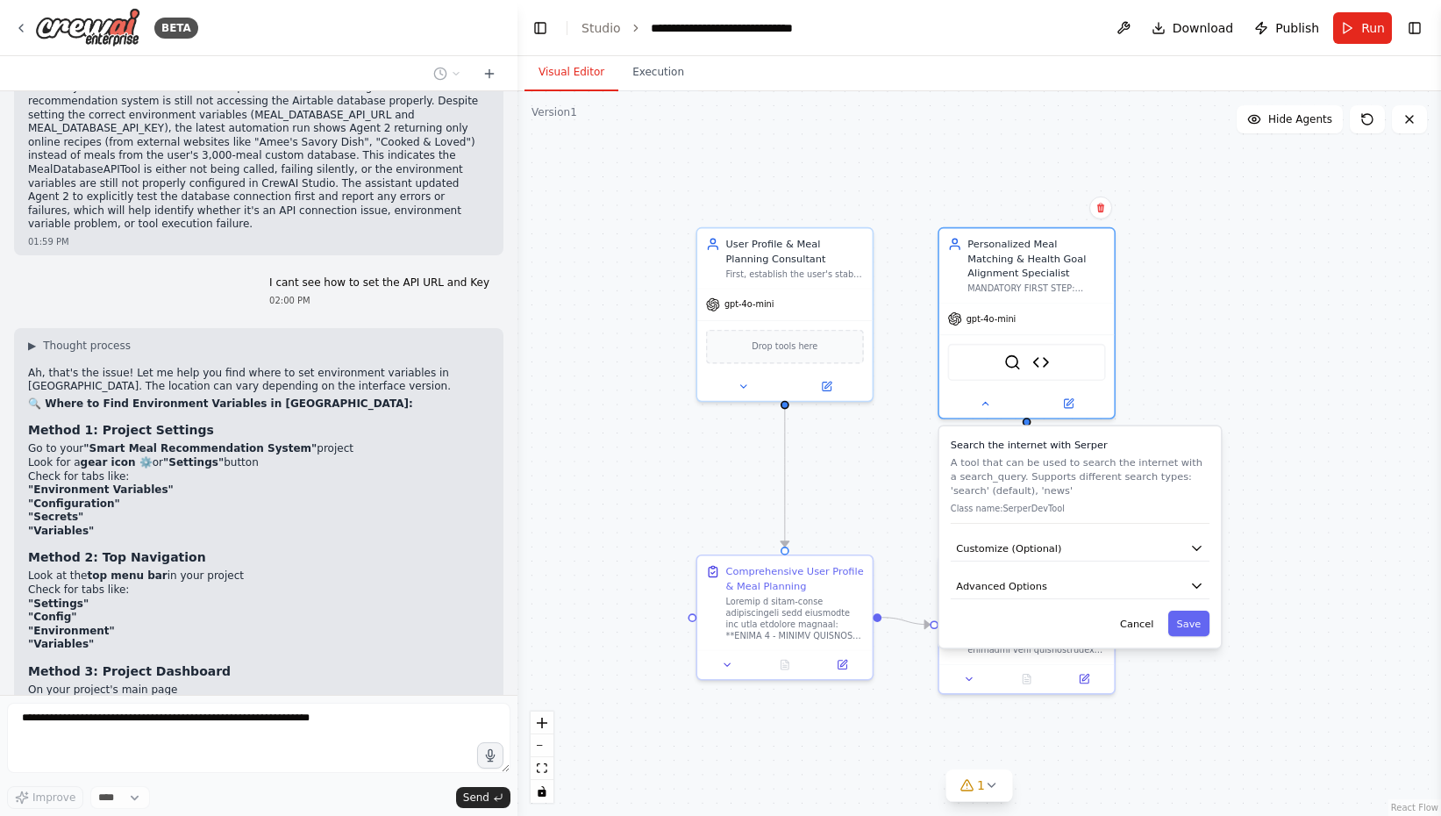
scroll to position [44153, 0]
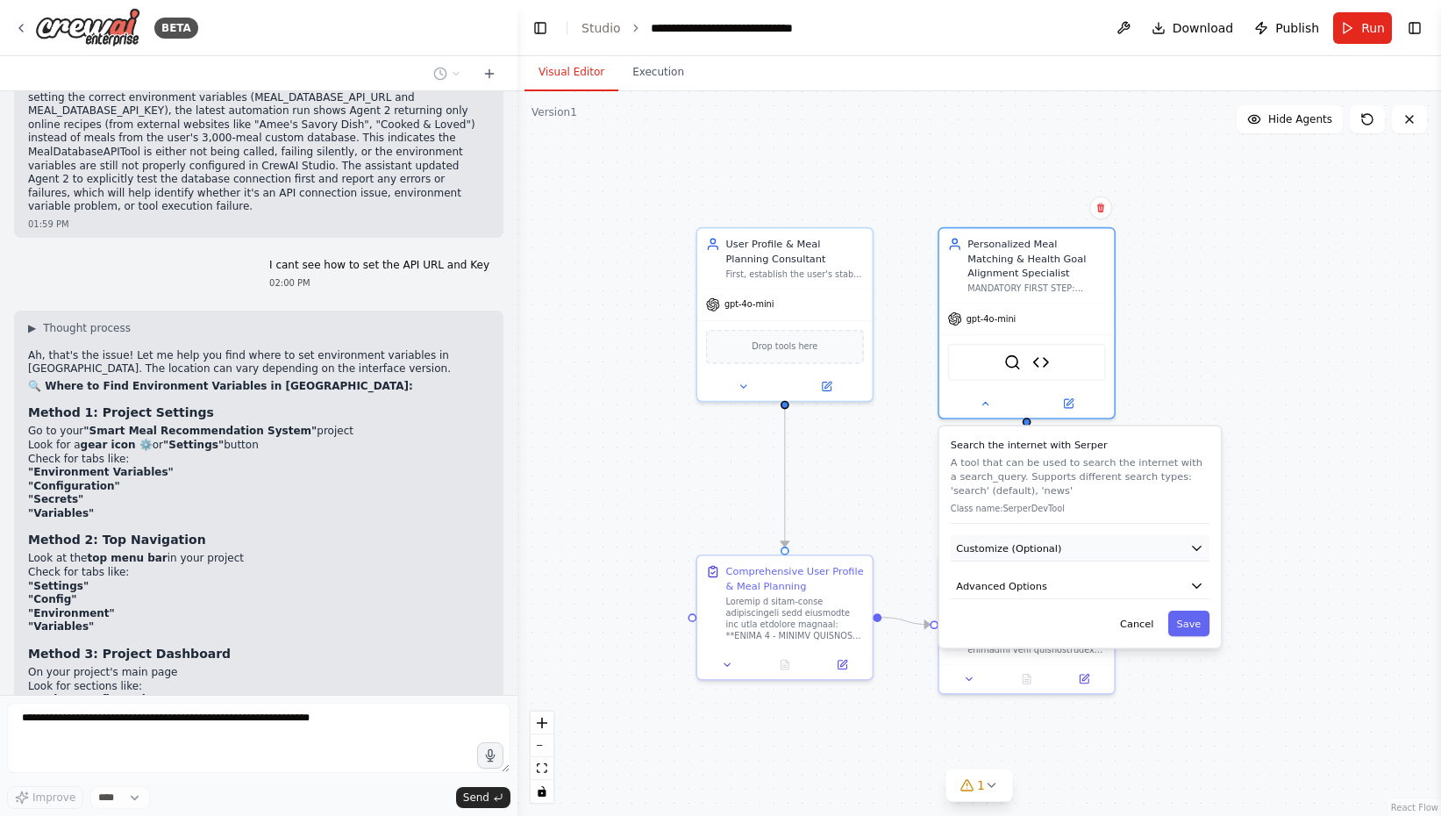
click at [1090, 546] on button "Customize (Optional)" at bounding box center [1080, 548] width 259 height 26
click at [1088, 581] on button "Advanced Options" at bounding box center [1080, 586] width 259 height 26
click at [1077, 545] on button "Customize (Optional)" at bounding box center [1080, 548] width 259 height 26
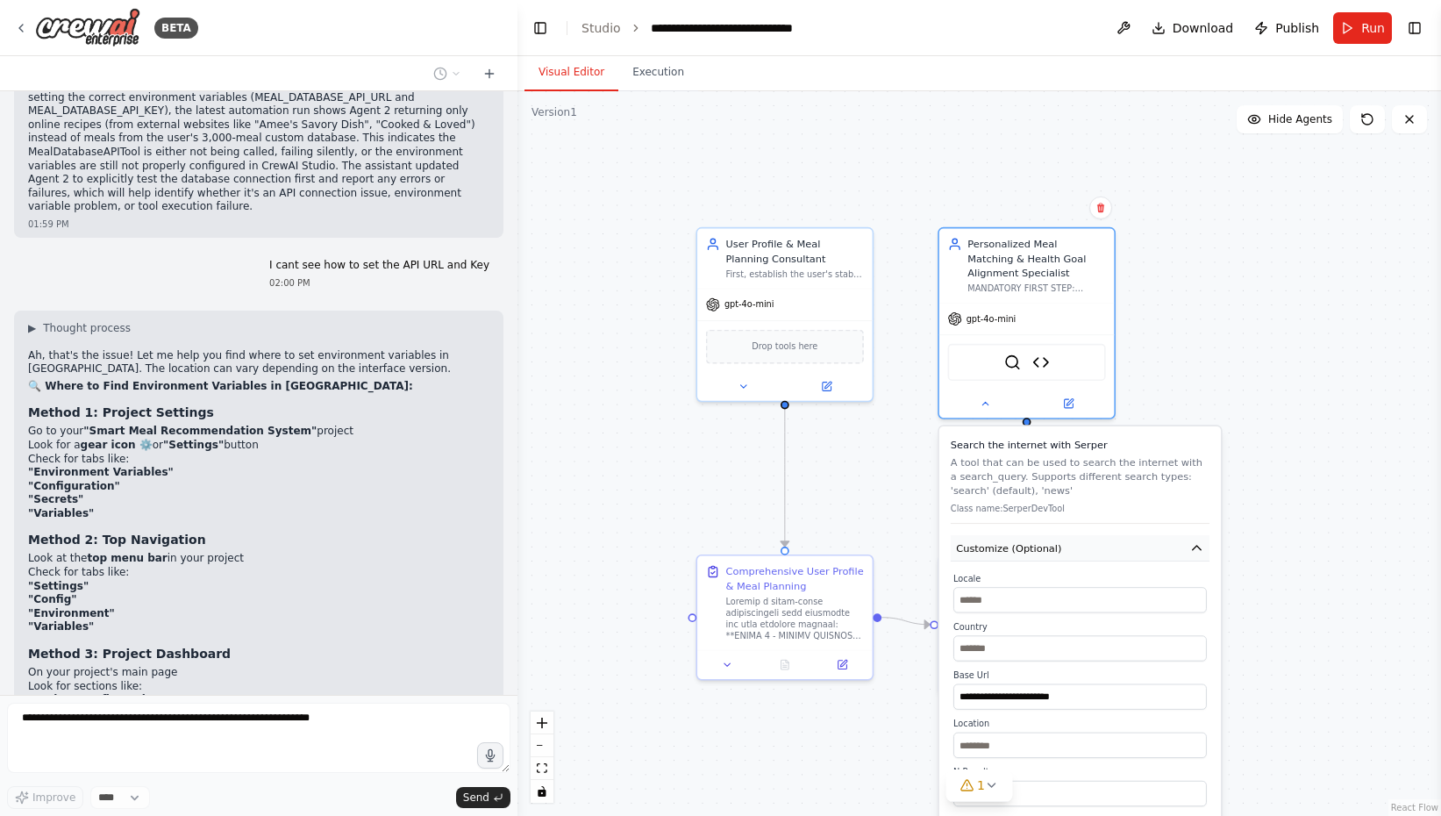
click at [1082, 548] on button "Customize (Optional)" at bounding box center [1080, 548] width 259 height 26
click at [320, 483] on div "I would like to build a multi-agent LLM system with 2 agents that are hosted on…" at bounding box center [258, 392] width 517 height 603
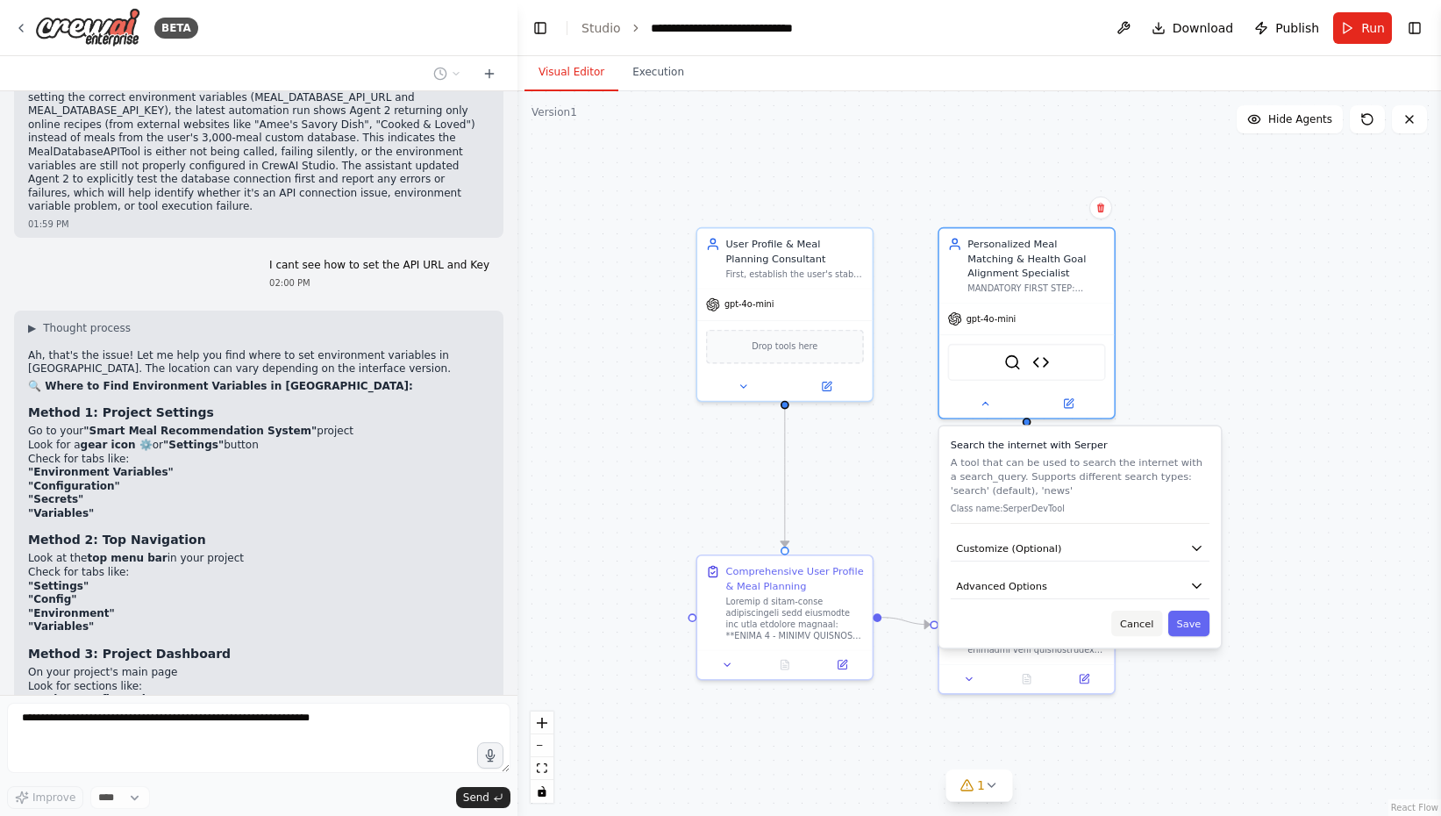
click at [1145, 624] on button "Cancel" at bounding box center [1136, 622] width 51 height 25
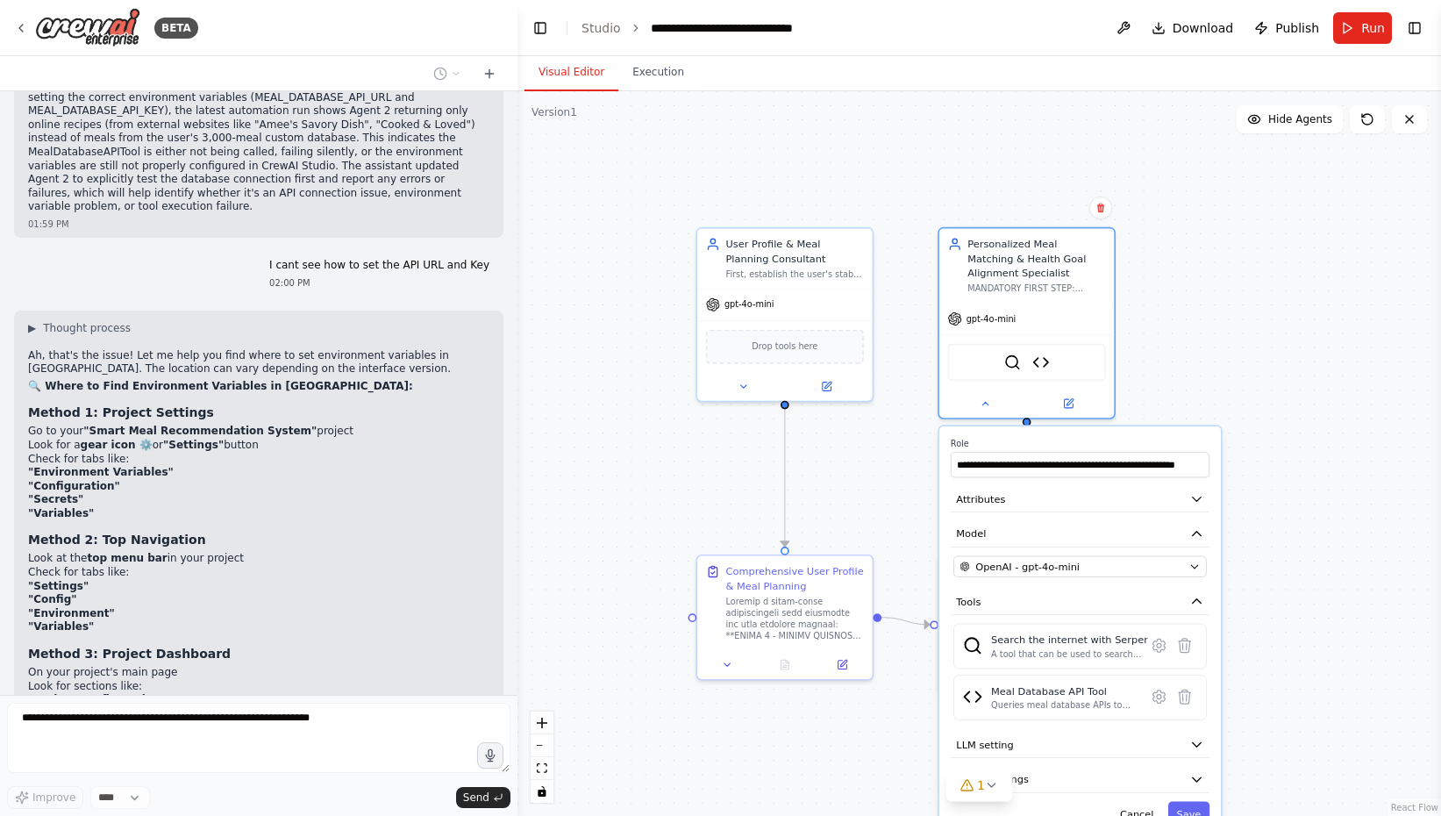
click at [1379, 442] on div ".deletable-edge-delete-btn { width: 20px; height: 20px; border: 0px solid #ffff…" at bounding box center [979, 453] width 924 height 724
click at [1045, 461] on input "**********" at bounding box center [1080, 465] width 259 height 25
type input "**********"
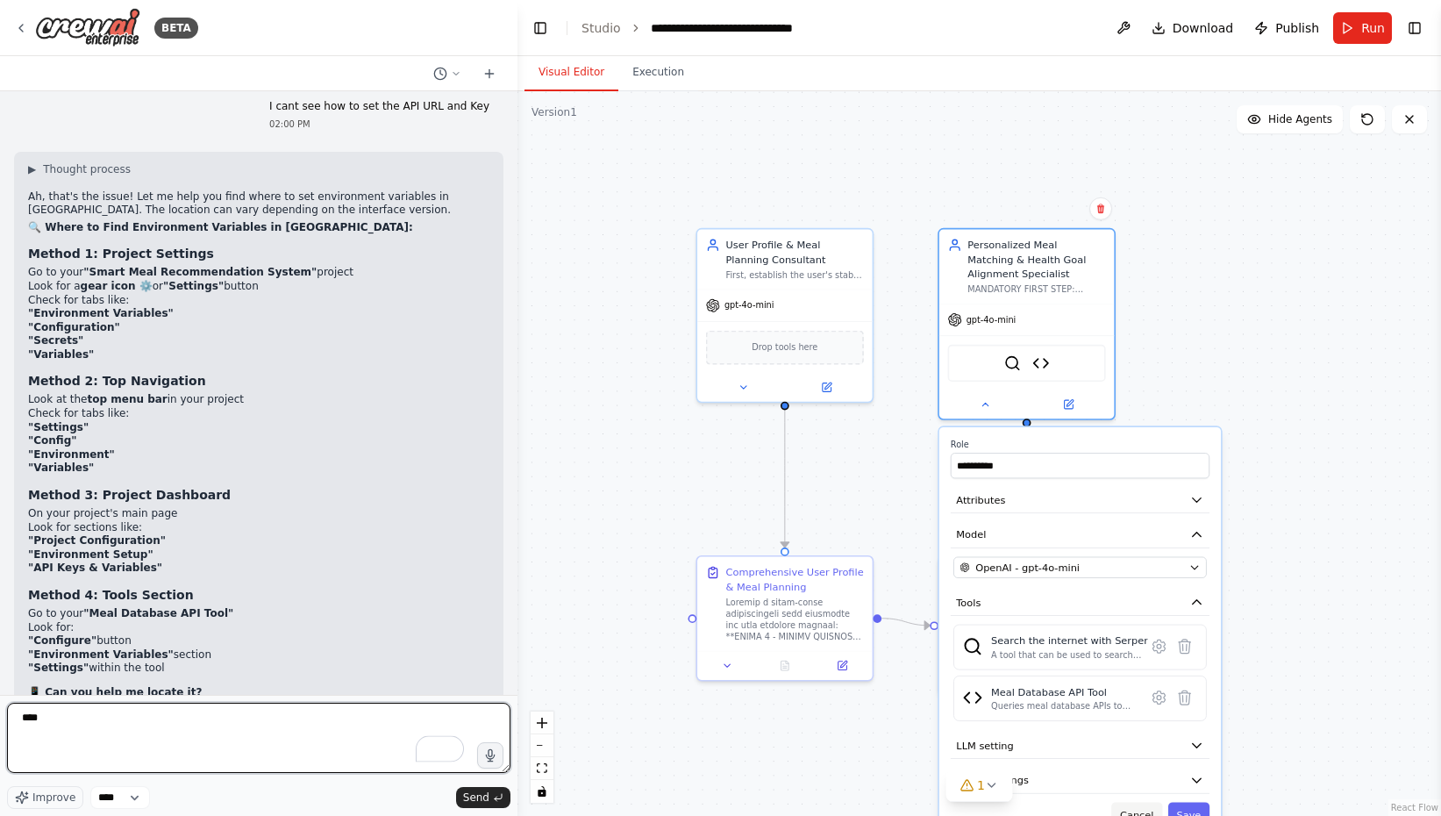
type textarea "****"
click at [1139, 810] on button "Cancel" at bounding box center [1136, 814] width 51 height 25
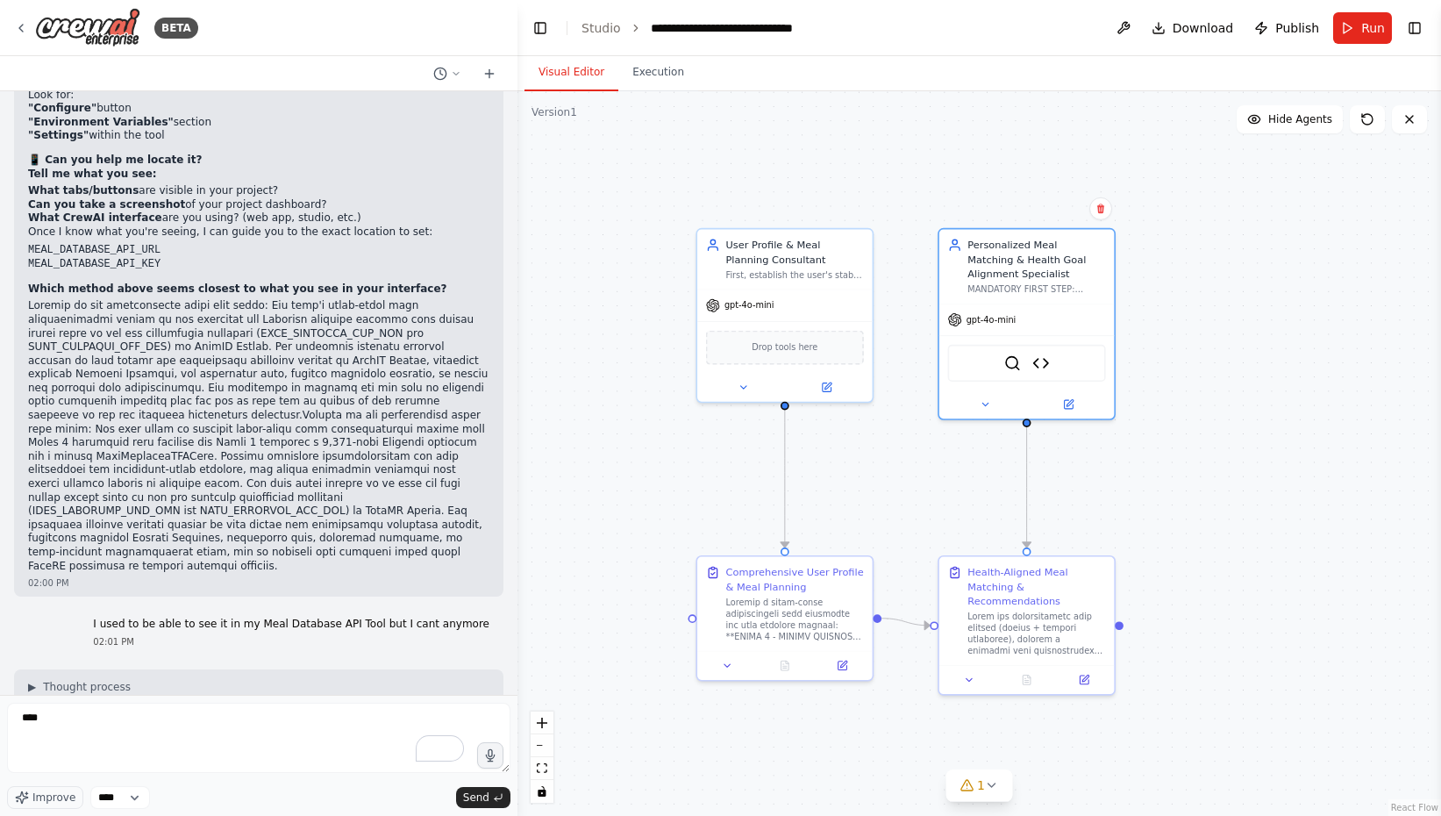
scroll to position [44840, 0]
click at [542, 33] on button "Toggle Left Sidebar" at bounding box center [540, 28] width 25 height 25
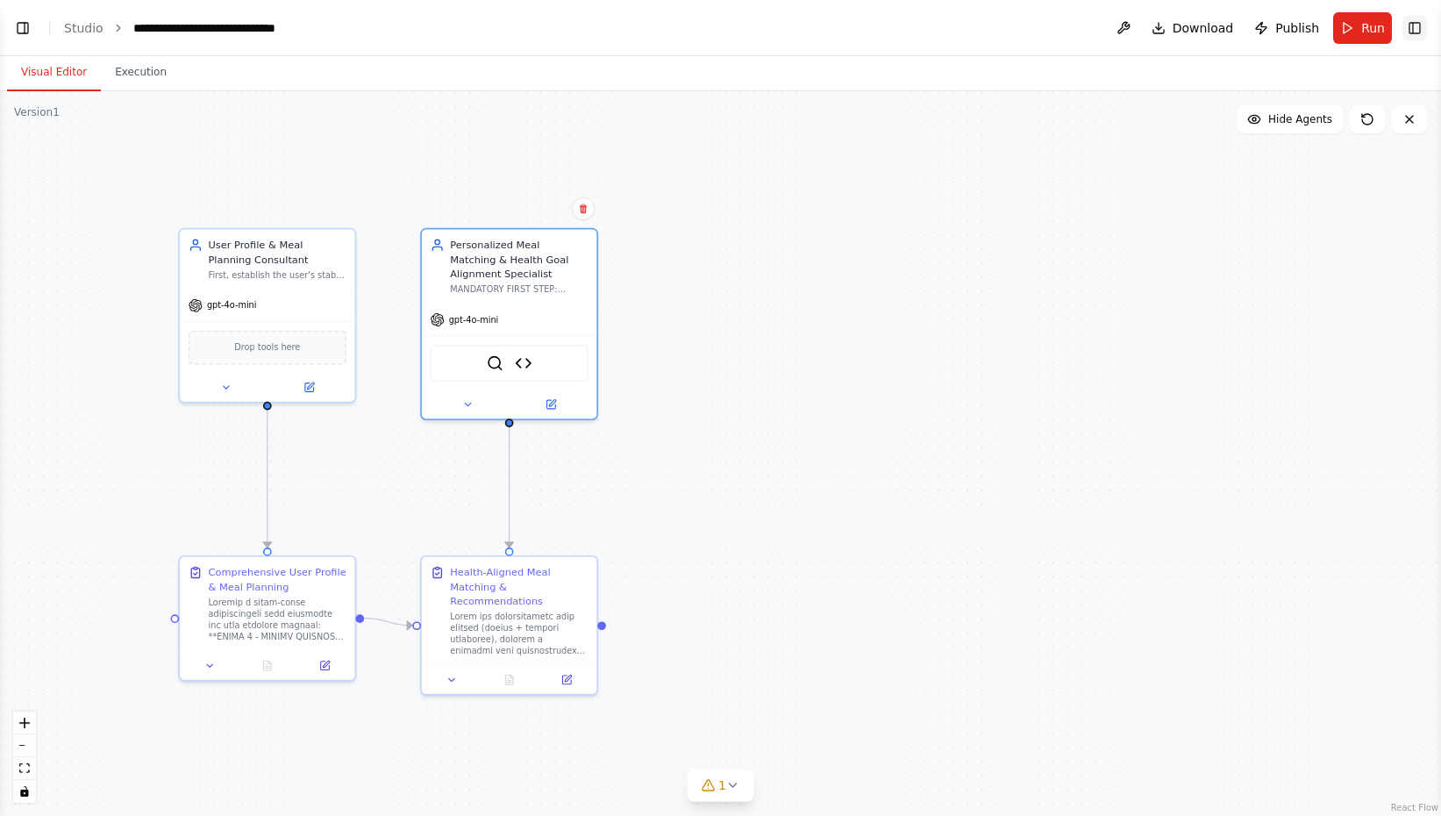
click at [1414, 27] on button "Toggle Right Sidebar" at bounding box center [1414, 28] width 25 height 25
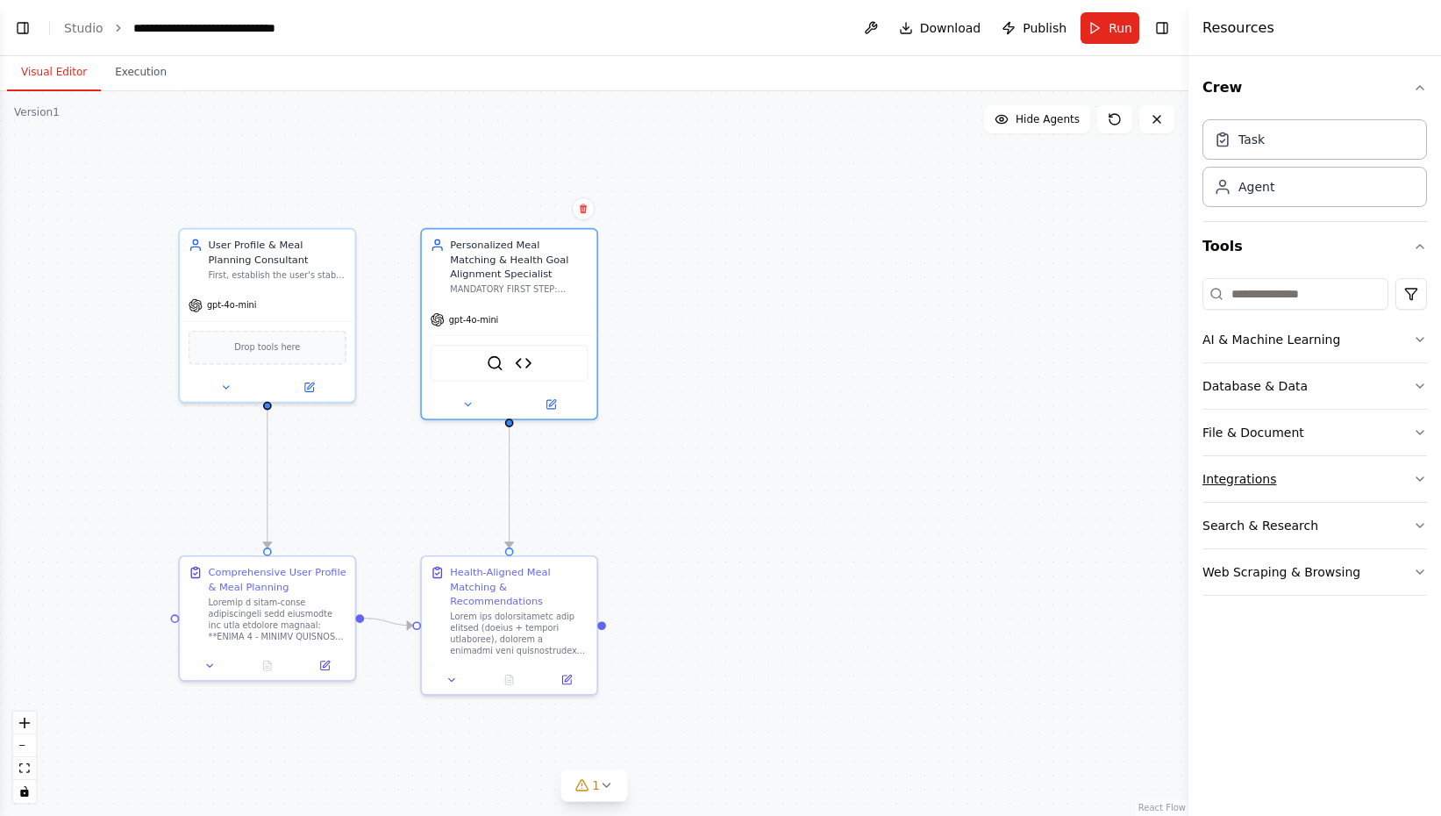
click at [1231, 480] on button "Integrations" at bounding box center [1314, 479] width 225 height 46
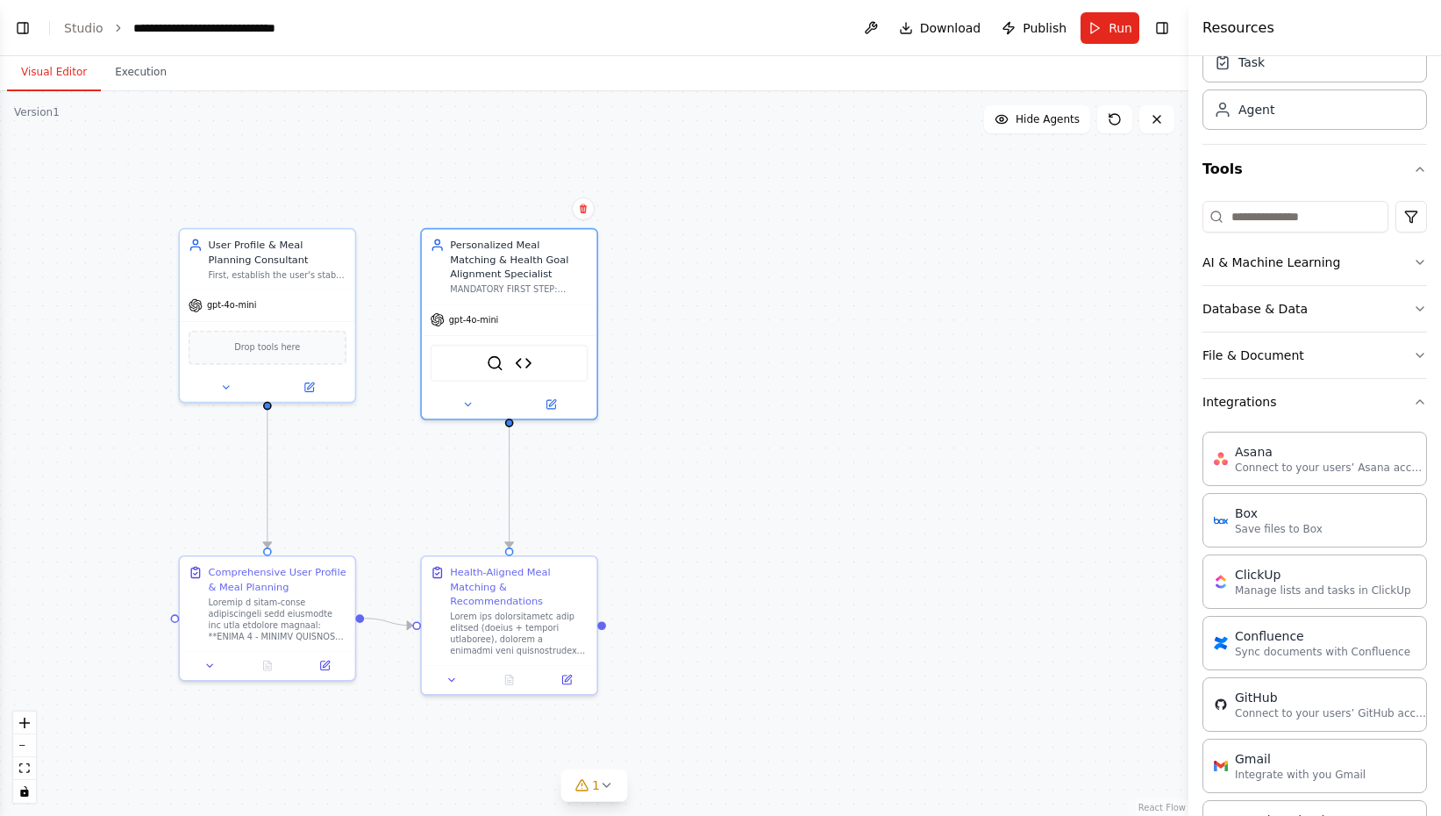
scroll to position [0, 0]
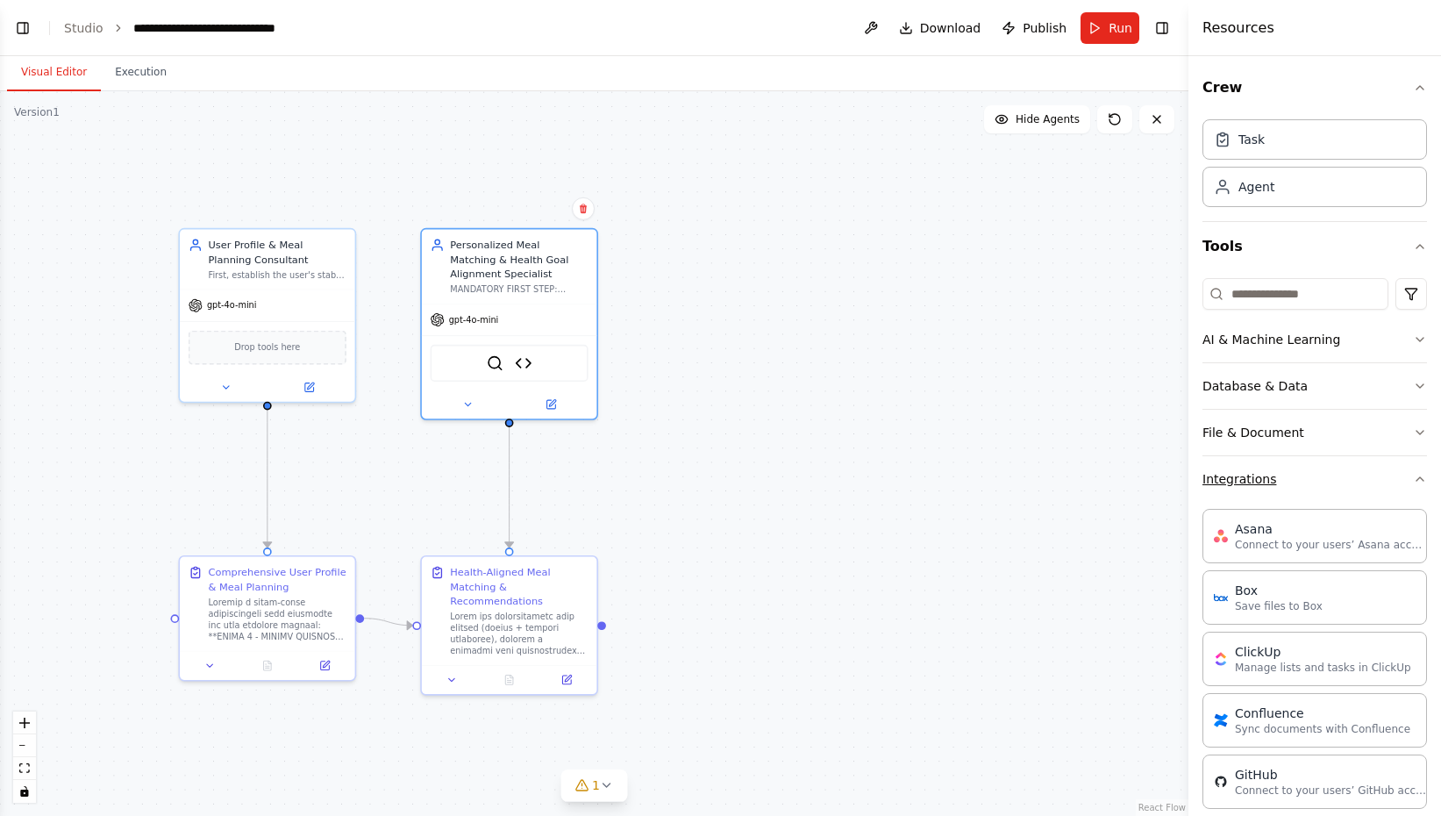
click at [1280, 474] on button "Integrations" at bounding box center [1314, 479] width 225 height 46
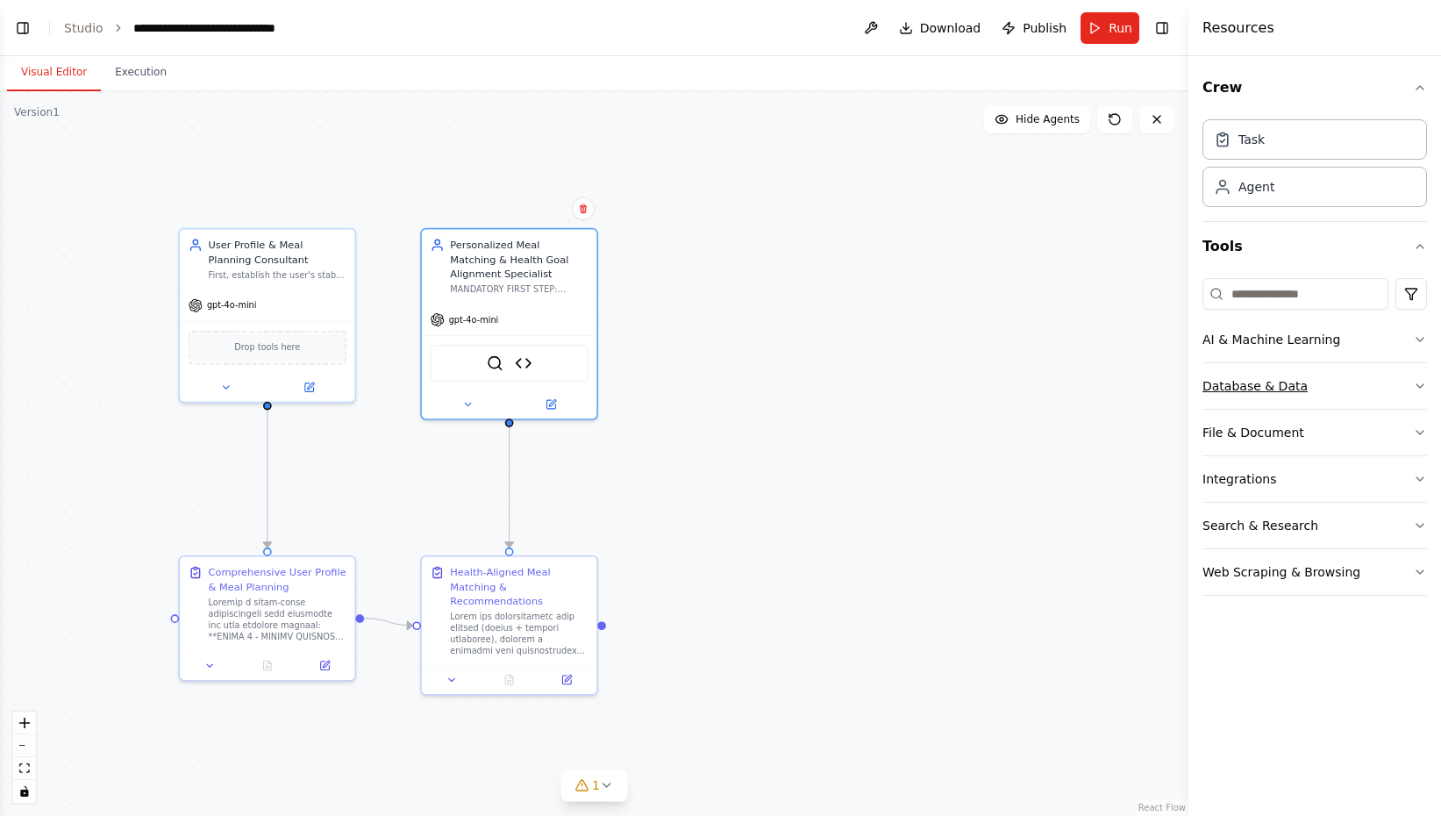
click at [1262, 382] on button "Database & Data" at bounding box center [1314, 386] width 225 height 46
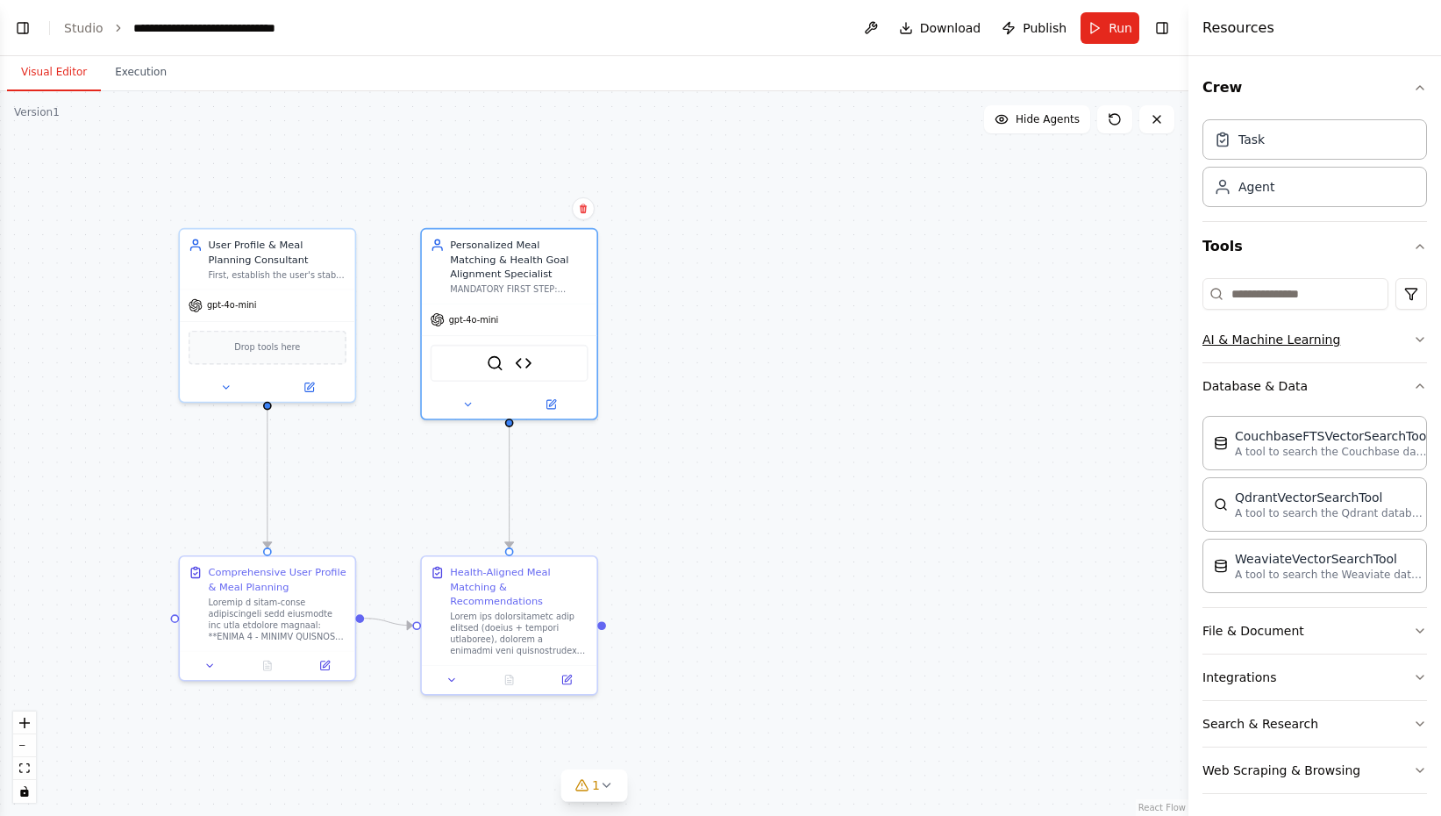
click at [1302, 346] on button "AI & Machine Learning" at bounding box center [1314, 340] width 225 height 46
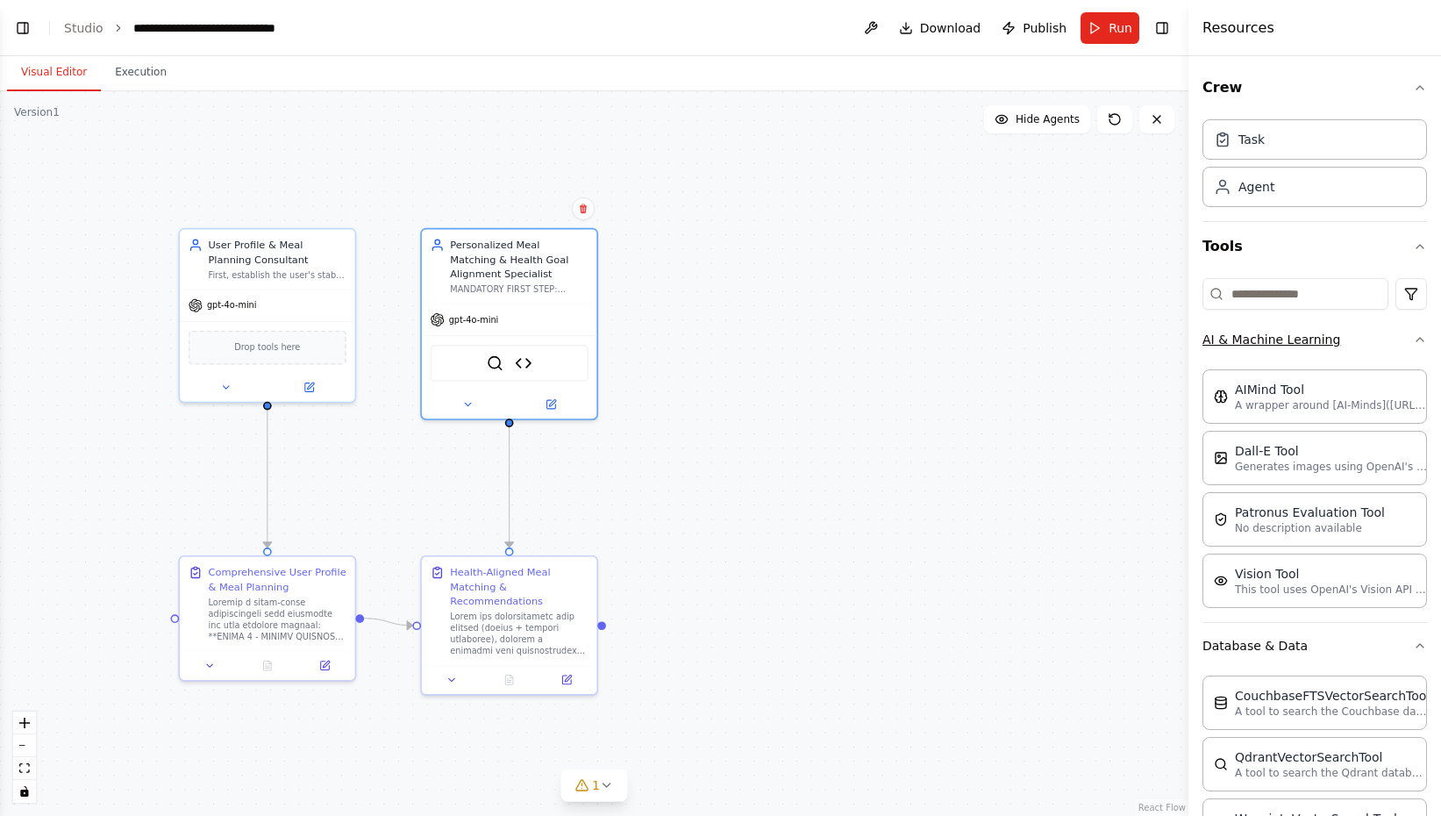
click at [1302, 346] on button "AI & Machine Learning" at bounding box center [1314, 340] width 225 height 46
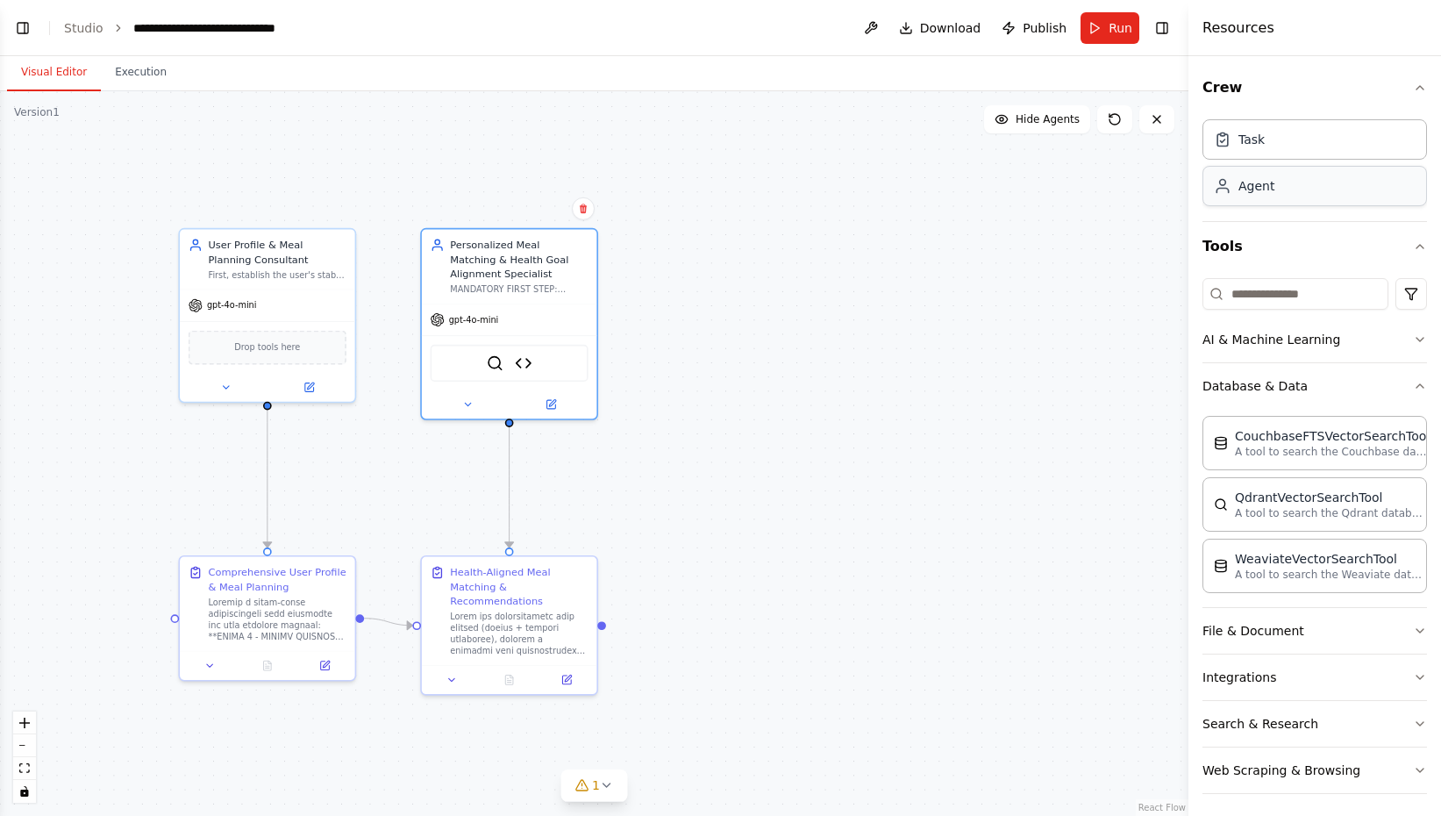
click at [1281, 198] on div "Agent" at bounding box center [1314, 186] width 225 height 40
click at [1268, 134] on div "Task" at bounding box center [1314, 138] width 225 height 40
click at [1283, 300] on input at bounding box center [1295, 294] width 186 height 32
click at [1276, 629] on button "File & Document" at bounding box center [1314, 631] width 225 height 46
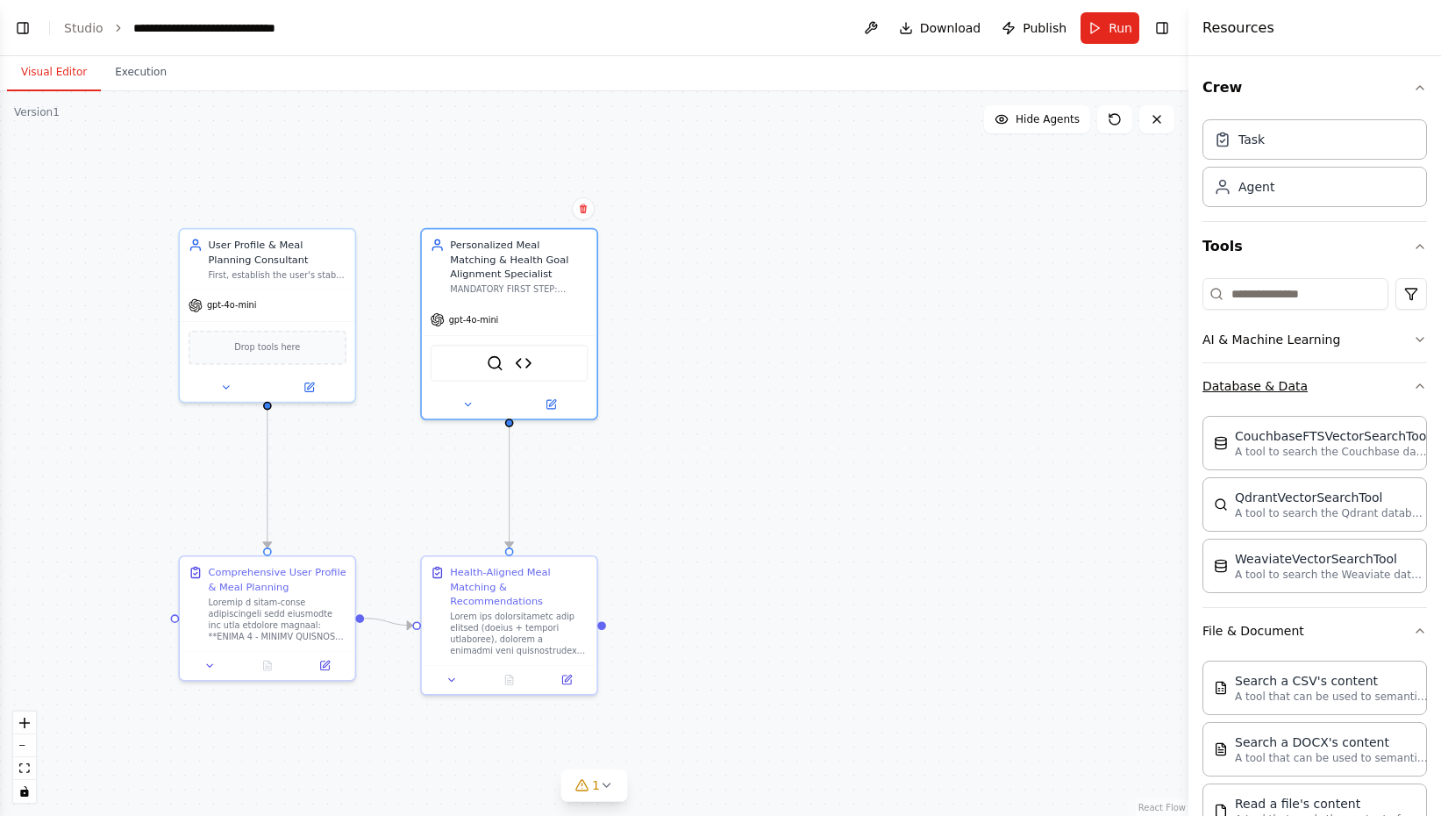
click at [1417, 397] on button "Database & Data" at bounding box center [1314, 386] width 225 height 46
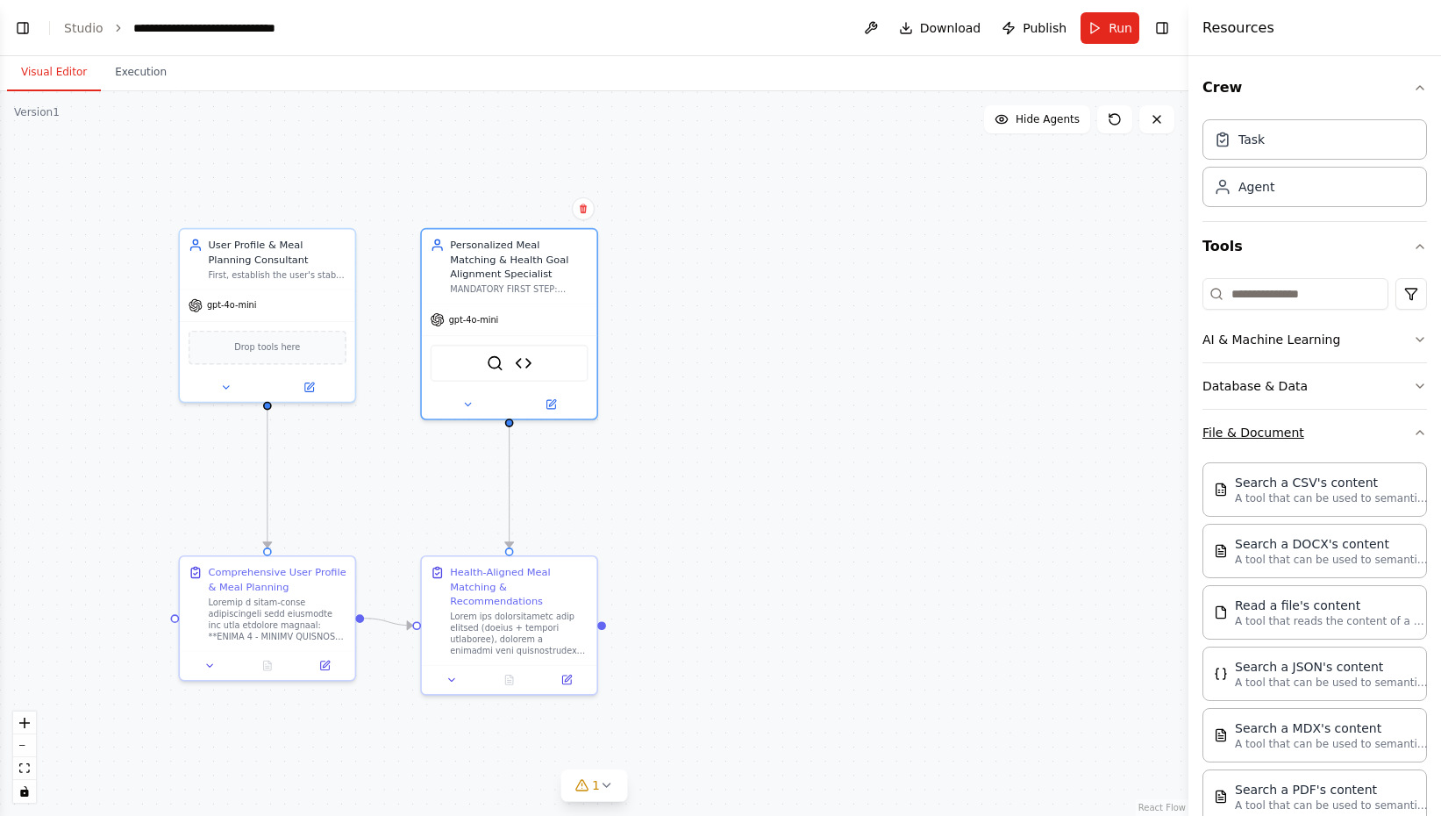
click at [1417, 434] on icon "button" at bounding box center [1420, 432] width 14 height 14
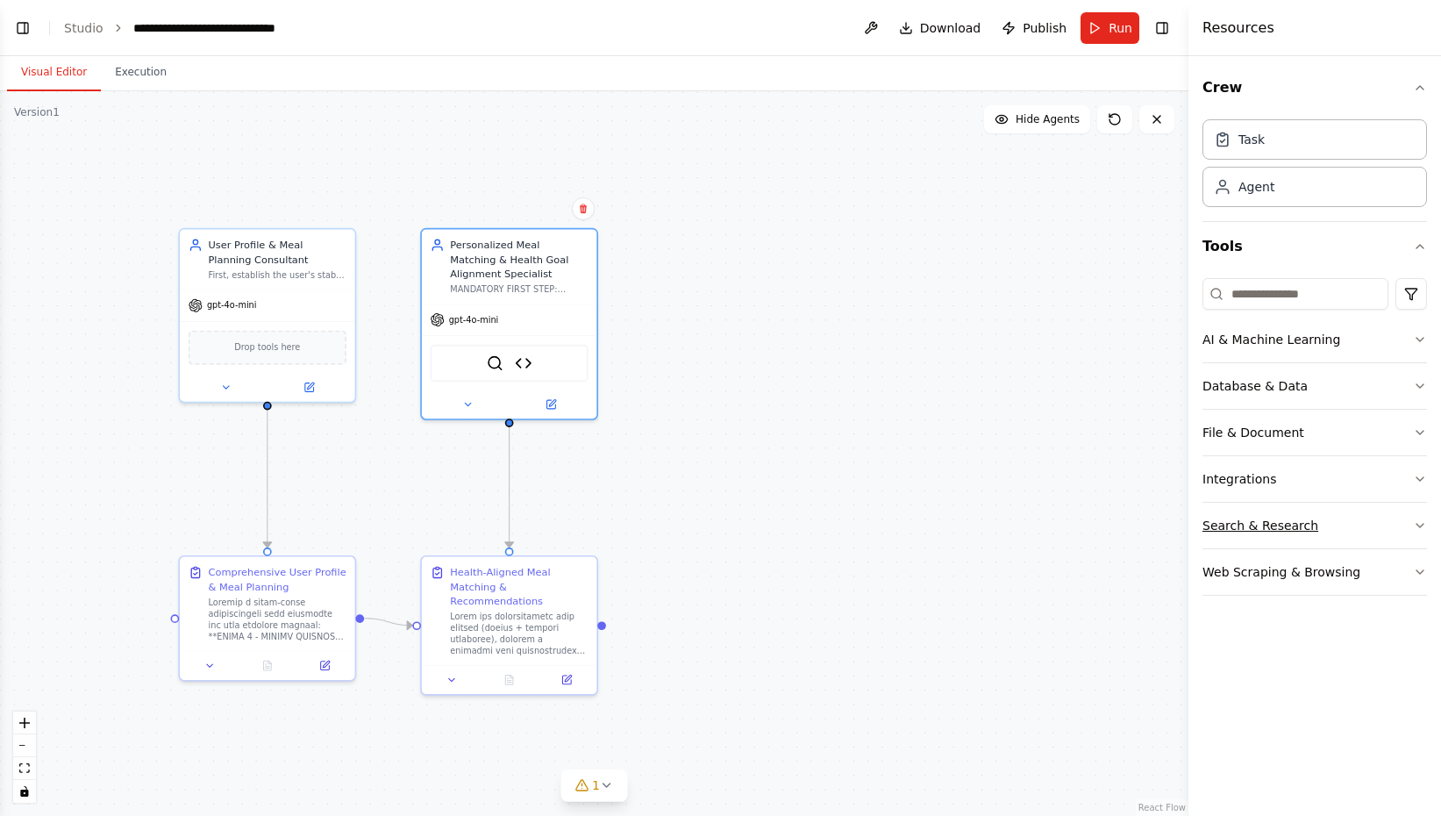
click at [1406, 525] on button "Search & Research" at bounding box center [1314, 526] width 225 height 46
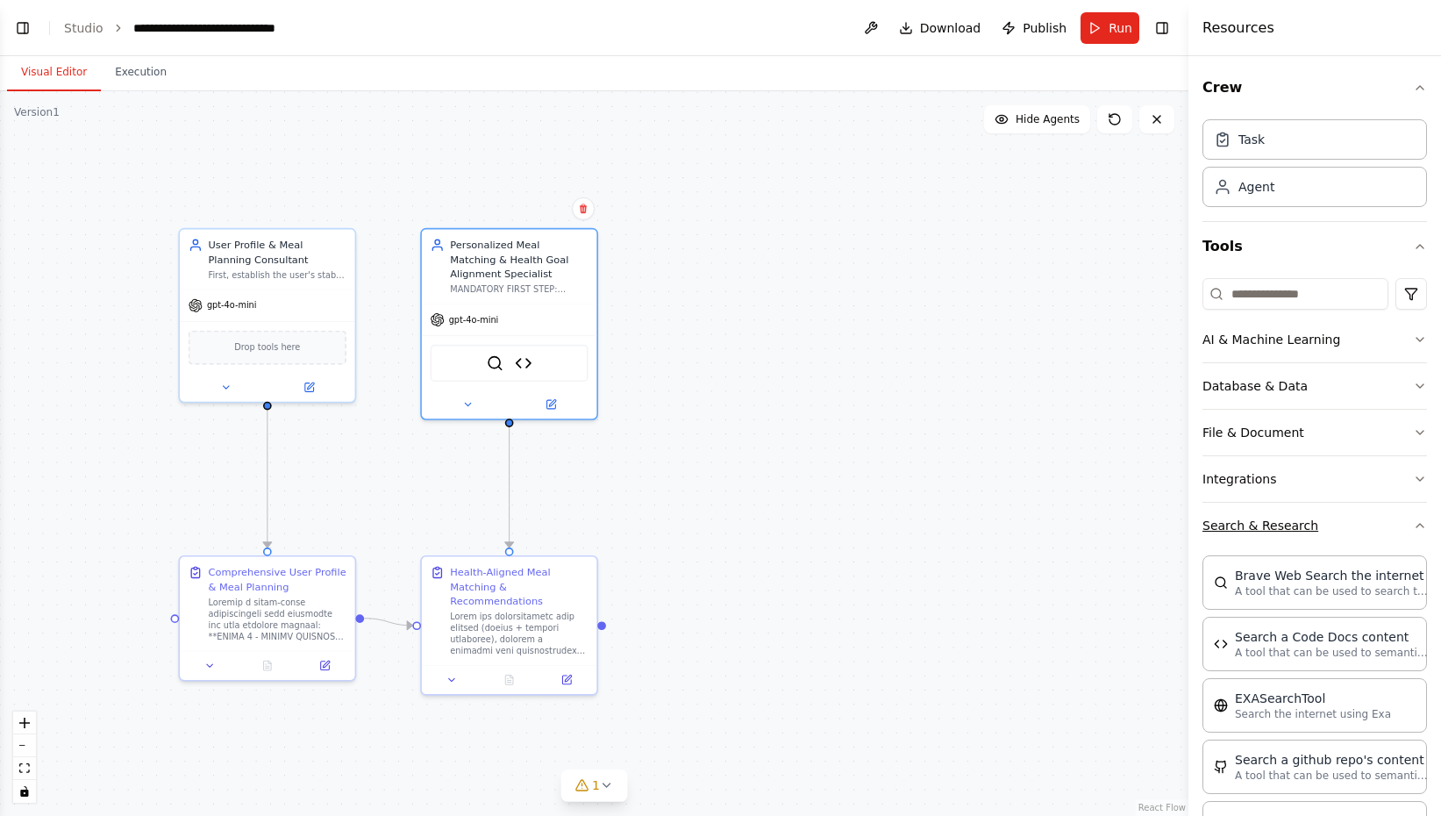
click at [1406, 525] on button "Search & Research" at bounding box center [1314, 526] width 225 height 46
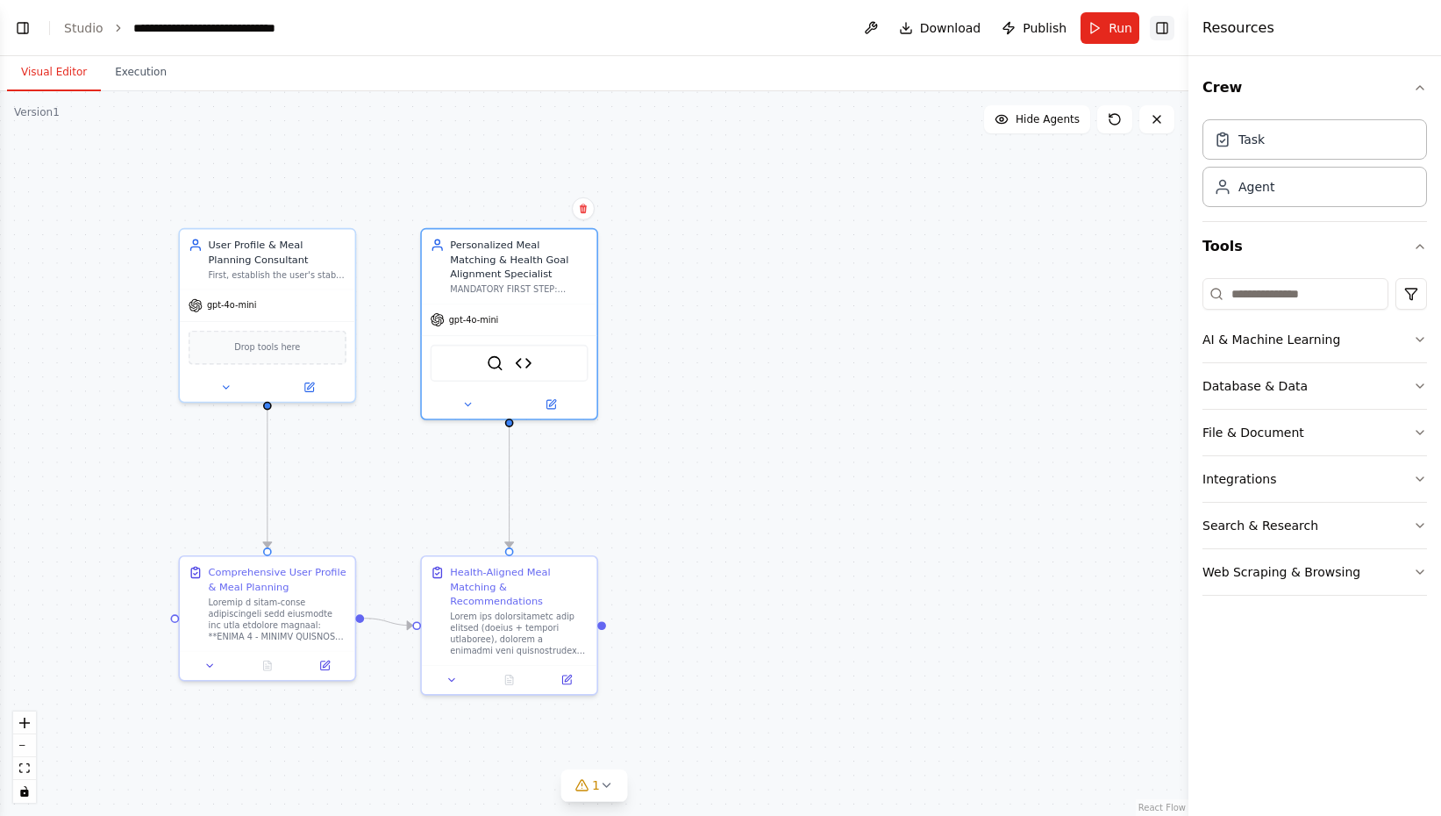
click at [1171, 30] on button "Toggle Right Sidebar" at bounding box center [1162, 28] width 25 height 25
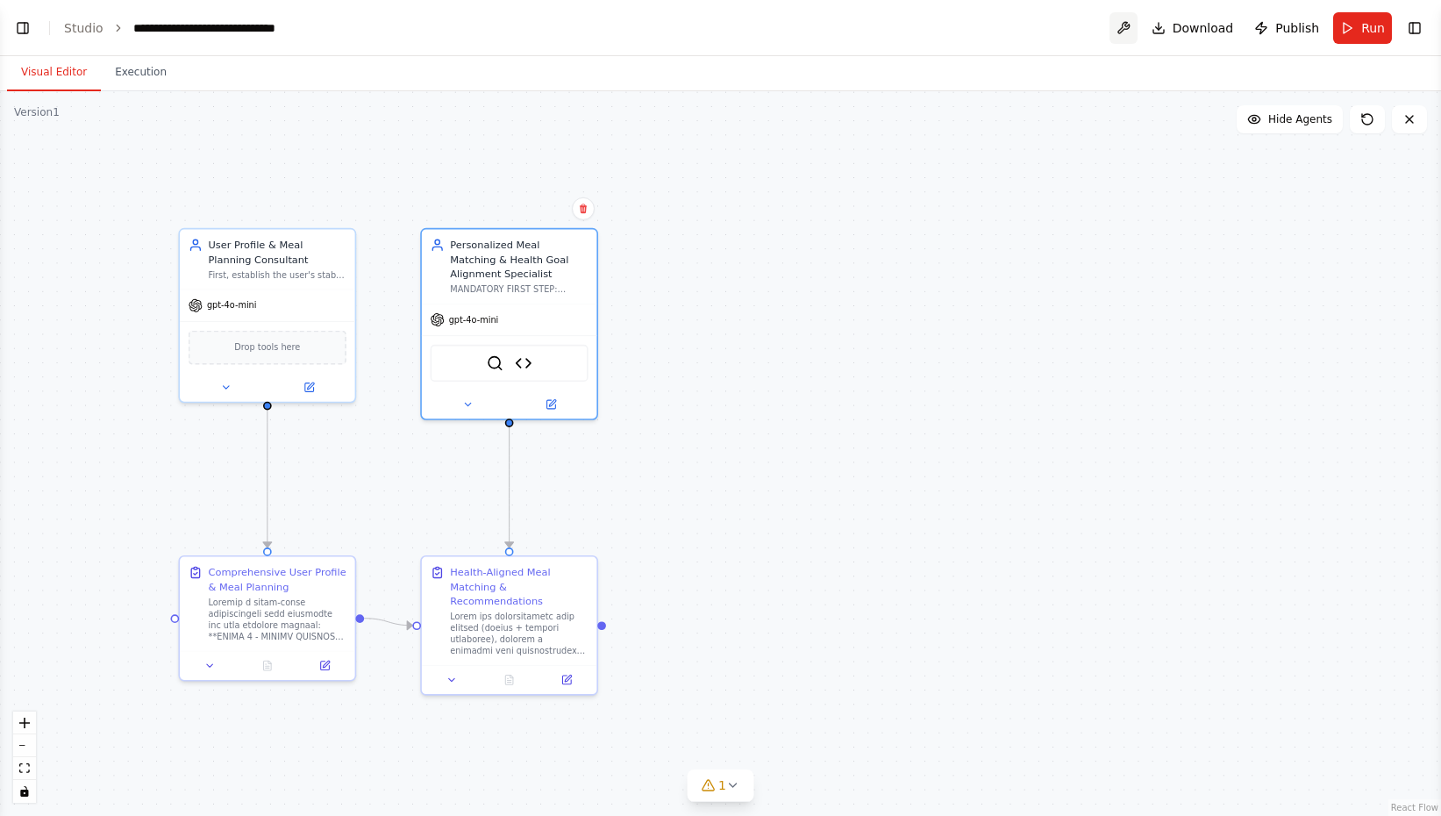
click at [1123, 28] on button at bounding box center [1123, 28] width 28 height 32
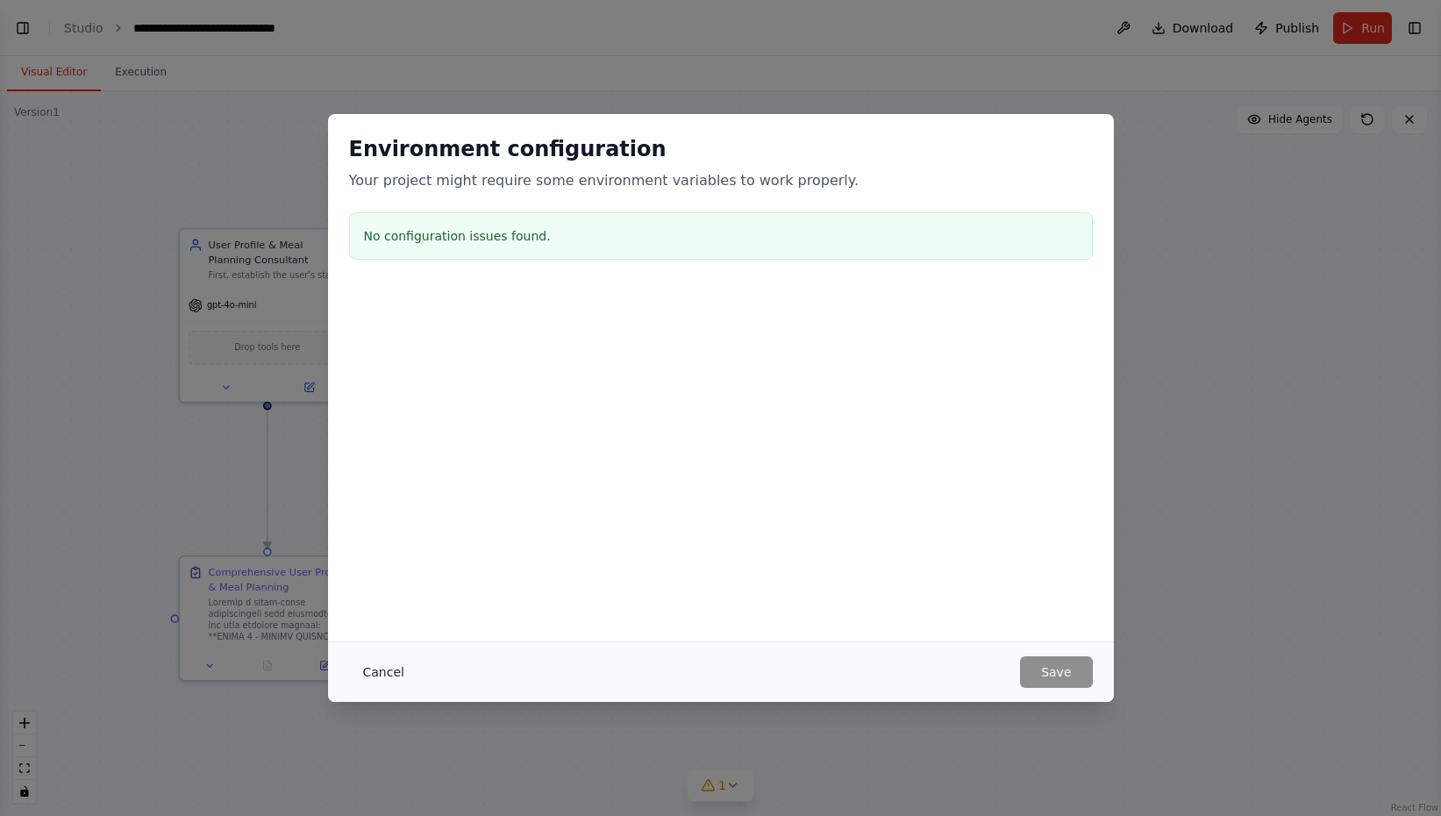
click at [386, 674] on button "Cancel" at bounding box center [383, 672] width 69 height 32
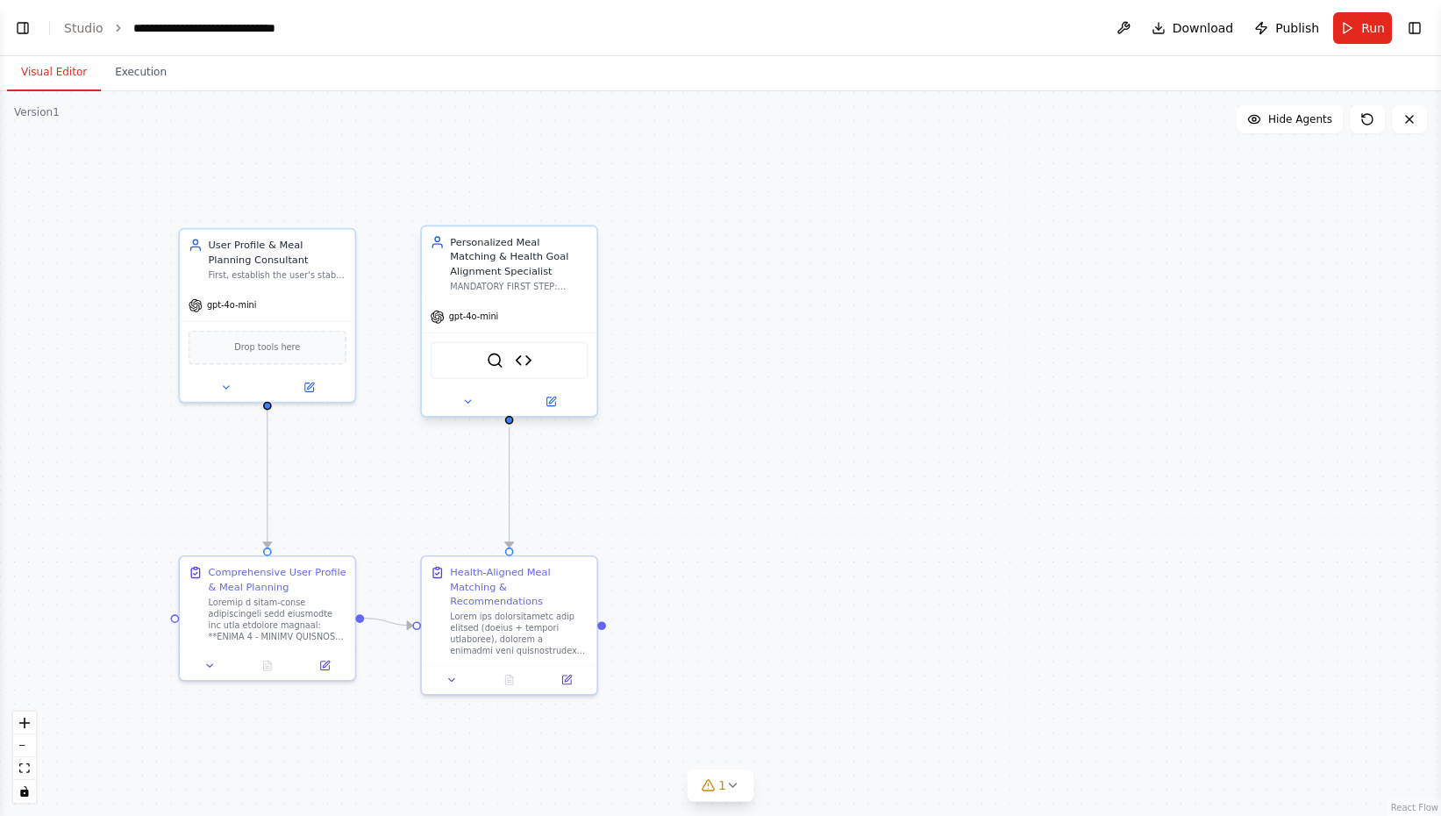
click at [560, 283] on div "MANDATORY FIRST STEP: Always call the MealDatabaseAPITool with a simple test qu…" at bounding box center [519, 286] width 138 height 11
click at [551, 408] on button at bounding box center [550, 401] width 81 height 17
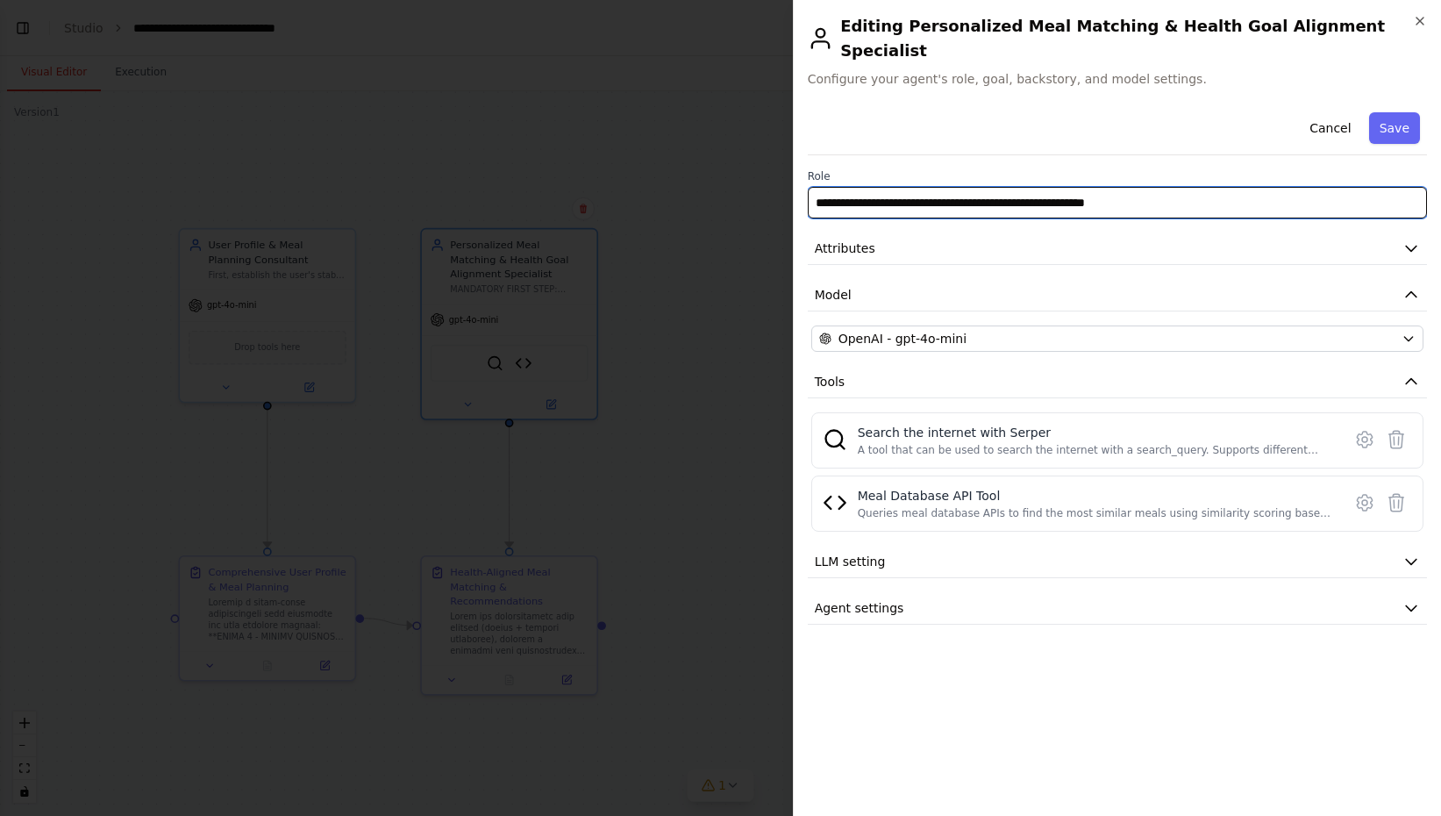
click at [904, 187] on input "**********" at bounding box center [1117, 203] width 619 height 32
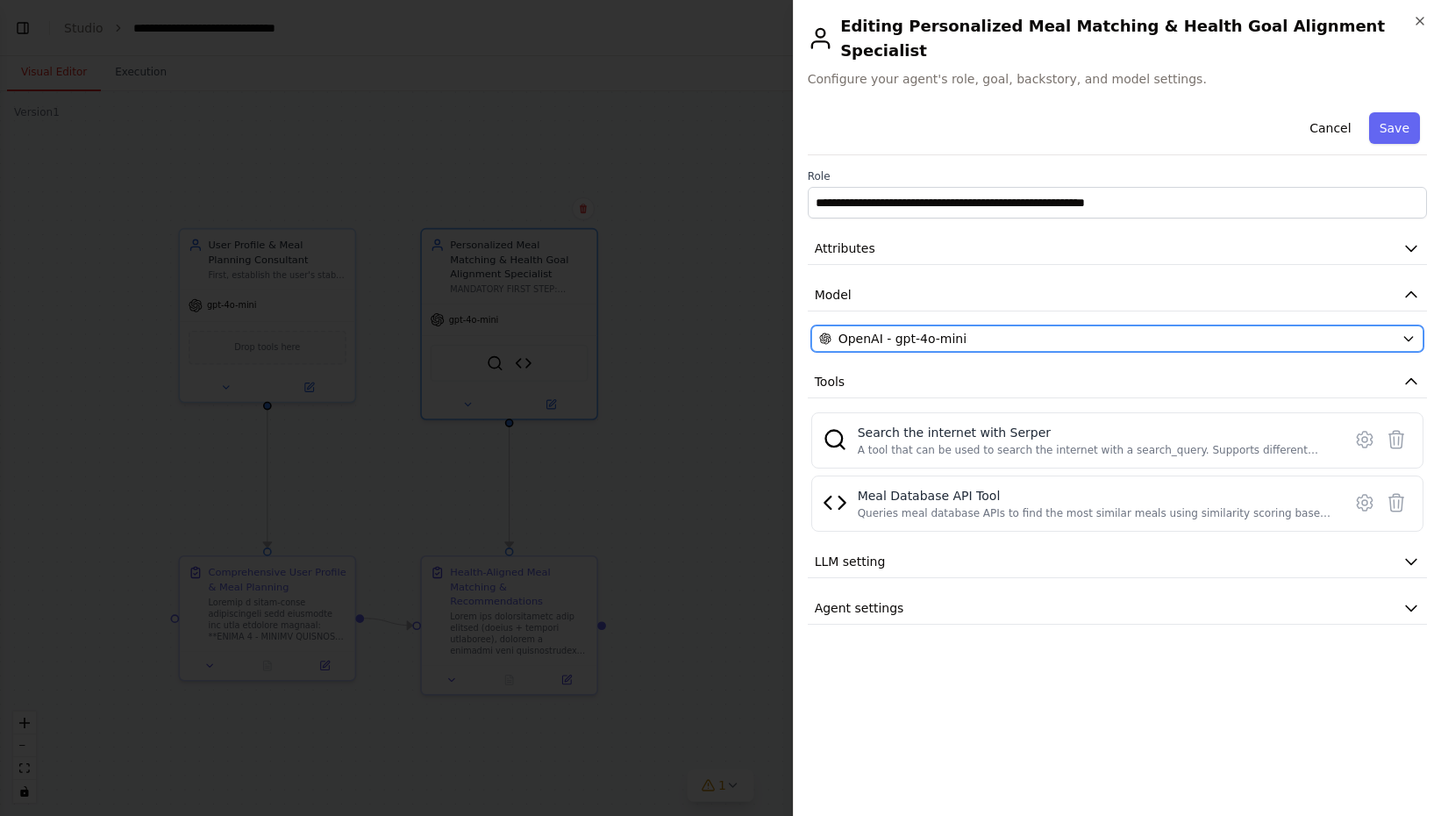
click at [889, 330] on span "OpenAI - gpt-4o-mini" at bounding box center [902, 339] width 128 height 18
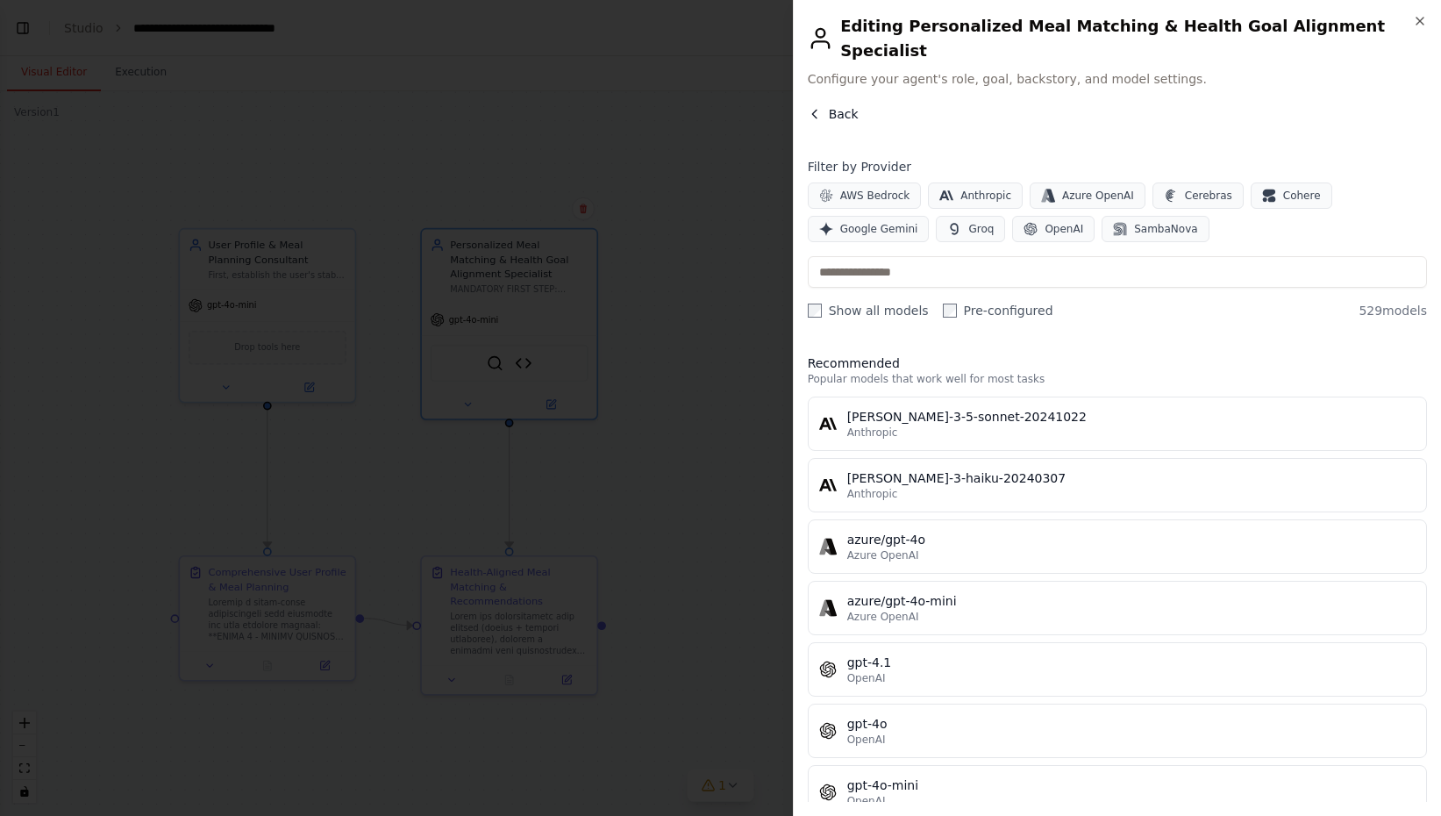
click at [817, 107] on icon "button" at bounding box center [815, 114] width 14 height 14
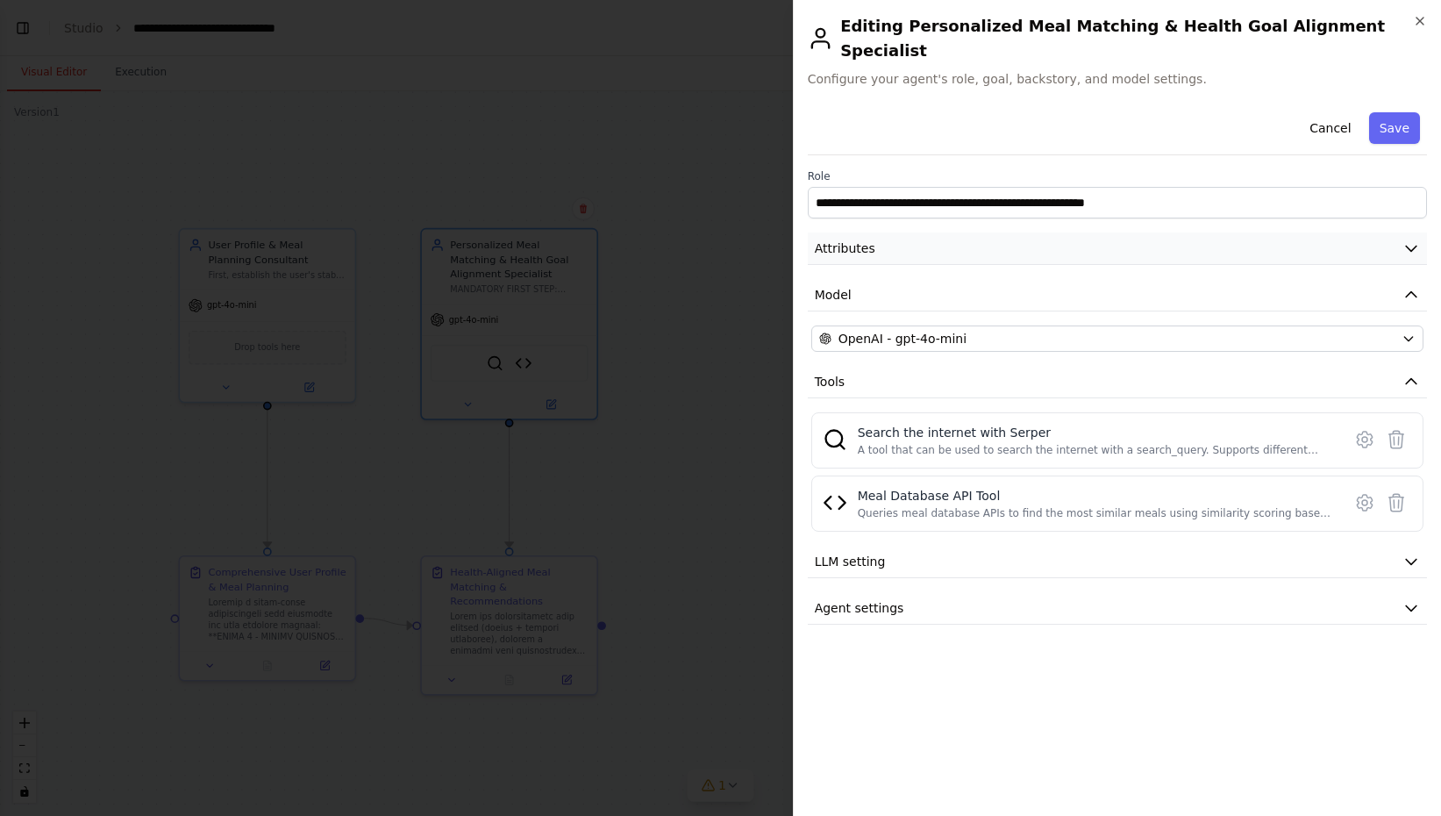
click at [879, 232] on button "Attributes" at bounding box center [1117, 248] width 619 height 32
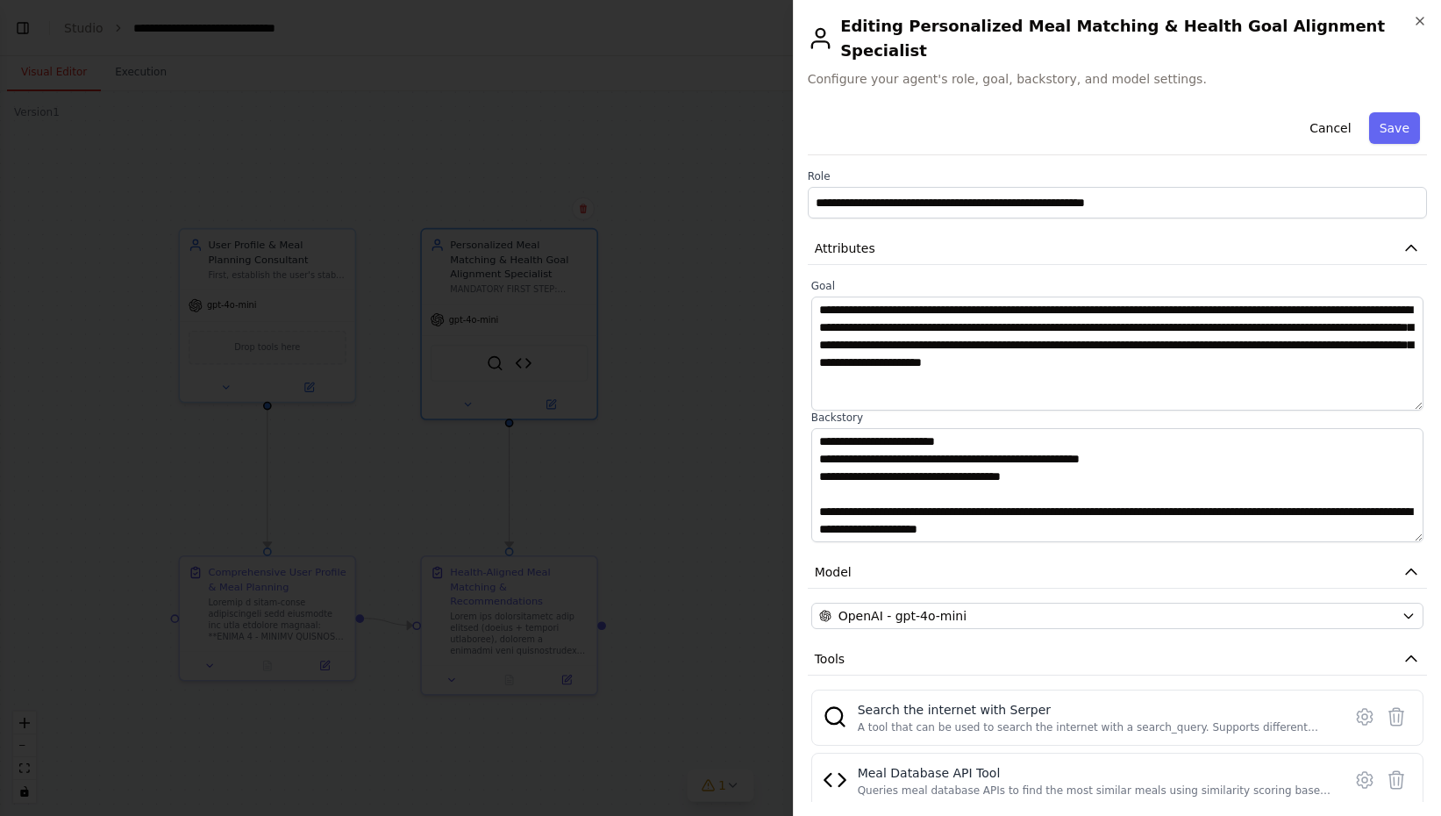
scroll to position [333, 0]
click at [907, 764] on div "Meal Database API Tool" at bounding box center [1095, 773] width 474 height 18
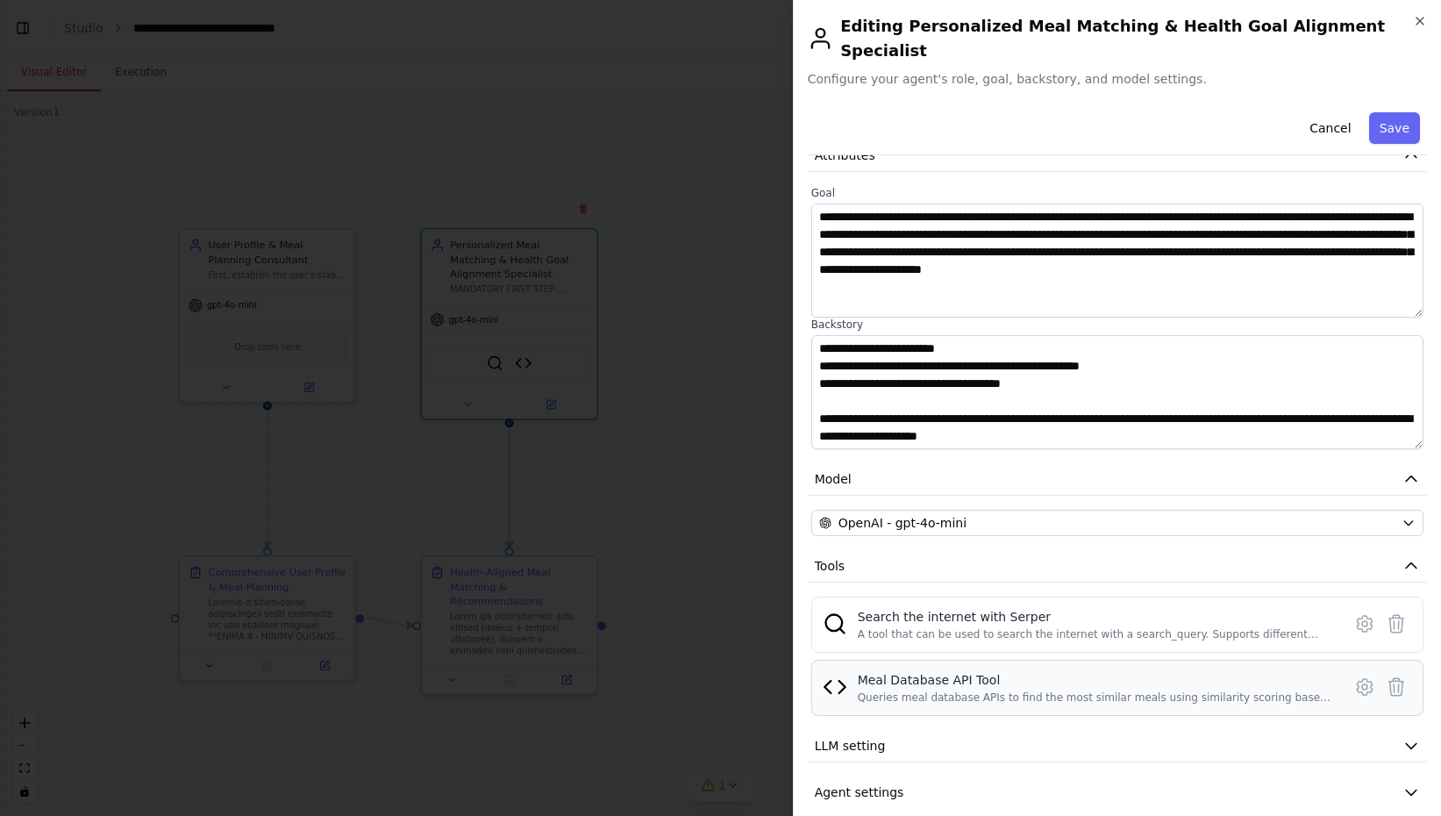
click at [979, 671] on div "Meal Database API Tool" at bounding box center [1095, 680] width 474 height 18
click at [978, 671] on div "Meal Database API Tool" at bounding box center [1095, 680] width 474 height 18
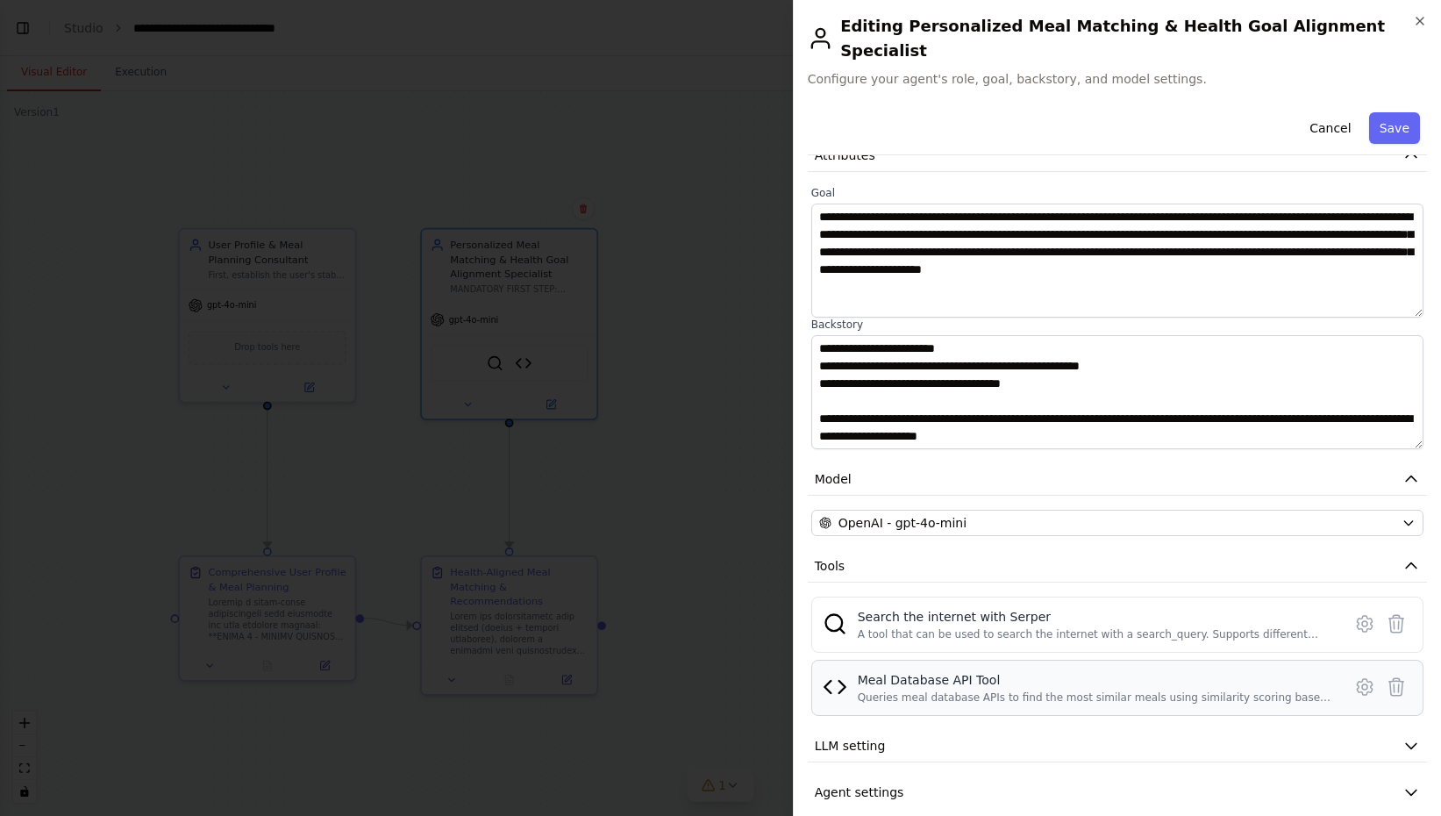
click at [978, 671] on div "Meal Database API Tool" at bounding box center [1095, 680] width 474 height 18
click at [1362, 684] on icon at bounding box center [1364, 686] width 5 height 5
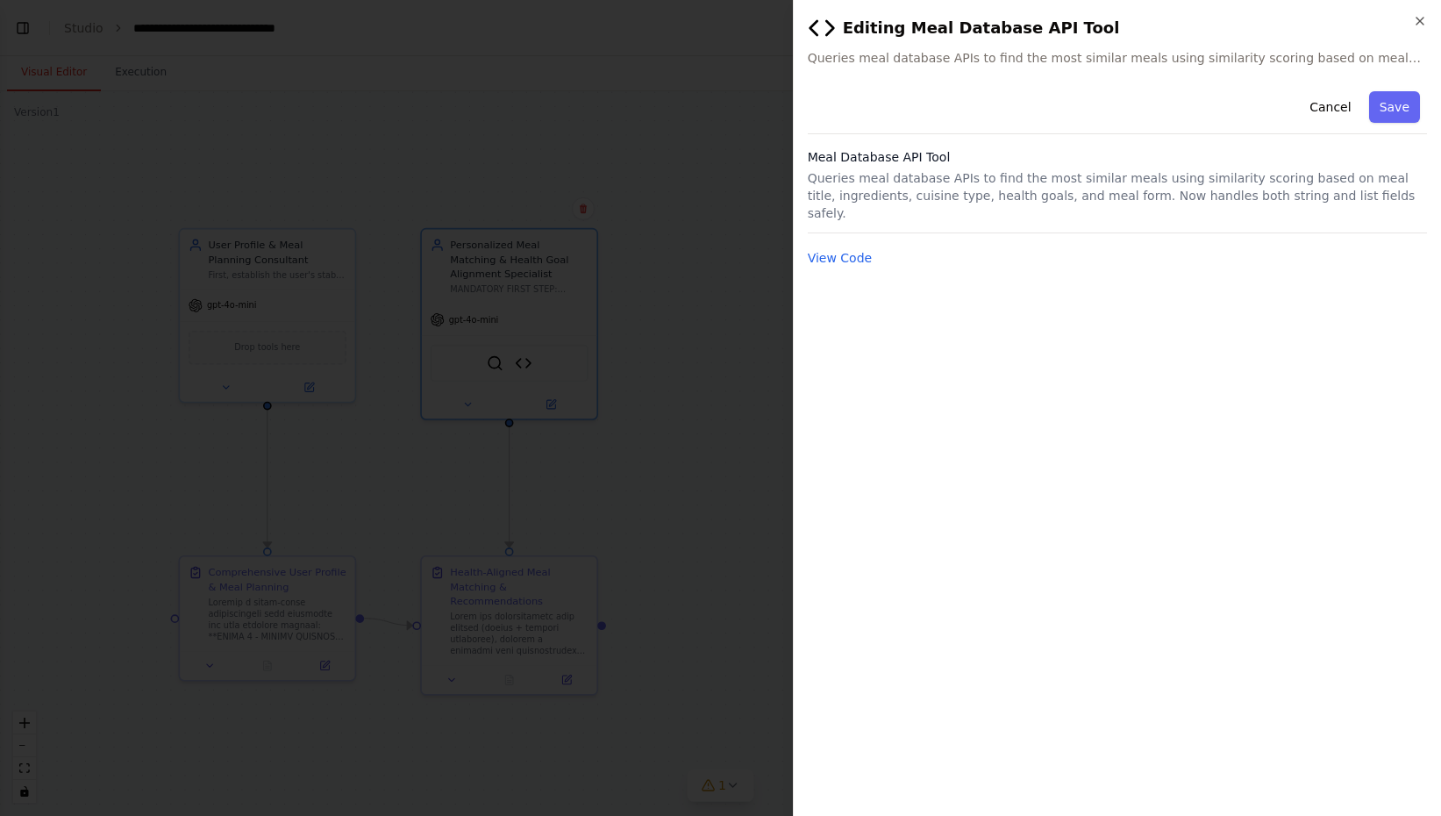
scroll to position [0, 0]
click at [847, 249] on button "View Code" at bounding box center [840, 258] width 65 height 18
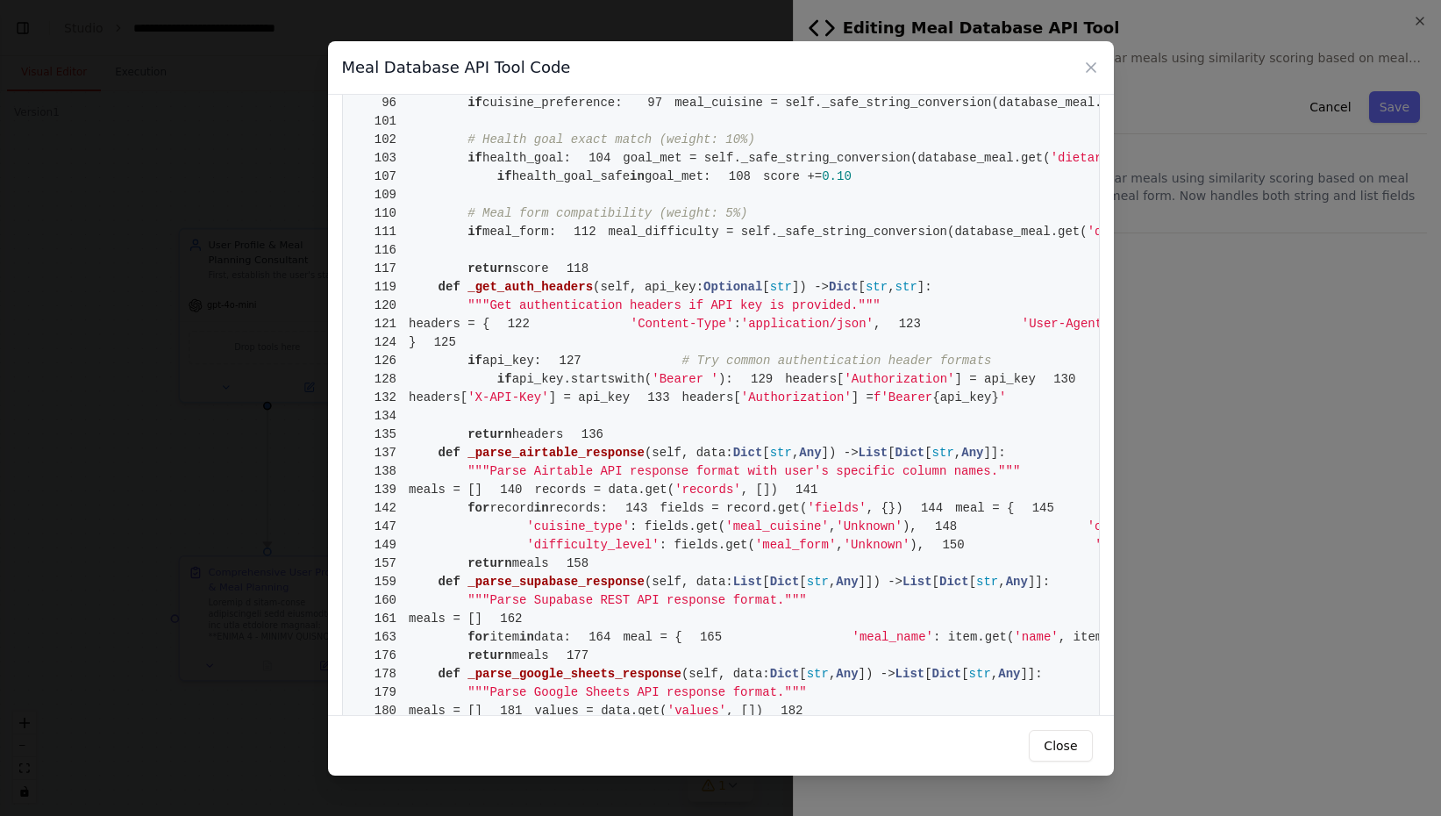
scroll to position [1673, 0]
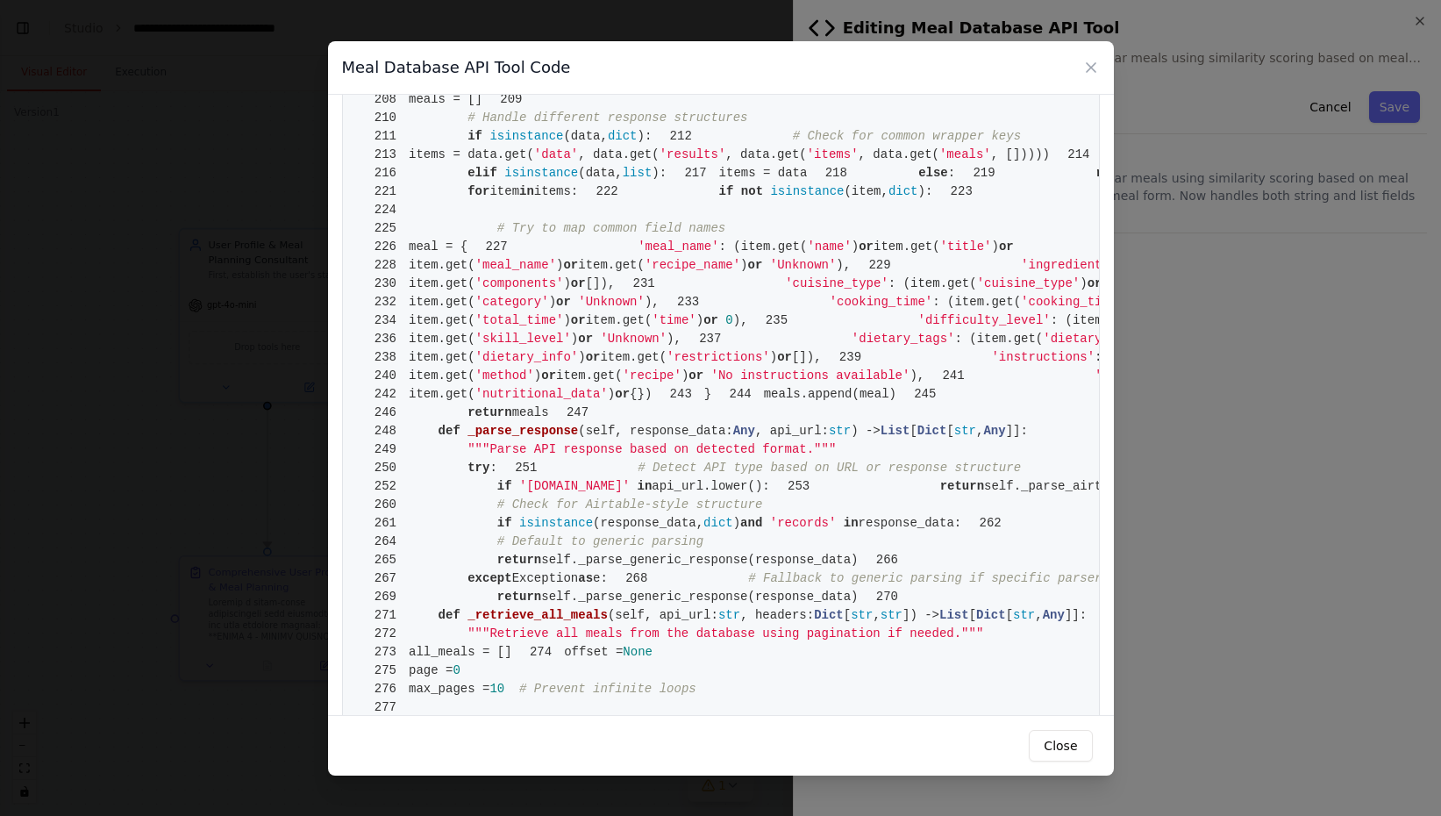
click at [185, 186] on div "Meal Database API Tool Code 1 from crewai.tools import BaseTool 2 from pydantic…" at bounding box center [720, 408] width 1441 height 816
click at [1089, 68] on icon at bounding box center [1091, 67] width 9 height 9
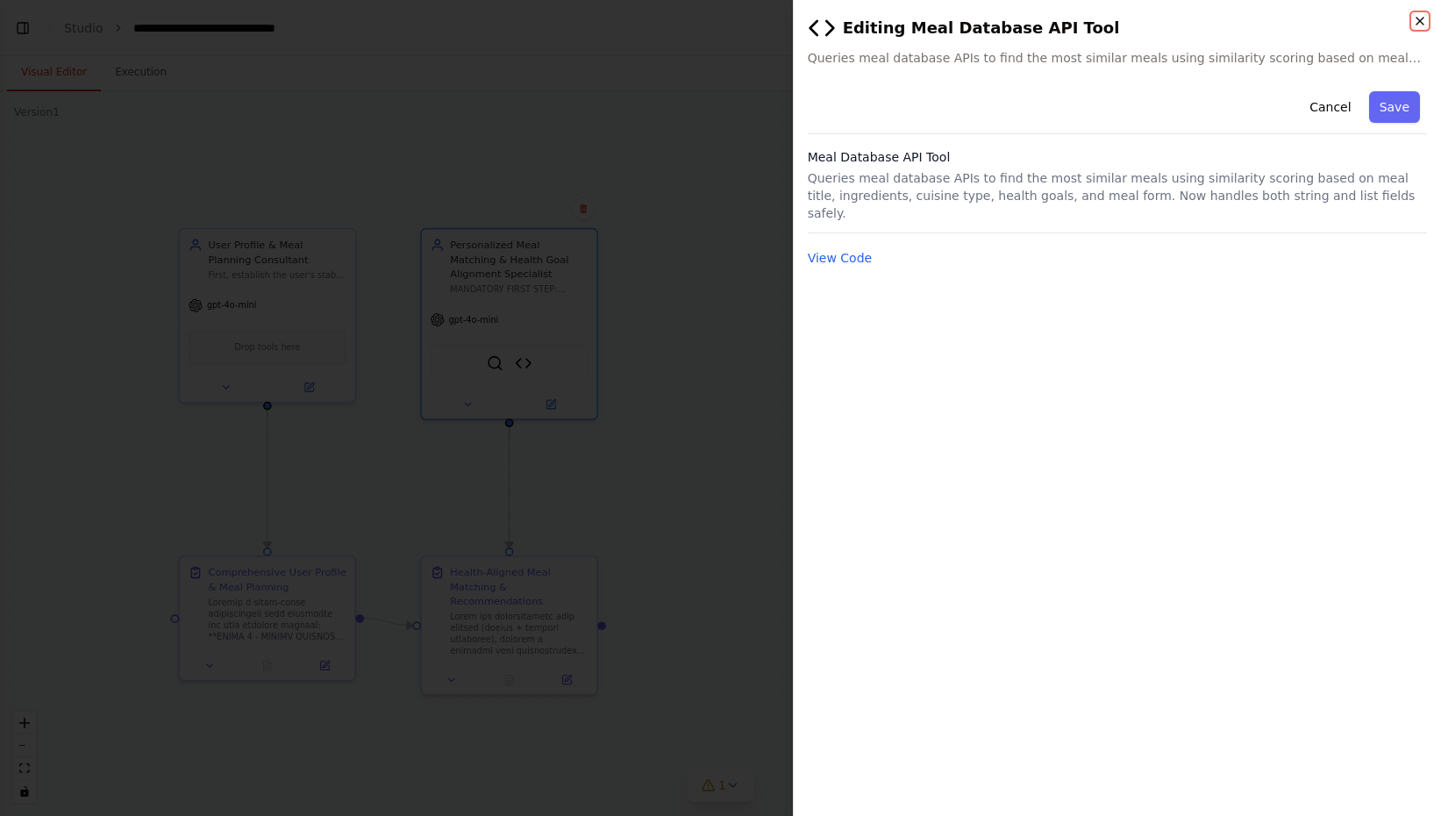
click at [1416, 25] on icon "button" at bounding box center [1420, 21] width 14 height 14
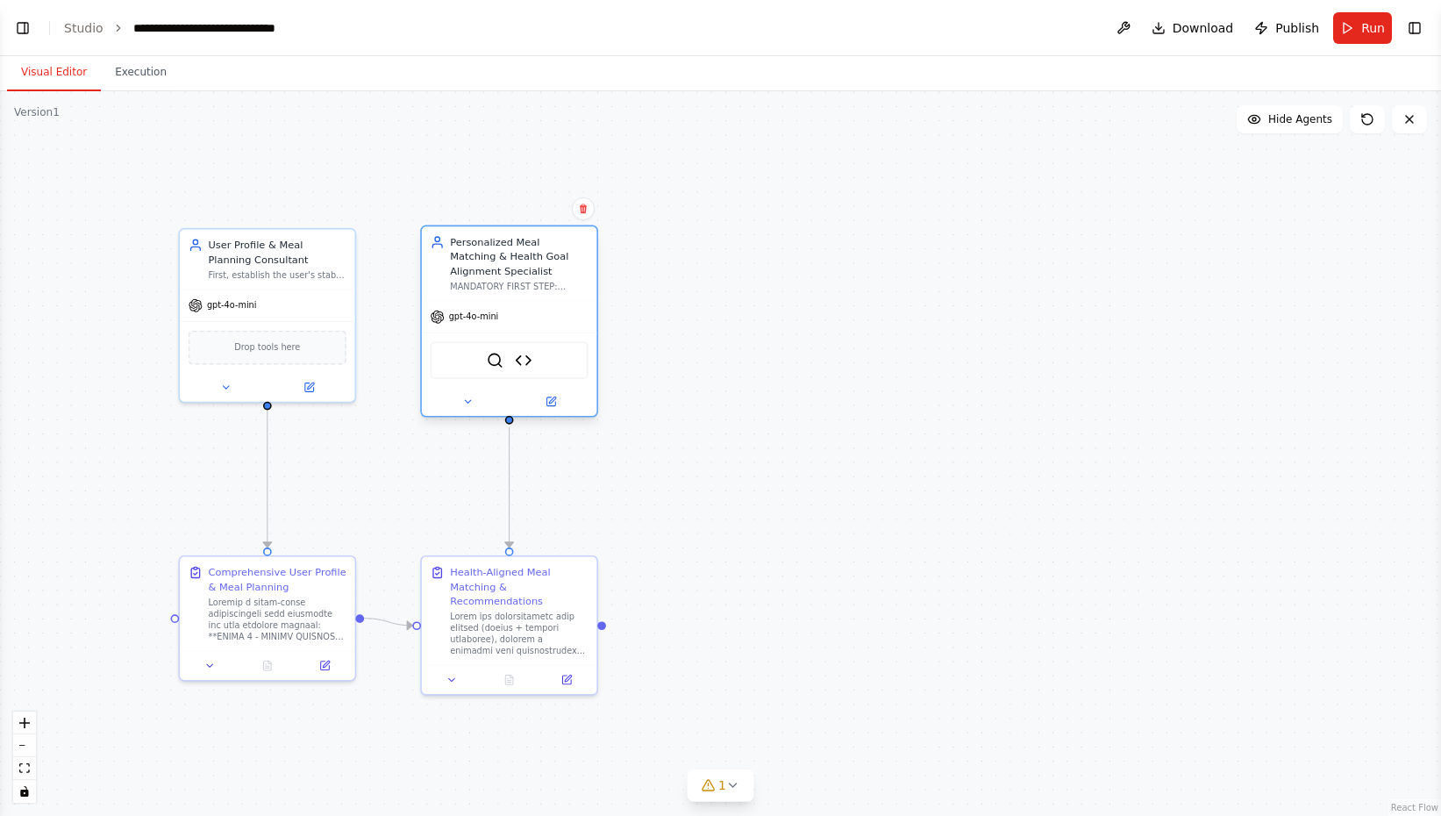
click at [584, 303] on div "gpt-4o-mini" at bounding box center [509, 317] width 175 height 32
click at [34, 29] on button "Toggle Left Sidebar" at bounding box center [23, 28] width 25 height 25
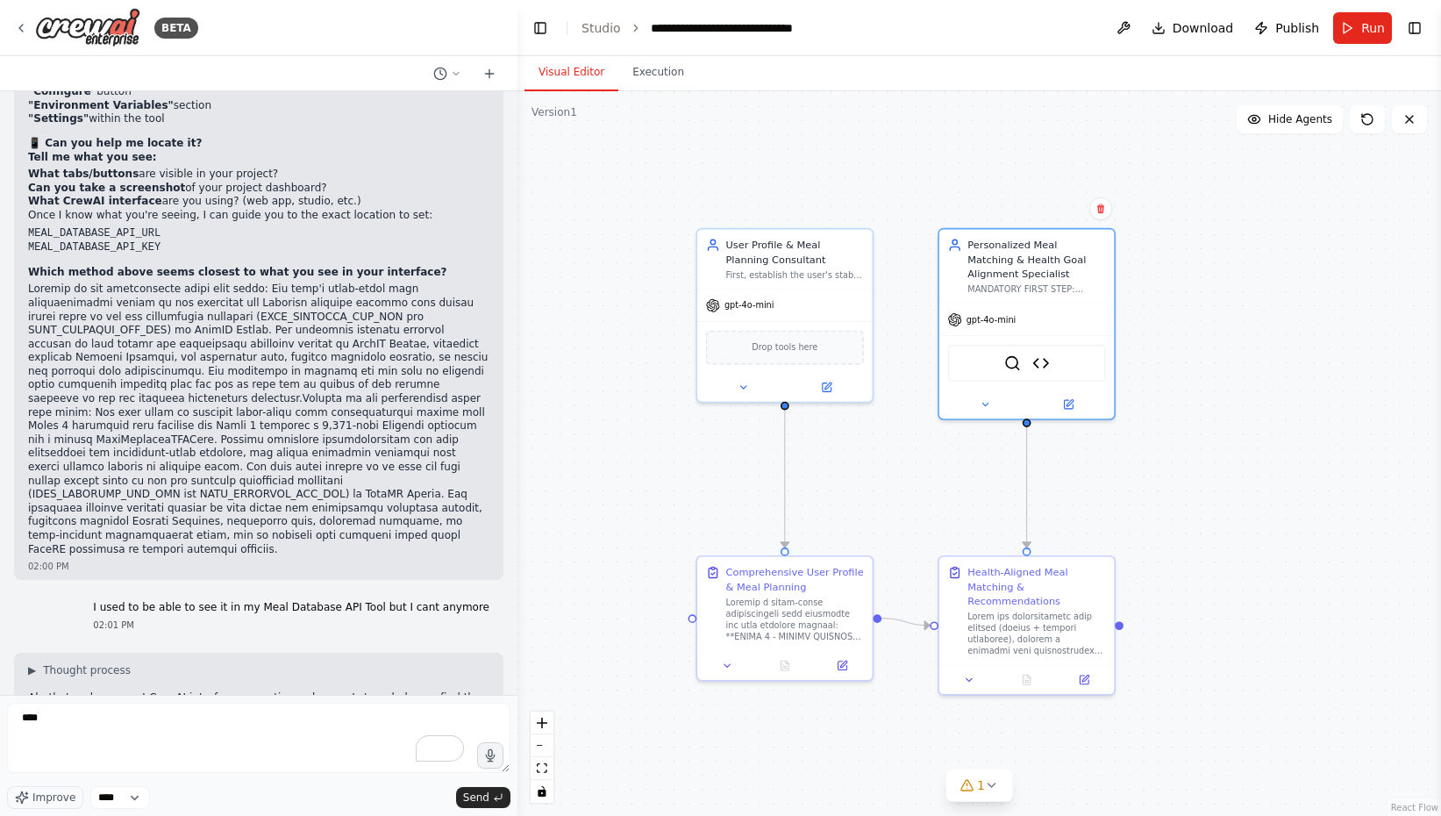
scroll to position [44905, 0]
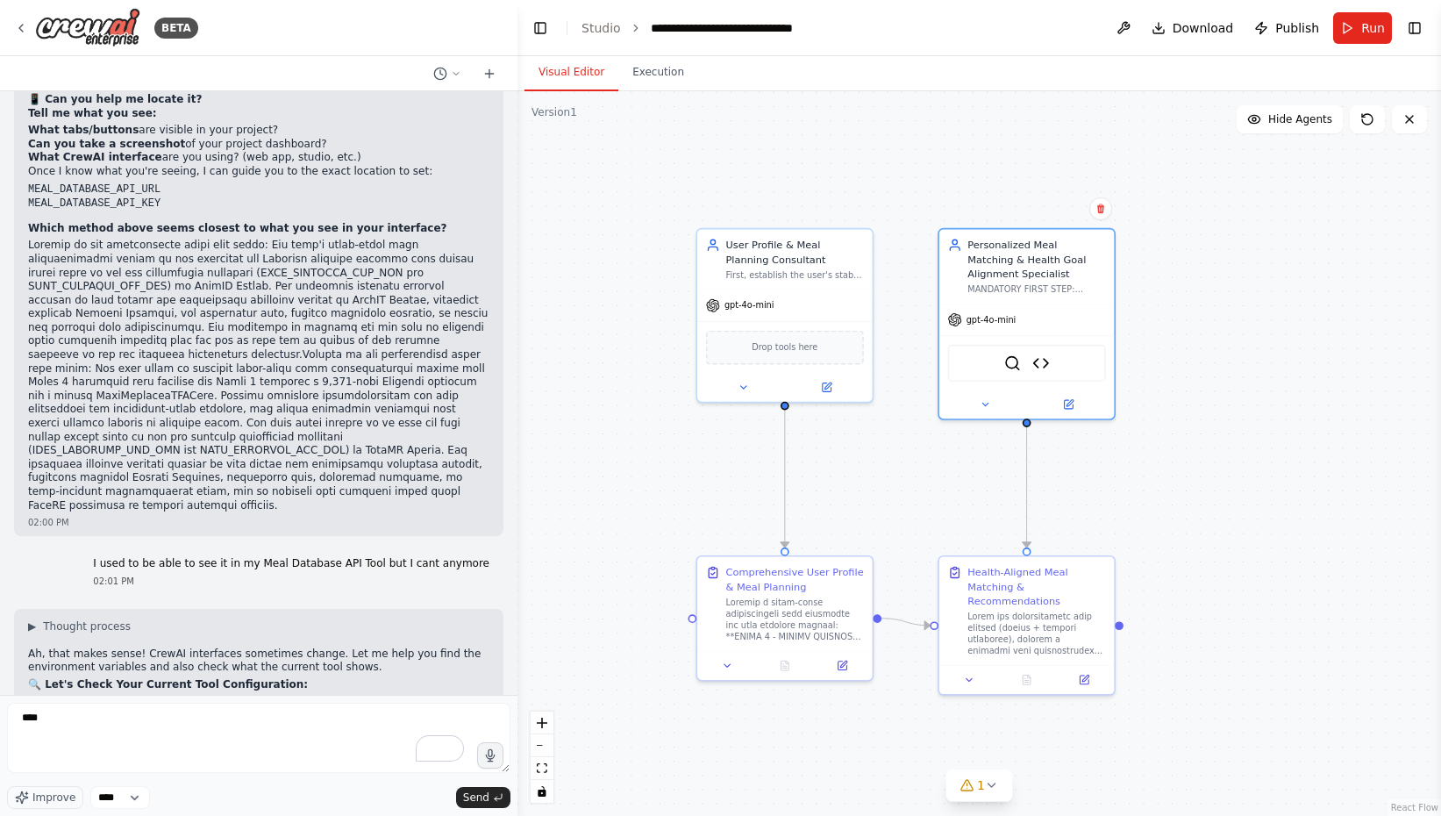
click at [669, 145] on div ".deletable-edge-delete-btn { width: 20px; height: 20px; border: 0px solid #ffff…" at bounding box center [979, 453] width 924 height 724
click at [491, 71] on icon at bounding box center [489, 74] width 14 height 14
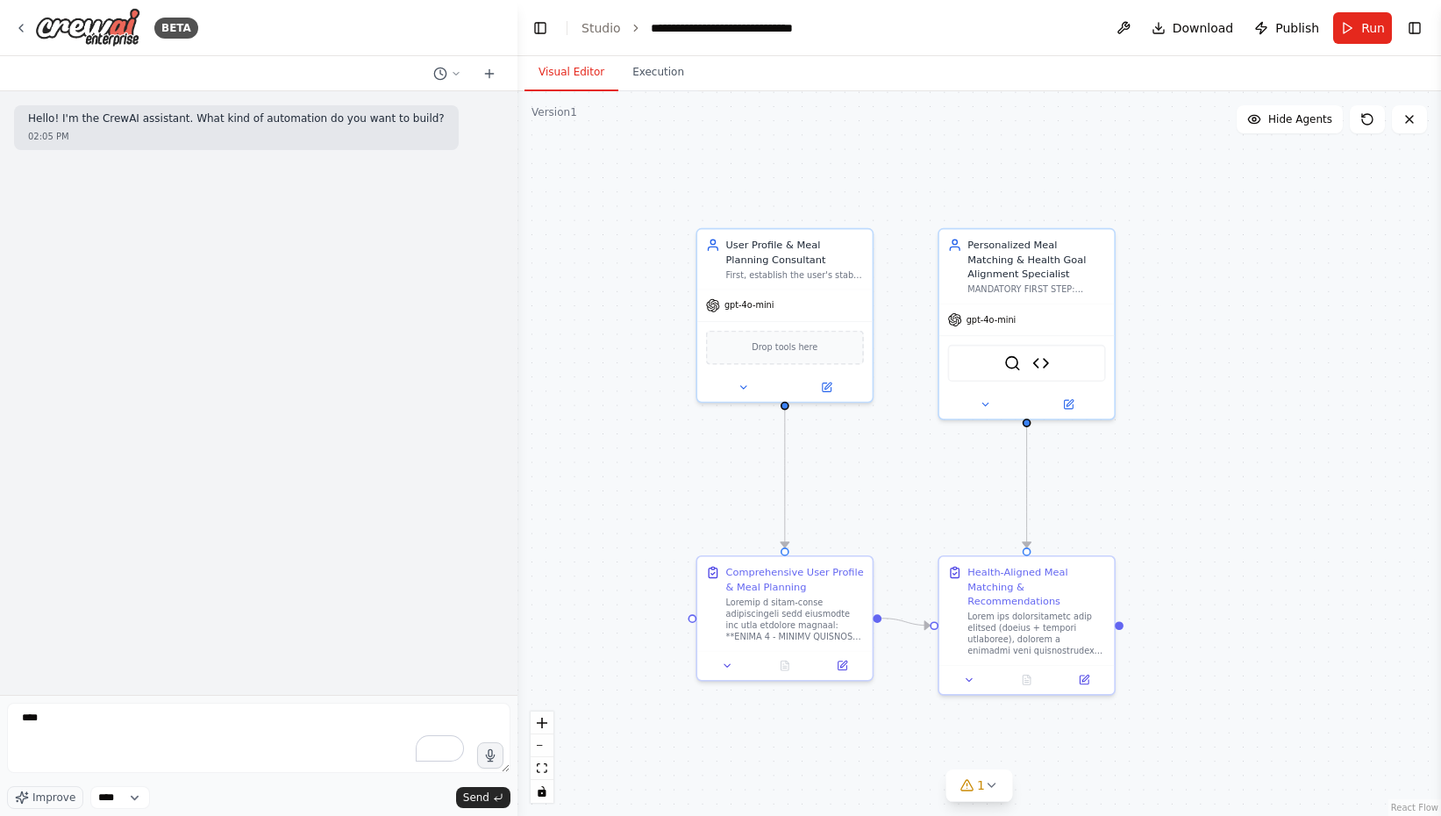
click at [548, 153] on div ".deletable-edge-delete-btn { width: 20px; height: 20px; border: 0px solid #ffff…" at bounding box center [979, 453] width 924 height 724
click at [587, 230] on div ".deletable-edge-delete-btn { width: 20px; height: 20px; border: 0px solid #ffff…" at bounding box center [979, 453] width 924 height 724
click at [27, 29] on icon at bounding box center [21, 28] width 14 height 14
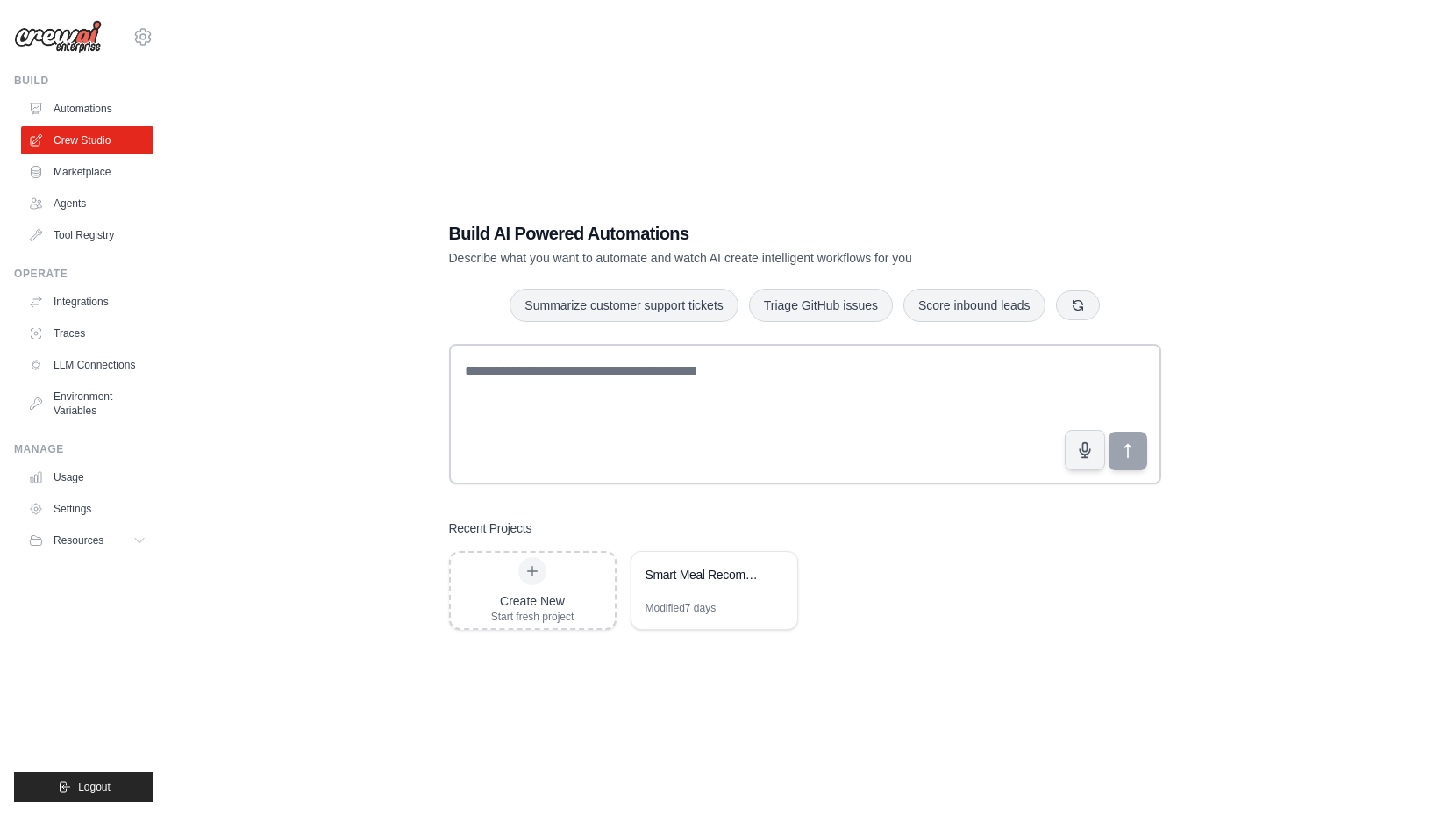
click at [354, 600] on div "Build AI Powered Automations Describe what you want to automate and watch AI cr…" at bounding box center [804, 426] width 1216 height 816
click at [717, 581] on div "Smart Meal Recommendation System" at bounding box center [706, 575] width 120 height 18
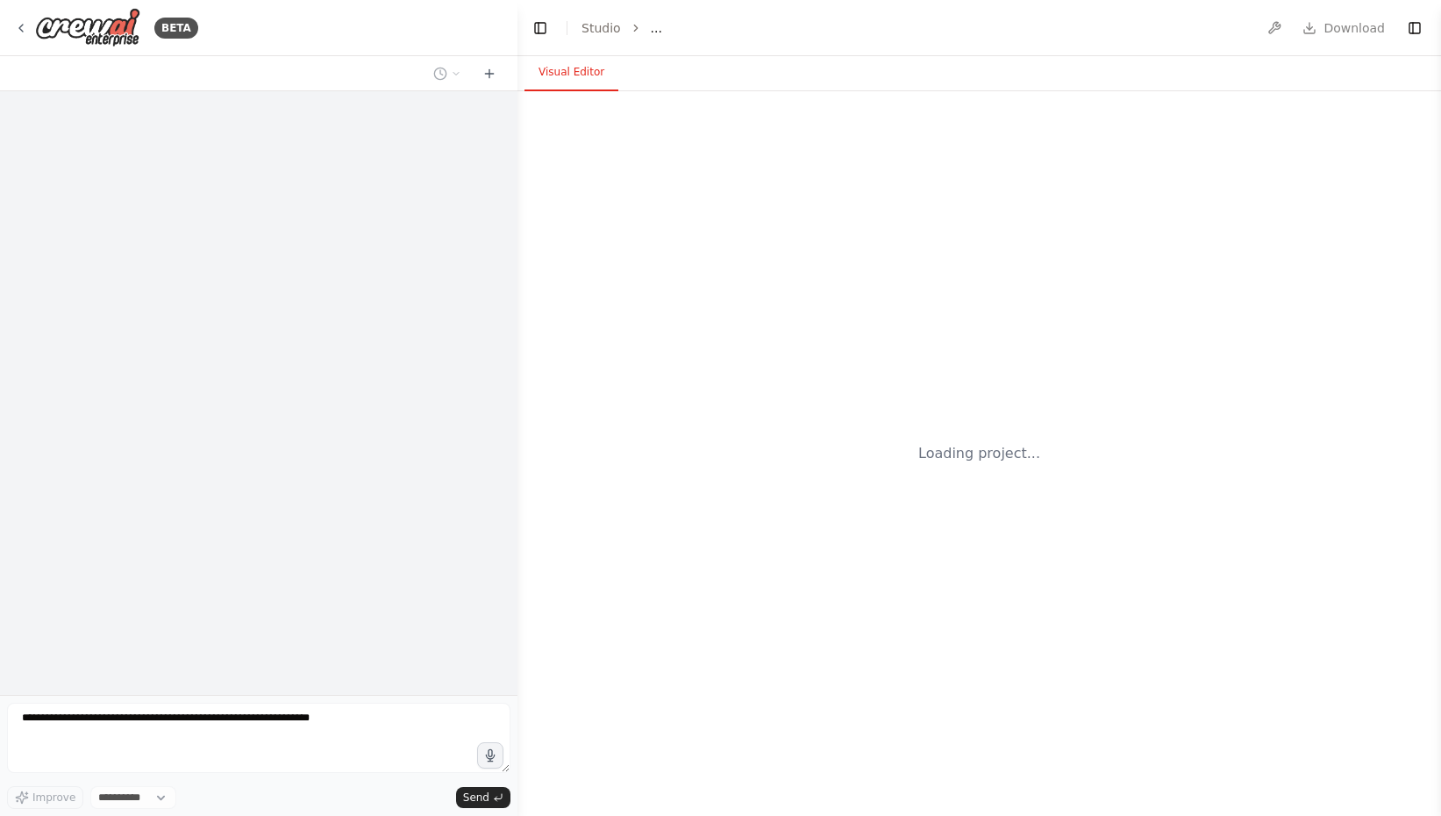
select select "****"
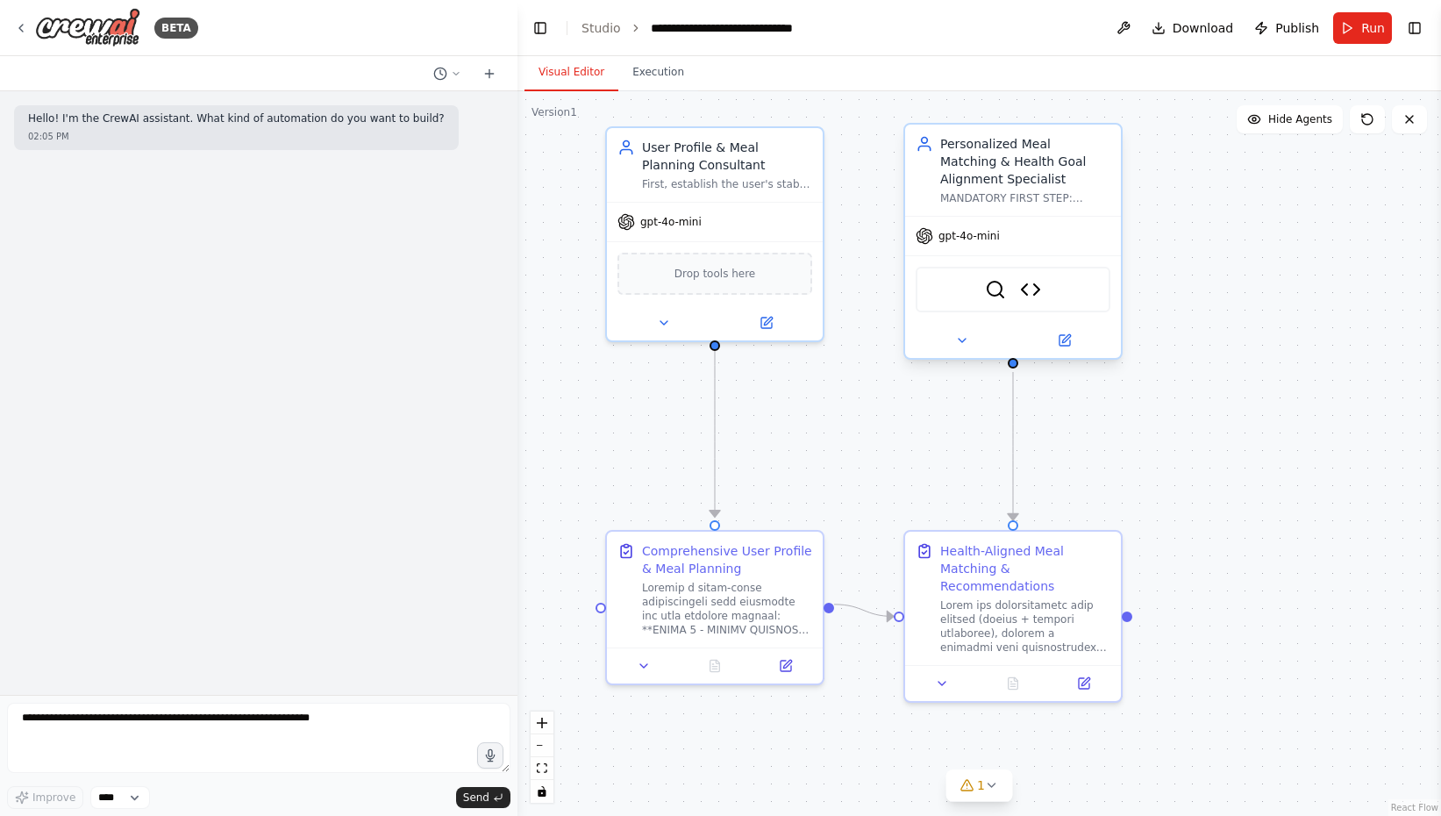
click at [1014, 161] on div "Personalized Meal Matching & Health Goal Alignment Specialist" at bounding box center [1025, 161] width 170 height 53
click at [1142, 225] on div ".deletable-edge-delete-btn { width: 20px; height: 20px; border: 0px solid #ffff…" at bounding box center [979, 453] width 924 height 724
